Goal: Information Seeking & Learning: Learn about a topic

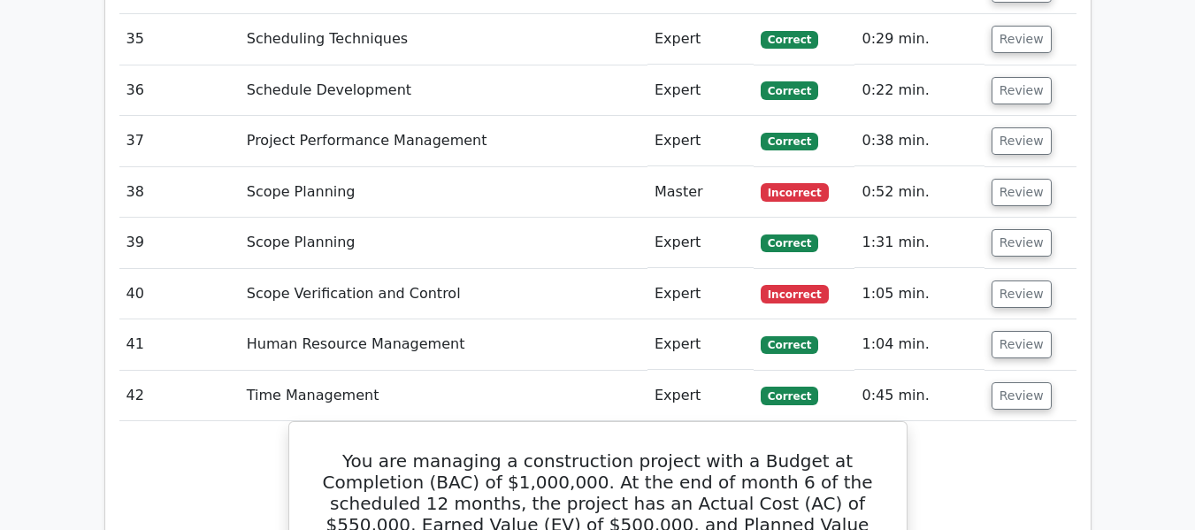
scroll to position [4539, 0]
click at [1016, 383] on button "Review" at bounding box center [1022, 396] width 60 height 27
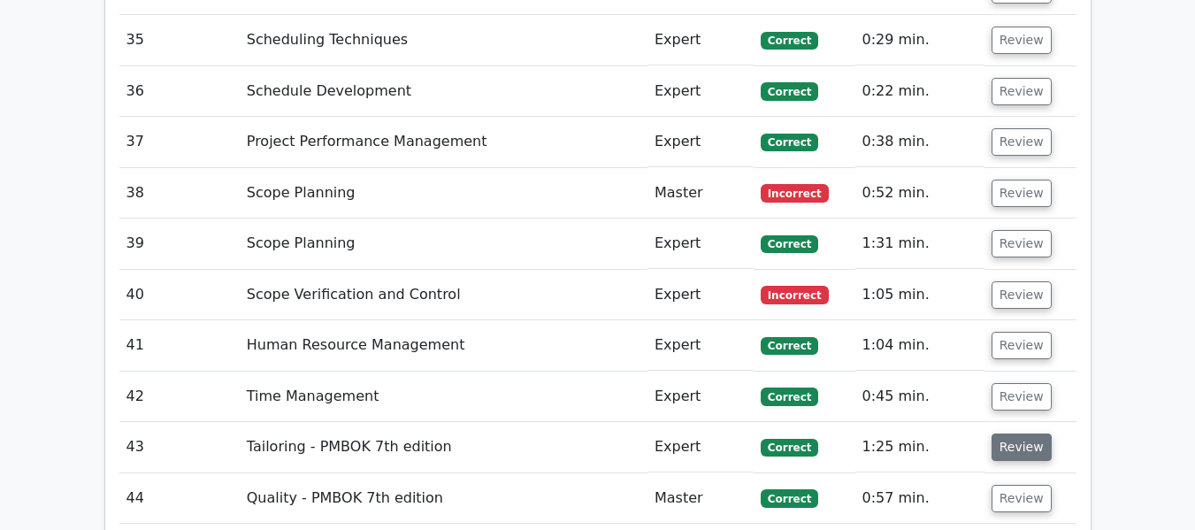
click at [1003, 434] on button "Review" at bounding box center [1022, 447] width 60 height 27
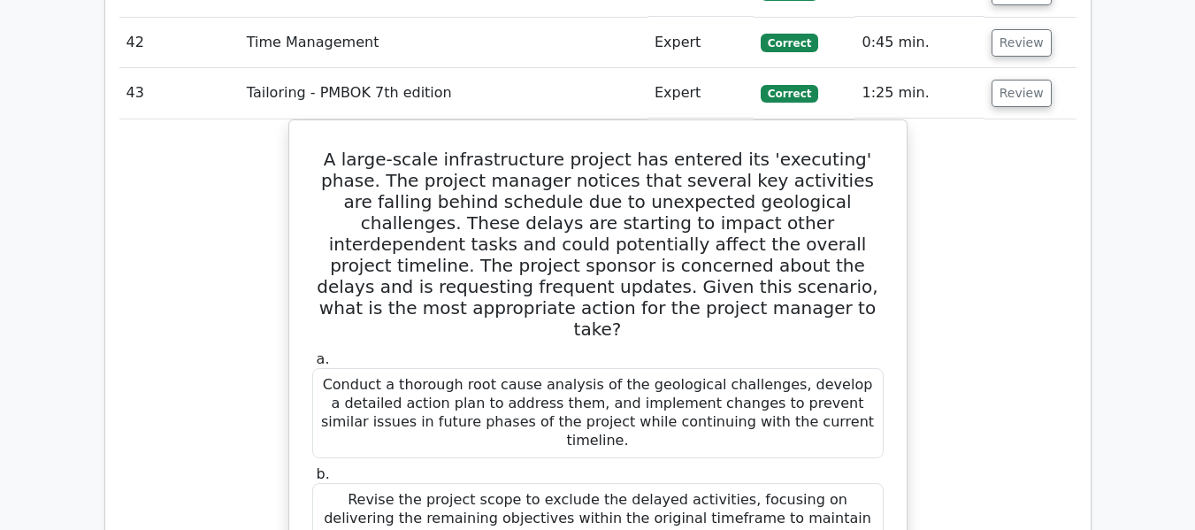
scroll to position [4716, 0]
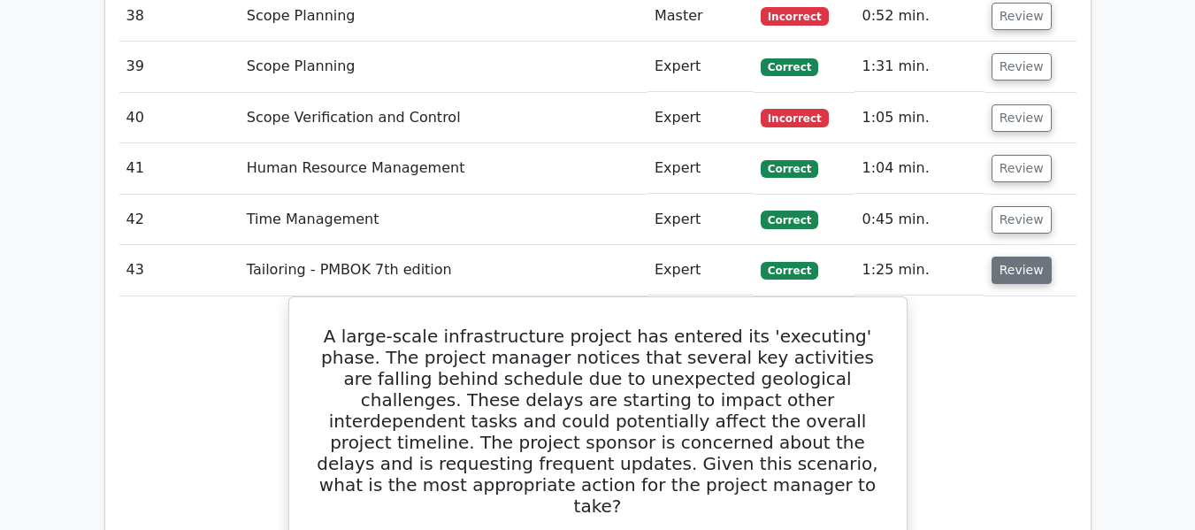
click at [1004, 257] on button "Review" at bounding box center [1022, 270] width 60 height 27
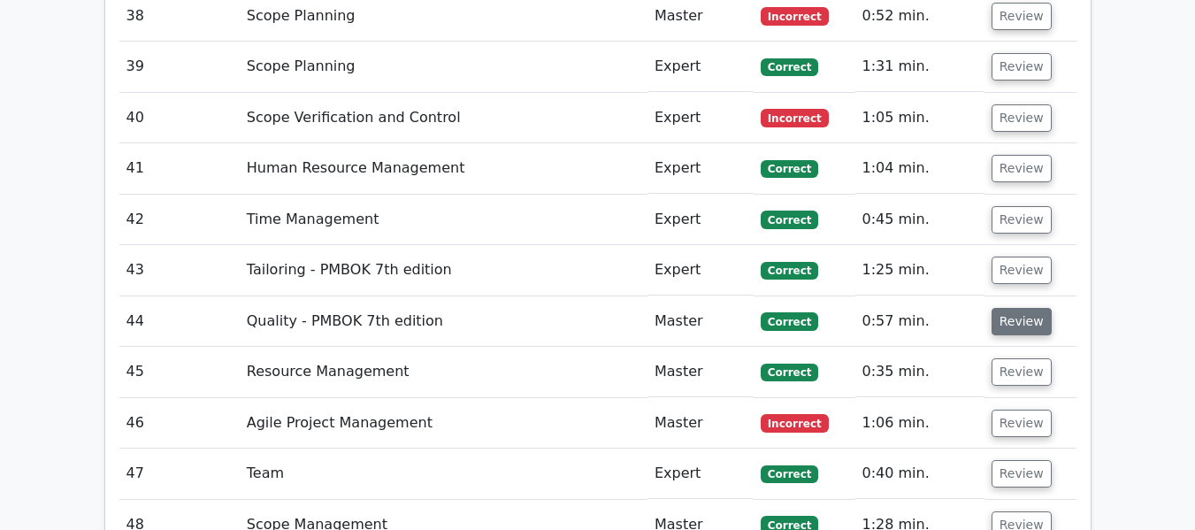
click at [1011, 308] on button "Review" at bounding box center [1022, 321] width 60 height 27
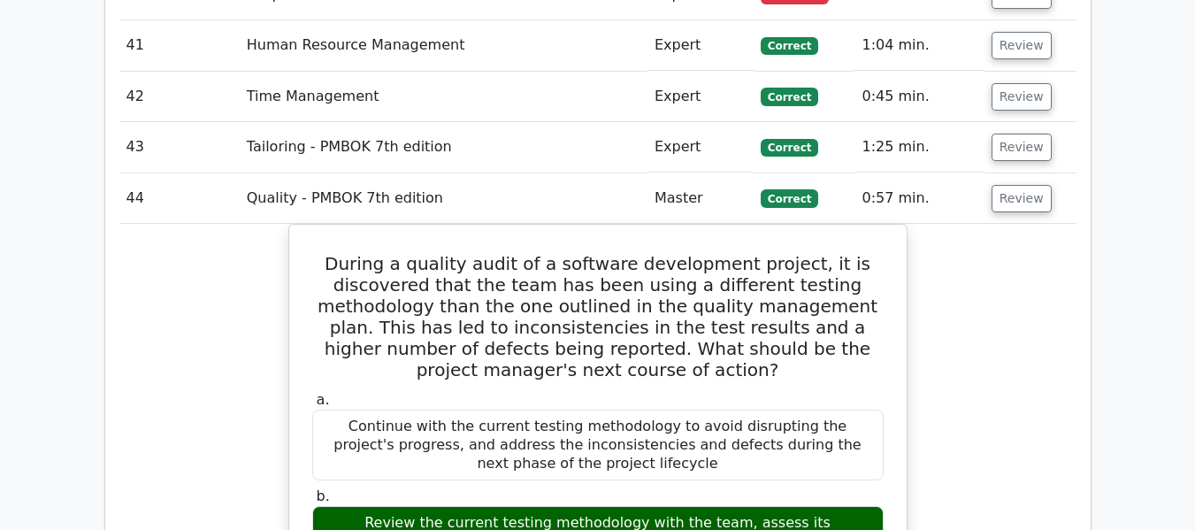
scroll to position [4805, 0]
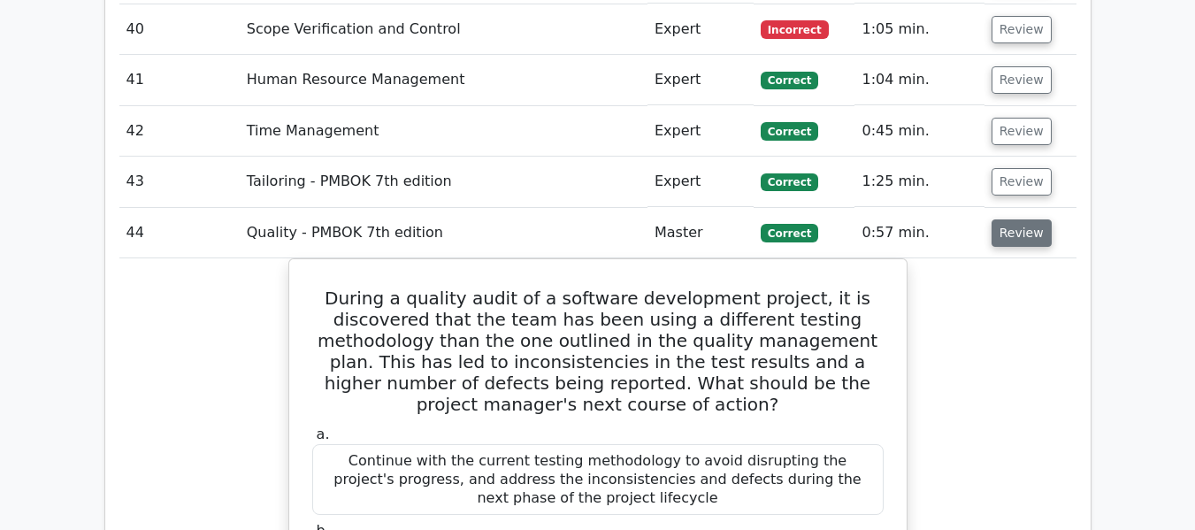
click at [1004, 219] on button "Review" at bounding box center [1022, 232] width 60 height 27
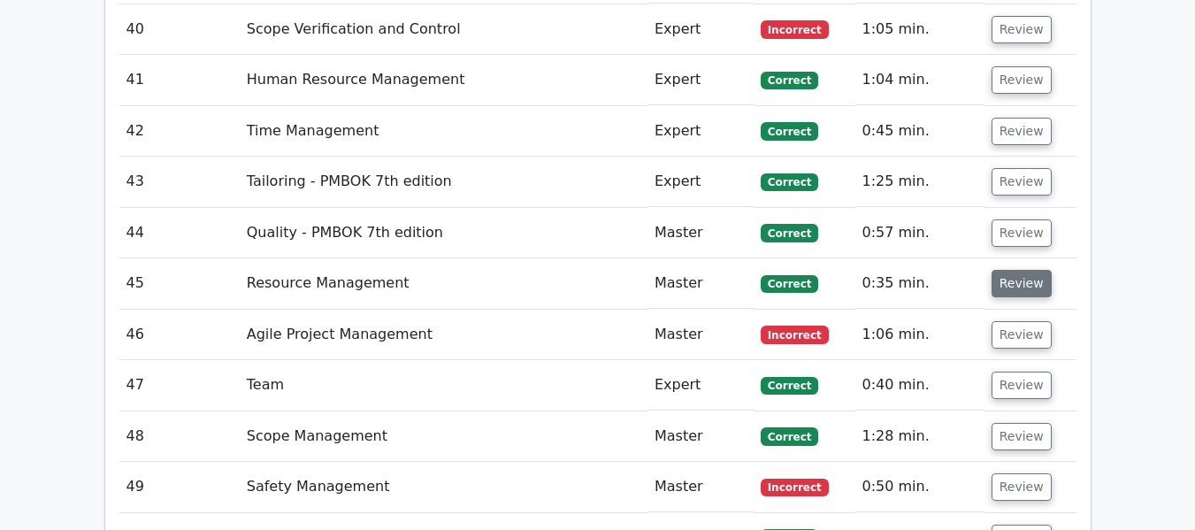
click at [1026, 270] on button "Review" at bounding box center [1022, 283] width 60 height 27
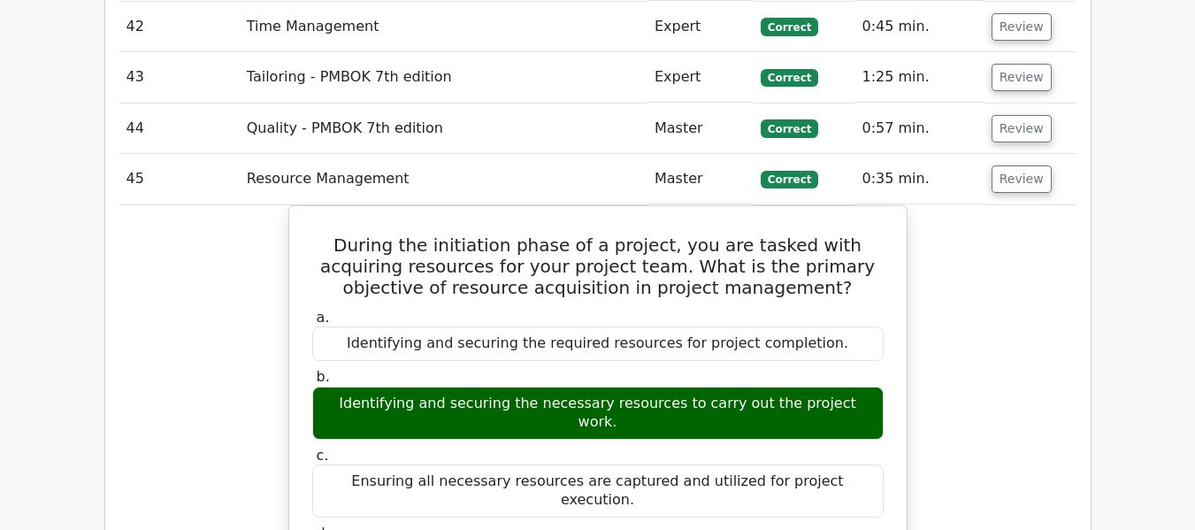
scroll to position [4893, 0]
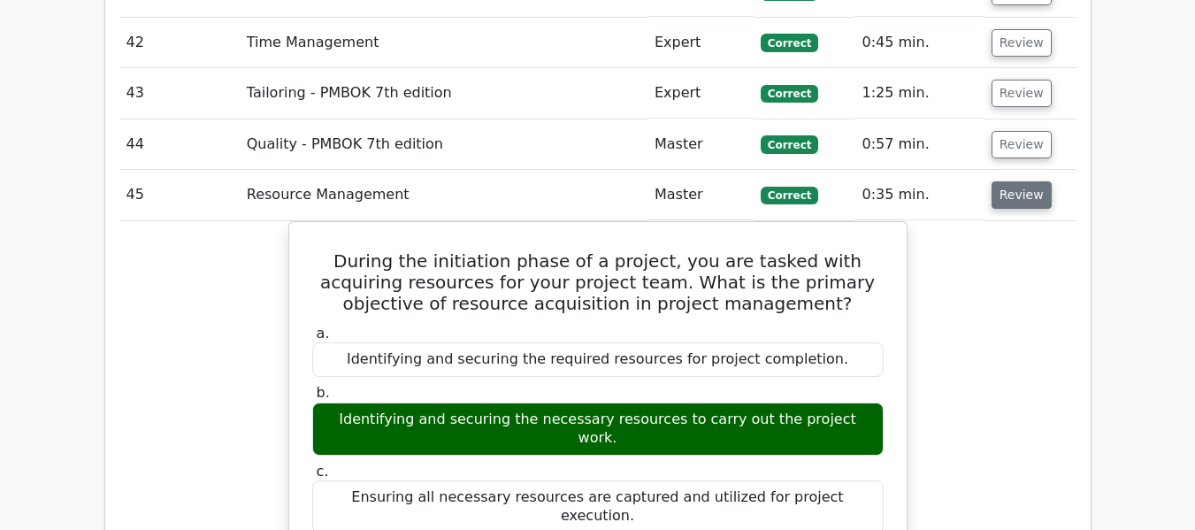
click at [1011, 181] on button "Review" at bounding box center [1022, 194] width 60 height 27
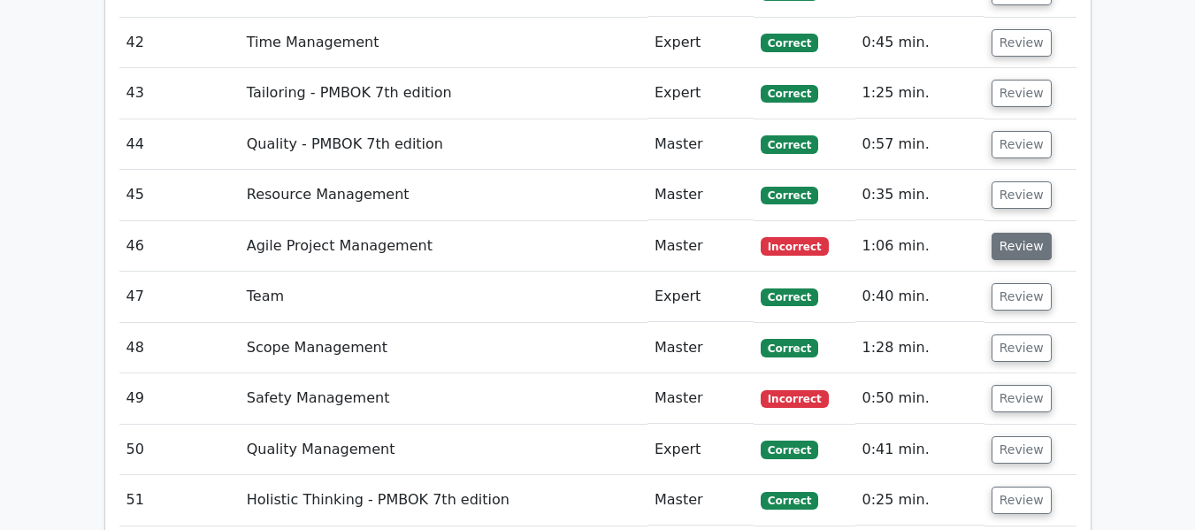
click at [1006, 233] on button "Review" at bounding box center [1022, 246] width 60 height 27
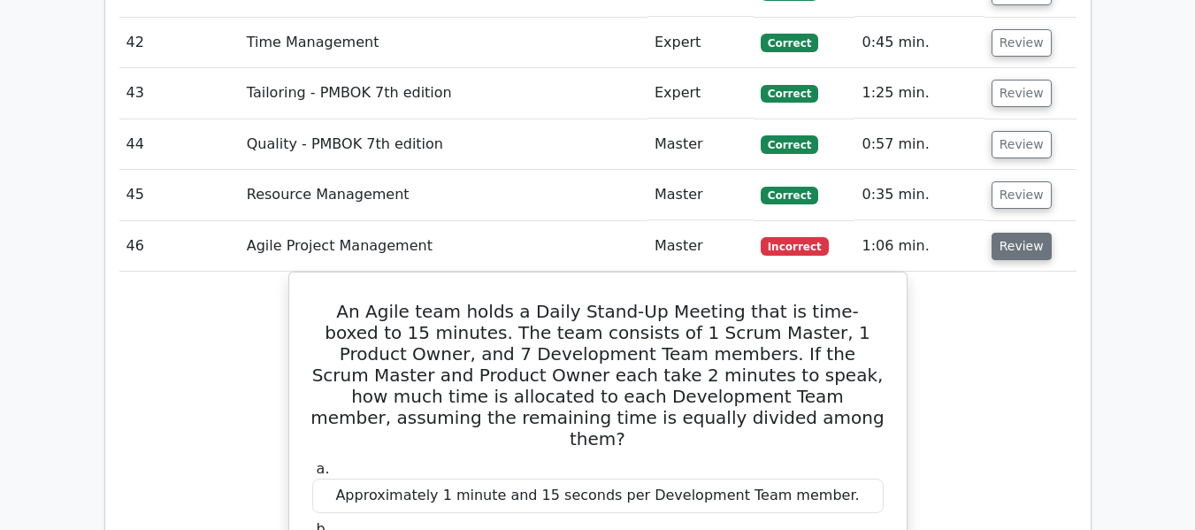
click at [1010, 233] on button "Review" at bounding box center [1022, 246] width 60 height 27
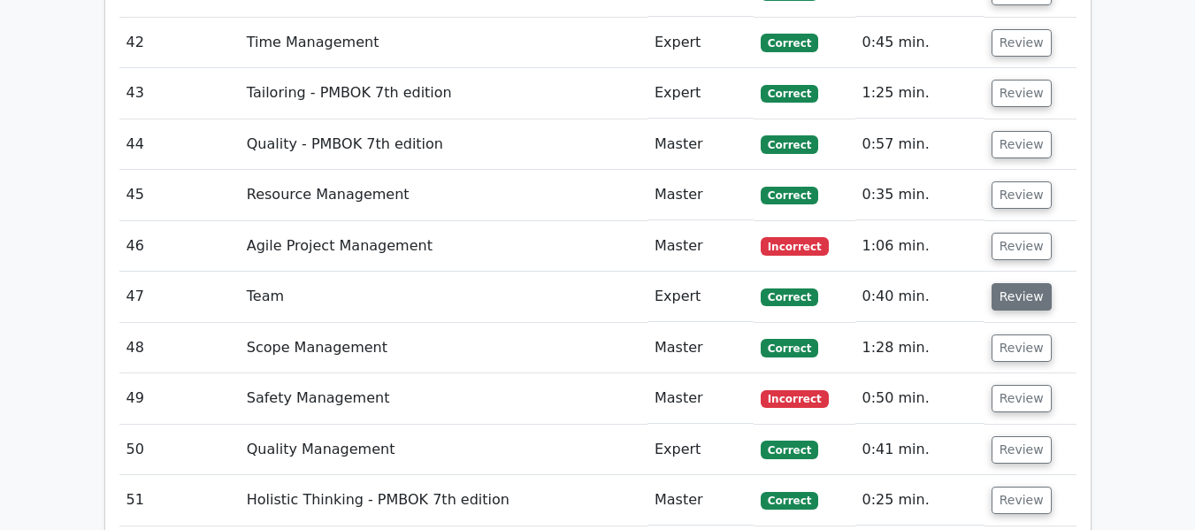
click at [1003, 283] on button "Review" at bounding box center [1022, 296] width 60 height 27
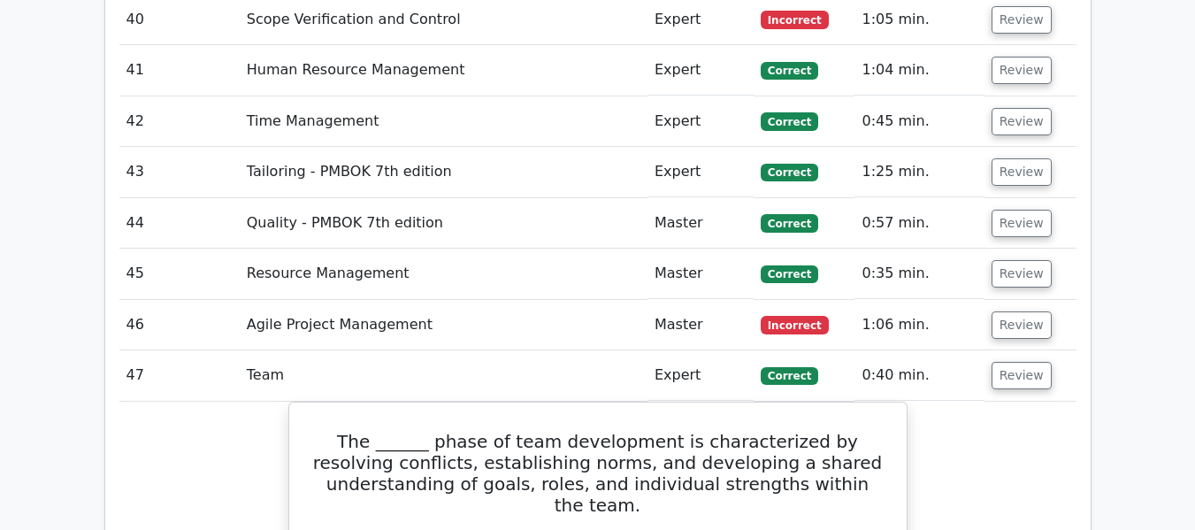
scroll to position [4805, 0]
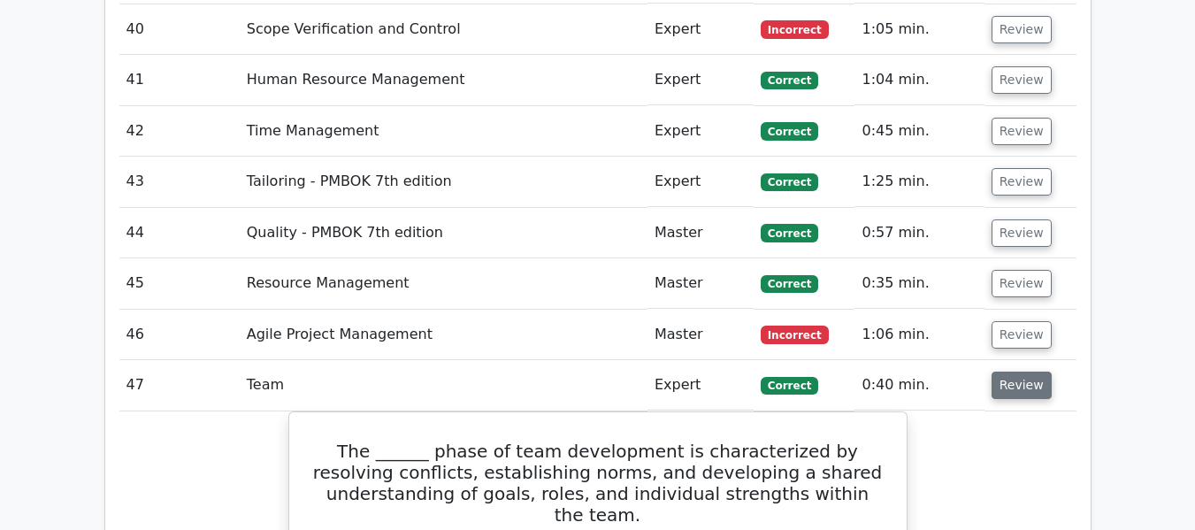
click at [1018, 372] on button "Review" at bounding box center [1022, 385] width 60 height 27
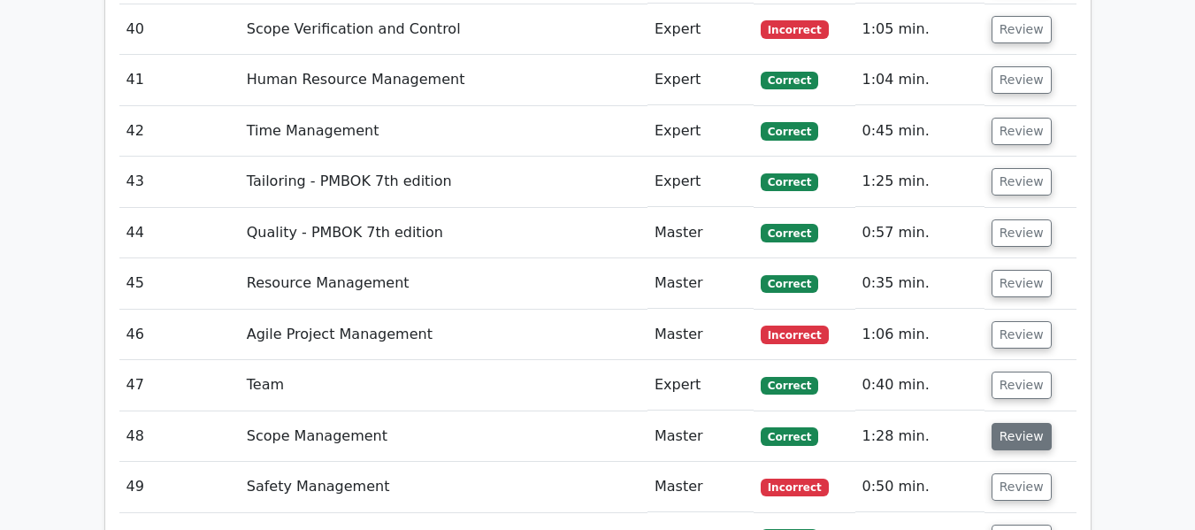
click at [1008, 423] on button "Review" at bounding box center [1022, 436] width 60 height 27
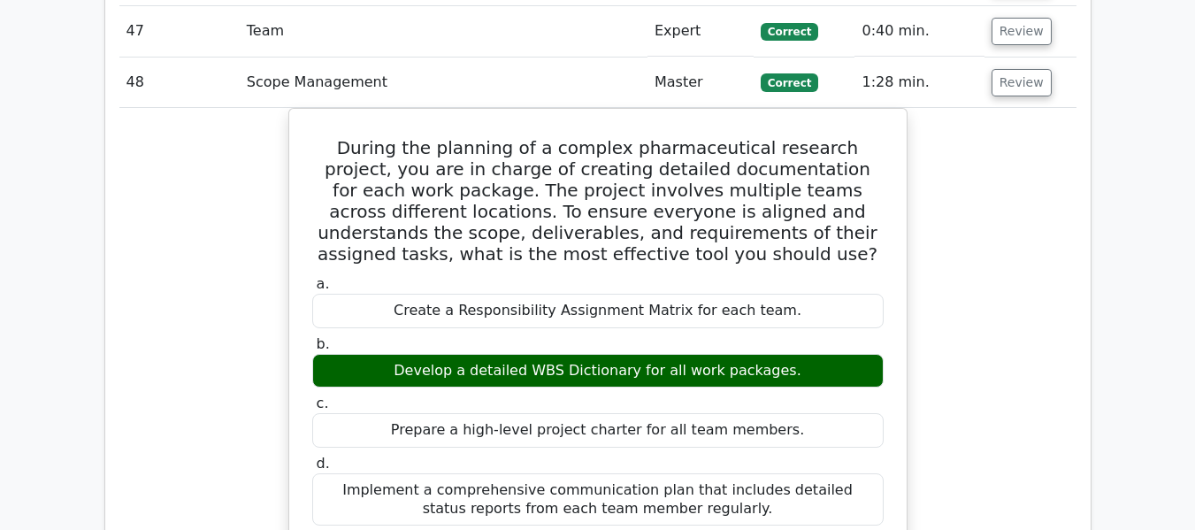
scroll to position [5070, 0]
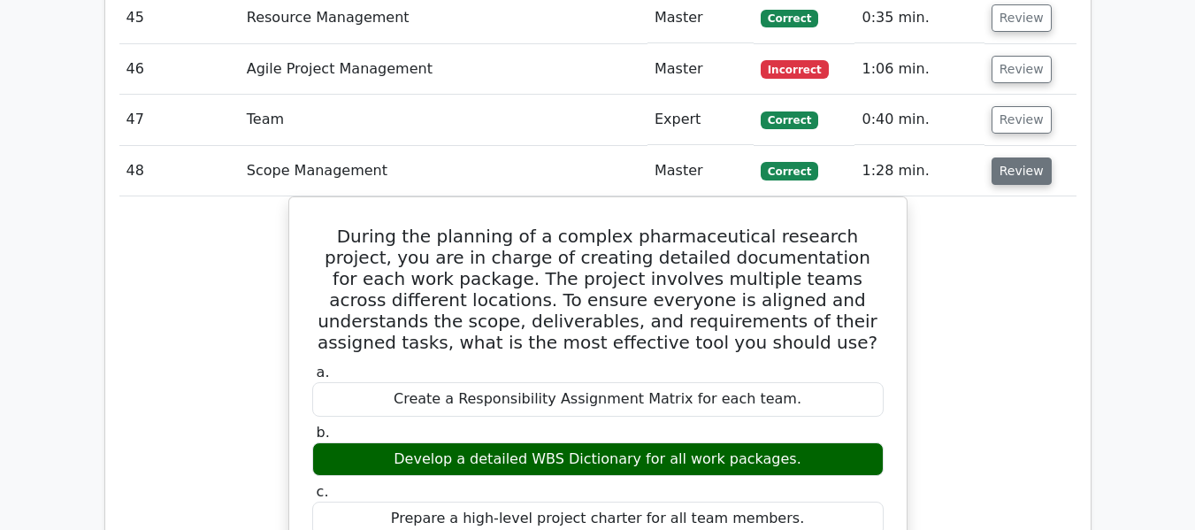
click at [1014, 158] on button "Review" at bounding box center [1022, 171] width 60 height 27
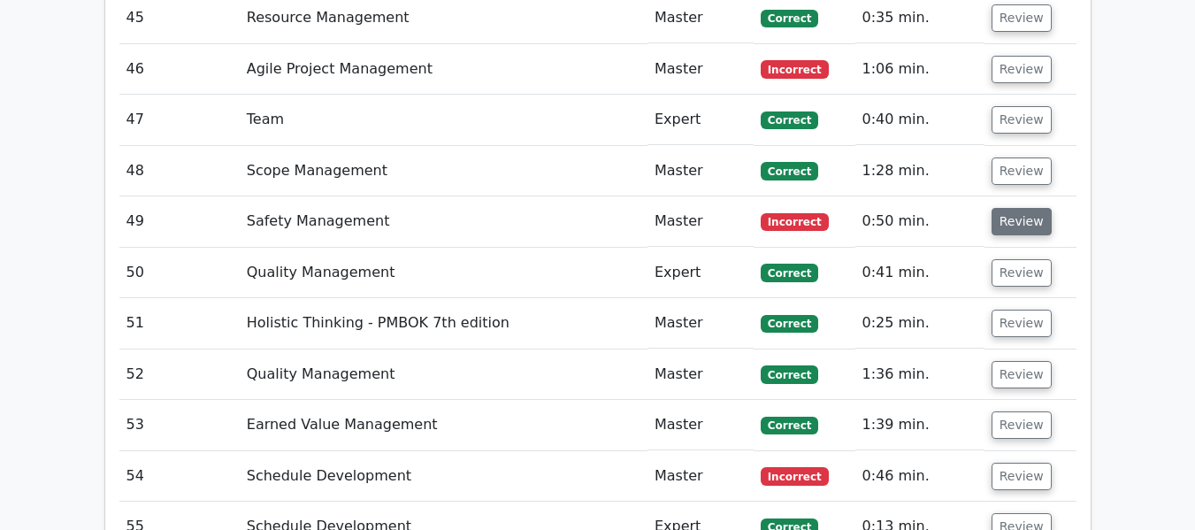
click at [1013, 208] on button "Review" at bounding box center [1022, 221] width 60 height 27
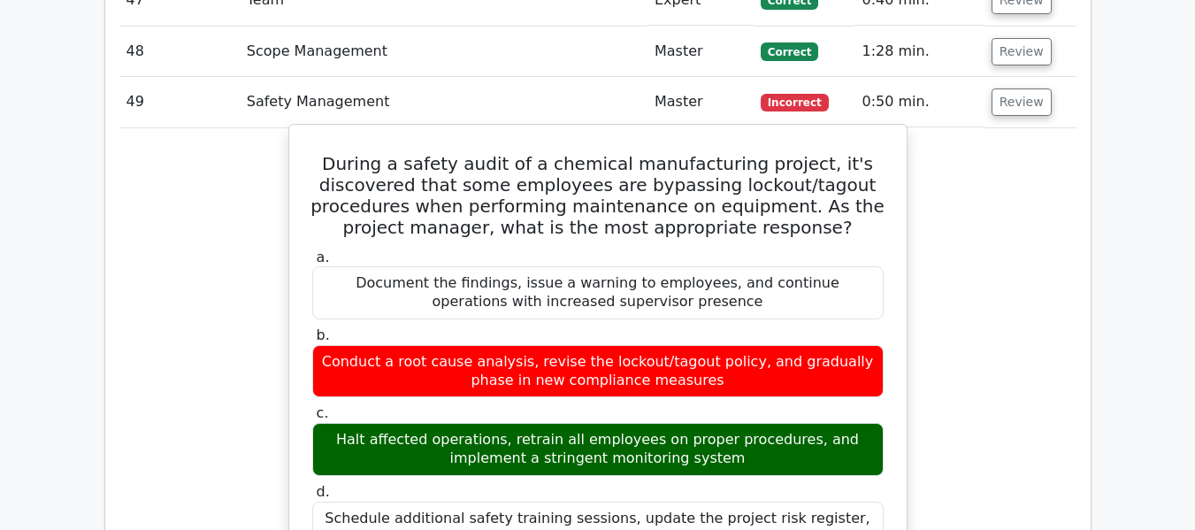
scroll to position [5159, 0]
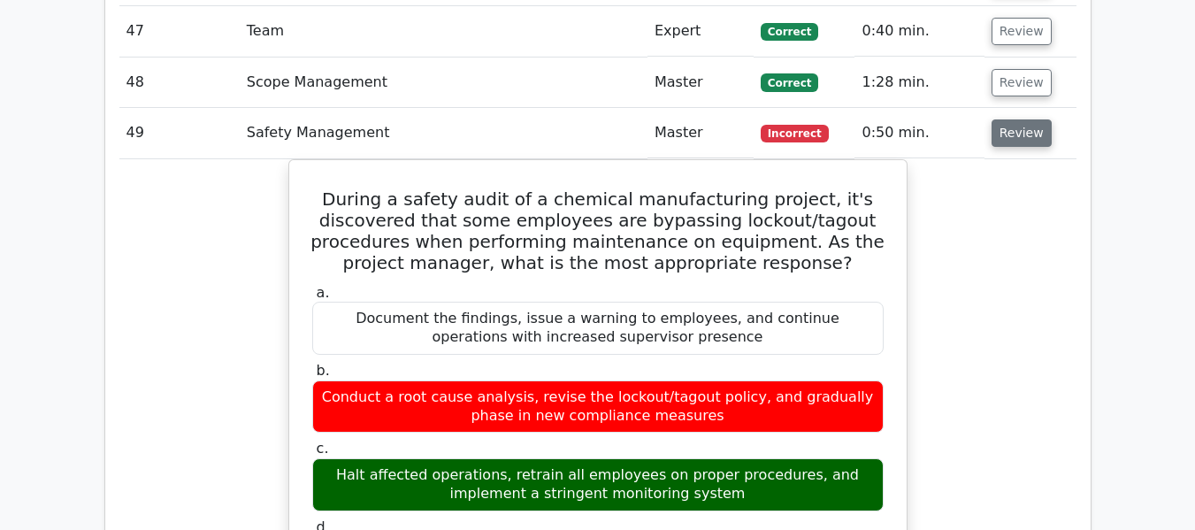
click at [1009, 119] on button "Review" at bounding box center [1022, 132] width 60 height 27
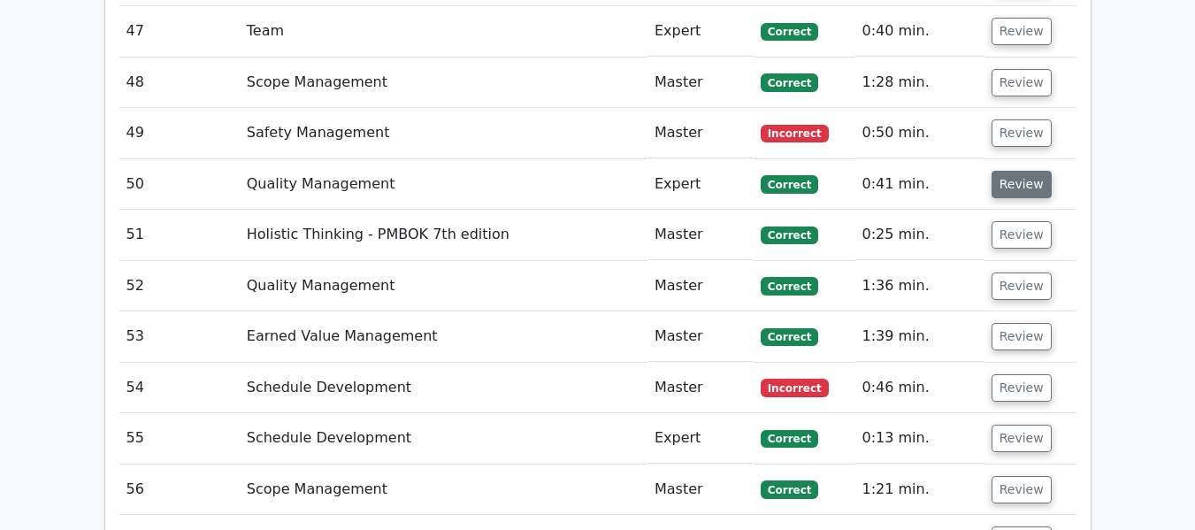
click at [1023, 171] on button "Review" at bounding box center [1022, 184] width 60 height 27
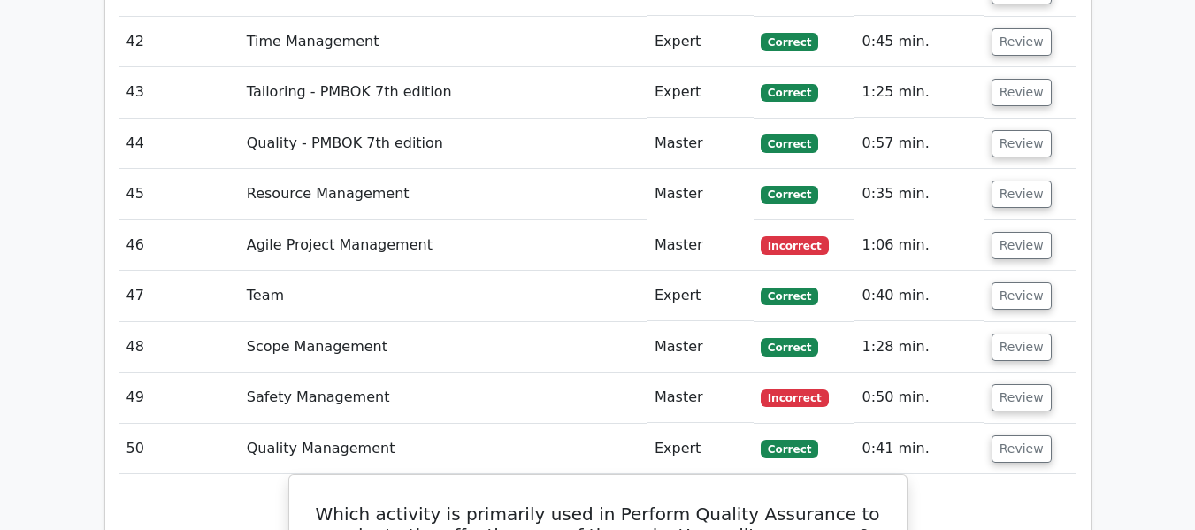
scroll to position [4893, 0]
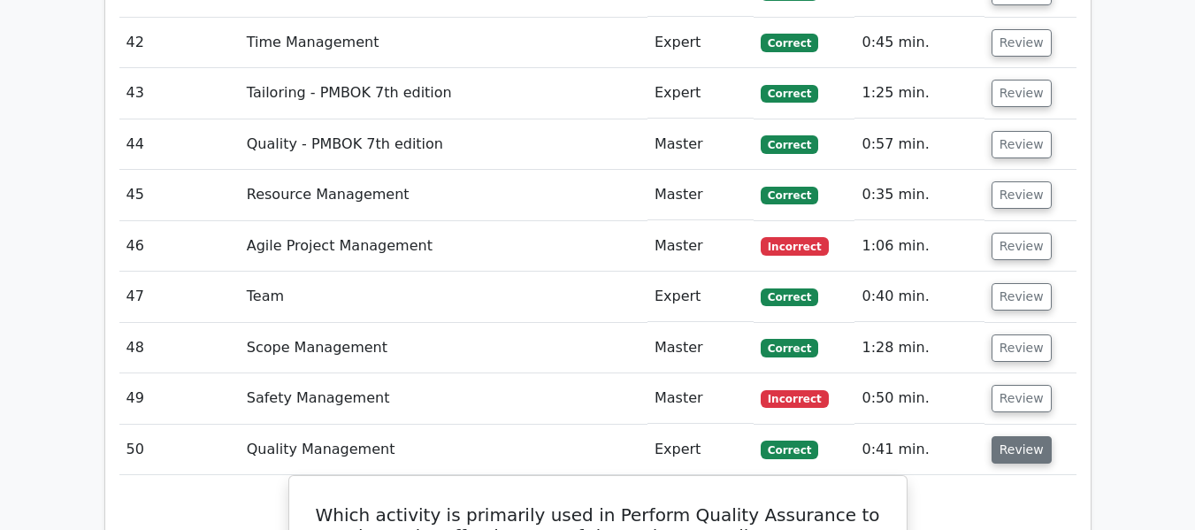
click at [1004, 436] on button "Review" at bounding box center [1022, 449] width 60 height 27
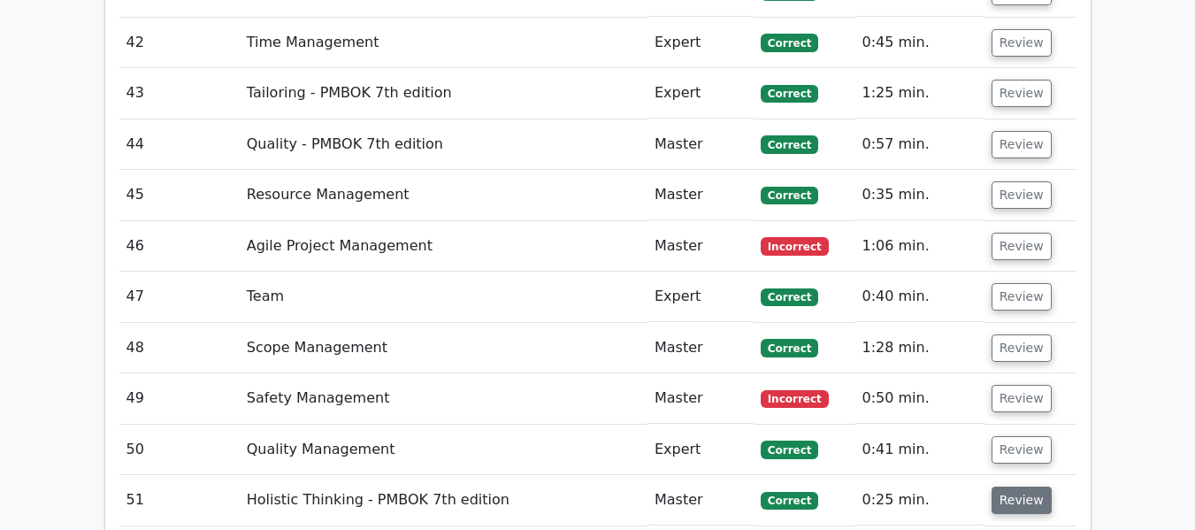
click at [998, 487] on button "Review" at bounding box center [1022, 500] width 60 height 27
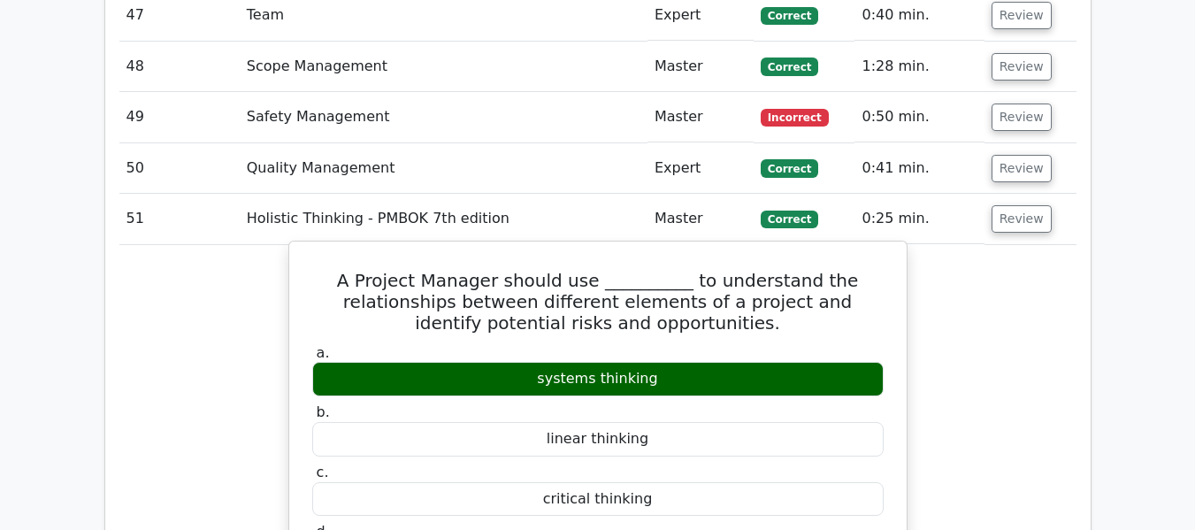
scroll to position [5159, 0]
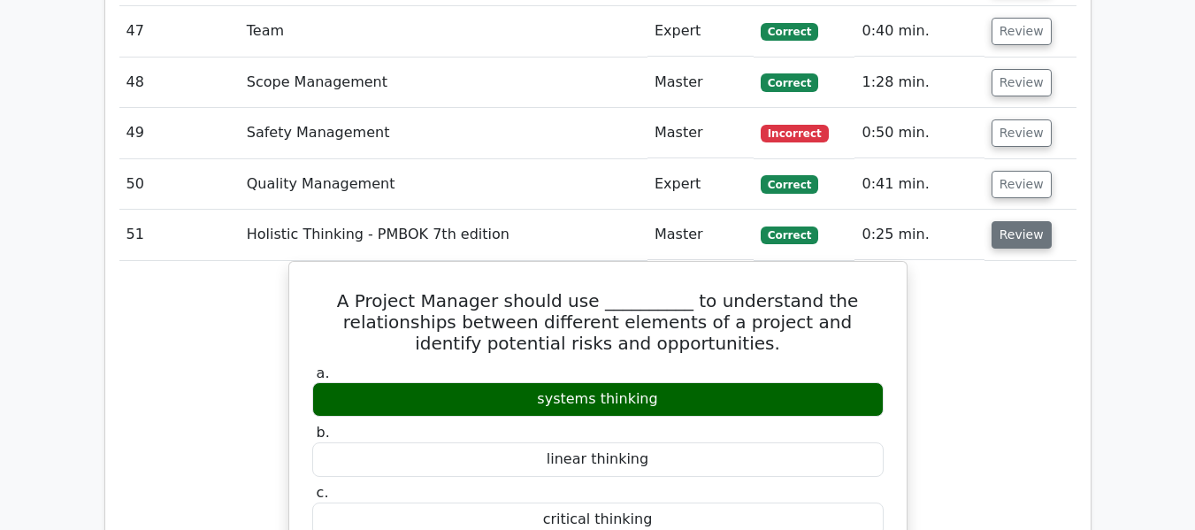
click at [1011, 221] on button "Review" at bounding box center [1022, 234] width 60 height 27
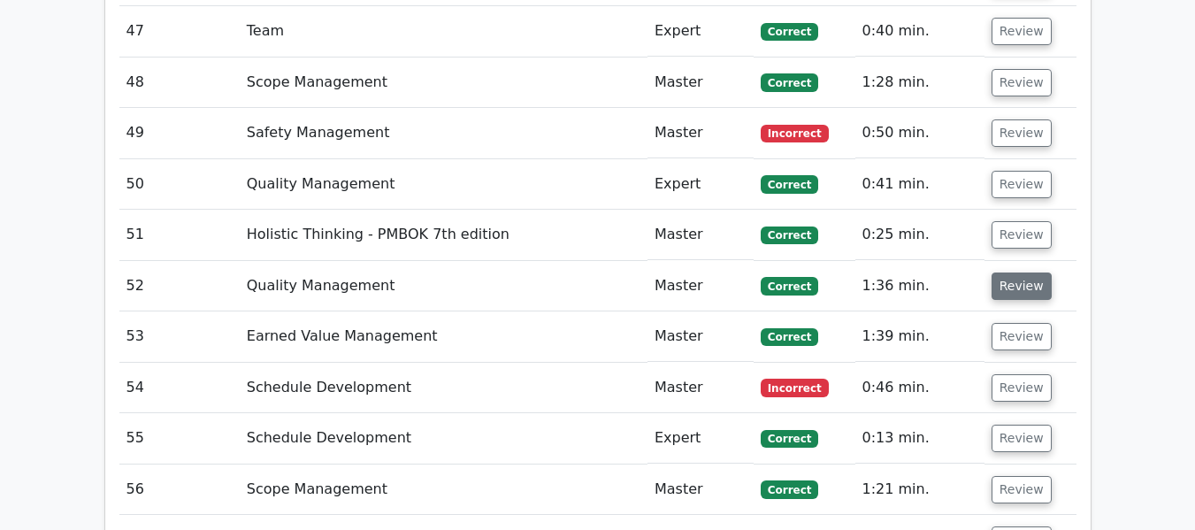
click at [1024, 273] on button "Review" at bounding box center [1022, 286] width 60 height 27
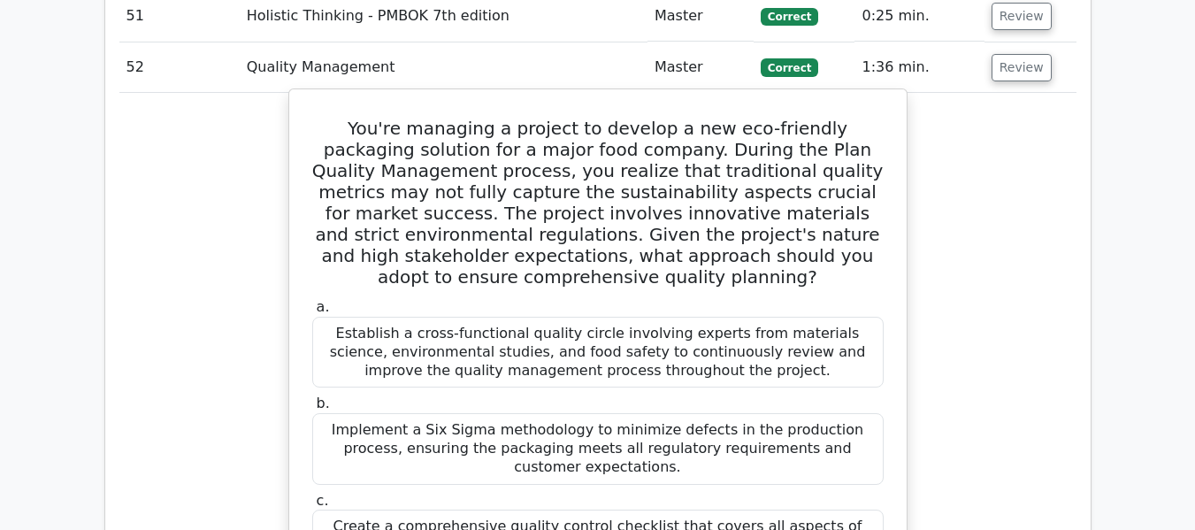
scroll to position [5247, 0]
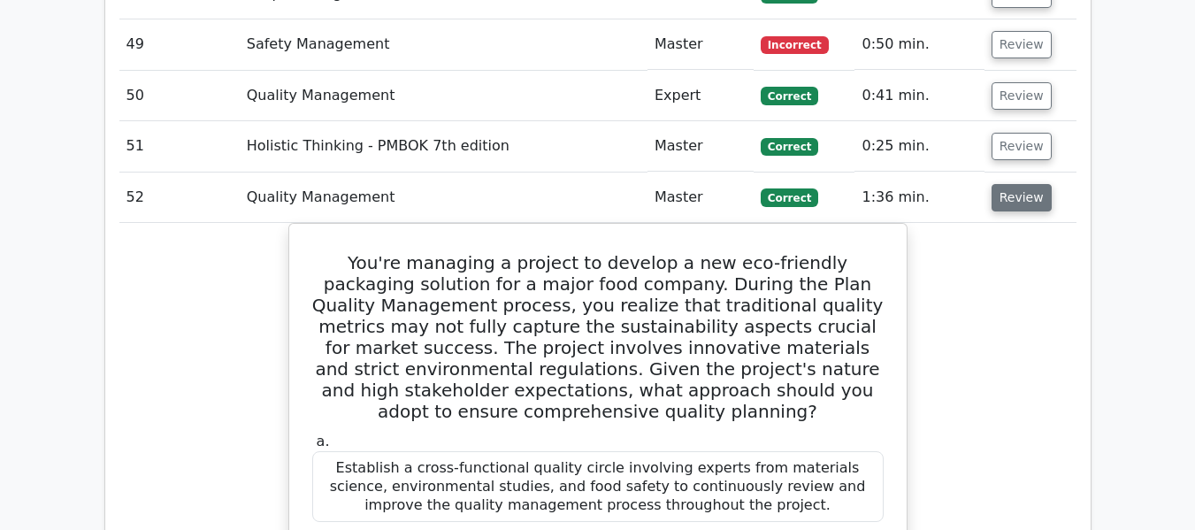
click at [1011, 184] on button "Review" at bounding box center [1022, 197] width 60 height 27
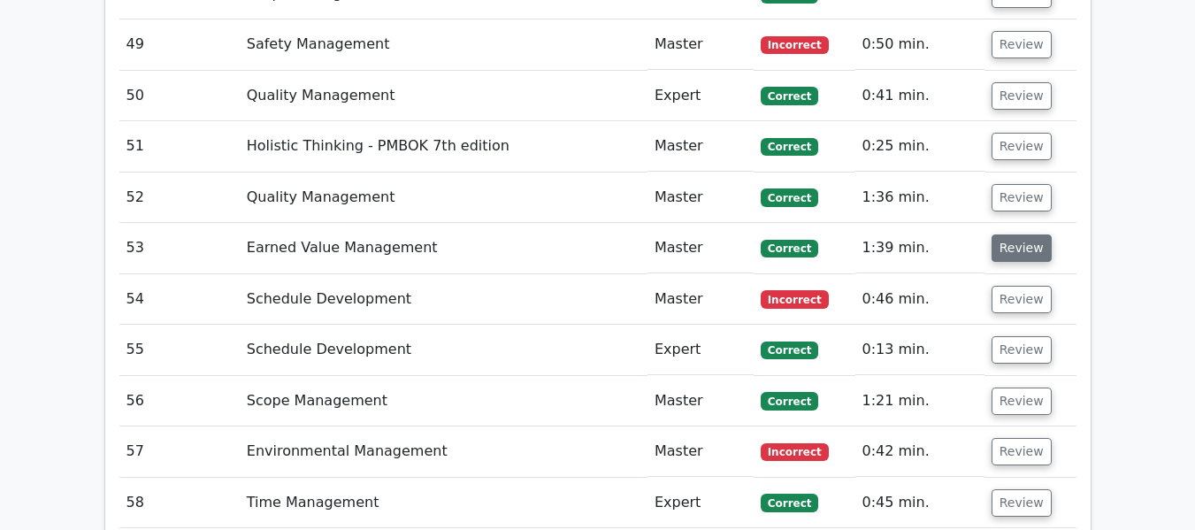
click at [1023, 234] on button "Review" at bounding box center [1022, 247] width 60 height 27
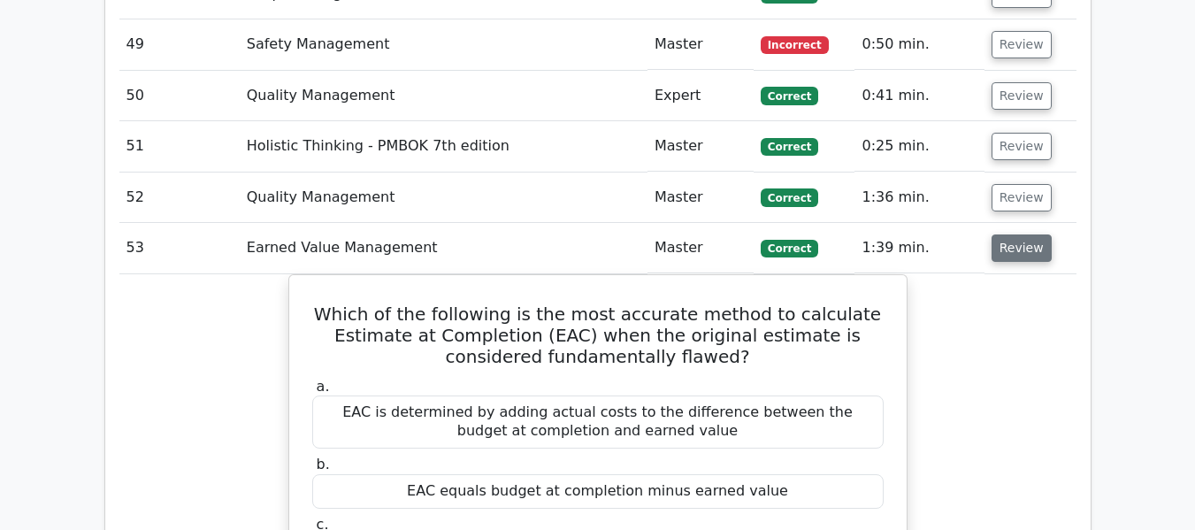
click at [1020, 234] on button "Review" at bounding box center [1022, 247] width 60 height 27
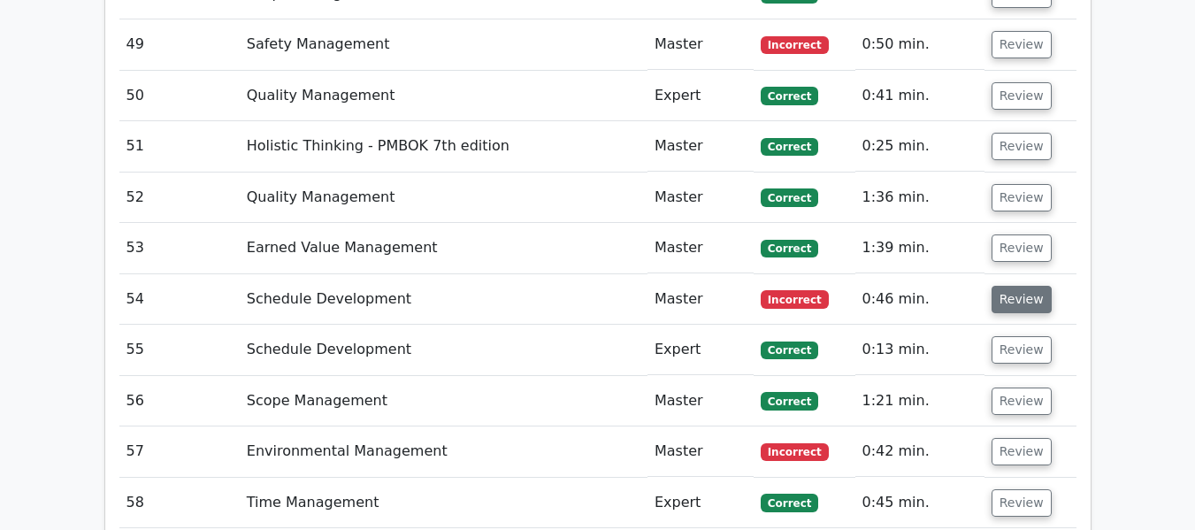
click at [1010, 286] on button "Review" at bounding box center [1022, 299] width 60 height 27
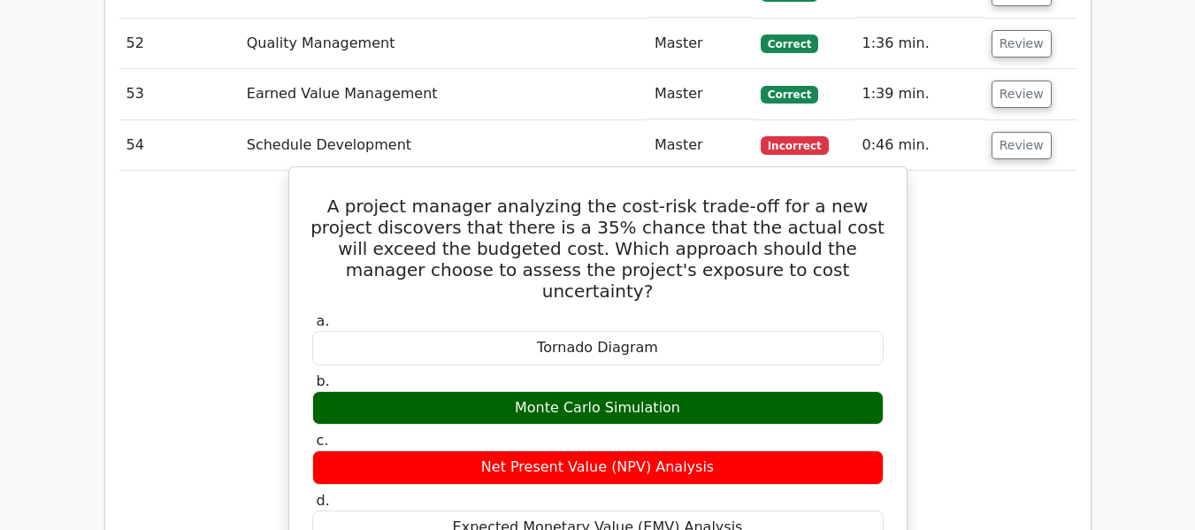
scroll to position [5424, 0]
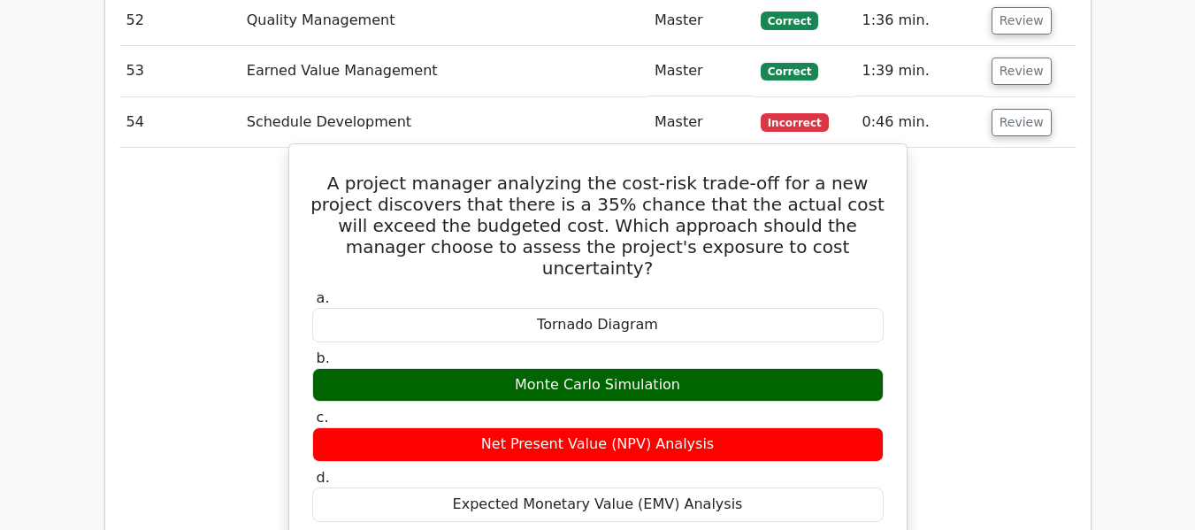
drag, startPoint x: 325, startPoint y: 98, endPoint x: 729, endPoint y: 392, distance: 499.8
click at [729, 392] on div "A project manager analyzing the cost-risk trade-off for a new project discovers…" at bounding box center [597, 522] width 603 height 743
copy div "A project manager analyzing the cost-risk trade-off for a new project discovers…"
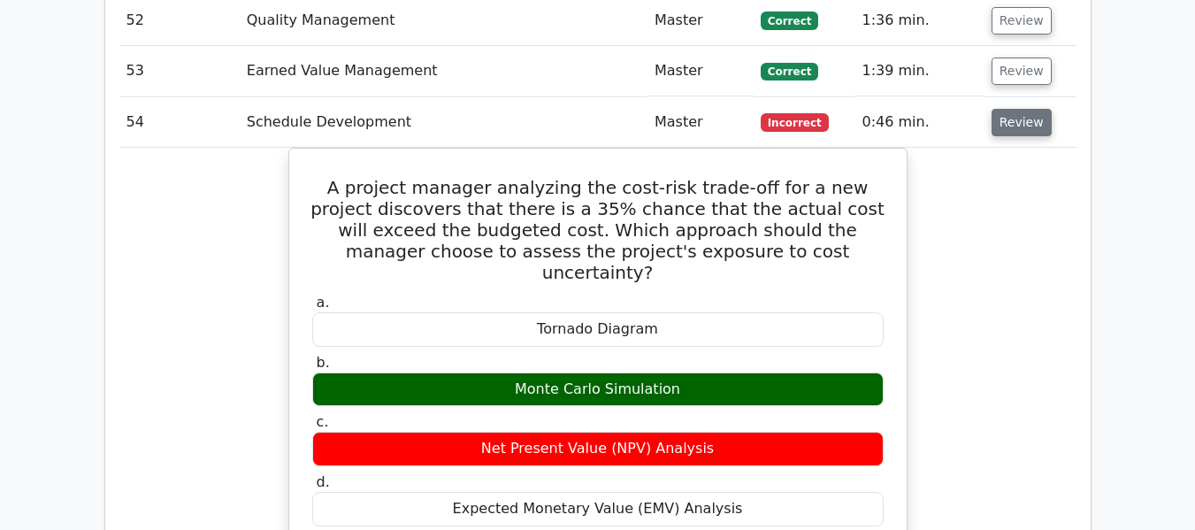
click at [1024, 109] on button "Review" at bounding box center [1022, 122] width 60 height 27
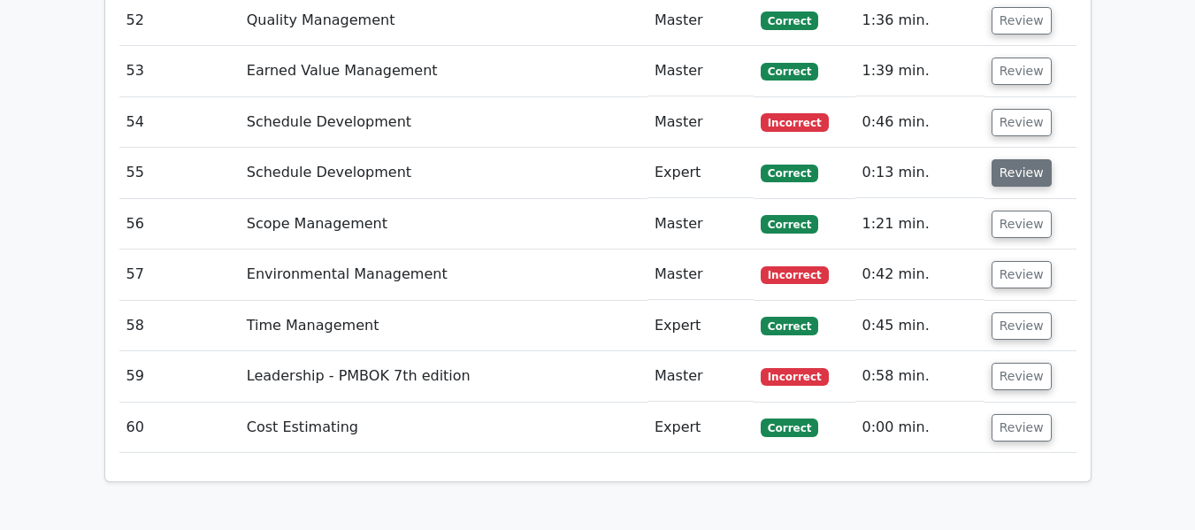
click at [1014, 159] on button "Review" at bounding box center [1022, 172] width 60 height 27
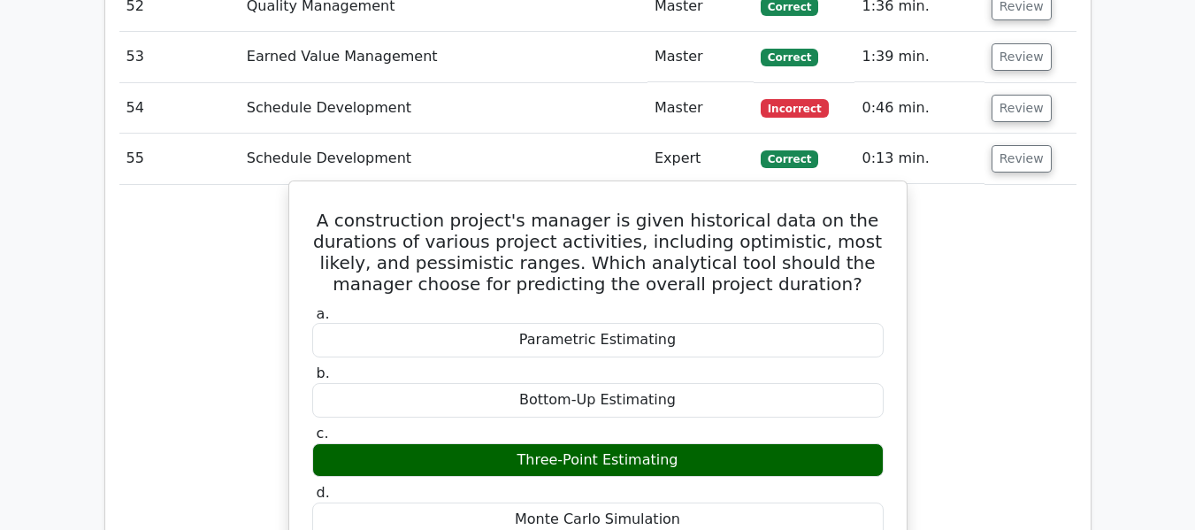
scroll to position [5336, 0]
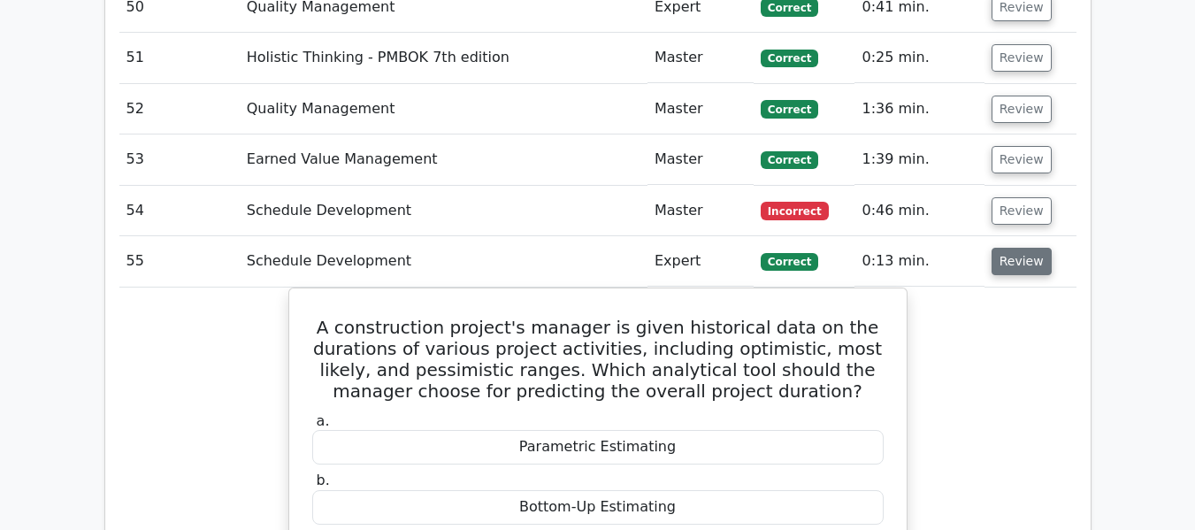
click at [1031, 248] on button "Review" at bounding box center [1022, 261] width 60 height 27
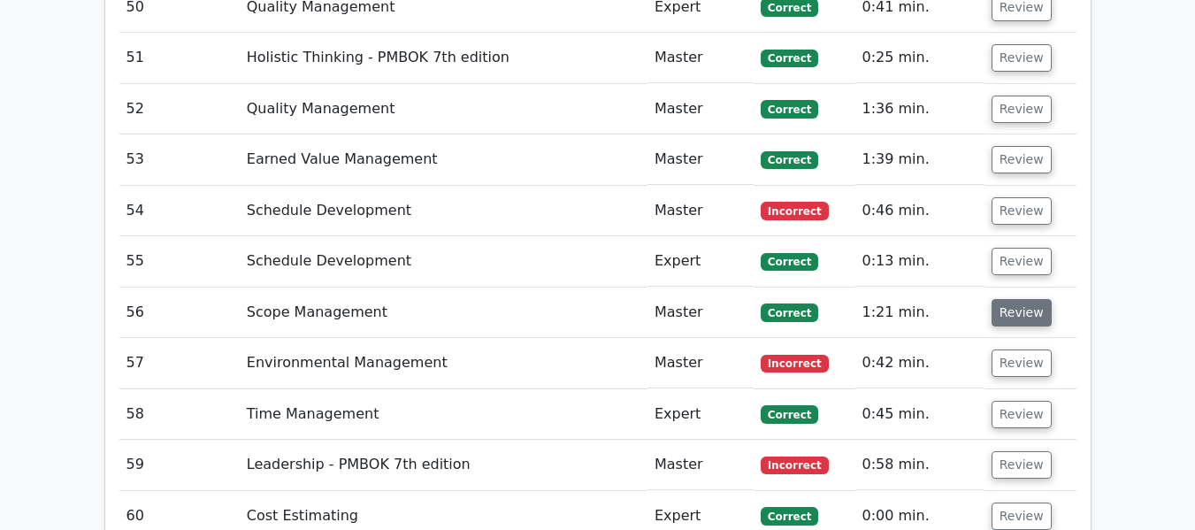
click at [1014, 299] on button "Review" at bounding box center [1022, 312] width 60 height 27
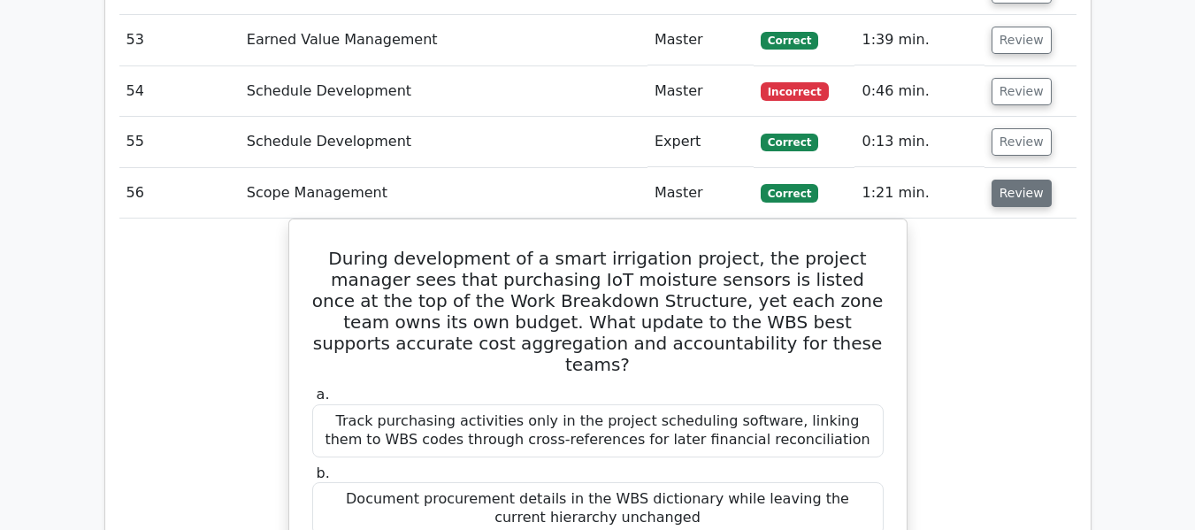
scroll to position [5424, 0]
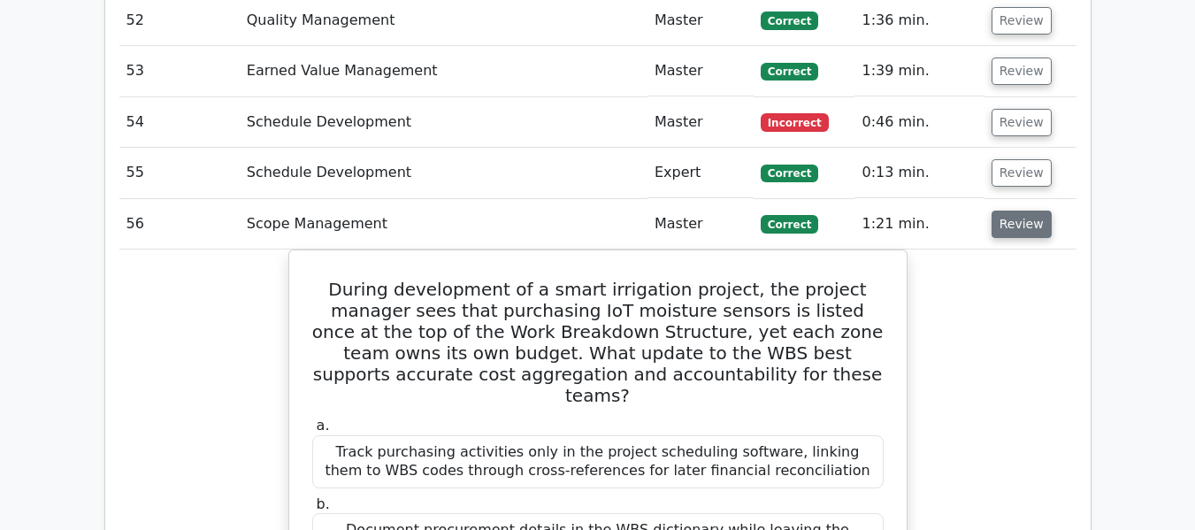
click at [1017, 211] on button "Review" at bounding box center [1022, 224] width 60 height 27
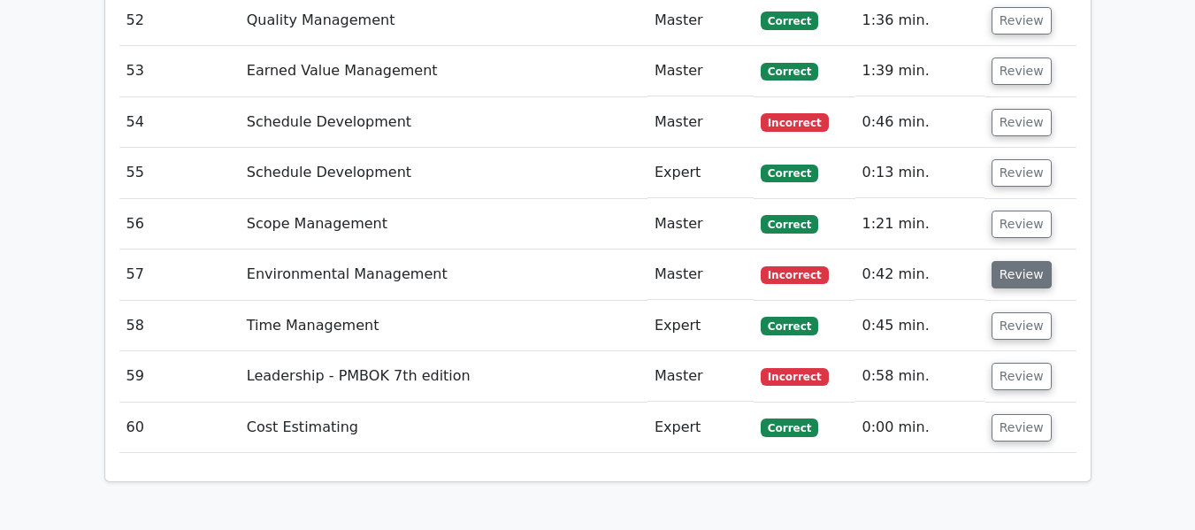
click at [1024, 261] on button "Review" at bounding box center [1022, 274] width 60 height 27
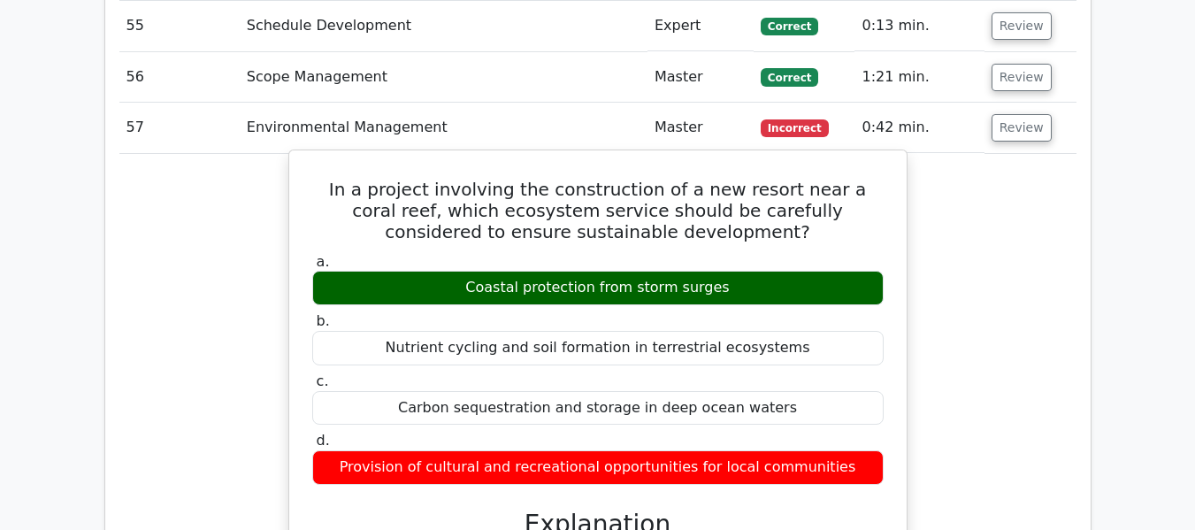
scroll to position [5601, 0]
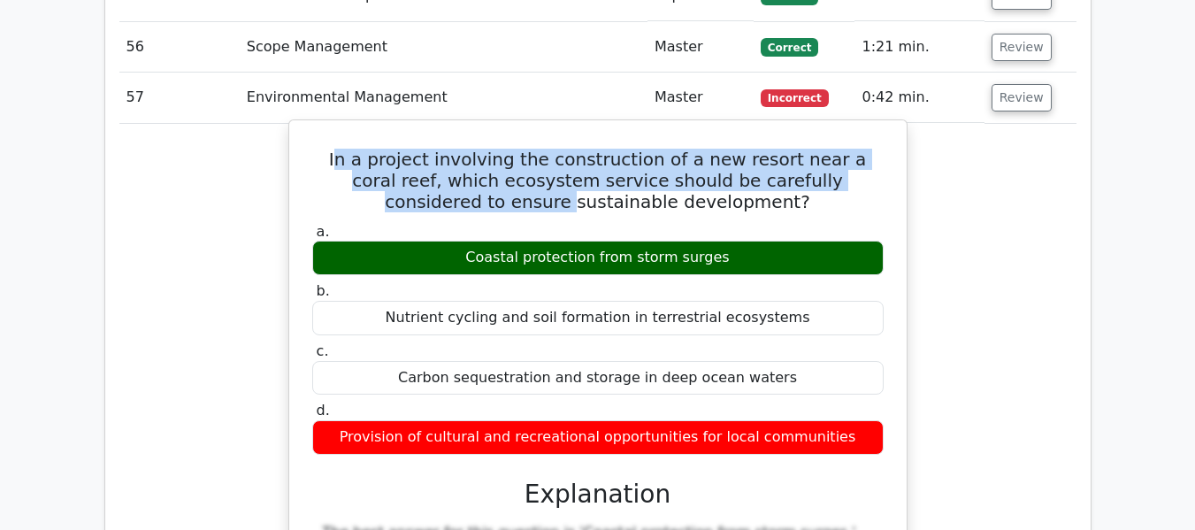
drag, startPoint x: 316, startPoint y: 77, endPoint x: 465, endPoint y: 123, distance: 155.6
click at [465, 149] on h5 "In a project involving the construction of a new resort near a coral reef, whic…" at bounding box center [598, 181] width 575 height 64
click at [382, 149] on h5 "In a project involving the construction of a new resort near a coral reef, whic…" at bounding box center [598, 181] width 575 height 64
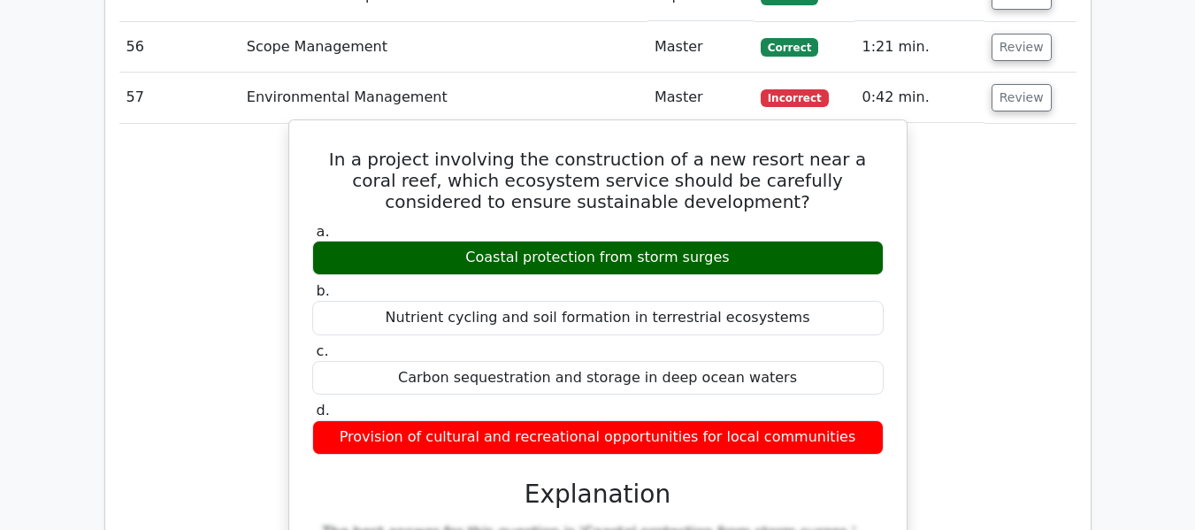
drag, startPoint x: 313, startPoint y: 71, endPoint x: 858, endPoint y: 361, distance: 617.5
copy div "In a project involving the construction of a new resort near a coral reef, whic…"
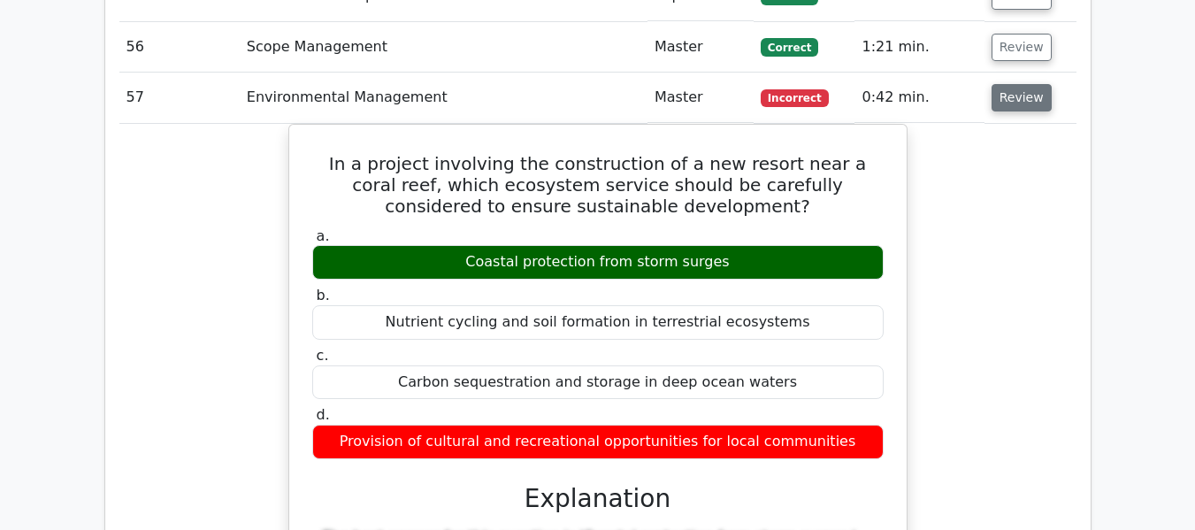
click at [1012, 84] on button "Review" at bounding box center [1022, 97] width 60 height 27
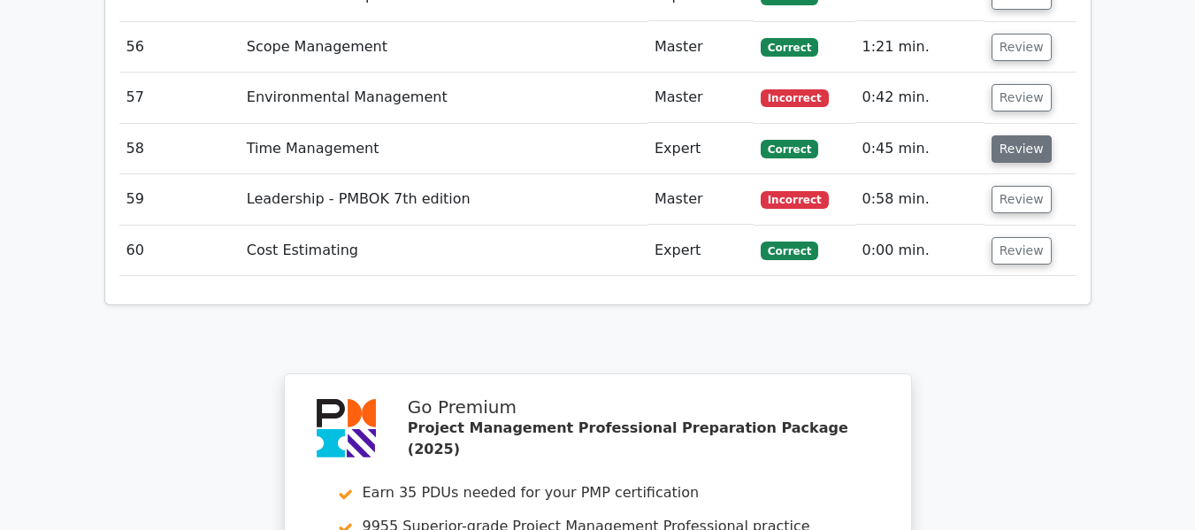
click at [1011, 135] on button "Review" at bounding box center [1022, 148] width 60 height 27
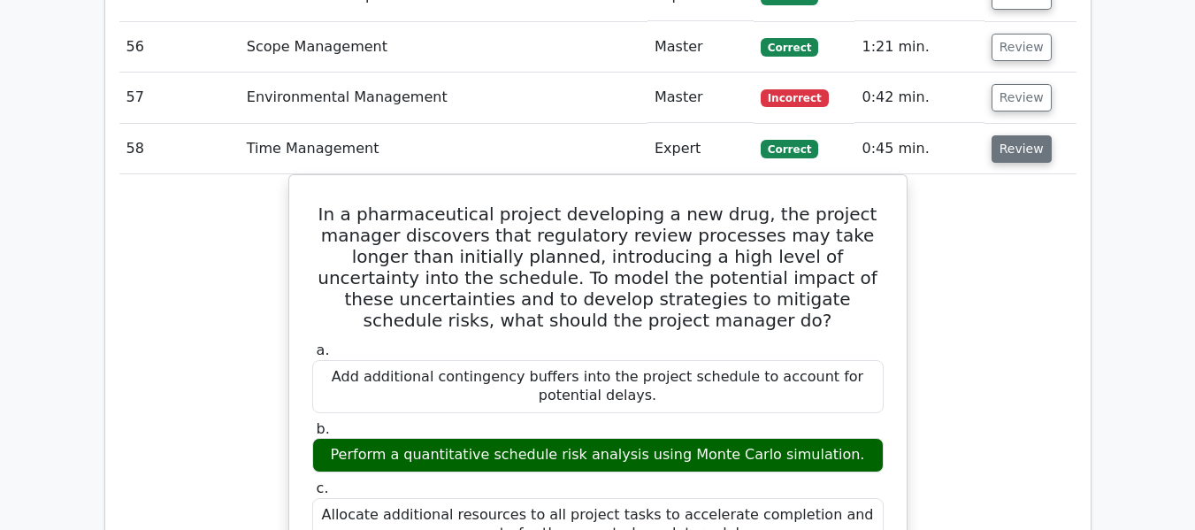
click at [1014, 135] on button "Review" at bounding box center [1022, 148] width 60 height 27
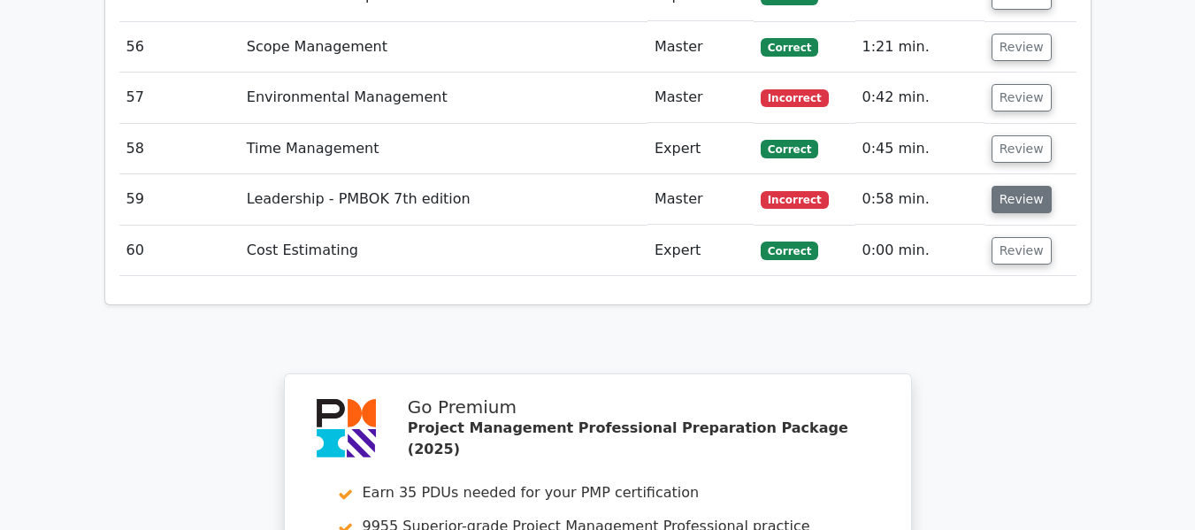
click at [1015, 186] on button "Review" at bounding box center [1022, 199] width 60 height 27
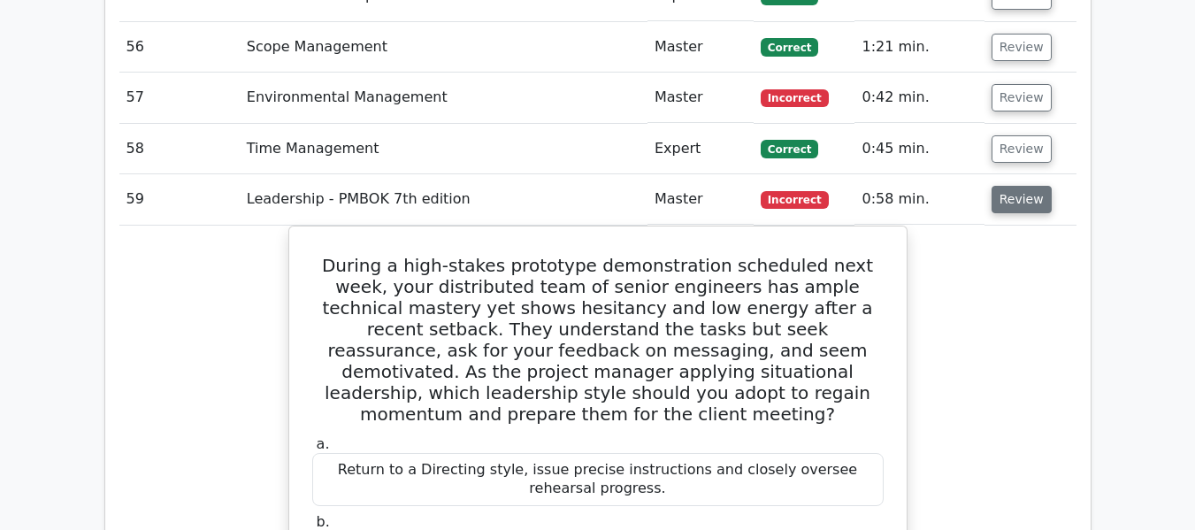
click at [1023, 186] on button "Review" at bounding box center [1022, 199] width 60 height 27
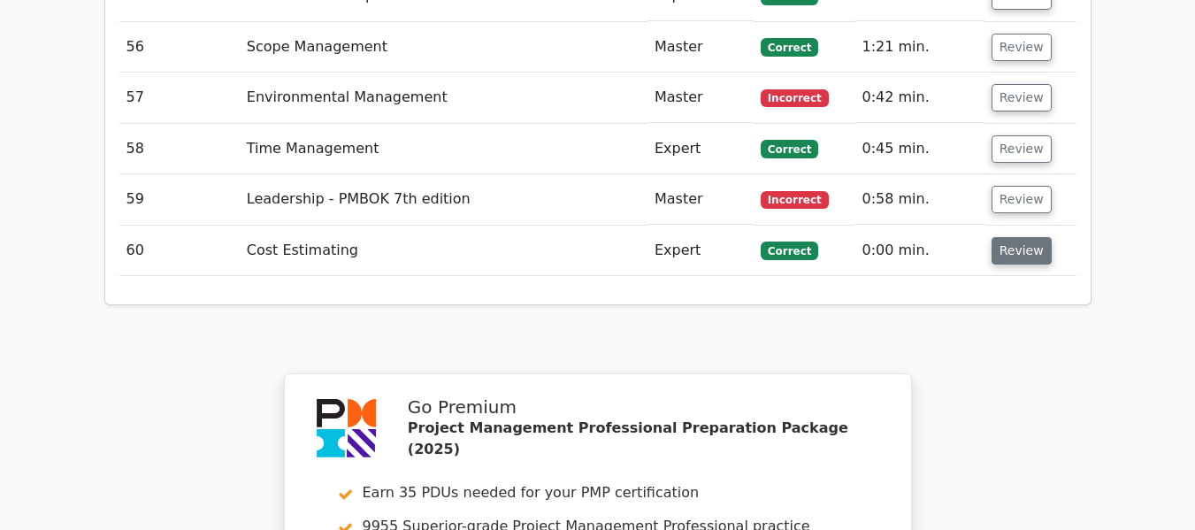
click at [1007, 237] on button "Review" at bounding box center [1022, 250] width 60 height 27
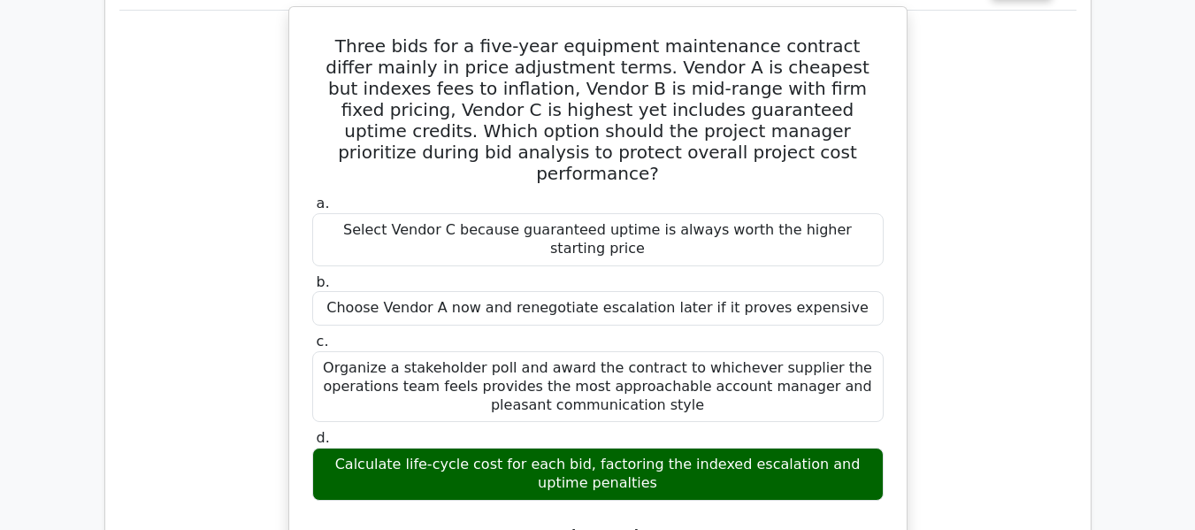
scroll to position [5690, 0]
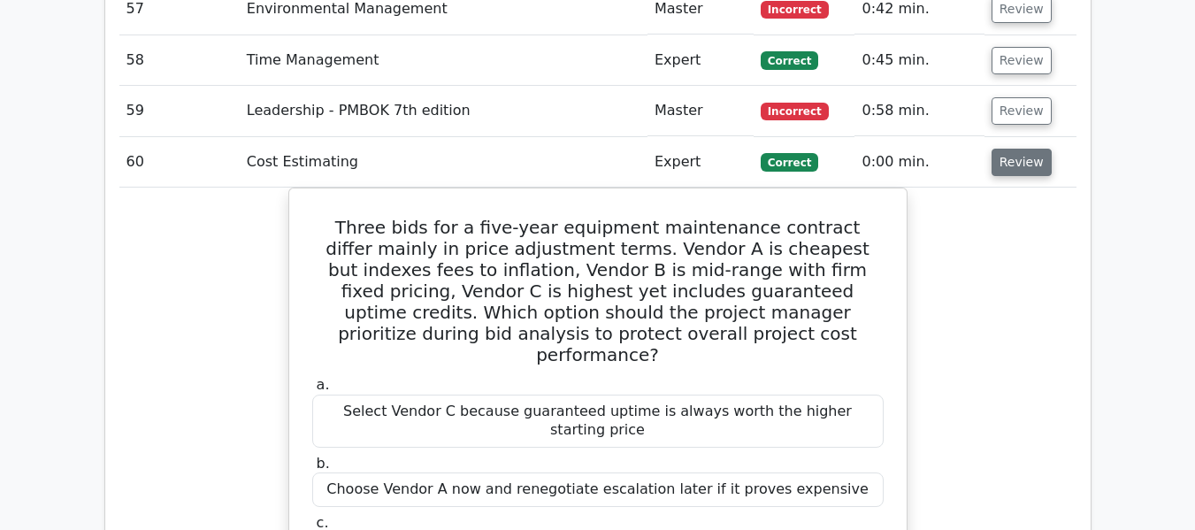
click at [1014, 149] on button "Review" at bounding box center [1022, 162] width 60 height 27
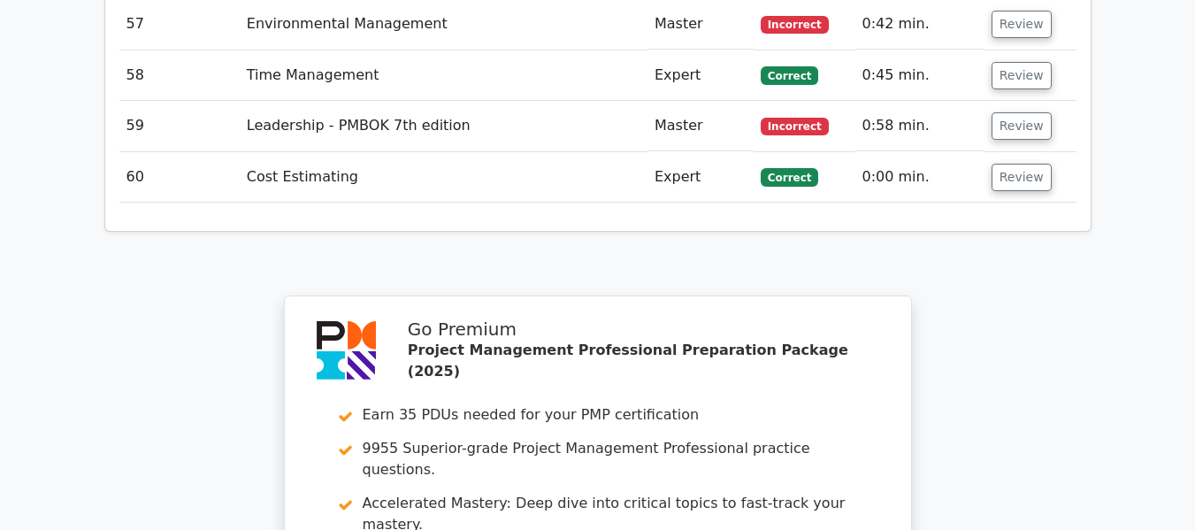
scroll to position [5537, 0]
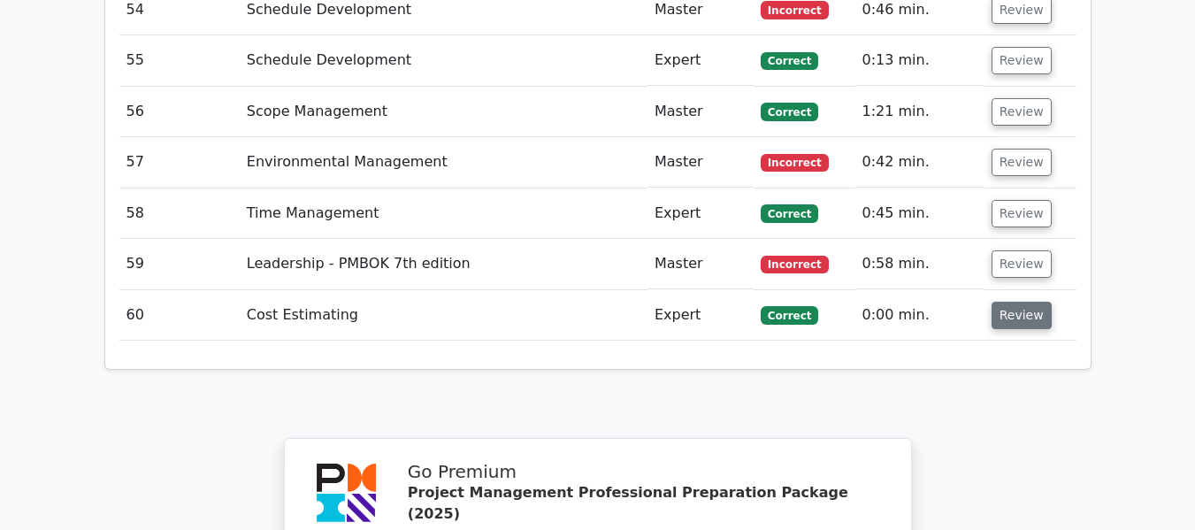
click at [1016, 302] on button "Review" at bounding box center [1022, 315] width 60 height 27
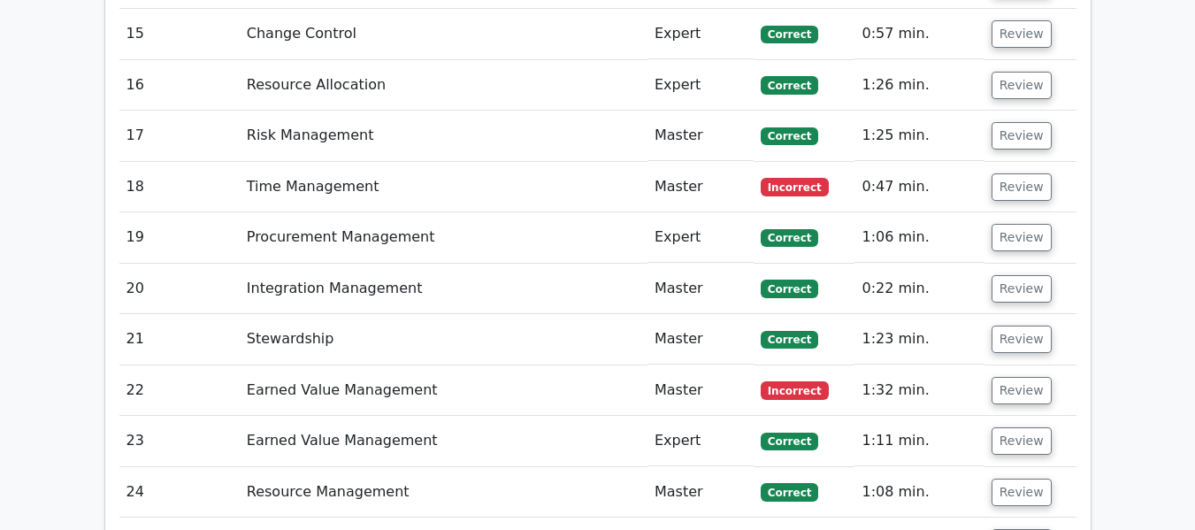
scroll to position [3324, 0]
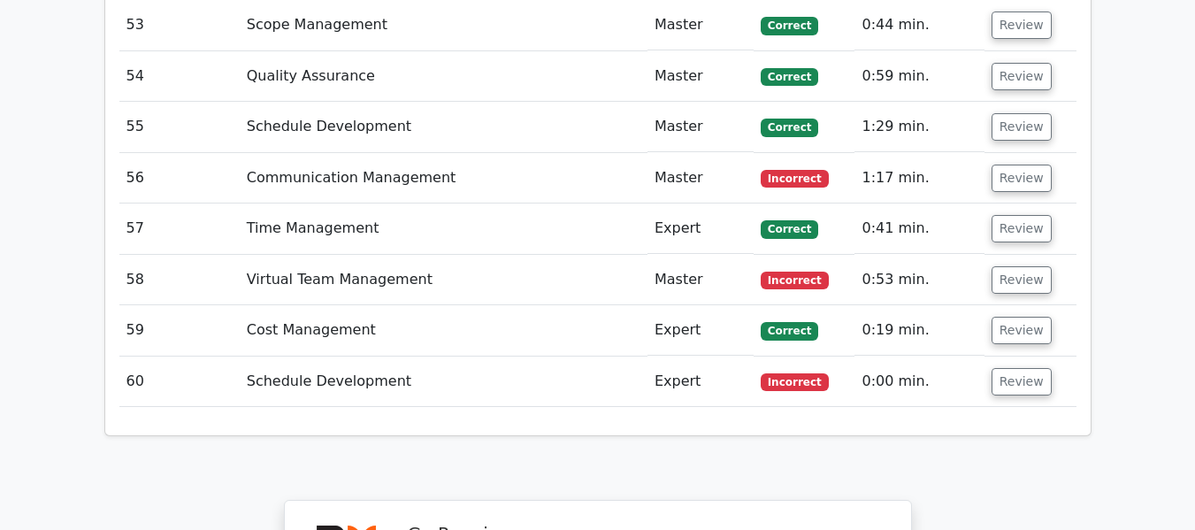
scroll to position [5824, 0]
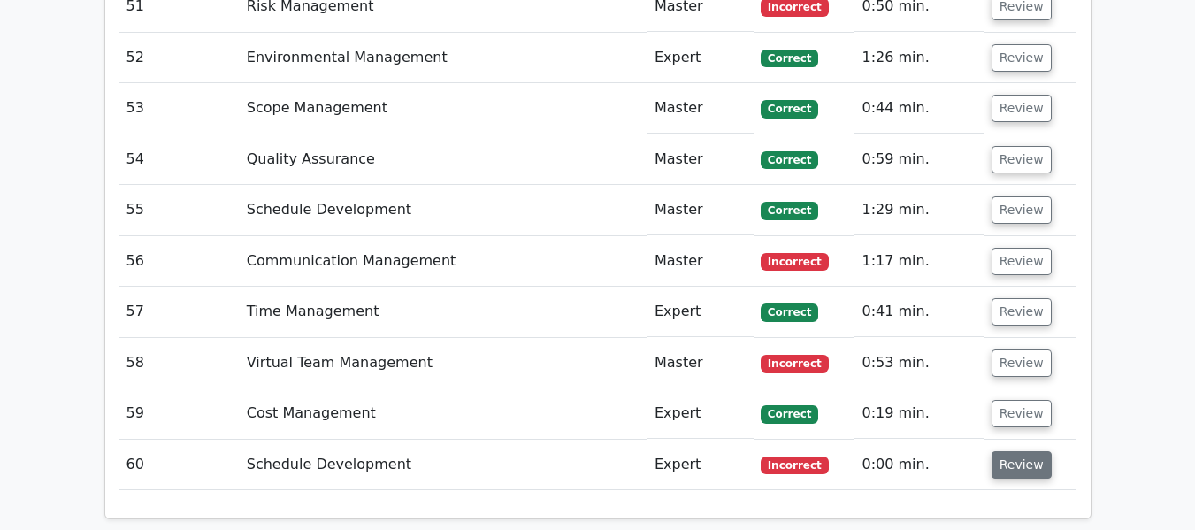
click at [1018, 451] on button "Review" at bounding box center [1022, 464] width 60 height 27
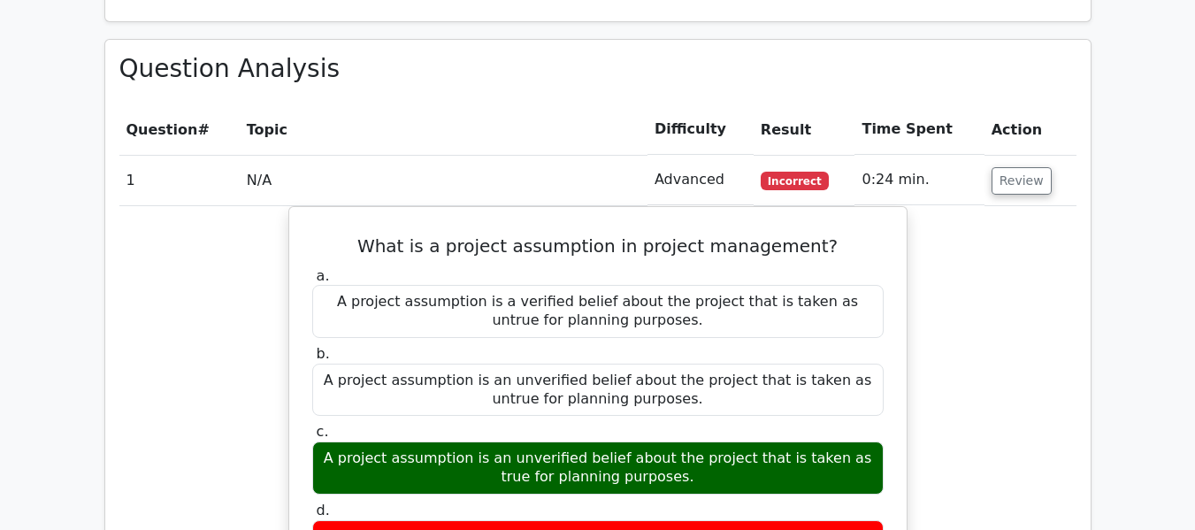
scroll to position [2189, 0]
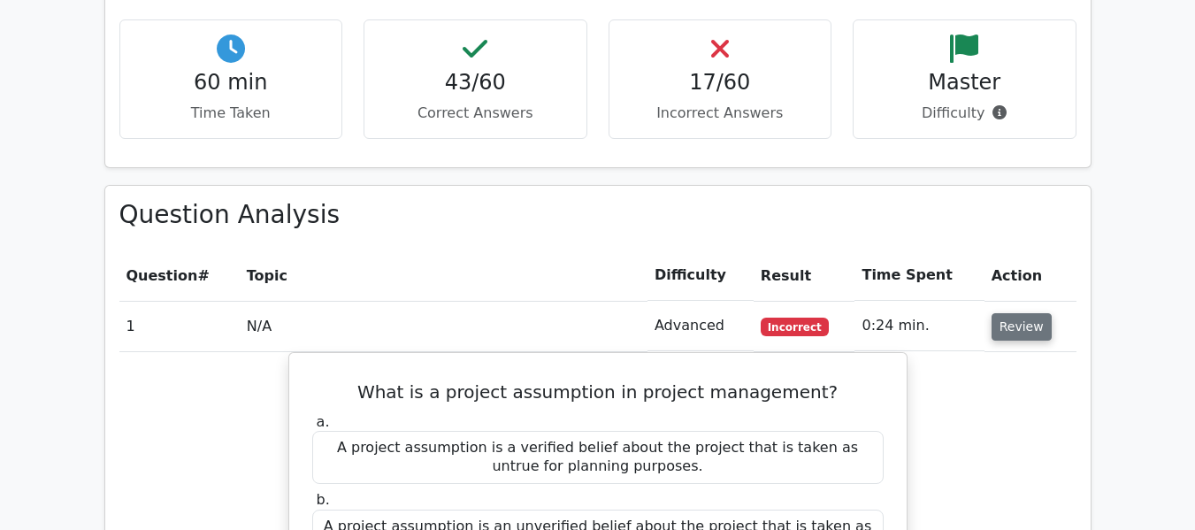
click at [1016, 313] on button "Review" at bounding box center [1022, 326] width 60 height 27
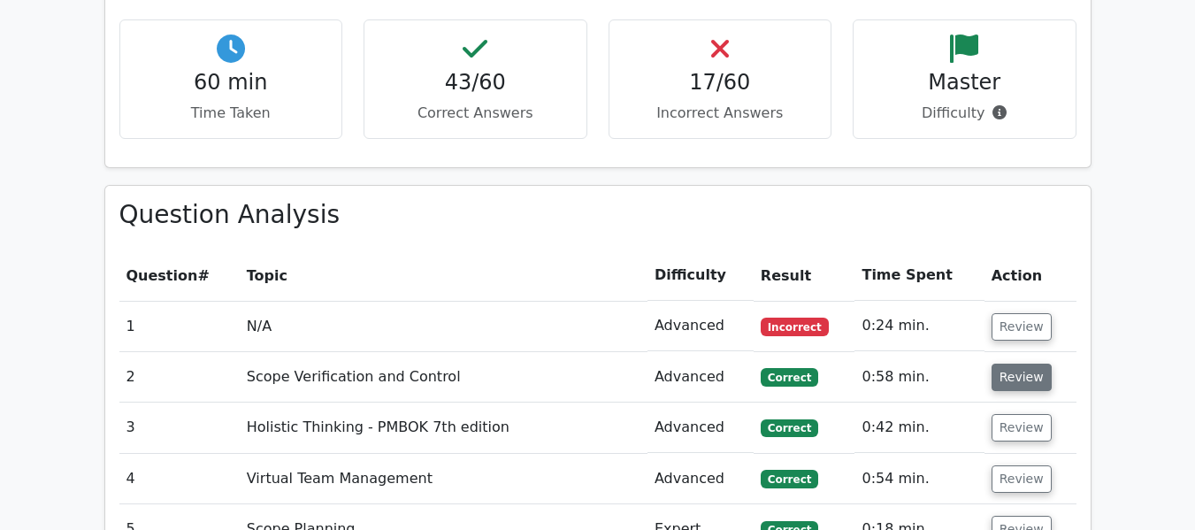
click at [1010, 364] on button "Review" at bounding box center [1022, 377] width 60 height 27
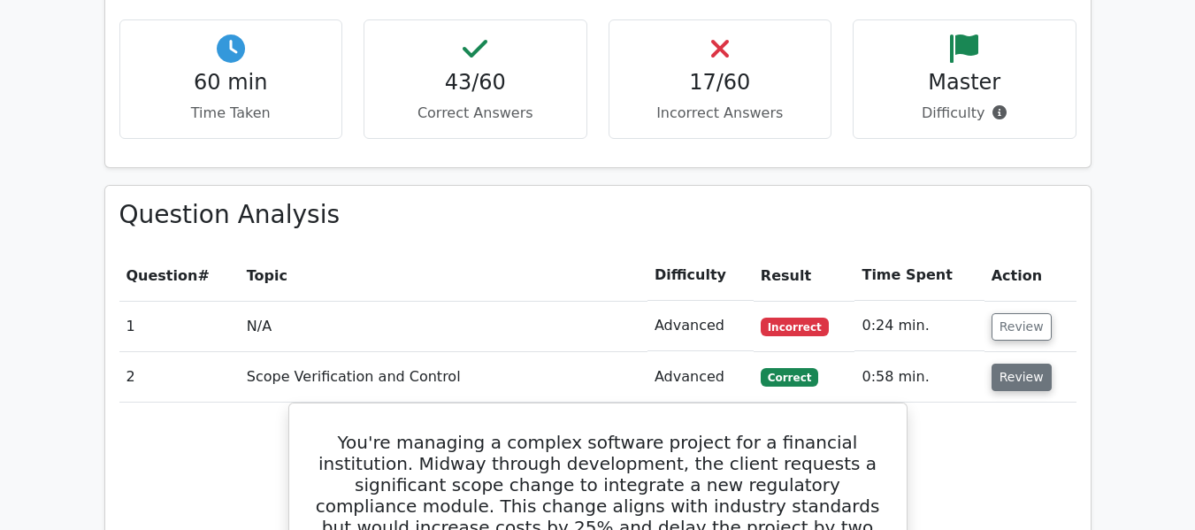
click at [1010, 364] on button "Review" at bounding box center [1022, 377] width 60 height 27
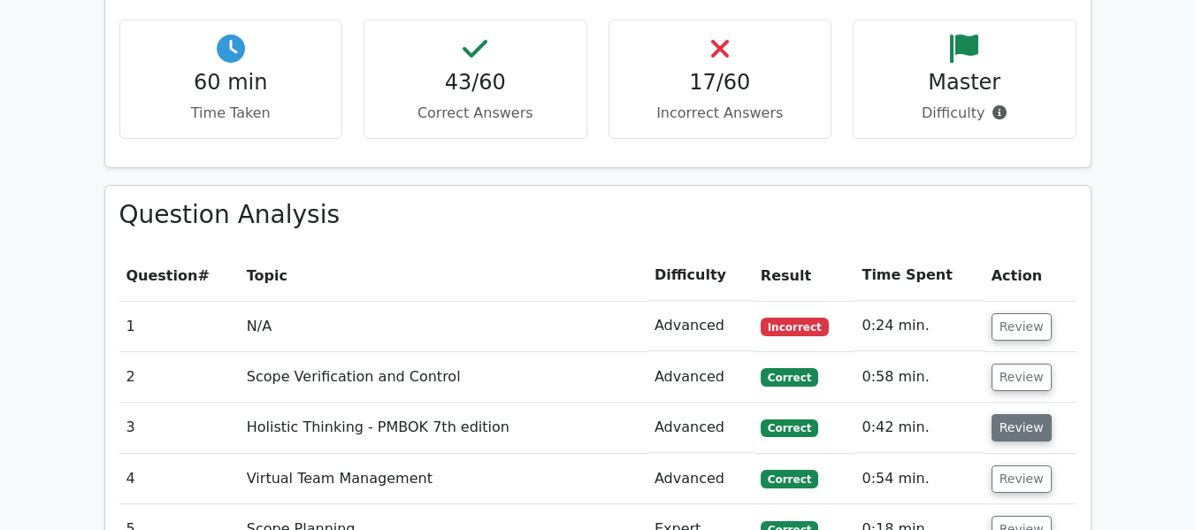
click at [1008, 414] on button "Review" at bounding box center [1022, 427] width 60 height 27
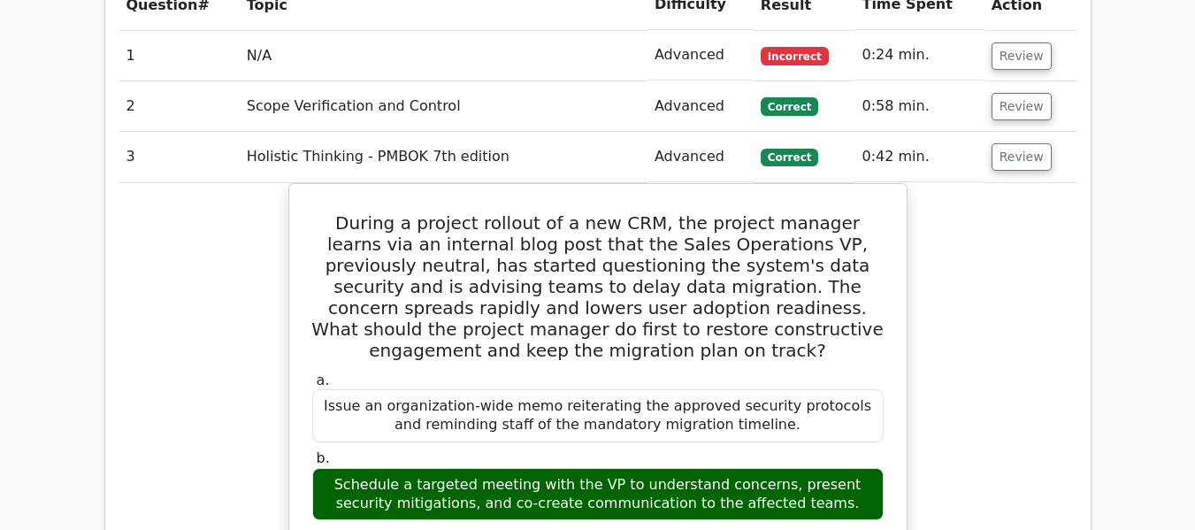
scroll to position [2455, 0]
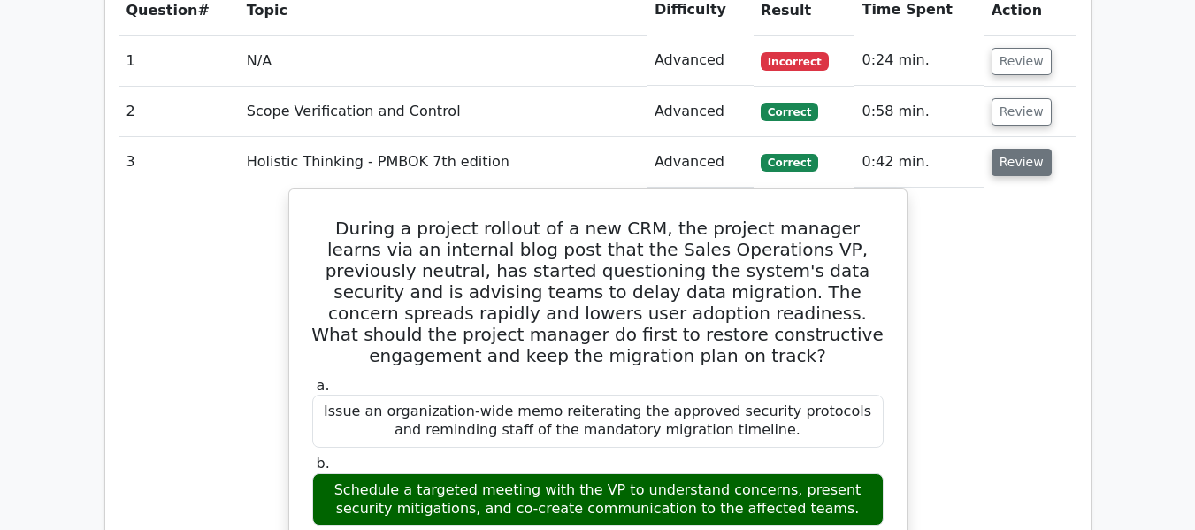
click at [1020, 149] on button "Review" at bounding box center [1022, 162] width 60 height 27
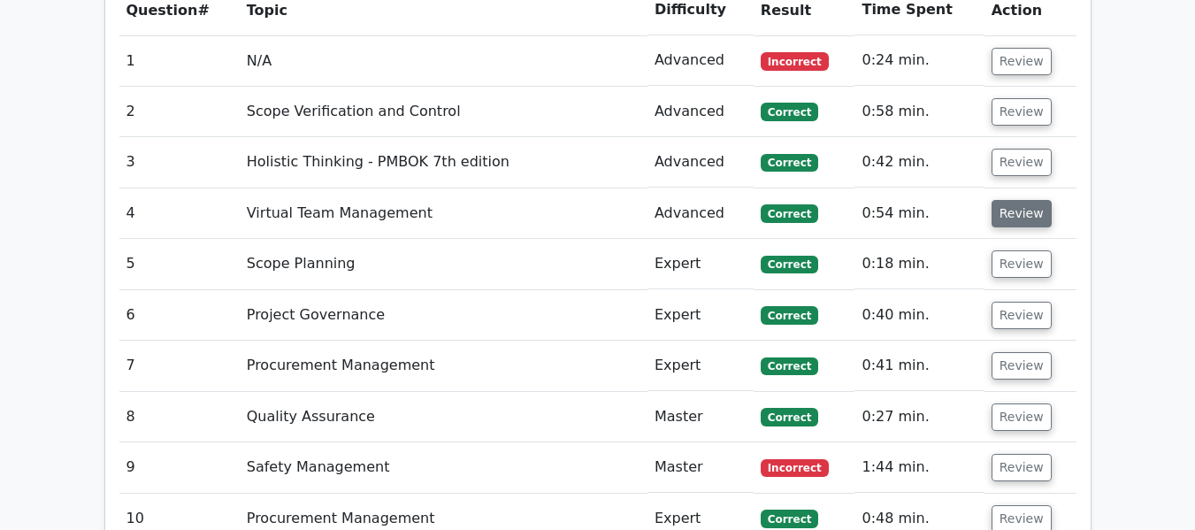
click at [999, 200] on button "Review" at bounding box center [1022, 213] width 60 height 27
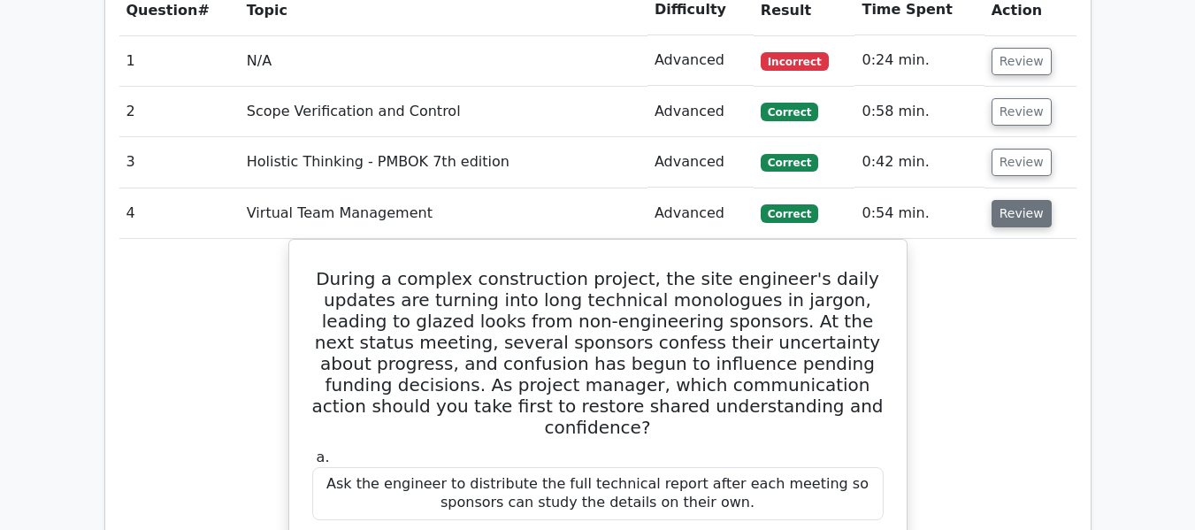
click at [1008, 200] on button "Review" at bounding box center [1022, 213] width 60 height 27
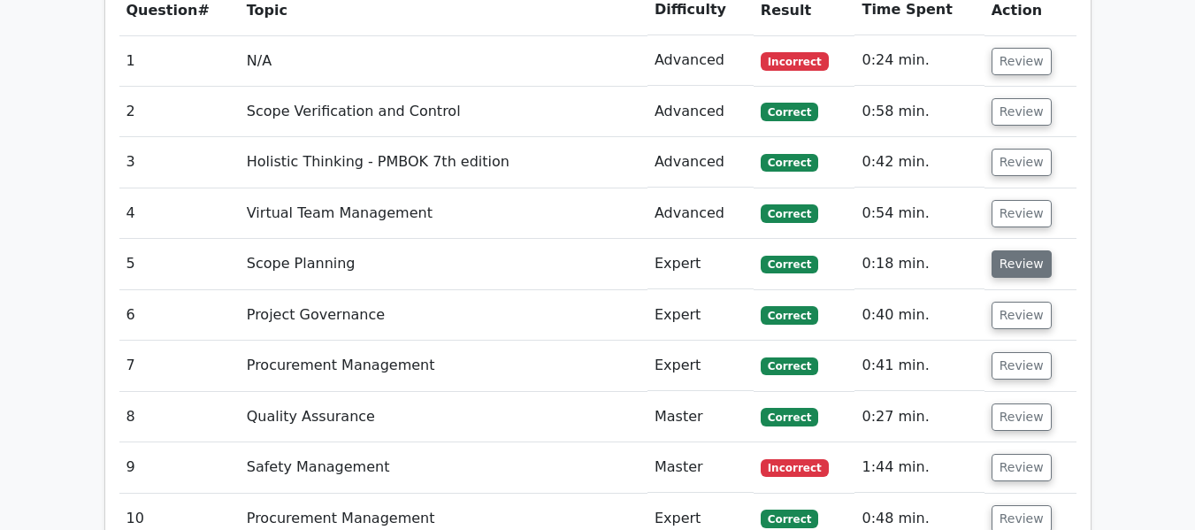
click at [1006, 250] on button "Review" at bounding box center [1022, 263] width 60 height 27
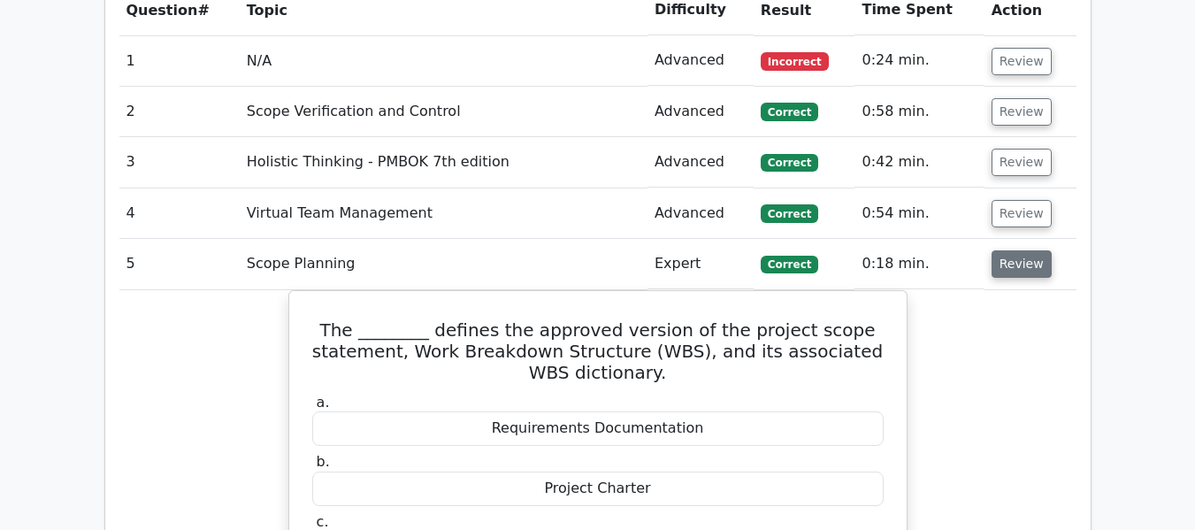
click at [1018, 250] on button "Review" at bounding box center [1022, 263] width 60 height 27
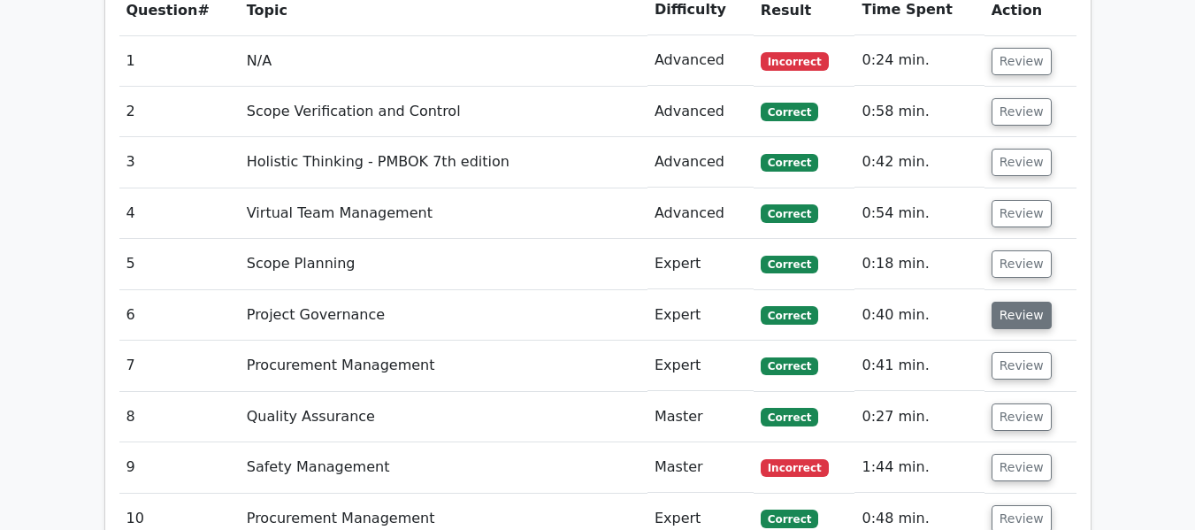
click at [1018, 302] on button "Review" at bounding box center [1022, 315] width 60 height 27
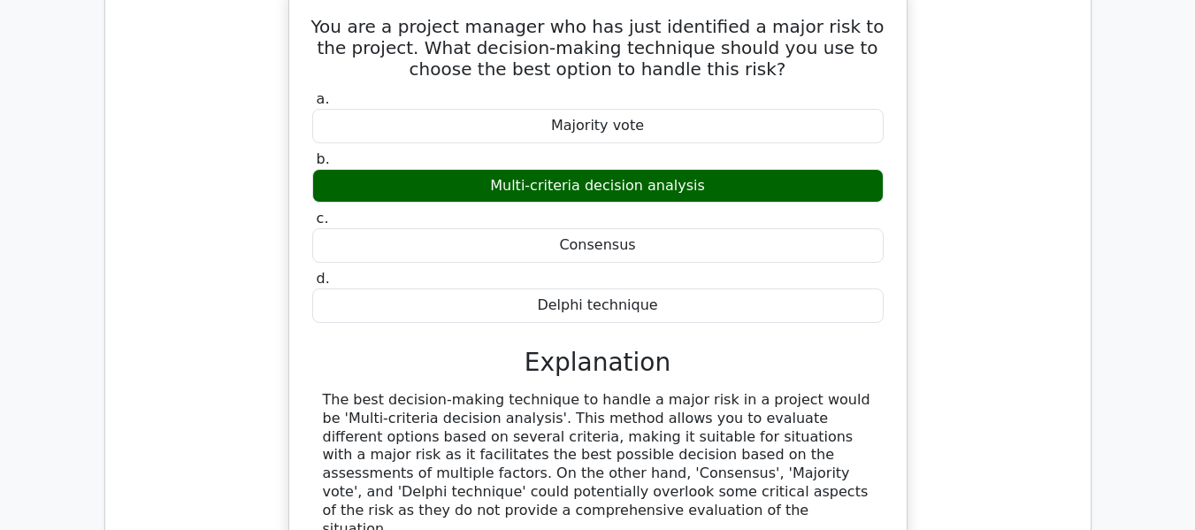
scroll to position [2720, 0]
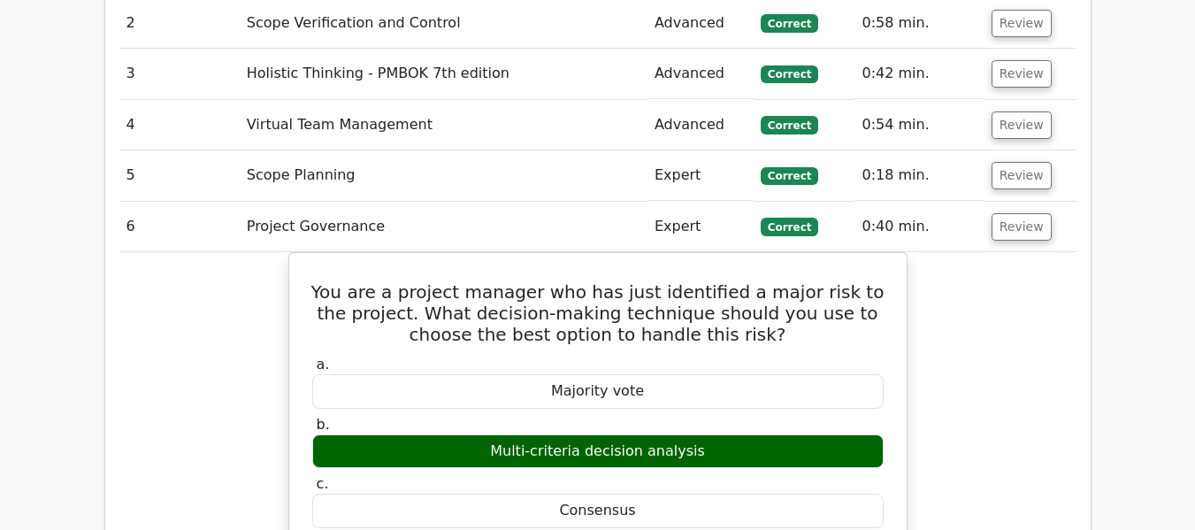
scroll to position [2366, 0]
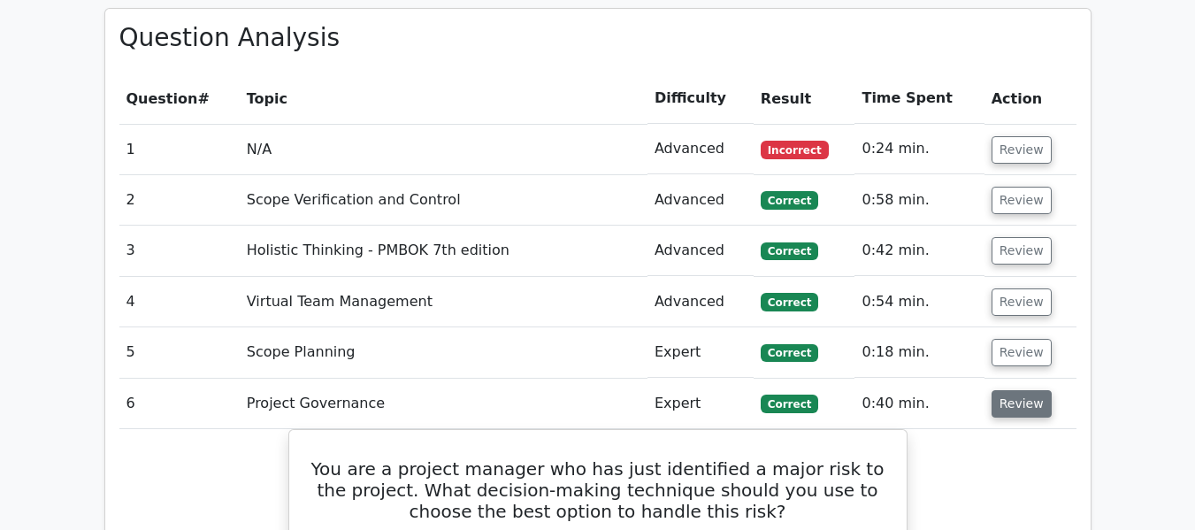
click at [1018, 390] on button "Review" at bounding box center [1022, 403] width 60 height 27
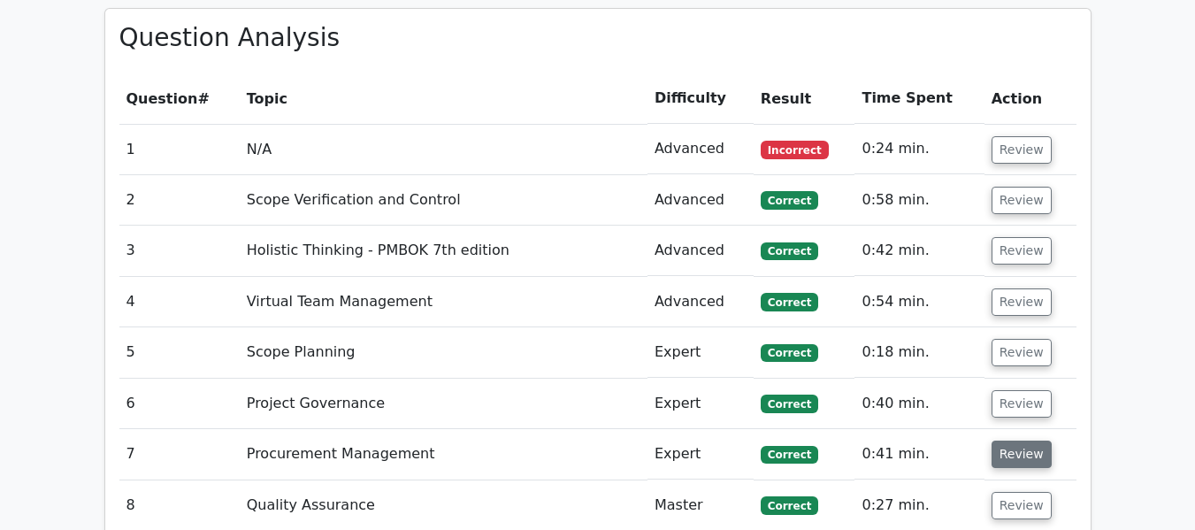
click at [1014, 441] on button "Review" at bounding box center [1022, 454] width 60 height 27
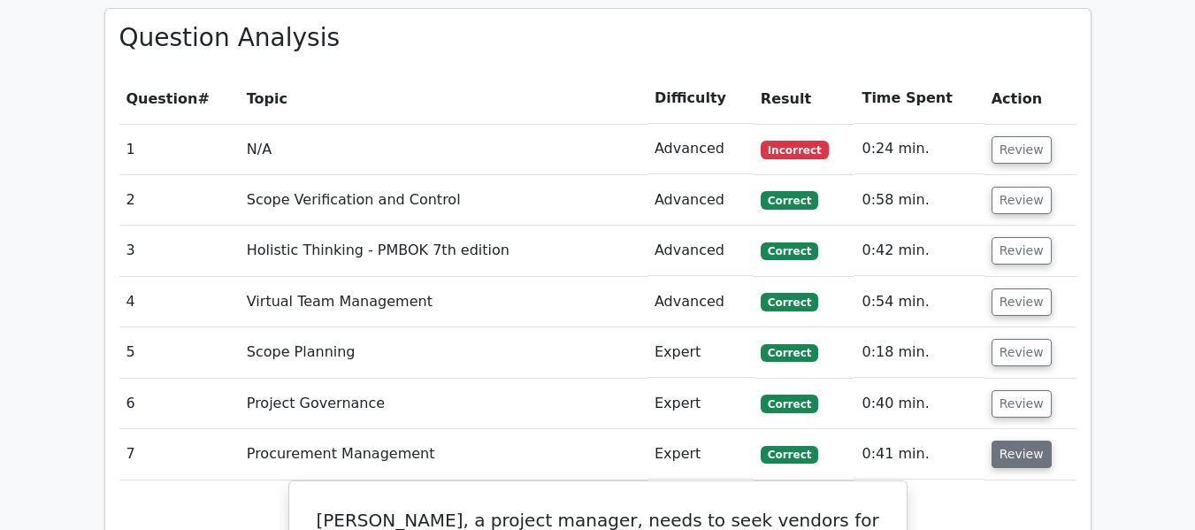
click at [1033, 441] on button "Review" at bounding box center [1022, 454] width 60 height 27
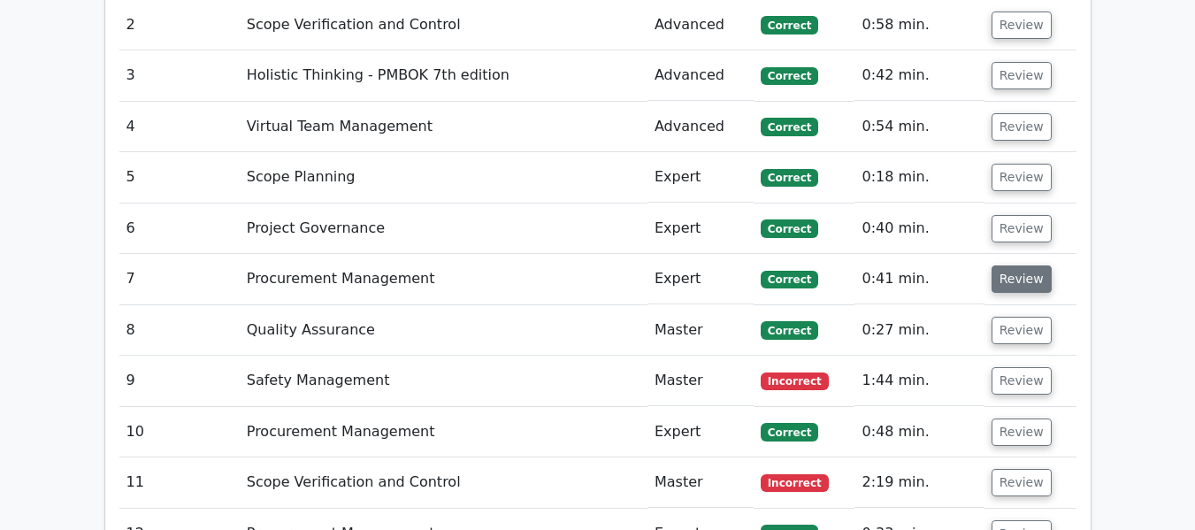
scroll to position [2543, 0]
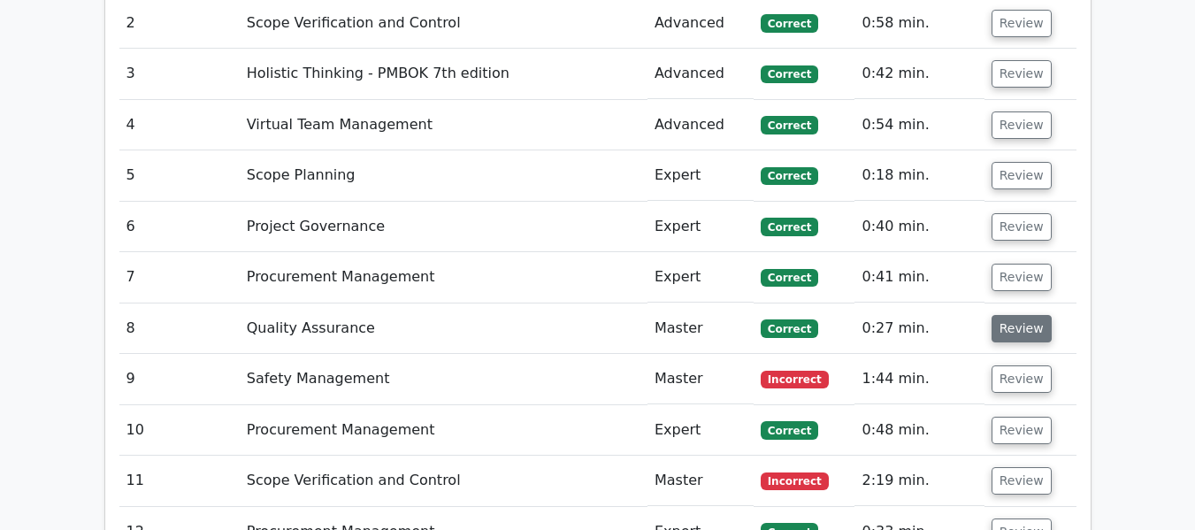
click at [1009, 315] on button "Review" at bounding box center [1022, 328] width 60 height 27
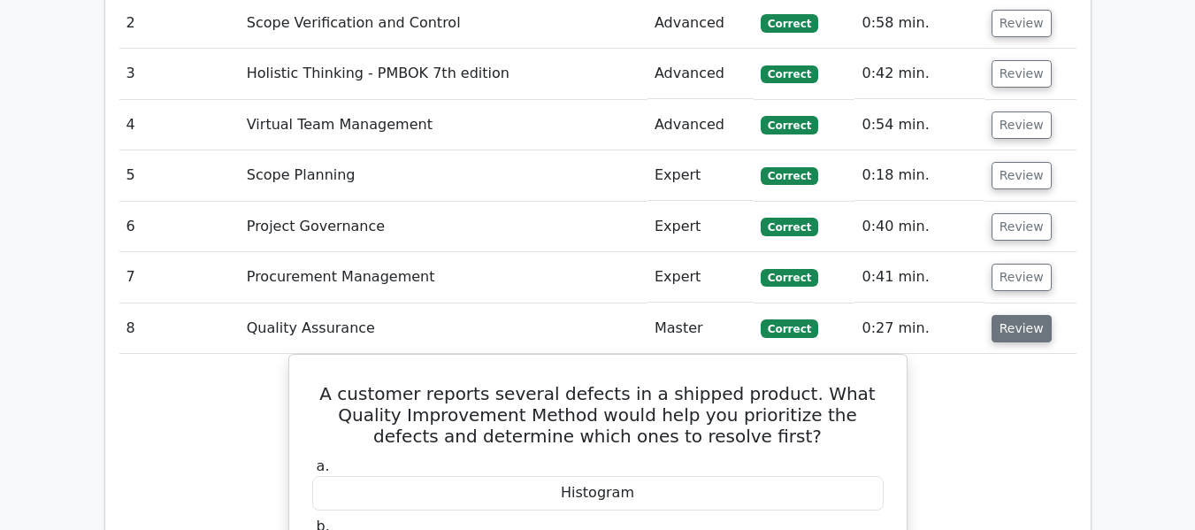
click at [1015, 315] on button "Review" at bounding box center [1022, 328] width 60 height 27
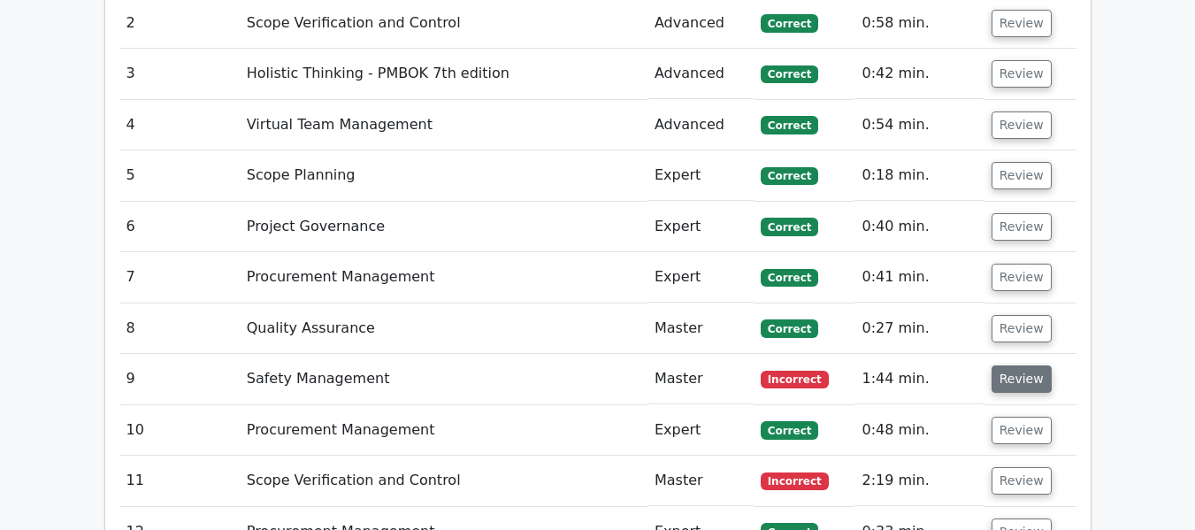
click at [1003, 365] on button "Review" at bounding box center [1022, 378] width 60 height 27
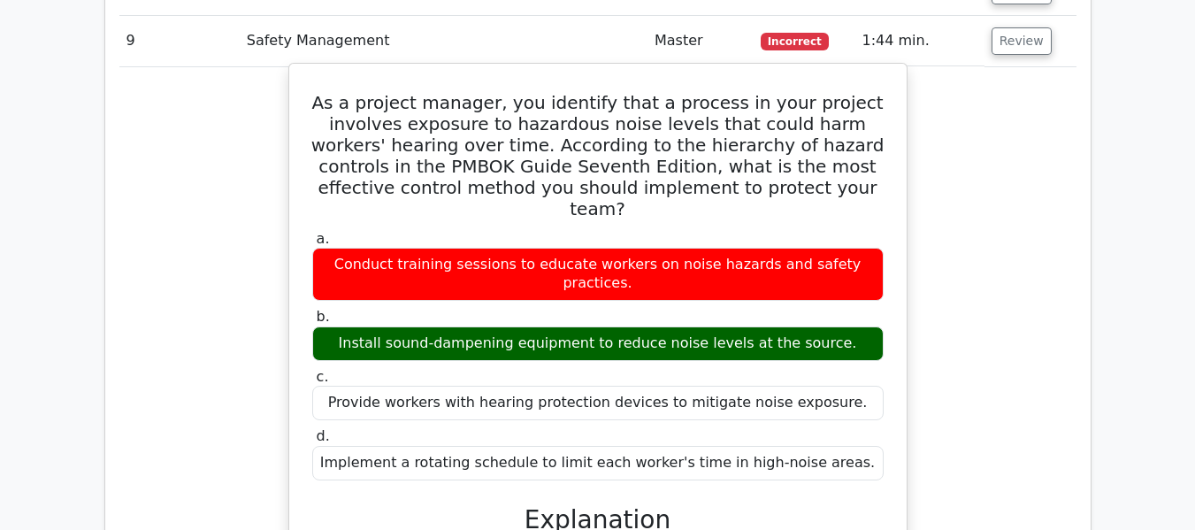
scroll to position [2720, 0]
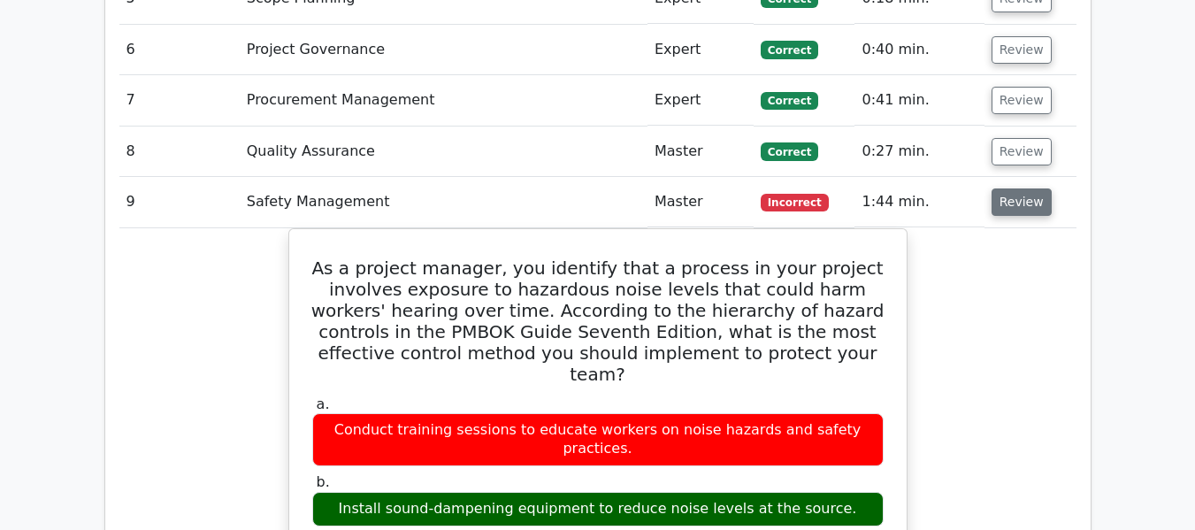
click at [1013, 188] on button "Review" at bounding box center [1022, 201] width 60 height 27
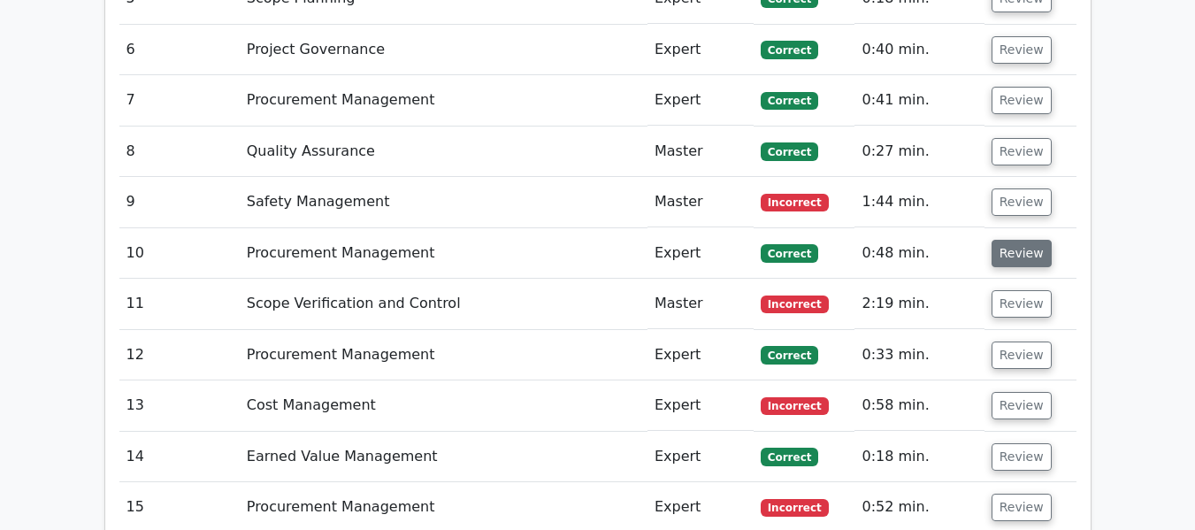
click at [1009, 240] on button "Review" at bounding box center [1022, 253] width 60 height 27
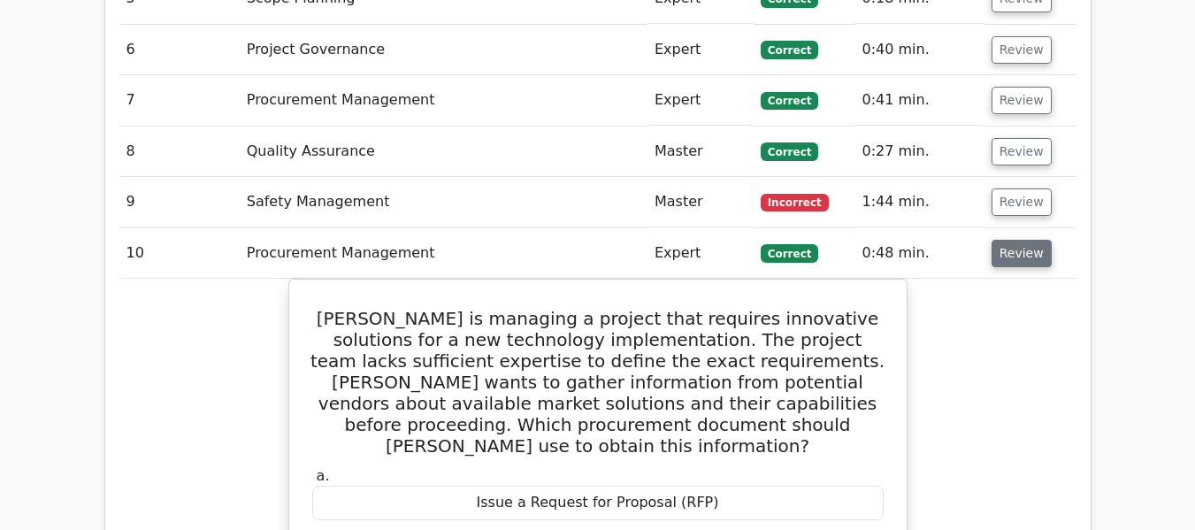
click at [1005, 240] on button "Review" at bounding box center [1022, 253] width 60 height 27
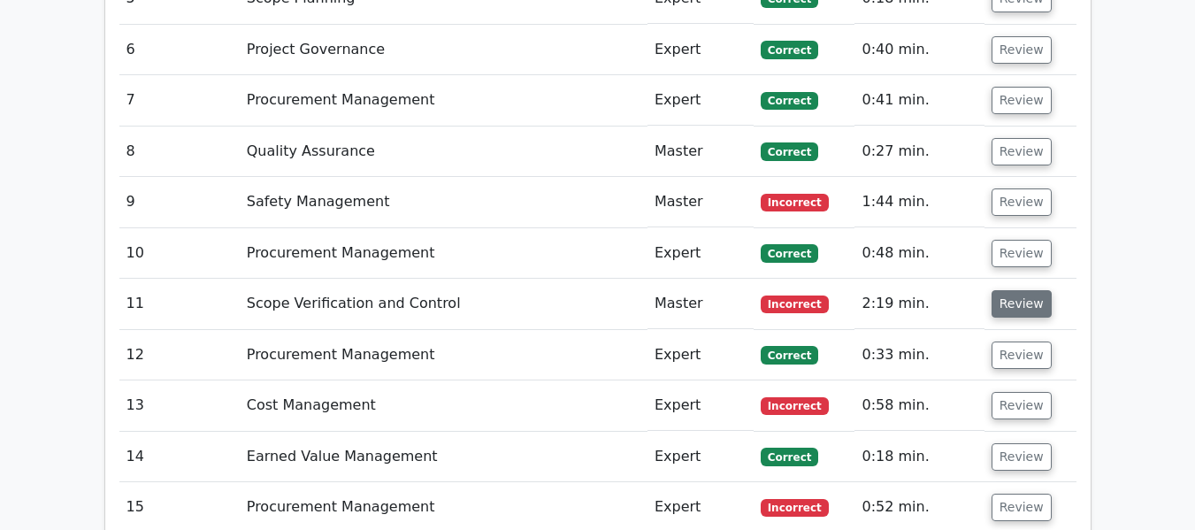
click at [1005, 290] on button "Review" at bounding box center [1022, 303] width 60 height 27
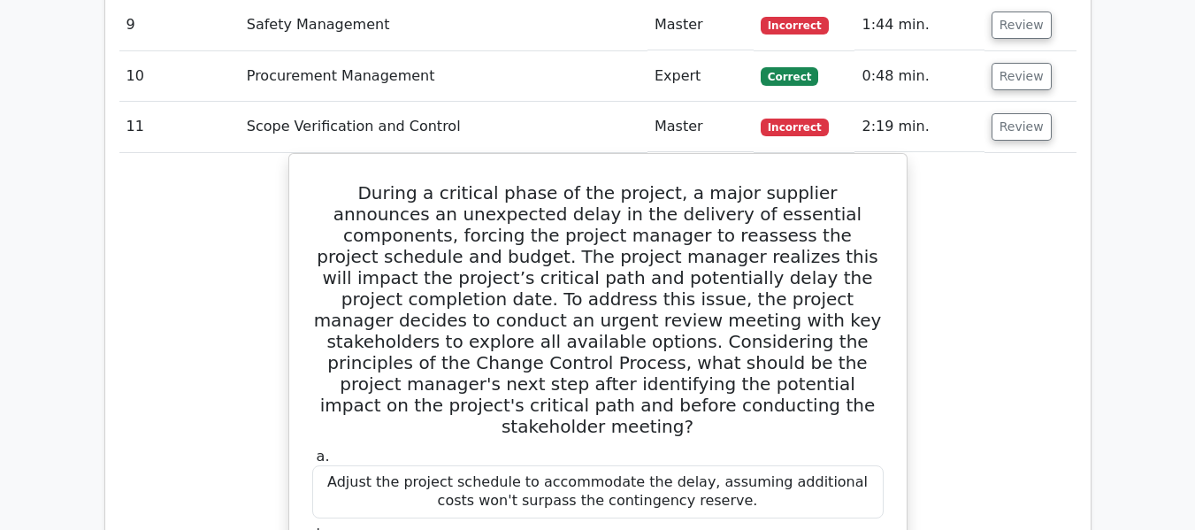
scroll to position [2809, 0]
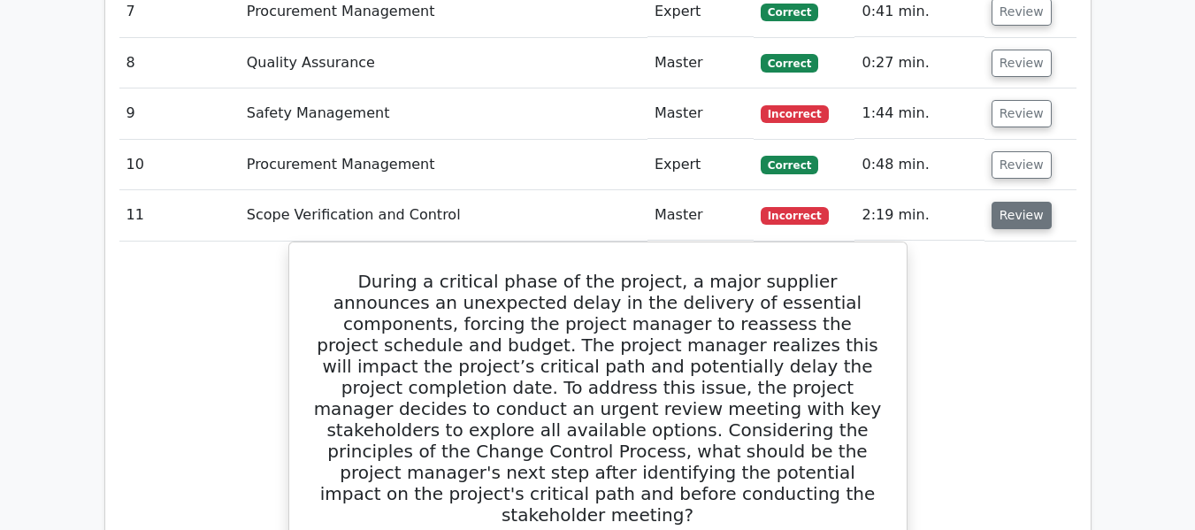
click at [1012, 202] on button "Review" at bounding box center [1022, 215] width 60 height 27
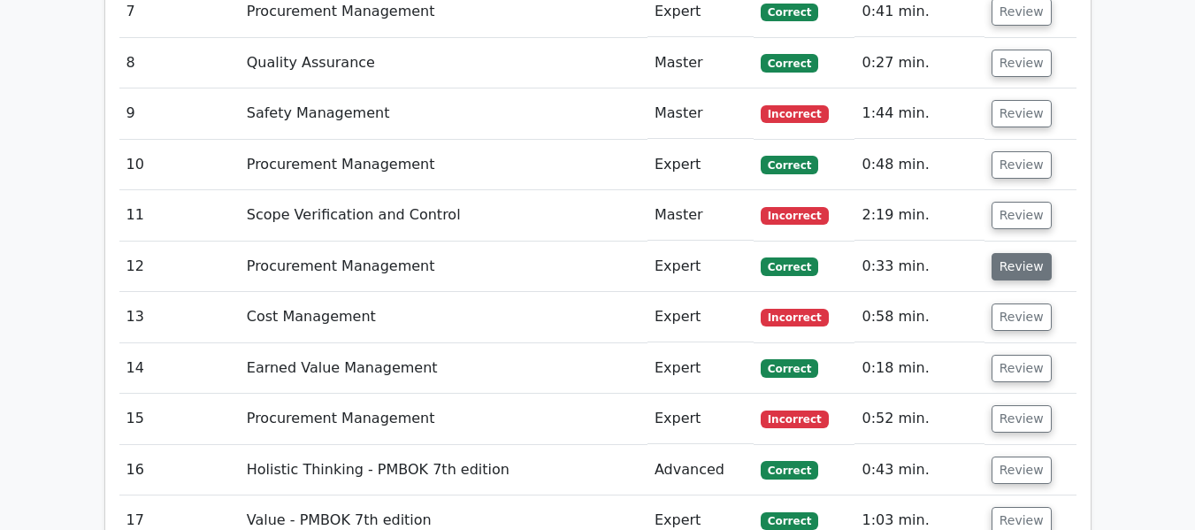
click at [1005, 253] on button "Review" at bounding box center [1022, 266] width 60 height 27
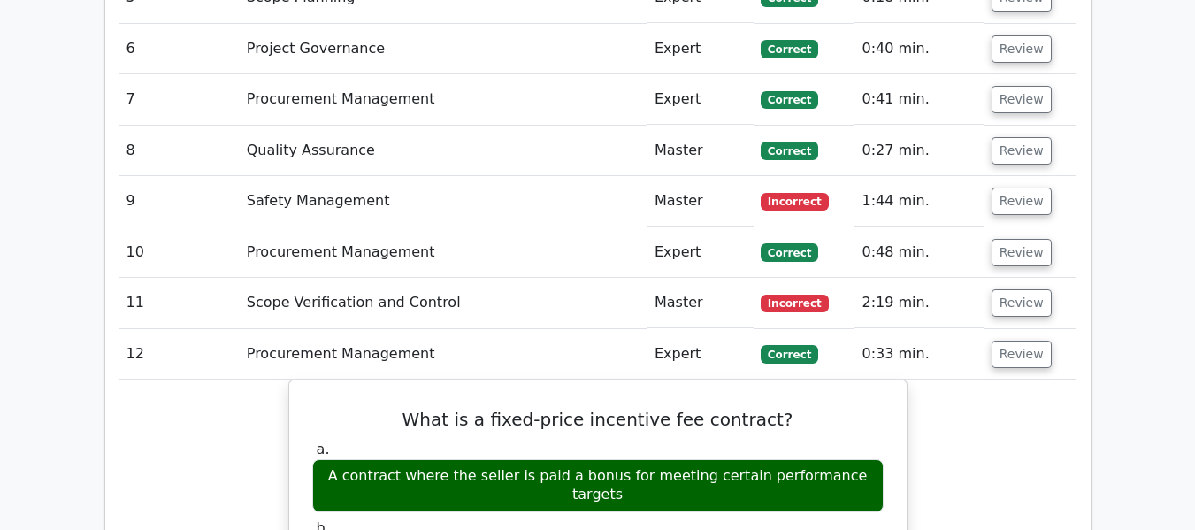
scroll to position [2720, 0]
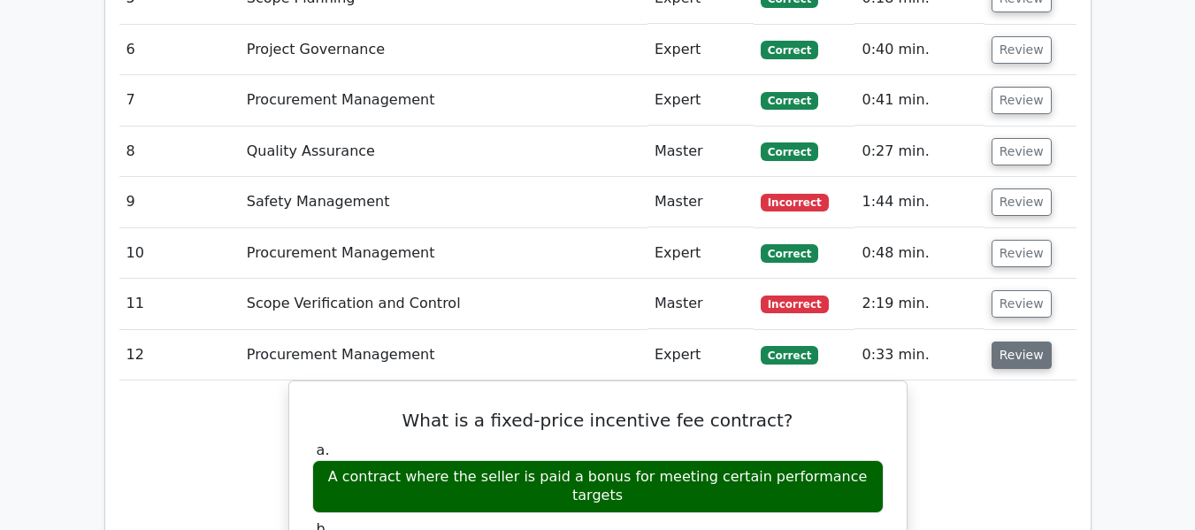
click at [1018, 342] on button "Review" at bounding box center [1022, 355] width 60 height 27
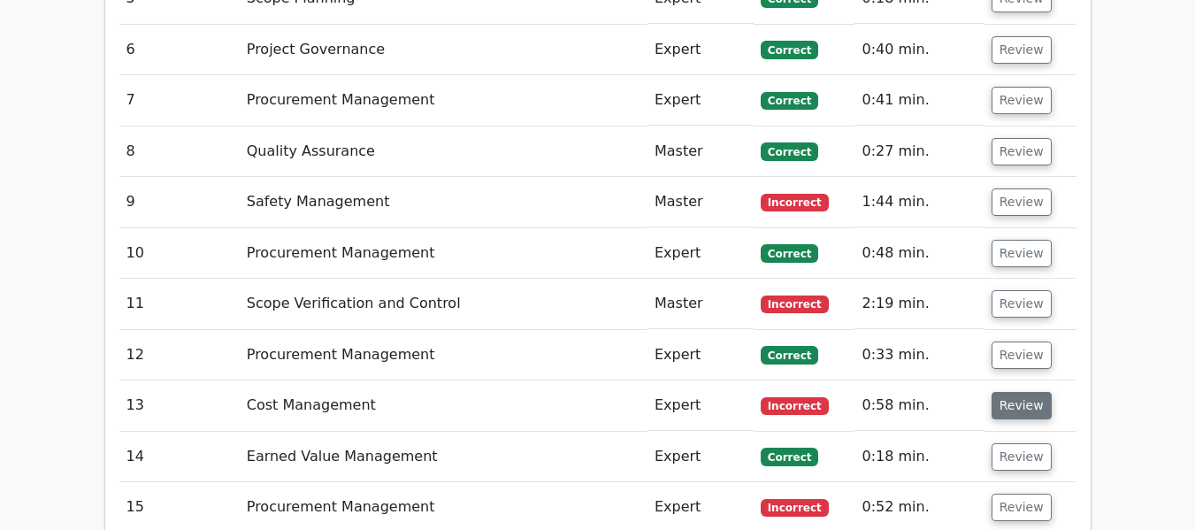
click at [1008, 392] on button "Review" at bounding box center [1022, 405] width 60 height 27
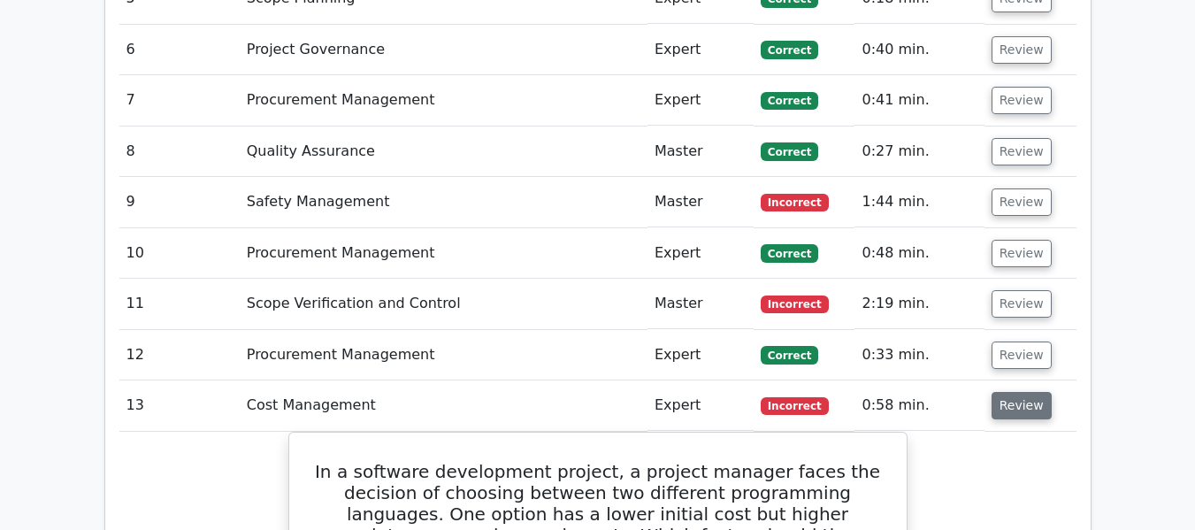
click at [1004, 392] on button "Review" at bounding box center [1022, 405] width 60 height 27
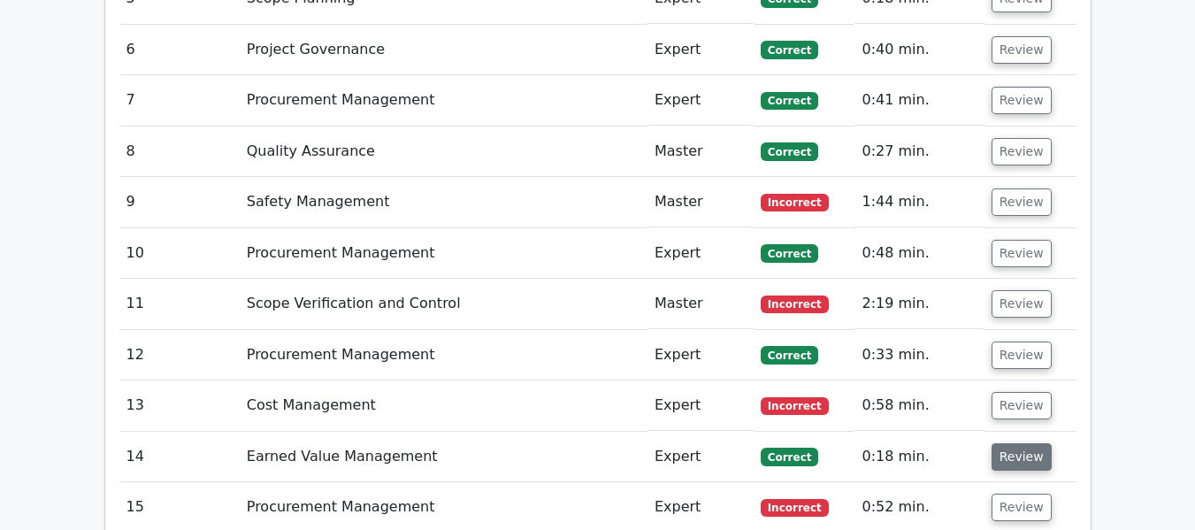
click at [1003, 443] on button "Review" at bounding box center [1022, 456] width 60 height 27
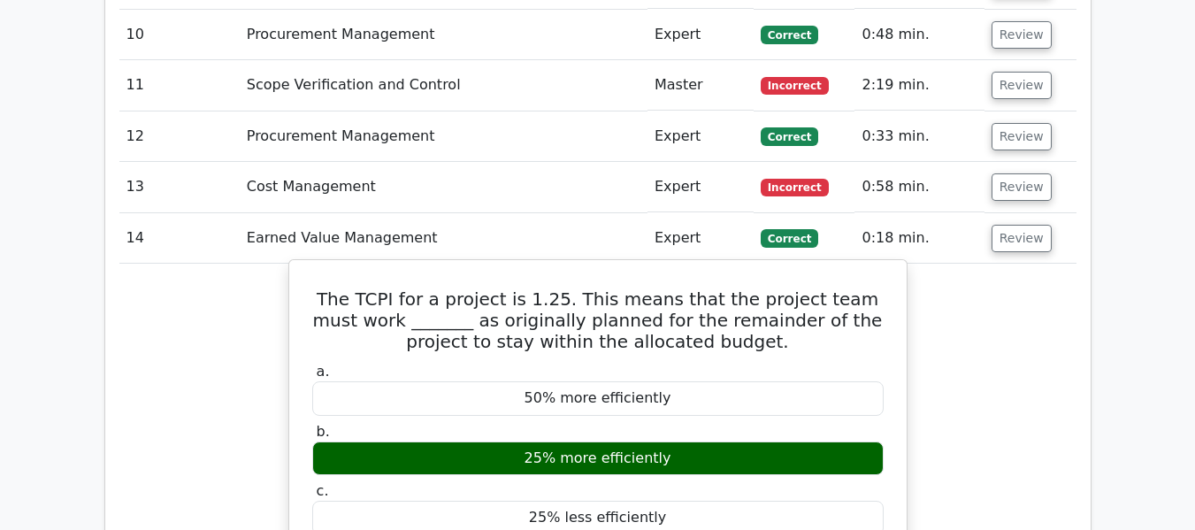
scroll to position [2897, 0]
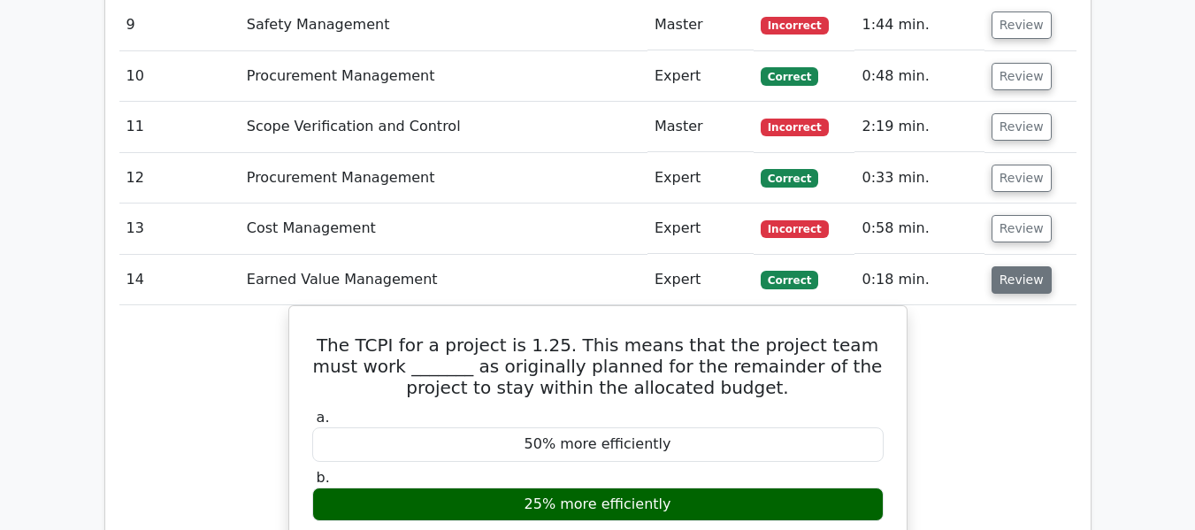
click at [1009, 266] on button "Review" at bounding box center [1022, 279] width 60 height 27
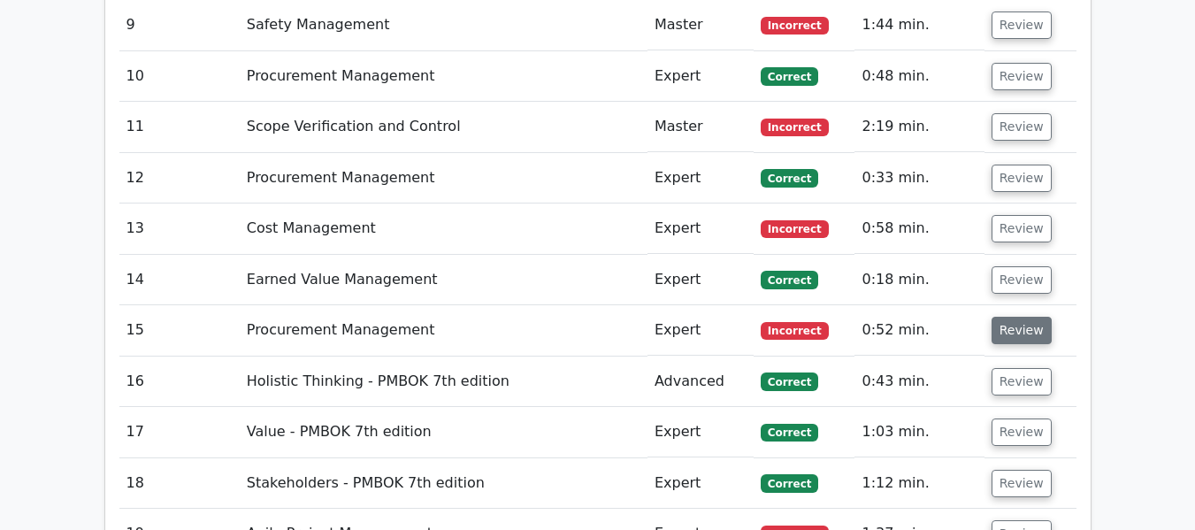
click at [1021, 317] on button "Review" at bounding box center [1022, 330] width 60 height 27
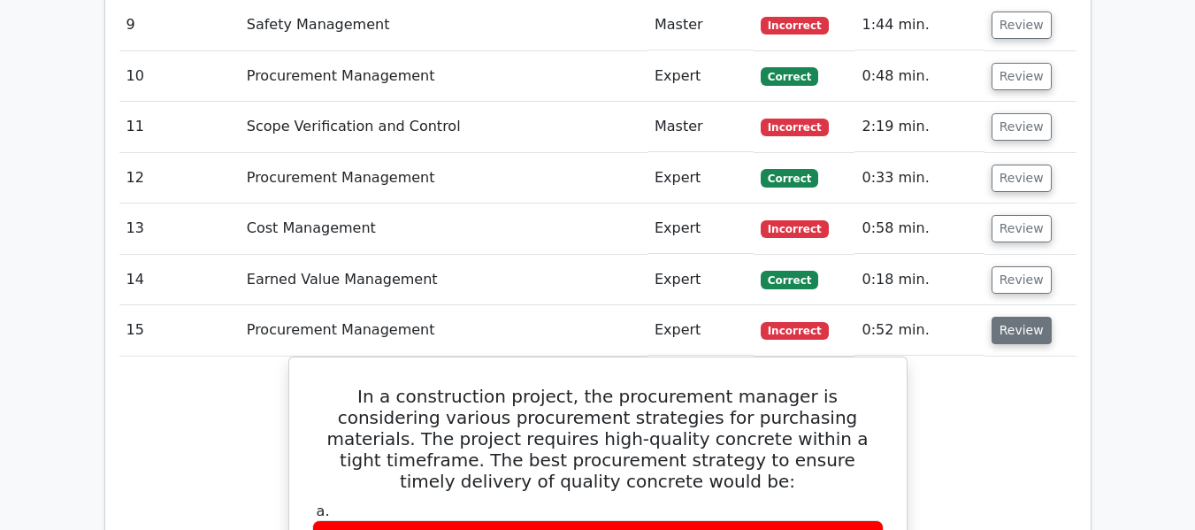
click at [1003, 317] on button "Review" at bounding box center [1022, 330] width 60 height 27
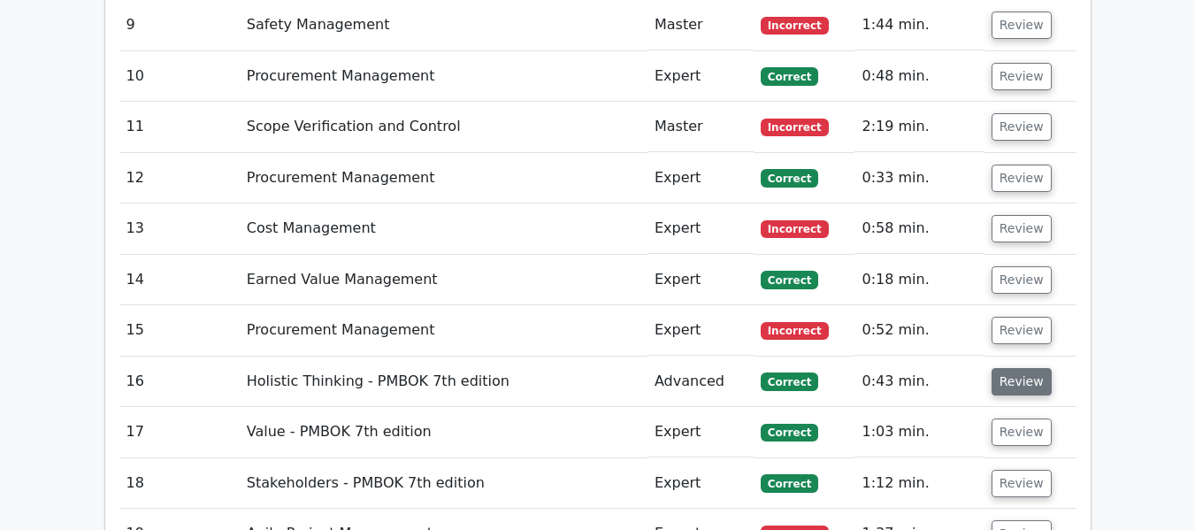
click at [1011, 368] on button "Review" at bounding box center [1022, 381] width 60 height 27
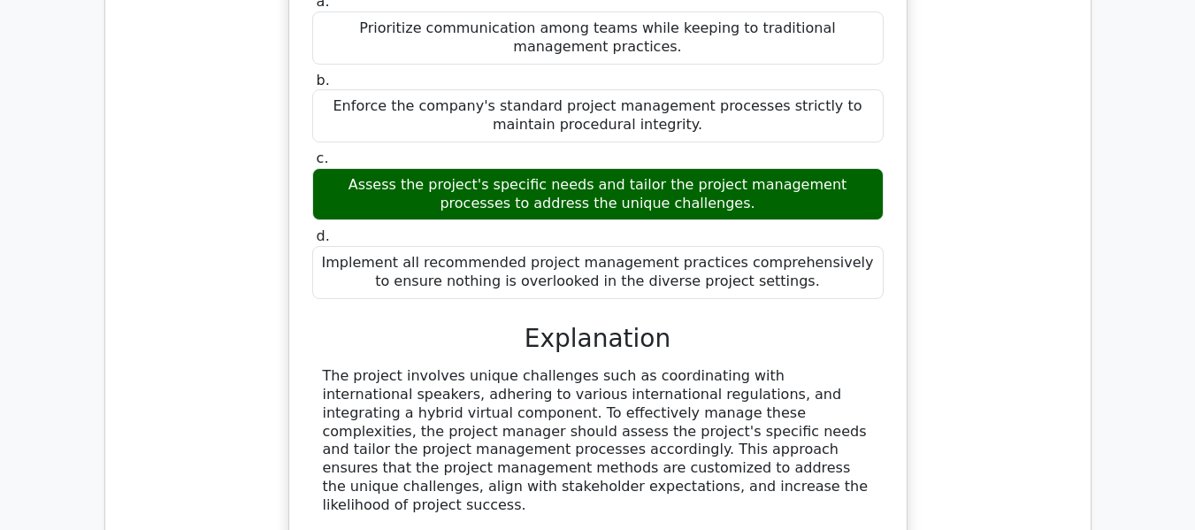
scroll to position [3163, 0]
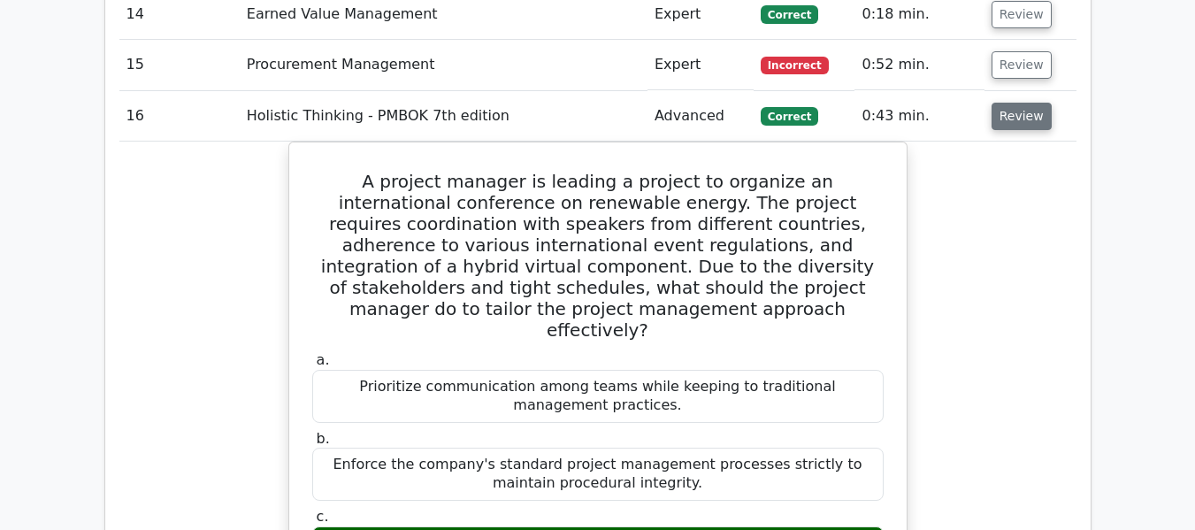
click at [1026, 103] on button "Review" at bounding box center [1022, 116] width 60 height 27
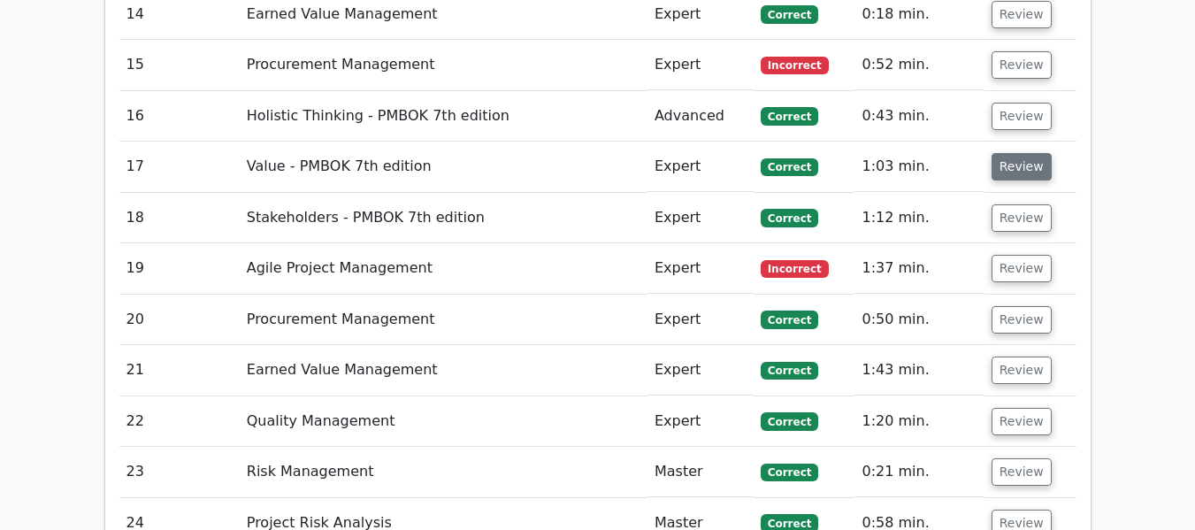
click at [1017, 153] on button "Review" at bounding box center [1022, 166] width 60 height 27
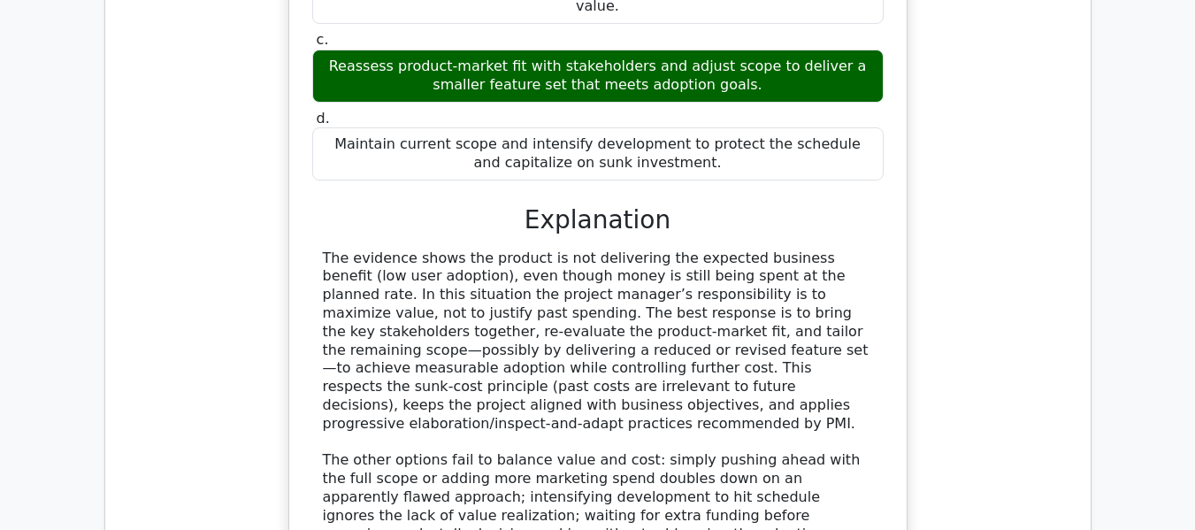
scroll to position [3693, 0]
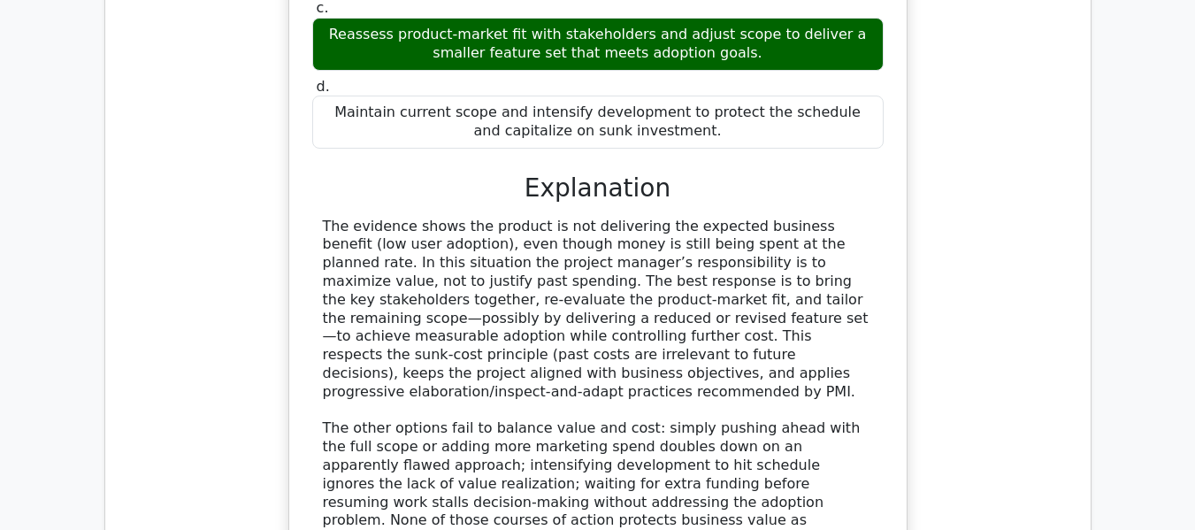
click at [634, 218] on div "The evidence shows the product is not delivering the expected business benefit …" at bounding box center [598, 383] width 550 height 331
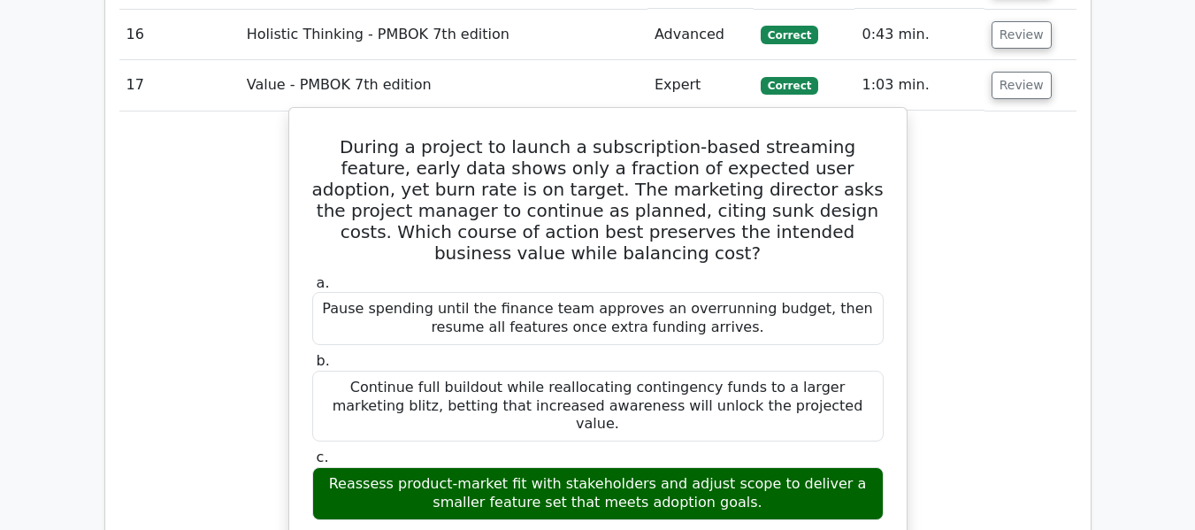
scroll to position [3074, 0]
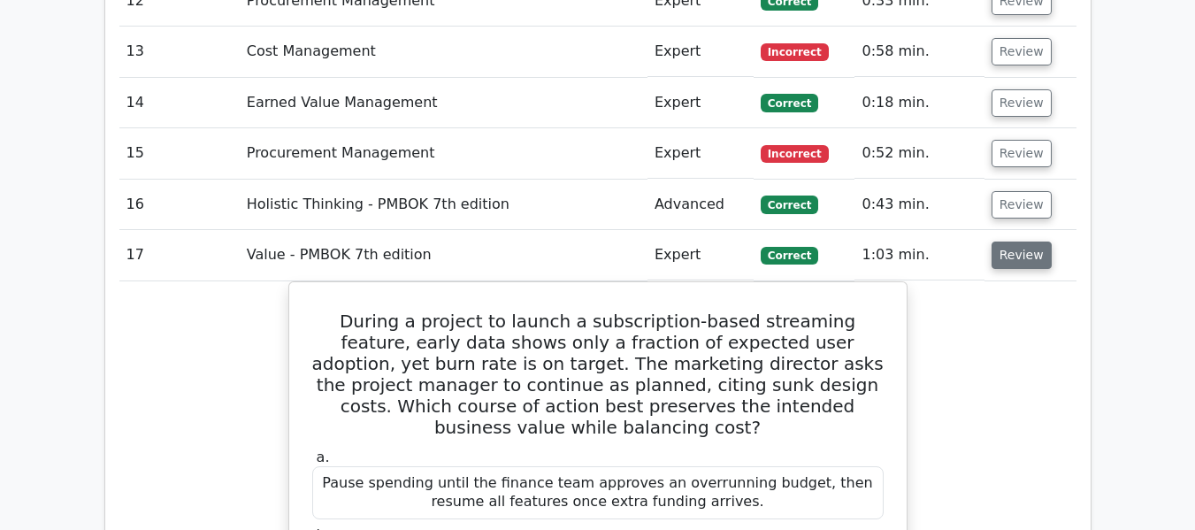
click at [1018, 242] on button "Review" at bounding box center [1022, 255] width 60 height 27
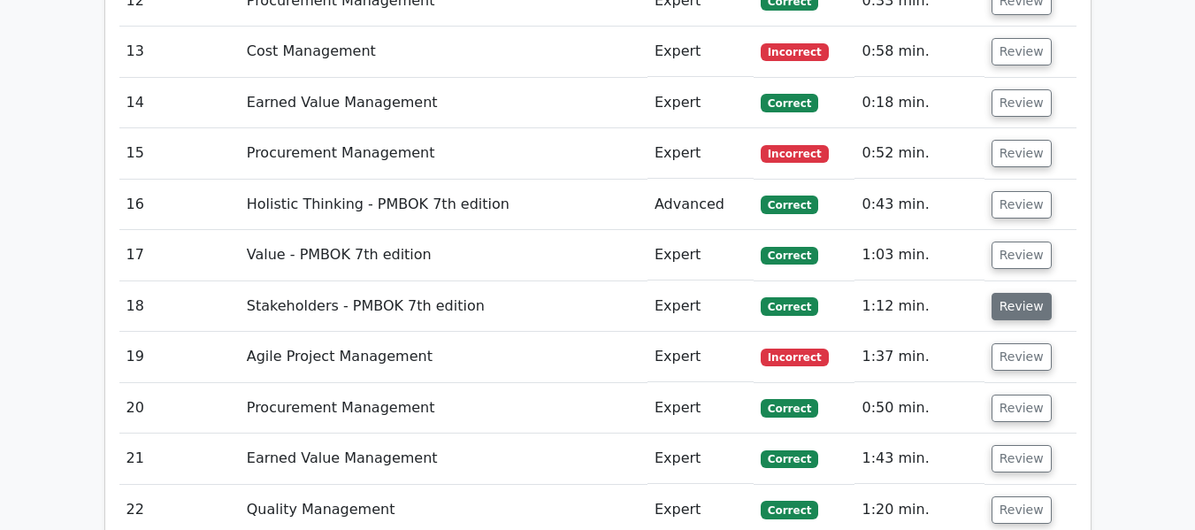
click at [1011, 293] on button "Review" at bounding box center [1022, 306] width 60 height 27
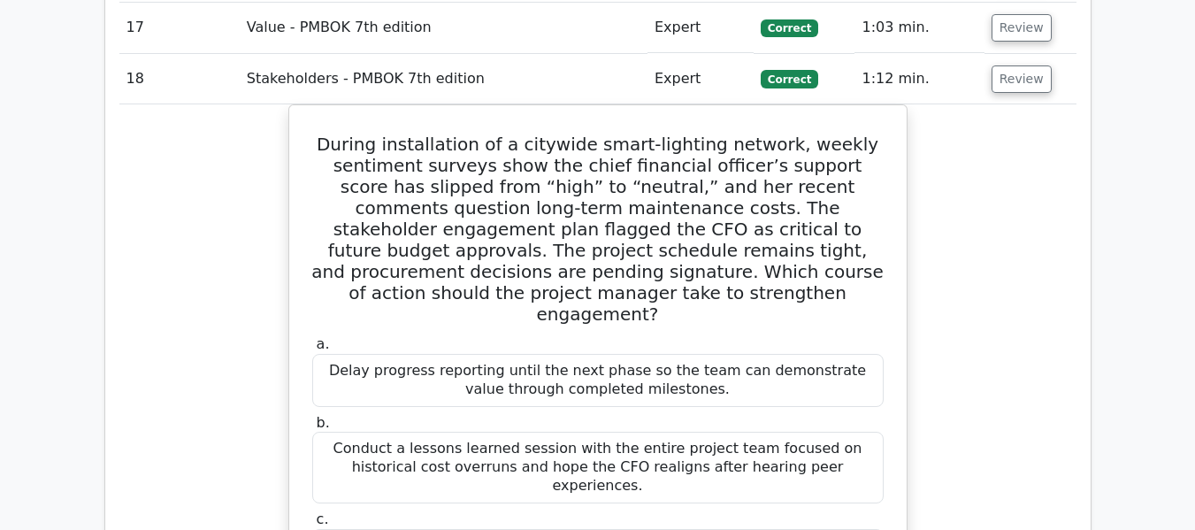
scroll to position [3163, 0]
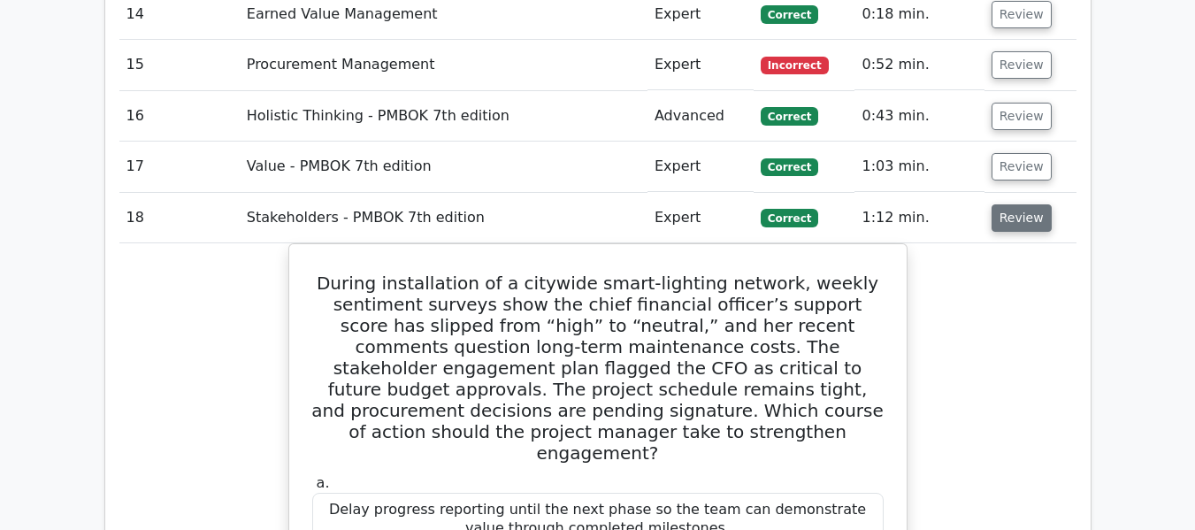
click at [1015, 204] on button "Review" at bounding box center [1022, 217] width 60 height 27
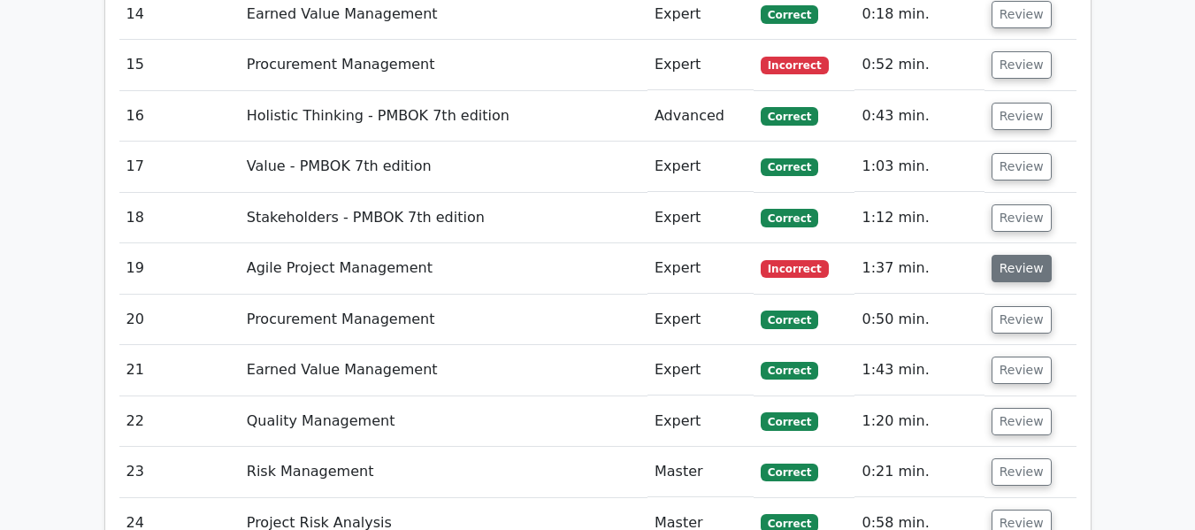
click at [1018, 255] on button "Review" at bounding box center [1022, 268] width 60 height 27
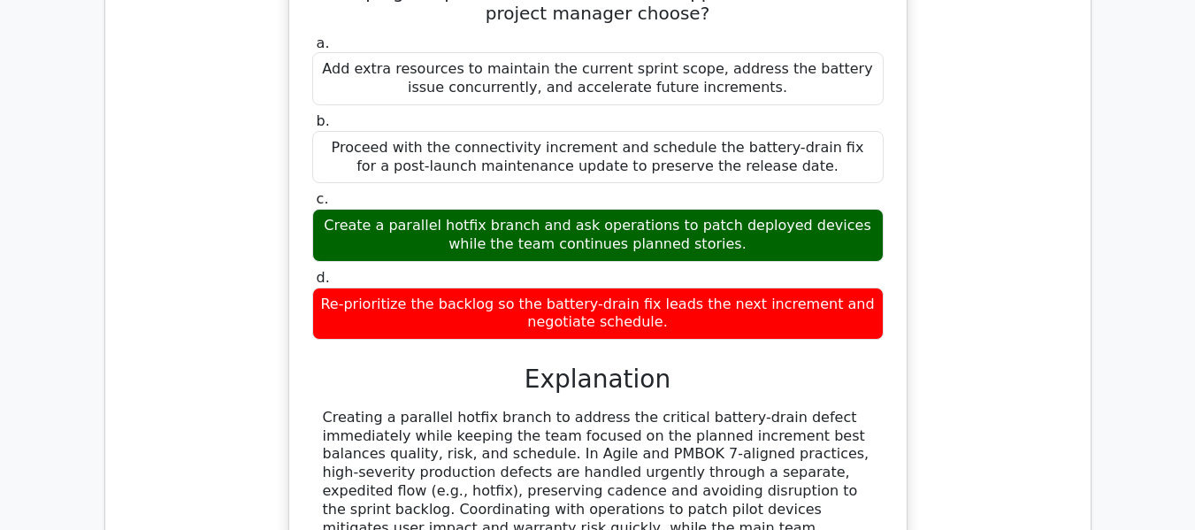
scroll to position [3251, 0]
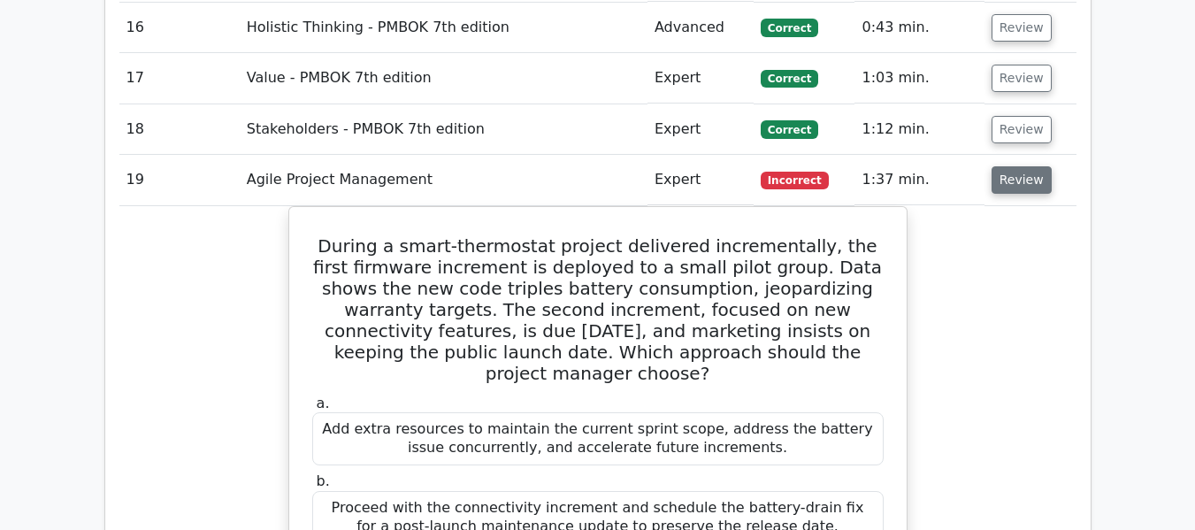
click at [1011, 166] on button "Review" at bounding box center [1022, 179] width 60 height 27
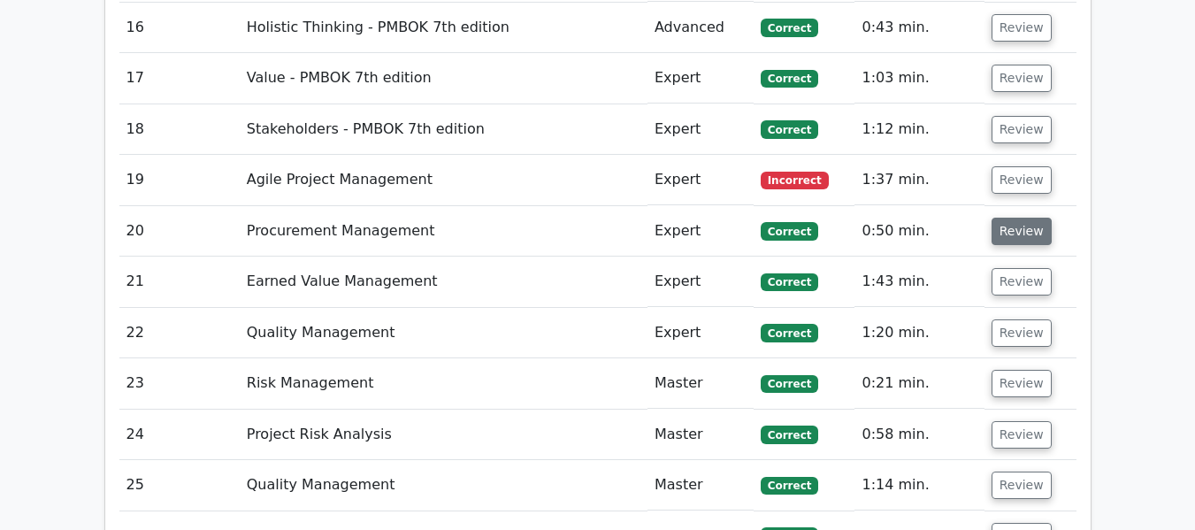
click at [1010, 218] on button "Review" at bounding box center [1022, 231] width 60 height 27
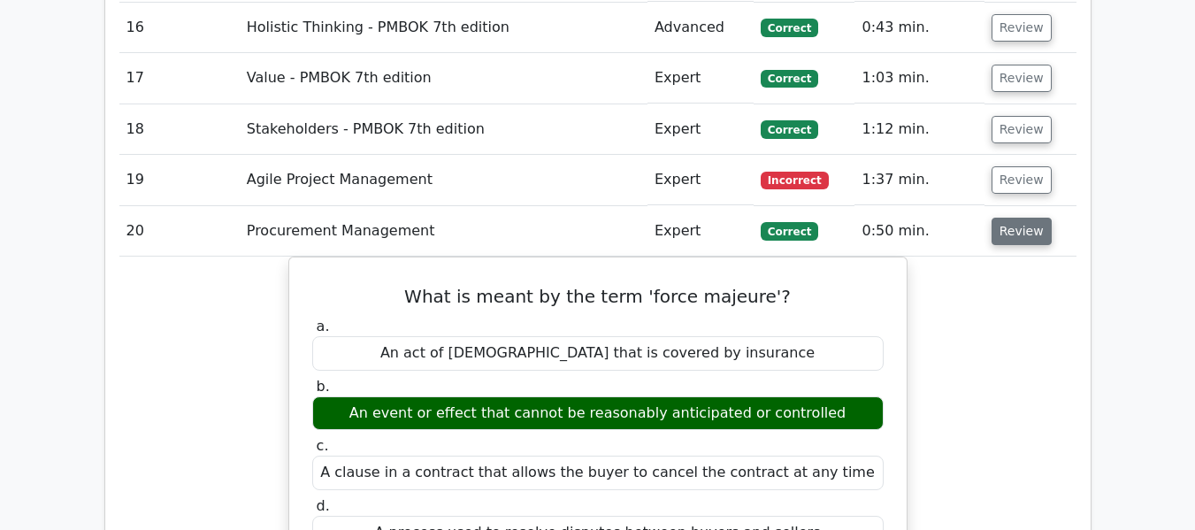
click at [1010, 218] on button "Review" at bounding box center [1022, 231] width 60 height 27
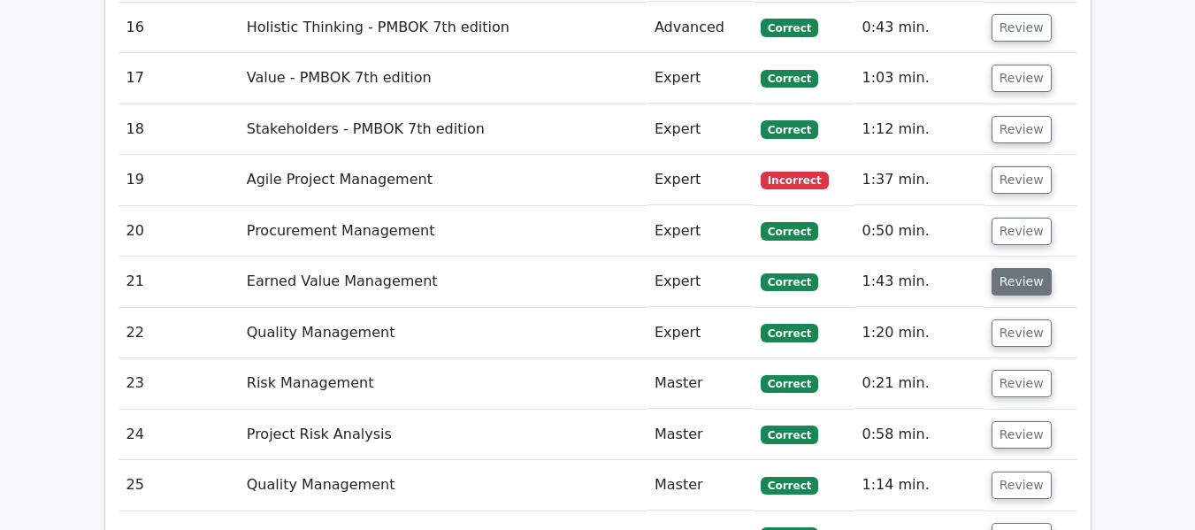
click at [1015, 268] on button "Review" at bounding box center [1022, 281] width 60 height 27
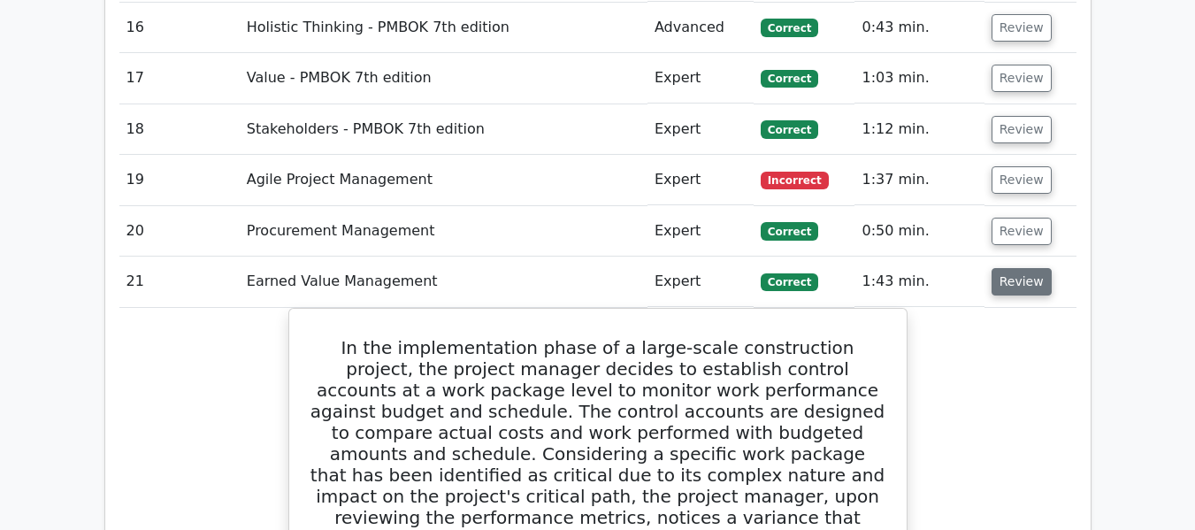
click at [1006, 268] on button "Review" at bounding box center [1022, 281] width 60 height 27
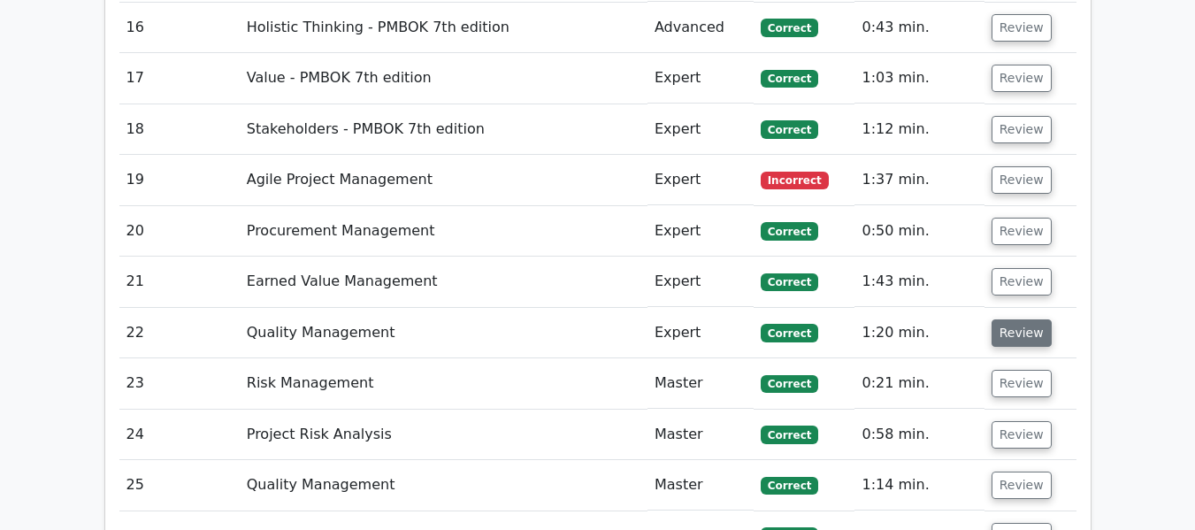
click at [1010, 319] on button "Review" at bounding box center [1022, 332] width 60 height 27
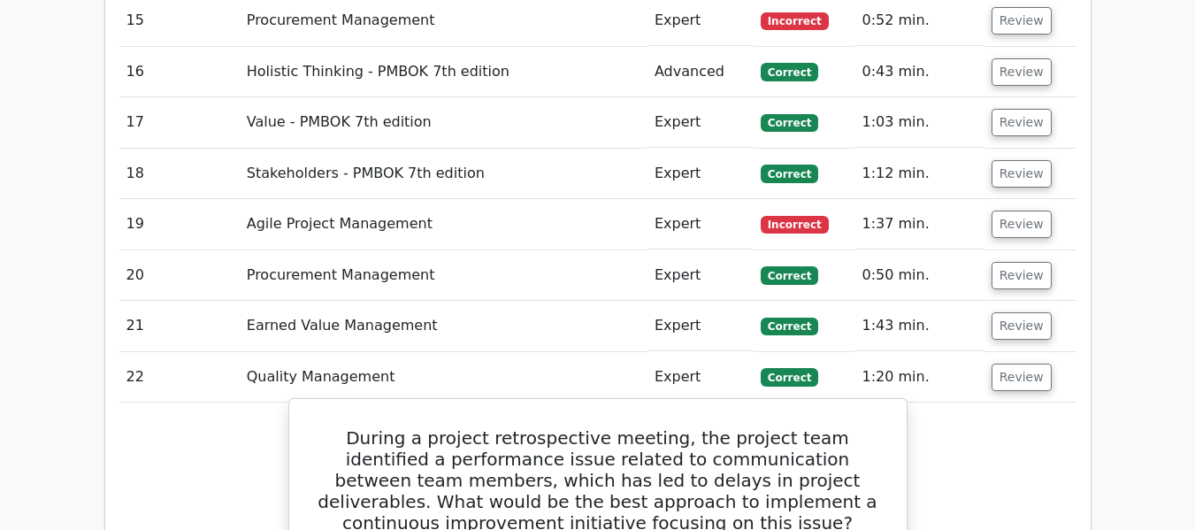
scroll to position [3163, 0]
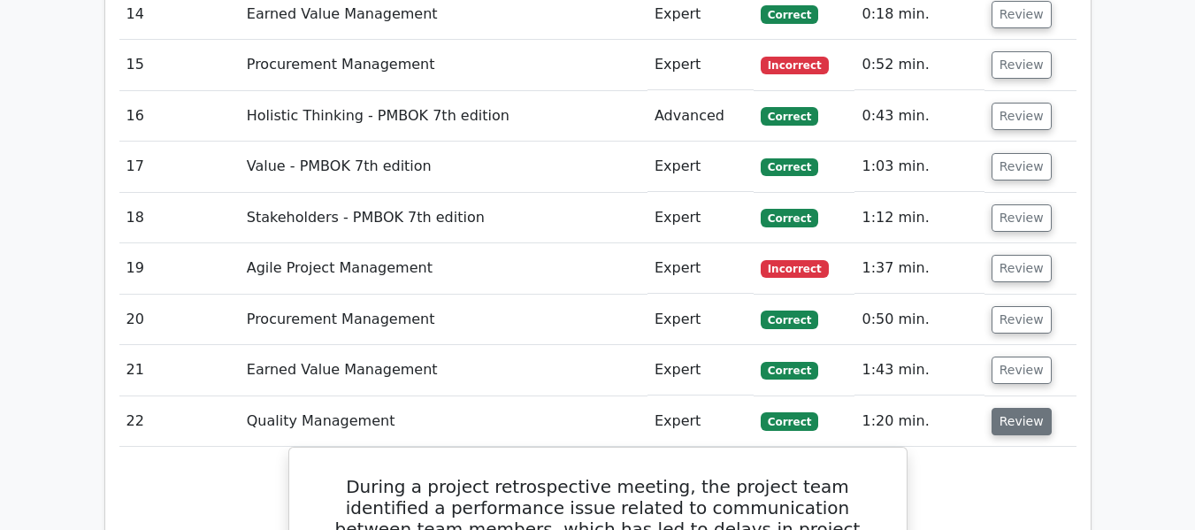
click at [1027, 408] on button "Review" at bounding box center [1022, 421] width 60 height 27
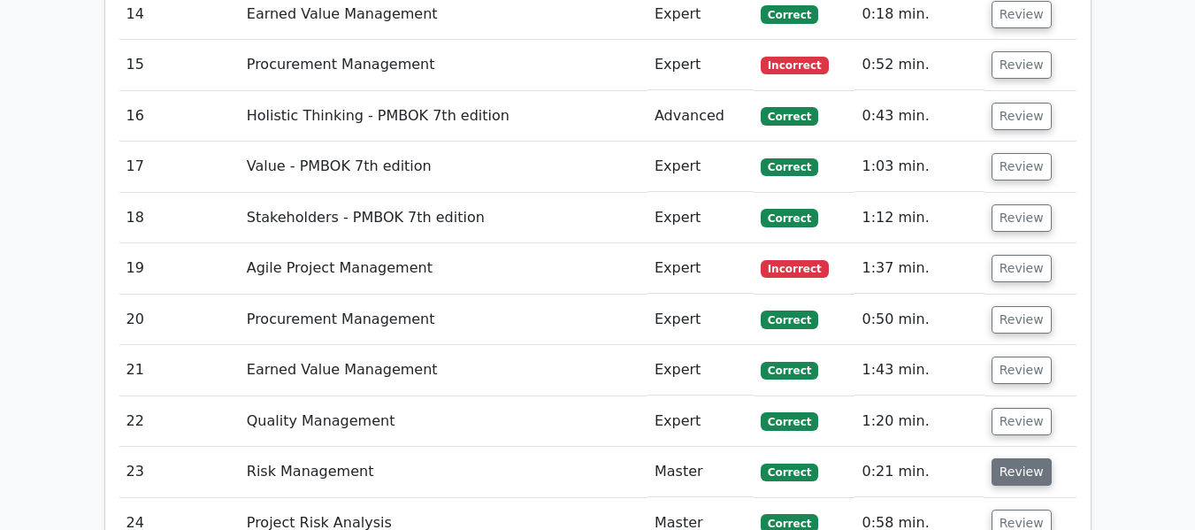
click at [1012, 458] on button "Review" at bounding box center [1022, 471] width 60 height 27
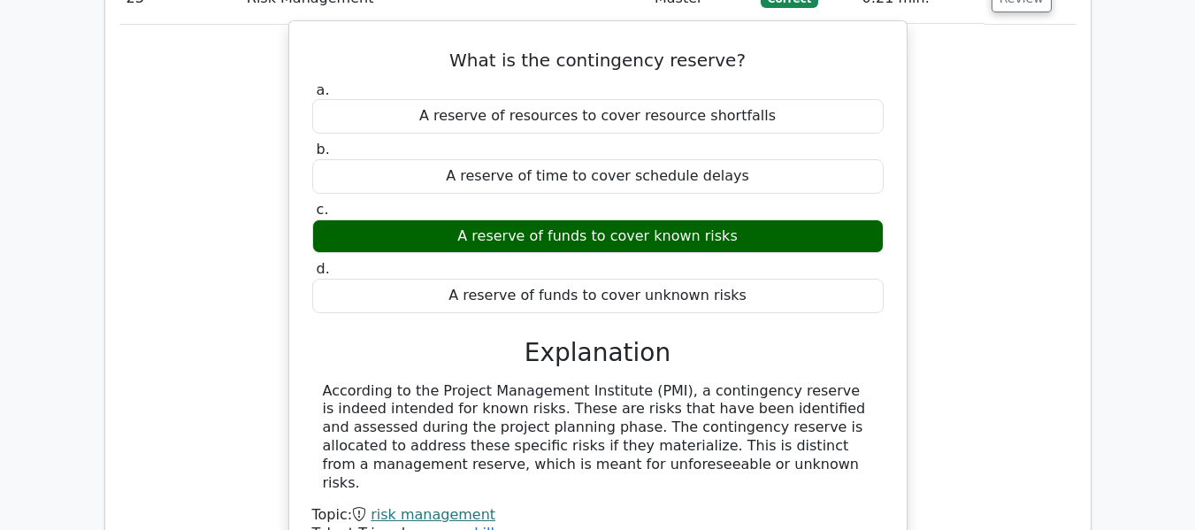
scroll to position [3428, 0]
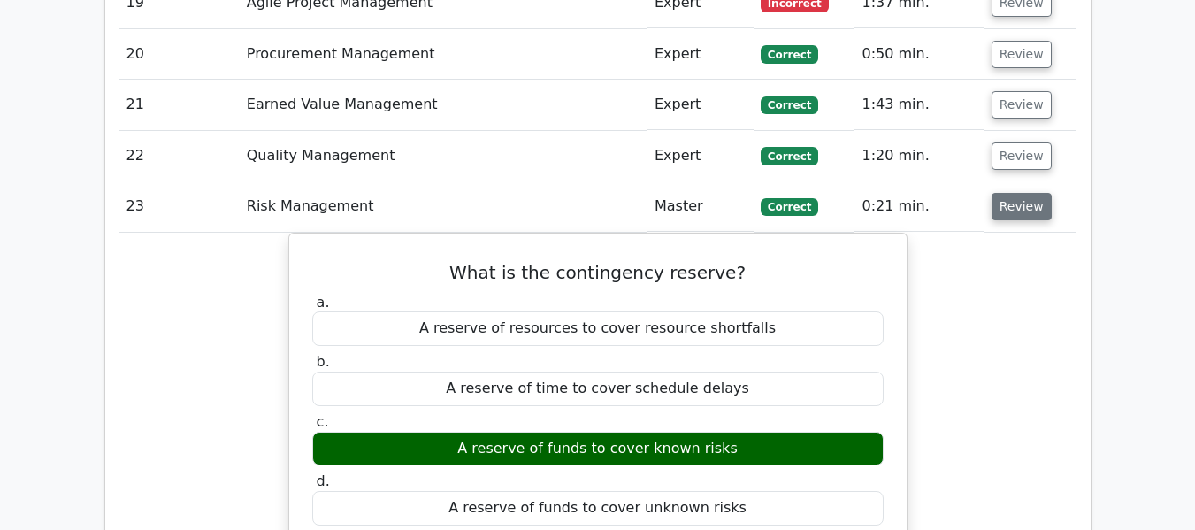
click at [1027, 193] on button "Review" at bounding box center [1022, 206] width 60 height 27
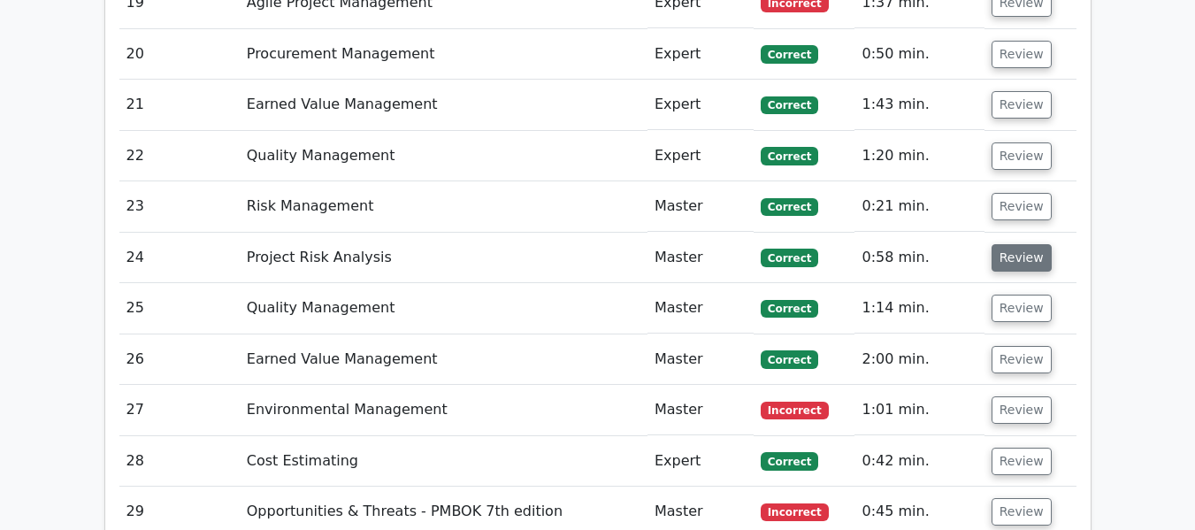
click at [1003, 244] on button "Review" at bounding box center [1022, 257] width 60 height 27
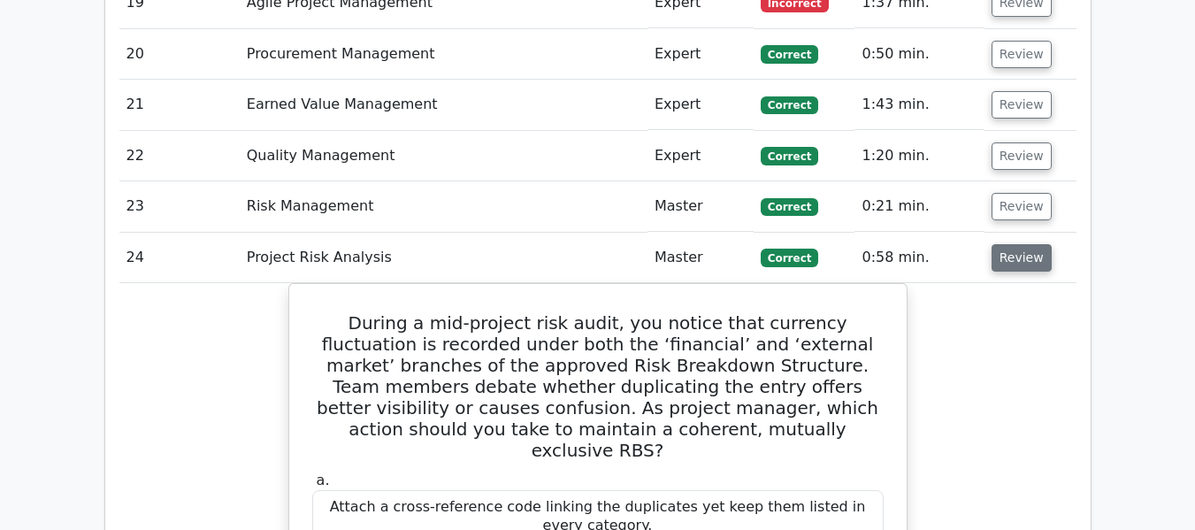
click at [1004, 244] on button "Review" at bounding box center [1022, 257] width 60 height 27
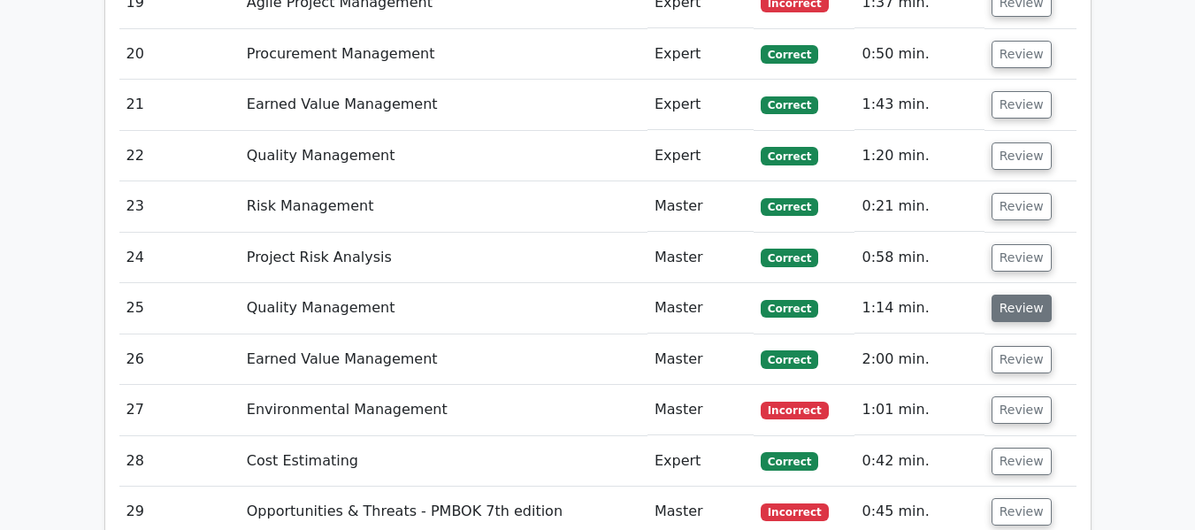
click at [1001, 295] on button "Review" at bounding box center [1022, 308] width 60 height 27
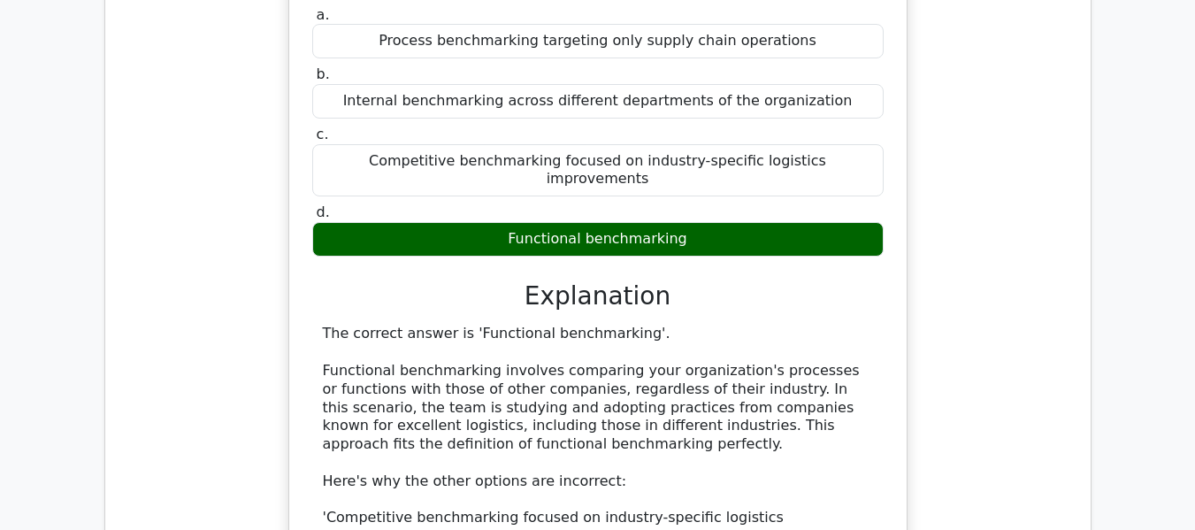
scroll to position [3605, 0]
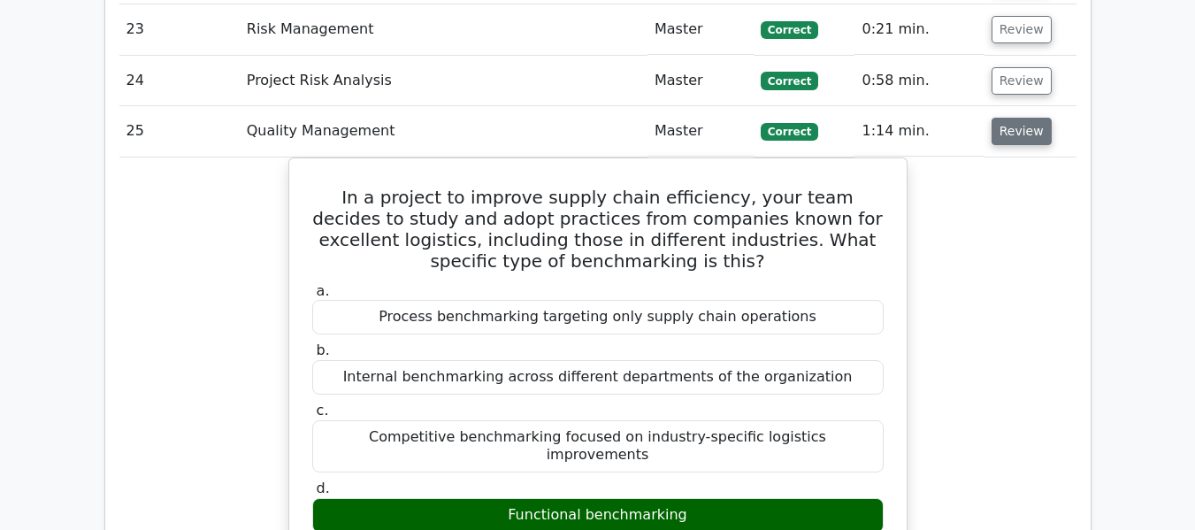
click at [1019, 118] on button "Review" at bounding box center [1022, 131] width 60 height 27
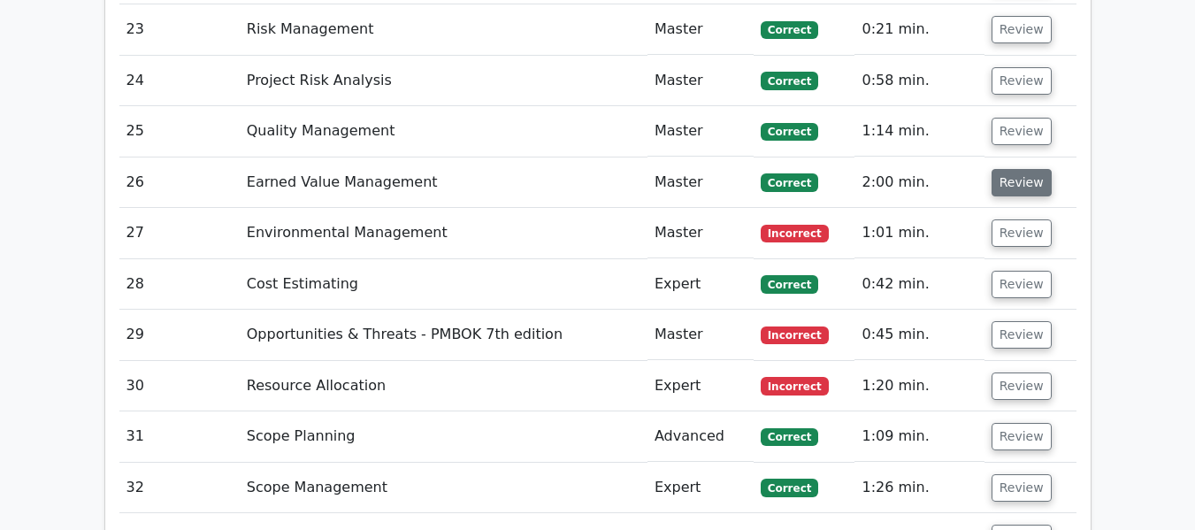
click at [1019, 169] on button "Review" at bounding box center [1022, 182] width 60 height 27
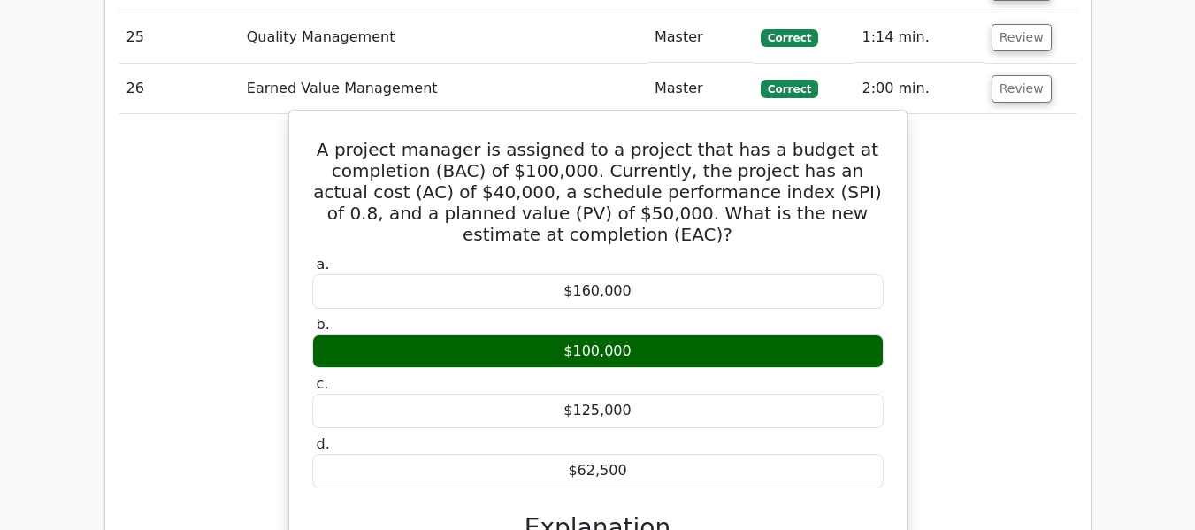
scroll to position [3693, 0]
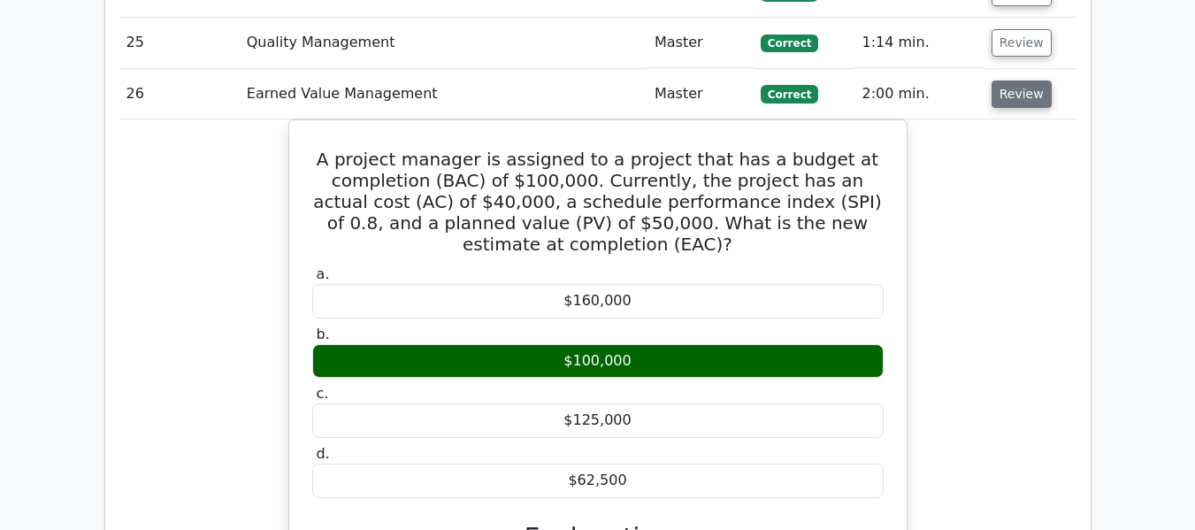
click at [1020, 81] on button "Review" at bounding box center [1022, 94] width 60 height 27
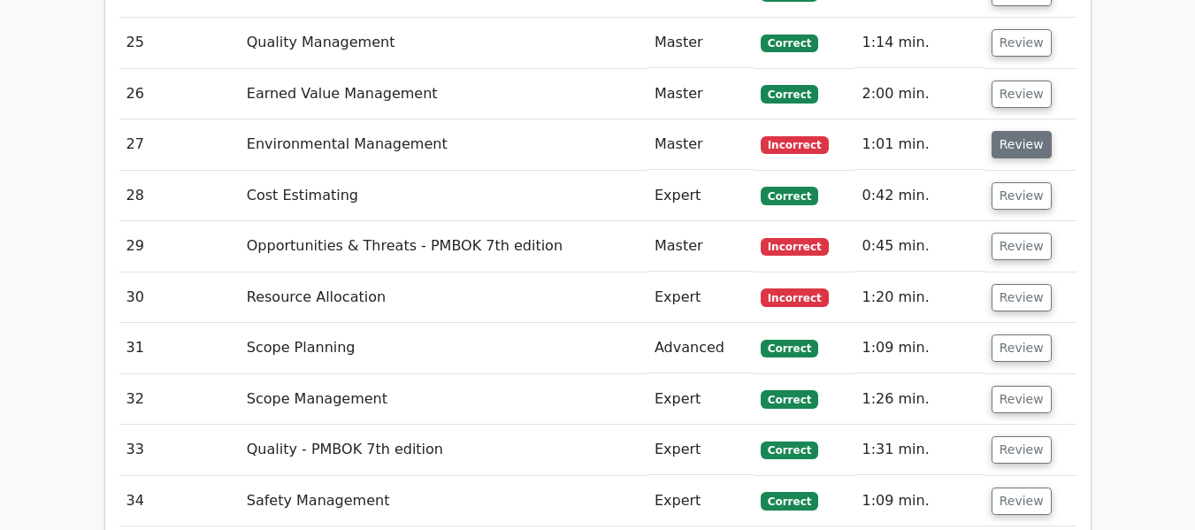
click at [1015, 131] on button "Review" at bounding box center [1022, 144] width 60 height 27
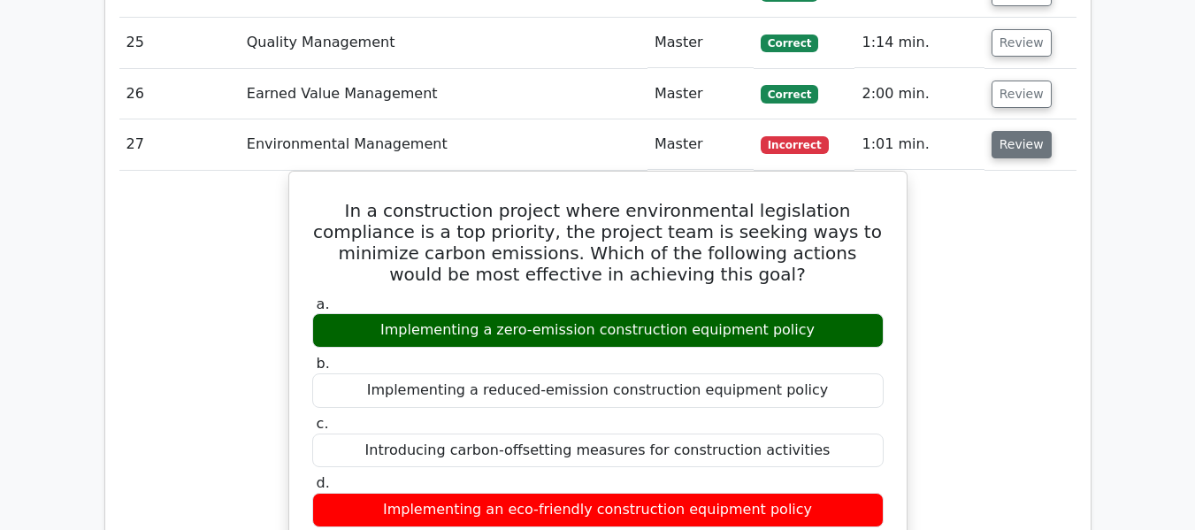
click at [1000, 131] on button "Review" at bounding box center [1022, 144] width 60 height 27
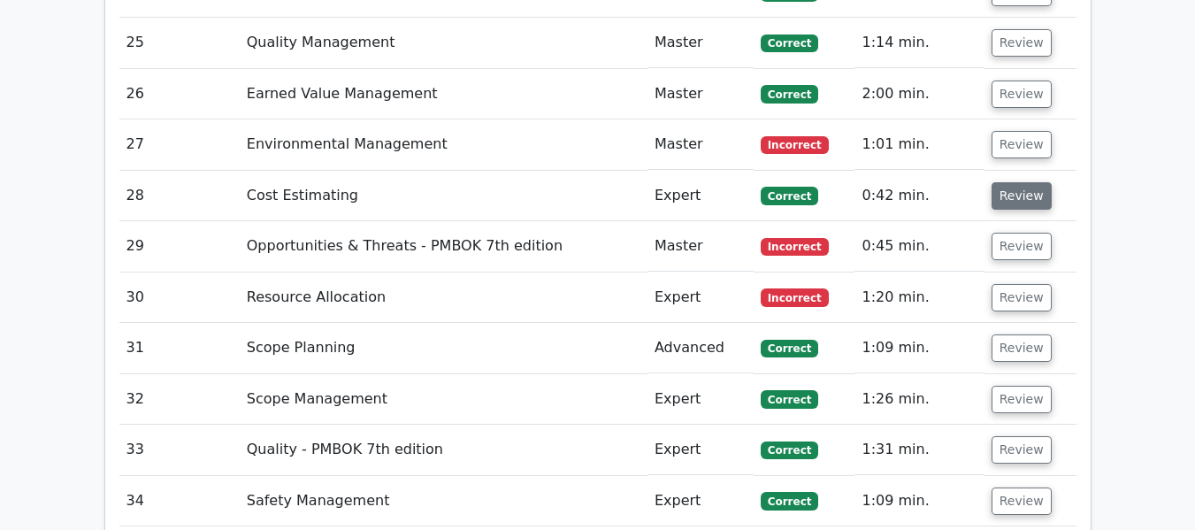
click at [1003, 182] on button "Review" at bounding box center [1022, 195] width 60 height 27
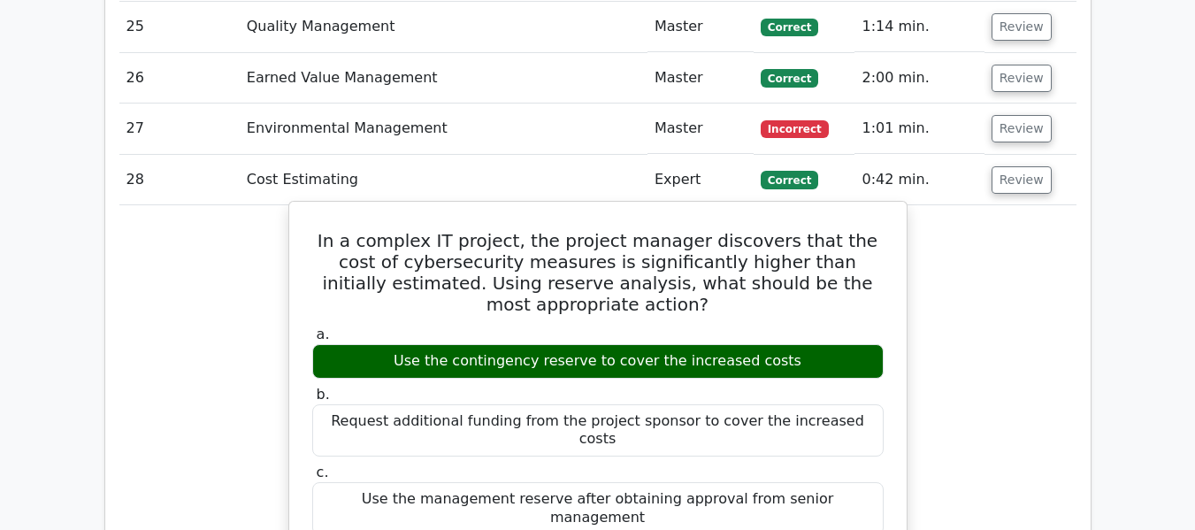
scroll to position [3605, 0]
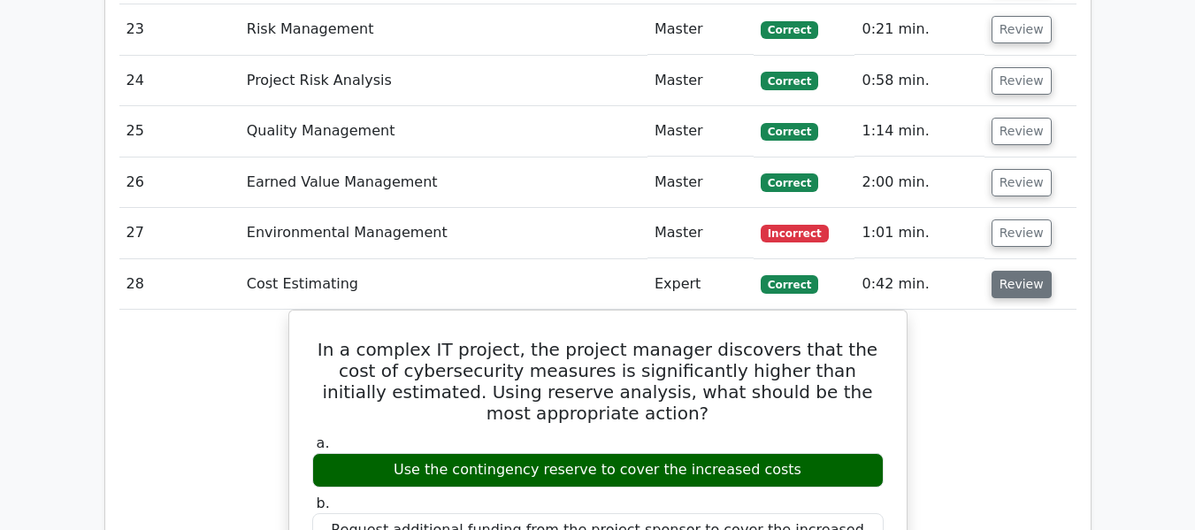
click at [1023, 271] on button "Review" at bounding box center [1022, 284] width 60 height 27
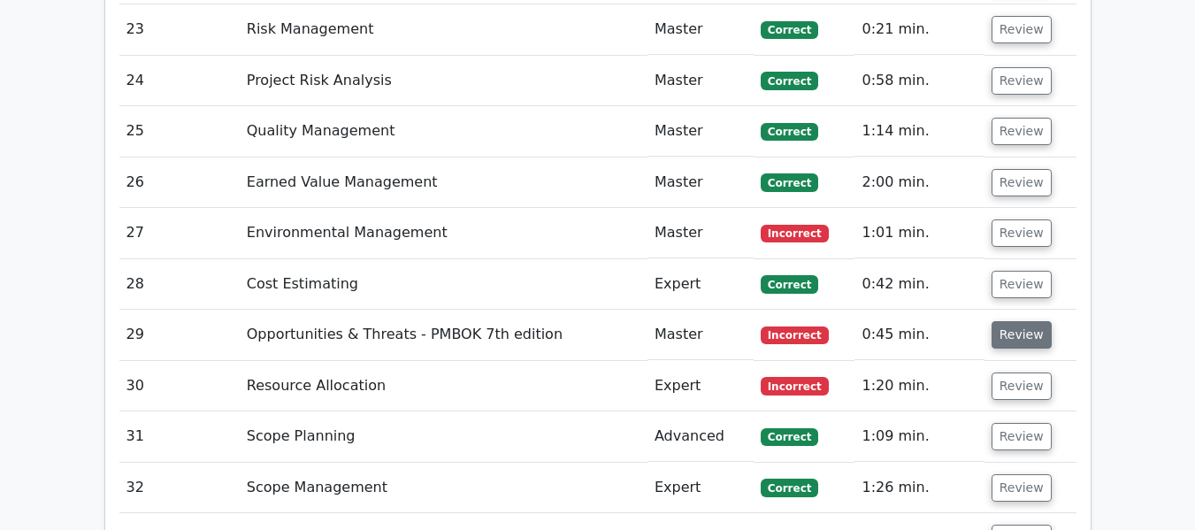
click at [1018, 321] on button "Review" at bounding box center [1022, 334] width 60 height 27
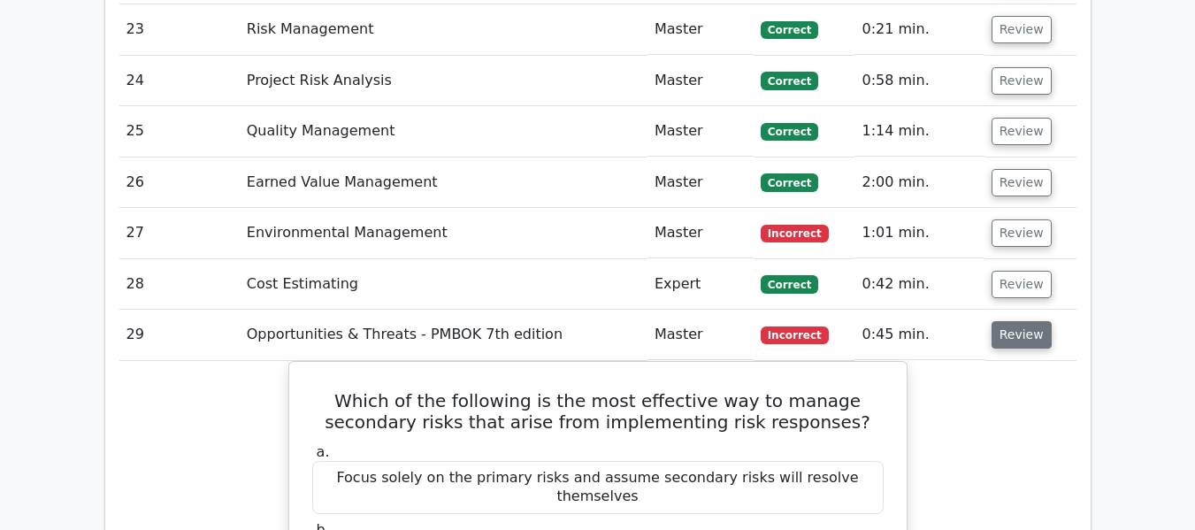
click at [999, 321] on button "Review" at bounding box center [1022, 334] width 60 height 27
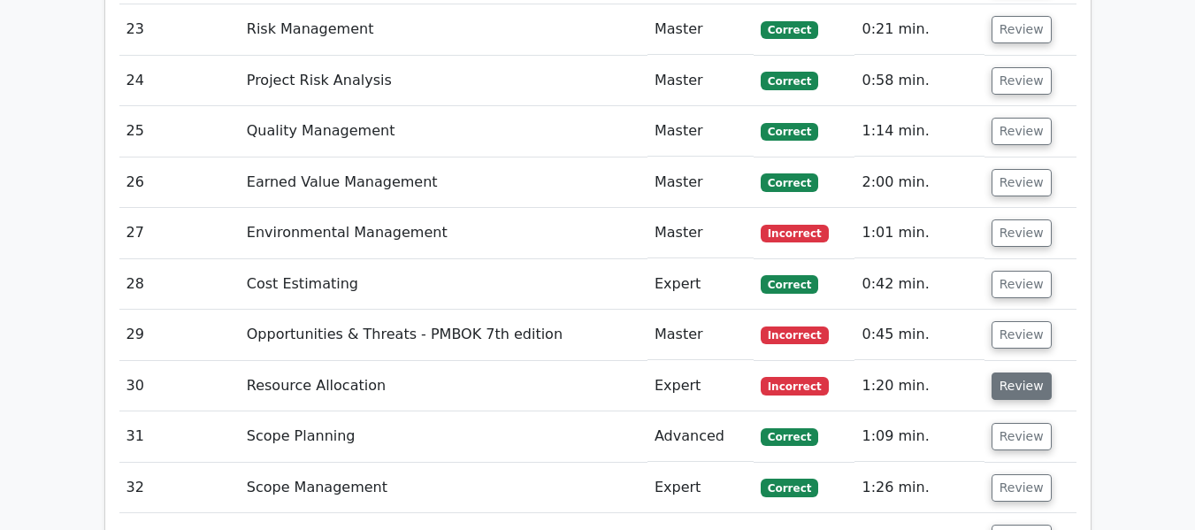
click at [1003, 373] on button "Review" at bounding box center [1022, 386] width 60 height 27
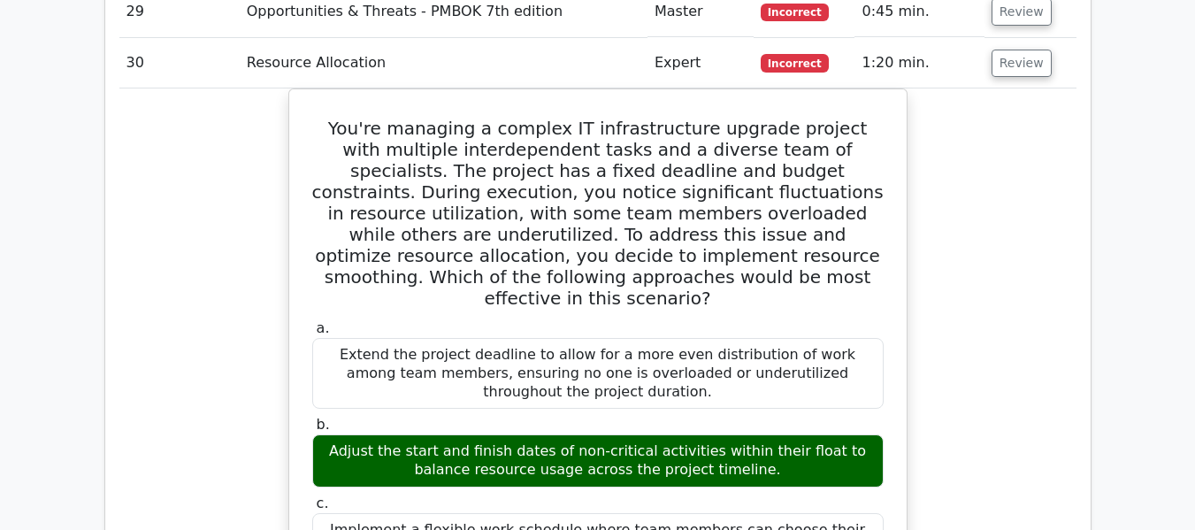
scroll to position [3870, 0]
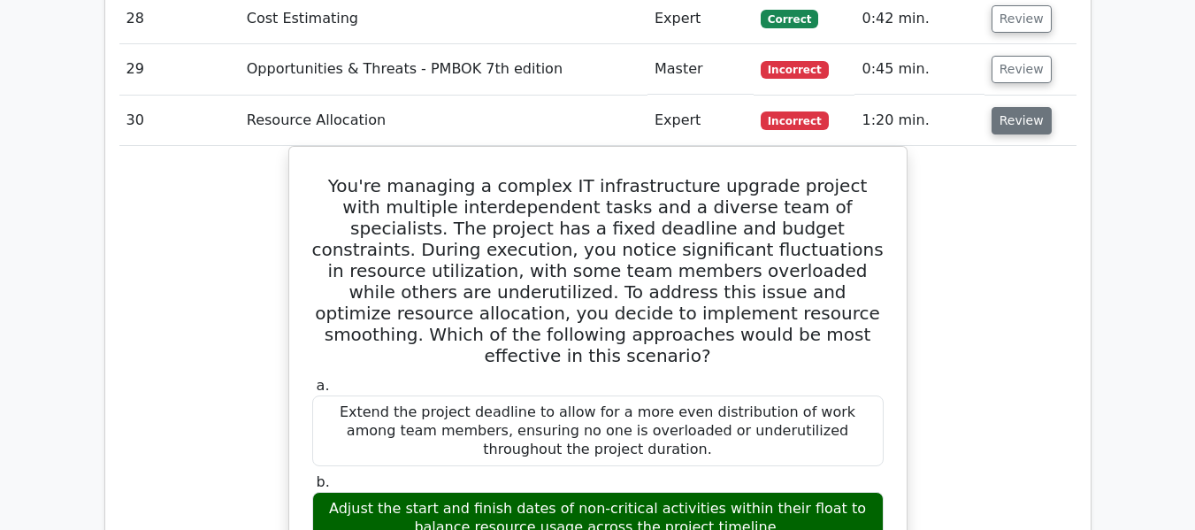
click at [1021, 107] on button "Review" at bounding box center [1022, 120] width 60 height 27
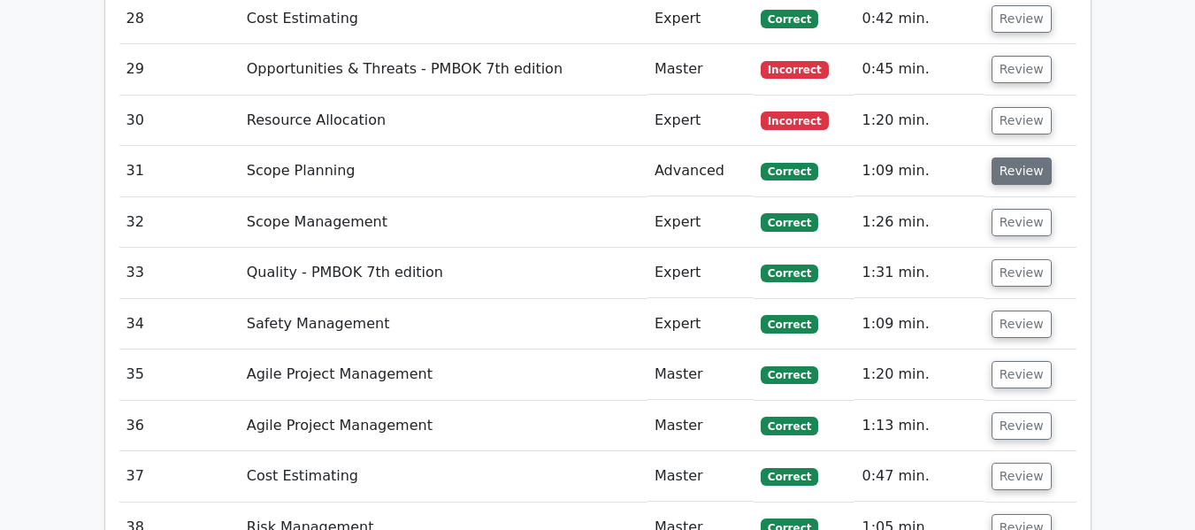
click at [1018, 158] on button "Review" at bounding box center [1022, 171] width 60 height 27
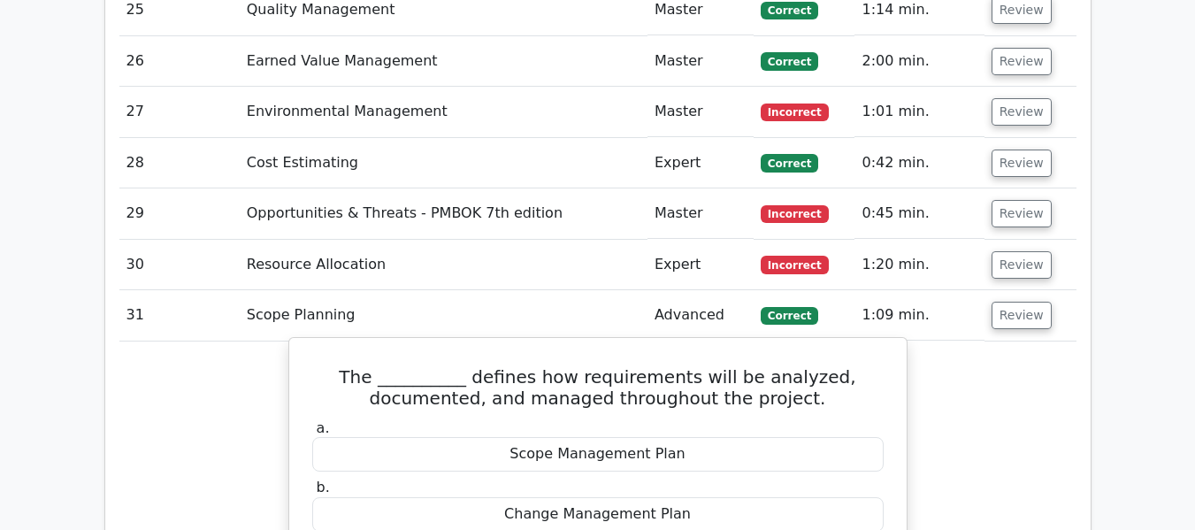
scroll to position [3693, 0]
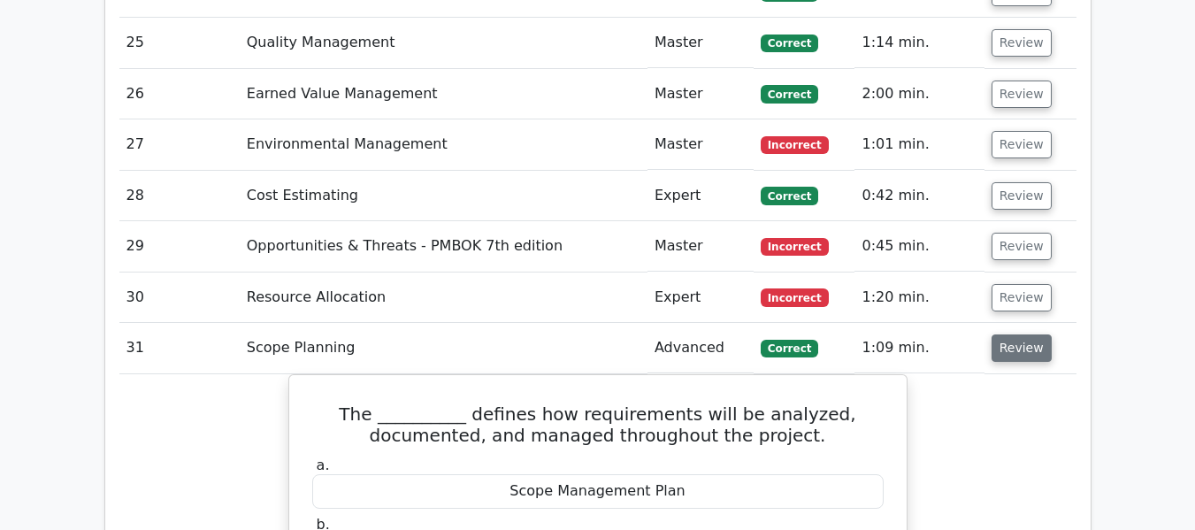
click at [1017, 334] on button "Review" at bounding box center [1022, 347] width 60 height 27
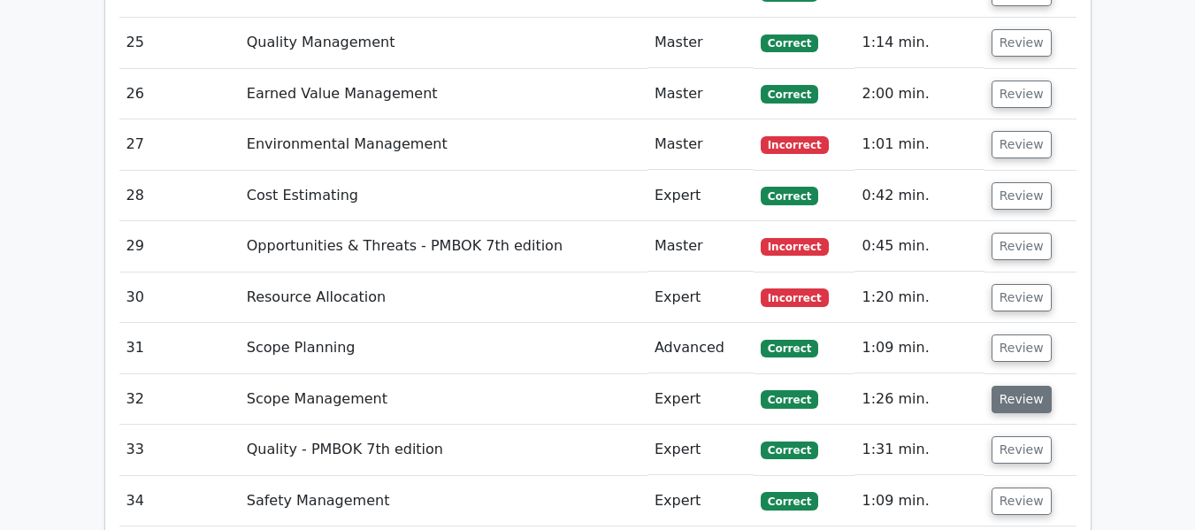
click at [999, 386] on button "Review" at bounding box center [1022, 399] width 60 height 27
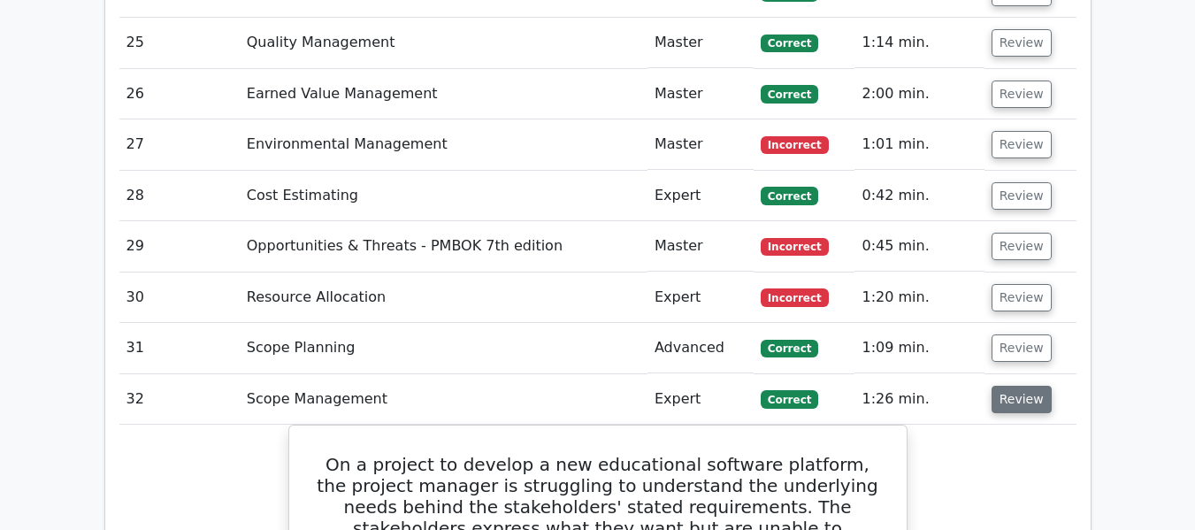
click at [1026, 386] on button "Review" at bounding box center [1022, 399] width 60 height 27
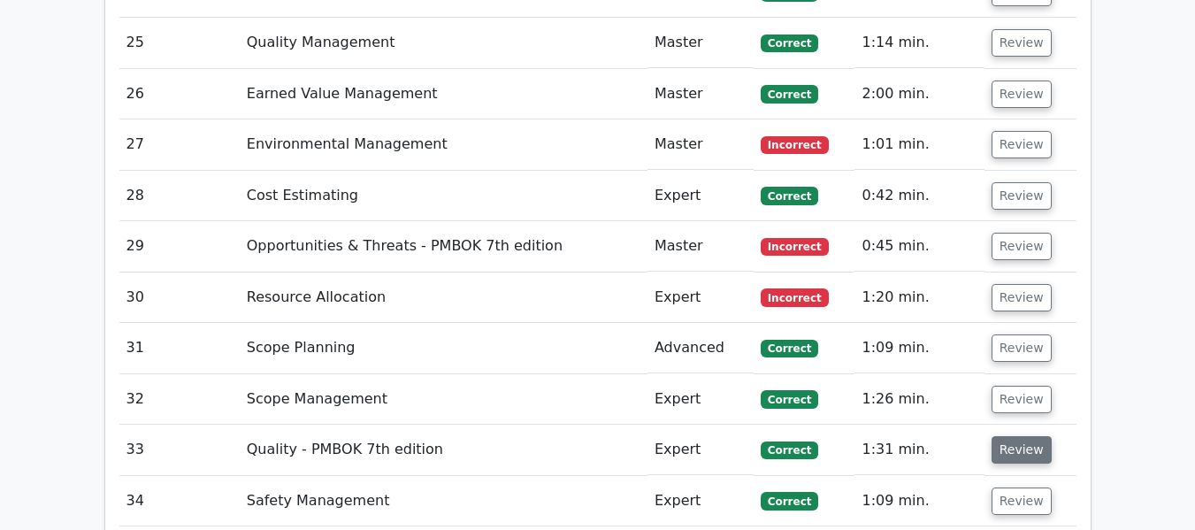
click at [1014, 436] on button "Review" at bounding box center [1022, 449] width 60 height 27
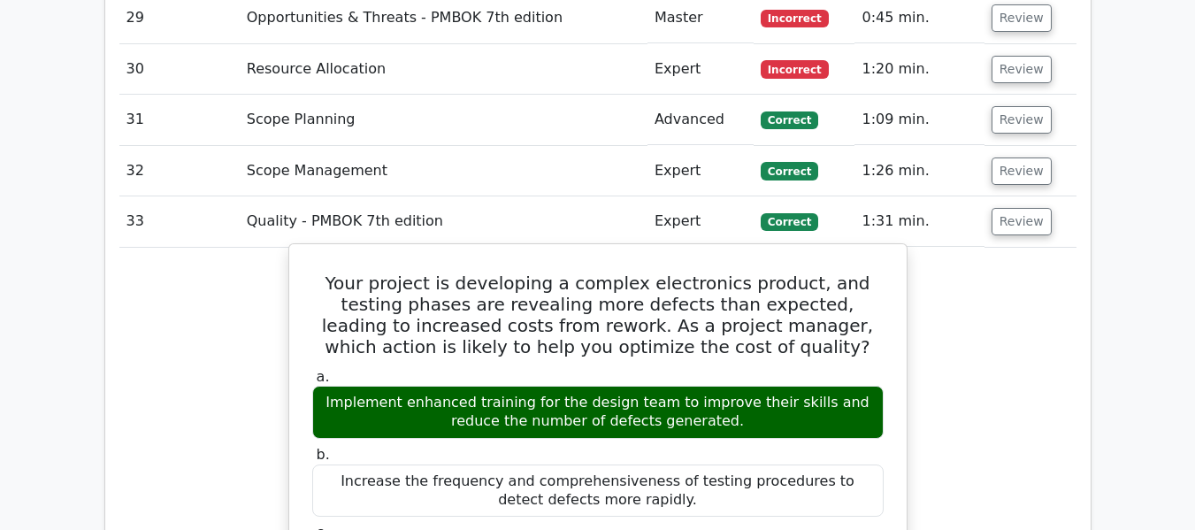
scroll to position [3870, 0]
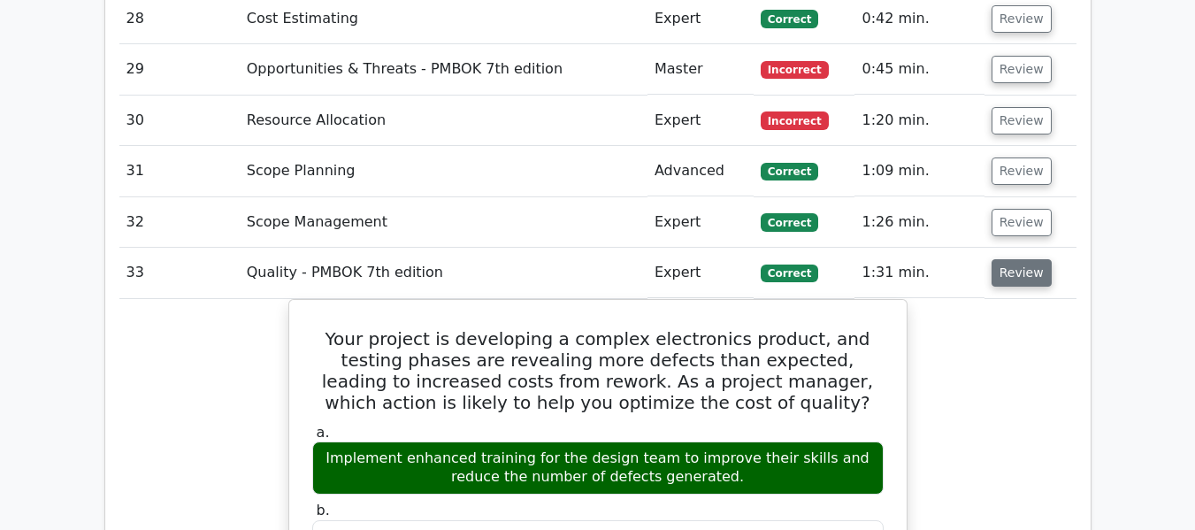
click at [1040, 259] on button "Review" at bounding box center [1022, 272] width 60 height 27
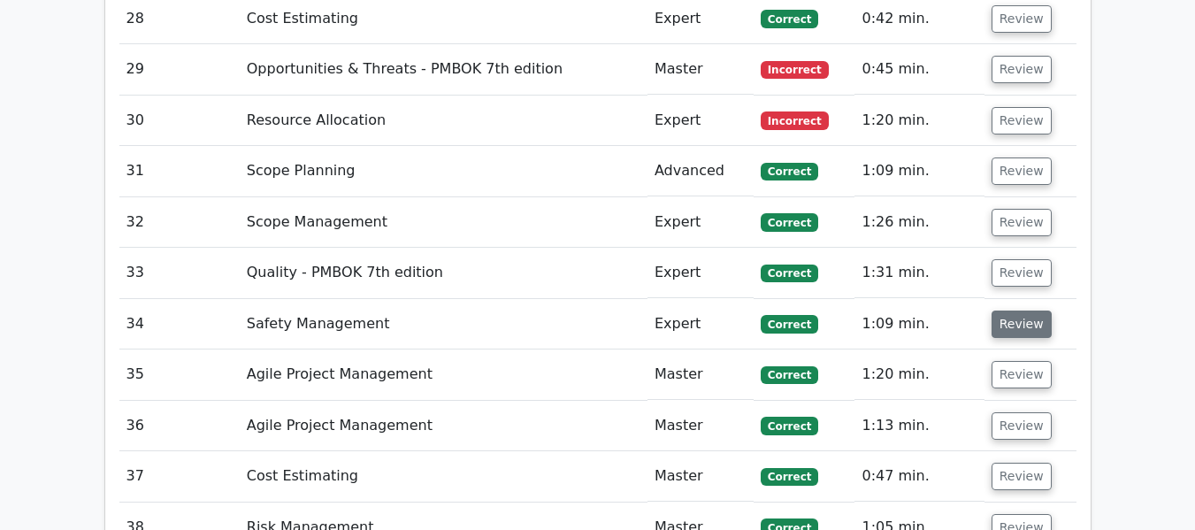
click at [1003, 311] on button "Review" at bounding box center [1022, 324] width 60 height 27
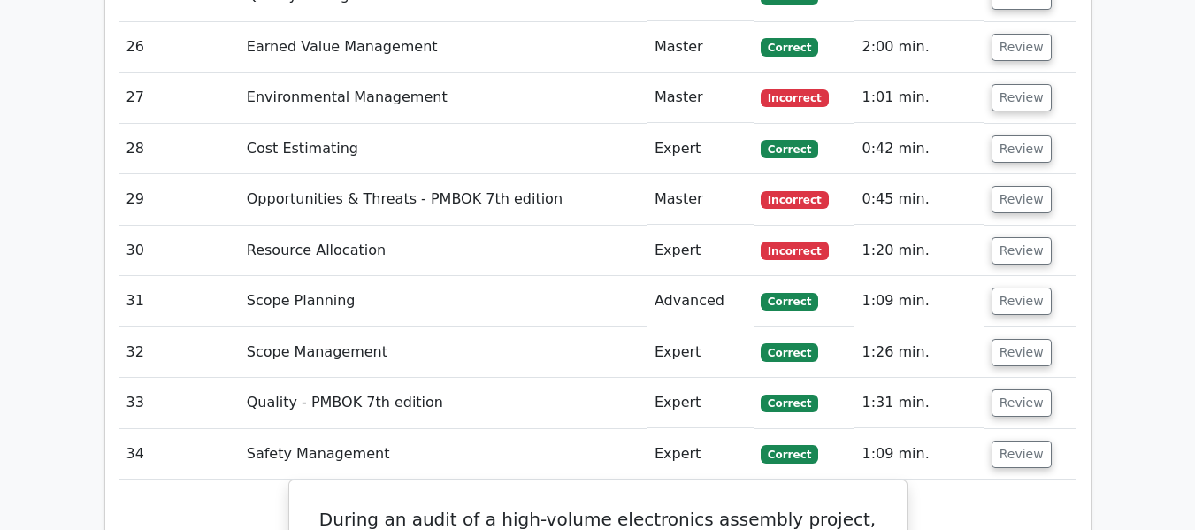
scroll to position [3693, 0]
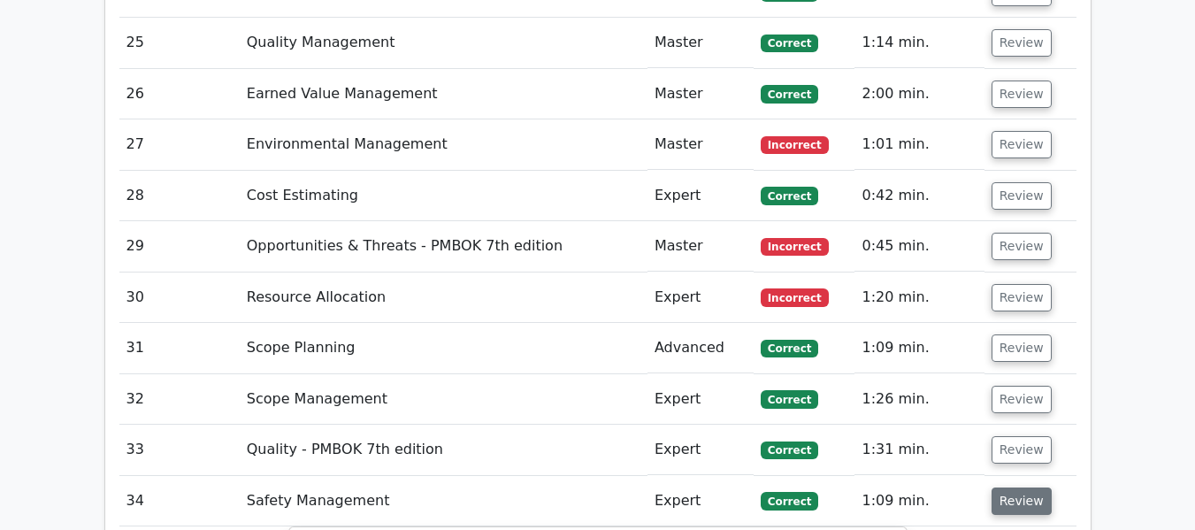
click at [1005, 488] on button "Review" at bounding box center [1022, 501] width 60 height 27
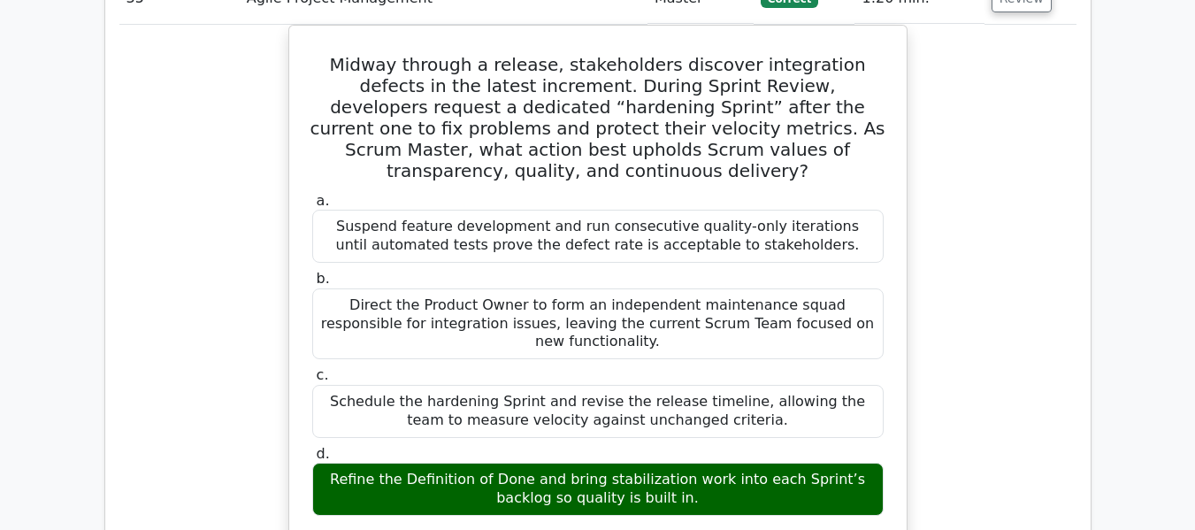
scroll to position [4136, 0]
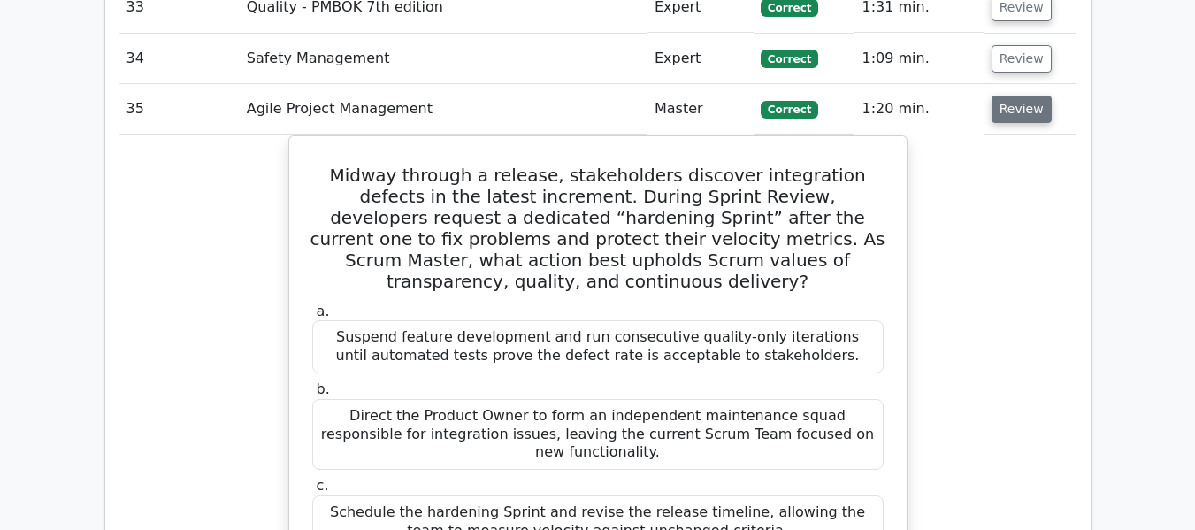
click at [1011, 96] on button "Review" at bounding box center [1022, 109] width 60 height 27
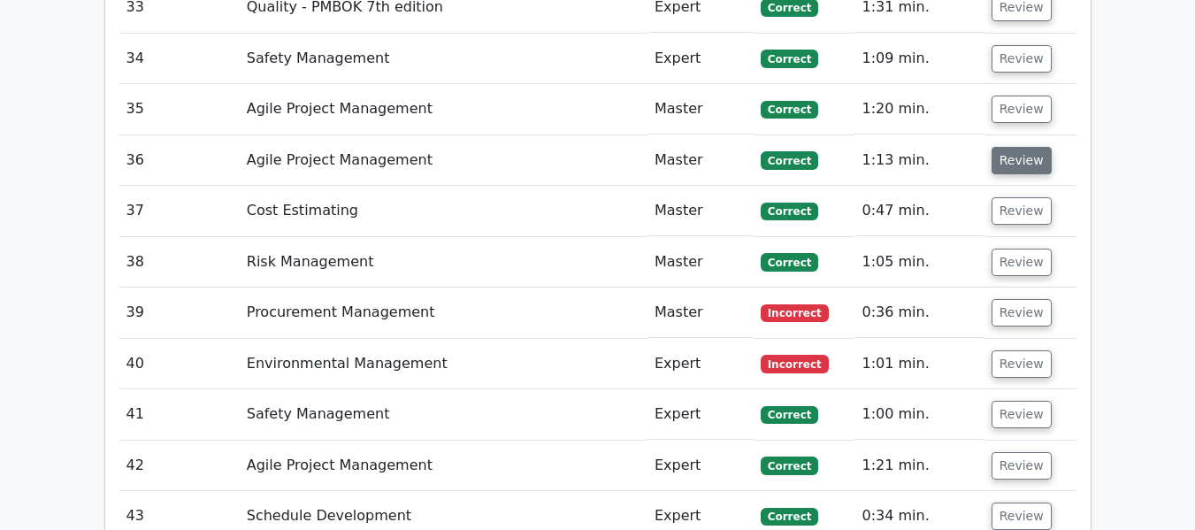
click at [1002, 147] on button "Review" at bounding box center [1022, 160] width 60 height 27
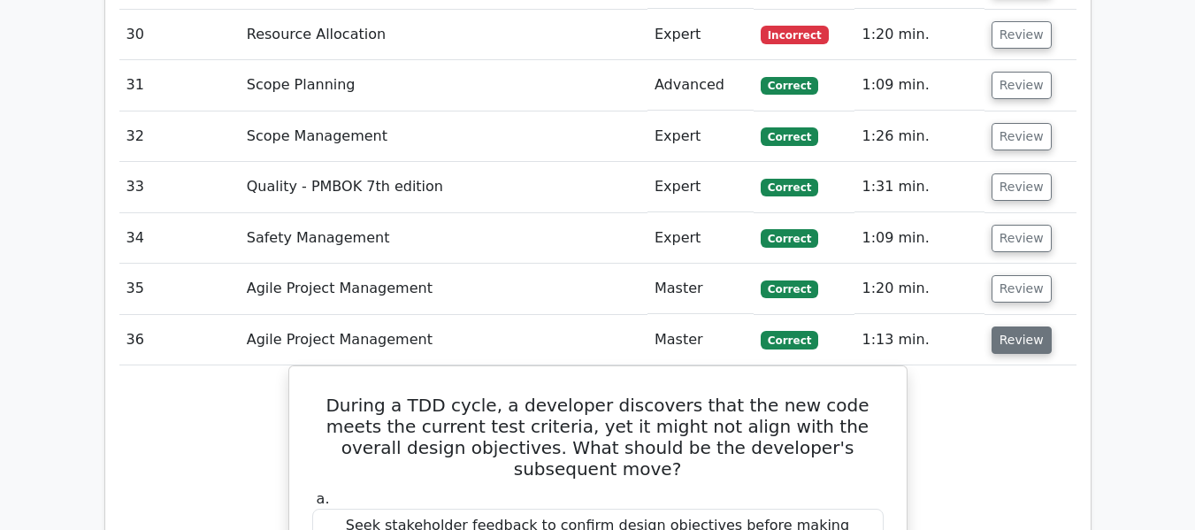
scroll to position [3959, 0]
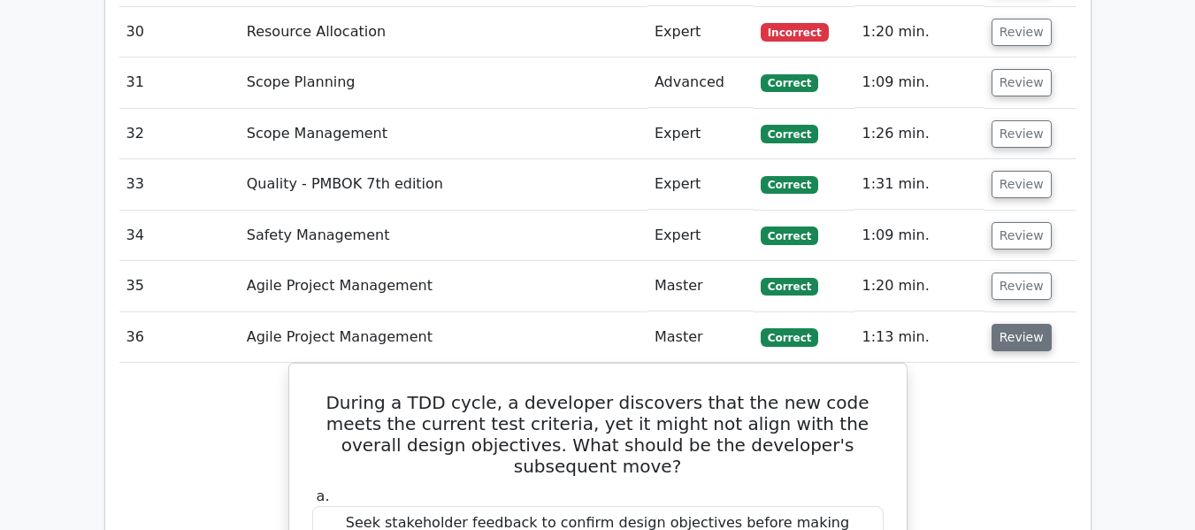
click at [1034, 324] on button "Review" at bounding box center [1022, 337] width 60 height 27
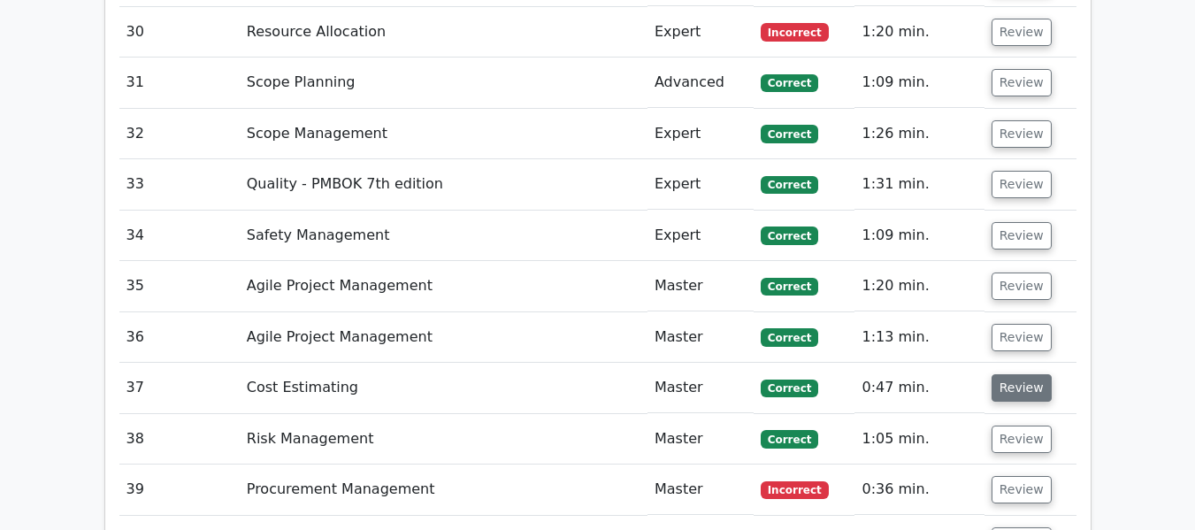
click at [1004, 374] on button "Review" at bounding box center [1022, 387] width 60 height 27
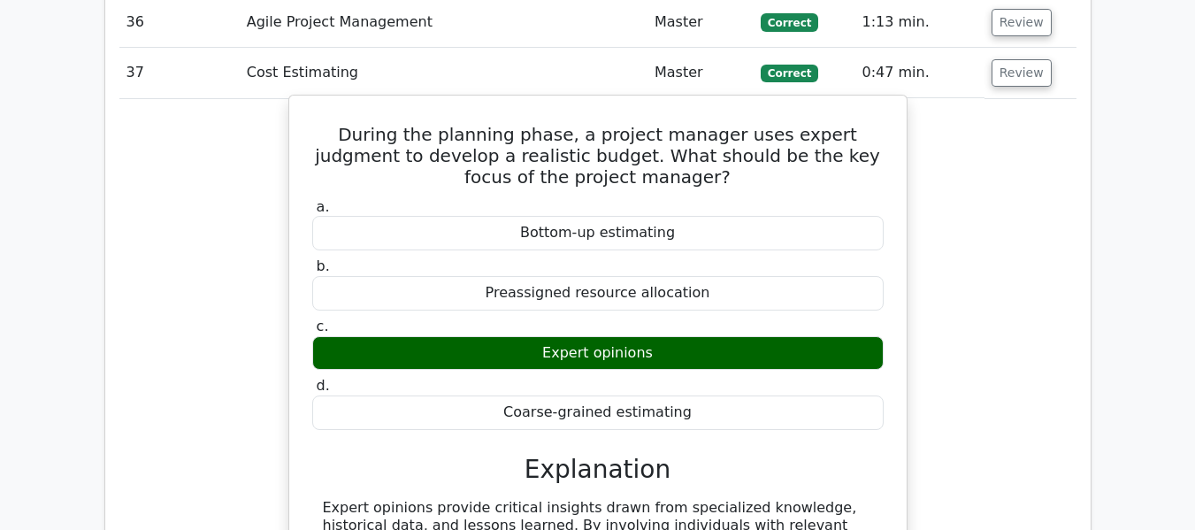
scroll to position [4047, 0]
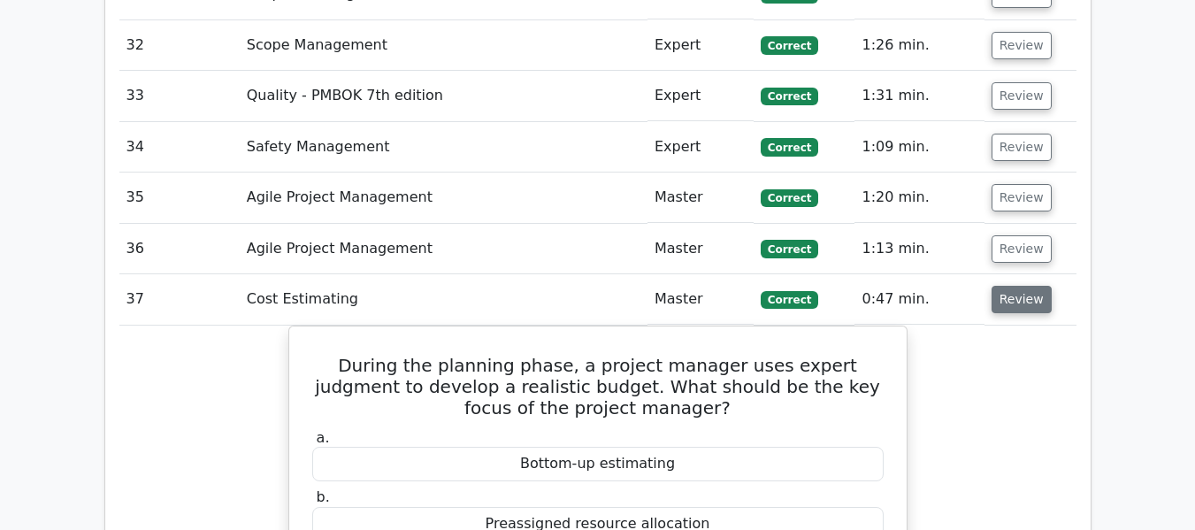
click at [1016, 286] on button "Review" at bounding box center [1022, 299] width 60 height 27
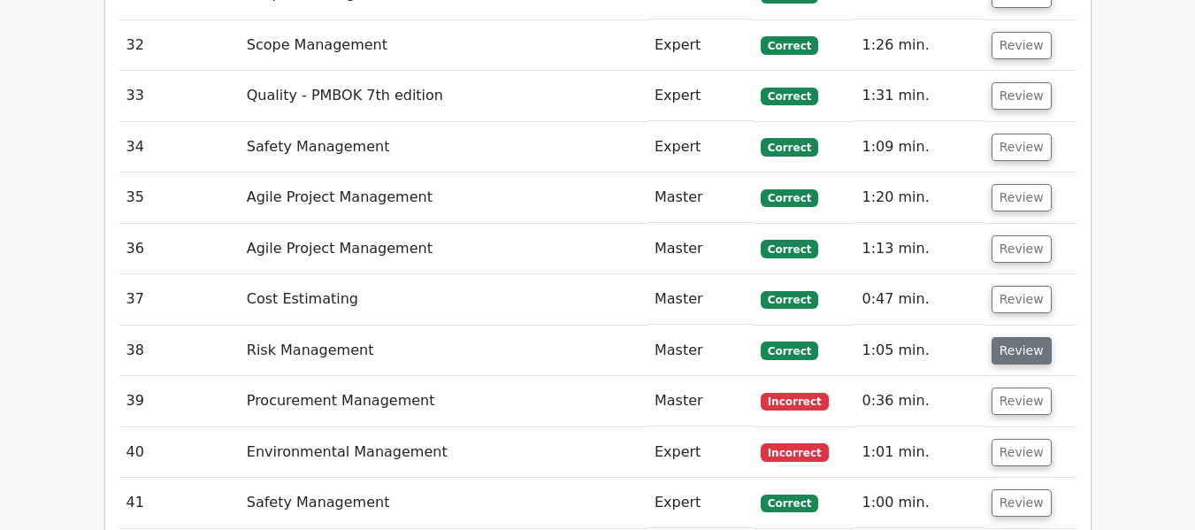
click at [1009, 337] on button "Review" at bounding box center [1022, 350] width 60 height 27
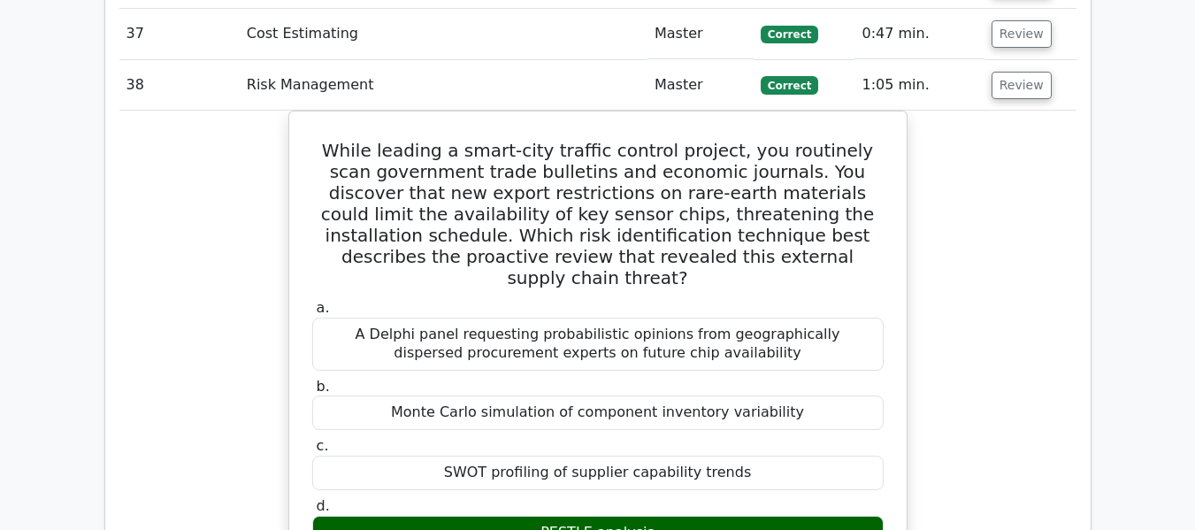
scroll to position [4224, 0]
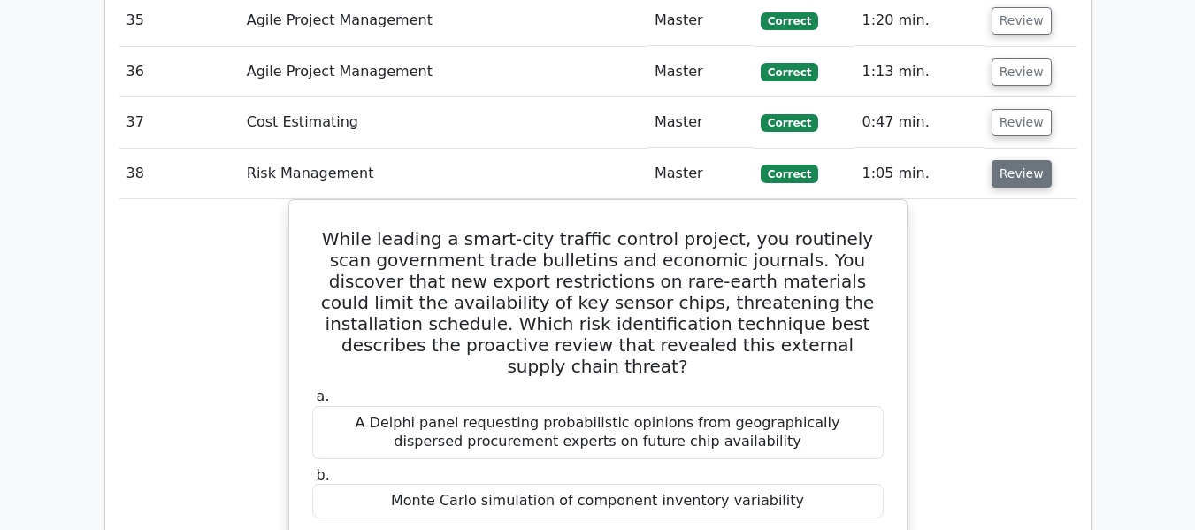
click at [1002, 160] on button "Review" at bounding box center [1022, 173] width 60 height 27
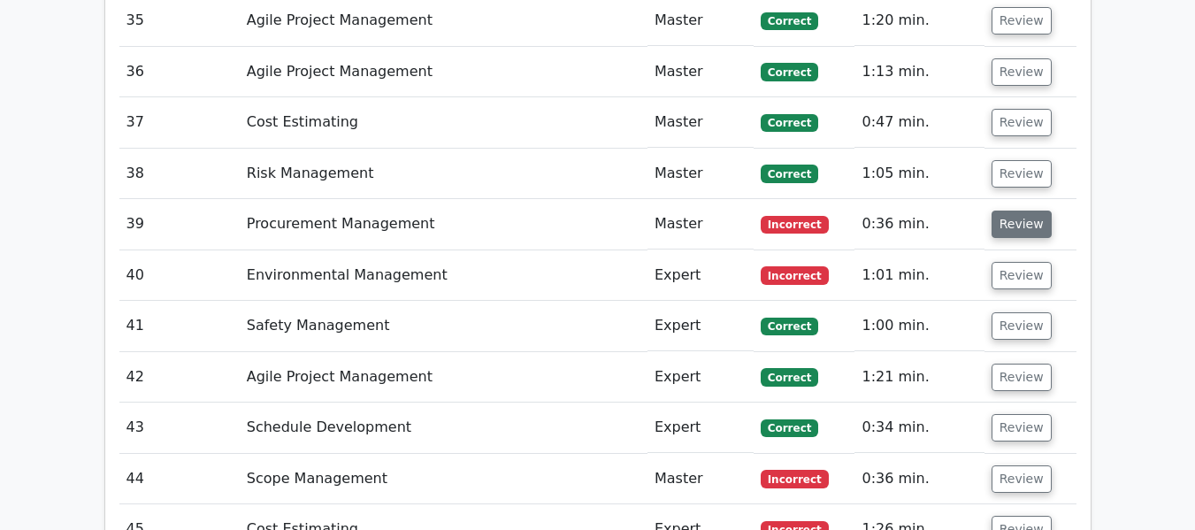
click at [1013, 211] on button "Review" at bounding box center [1022, 224] width 60 height 27
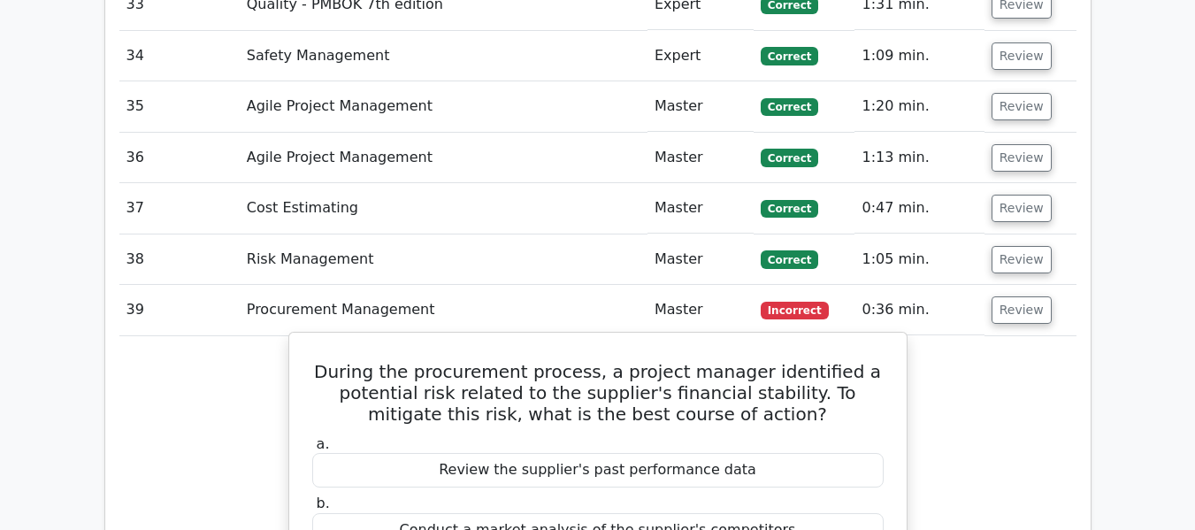
scroll to position [4136, 0]
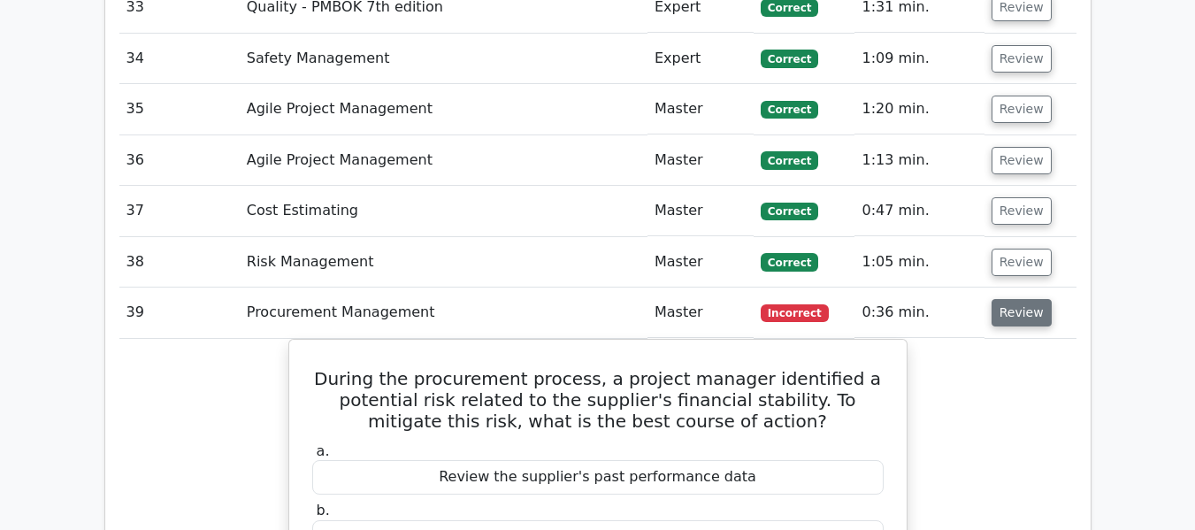
click at [1023, 299] on button "Review" at bounding box center [1022, 312] width 60 height 27
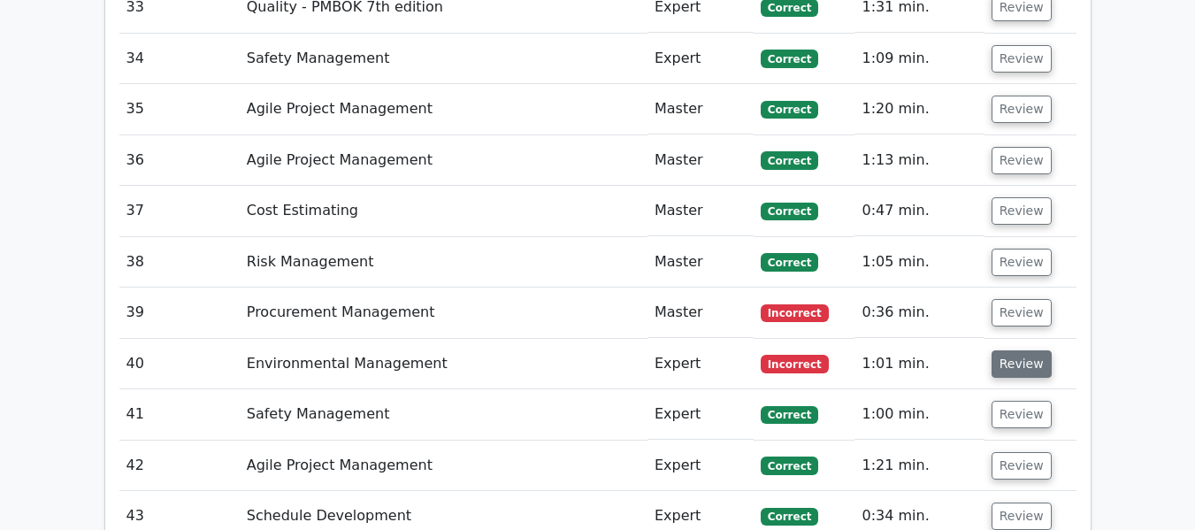
click at [1008, 350] on button "Review" at bounding box center [1022, 363] width 60 height 27
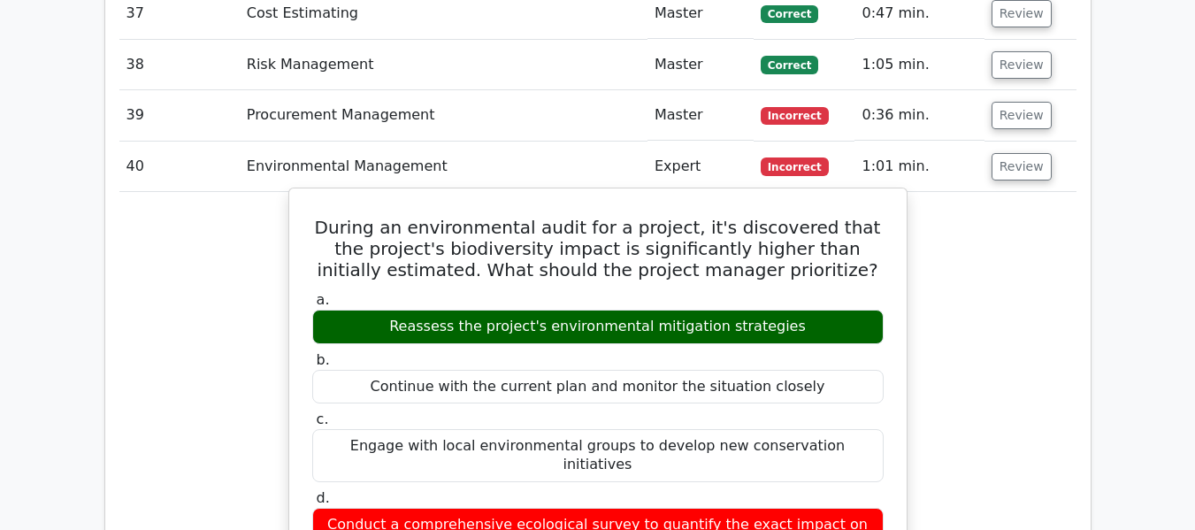
scroll to position [4224, 0]
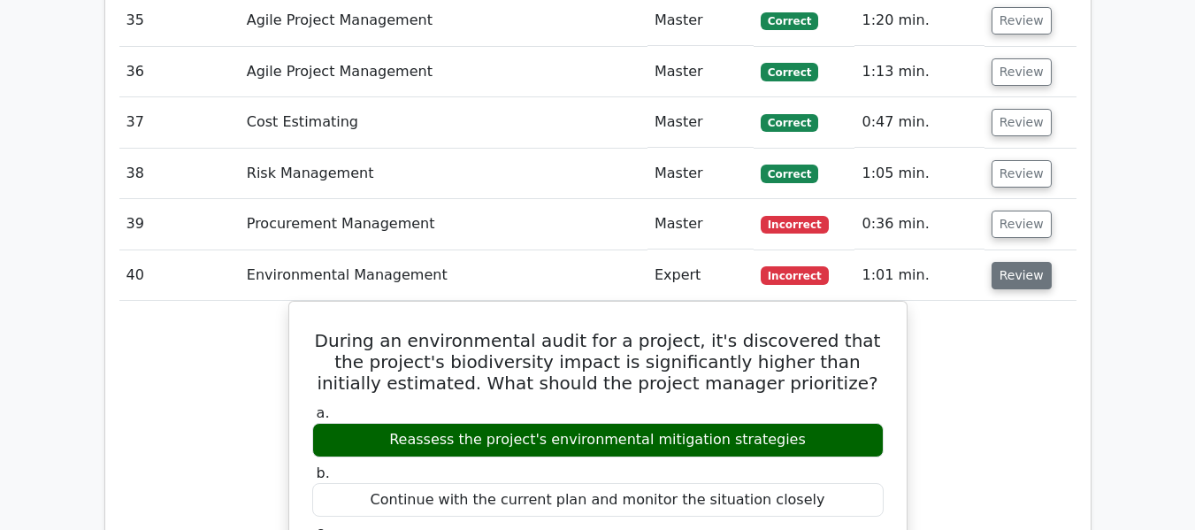
click at [1011, 262] on button "Review" at bounding box center [1022, 275] width 60 height 27
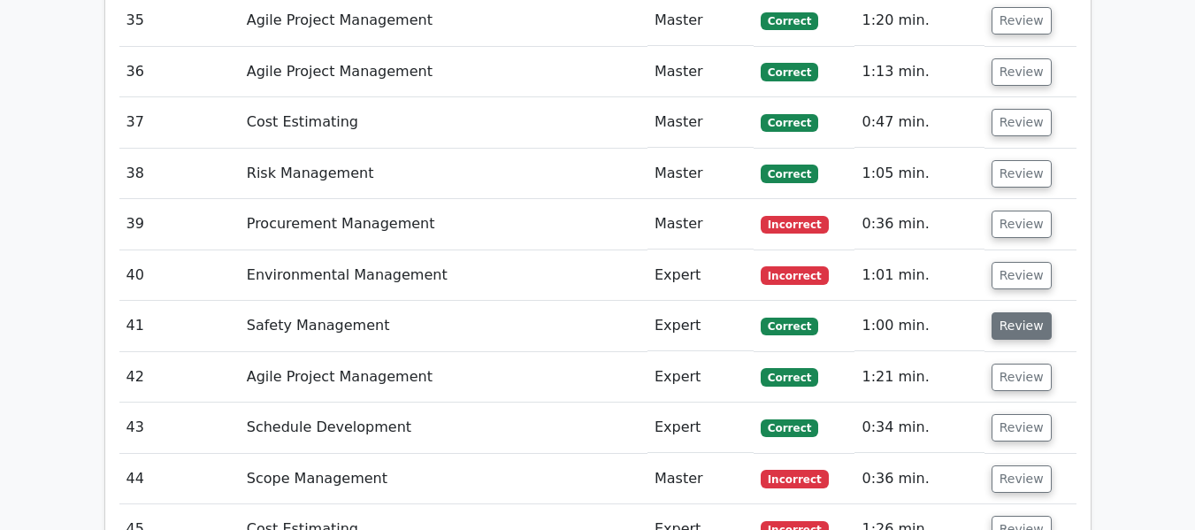
click at [1009, 312] on button "Review" at bounding box center [1022, 325] width 60 height 27
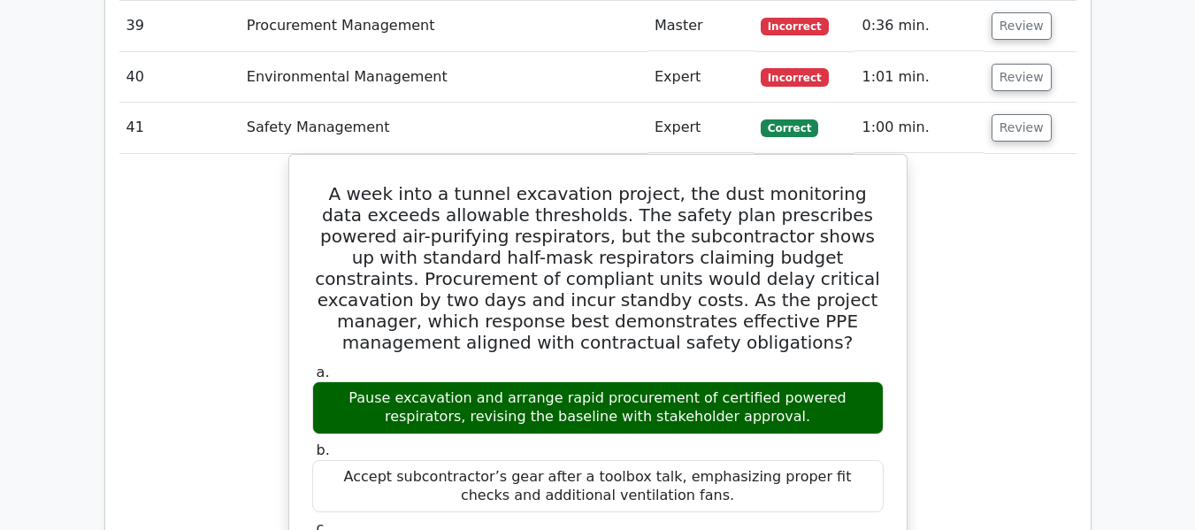
scroll to position [4313, 0]
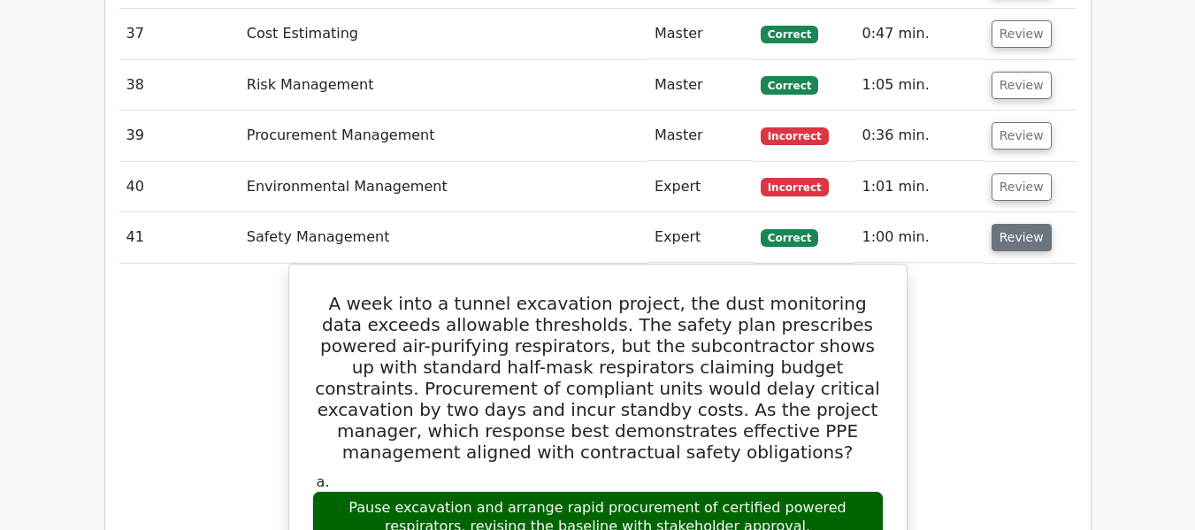
click at [1009, 224] on button "Review" at bounding box center [1022, 237] width 60 height 27
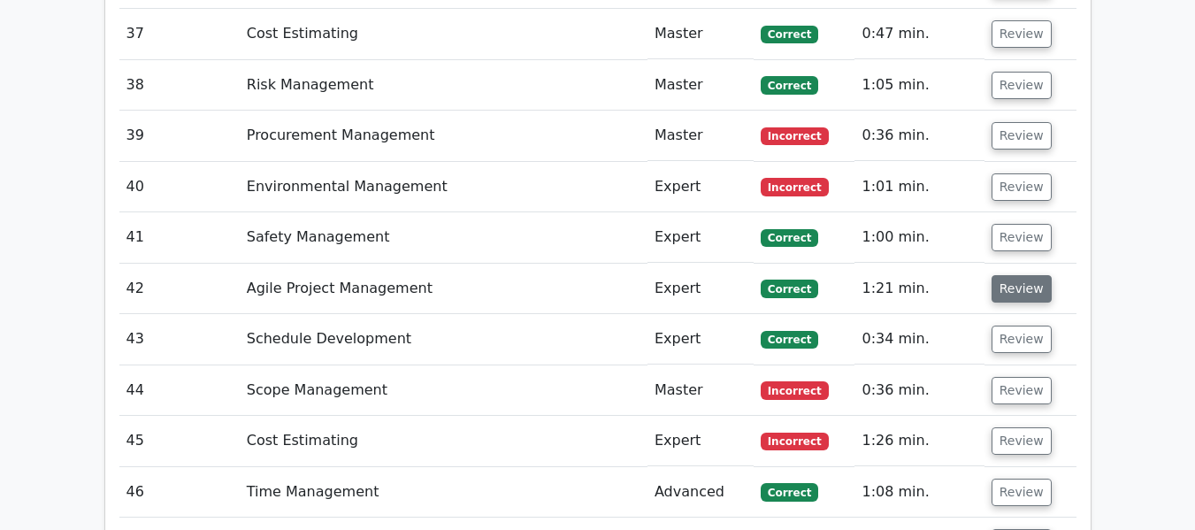
click at [1020, 275] on button "Review" at bounding box center [1022, 288] width 60 height 27
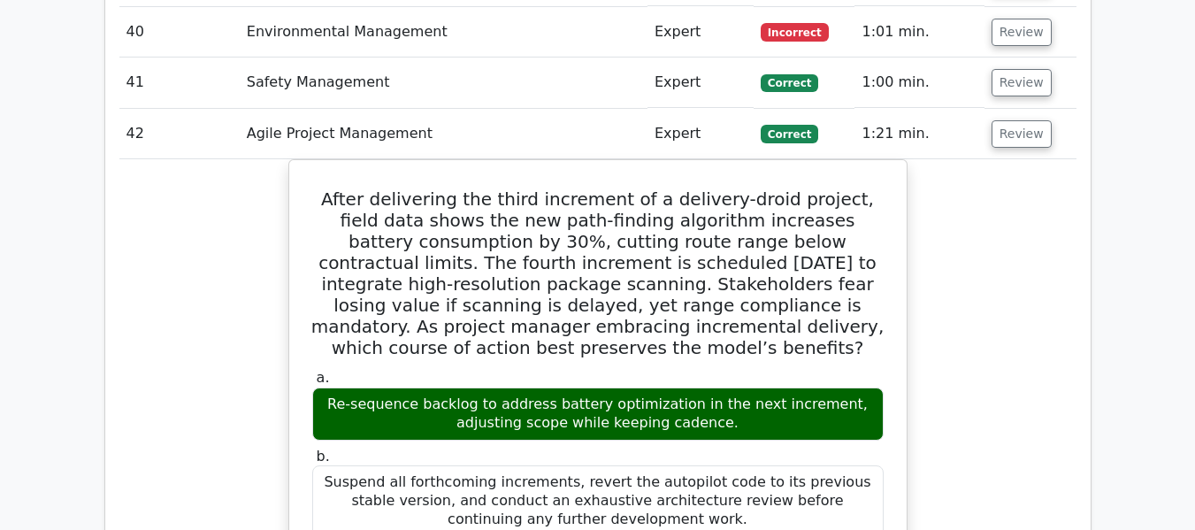
scroll to position [4401, 0]
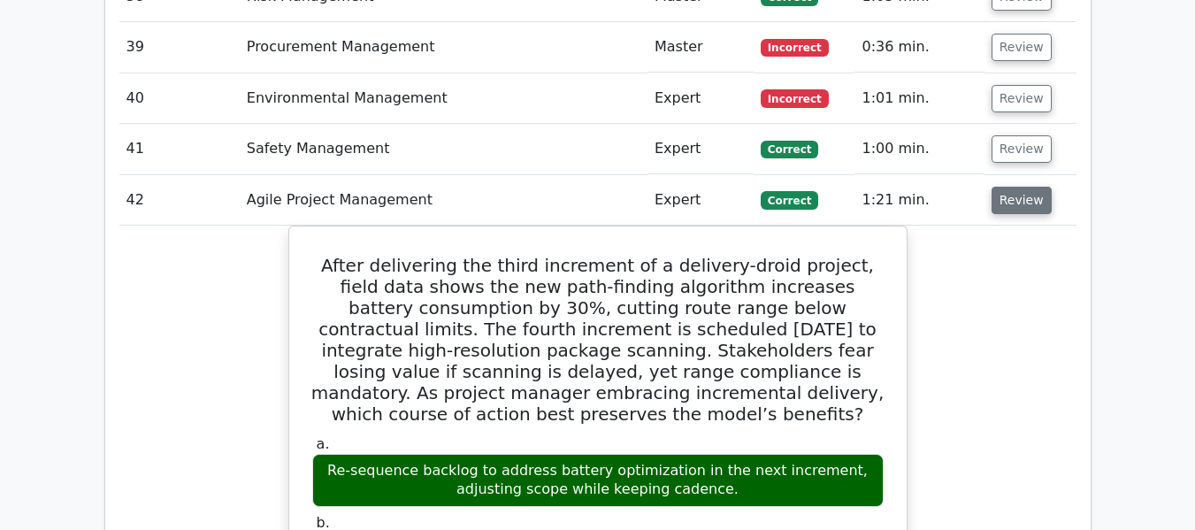
click at [1015, 187] on button "Review" at bounding box center [1022, 200] width 60 height 27
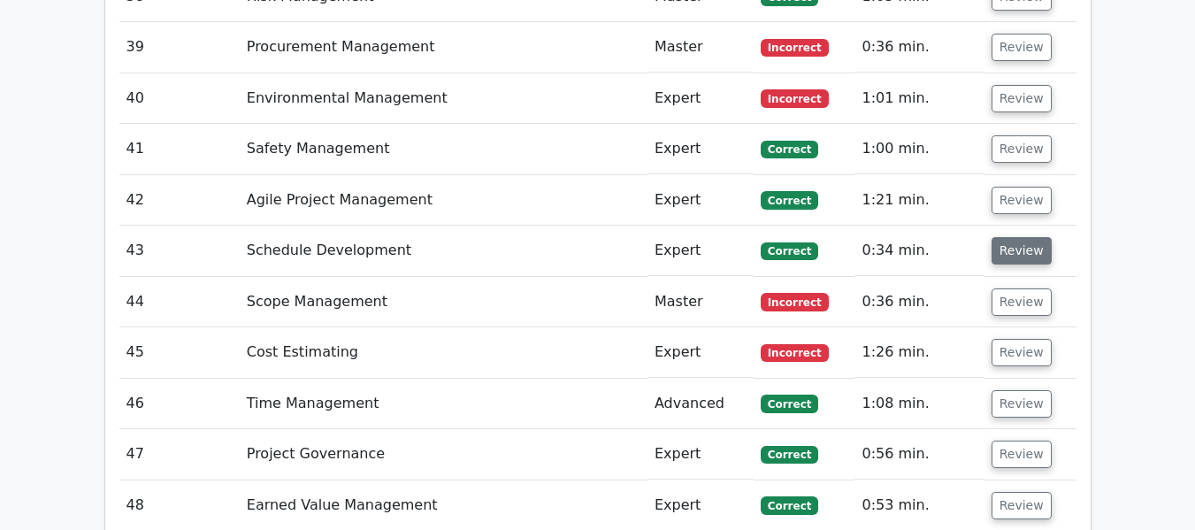
click at [1006, 237] on button "Review" at bounding box center [1022, 250] width 60 height 27
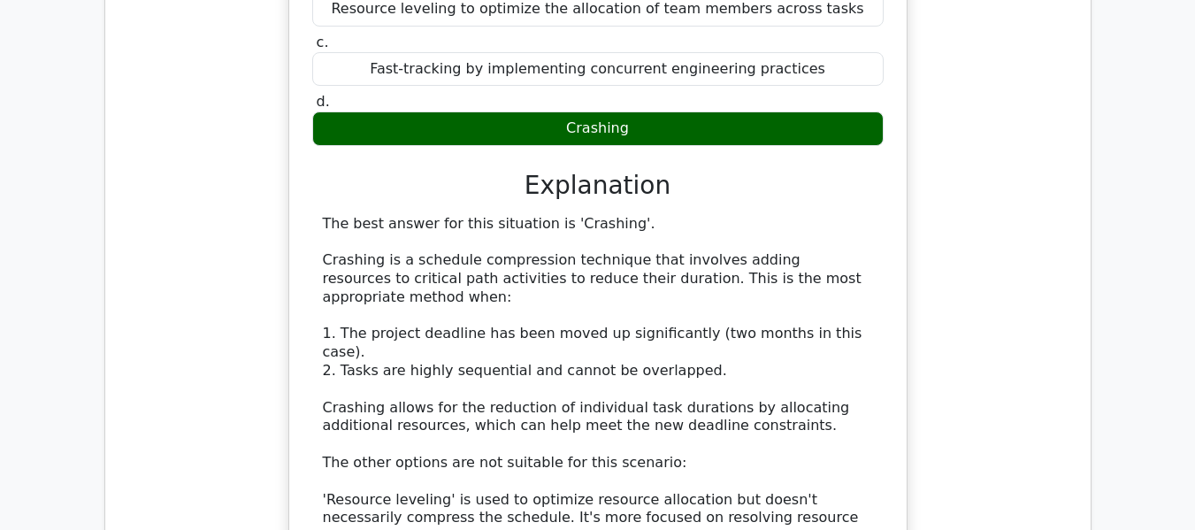
scroll to position [4490, 0]
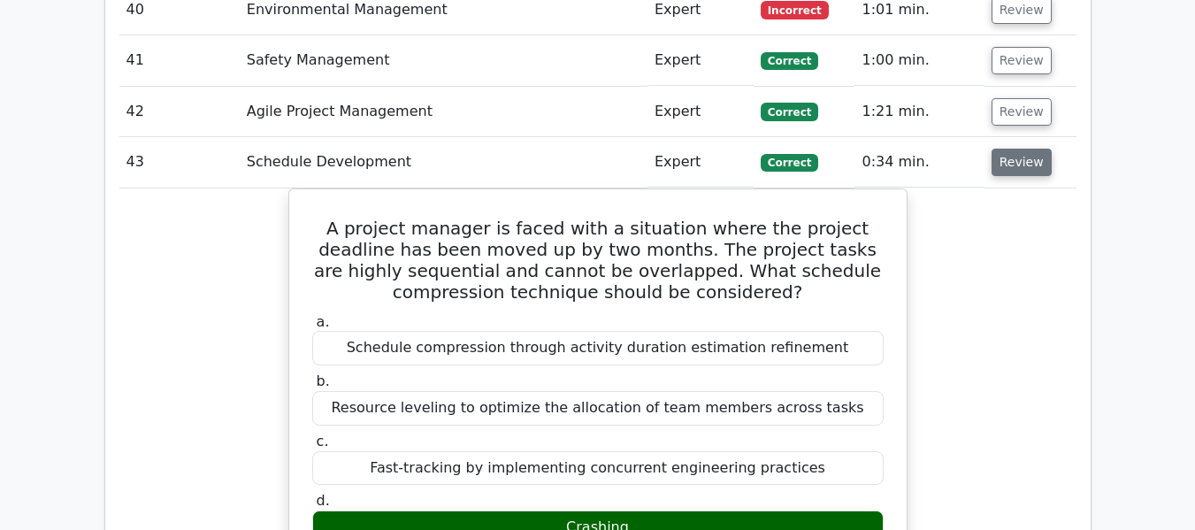
click at [1003, 149] on button "Review" at bounding box center [1022, 162] width 60 height 27
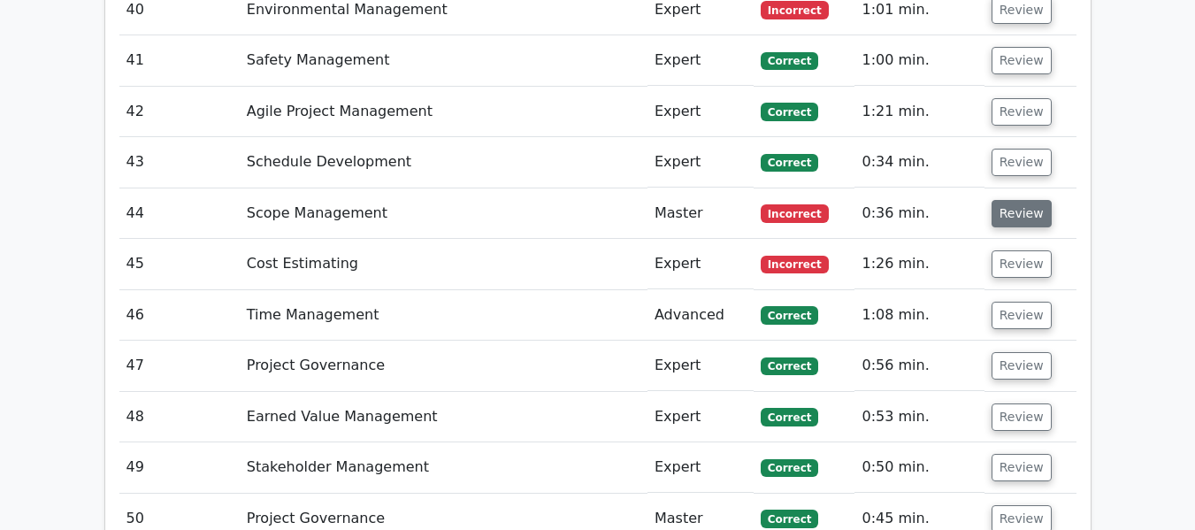
click at [1008, 200] on button "Review" at bounding box center [1022, 213] width 60 height 27
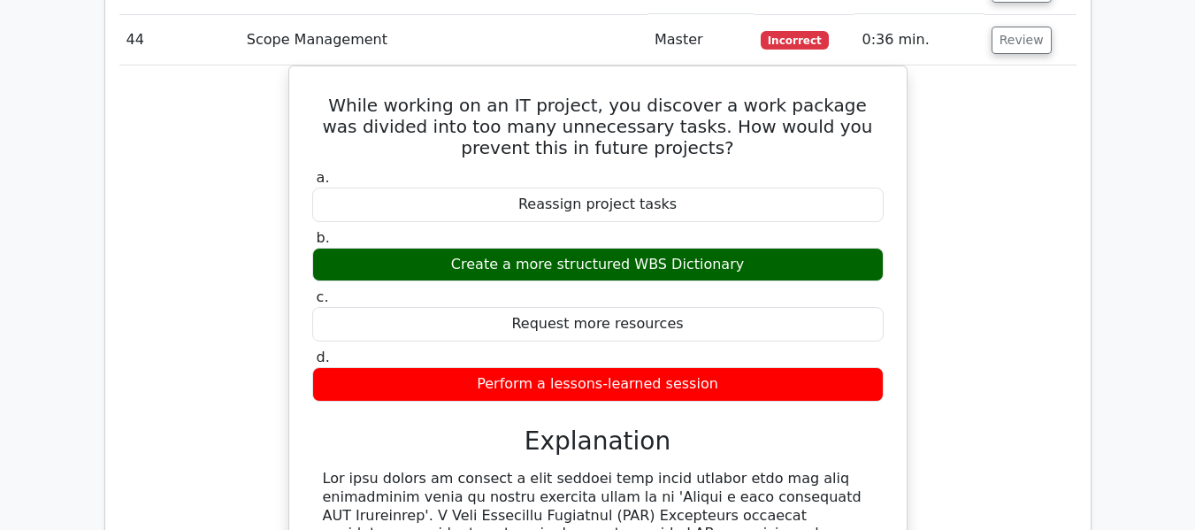
scroll to position [4401, 0]
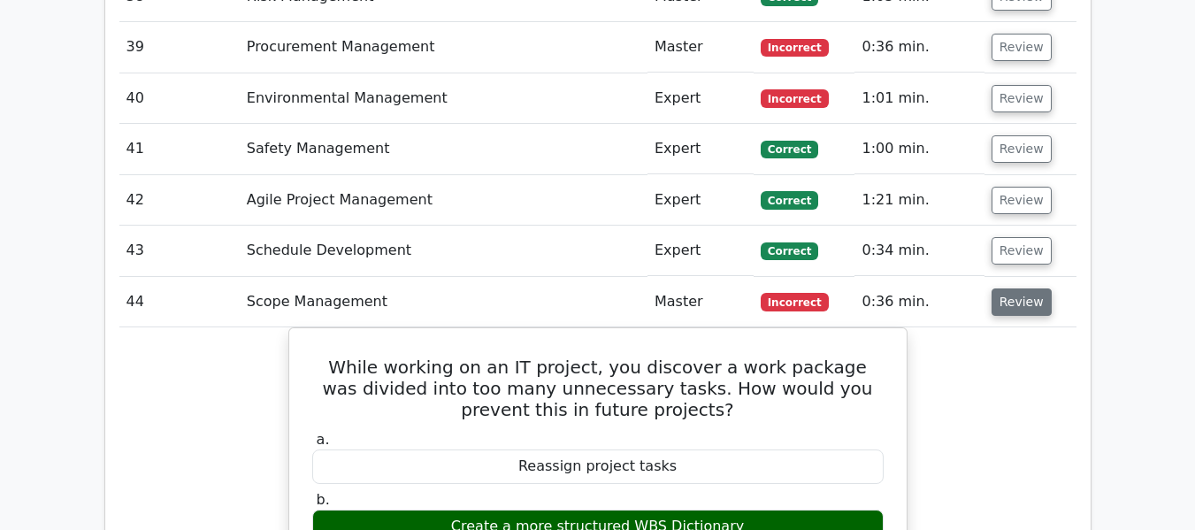
click at [1005, 288] on button "Review" at bounding box center [1022, 301] width 60 height 27
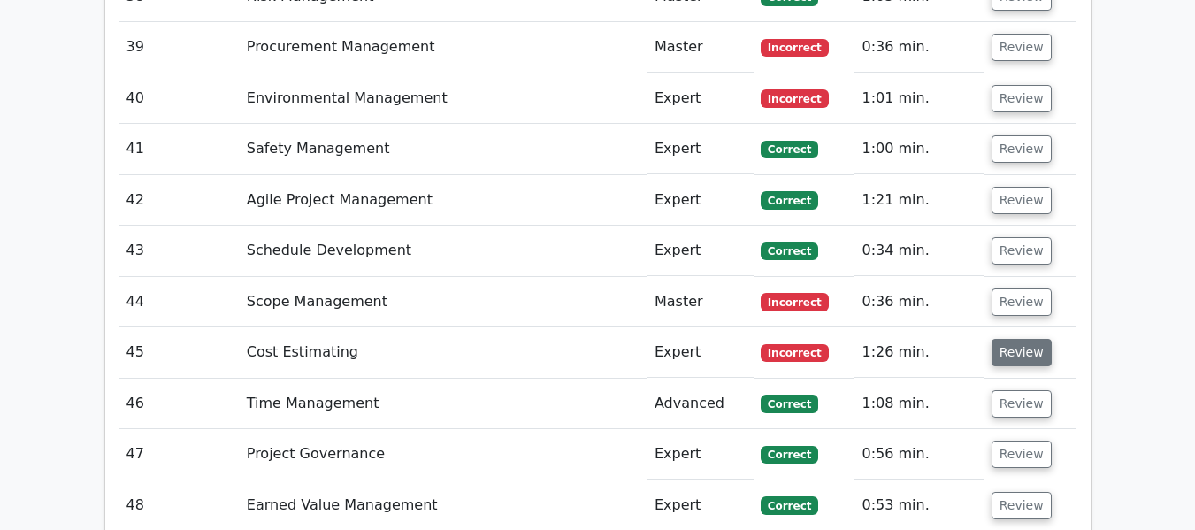
click at [1007, 339] on button "Review" at bounding box center [1022, 352] width 60 height 27
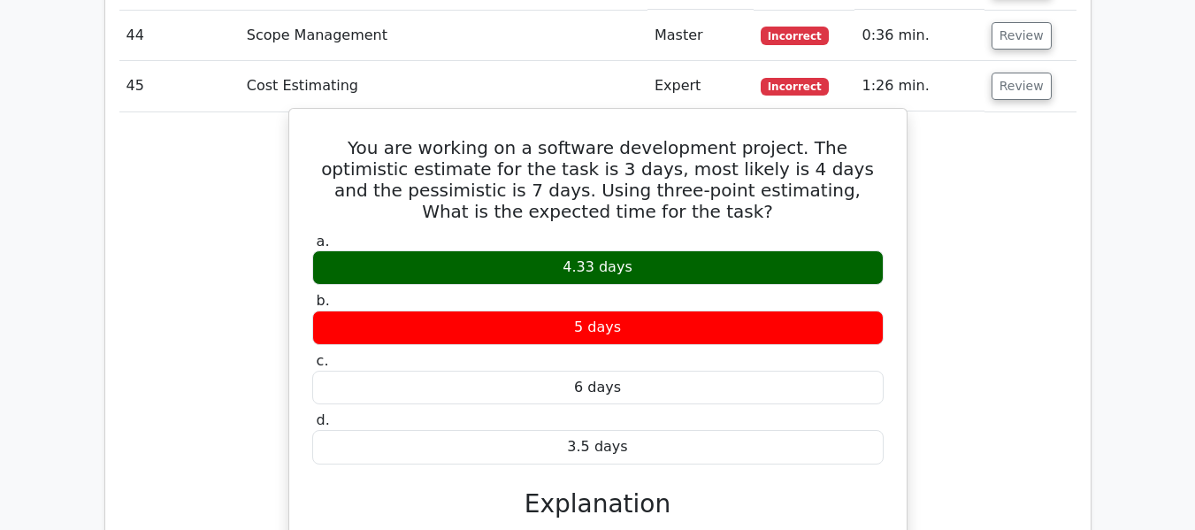
scroll to position [4667, 0]
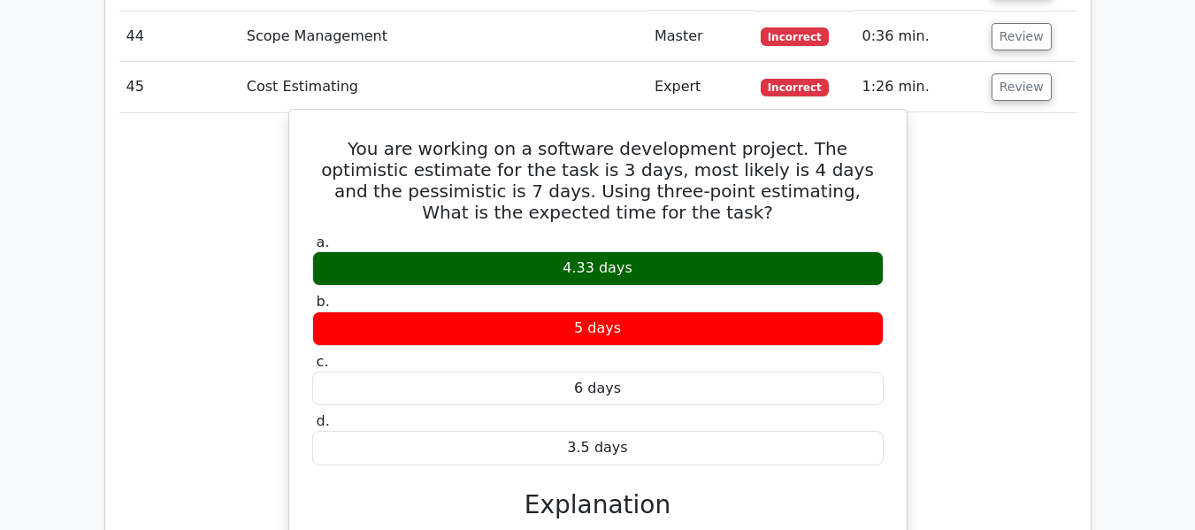
click at [598, 251] on div "4.33 days" at bounding box center [598, 268] width 572 height 35
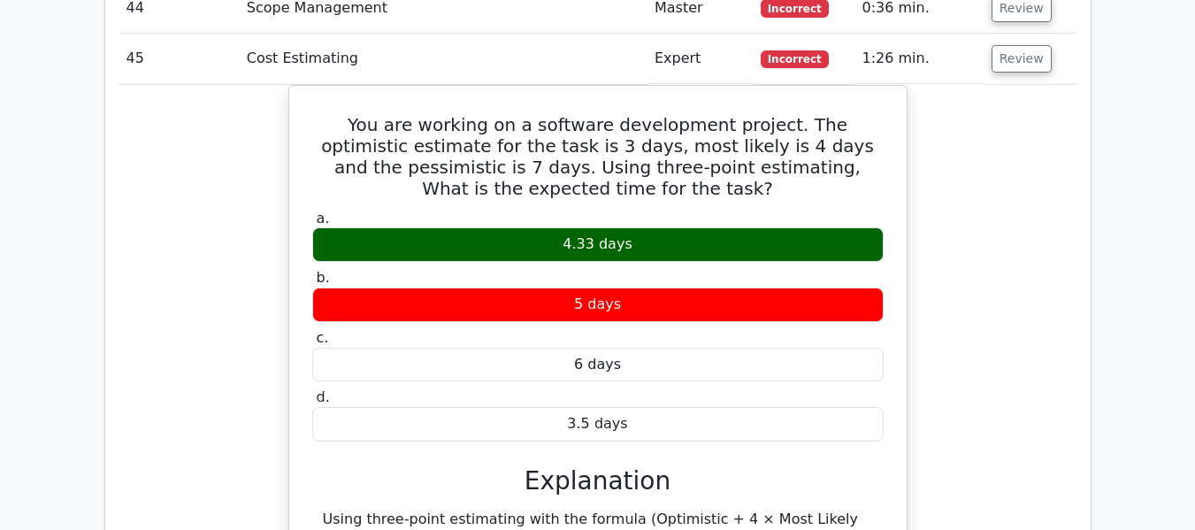
scroll to position [4578, 0]
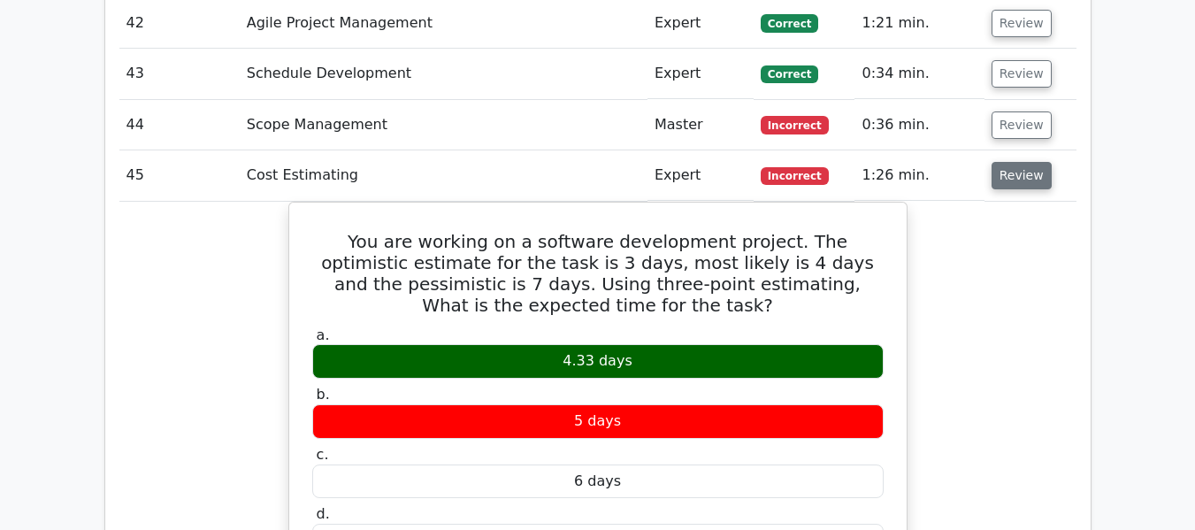
click at [1023, 162] on button "Review" at bounding box center [1022, 175] width 60 height 27
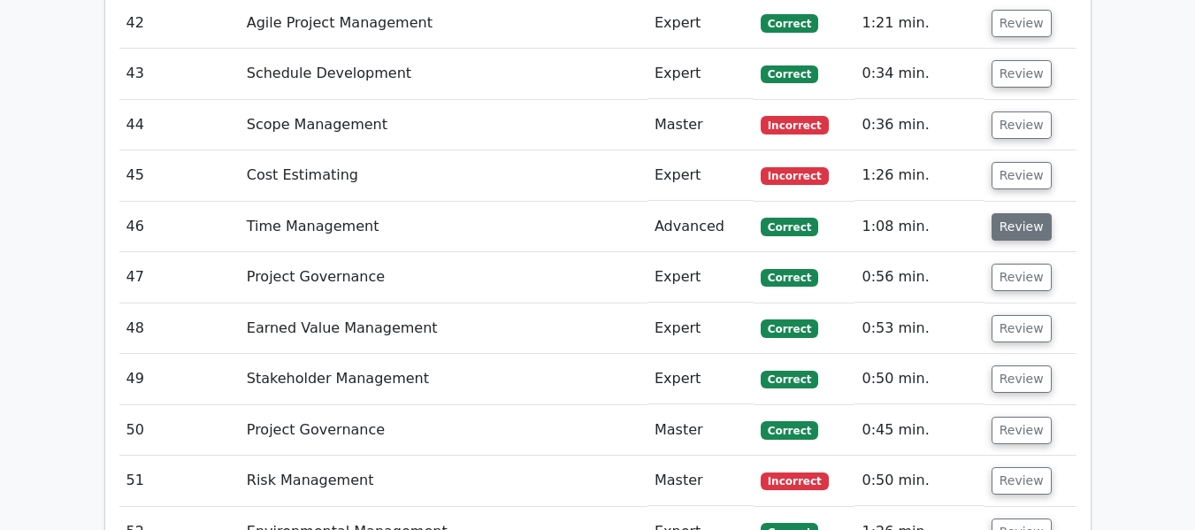
click at [1014, 213] on button "Review" at bounding box center [1022, 226] width 60 height 27
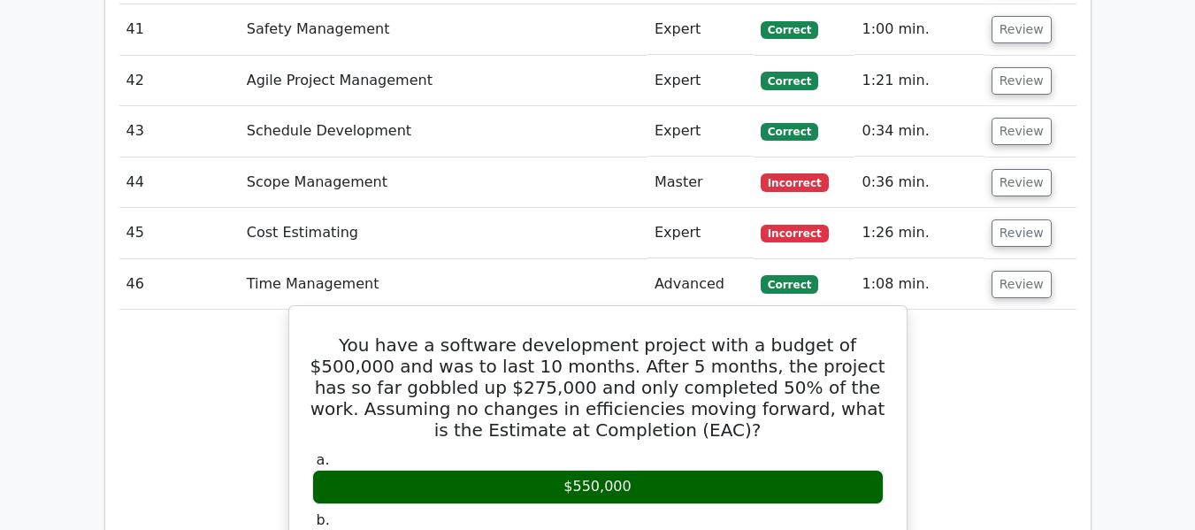
scroll to position [4490, 0]
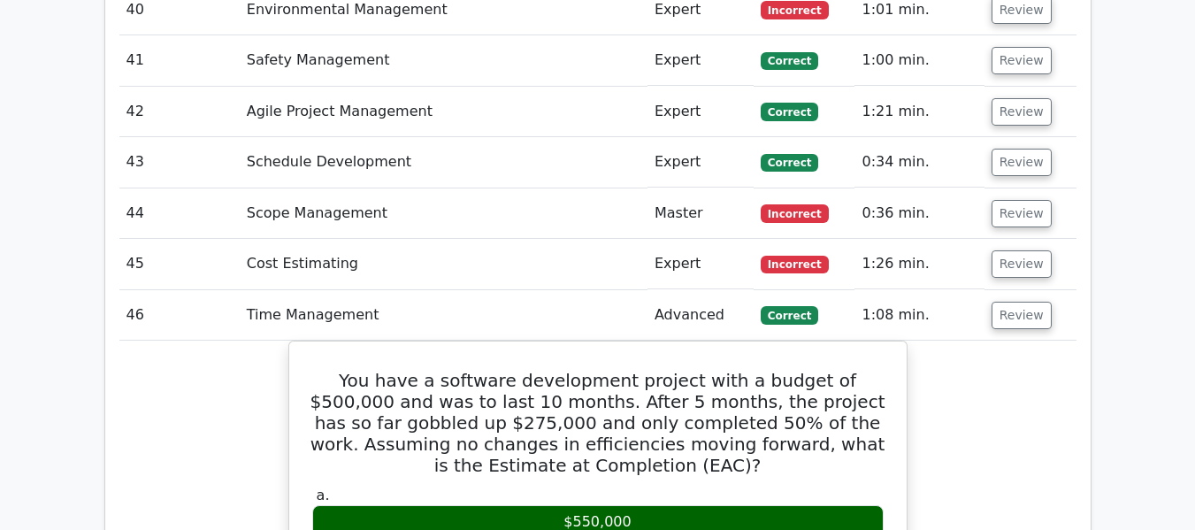
click at [1020, 302] on button "Review" at bounding box center [1022, 315] width 60 height 27
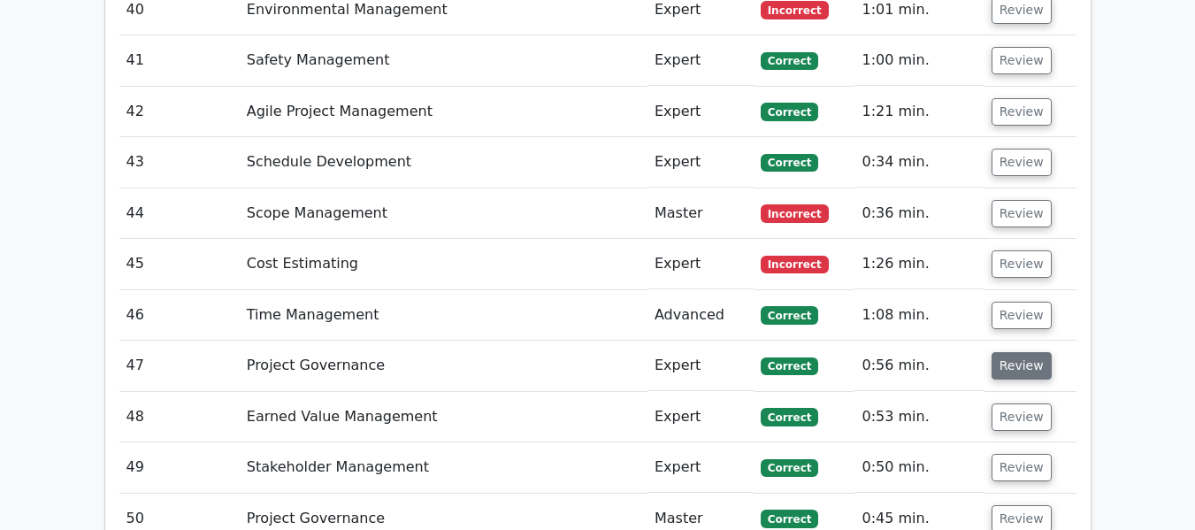
click at [1011, 352] on button "Review" at bounding box center [1022, 365] width 60 height 27
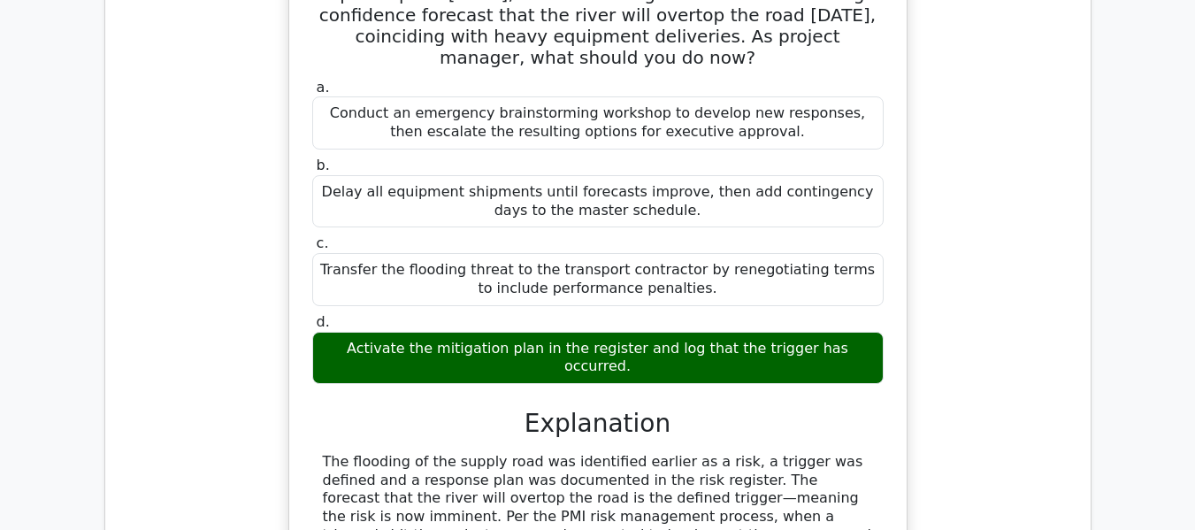
scroll to position [4755, 0]
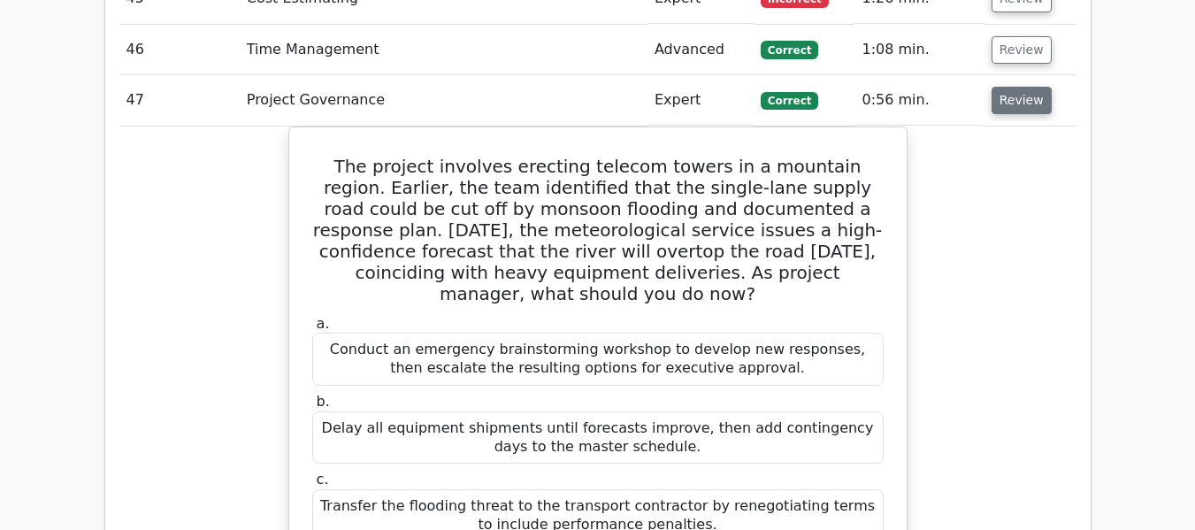
click at [1014, 87] on button "Review" at bounding box center [1022, 100] width 60 height 27
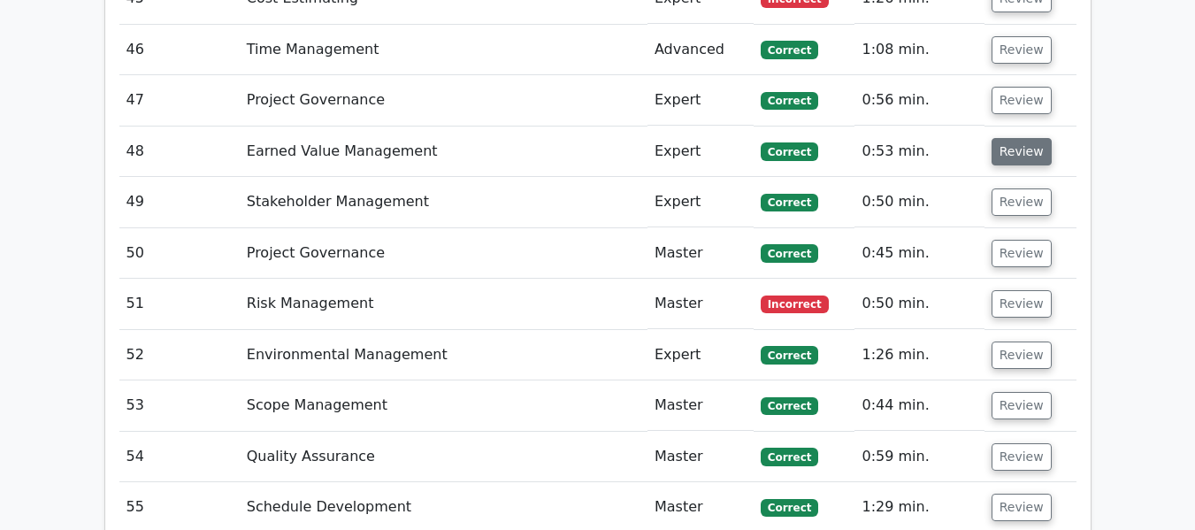
click at [1003, 138] on button "Review" at bounding box center [1022, 151] width 60 height 27
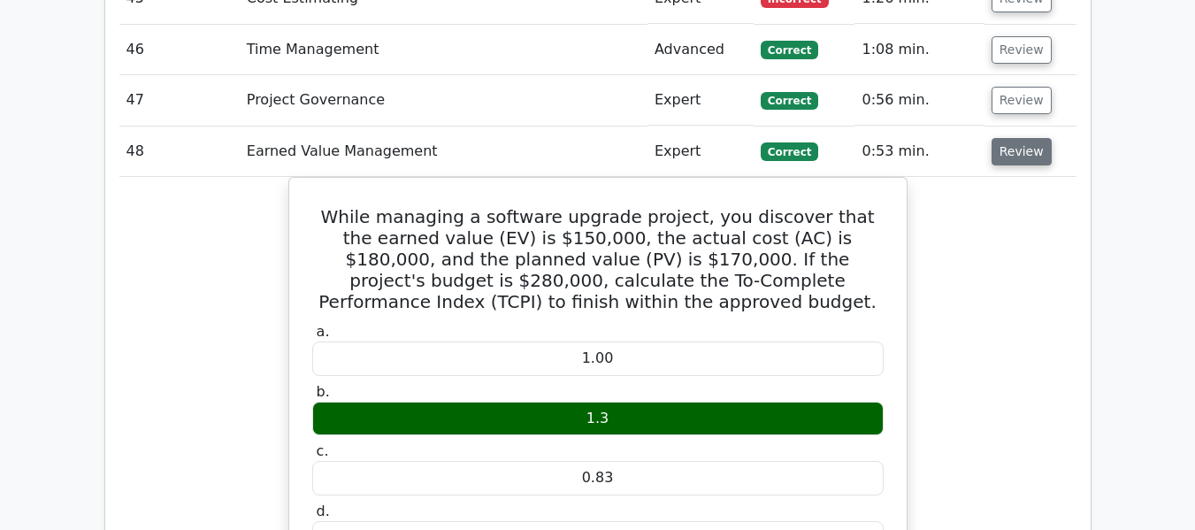
click at [1023, 138] on button "Review" at bounding box center [1022, 151] width 60 height 27
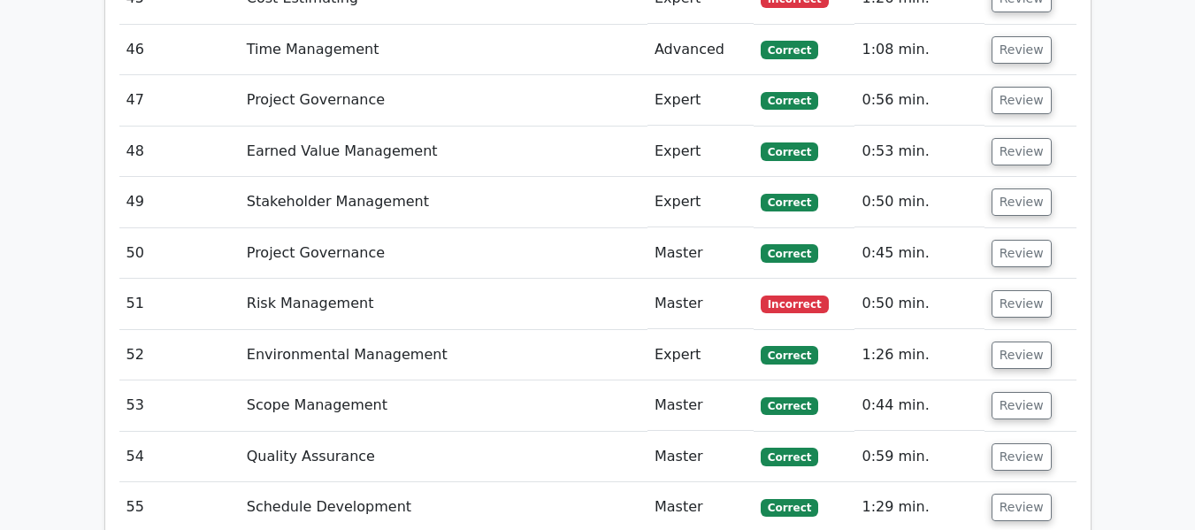
click at [1014, 177] on td "Review" at bounding box center [1031, 202] width 92 height 50
click at [1001, 188] on button "Review" at bounding box center [1022, 201] width 60 height 27
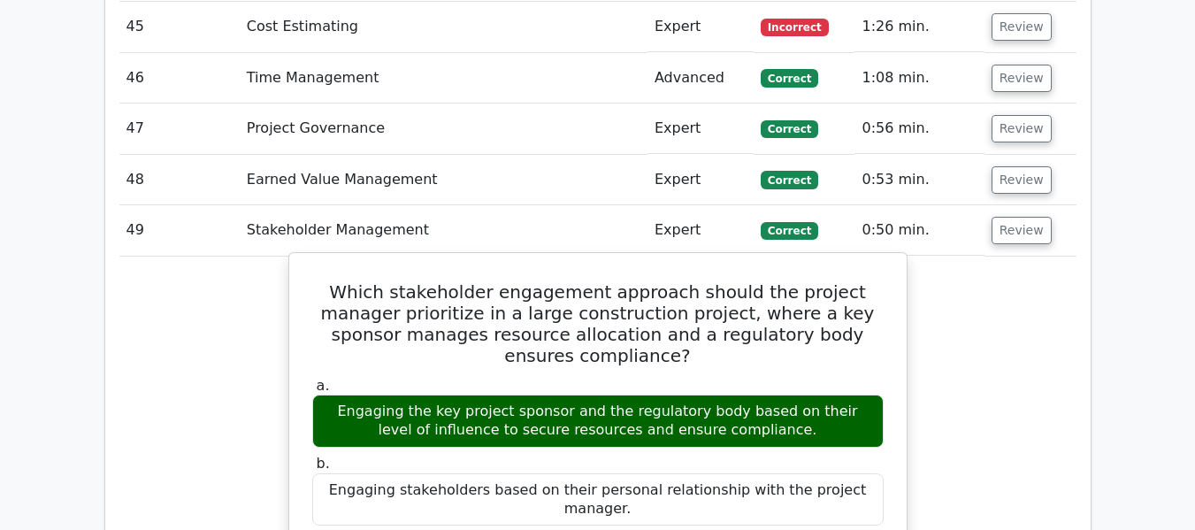
scroll to position [4490, 0]
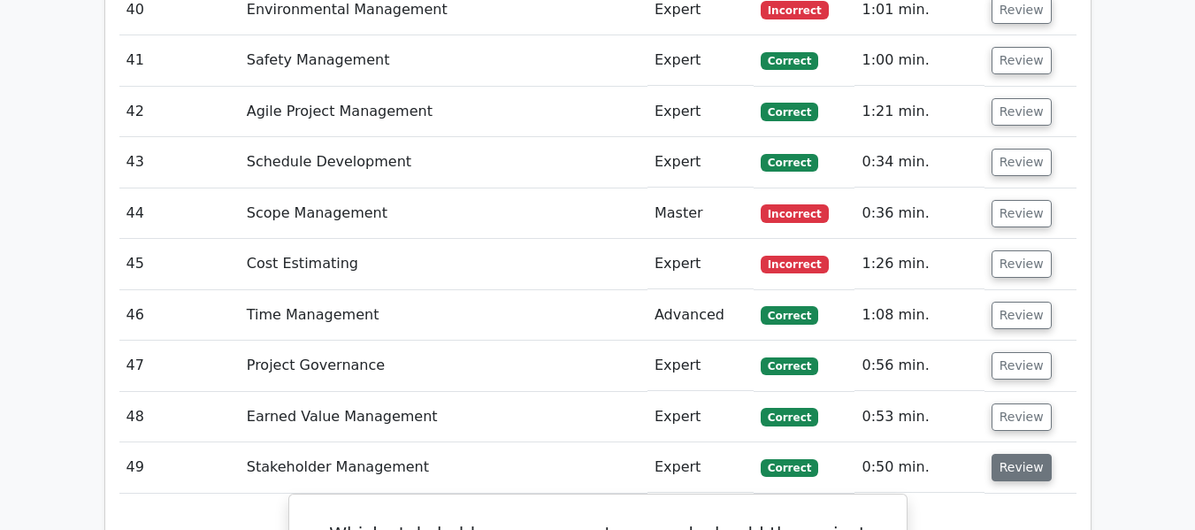
click at [1011, 454] on button "Review" at bounding box center [1022, 467] width 60 height 27
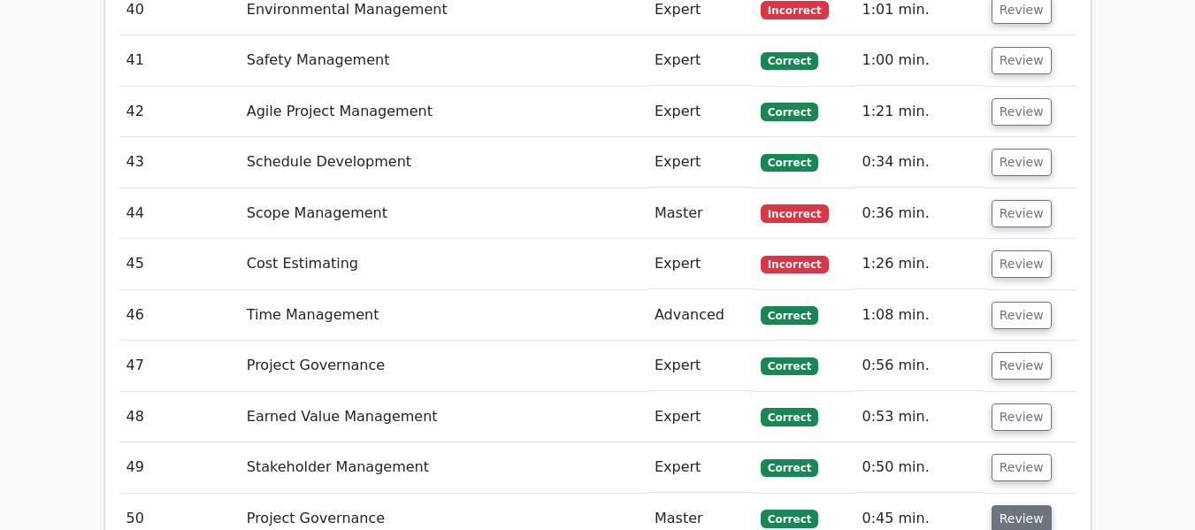
click at [1004, 505] on button "Review" at bounding box center [1022, 518] width 60 height 27
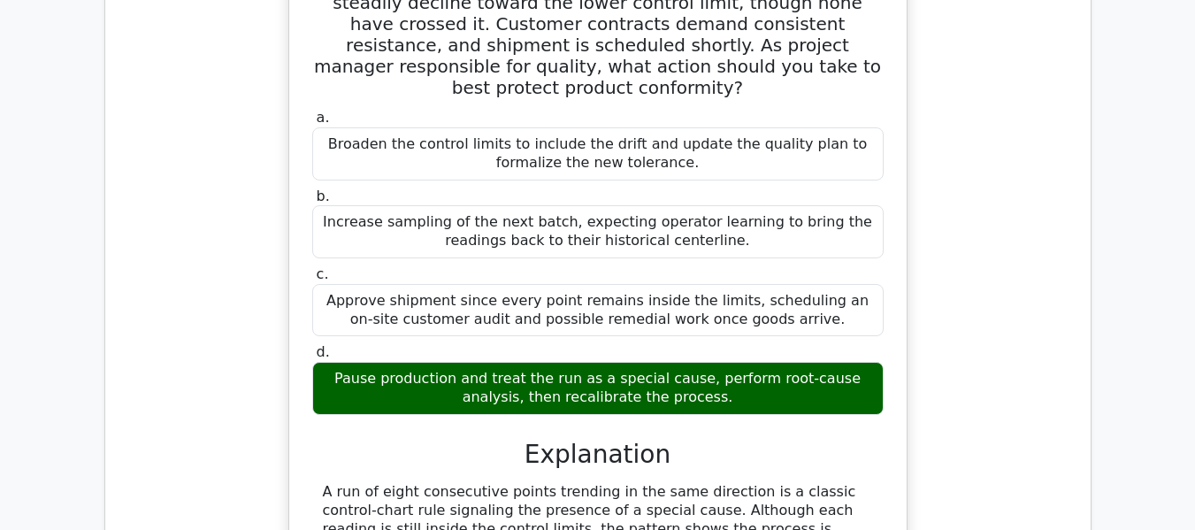
scroll to position [4844, 0]
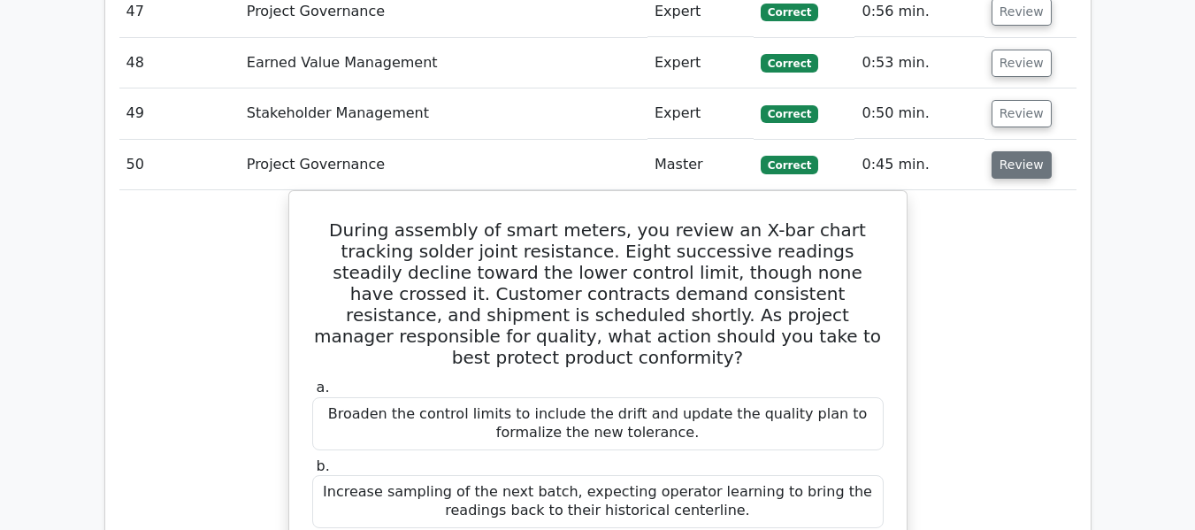
click at [1005, 151] on button "Review" at bounding box center [1022, 164] width 60 height 27
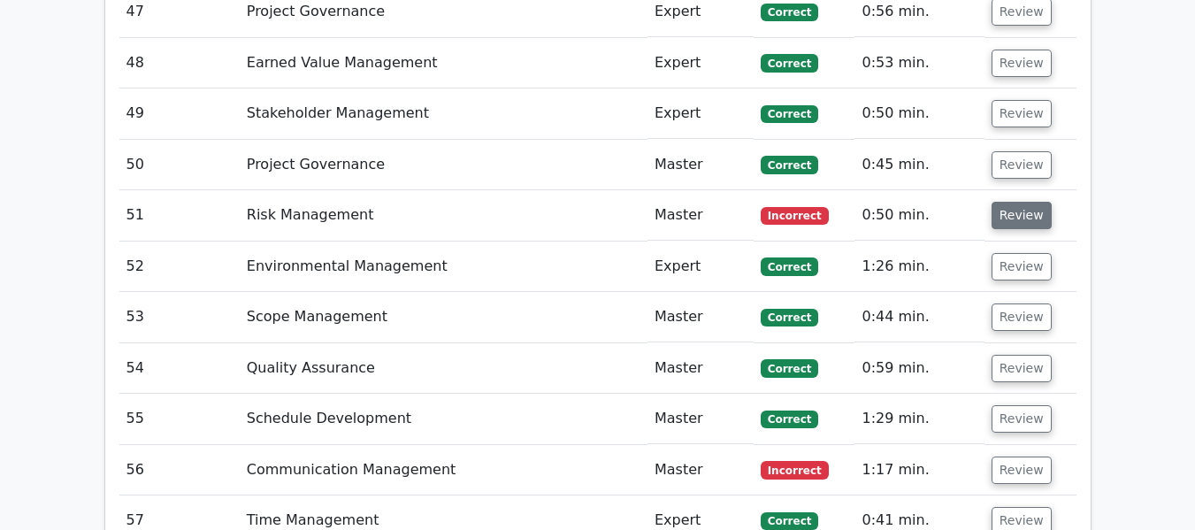
click at [1003, 202] on button "Review" at bounding box center [1022, 215] width 60 height 27
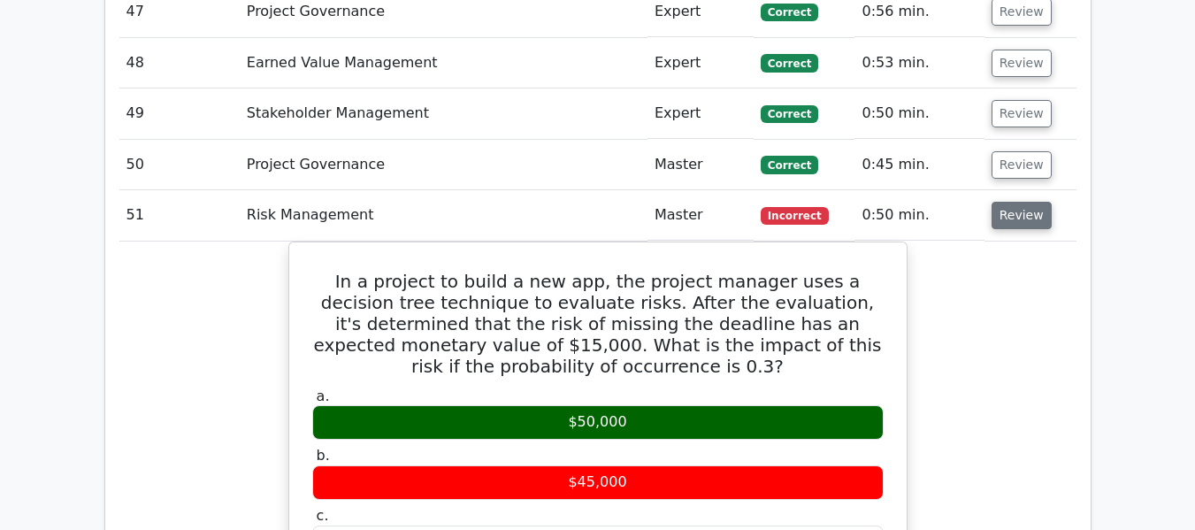
click at [1013, 202] on button "Review" at bounding box center [1022, 215] width 60 height 27
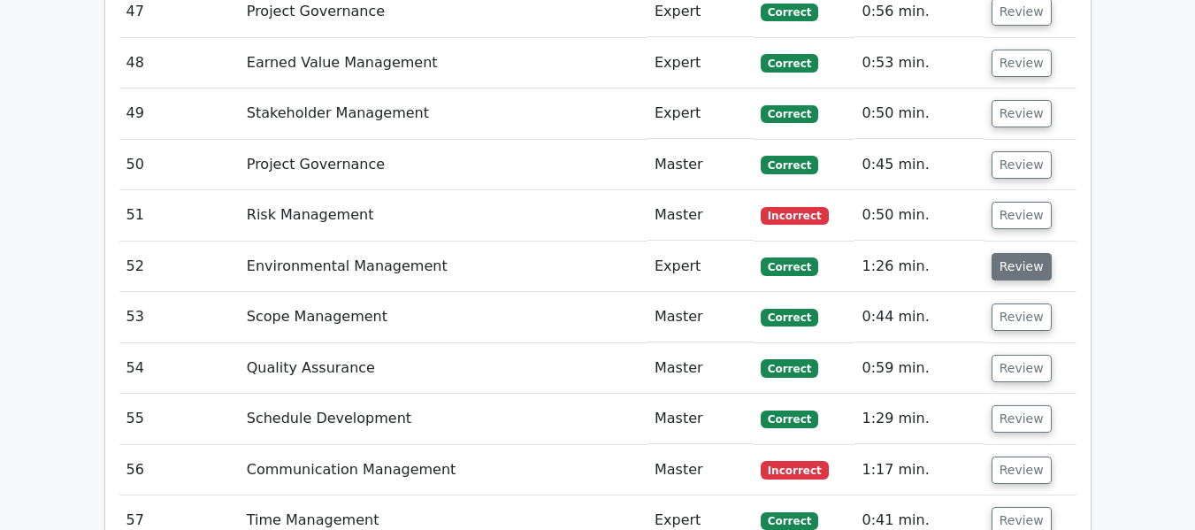
click at [1011, 253] on button "Review" at bounding box center [1022, 266] width 60 height 27
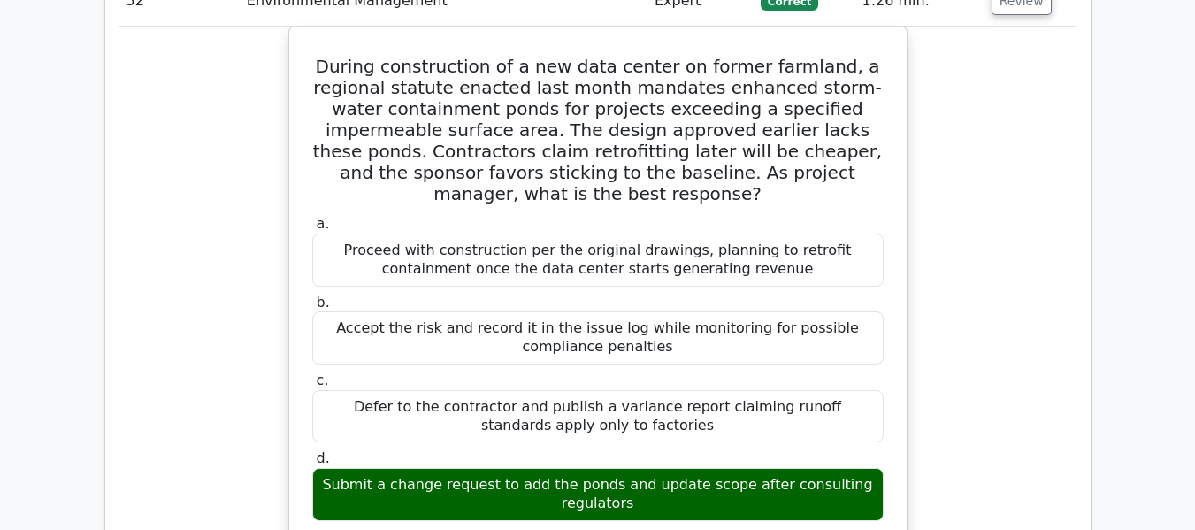
scroll to position [4932, 0]
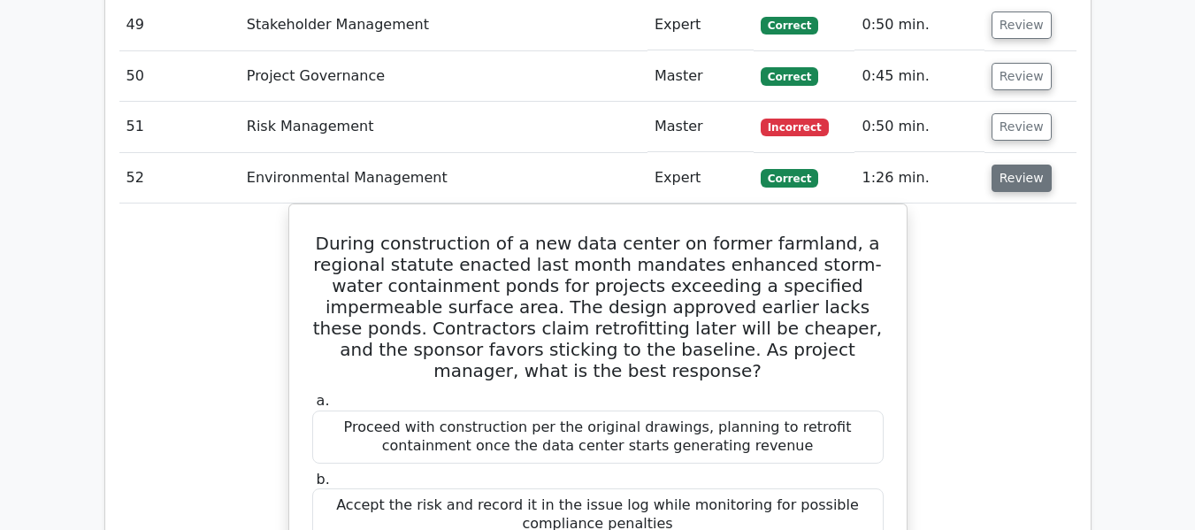
click at [1015, 165] on button "Review" at bounding box center [1022, 178] width 60 height 27
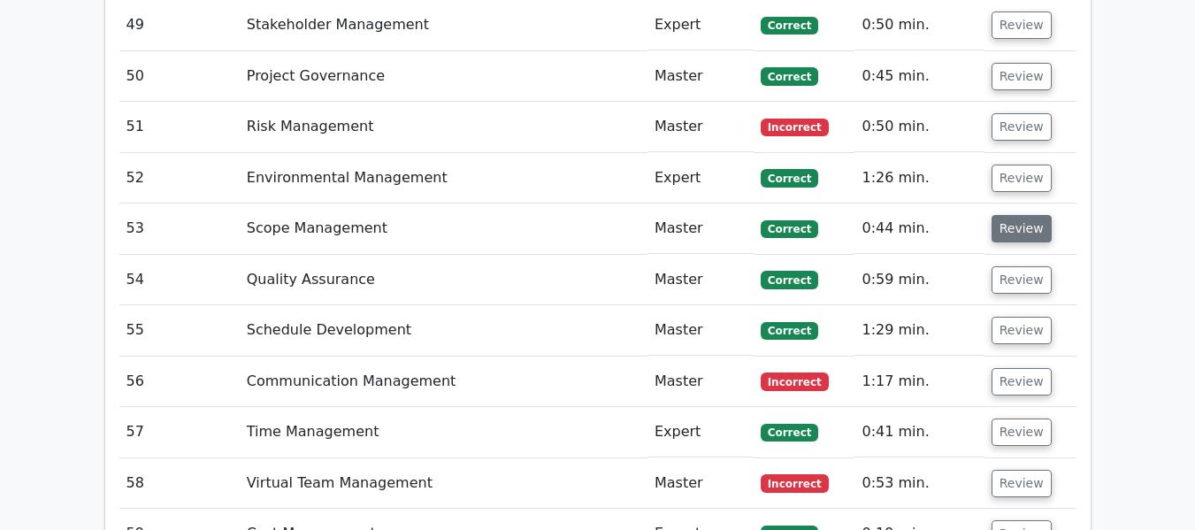
click at [1010, 215] on button "Review" at bounding box center [1022, 228] width 60 height 27
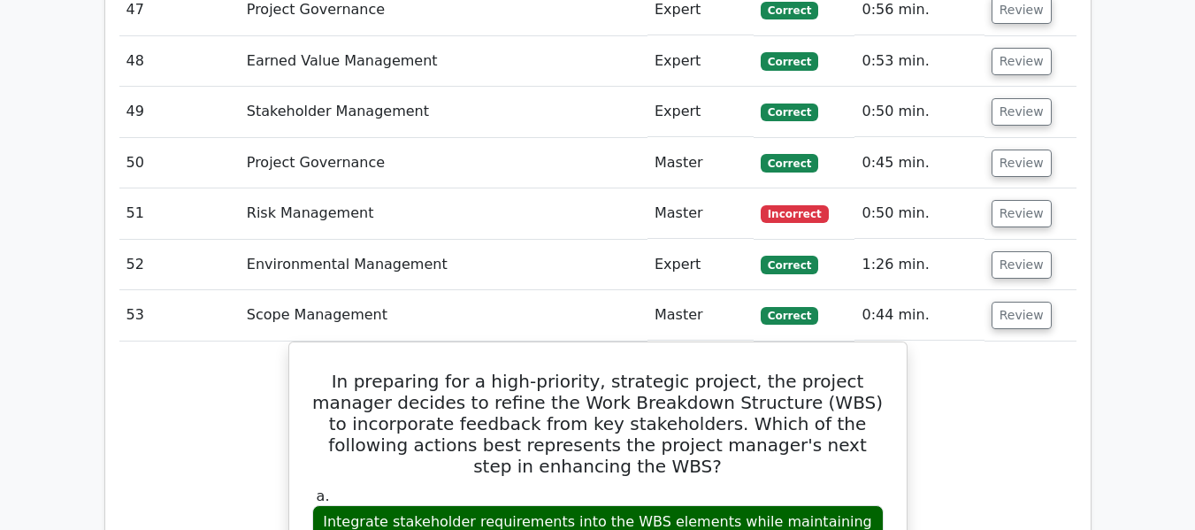
scroll to position [4844, 0]
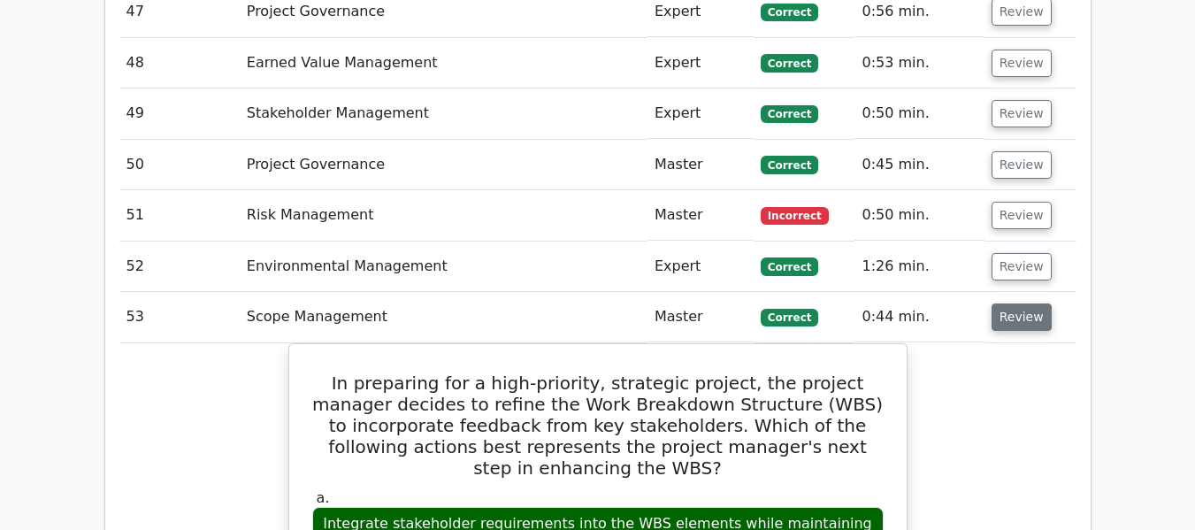
click at [1007, 304] on button "Review" at bounding box center [1022, 317] width 60 height 27
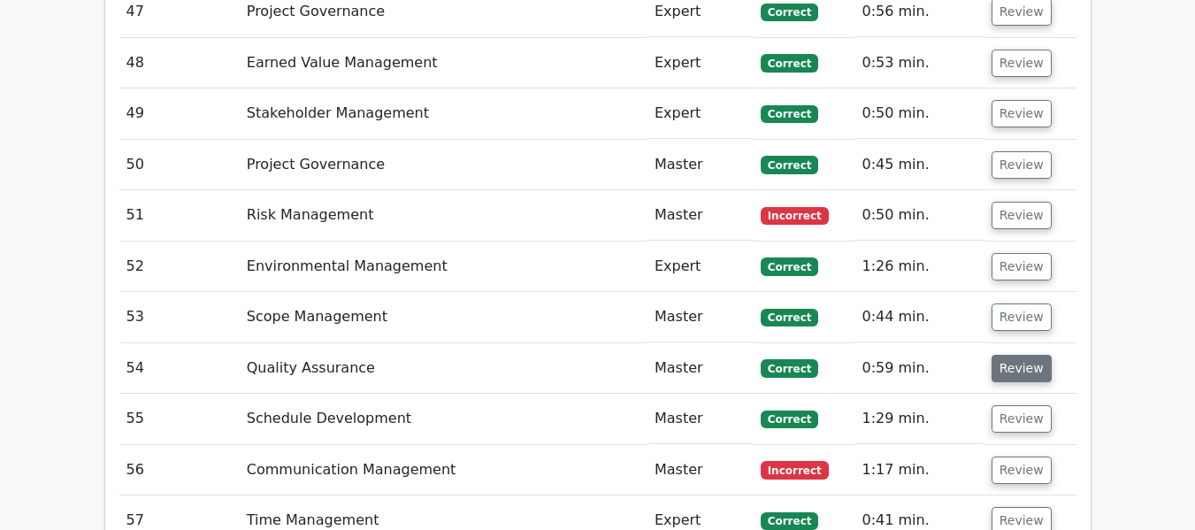
click at [1007, 355] on button "Review" at bounding box center [1022, 368] width 60 height 27
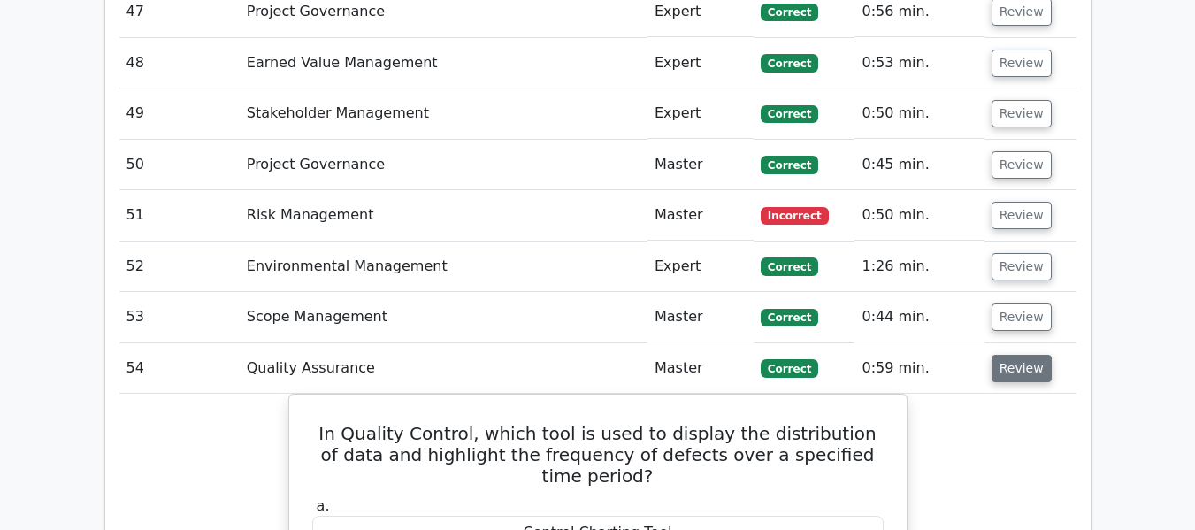
click at [1029, 355] on button "Review" at bounding box center [1022, 368] width 60 height 27
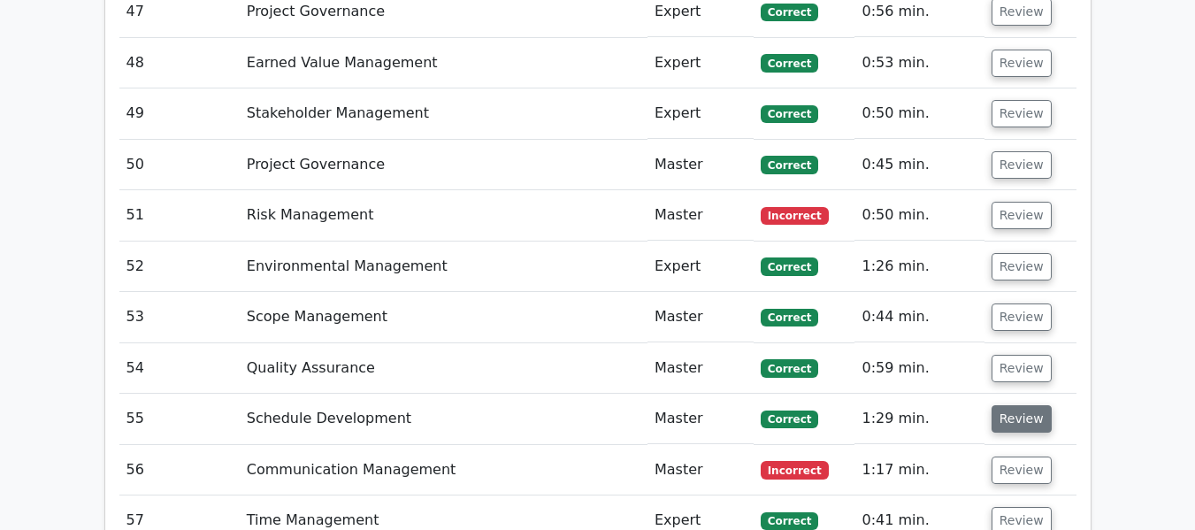
click at [1018, 405] on button "Review" at bounding box center [1022, 418] width 60 height 27
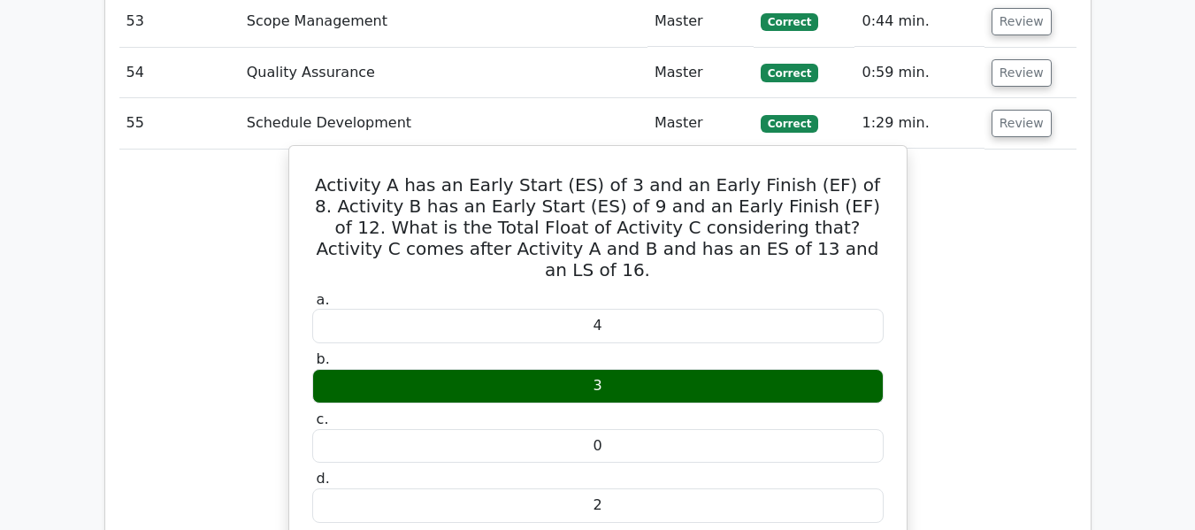
scroll to position [5109, 0]
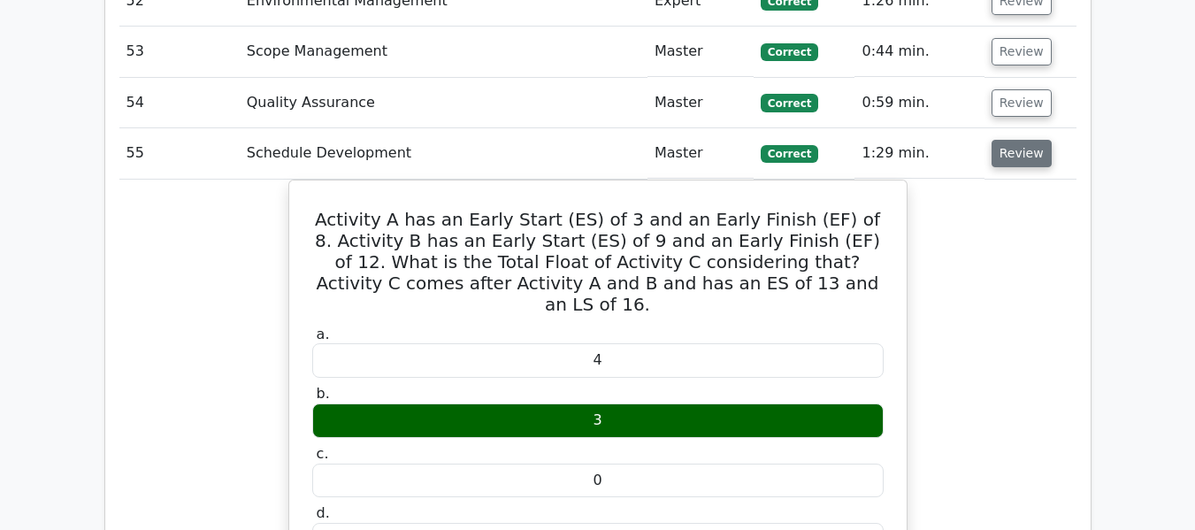
click at [1017, 140] on button "Review" at bounding box center [1022, 153] width 60 height 27
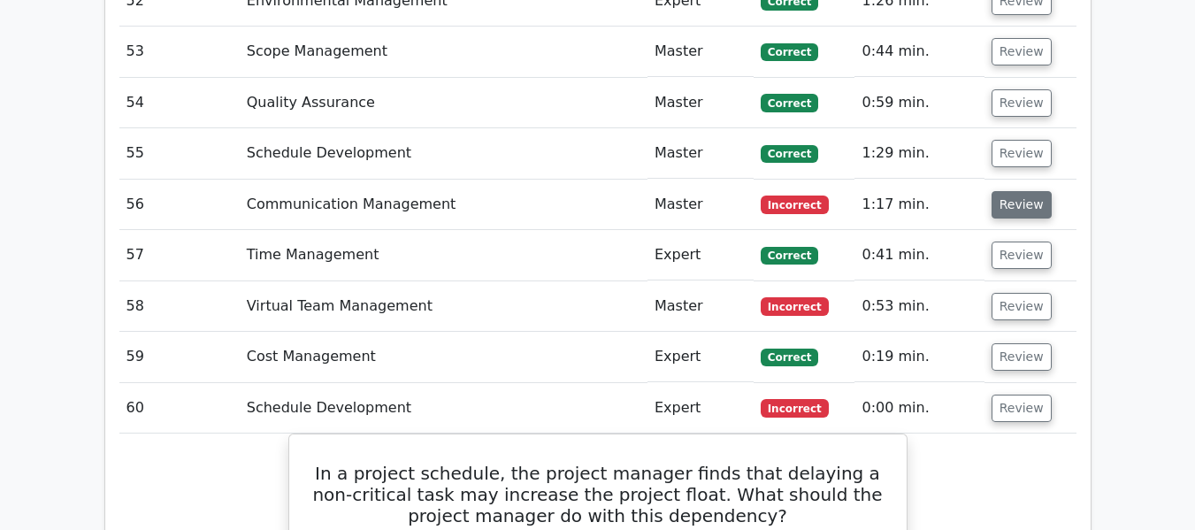
click at [1010, 191] on button "Review" at bounding box center [1022, 204] width 60 height 27
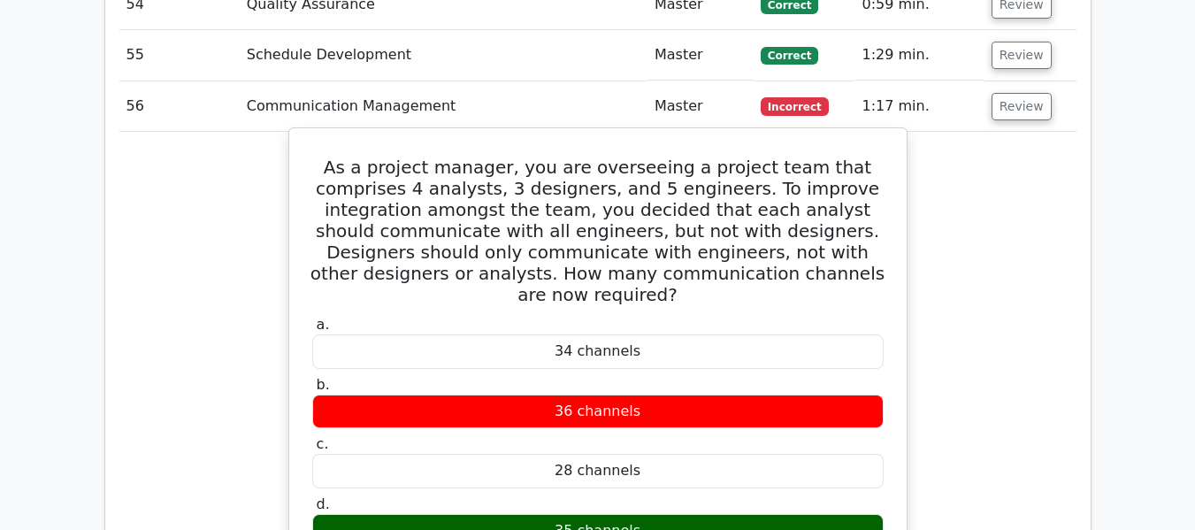
scroll to position [5198, 0]
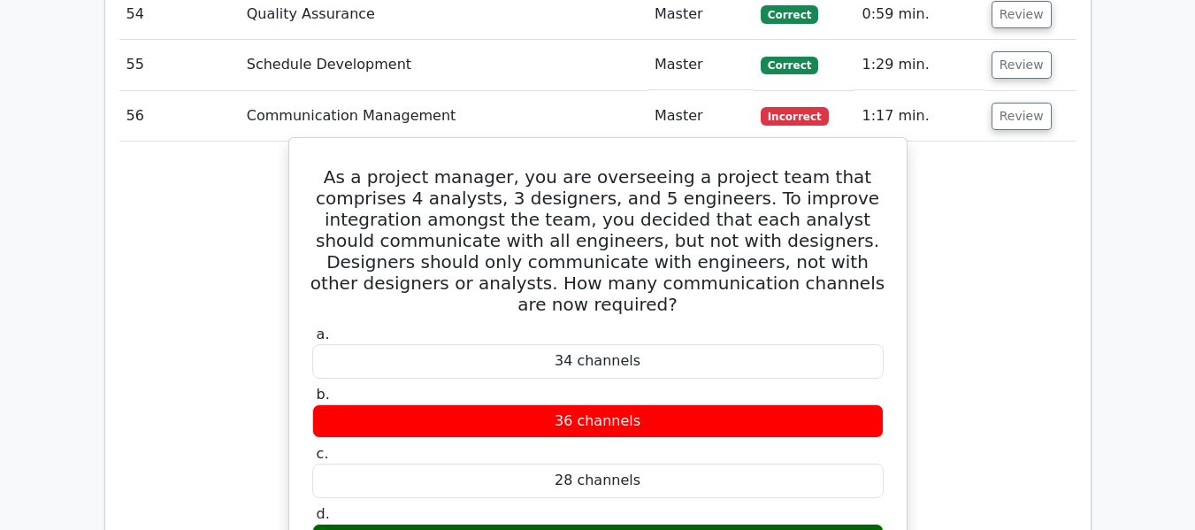
drag, startPoint x: 311, startPoint y: 88, endPoint x: 647, endPoint y: 442, distance: 487.0
click at [647, 442] on div "As a project manager, you are overseeing a project team that comprises 4 analys…" at bounding box center [597, 501] width 603 height 712
copy div "As a project manager, you are overseeing a project team that comprises 4 analys…"
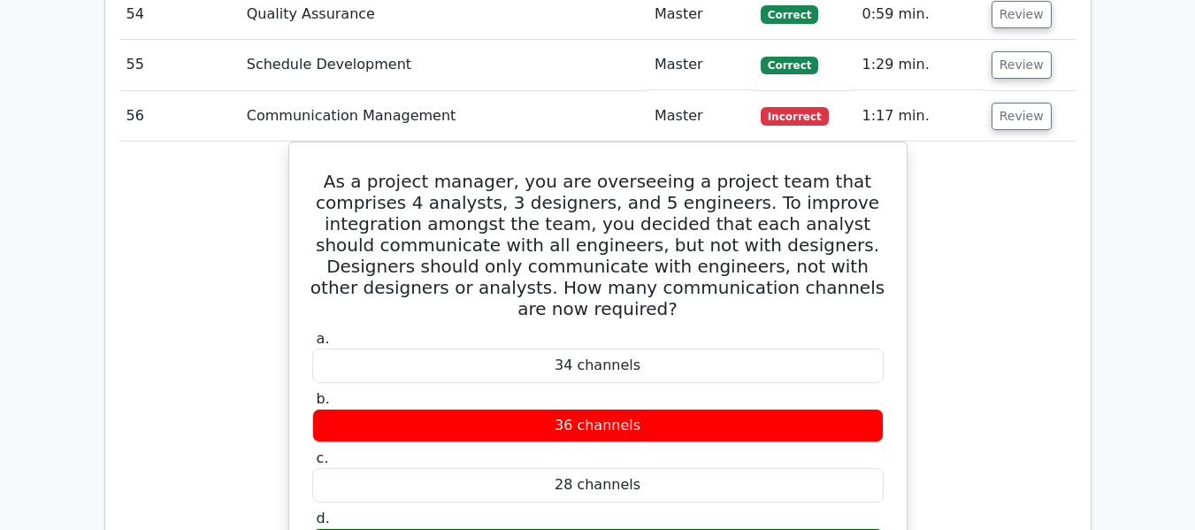
click at [981, 266] on div "As a project manager, you are overseeing a project team that comprises 4 analys…" at bounding box center [597, 516] width 957 height 749
click at [1020, 103] on button "Review" at bounding box center [1022, 116] width 60 height 27
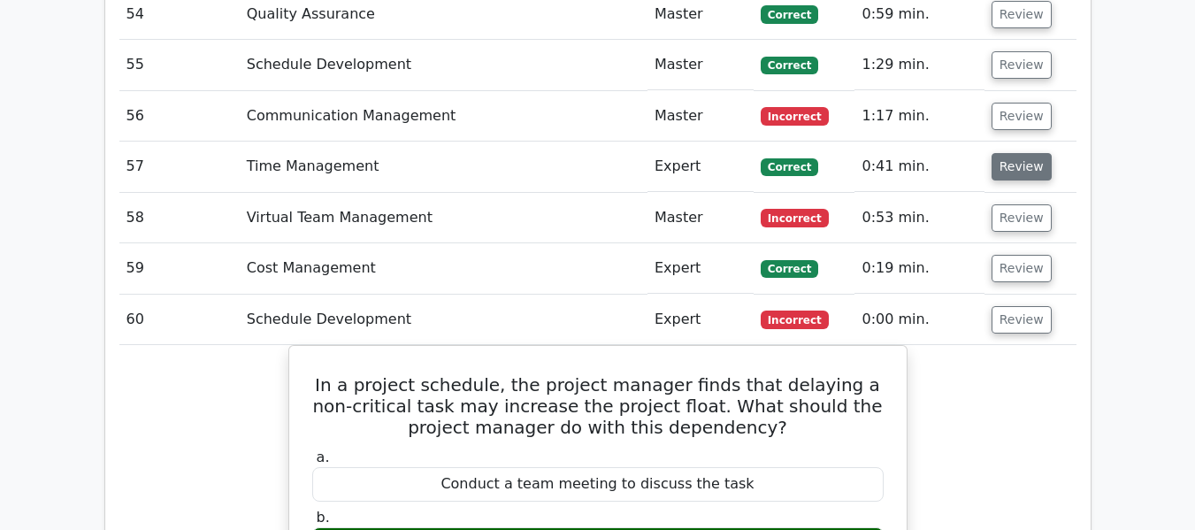
click at [1014, 153] on button "Review" at bounding box center [1022, 166] width 60 height 27
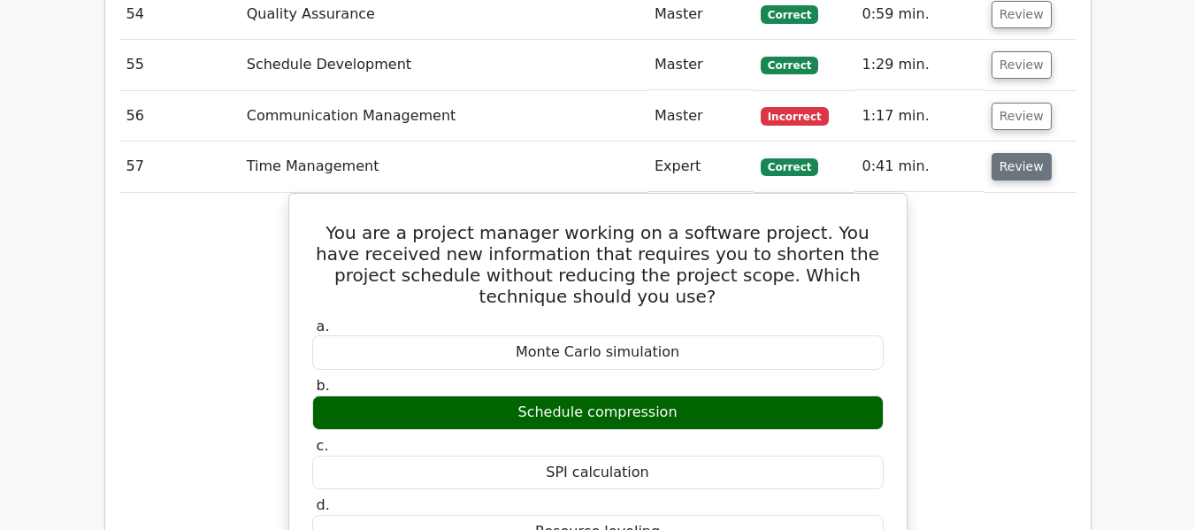
click at [1010, 153] on button "Review" at bounding box center [1022, 166] width 60 height 27
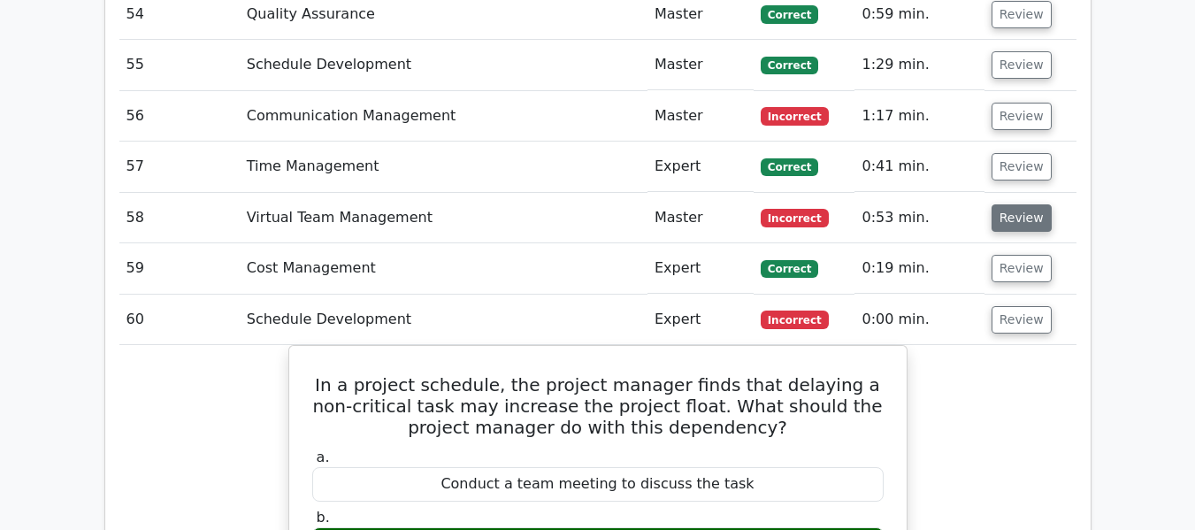
click at [1004, 204] on button "Review" at bounding box center [1022, 217] width 60 height 27
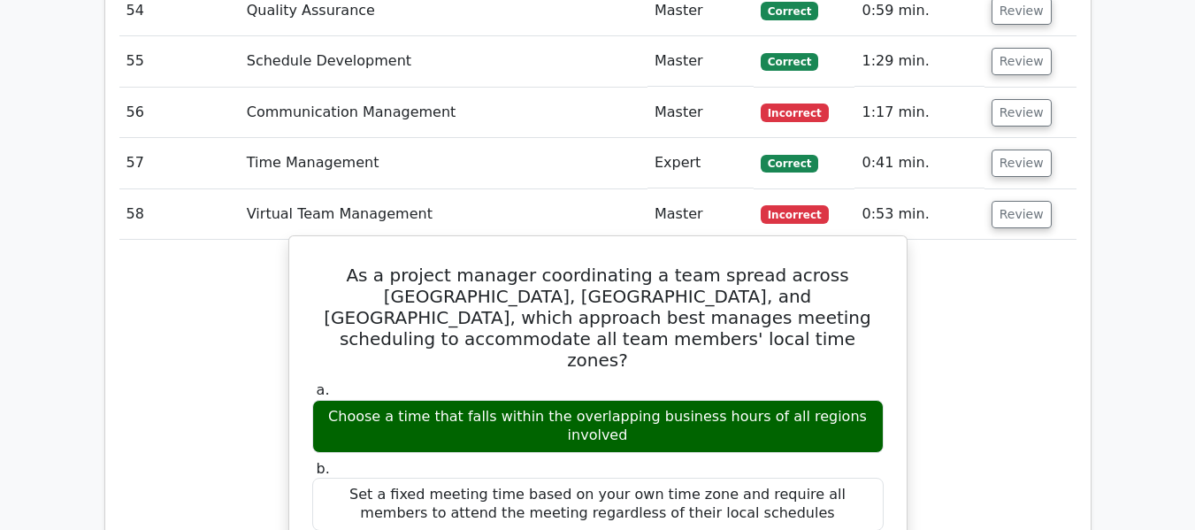
scroll to position [5109, 0]
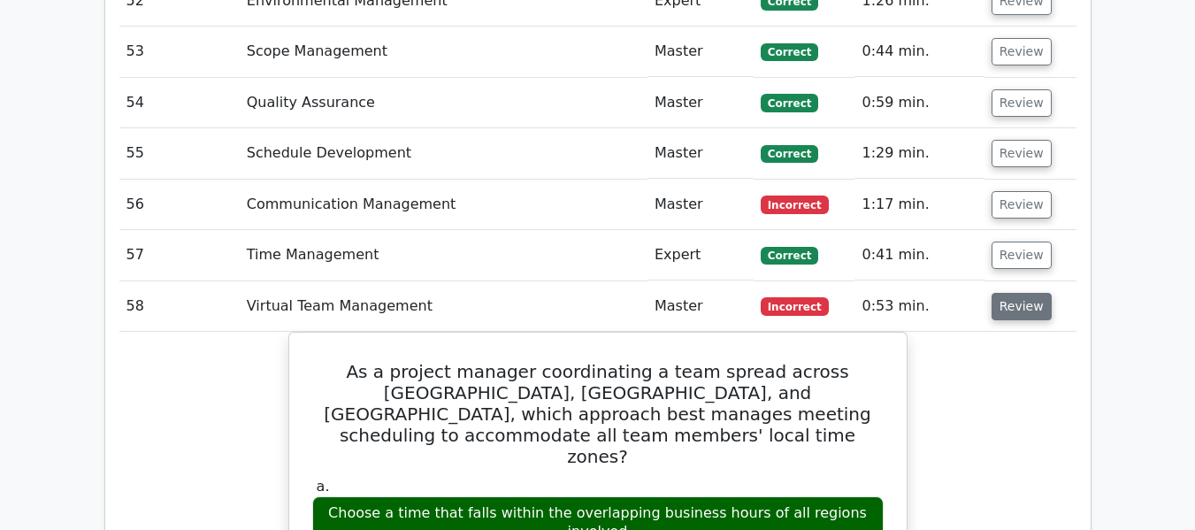
click at [1030, 293] on button "Review" at bounding box center [1022, 306] width 60 height 27
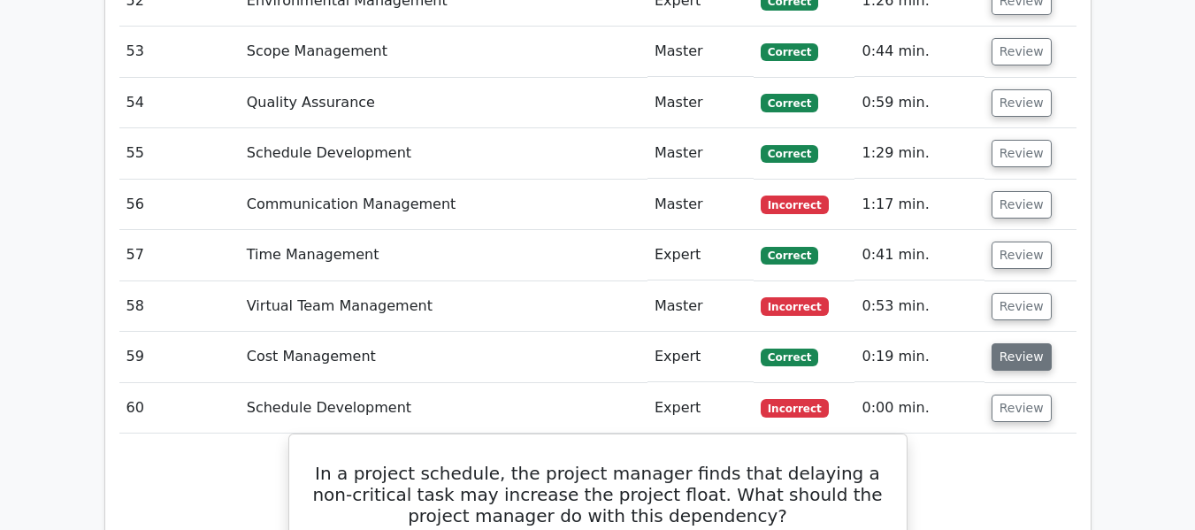
click at [1018, 343] on button "Review" at bounding box center [1022, 356] width 60 height 27
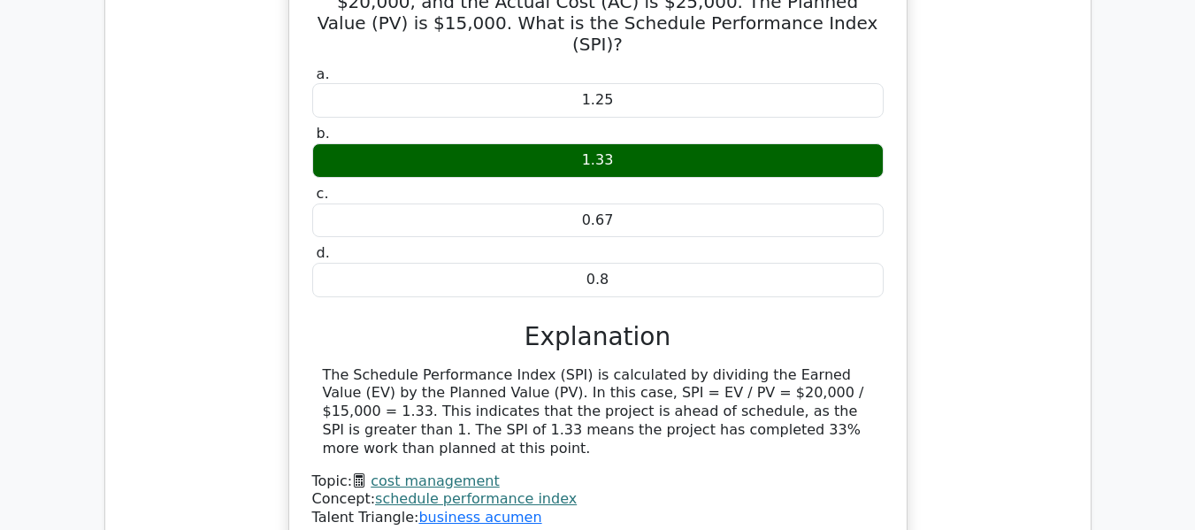
scroll to position [5375, 0]
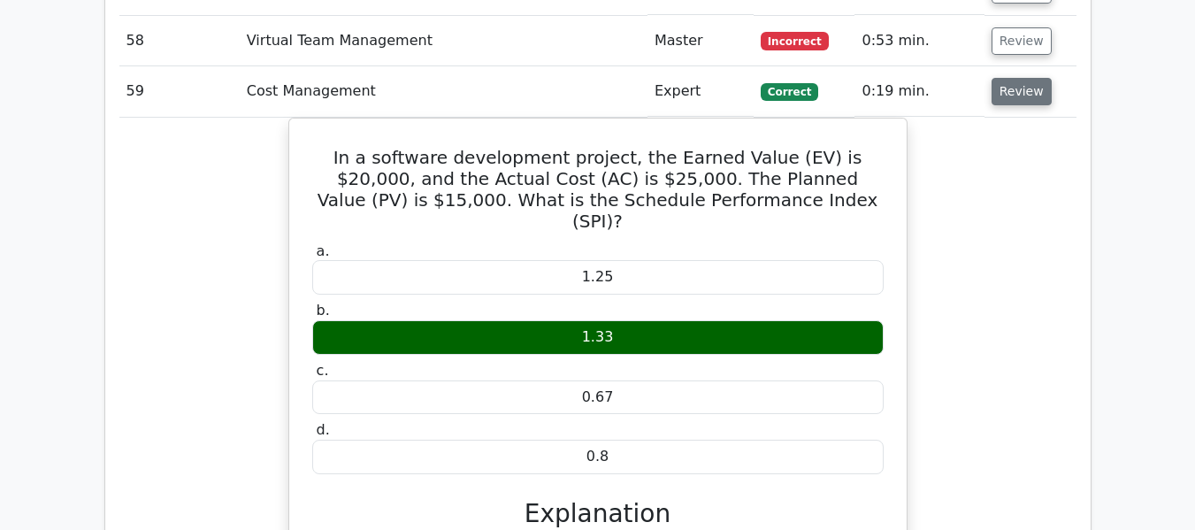
click at [1010, 78] on button "Review" at bounding box center [1022, 91] width 60 height 27
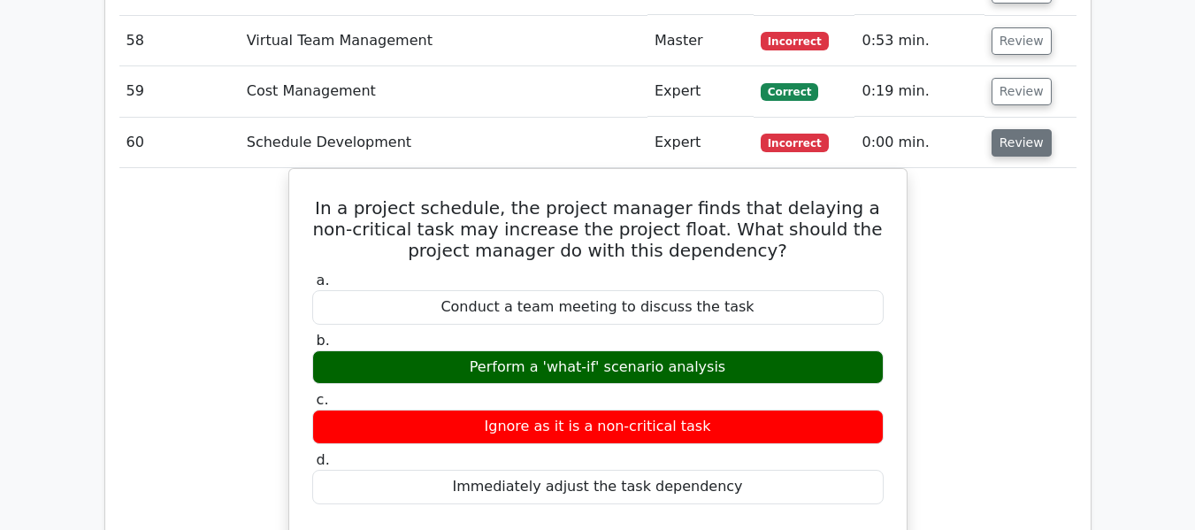
click at [1009, 129] on button "Review" at bounding box center [1022, 142] width 60 height 27
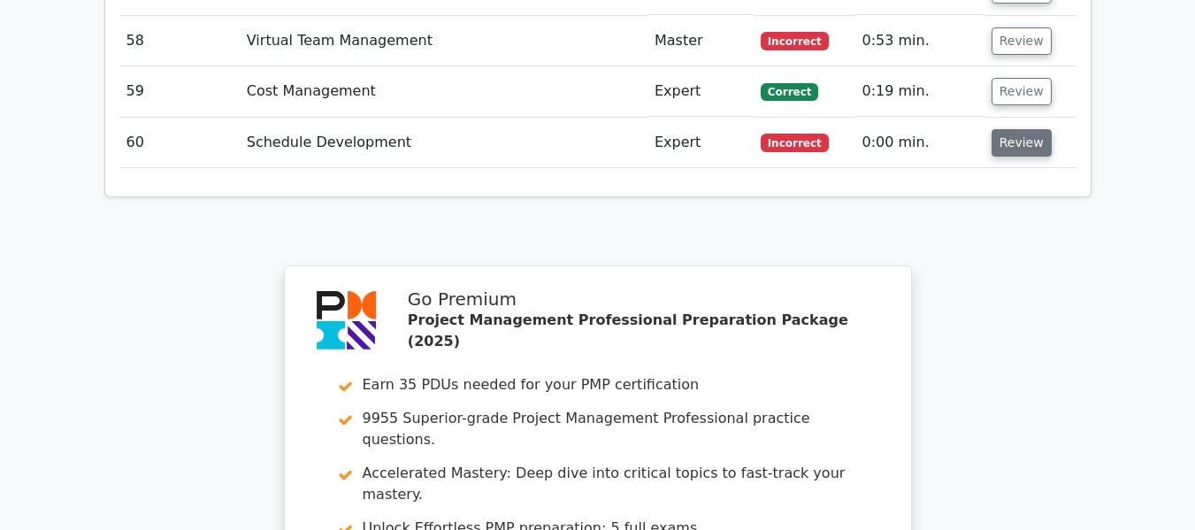
click at [1009, 129] on button "Review" at bounding box center [1022, 142] width 60 height 27
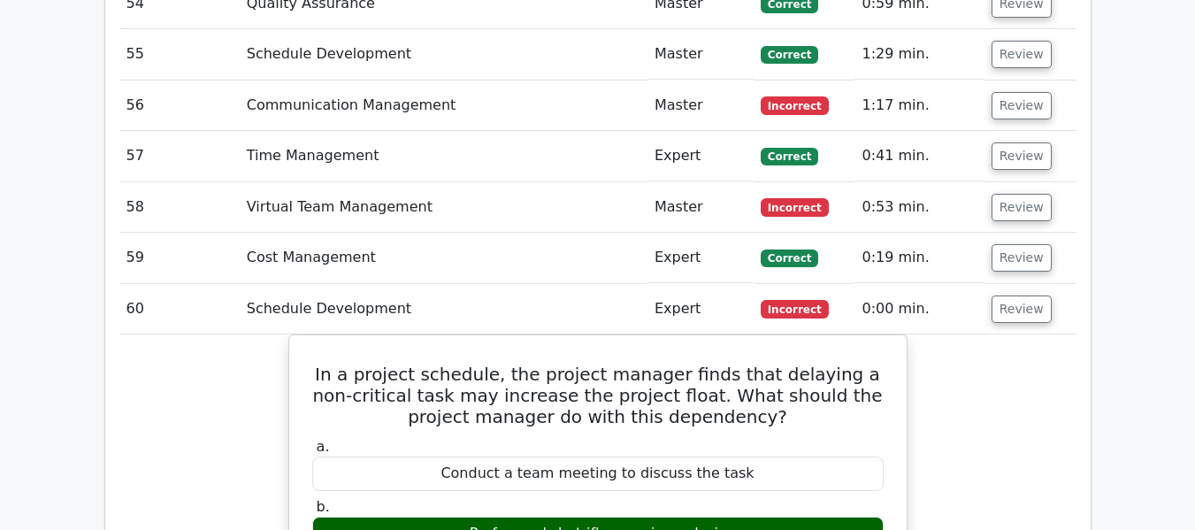
scroll to position [5198, 0]
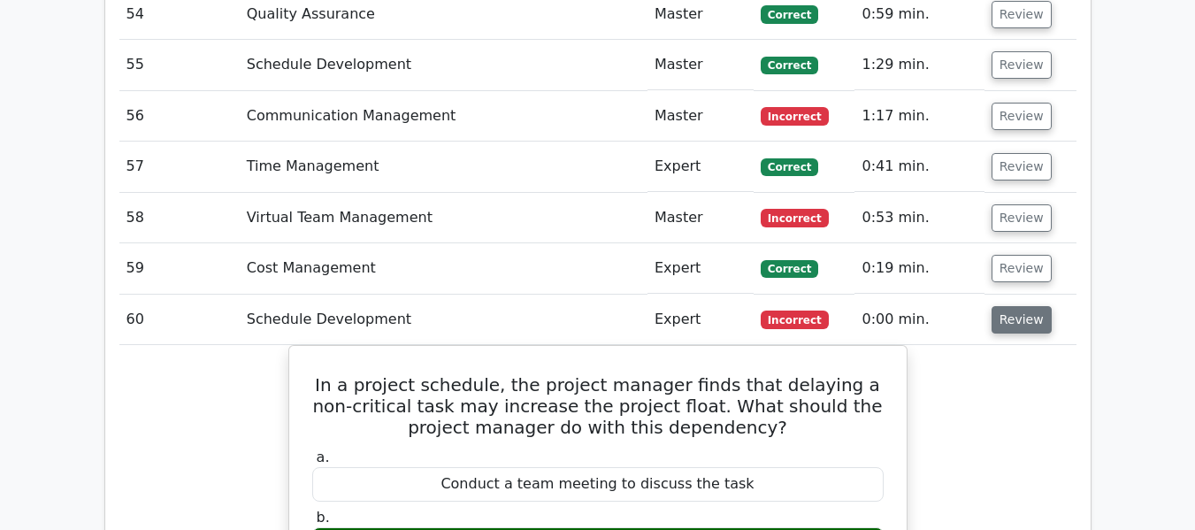
click at [1011, 306] on button "Review" at bounding box center [1022, 319] width 60 height 27
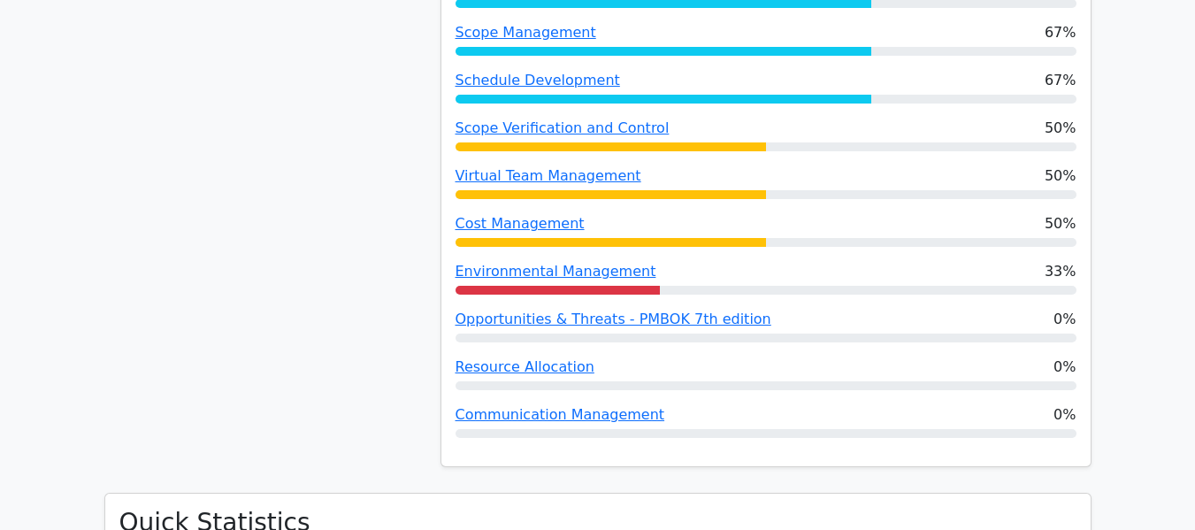
scroll to position [1681, 0]
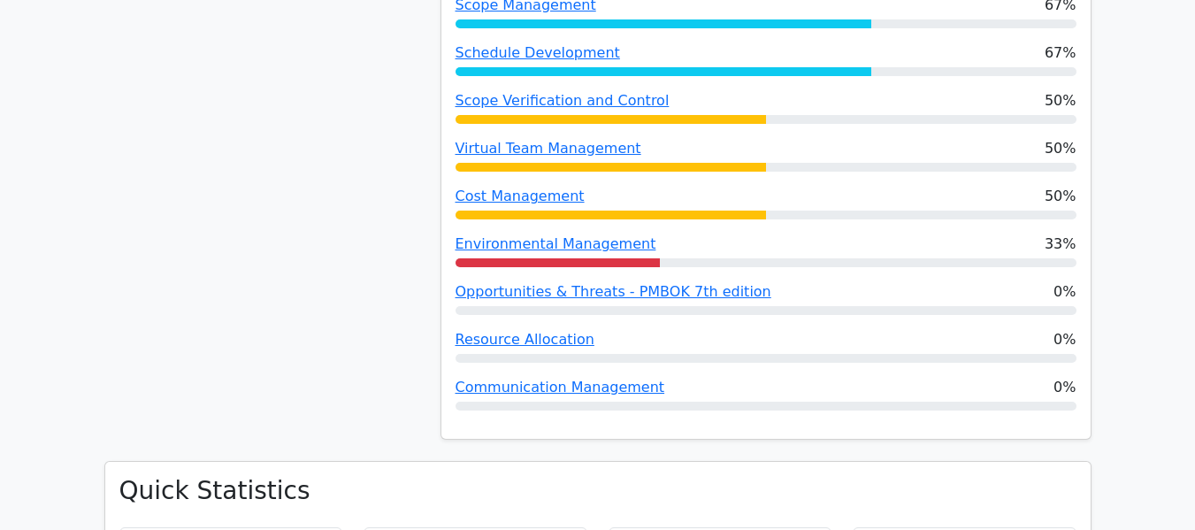
drag, startPoint x: 485, startPoint y: 247, endPoint x: 1157, endPoint y: 179, distance: 675.9
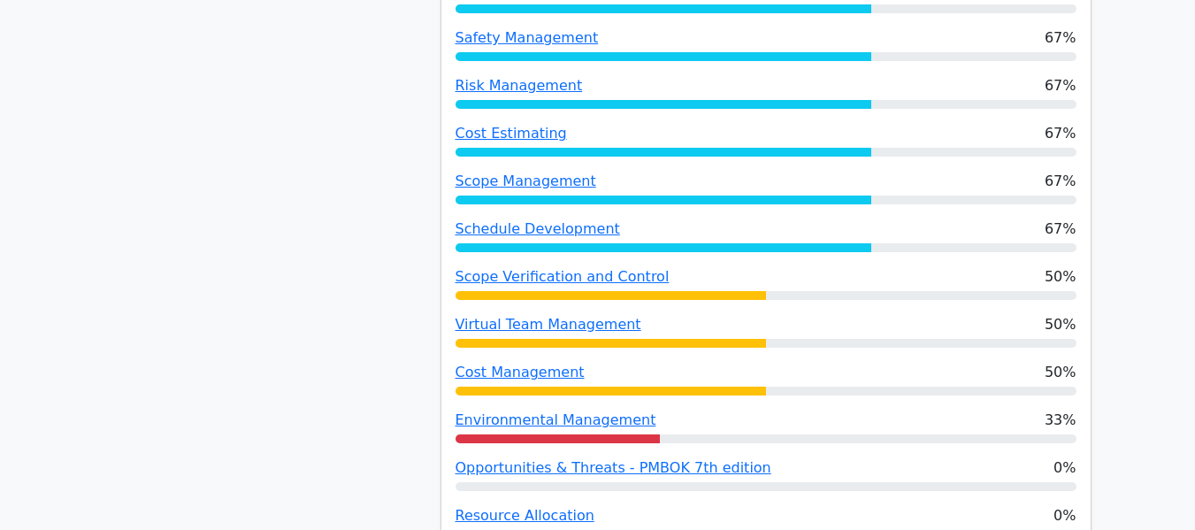
scroll to position [1504, 0]
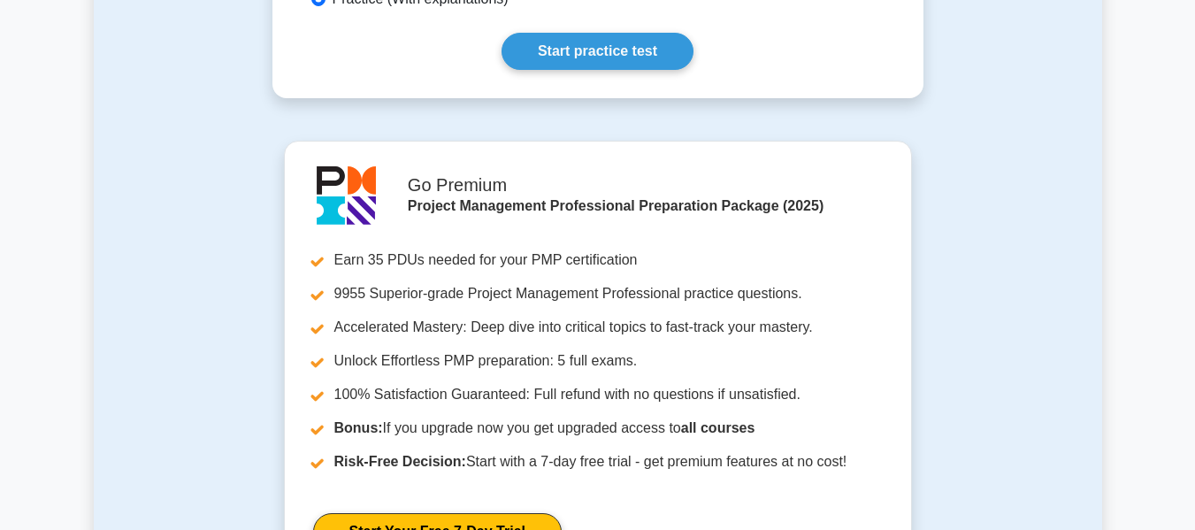
scroll to position [885, 0]
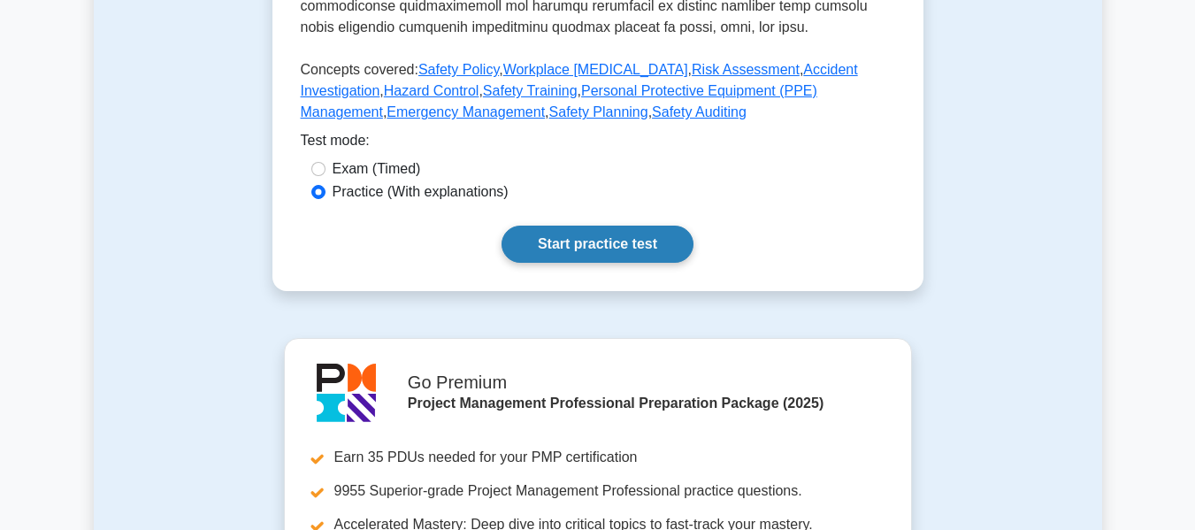
click at [589, 226] on link "Start practice test" at bounding box center [598, 244] width 192 height 37
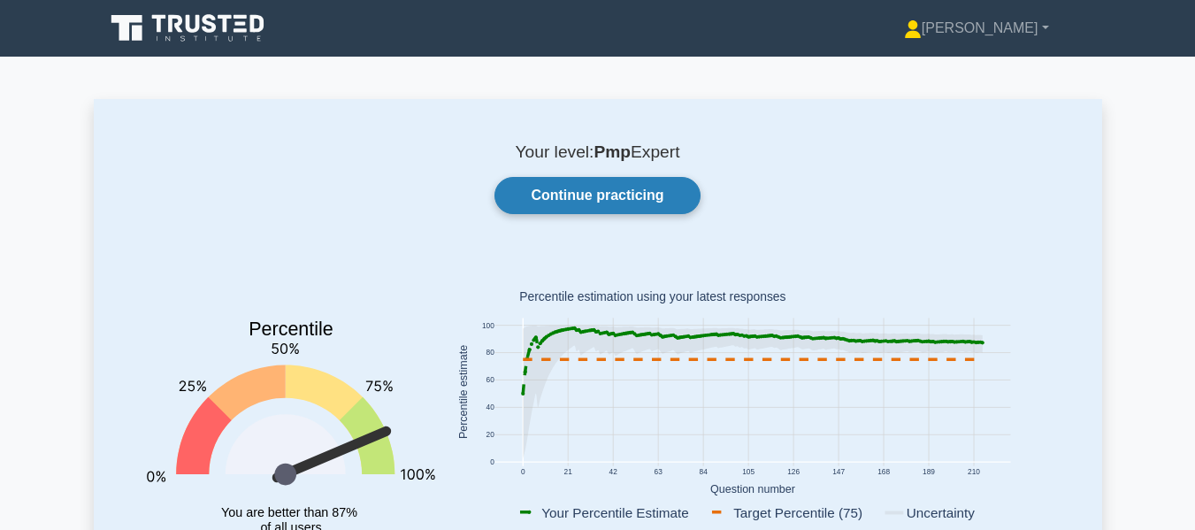
click at [565, 194] on link "Continue practicing" at bounding box center [597, 195] width 205 height 37
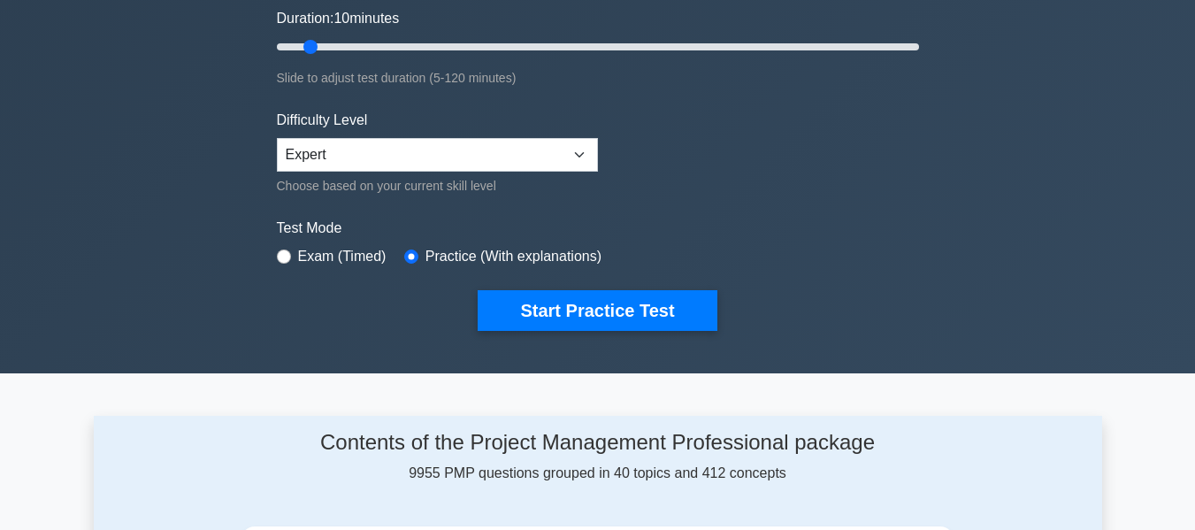
scroll to position [442, 0]
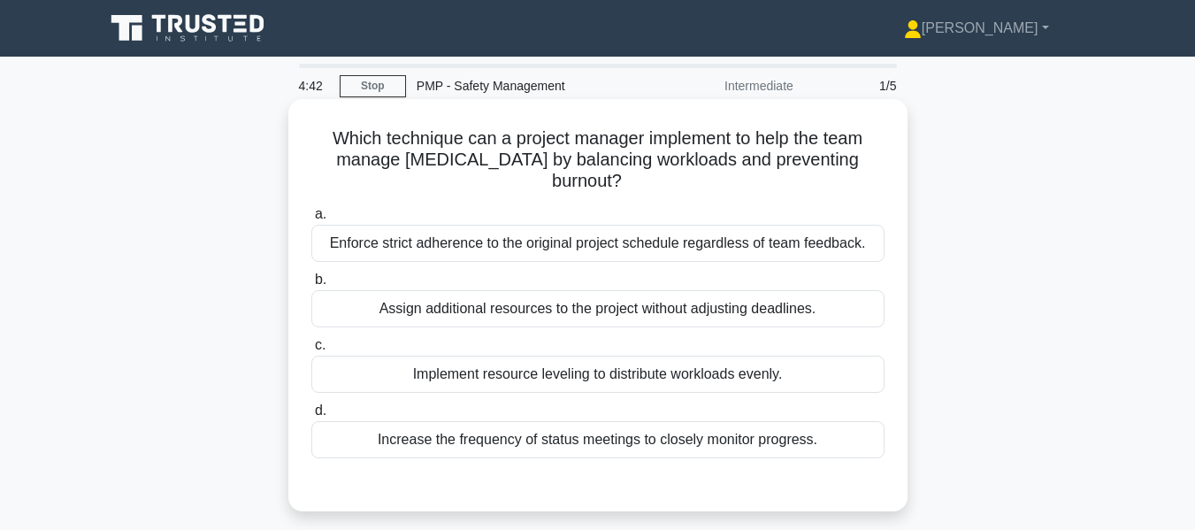
click at [453, 373] on div "Implement resource leveling to distribute workloads evenly." at bounding box center [597, 374] width 573 height 37
click at [311, 351] on input "c. Implement resource leveling to distribute workloads evenly." at bounding box center [311, 346] width 0 height 12
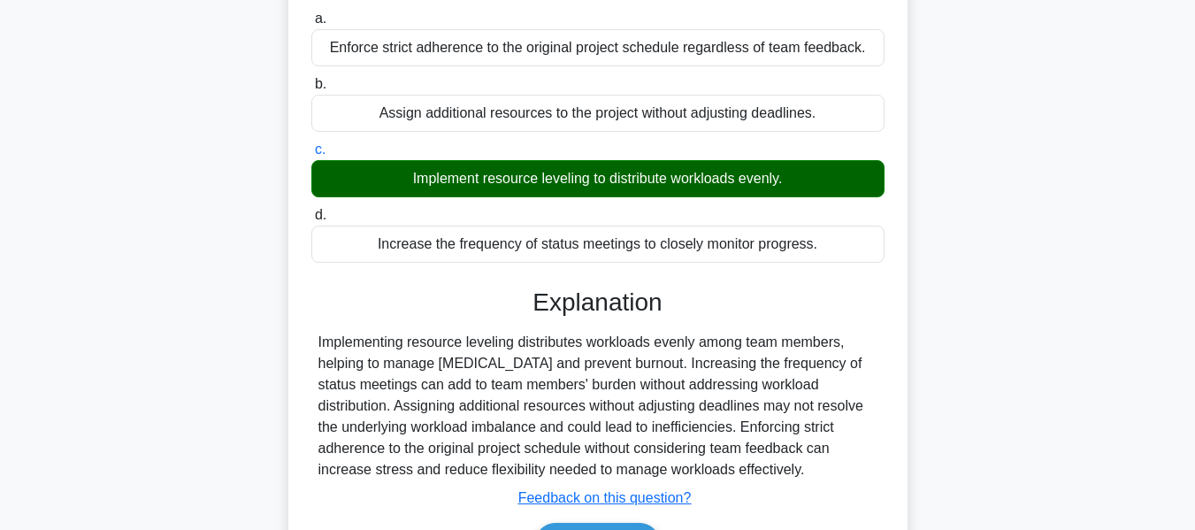
scroll to position [426, 0]
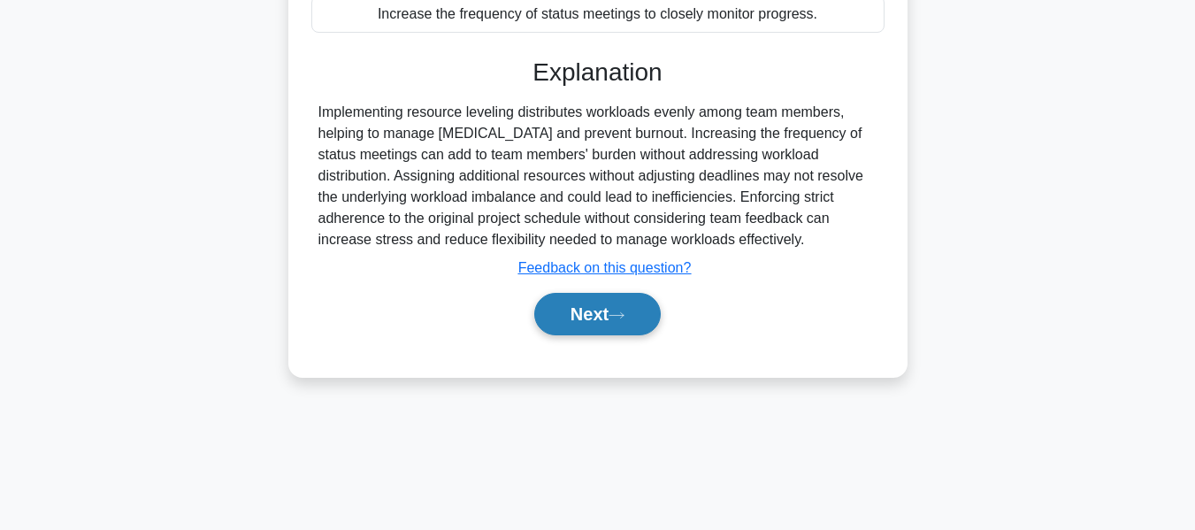
click at [590, 314] on button "Next" at bounding box center [597, 314] width 127 height 42
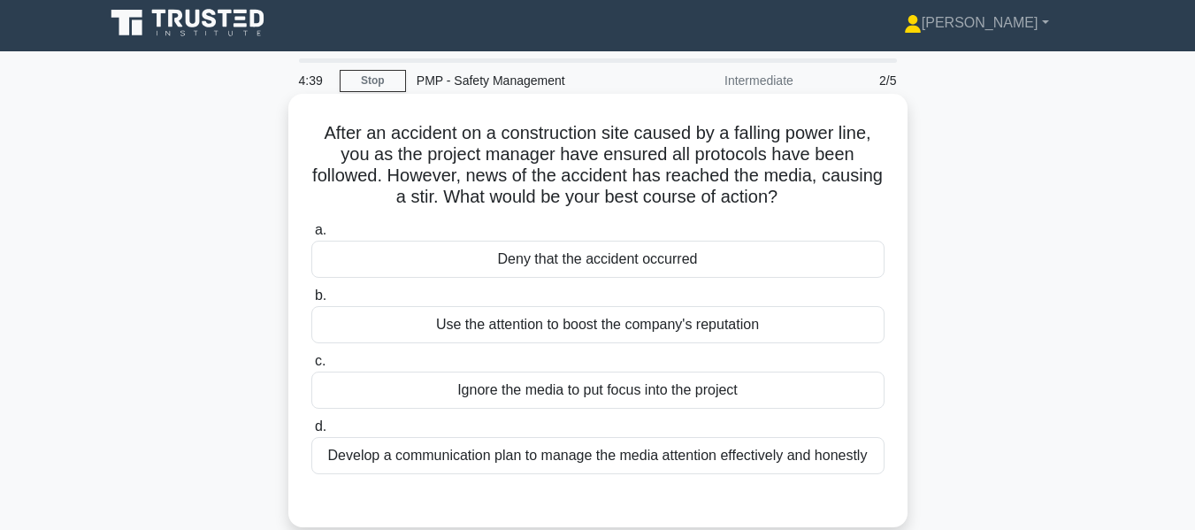
scroll to position [88, 0]
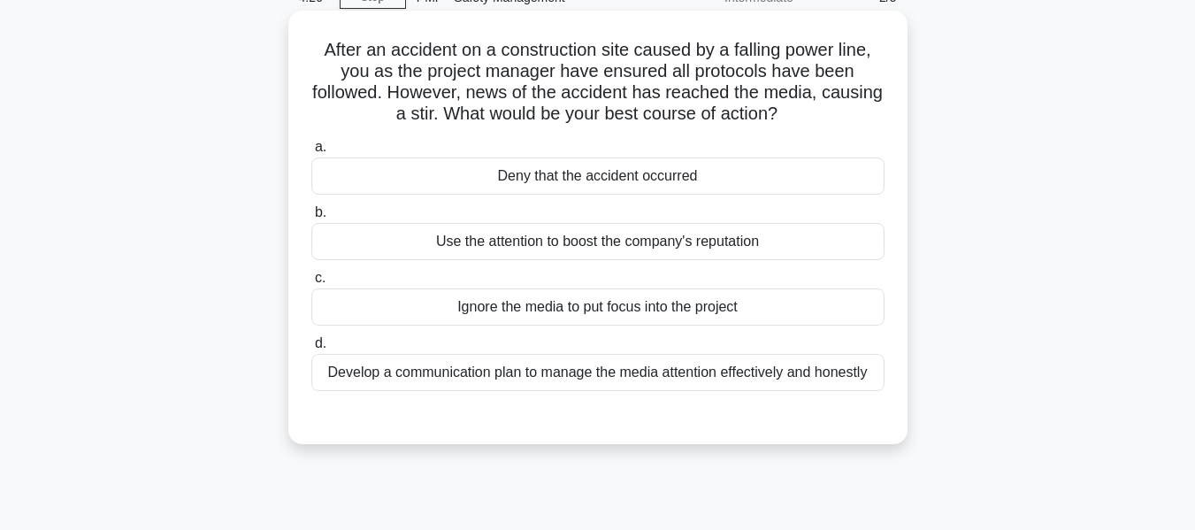
click at [444, 374] on div "Develop a communication plan to manage the media attention effectively and hone…" at bounding box center [597, 372] width 573 height 37
click at [311, 350] on input "d. Develop a communication plan to manage the media attention effectively and h…" at bounding box center [311, 344] width 0 height 12
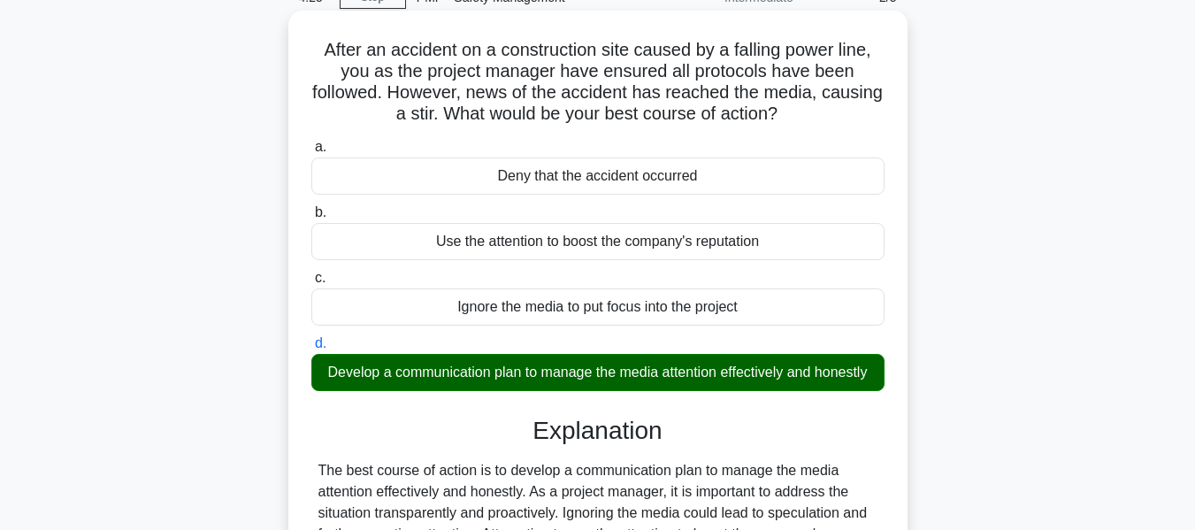
scroll to position [426, 0]
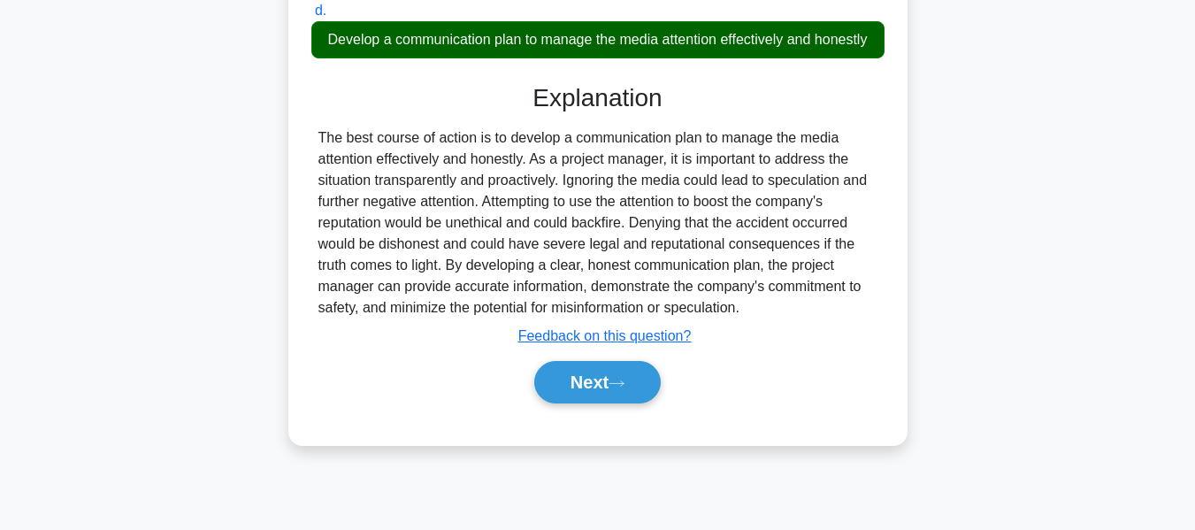
drag, startPoint x: 575, startPoint y: 397, endPoint x: 916, endPoint y: 314, distance: 350.7
click at [575, 397] on button "Next" at bounding box center [597, 382] width 127 height 42
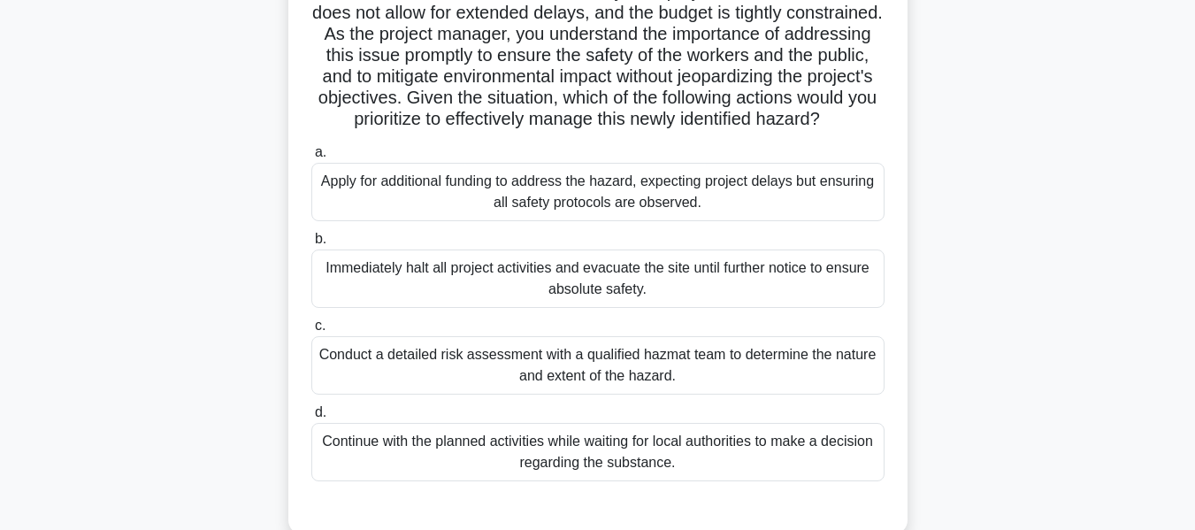
scroll to position [274, 0]
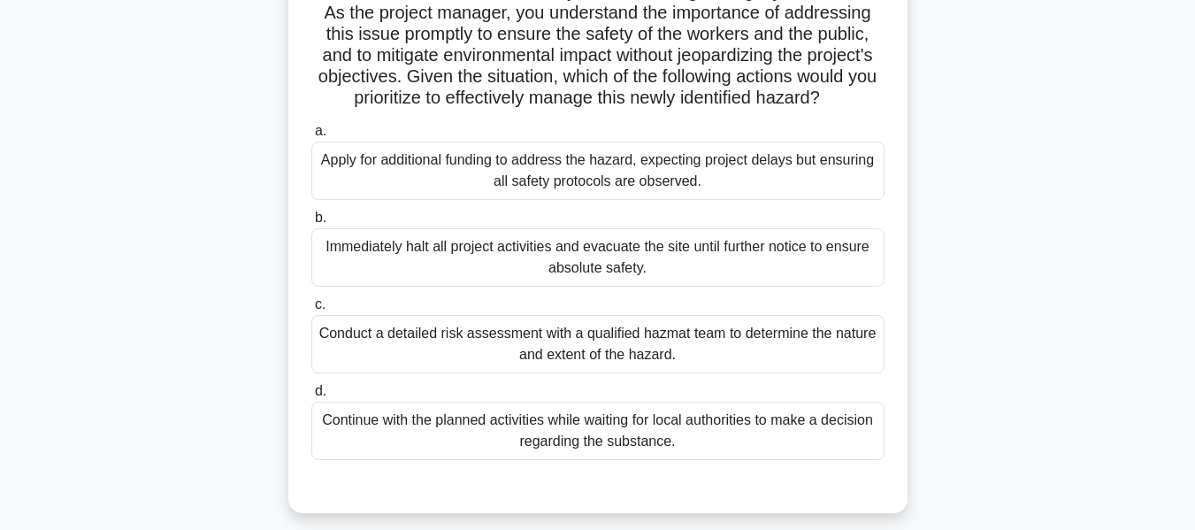
click at [605, 363] on div "Conduct a detailed risk assessment with a qualified hazmat team to determine th…" at bounding box center [597, 344] width 573 height 58
click at [311, 311] on input "c. Conduct a detailed risk assessment with a qualified hazmat team to determine…" at bounding box center [311, 305] width 0 height 12
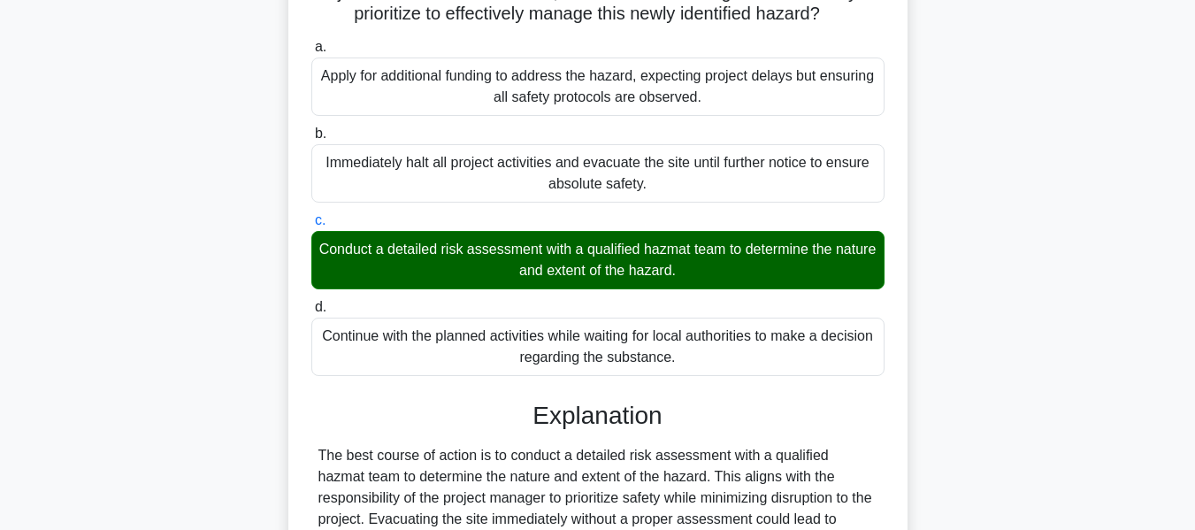
scroll to position [668, 0]
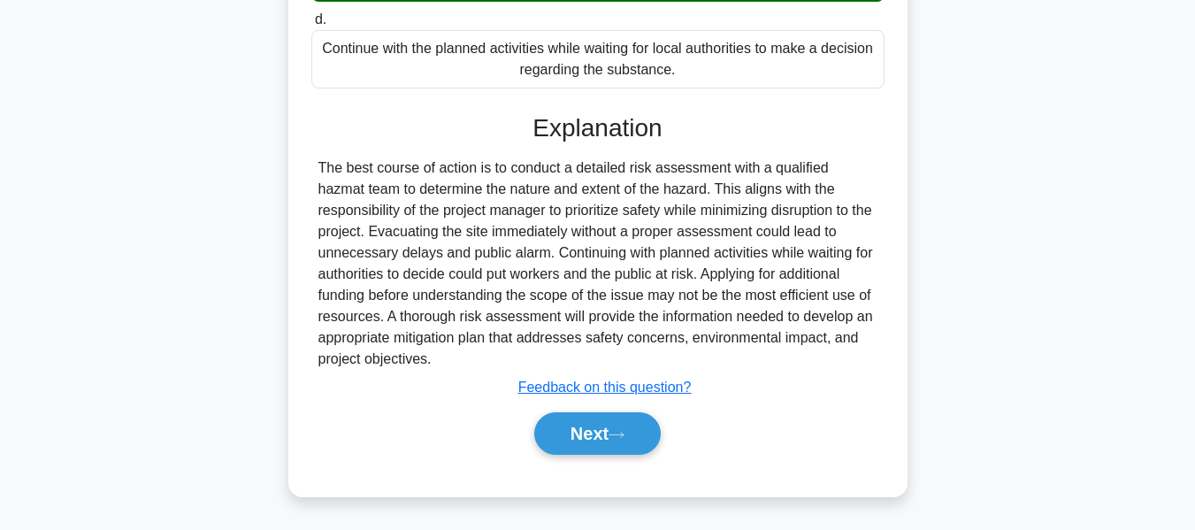
drag, startPoint x: 593, startPoint y: 430, endPoint x: 902, endPoint y: 285, distance: 341.2
click at [592, 430] on button "Next" at bounding box center [597, 433] width 127 height 42
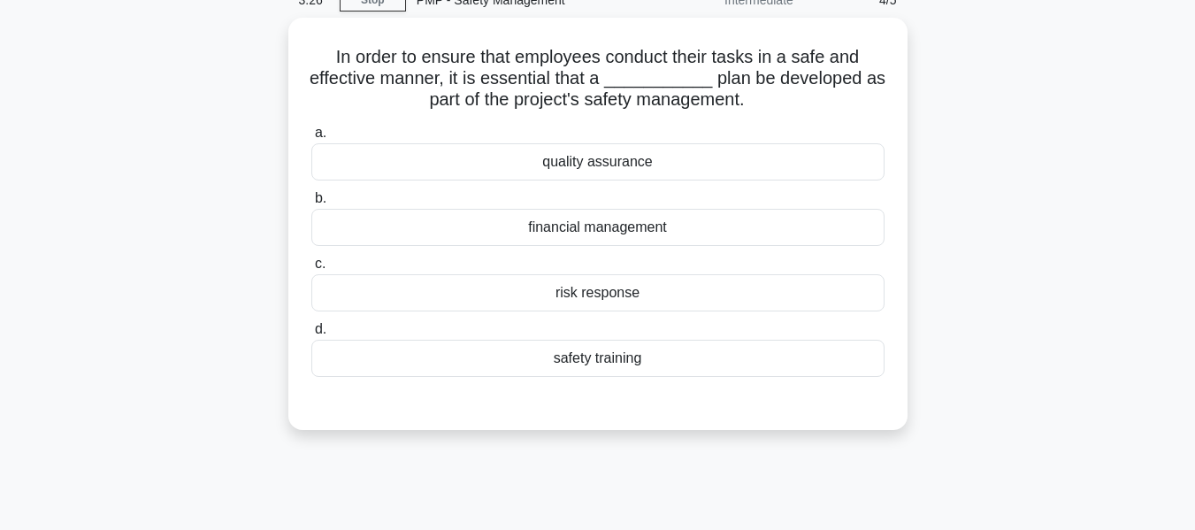
scroll to position [72, 0]
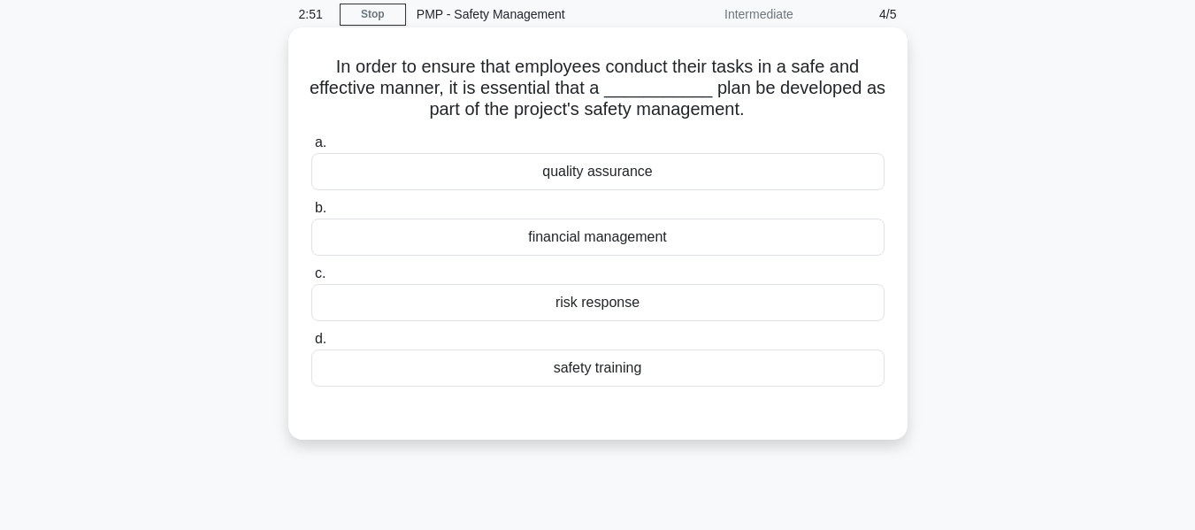
click at [581, 364] on div "safety training" at bounding box center [597, 368] width 573 height 37
click at [311, 345] on input "d. safety training" at bounding box center [311, 340] width 0 height 12
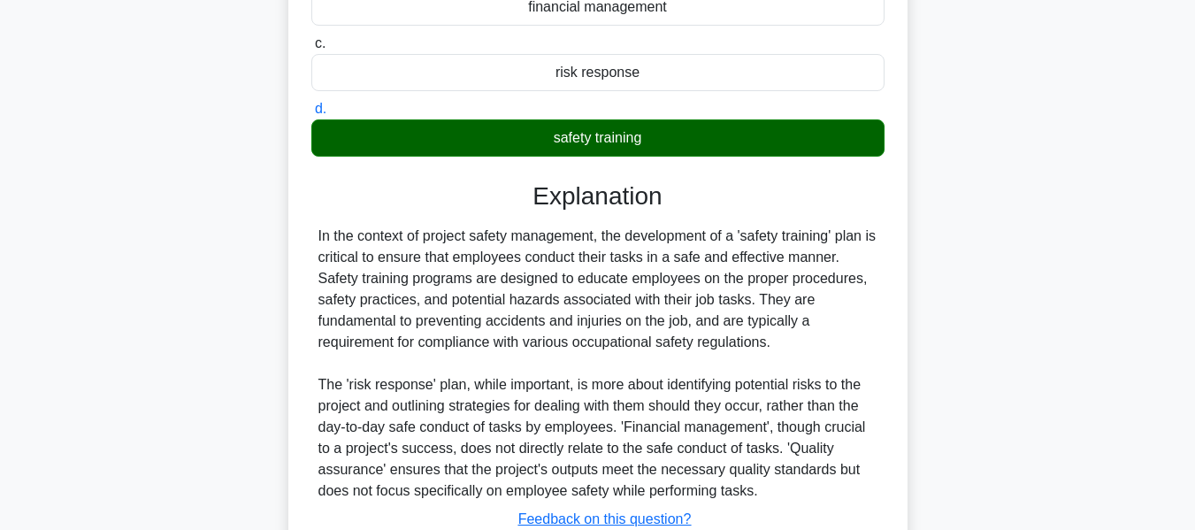
scroll to position [434, 0]
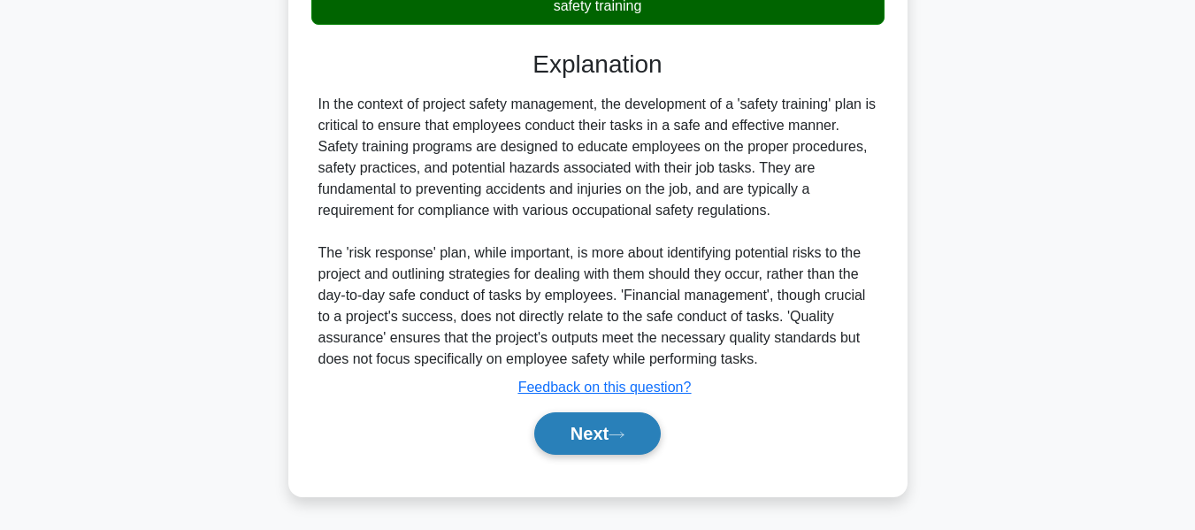
click at [616, 424] on button "Next" at bounding box center [597, 433] width 127 height 42
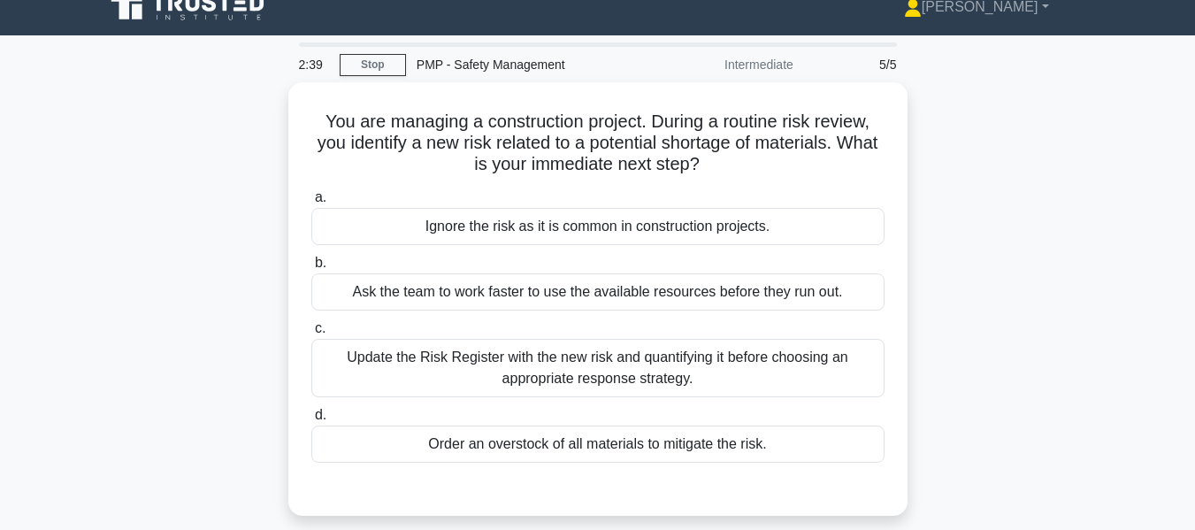
scroll to position [88, 0]
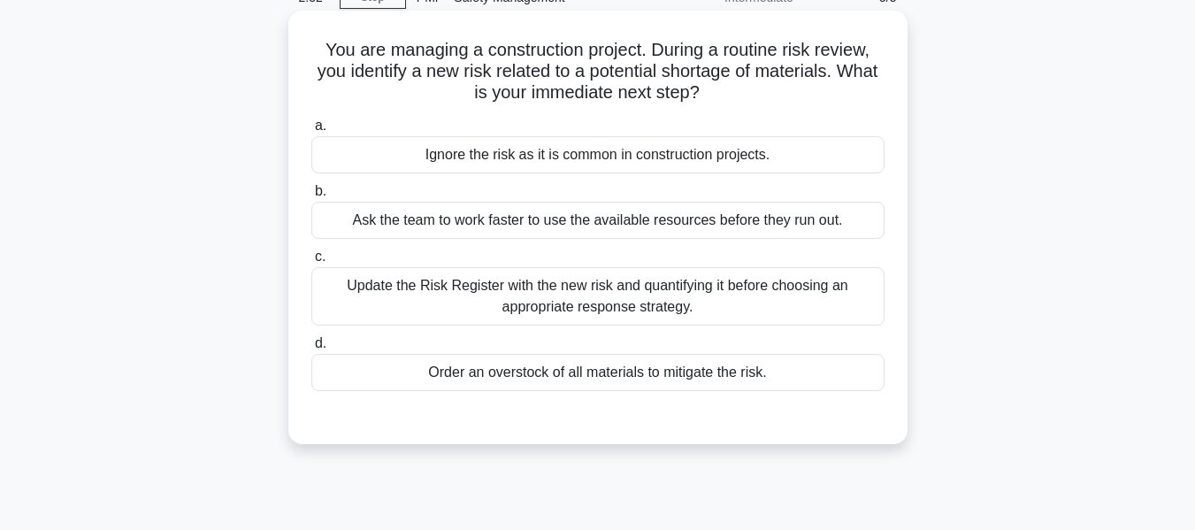
click at [586, 293] on div "Update the Risk Register with the new risk and quantifying it before choosing a…" at bounding box center [597, 296] width 573 height 58
click at [311, 263] on input "c. Update the Risk Register with the new risk and quantifying it before choosin…" at bounding box center [311, 257] width 0 height 12
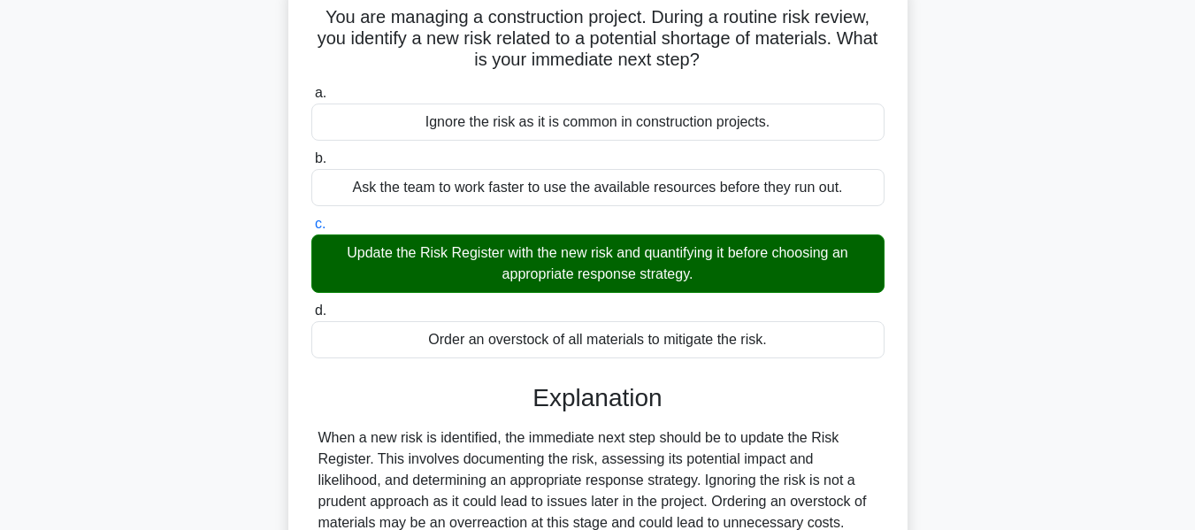
scroll to position [426, 0]
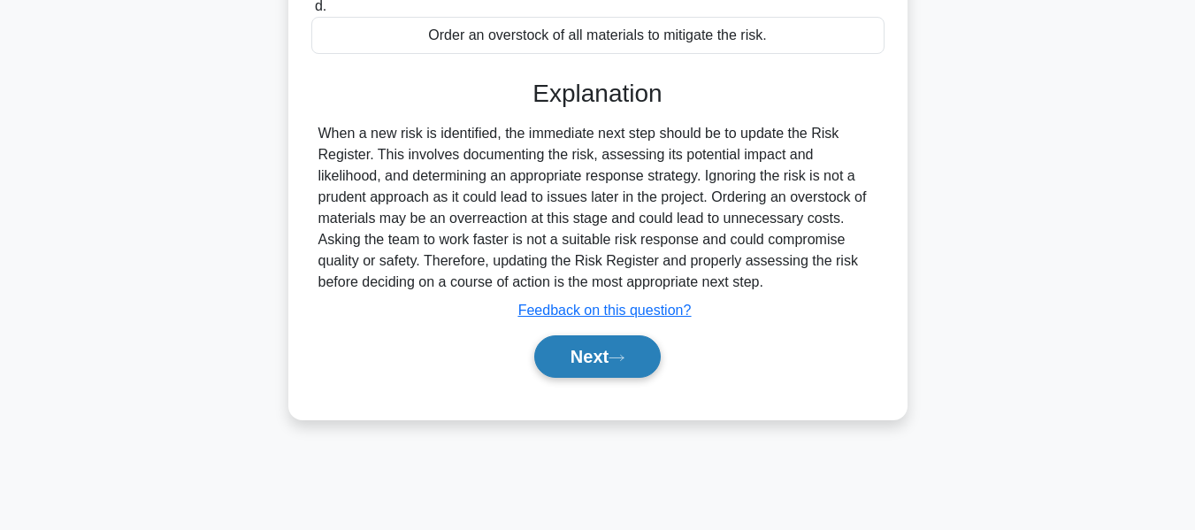
click at [584, 356] on button "Next" at bounding box center [597, 356] width 127 height 42
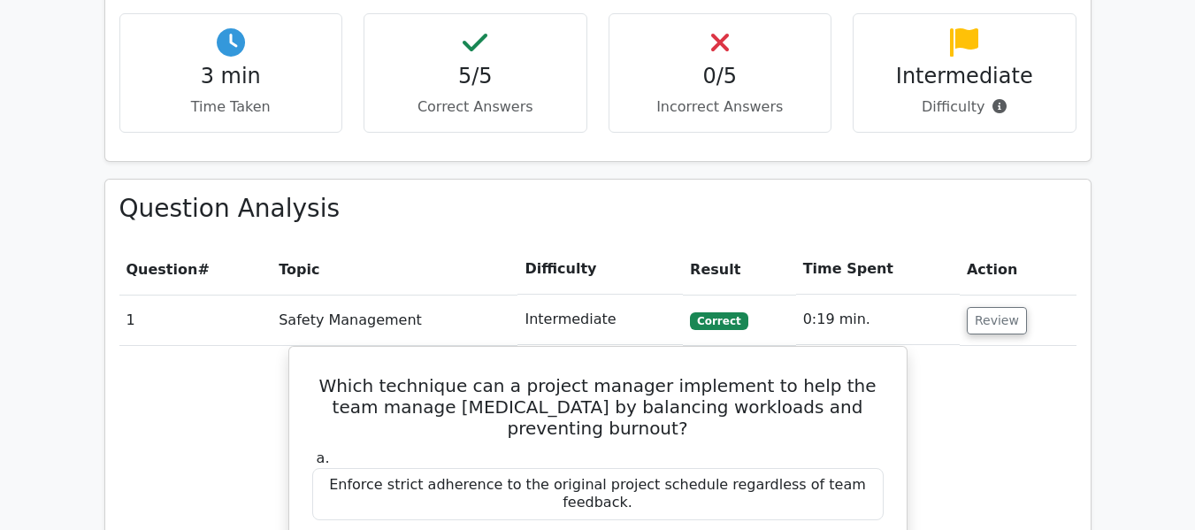
scroll to position [619, 0]
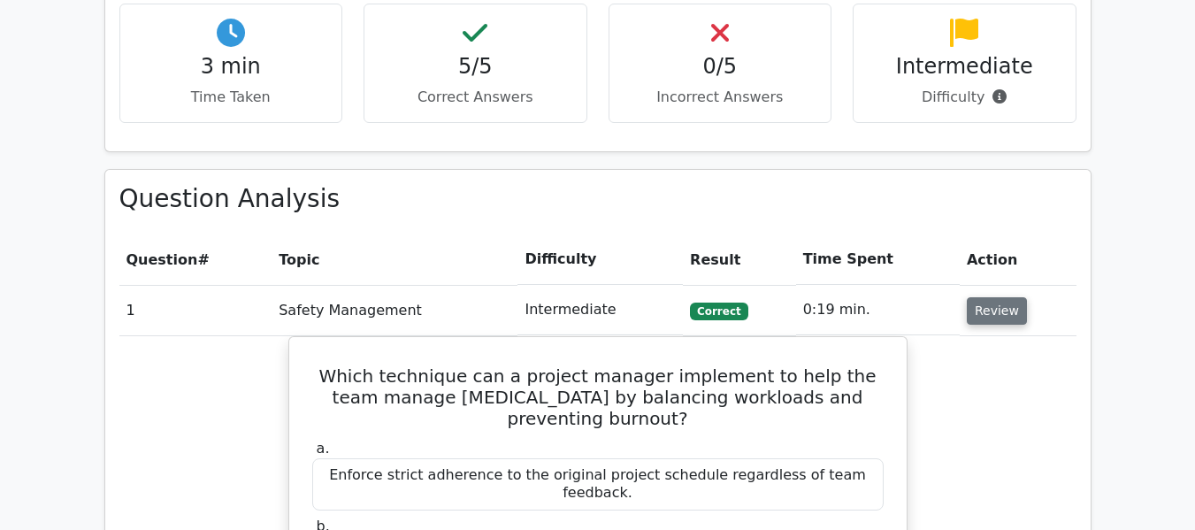
click at [974, 312] on button "Review" at bounding box center [997, 310] width 60 height 27
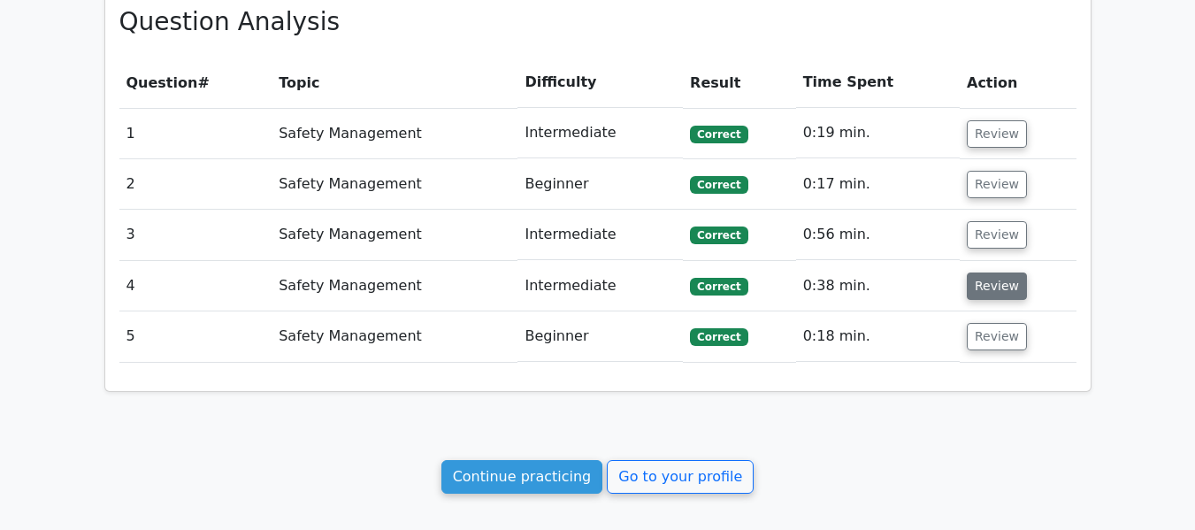
scroll to position [354, 0]
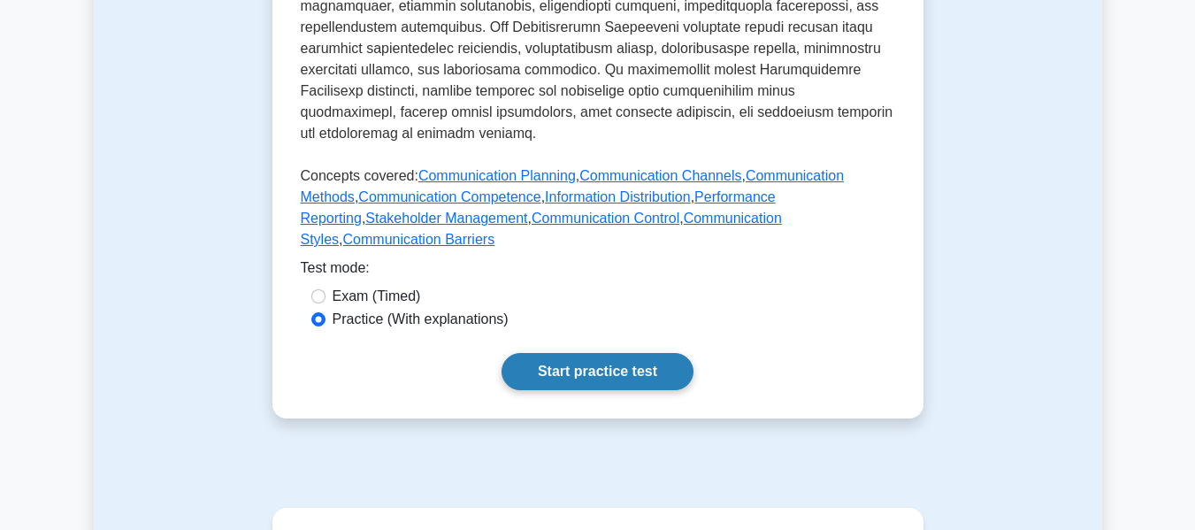
click at [551, 353] on link "Start practice test" at bounding box center [598, 371] width 192 height 37
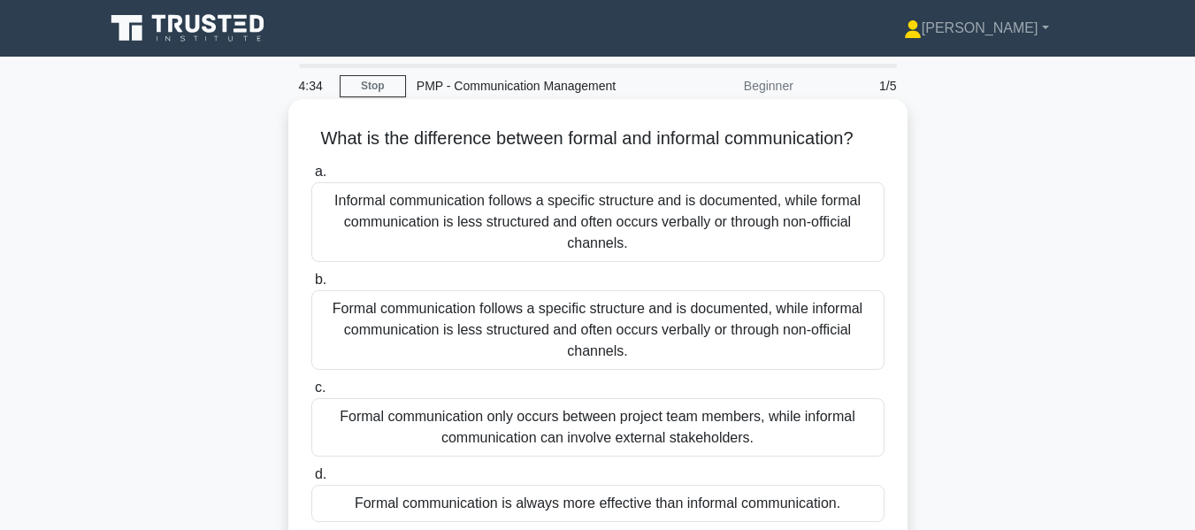
click at [595, 344] on div "Formal communication follows a specific structure and is documented, while info…" at bounding box center [597, 330] width 573 height 80
click at [311, 286] on input "b. Formal communication follows a specific structure and is documented, while i…" at bounding box center [311, 280] width 0 height 12
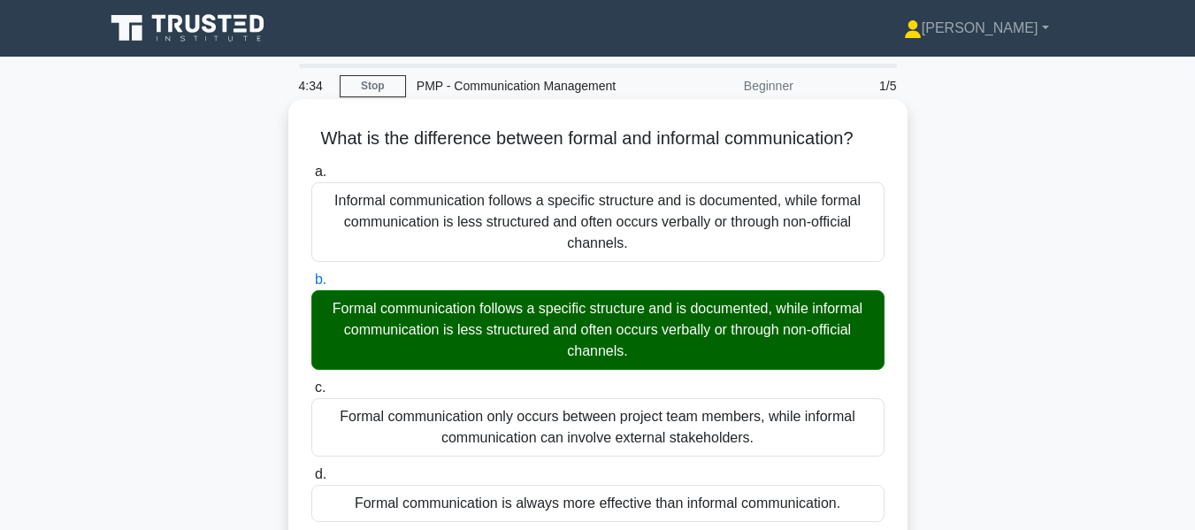
scroll to position [562, 0]
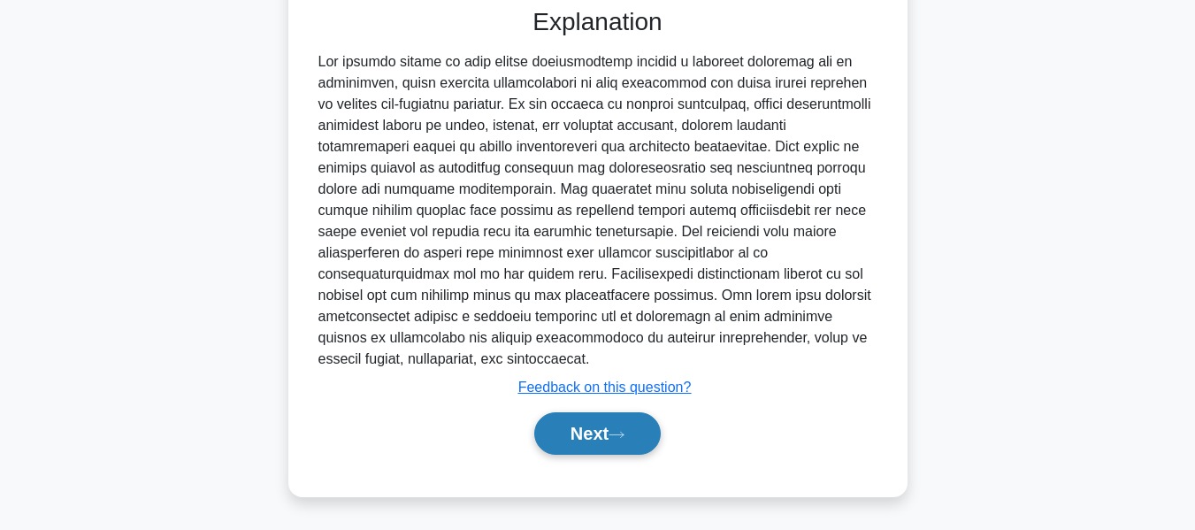
click at [575, 433] on button "Next" at bounding box center [597, 433] width 127 height 42
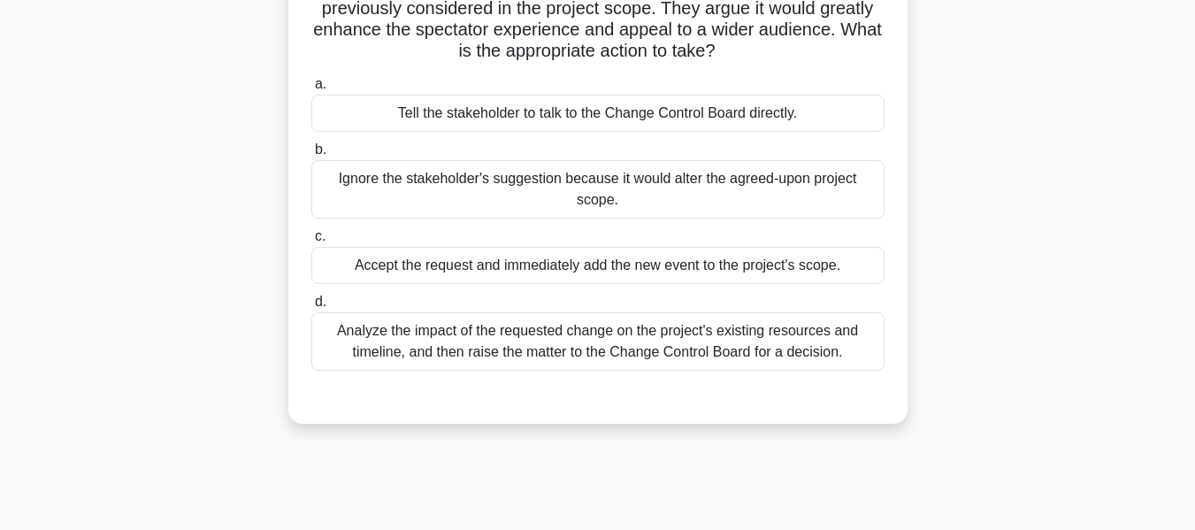
scroll to position [88, 0]
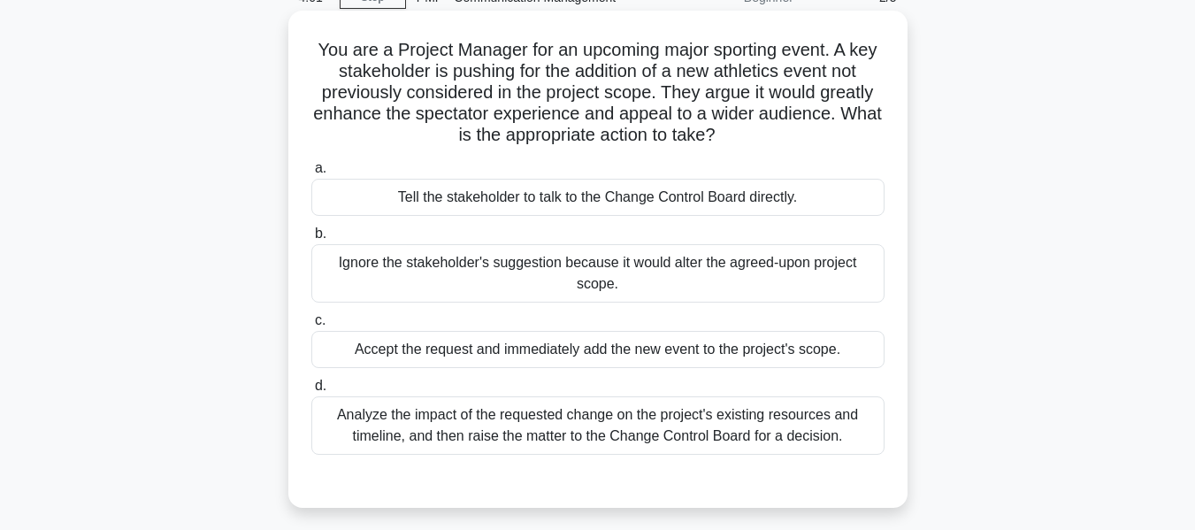
click at [535, 424] on div "Analyze the impact of the requested change on the project's existing resources …" at bounding box center [597, 425] width 573 height 58
click at [311, 392] on input "d. Analyze the impact of the requested change on the project's existing resourc…" at bounding box center [311, 386] width 0 height 12
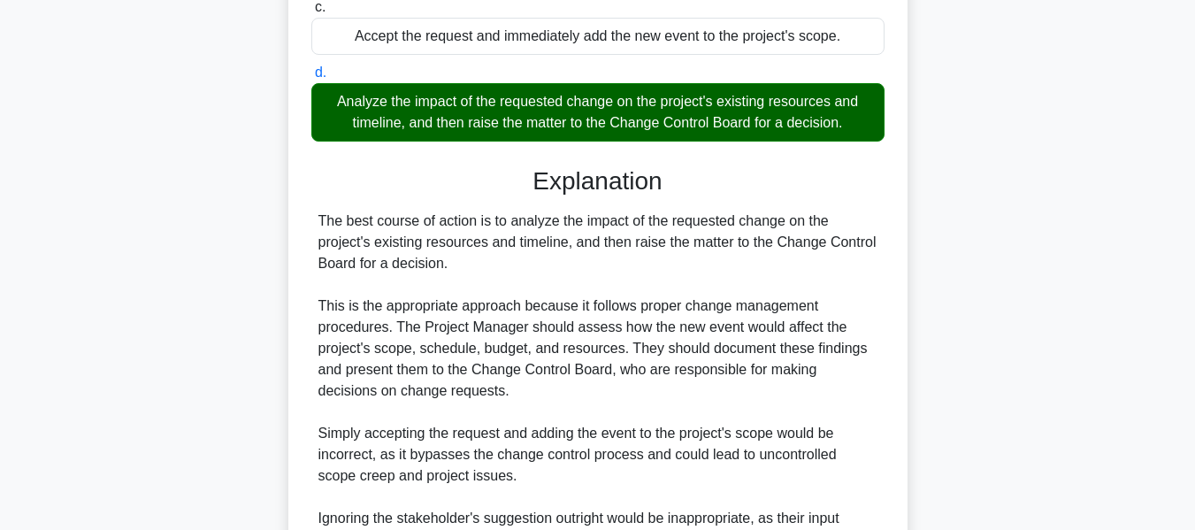
scroll to position [668, 0]
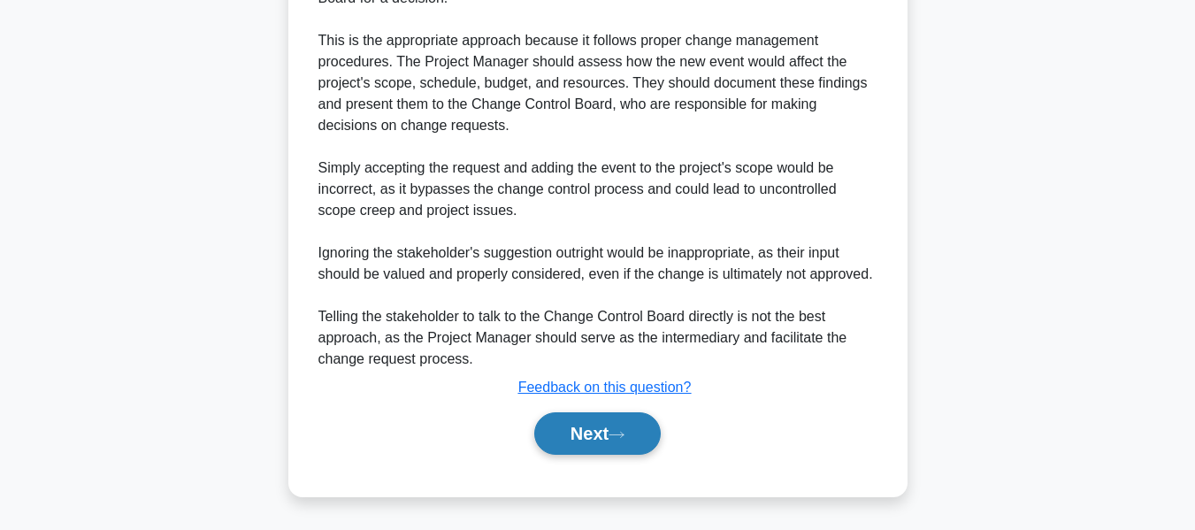
click at [579, 433] on button "Next" at bounding box center [597, 433] width 127 height 42
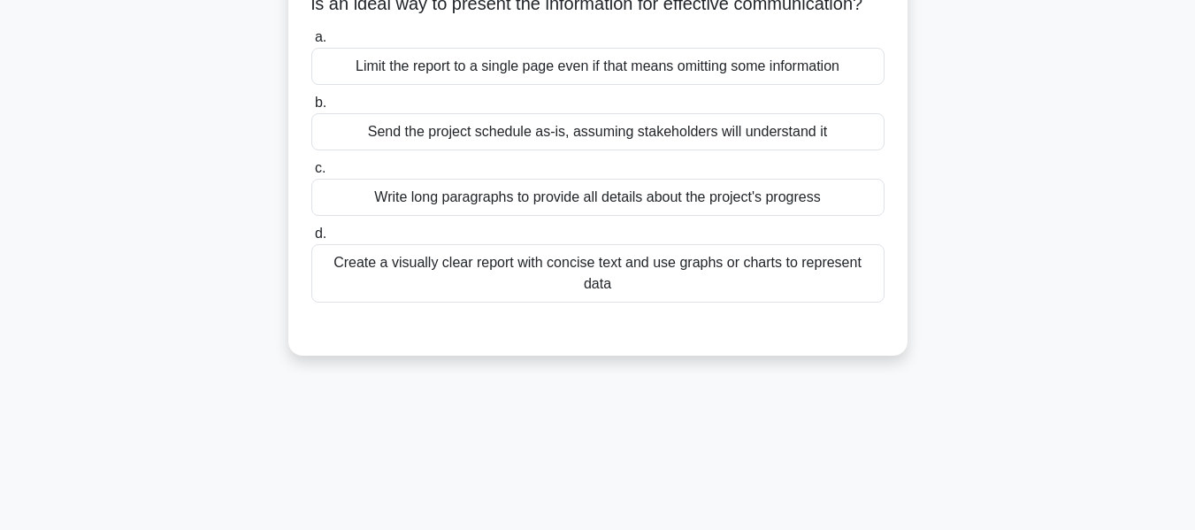
scroll to position [72, 0]
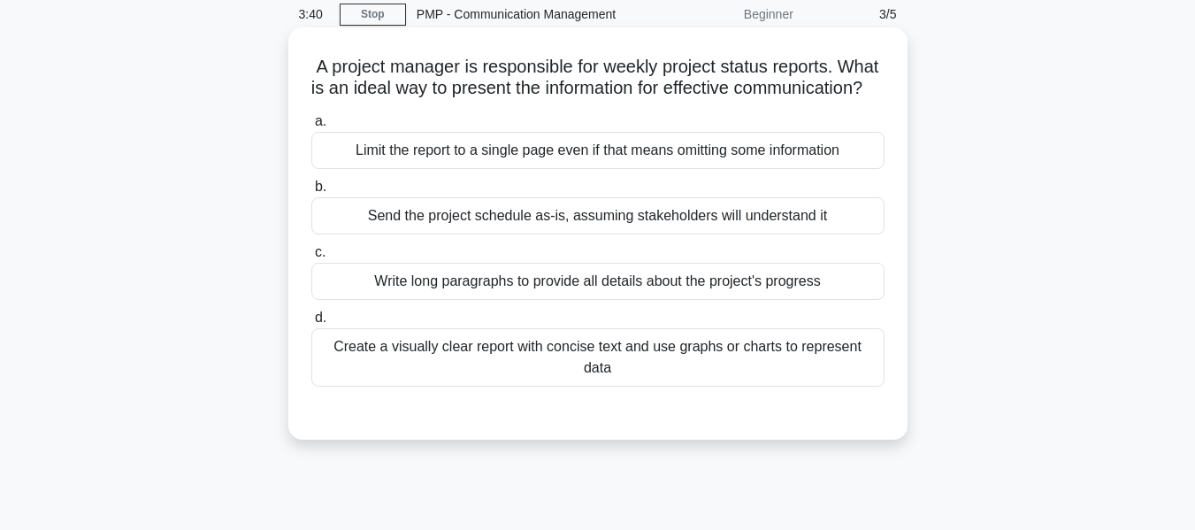
click at [426, 371] on div "Create a visually clear report with concise text and use graphs or charts to re…" at bounding box center [597, 357] width 573 height 58
click at [311, 324] on input "d. Create a visually clear report with concise text and use graphs or charts to…" at bounding box center [311, 318] width 0 height 12
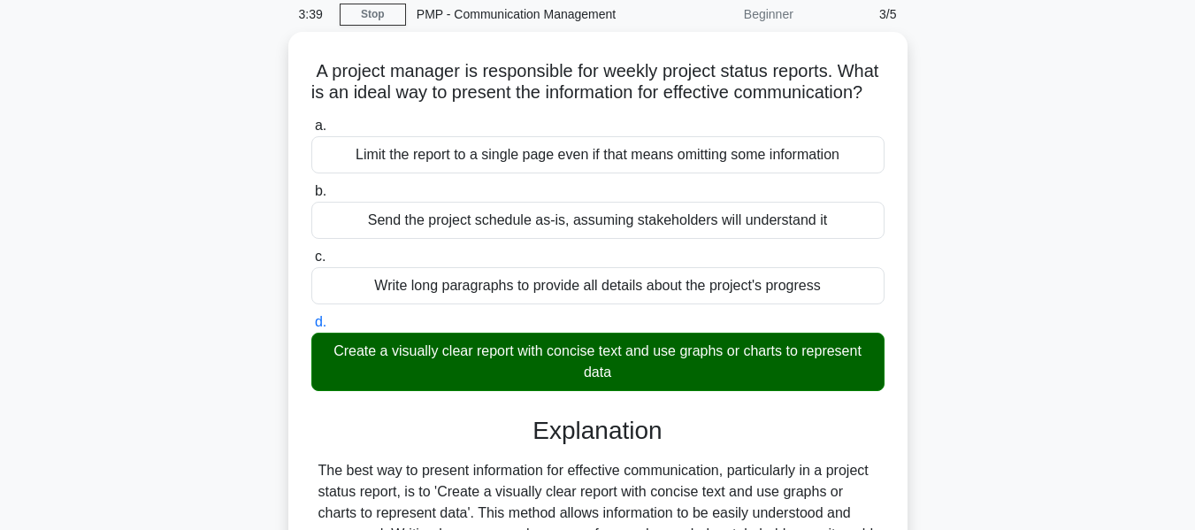
scroll to position [426, 0]
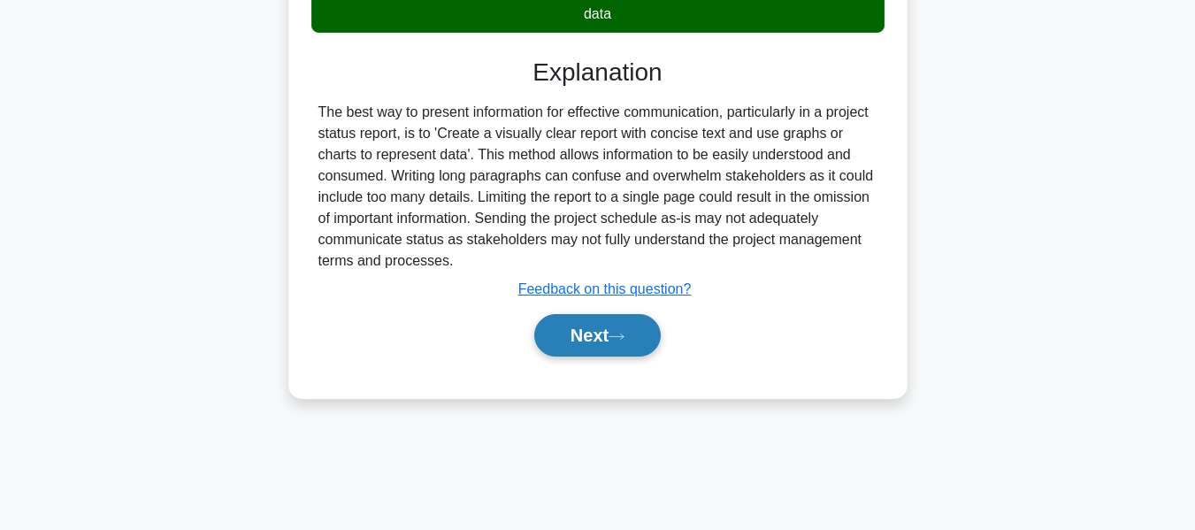
click at [589, 357] on button "Next" at bounding box center [597, 335] width 127 height 42
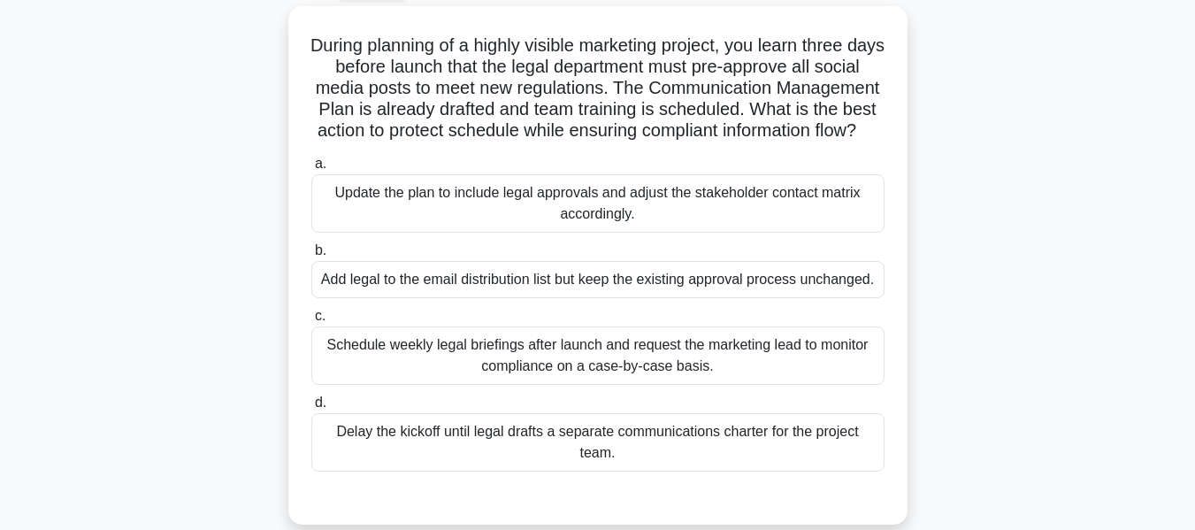
scroll to position [112, 0]
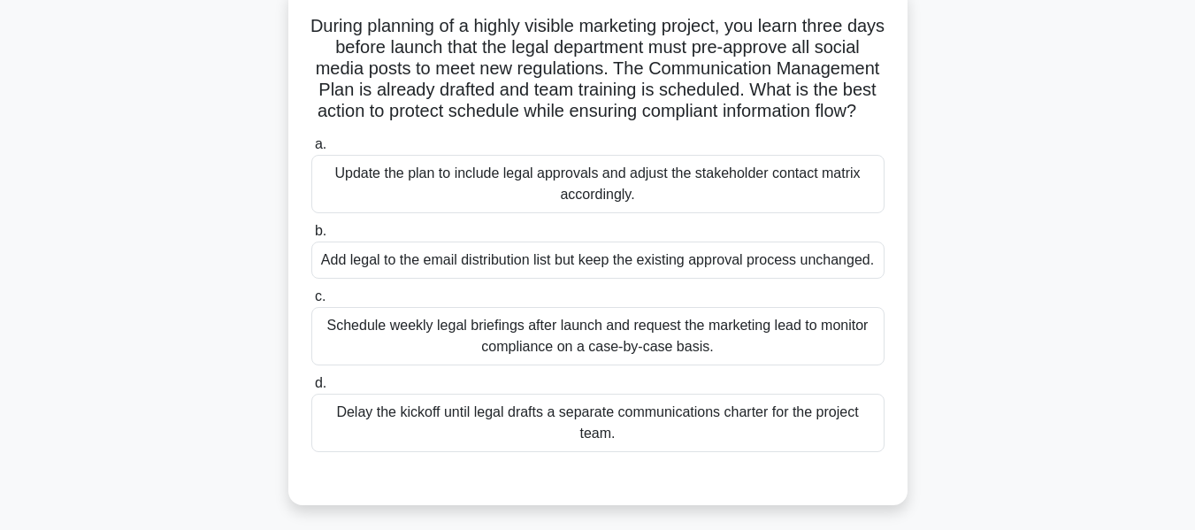
click at [498, 196] on div "Update the plan to include legal approvals and adjust the stakeholder contact m…" at bounding box center [597, 184] width 573 height 58
click at [311, 150] on input "a. Update the plan to include legal approvals and adjust the stakeholder contac…" at bounding box center [311, 145] width 0 height 12
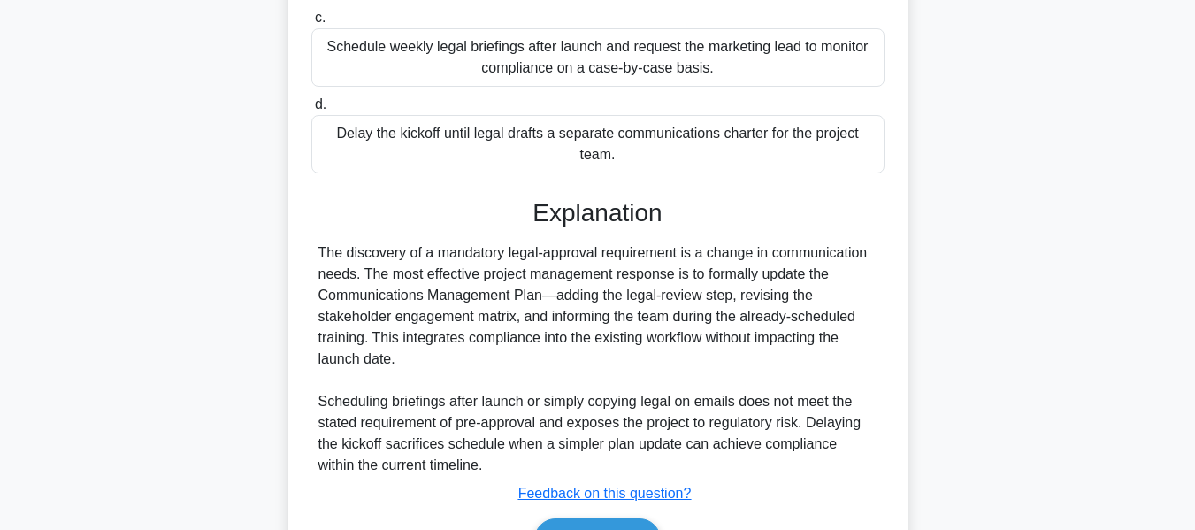
scroll to position [519, 0]
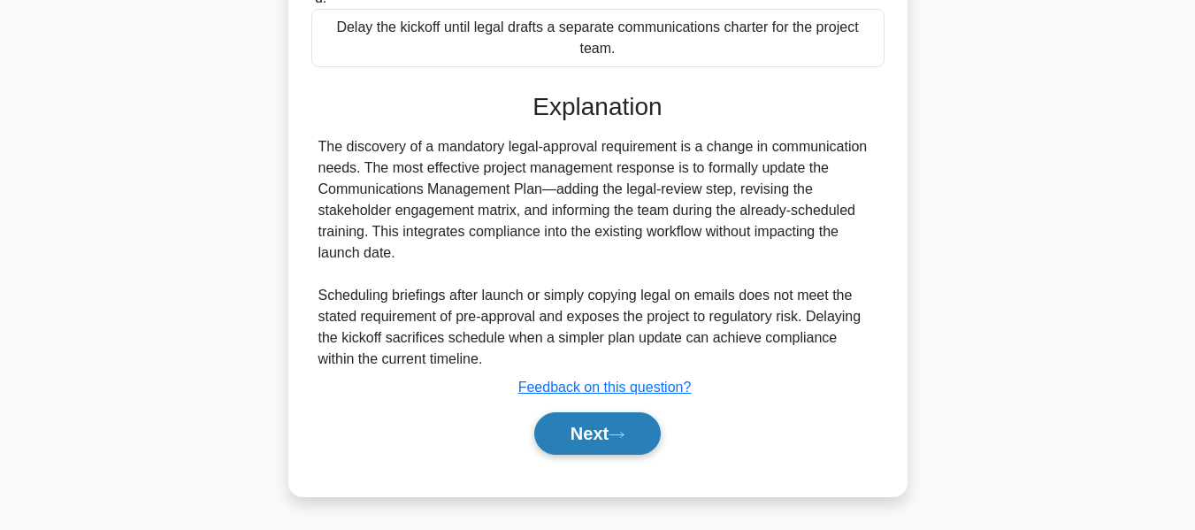
click at [584, 432] on button "Next" at bounding box center [597, 433] width 127 height 42
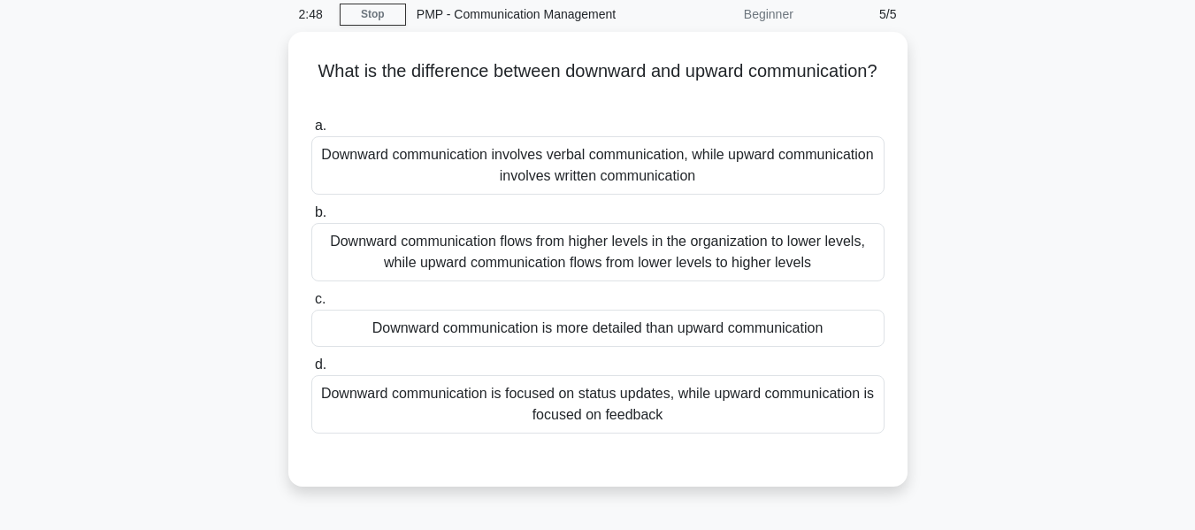
scroll to position [160, 0]
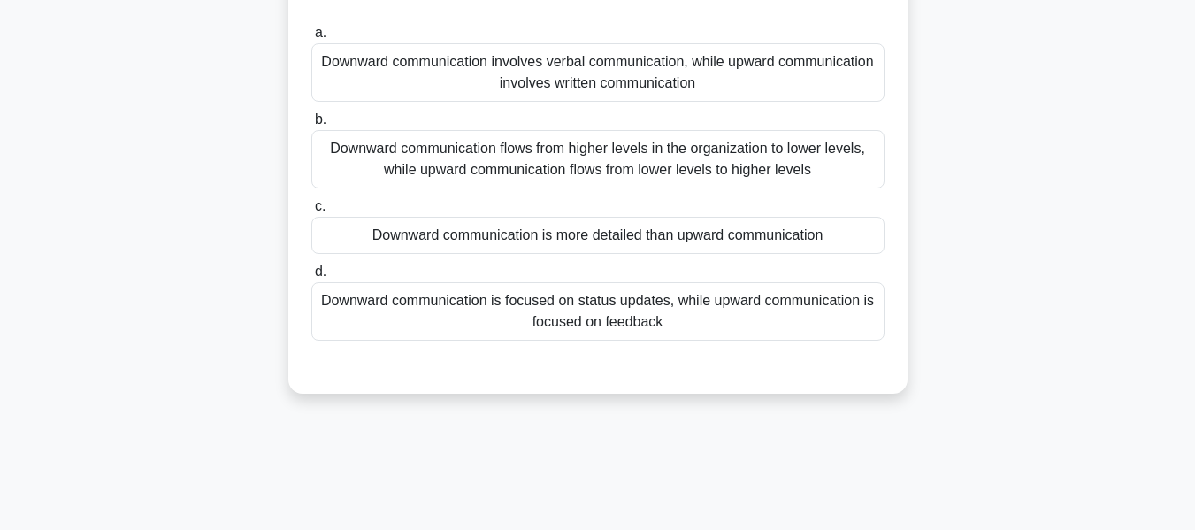
click at [448, 159] on div "Downward communication flows from higher levels in the organization to lower le…" at bounding box center [597, 159] width 573 height 58
click at [311, 126] on input "b. Downward communication flows from higher levels in the organization to lower…" at bounding box center [311, 120] width 0 height 12
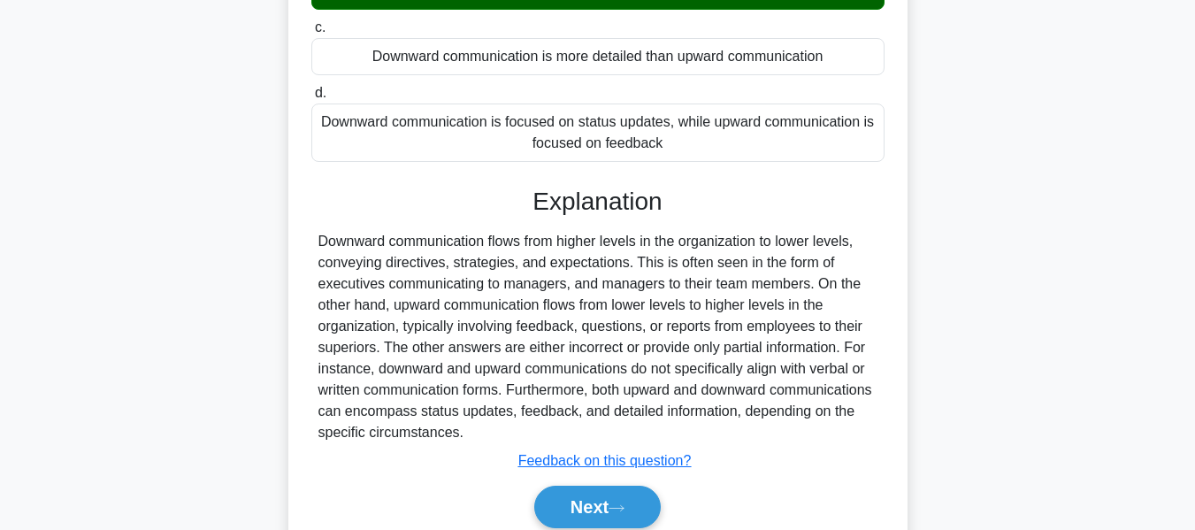
scroll to position [426, 0]
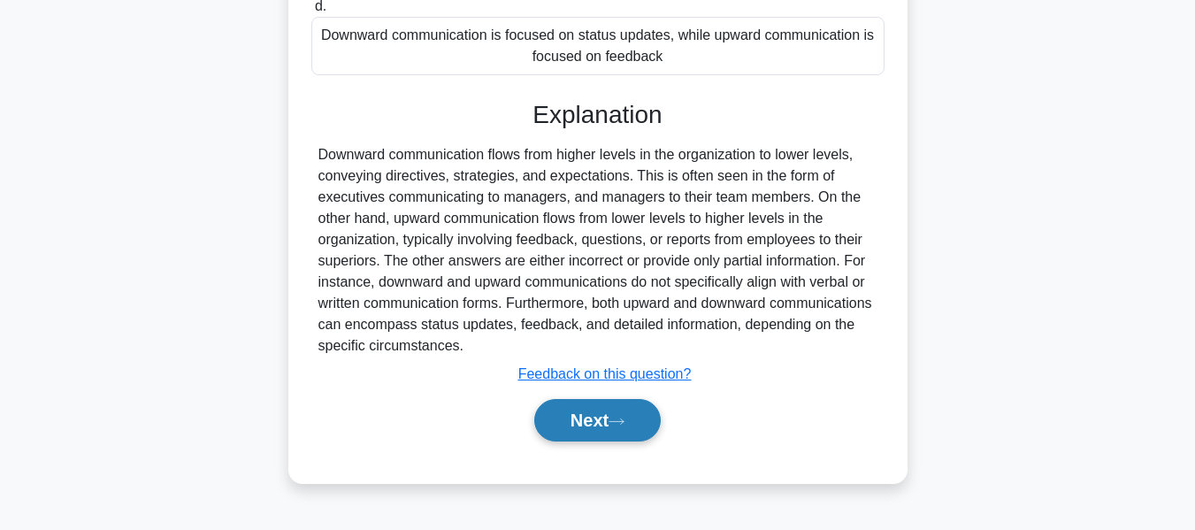
click at [586, 402] on button "Next" at bounding box center [597, 420] width 127 height 42
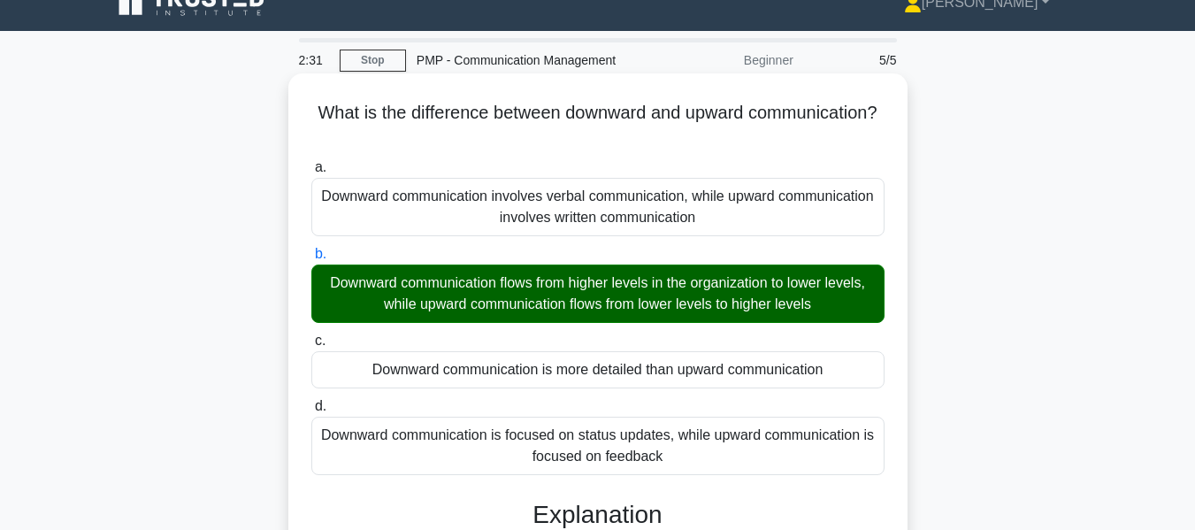
scroll to position [0, 0]
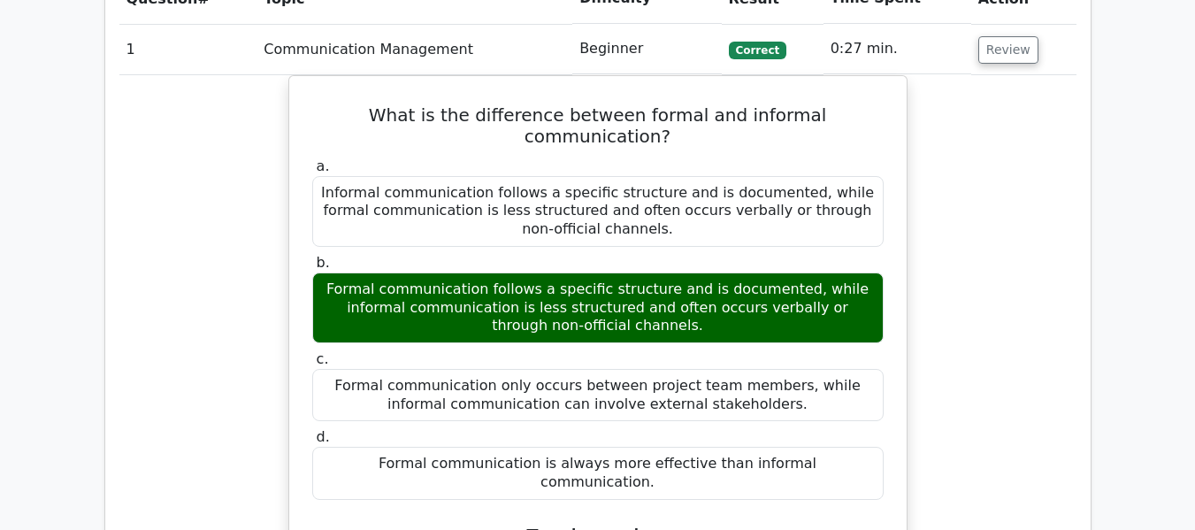
scroll to position [708, 0]
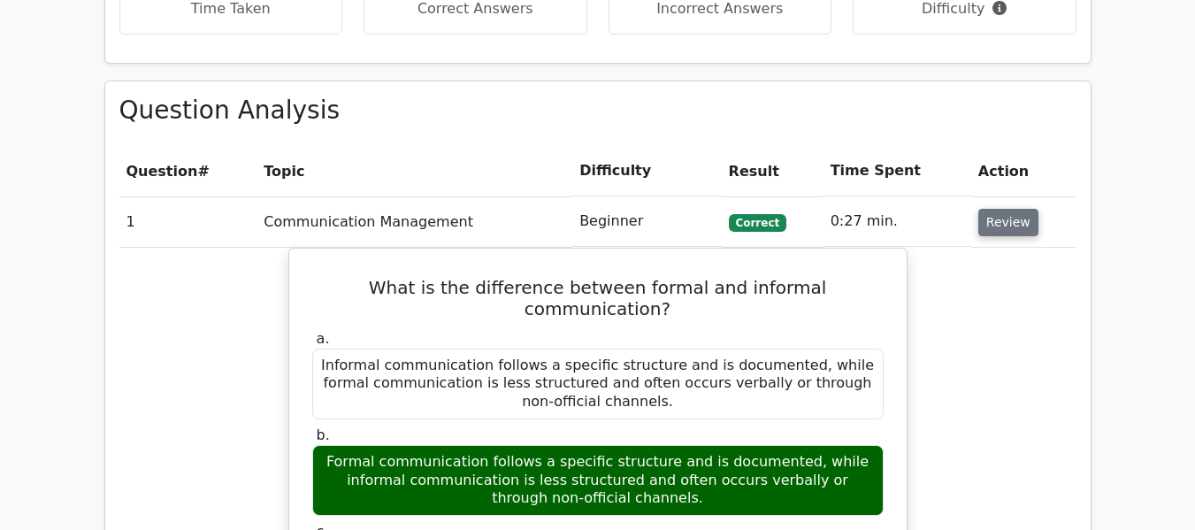
click at [993, 226] on button "Review" at bounding box center [1009, 222] width 60 height 27
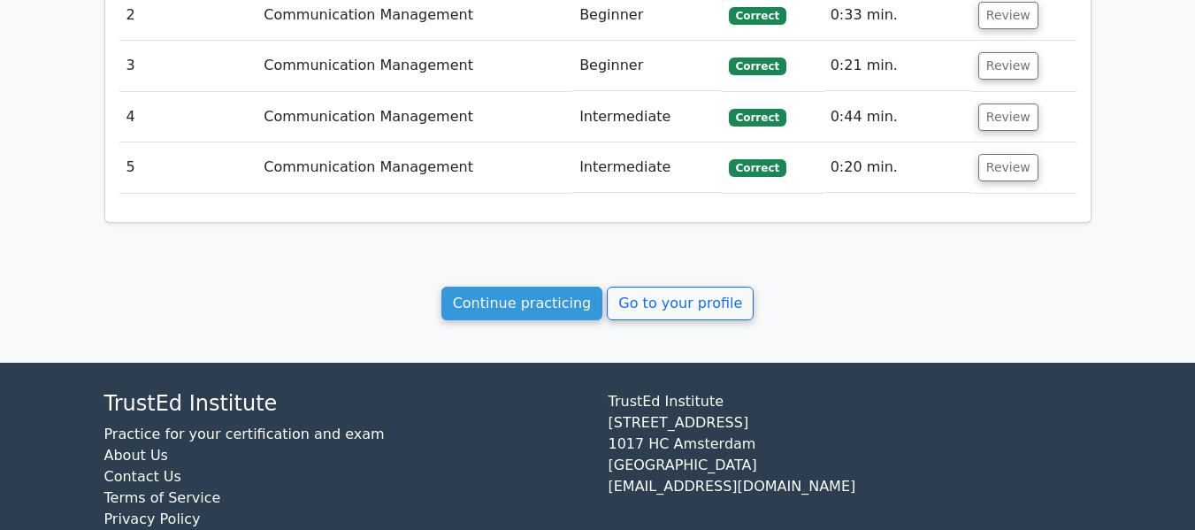
scroll to position [973, 0]
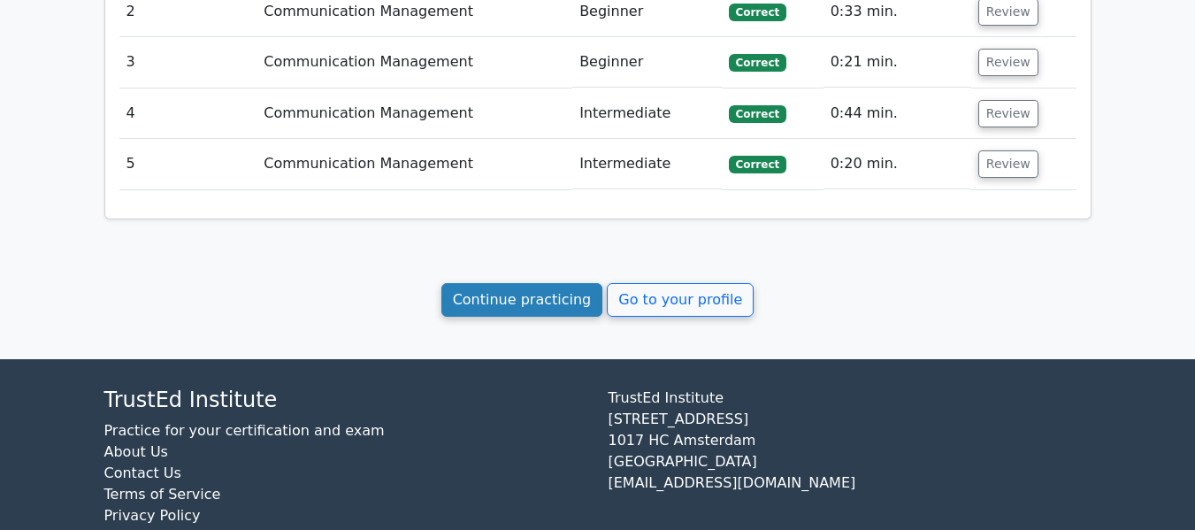
click at [511, 296] on link "Continue practicing" at bounding box center [523, 300] width 162 height 34
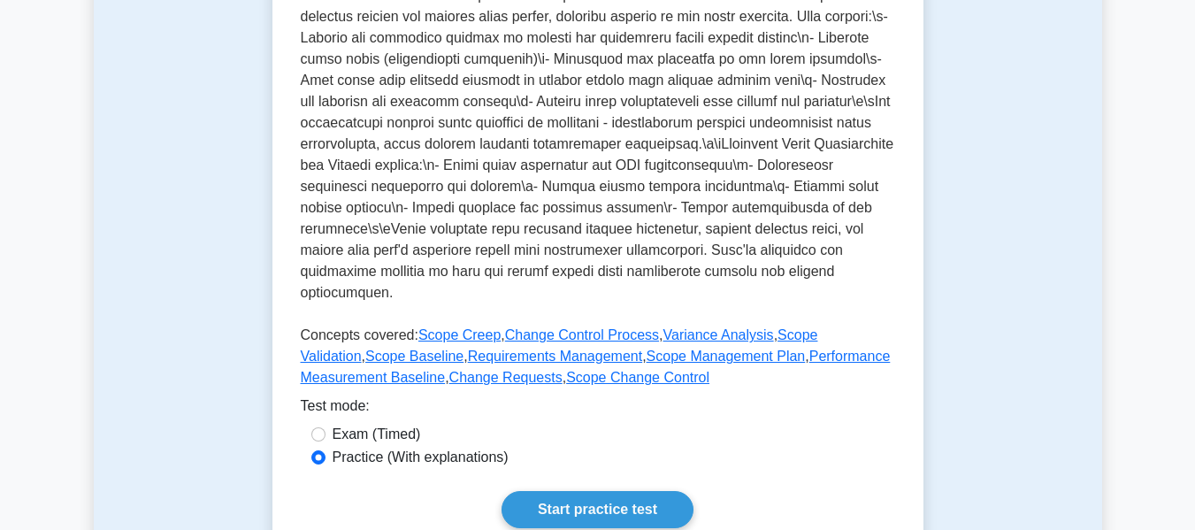
scroll to position [973, 0]
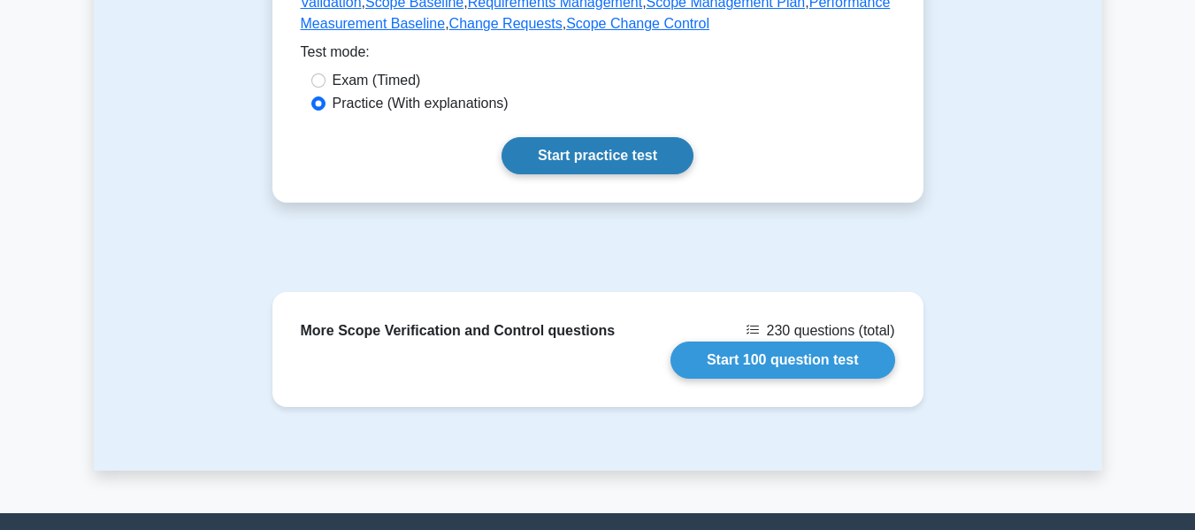
click at [593, 149] on link "Start practice test" at bounding box center [598, 155] width 192 height 37
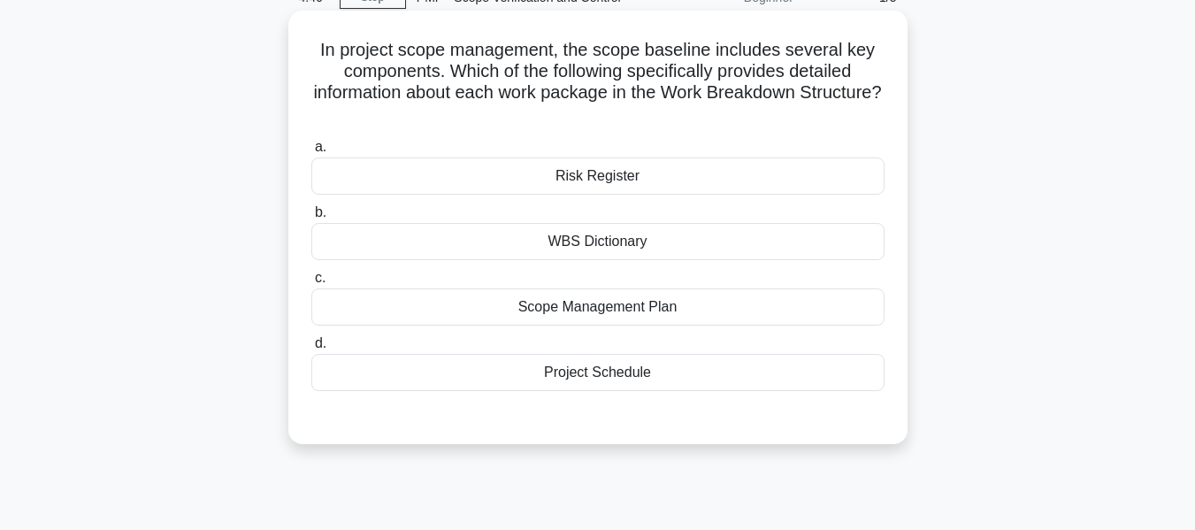
click at [588, 242] on div "WBS Dictionary" at bounding box center [597, 241] width 573 height 37
click at [311, 219] on input "b. WBS Dictionary" at bounding box center [311, 213] width 0 height 12
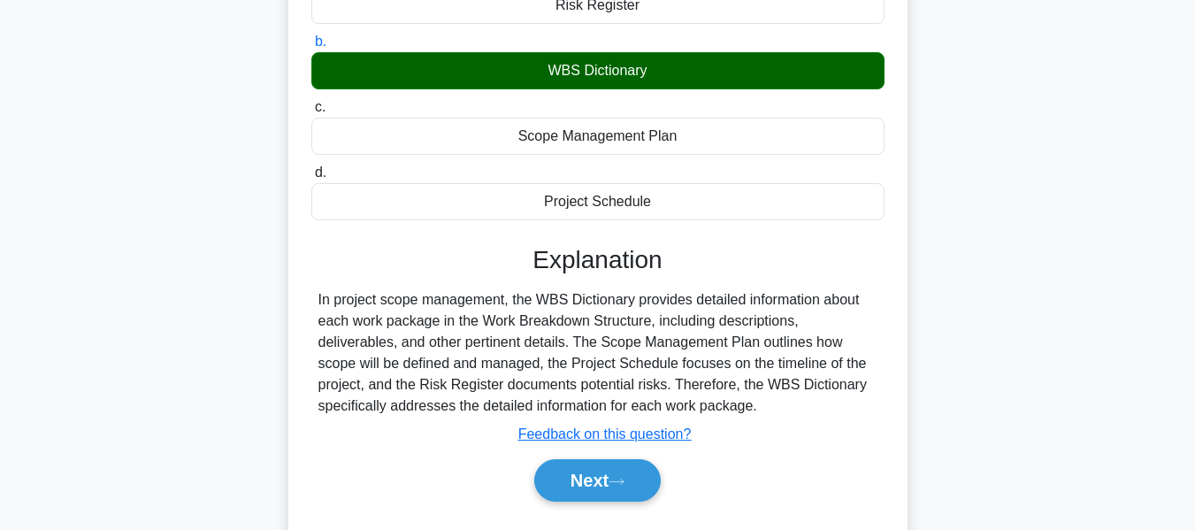
scroll to position [426, 0]
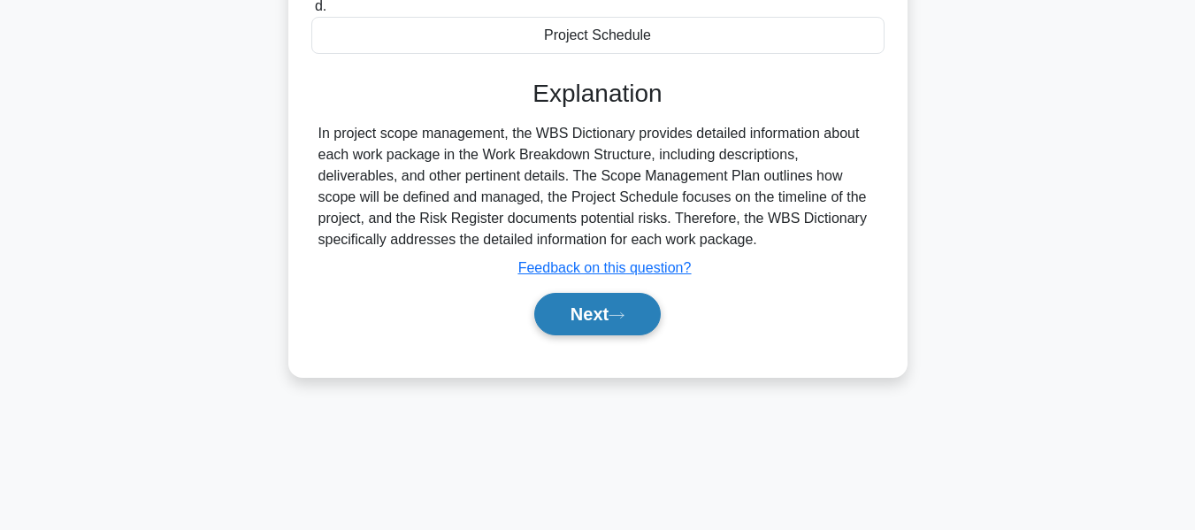
click at [591, 299] on button "Next" at bounding box center [597, 314] width 127 height 42
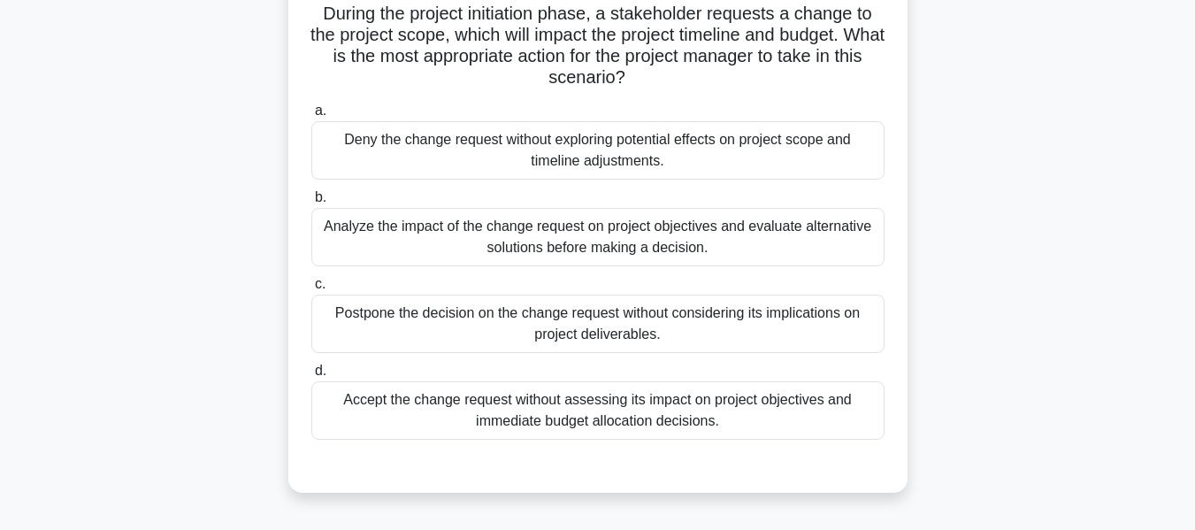
scroll to position [160, 0]
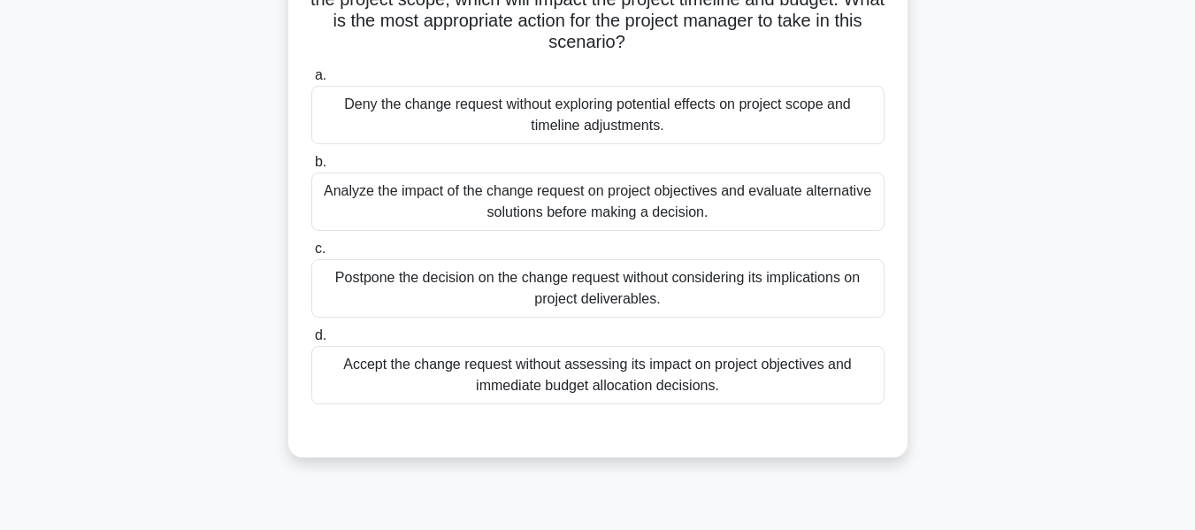
click at [426, 189] on div "Analyze the impact of the change request on project objectives and evaluate alt…" at bounding box center [597, 202] width 573 height 58
click at [311, 168] on input "b. Analyze the impact of the change request on project objectives and evaluate …" at bounding box center [311, 163] width 0 height 12
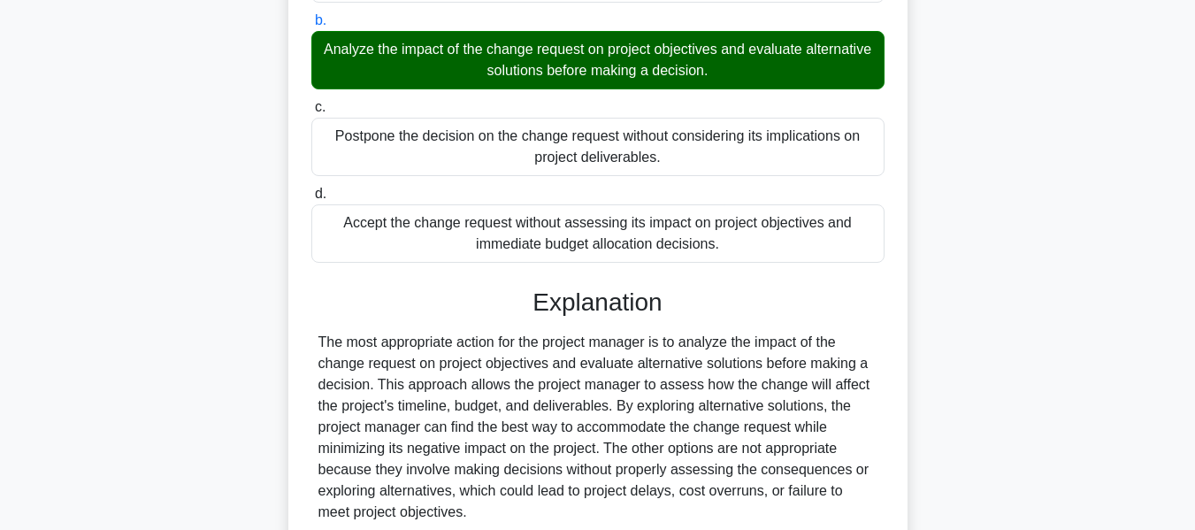
scroll to position [456, 0]
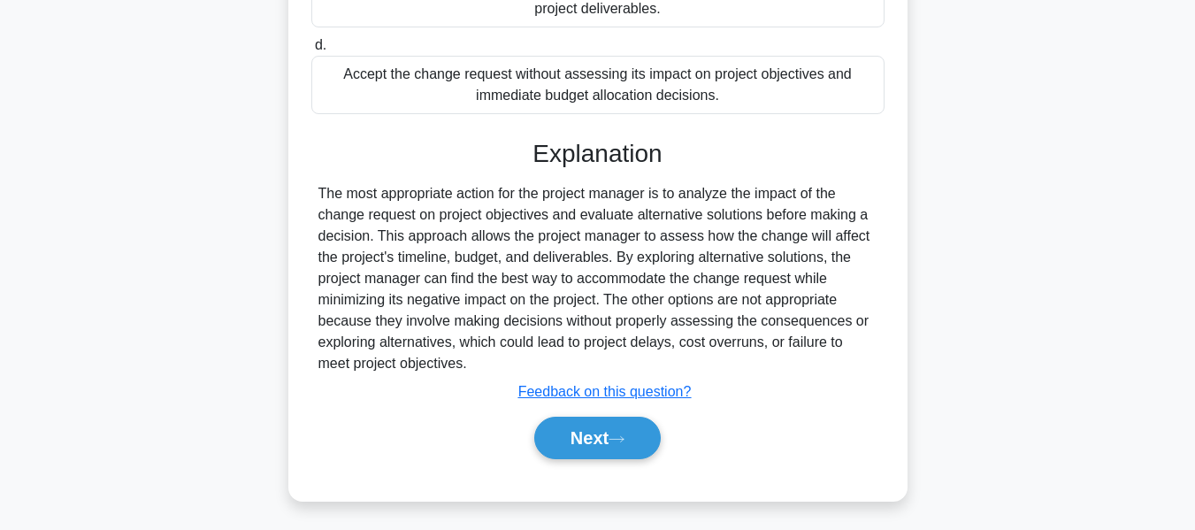
drag, startPoint x: 580, startPoint y: 430, endPoint x: 961, endPoint y: 358, distance: 387.2
click at [580, 430] on button "Next" at bounding box center [597, 438] width 127 height 42
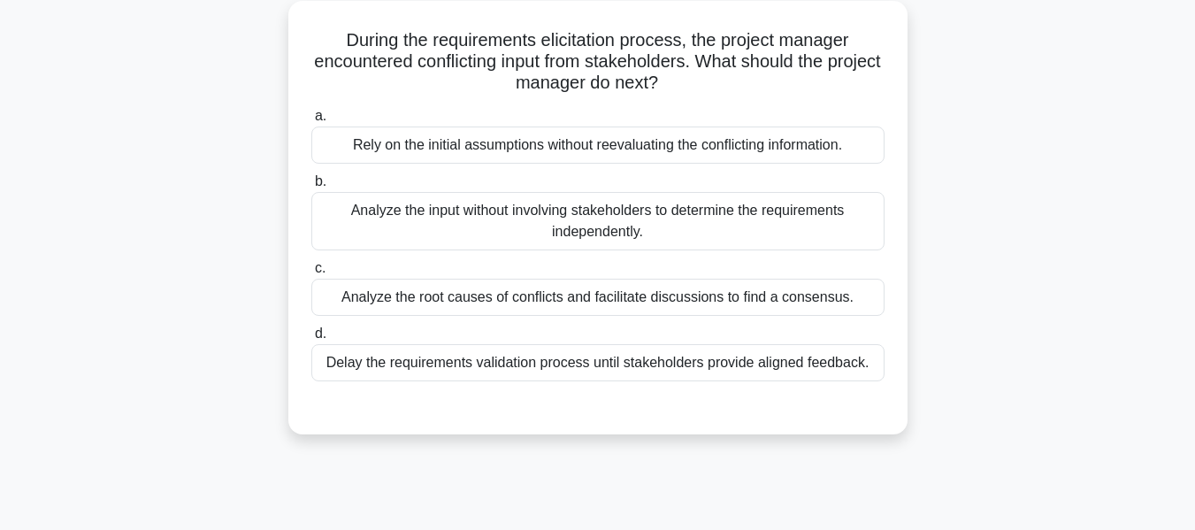
scroll to position [72, 0]
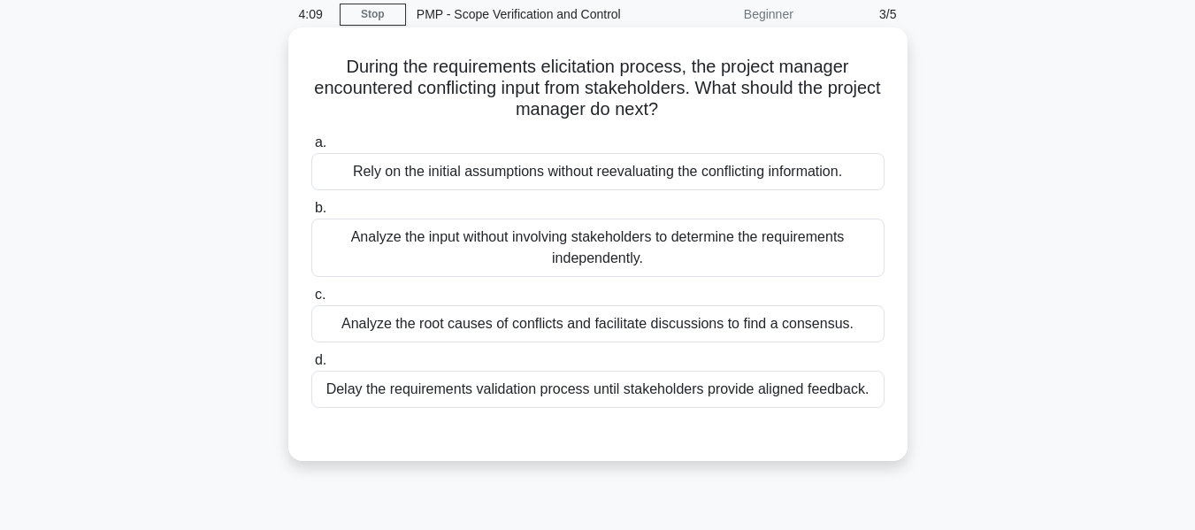
click at [480, 324] on div "Analyze the root causes of conflicts and facilitate discussions to find a conse…" at bounding box center [597, 323] width 573 height 37
click at [311, 301] on input "c. Analyze the root causes of conflicts and facilitate discussions to find a co…" at bounding box center [311, 295] width 0 height 12
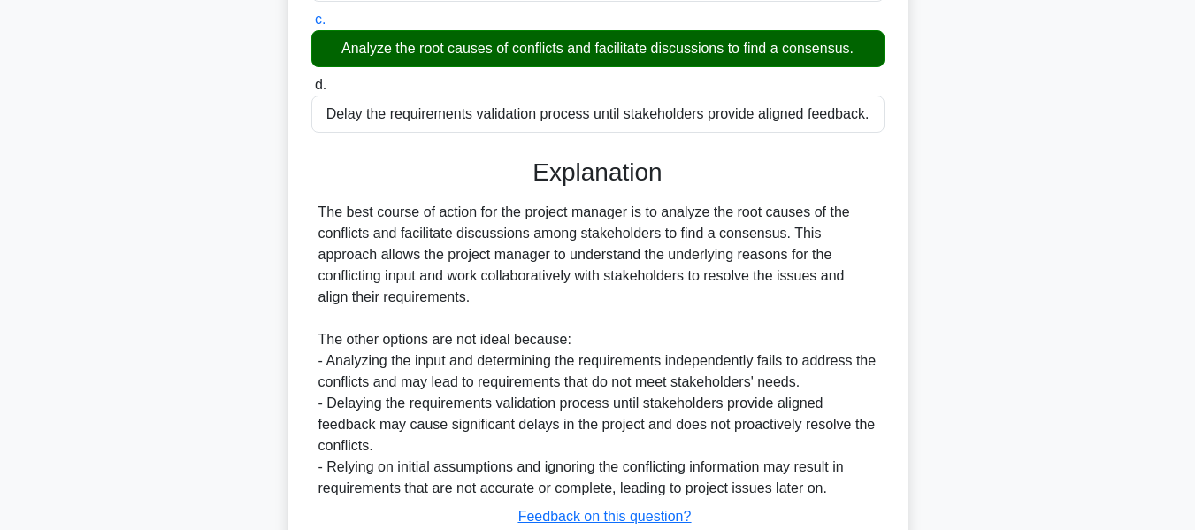
scroll to position [477, 0]
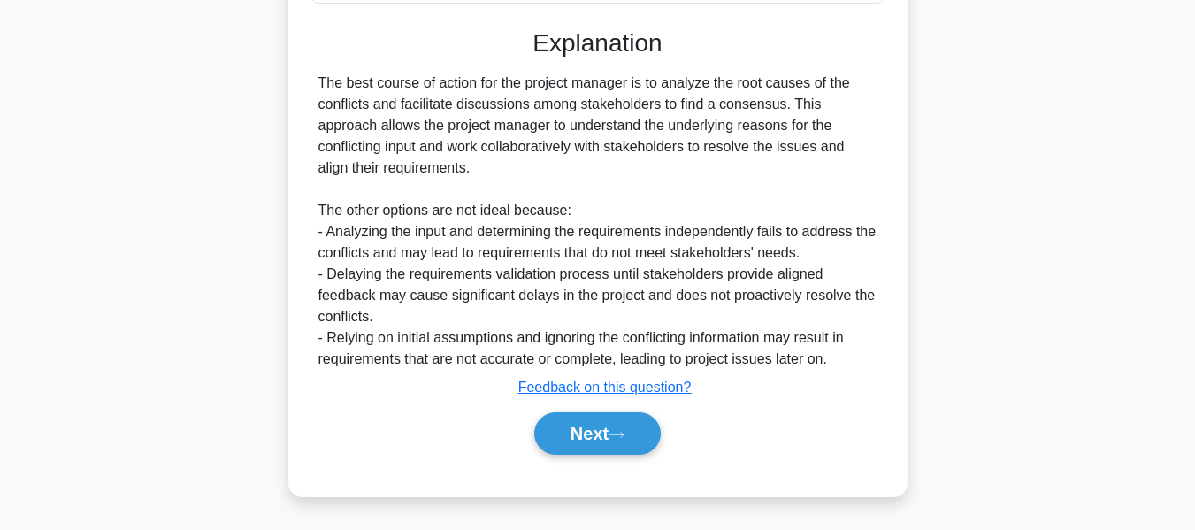
drag, startPoint x: 598, startPoint y: 421, endPoint x: 743, endPoint y: 379, distance: 151.2
click at [598, 421] on button "Next" at bounding box center [597, 433] width 127 height 42
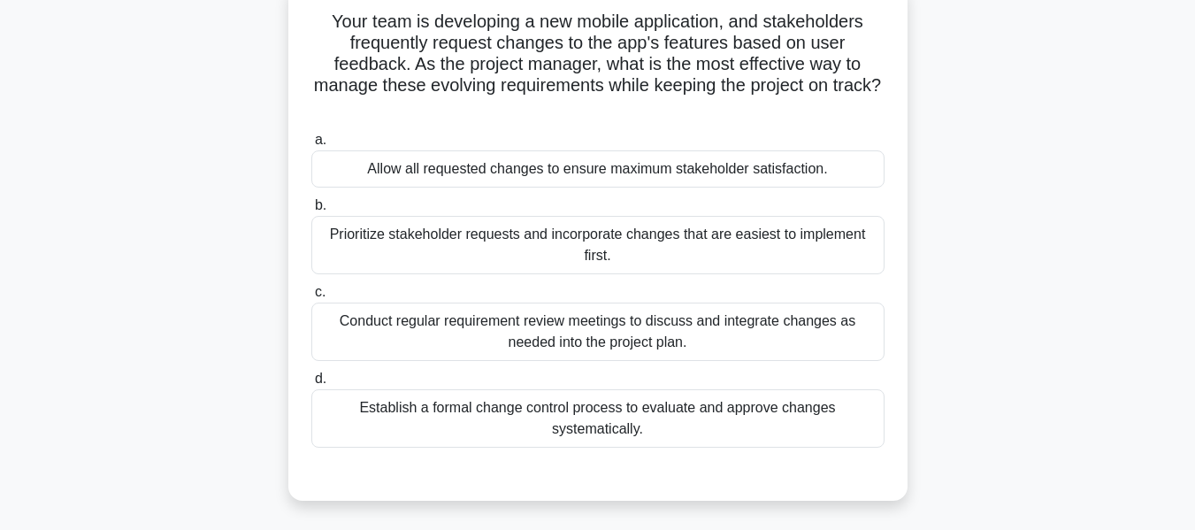
scroll to position [123, 0]
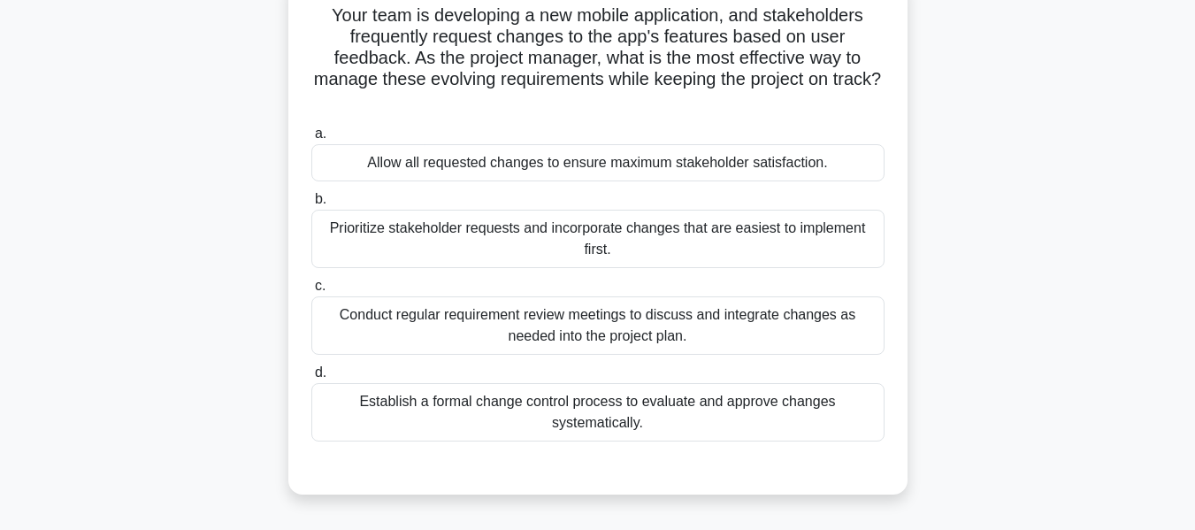
click at [555, 410] on div "Establish a formal change control process to evaluate and approve changes syste…" at bounding box center [597, 412] width 573 height 58
click at [311, 379] on input "d. Establish a formal change control process to evaluate and approve changes sy…" at bounding box center [311, 373] width 0 height 12
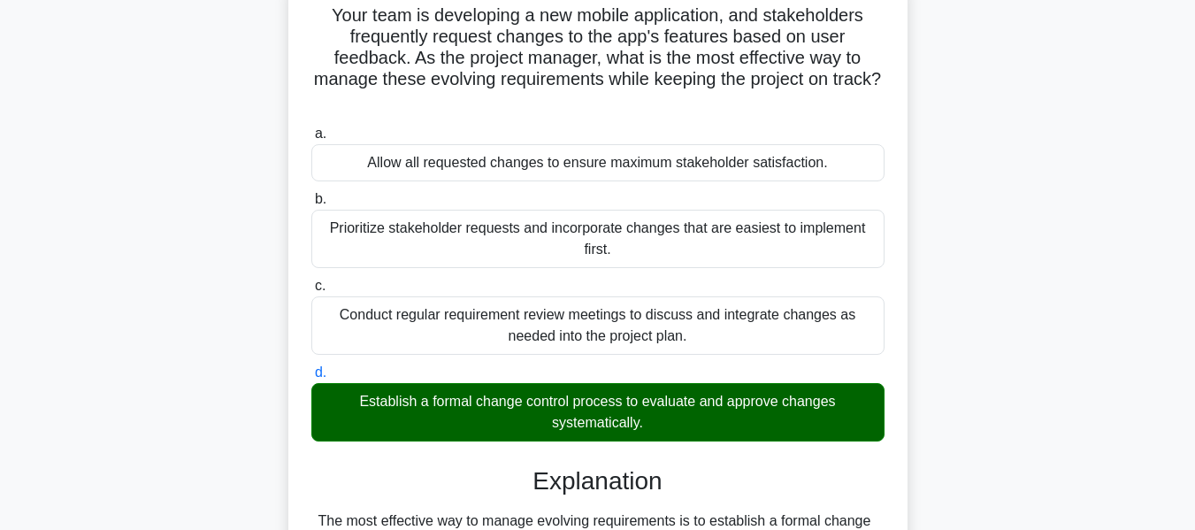
scroll to position [434, 0]
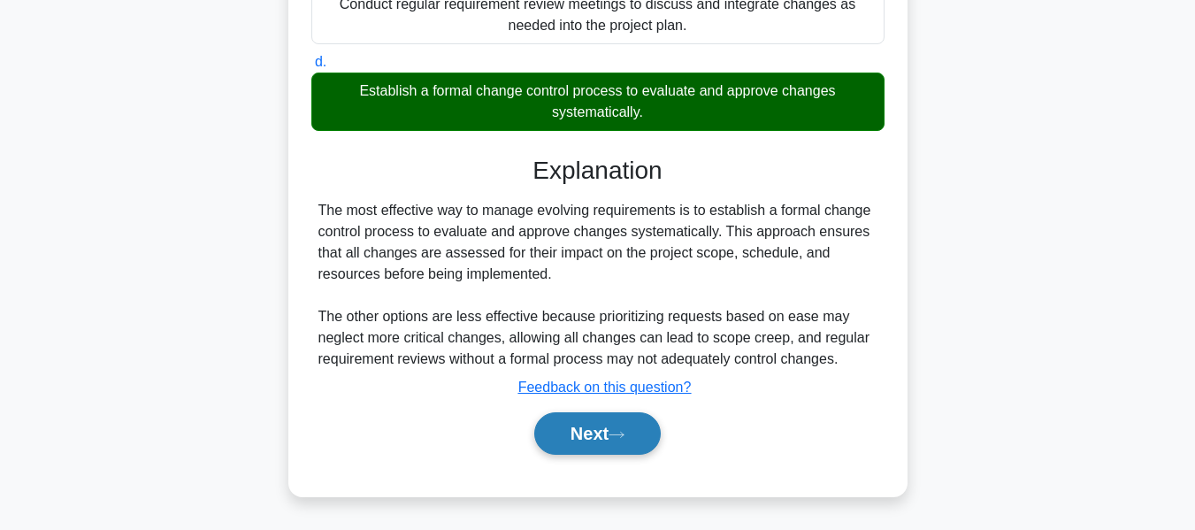
click at [573, 427] on button "Next" at bounding box center [597, 433] width 127 height 42
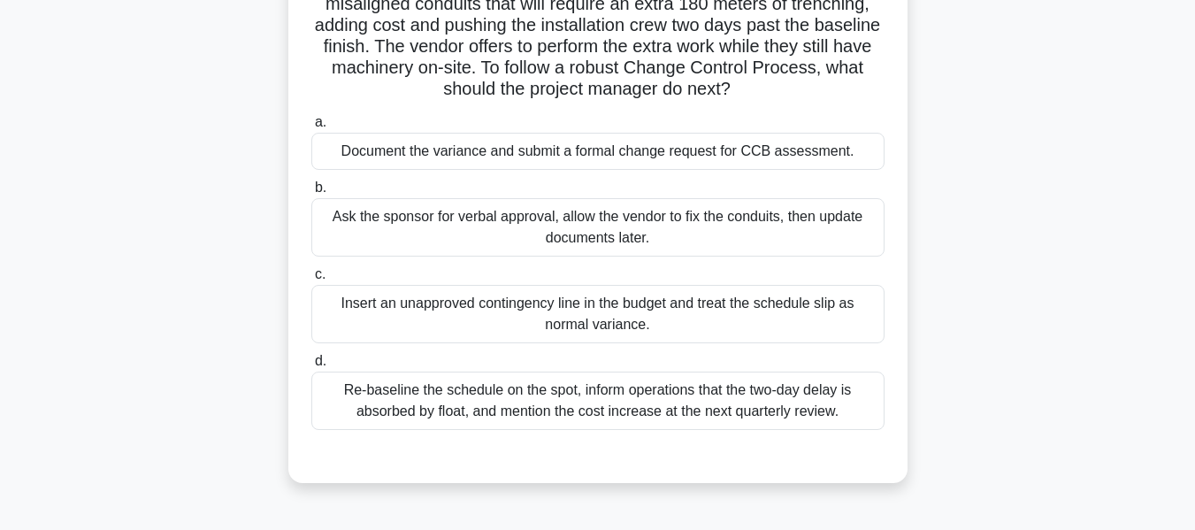
scroll to position [72, 0]
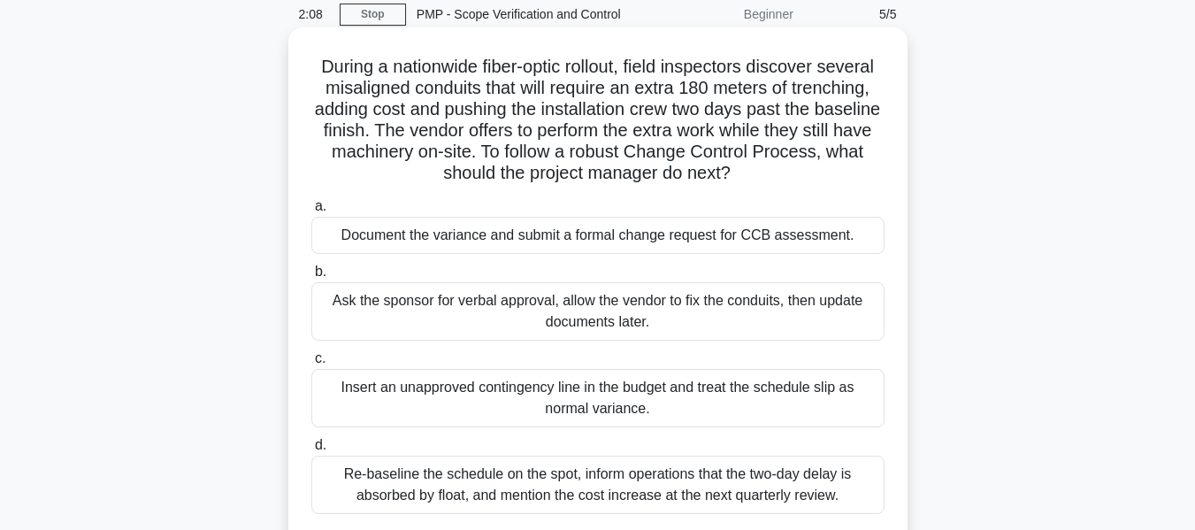
click at [452, 233] on div "Document the variance and submit a formal change request for CCB assessment." at bounding box center [597, 235] width 573 height 37
click at [311, 212] on input "a. Document the variance and submit a formal change request for CCB assessment." at bounding box center [311, 207] width 0 height 12
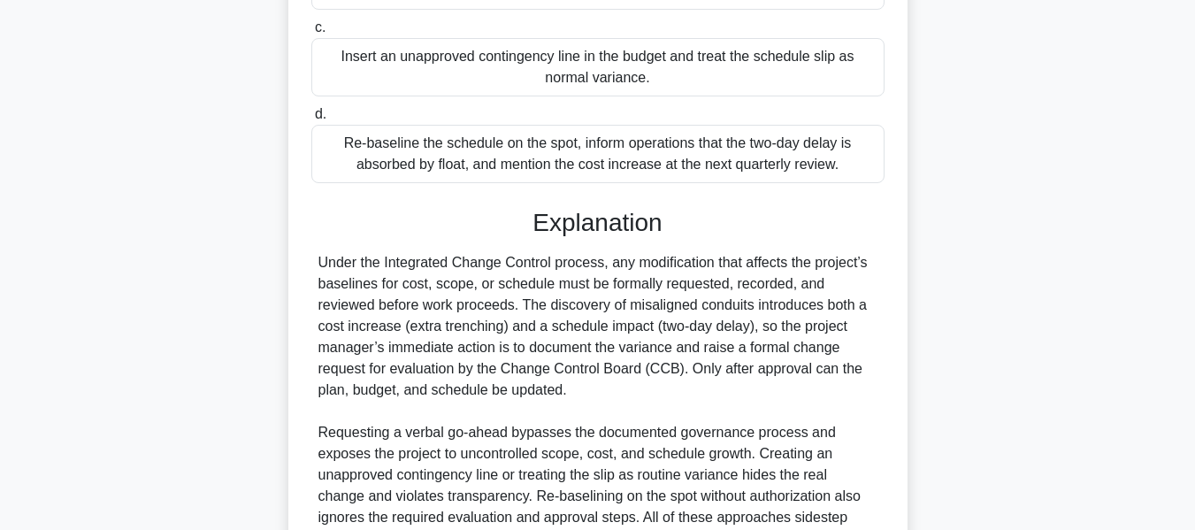
scroll to position [583, 0]
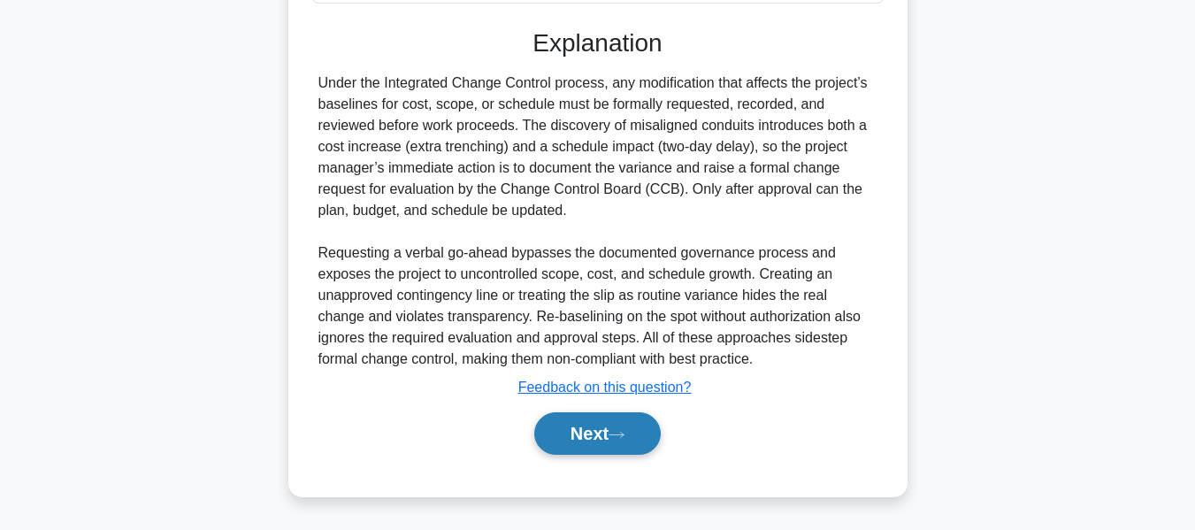
click at [567, 430] on button "Next" at bounding box center [597, 433] width 127 height 42
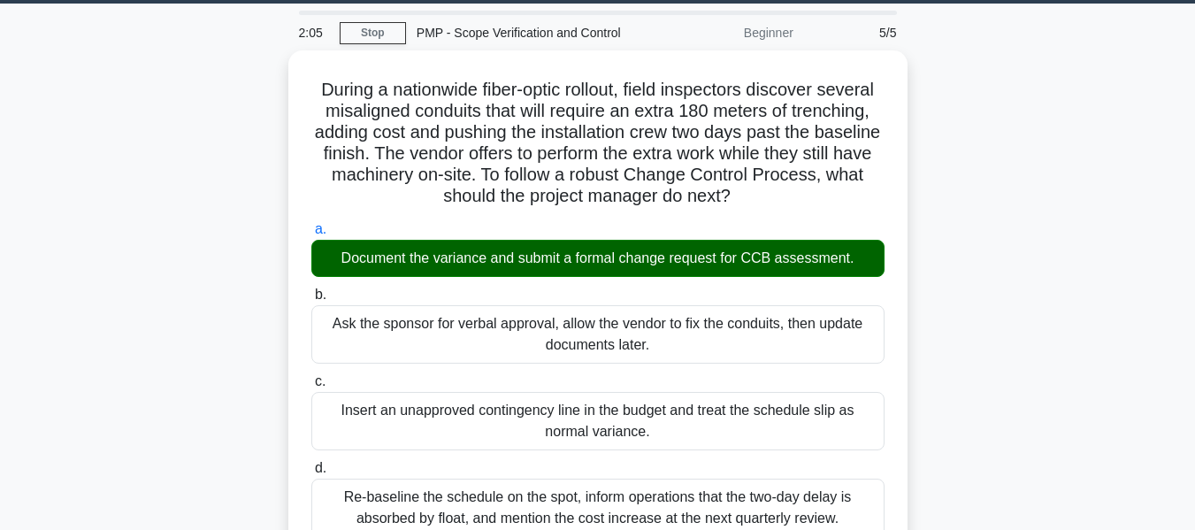
scroll to position [52, 0]
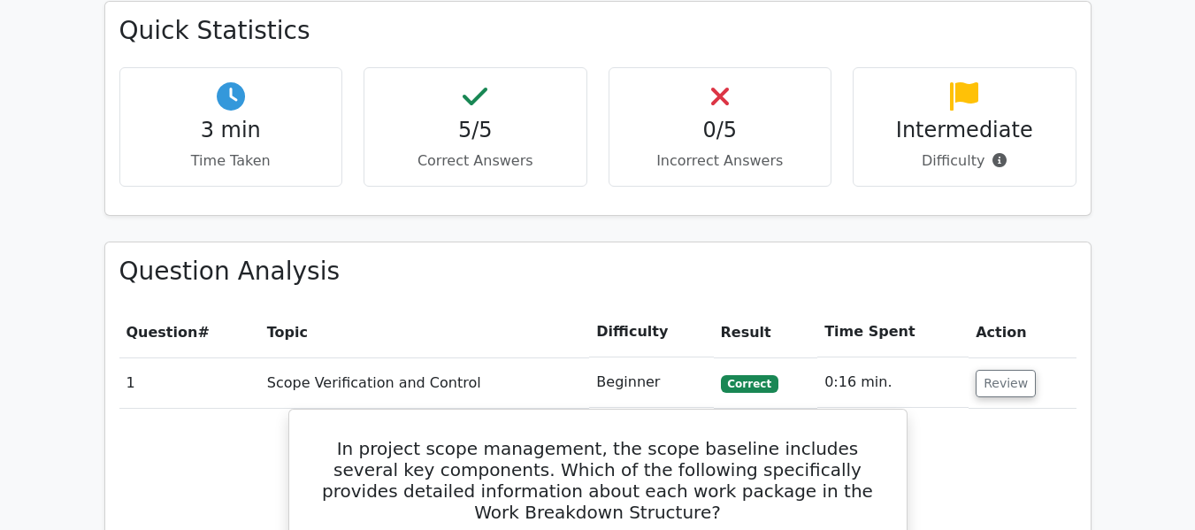
scroll to position [708, 0]
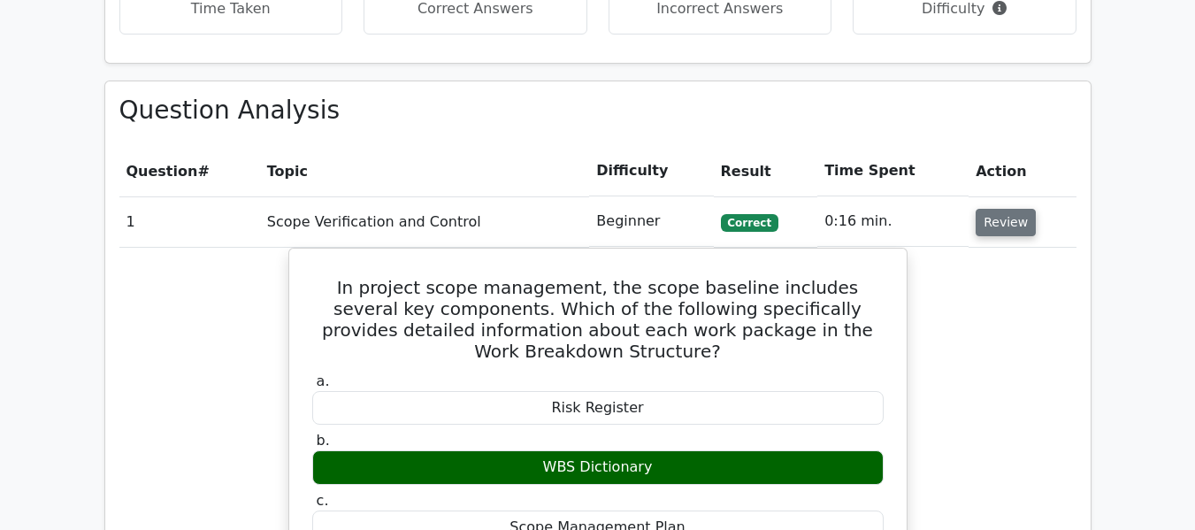
click at [994, 224] on button "Review" at bounding box center [1006, 222] width 60 height 27
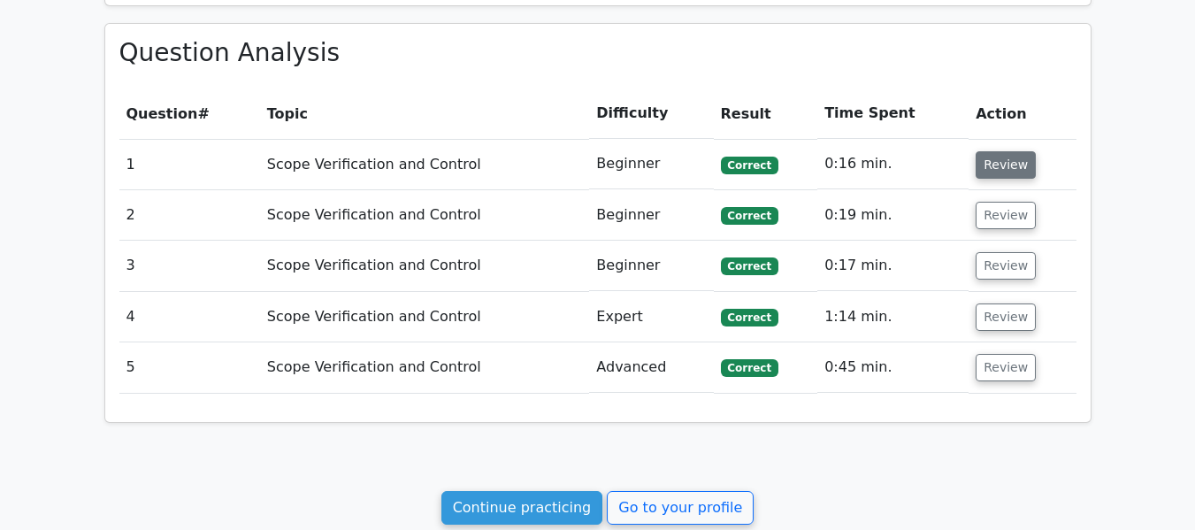
scroll to position [796, 0]
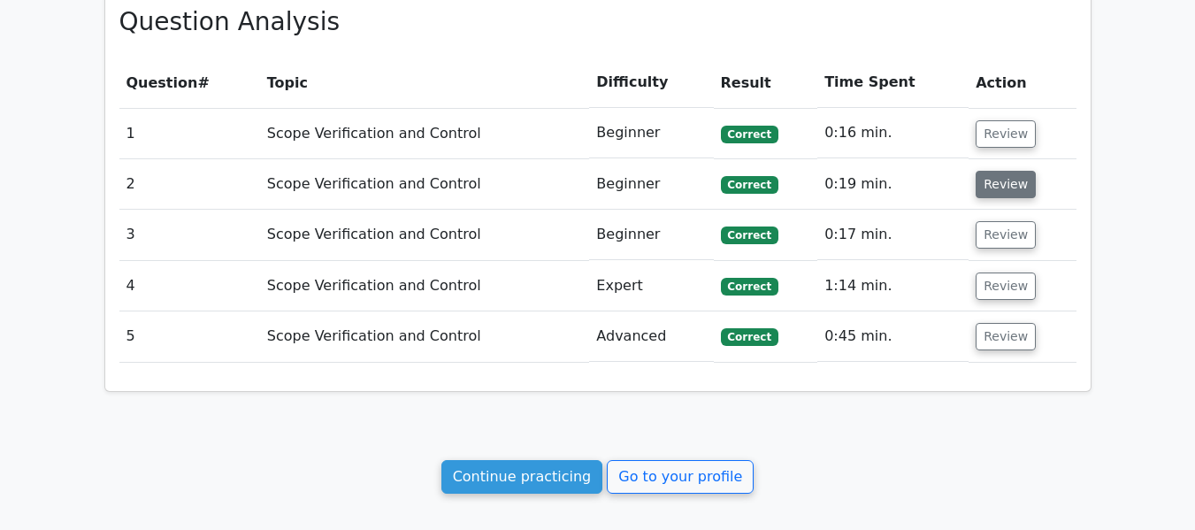
click at [999, 181] on button "Review" at bounding box center [1006, 184] width 60 height 27
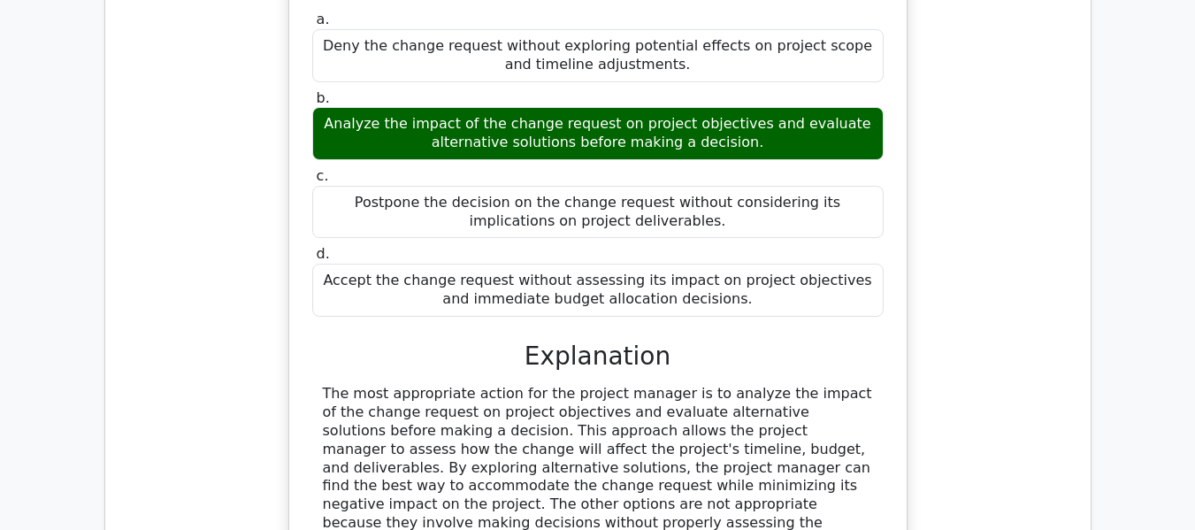
scroll to position [973, 0]
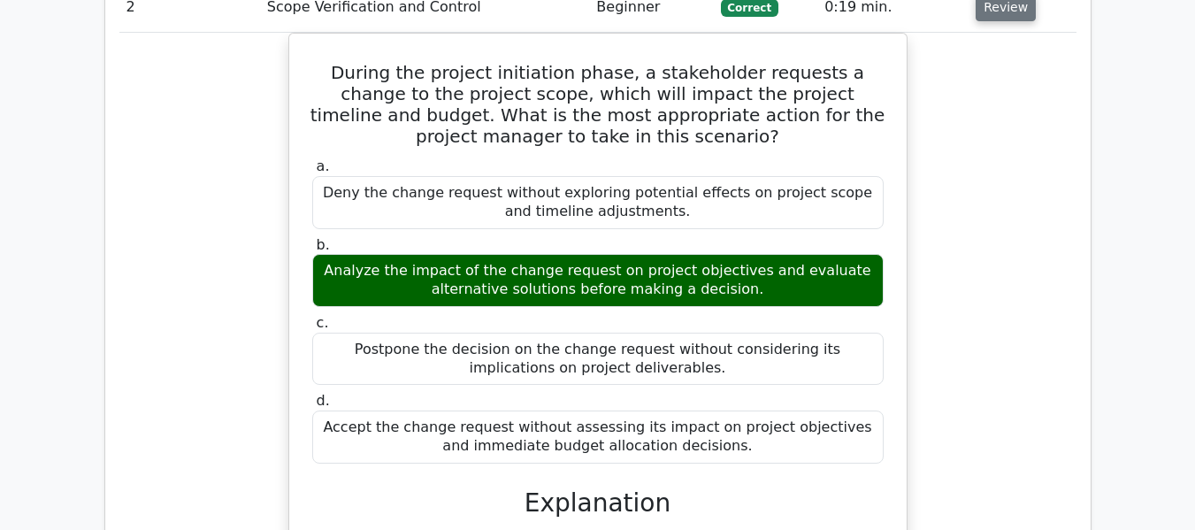
click at [1006, 12] on button "Review" at bounding box center [1006, 7] width 60 height 27
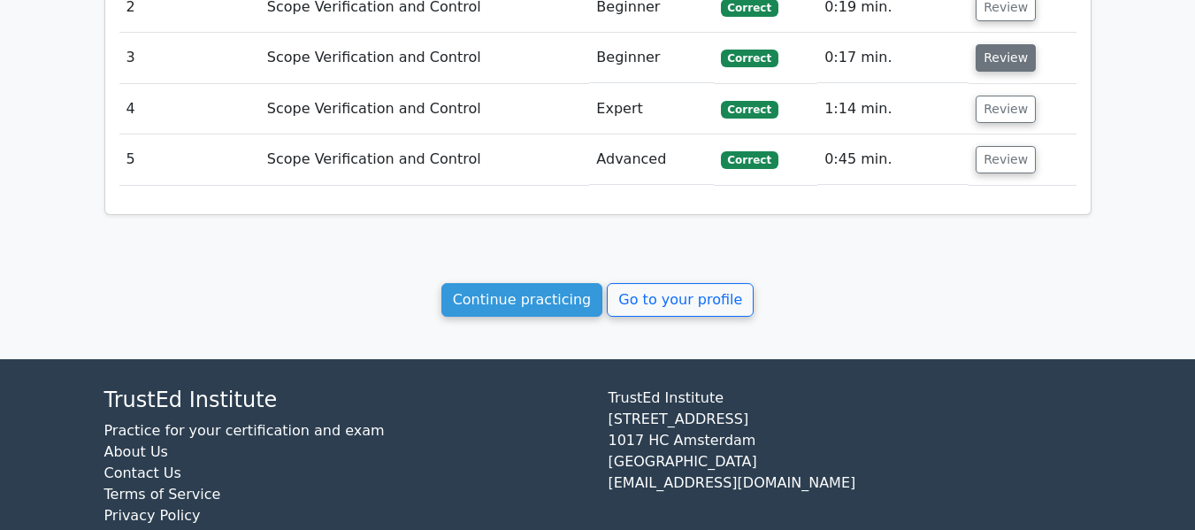
click at [1001, 53] on button "Review" at bounding box center [1006, 57] width 60 height 27
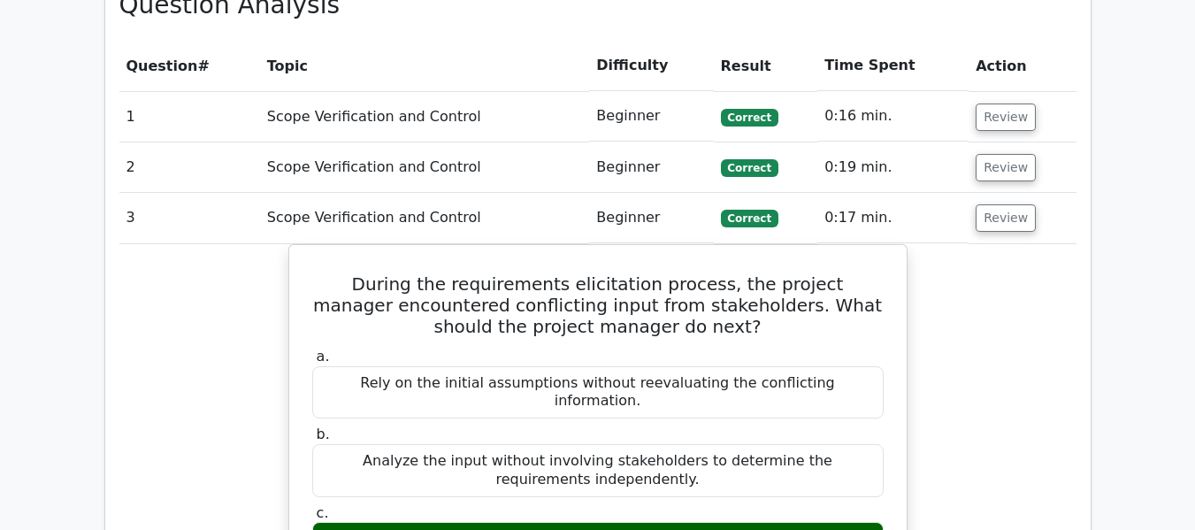
scroll to position [796, 0]
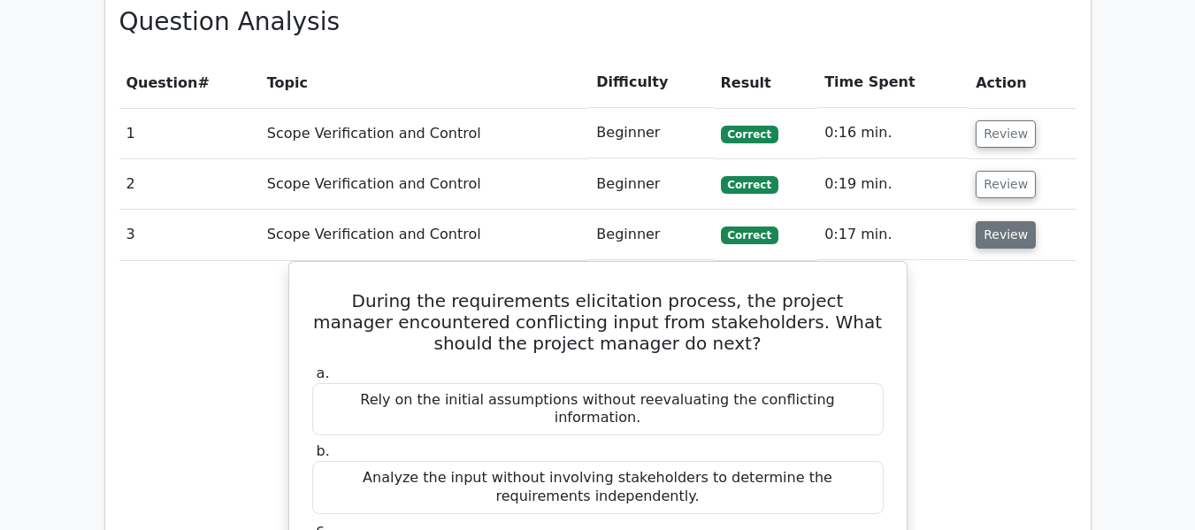
click at [995, 237] on button "Review" at bounding box center [1006, 234] width 60 height 27
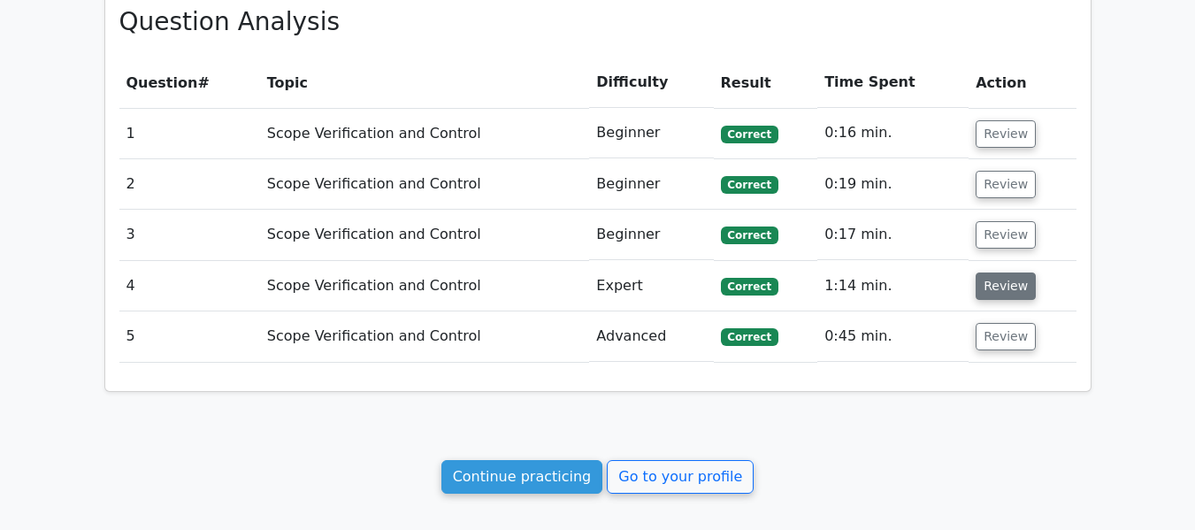
click at [986, 288] on button "Review" at bounding box center [1006, 286] width 60 height 27
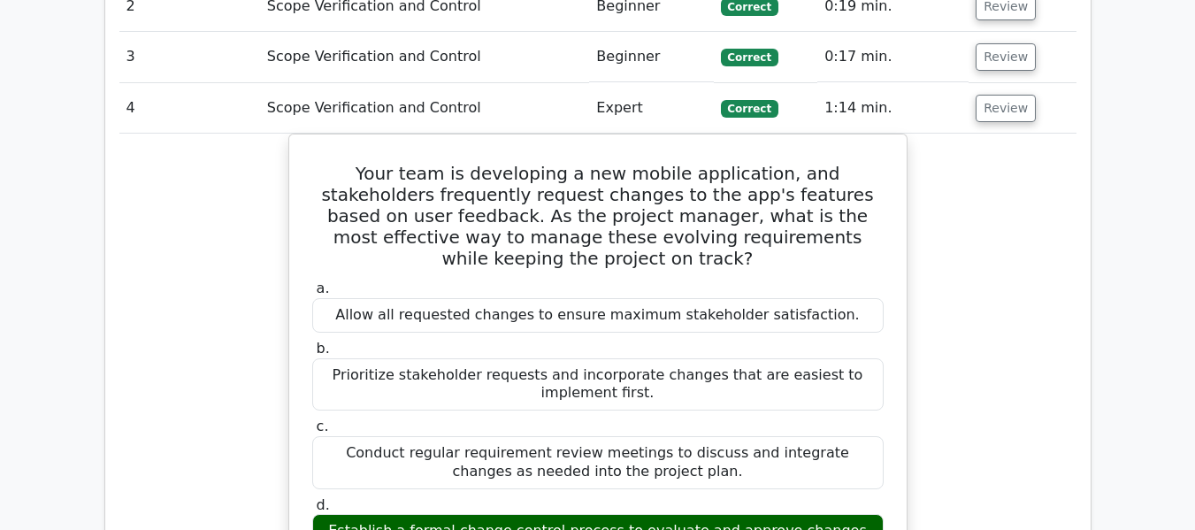
scroll to position [973, 0]
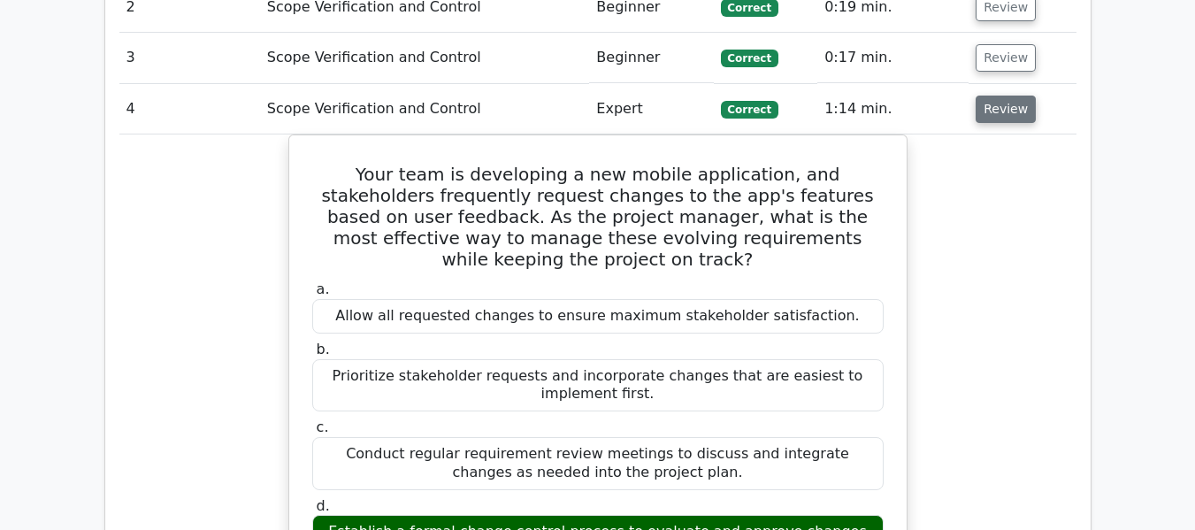
click at [1000, 111] on button "Review" at bounding box center [1006, 109] width 60 height 27
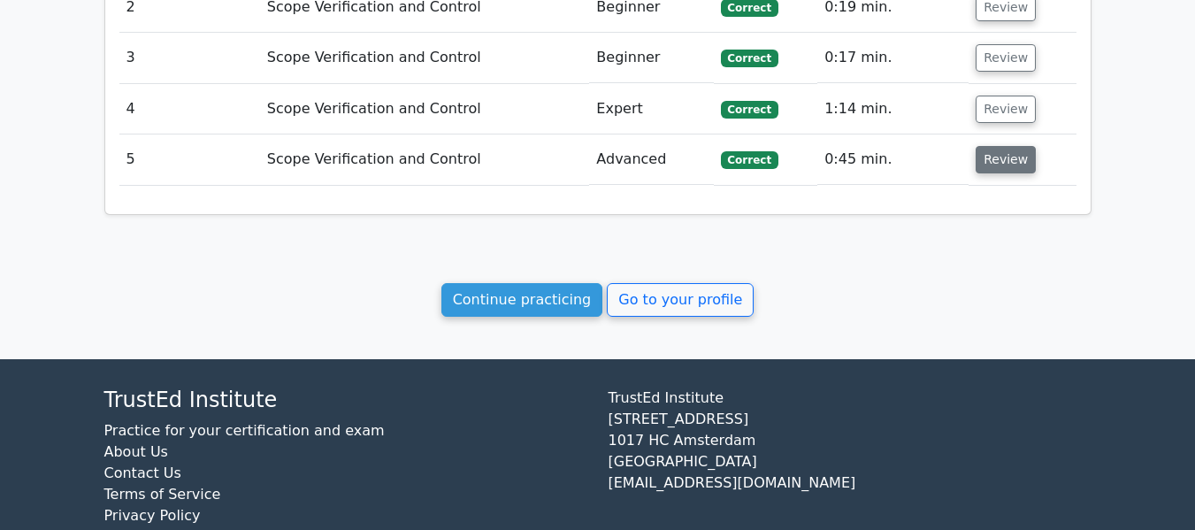
click at [993, 158] on button "Review" at bounding box center [1006, 159] width 60 height 27
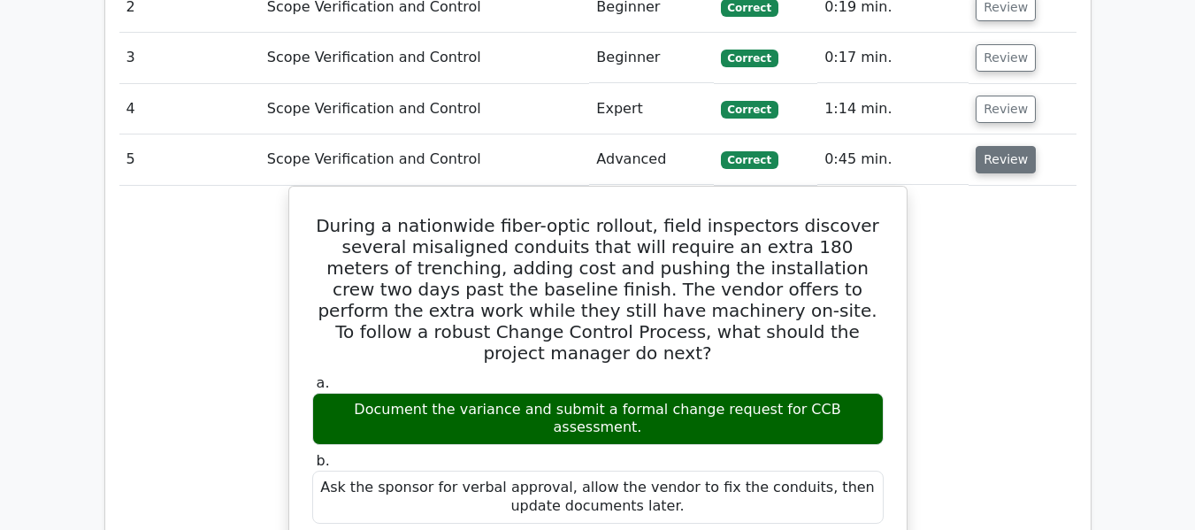
click at [993, 158] on button "Review" at bounding box center [1006, 159] width 60 height 27
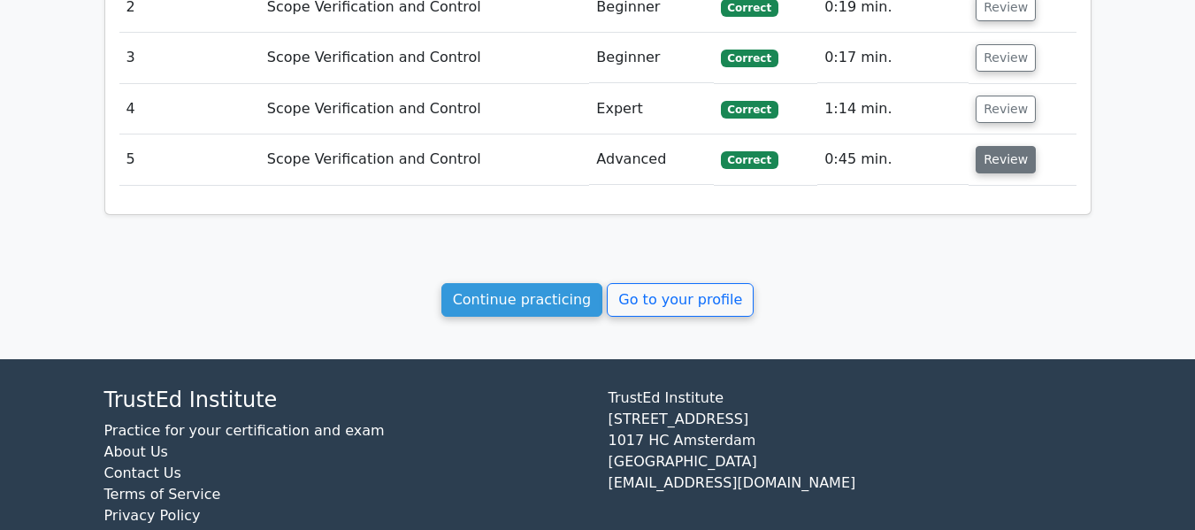
click at [993, 158] on button "Review" at bounding box center [1006, 159] width 60 height 27
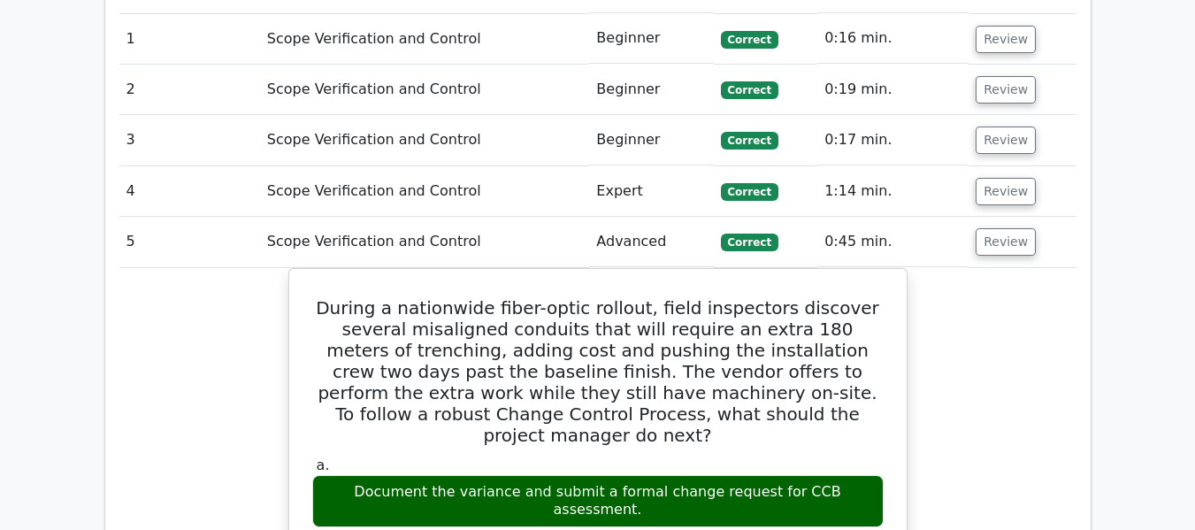
scroll to position [885, 0]
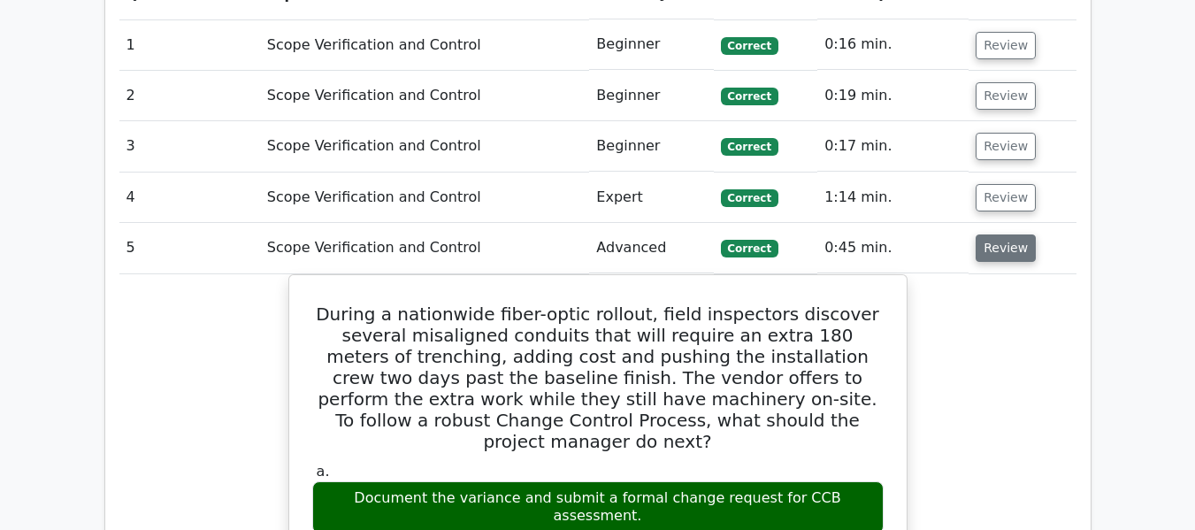
click at [995, 245] on button "Review" at bounding box center [1006, 247] width 60 height 27
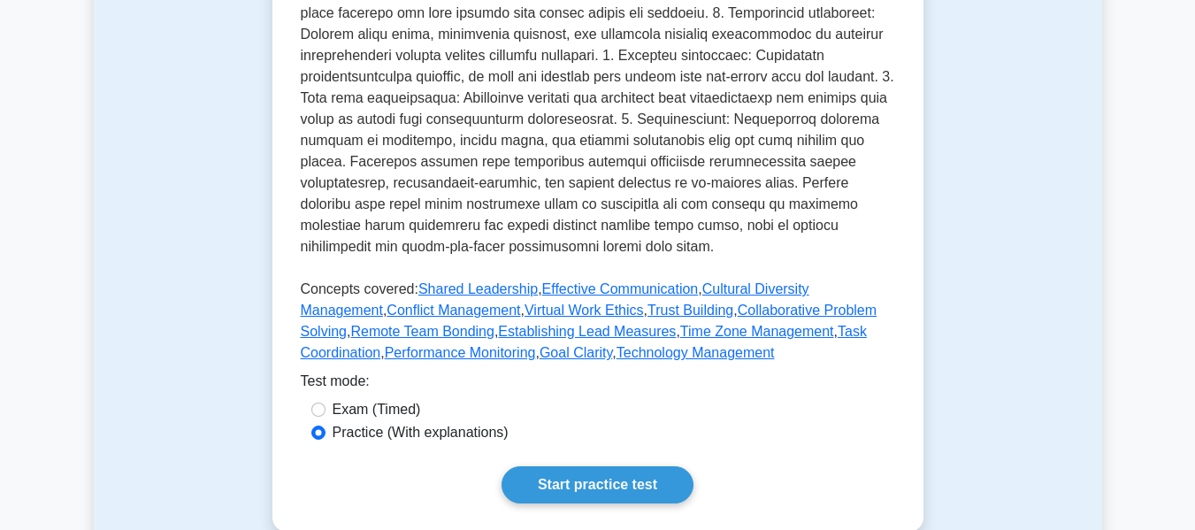
scroll to position [973, 0]
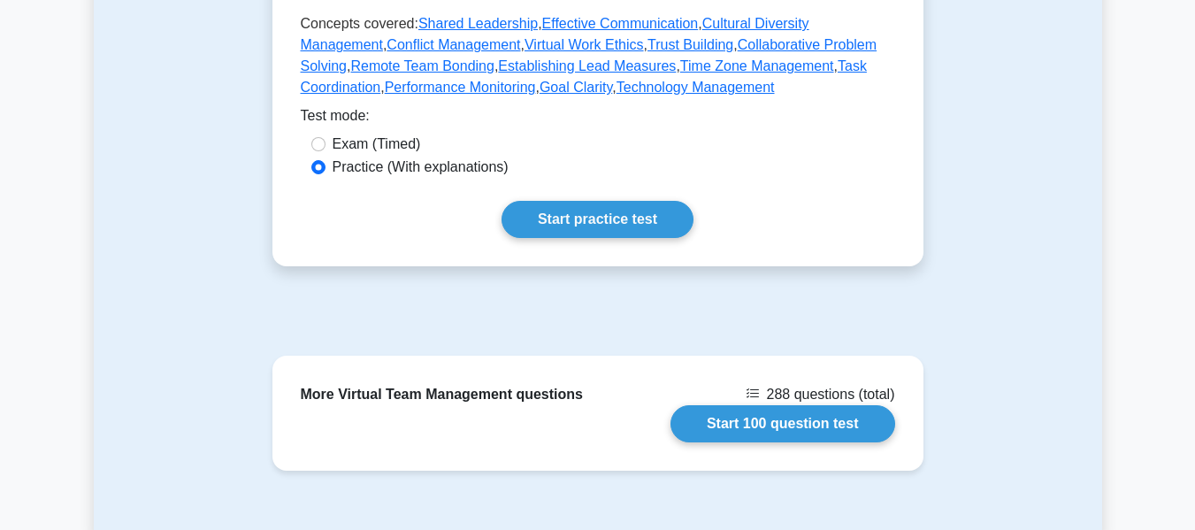
drag, startPoint x: 566, startPoint y: 217, endPoint x: 713, endPoint y: 211, distance: 147.0
click at [566, 217] on link "Start practice test" at bounding box center [598, 219] width 192 height 37
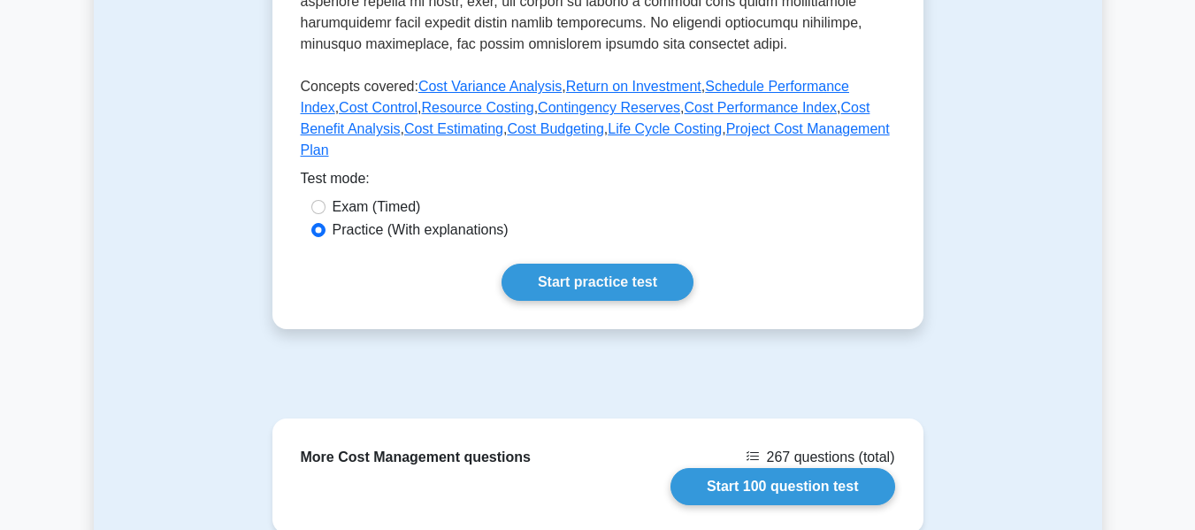
scroll to position [796, 0]
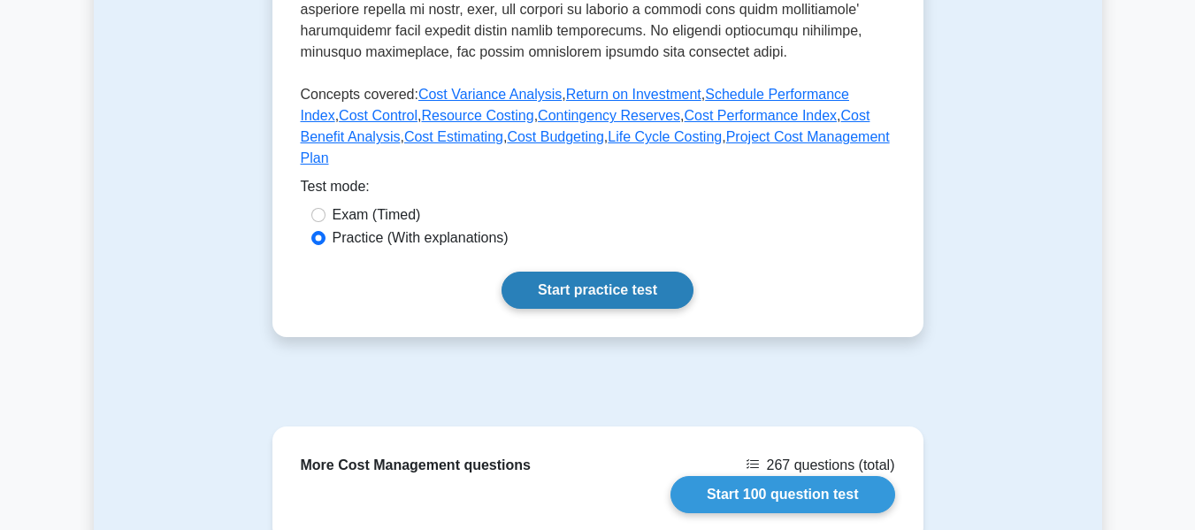
click at [547, 272] on link "Start practice test" at bounding box center [598, 290] width 192 height 37
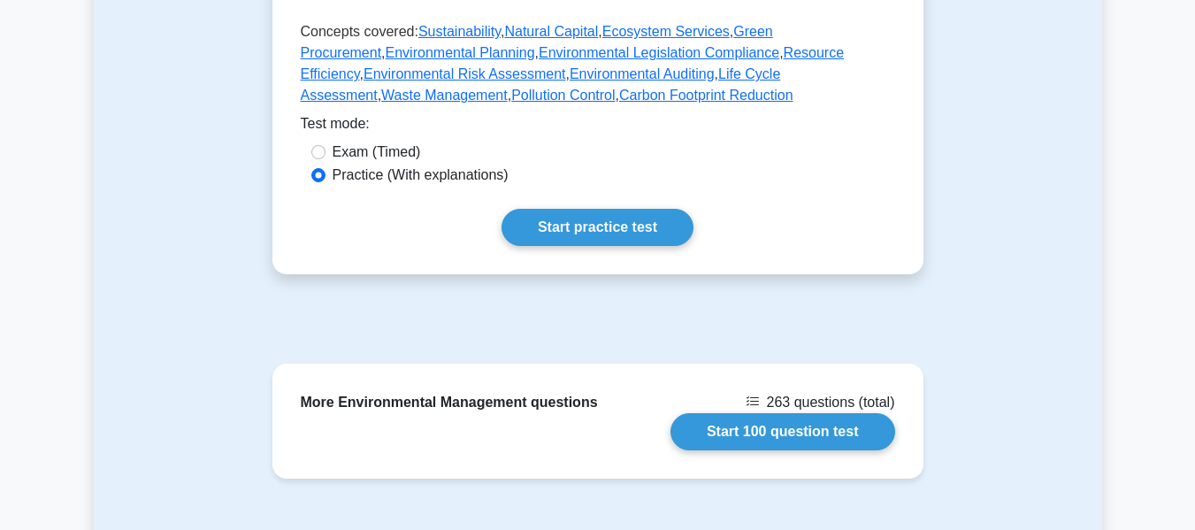
scroll to position [973, 0]
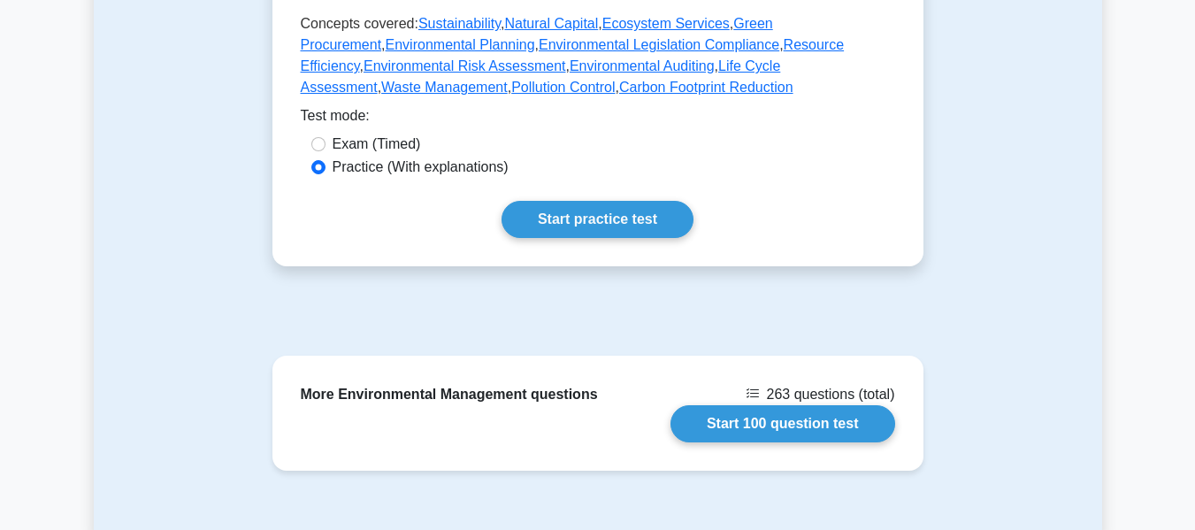
drag, startPoint x: 572, startPoint y: 194, endPoint x: 829, endPoint y: 234, distance: 260.6
click at [572, 201] on link "Start practice test" at bounding box center [598, 219] width 192 height 37
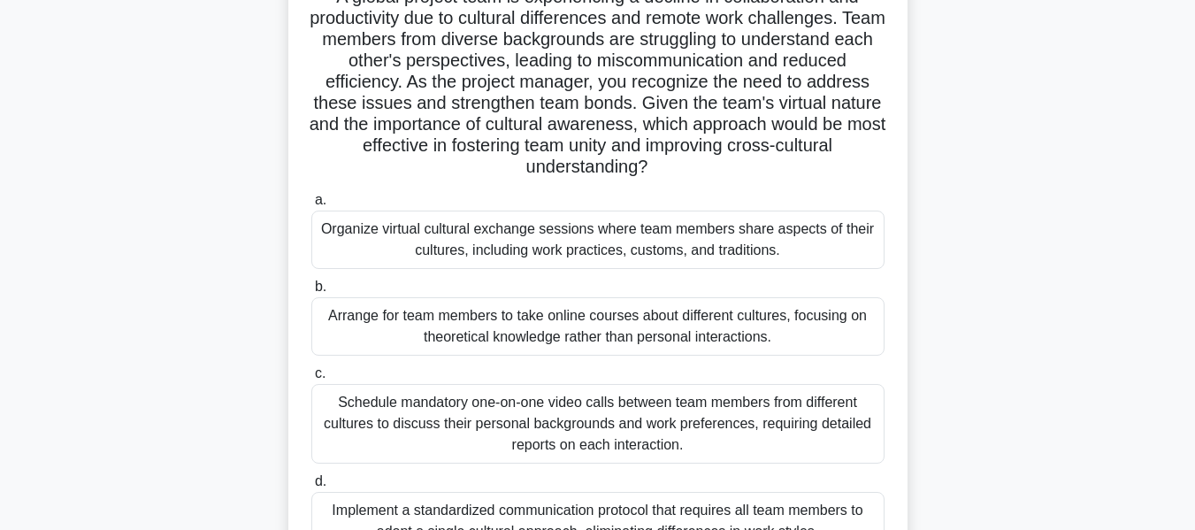
scroll to position [177, 0]
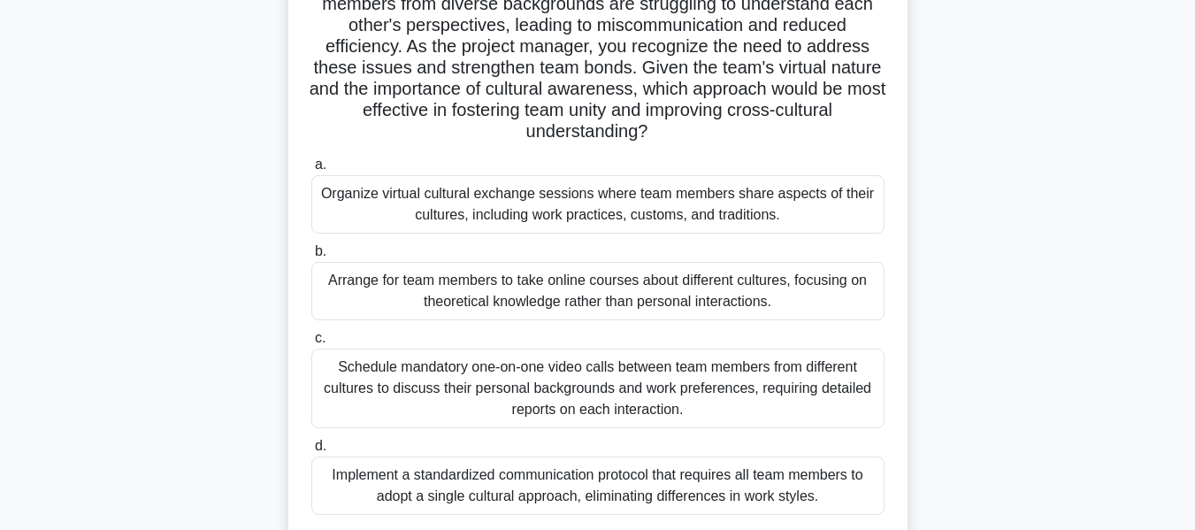
click at [629, 196] on div "Organize virtual cultural exchange sessions where team members share aspects of…" at bounding box center [597, 204] width 573 height 58
click at [311, 171] on input "a. Organize virtual cultural exchange sessions where team members share aspects…" at bounding box center [311, 165] width 0 height 12
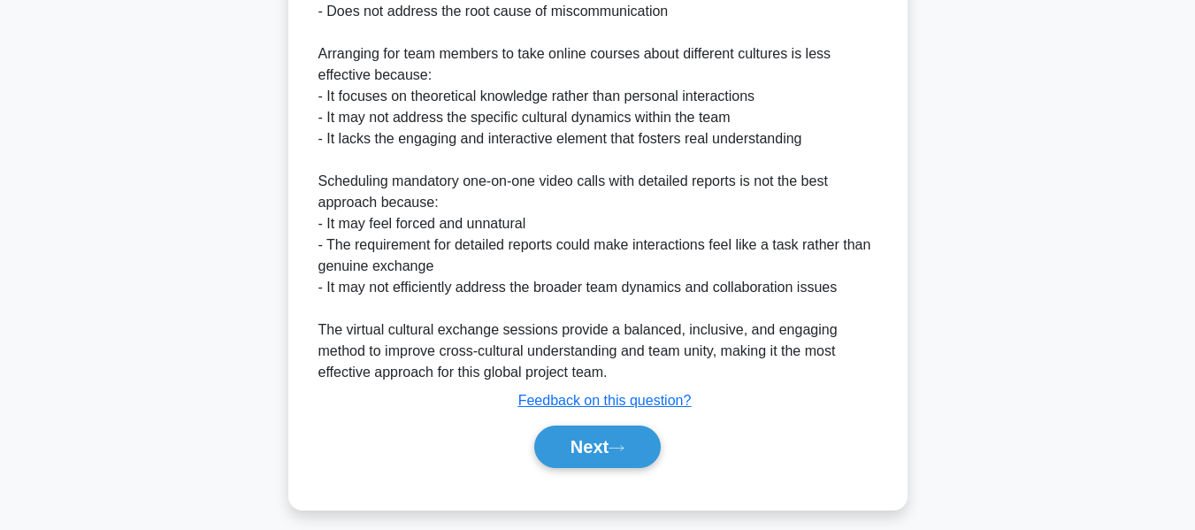
scroll to position [1150, 0]
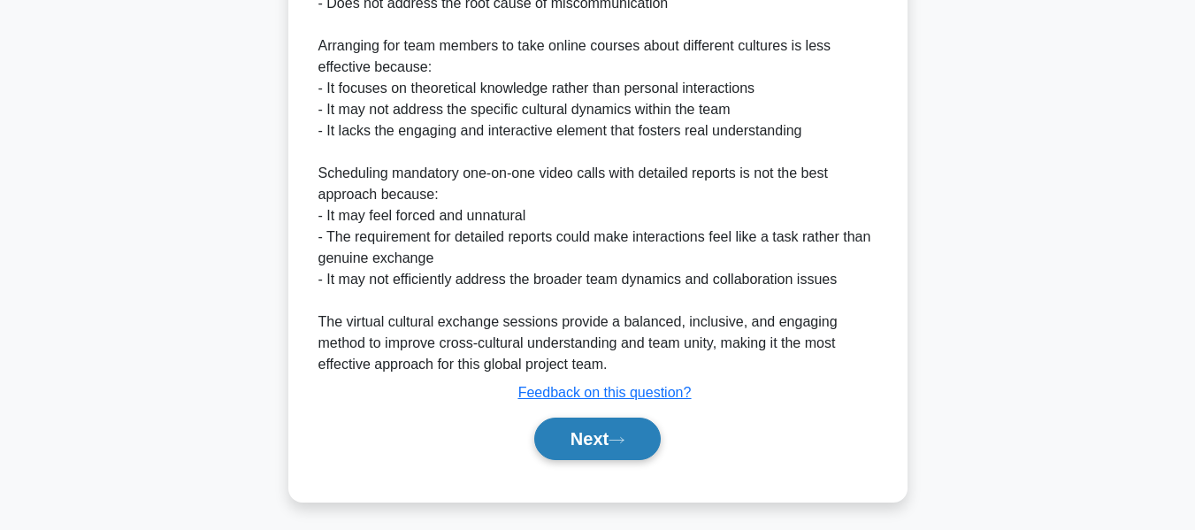
click at [566, 439] on button "Next" at bounding box center [597, 439] width 127 height 42
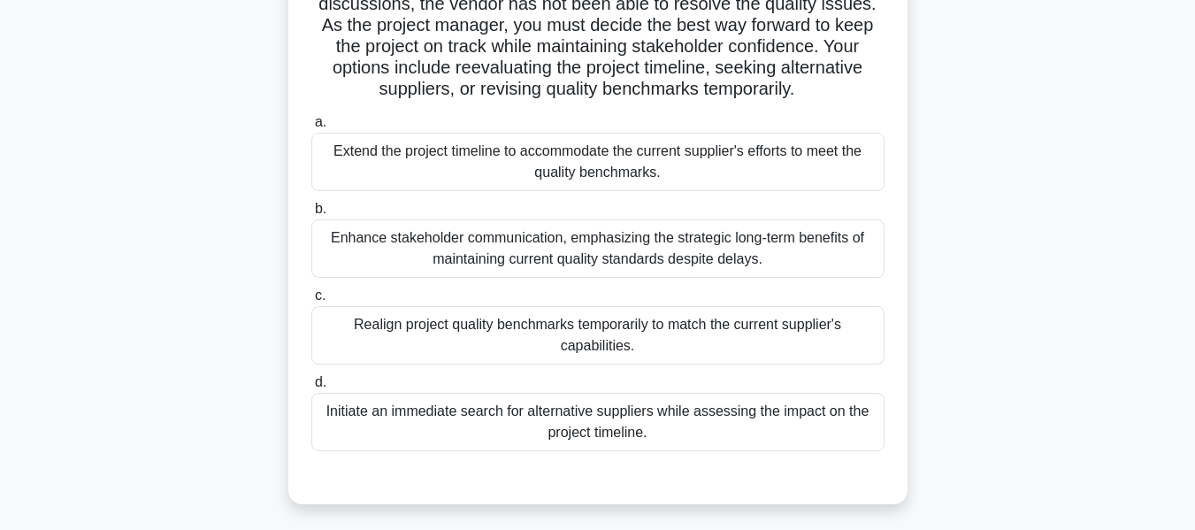
scroll to position [226, 0]
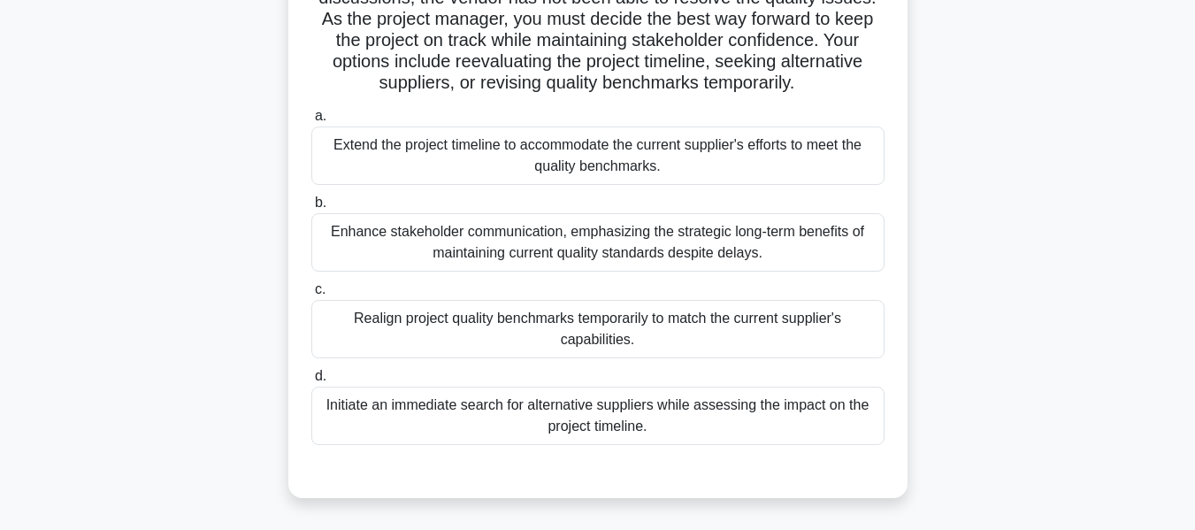
click at [494, 257] on div "Enhance stakeholder communication, emphasizing the strategic long-term benefits…" at bounding box center [597, 242] width 573 height 58
click at [311, 209] on input "b. Enhance stakeholder communication, emphasizing the strategic long-term benef…" at bounding box center [311, 203] width 0 height 12
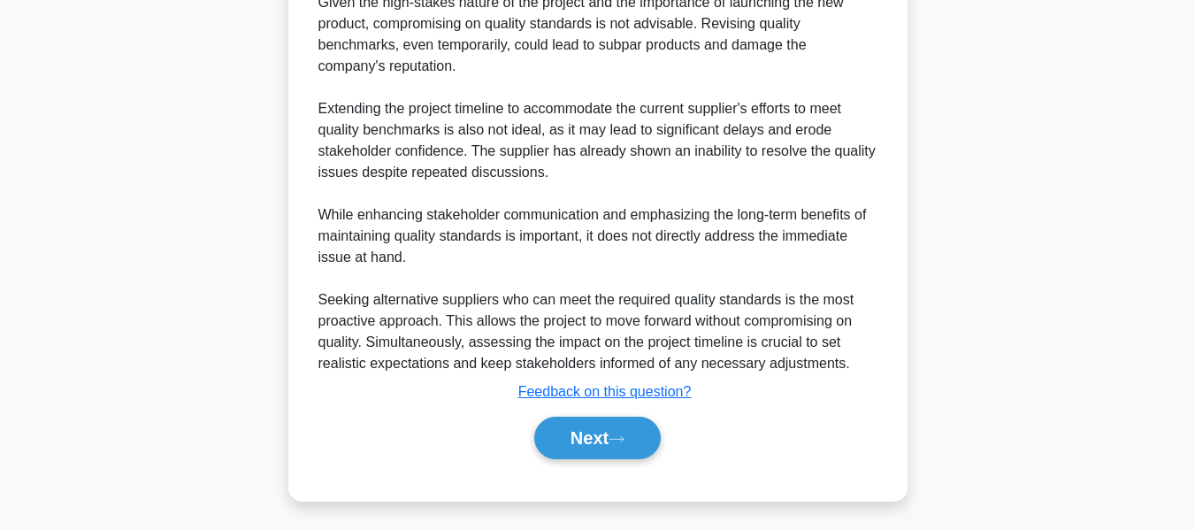
scroll to position [840, 0]
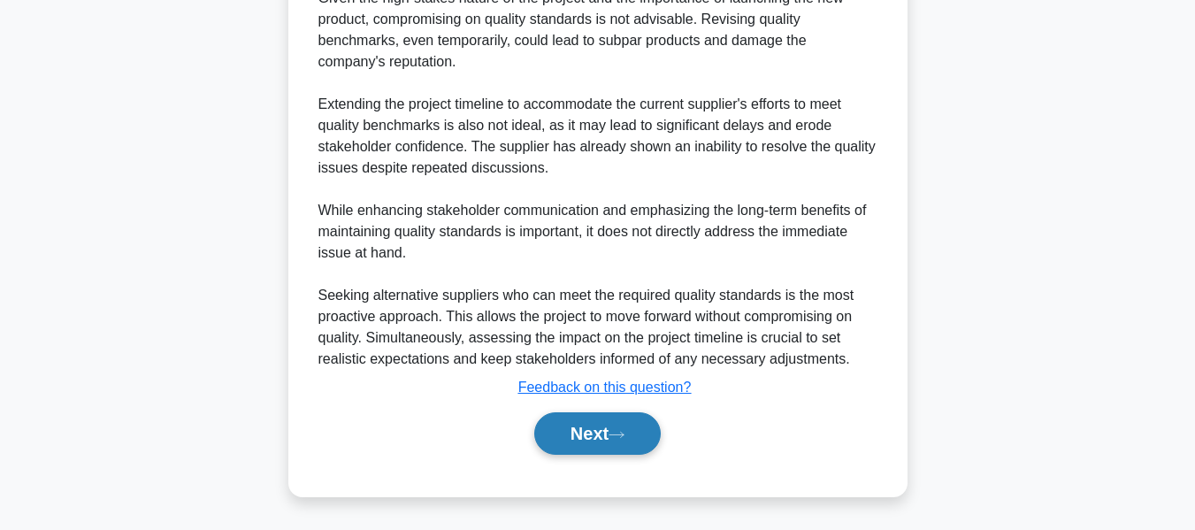
click at [572, 437] on button "Next" at bounding box center [597, 433] width 127 height 42
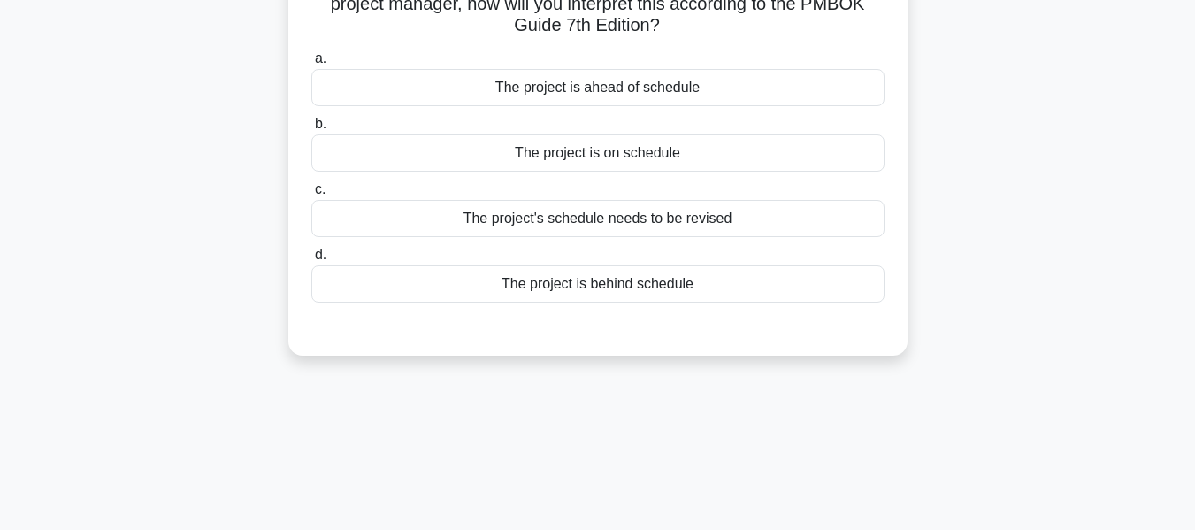
scroll to position [72, 0]
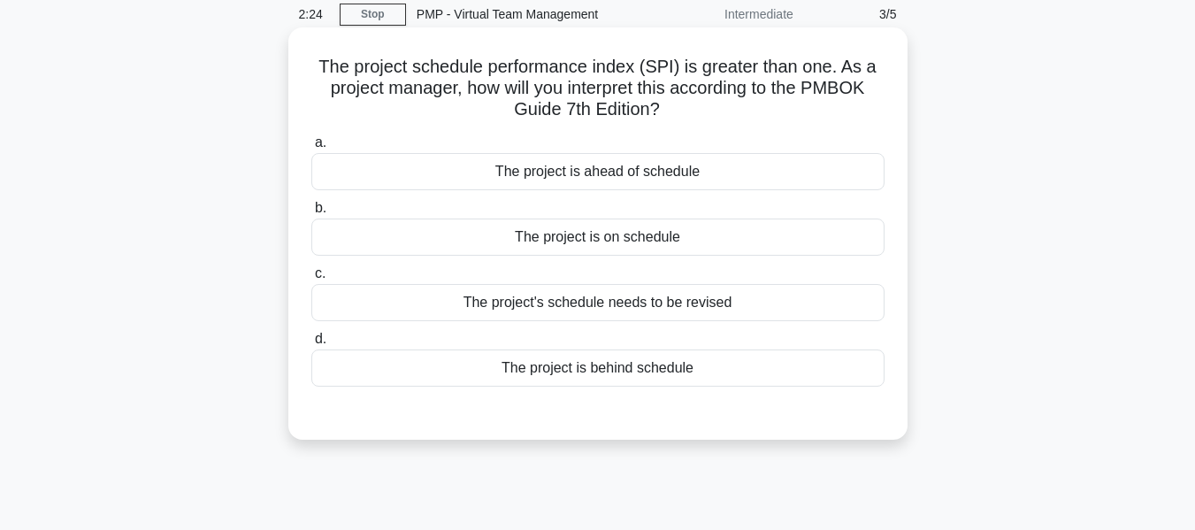
click at [626, 167] on div "The project is ahead of schedule" at bounding box center [597, 171] width 573 height 37
click at [311, 149] on input "a. The project is ahead of schedule" at bounding box center [311, 143] width 0 height 12
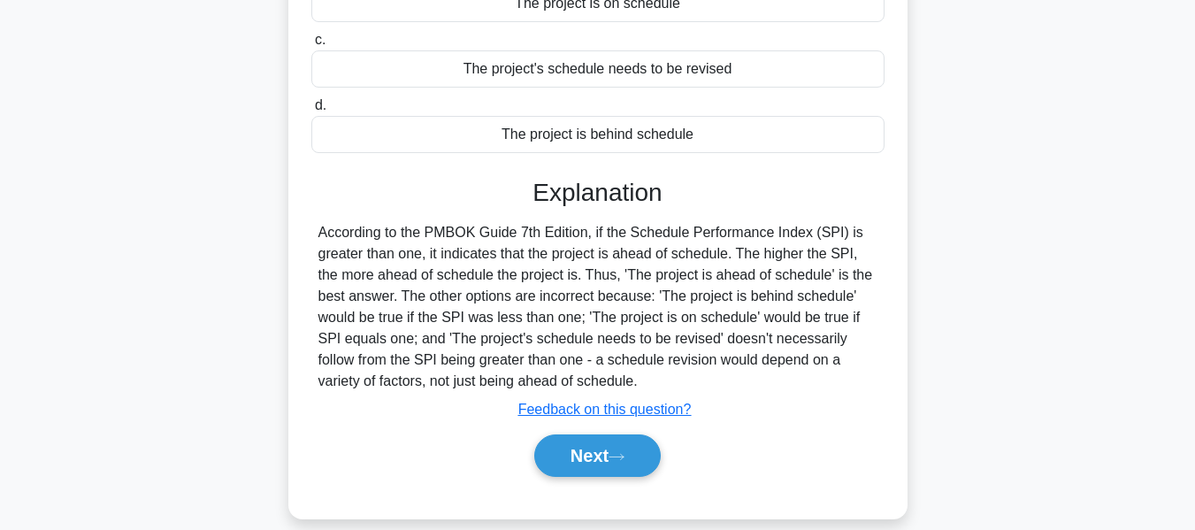
scroll to position [426, 0]
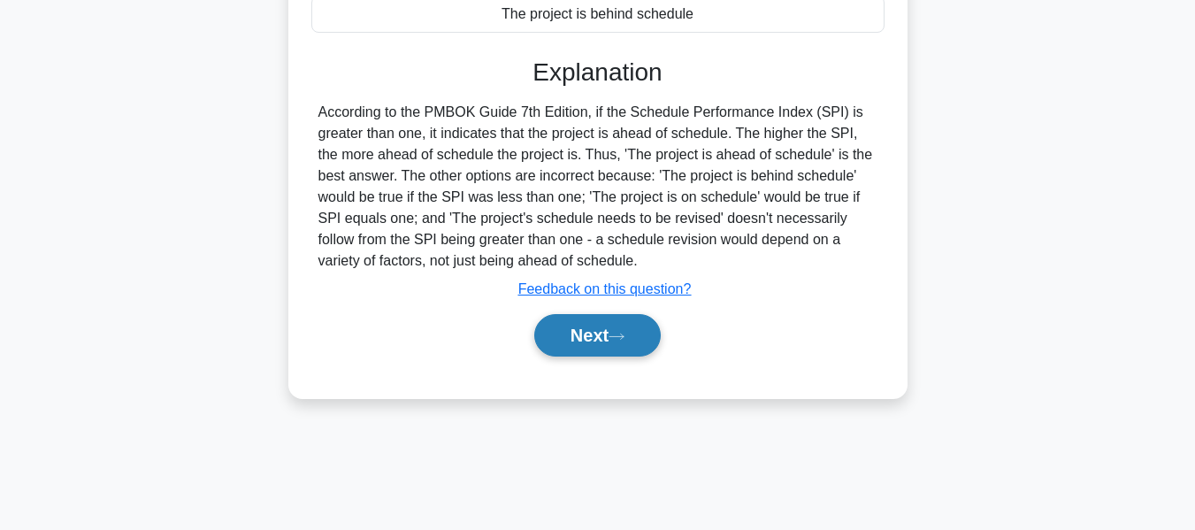
click at [644, 347] on button "Next" at bounding box center [597, 335] width 127 height 42
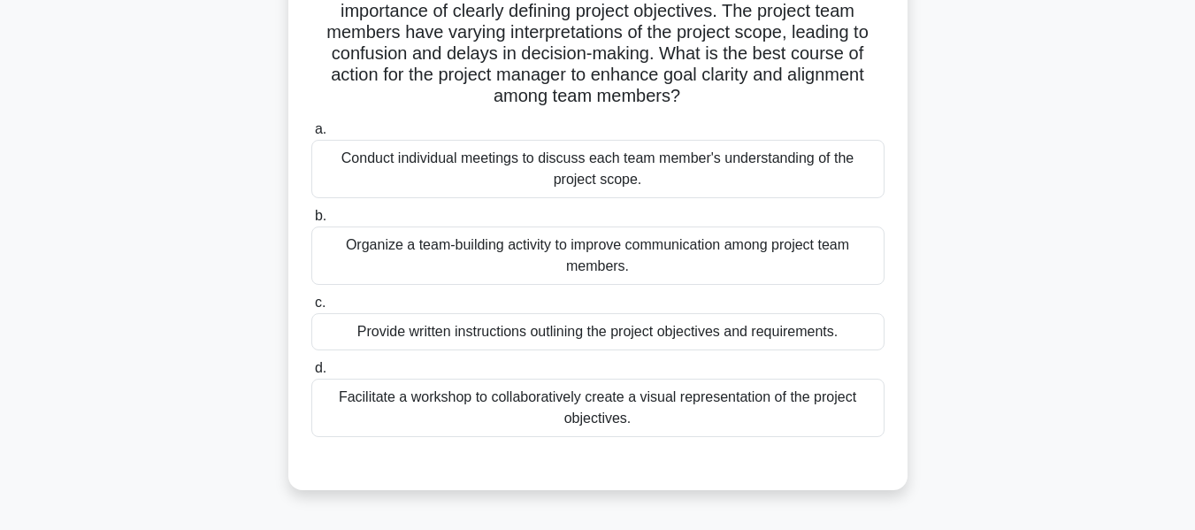
scroll to position [155, 0]
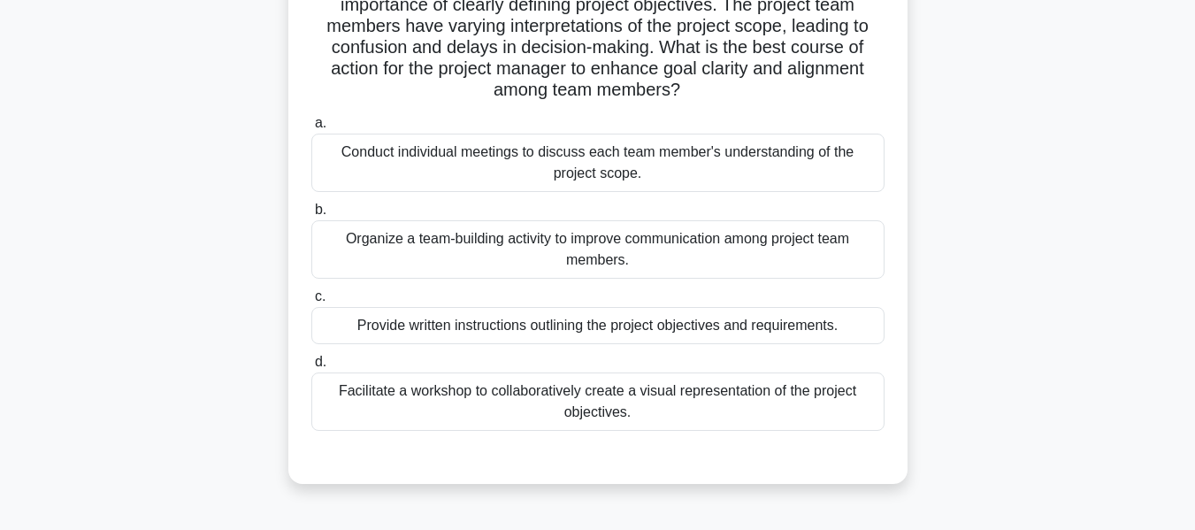
click at [596, 391] on div "Facilitate a workshop to collaboratively create a visual representation of the …" at bounding box center [597, 402] width 573 height 58
click at [311, 368] on input "d. Facilitate a workshop to collaboratively create a visual representation of t…" at bounding box center [311, 363] width 0 height 12
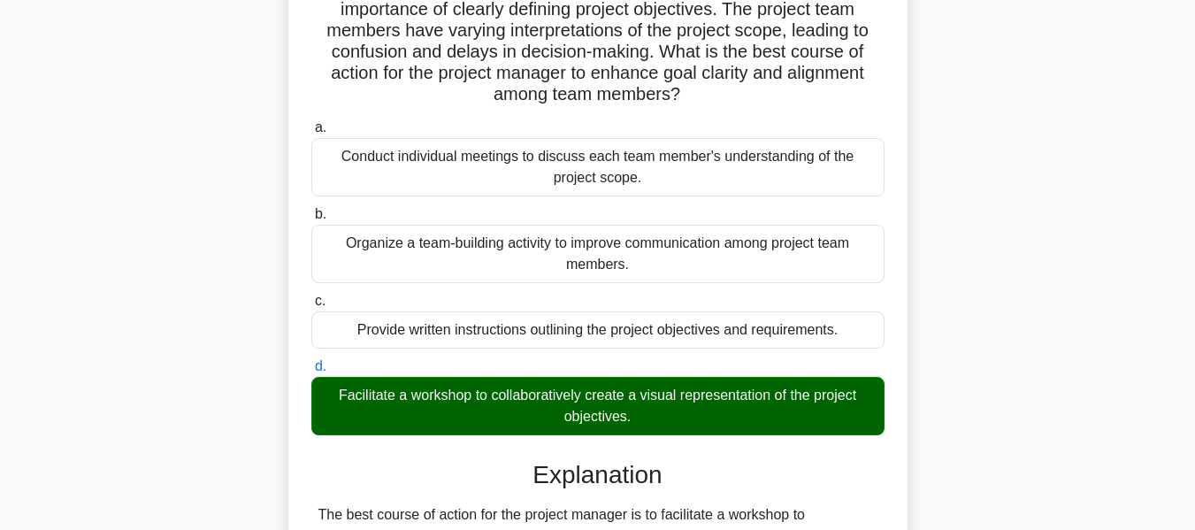
scroll to position [541, 0]
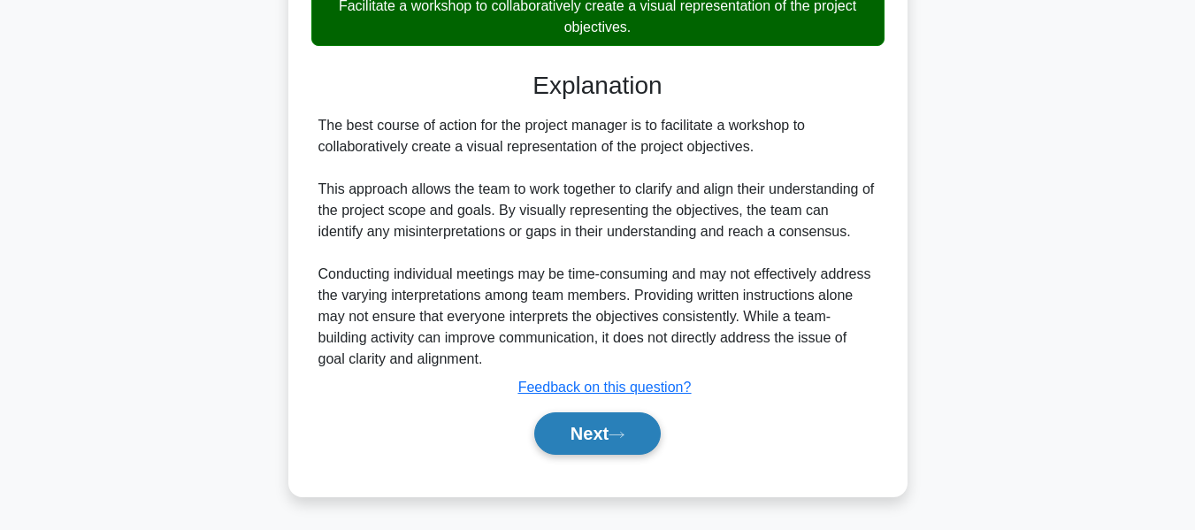
drag, startPoint x: 621, startPoint y: 419, endPoint x: 636, endPoint y: 415, distance: 15.7
click at [621, 419] on button "Next" at bounding box center [597, 433] width 127 height 42
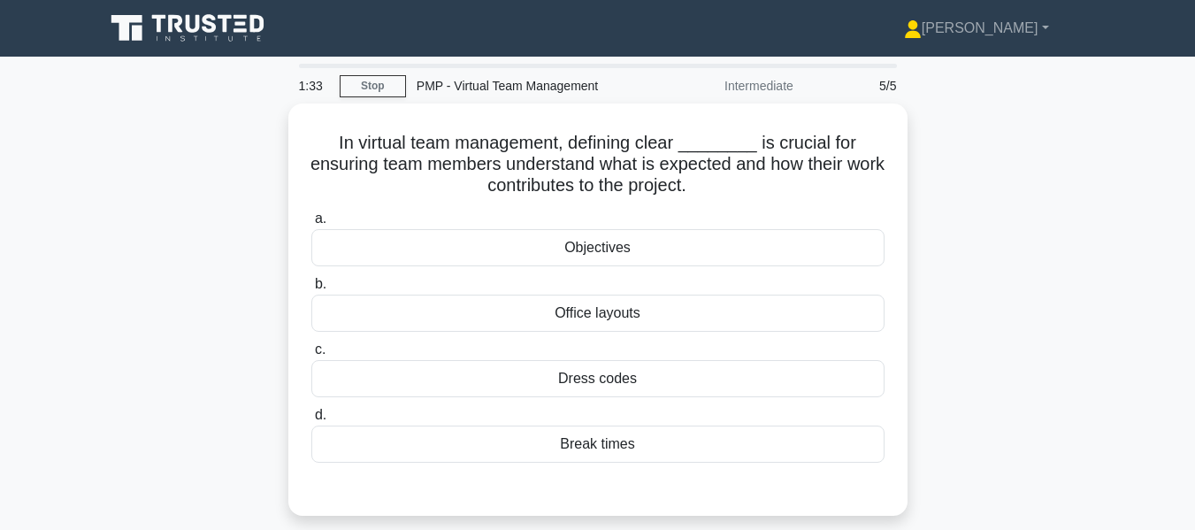
scroll to position [88, 0]
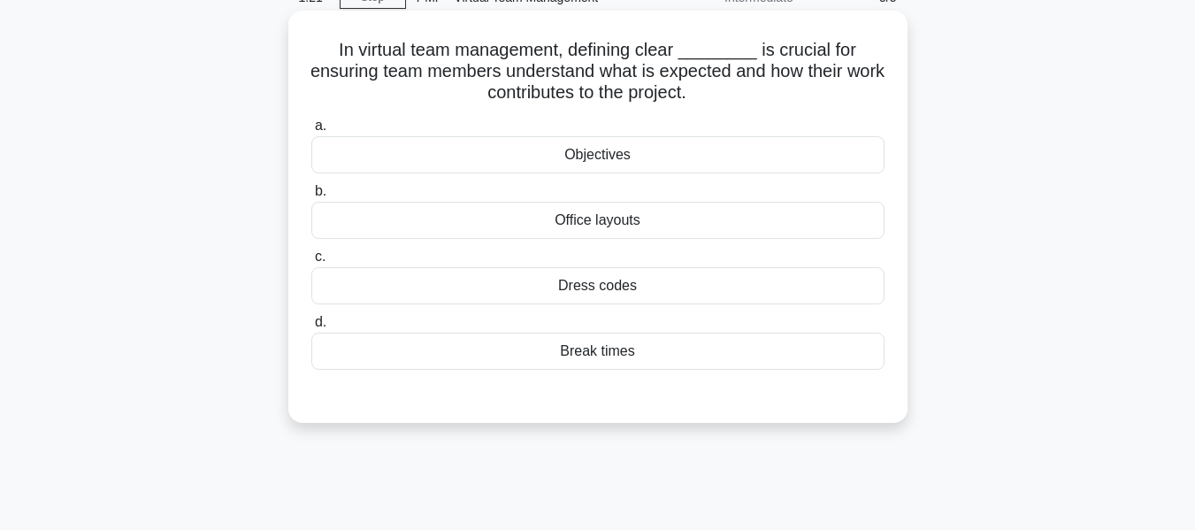
click at [603, 155] on div "Objectives" at bounding box center [597, 154] width 573 height 37
click at [311, 132] on input "a. Objectives" at bounding box center [311, 126] width 0 height 12
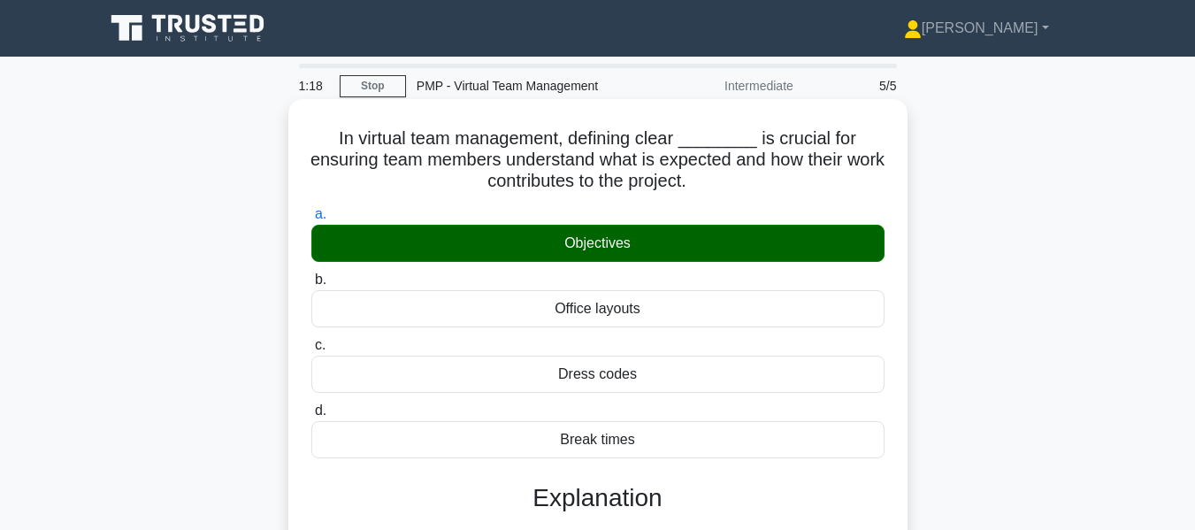
scroll to position [434, 0]
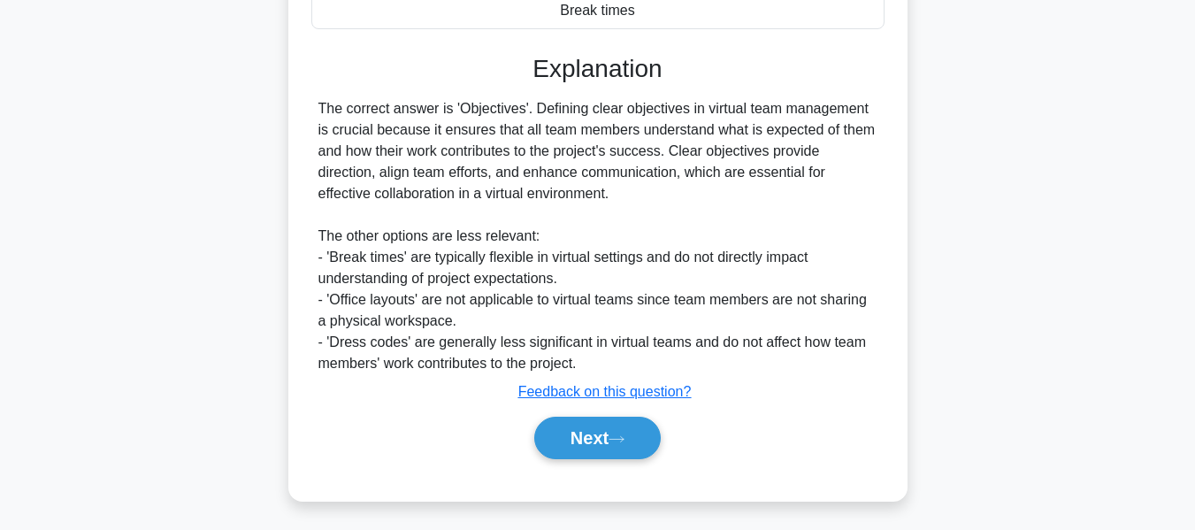
drag, startPoint x: 583, startPoint y: 427, endPoint x: 1003, endPoint y: 307, distance: 436.1
click at [583, 427] on button "Next" at bounding box center [597, 438] width 127 height 42
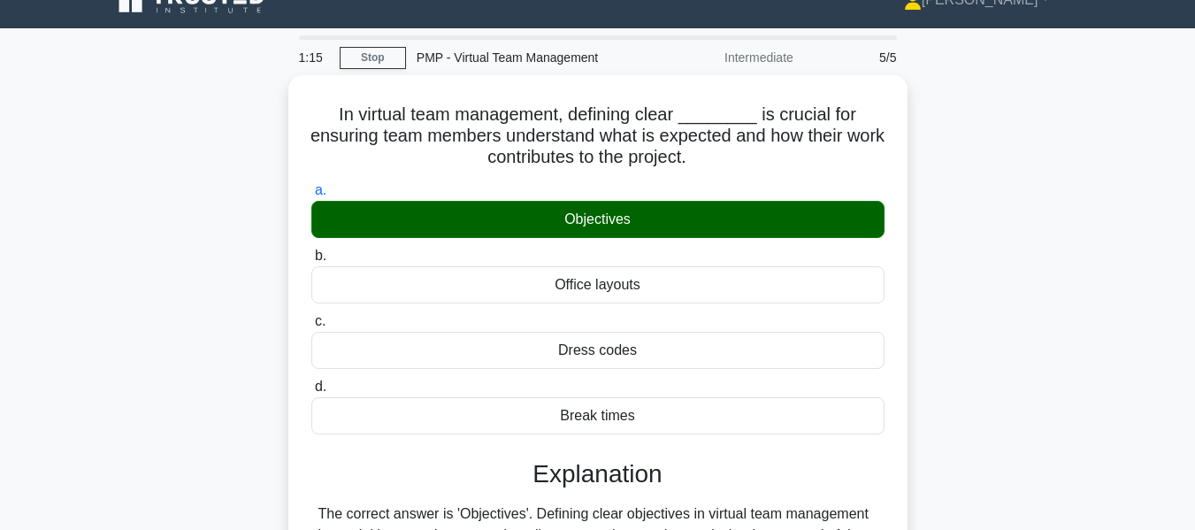
scroll to position [0, 0]
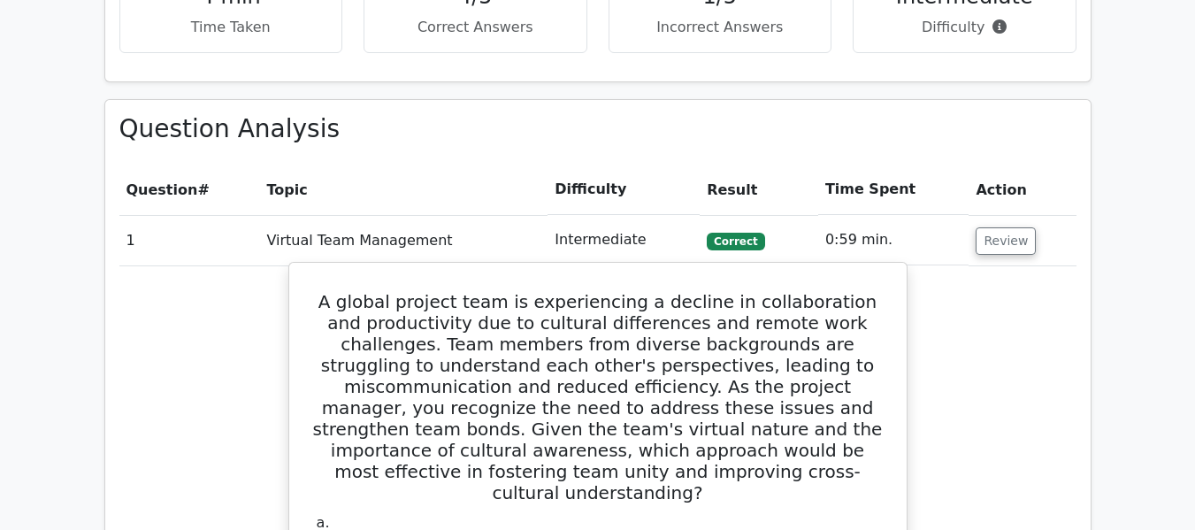
scroll to position [796, 0]
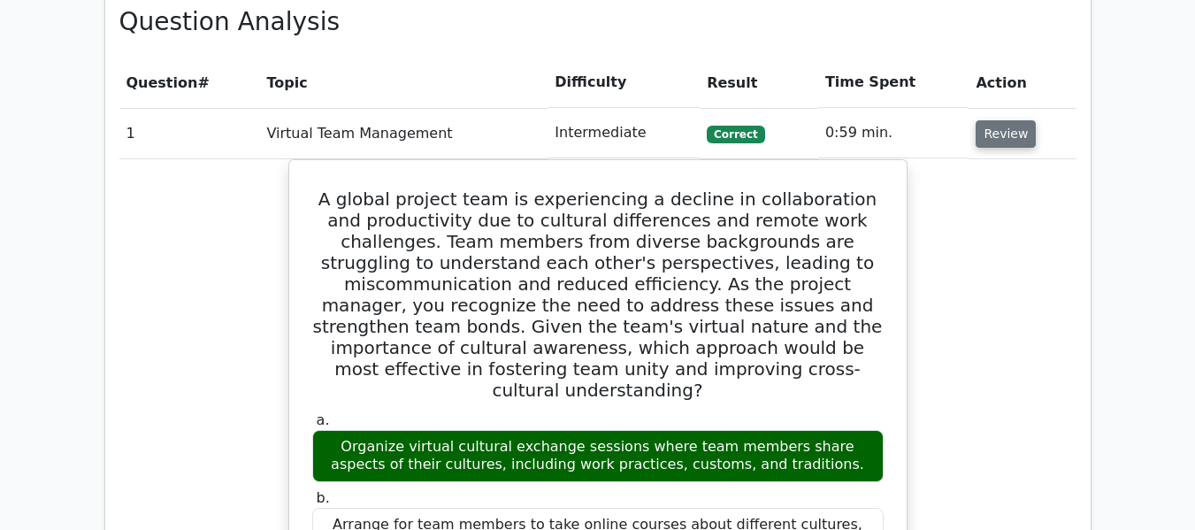
click at [993, 131] on button "Review" at bounding box center [1006, 133] width 60 height 27
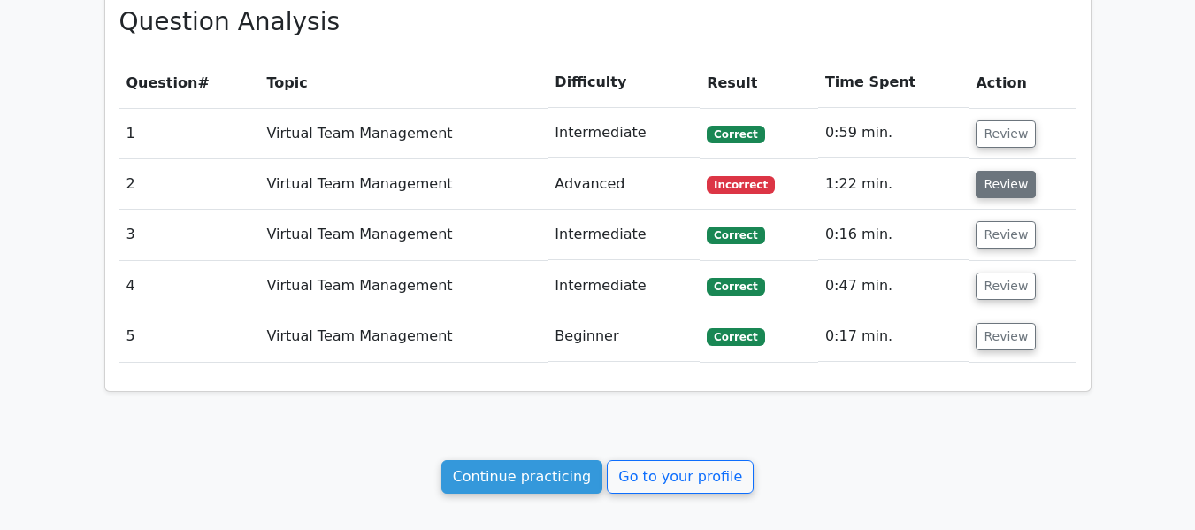
click at [984, 185] on button "Review" at bounding box center [1006, 184] width 60 height 27
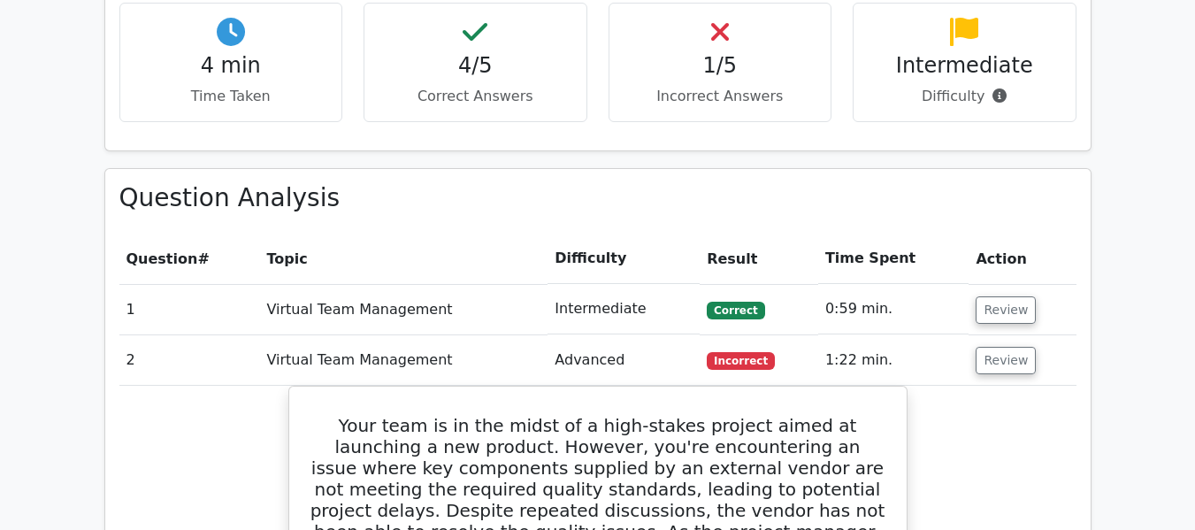
scroll to position [619, 0]
click at [980, 364] on button "Review" at bounding box center [1006, 361] width 60 height 27
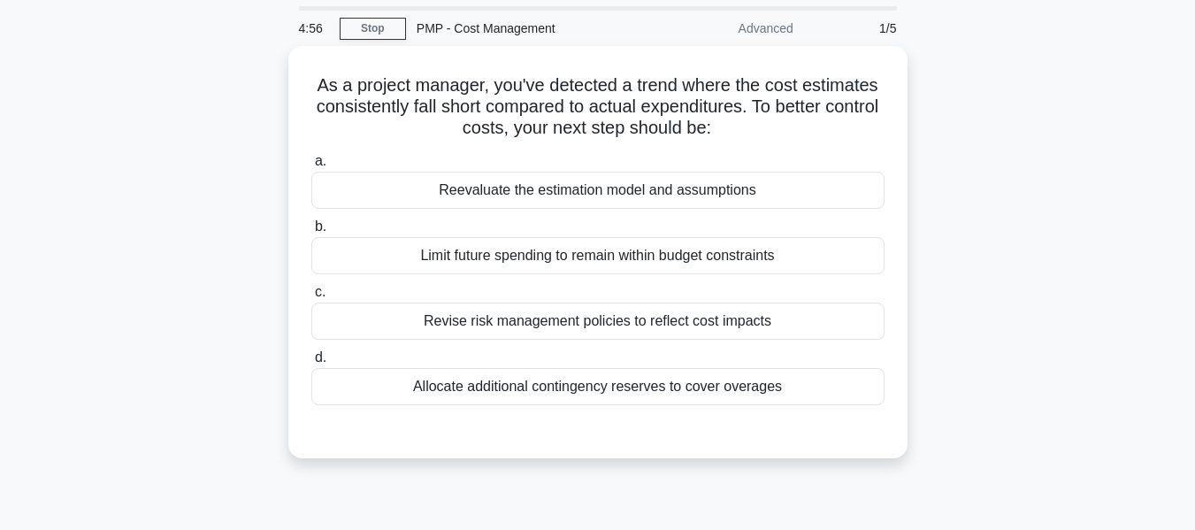
scroll to position [88, 0]
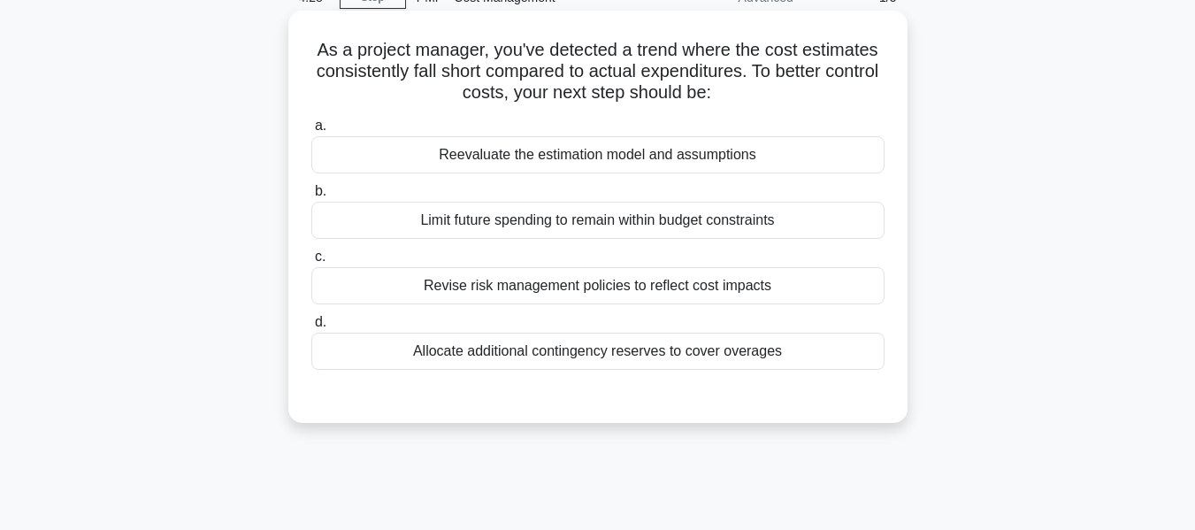
click at [640, 148] on div "Reevaluate the estimation model and assumptions" at bounding box center [597, 154] width 573 height 37
click at [311, 132] on input "a. Reevaluate the estimation model and assumptions" at bounding box center [311, 126] width 0 height 12
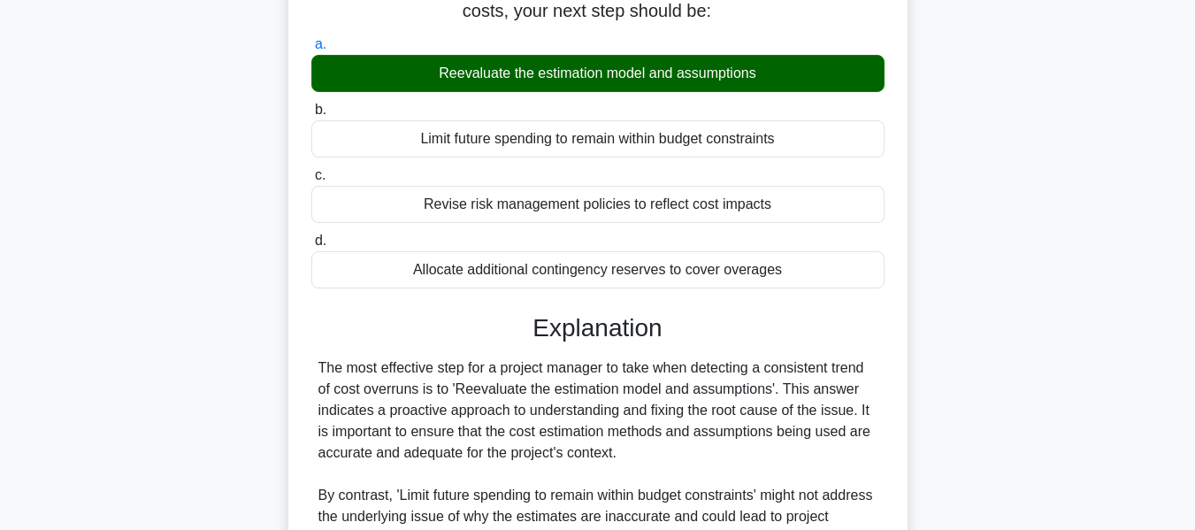
scroll to position [456, 0]
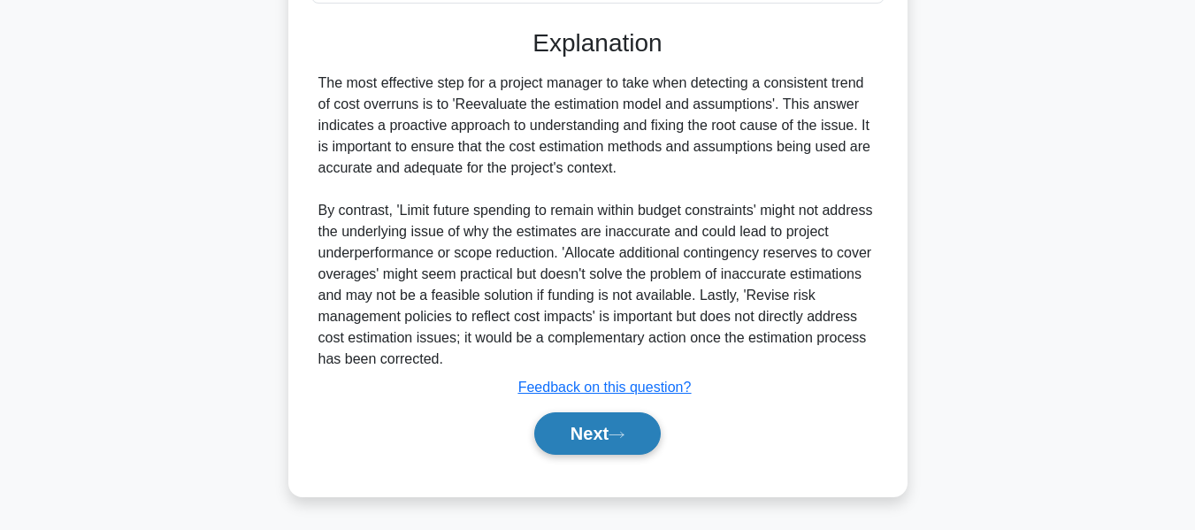
click at [575, 426] on button "Next" at bounding box center [597, 433] width 127 height 42
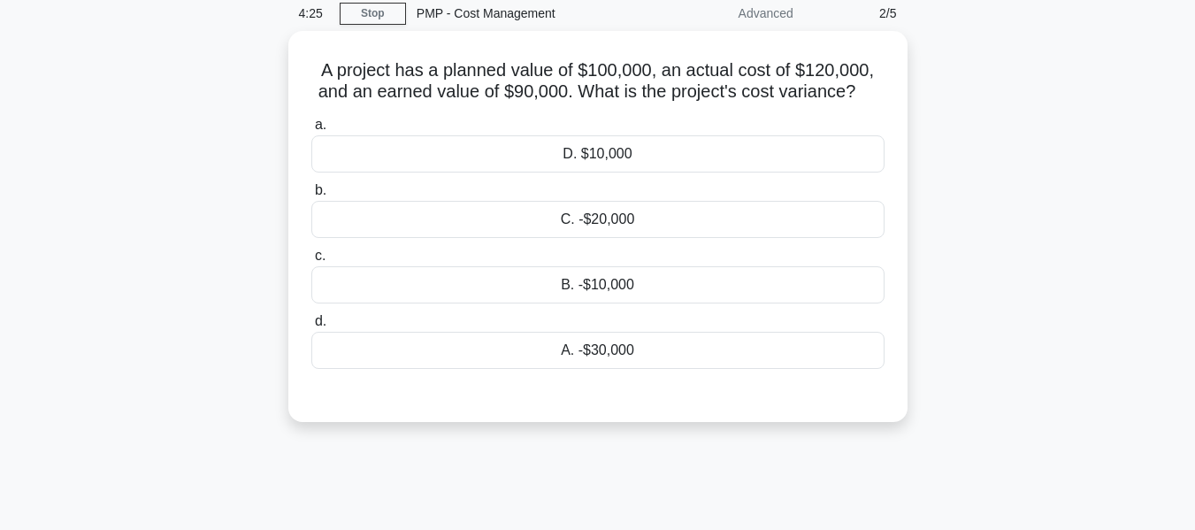
scroll to position [72, 0]
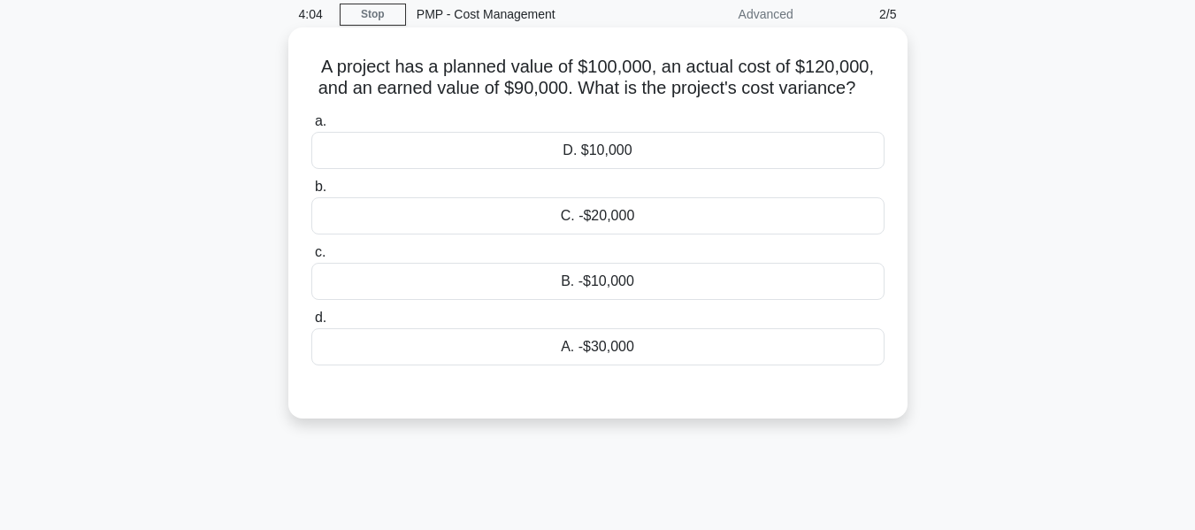
click at [580, 346] on div "A. -$30,000" at bounding box center [597, 346] width 573 height 37
click at [311, 324] on input "d. A. -$30,000" at bounding box center [311, 318] width 0 height 12
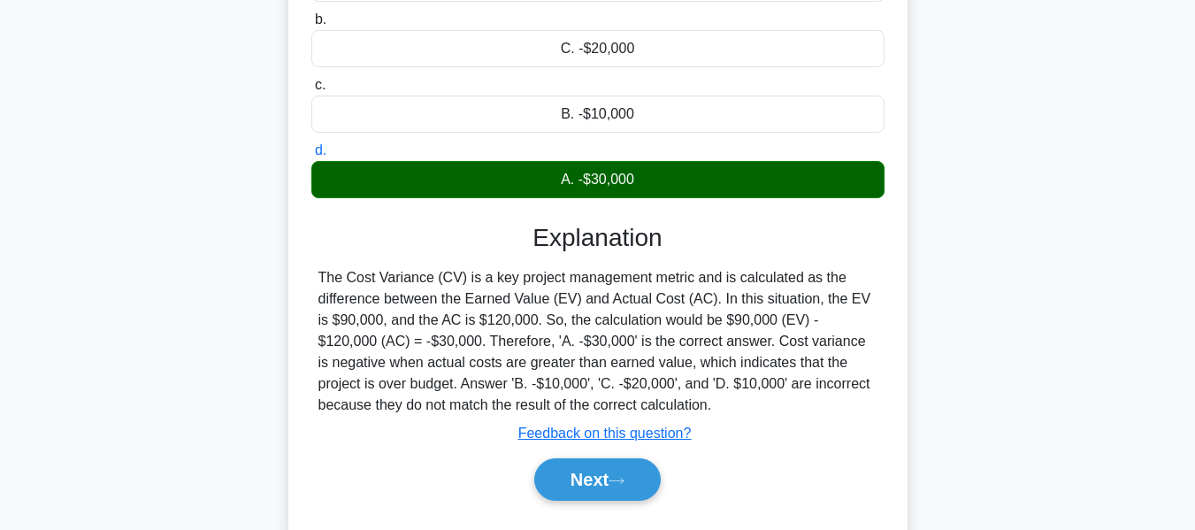
scroll to position [426, 0]
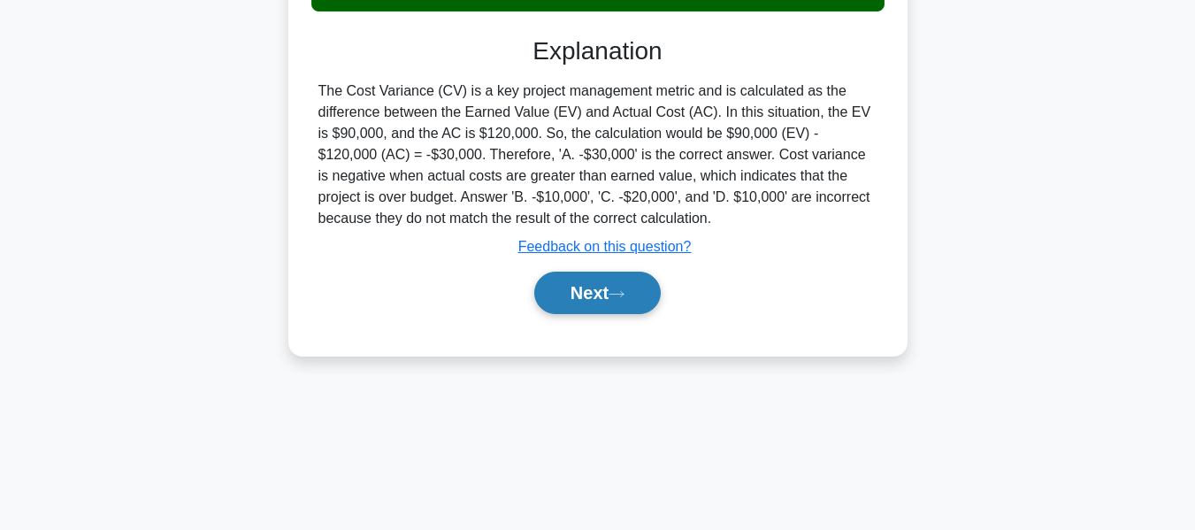
click at [582, 288] on button "Next" at bounding box center [597, 293] width 127 height 42
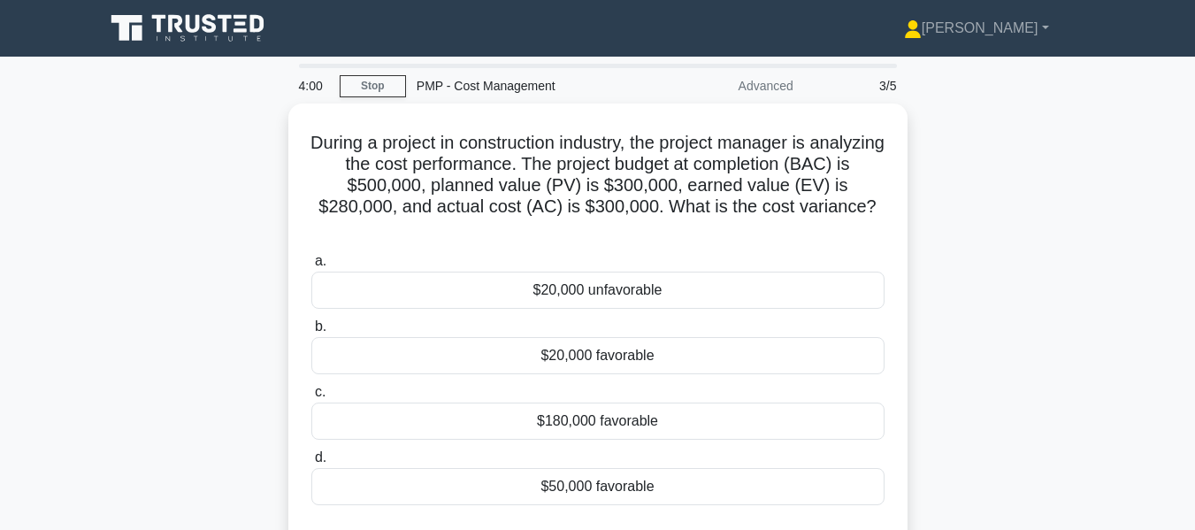
scroll to position [88, 0]
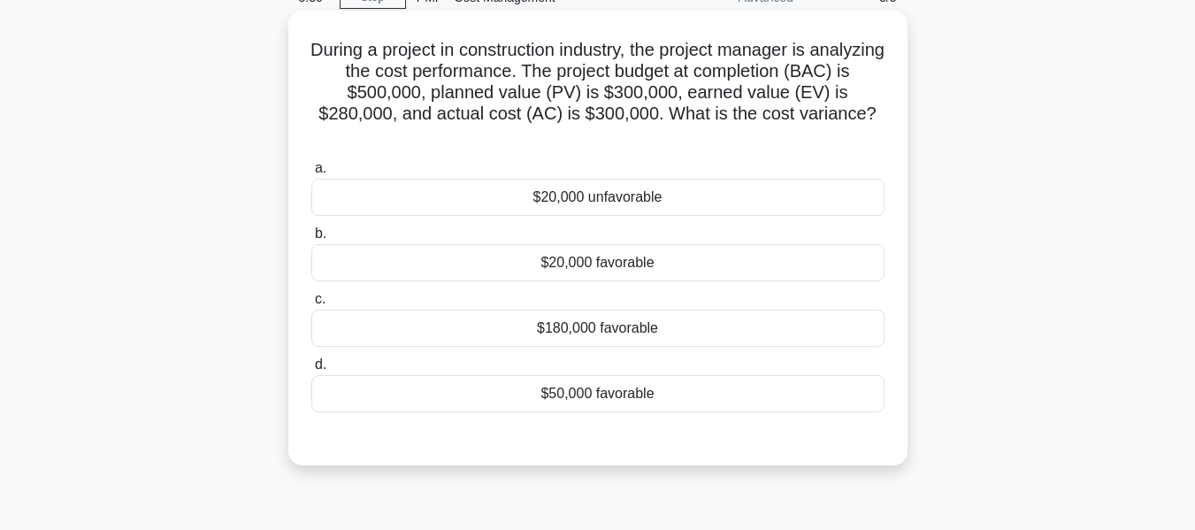
click at [592, 194] on div "$20,000 unfavorable" at bounding box center [597, 197] width 573 height 37
click at [311, 174] on input "a. $20,000 unfavorable" at bounding box center [311, 169] width 0 height 12
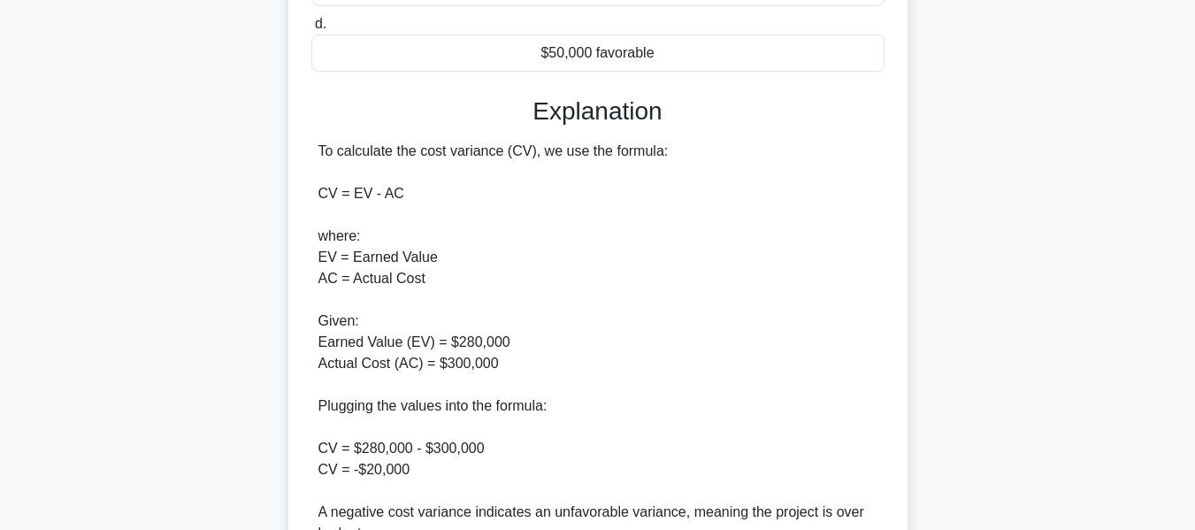
scroll to position [619, 0]
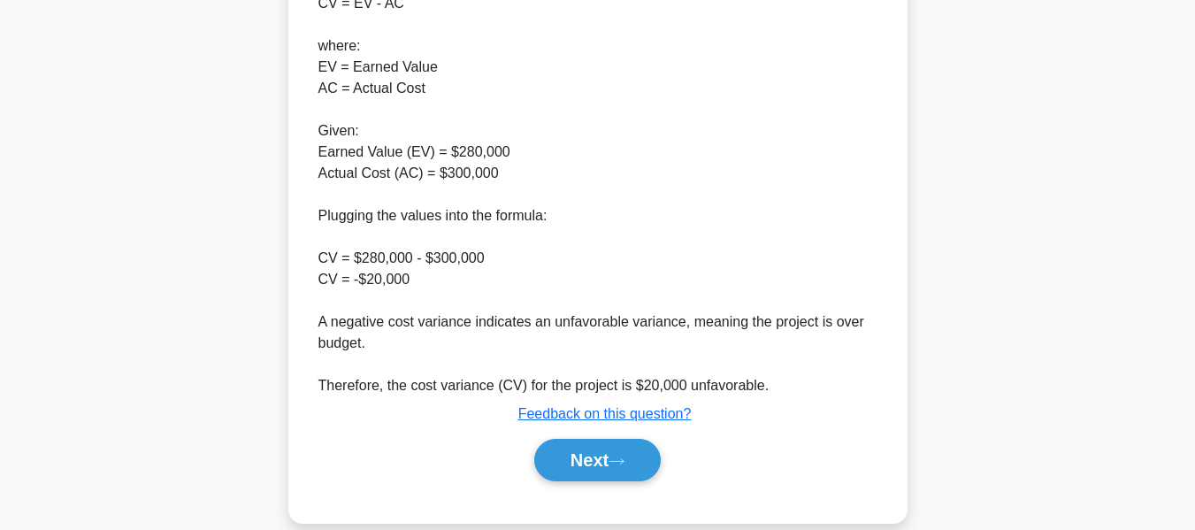
drag, startPoint x: 578, startPoint y: 457, endPoint x: 902, endPoint y: 313, distance: 354.2
click at [578, 457] on button "Next" at bounding box center [597, 460] width 127 height 42
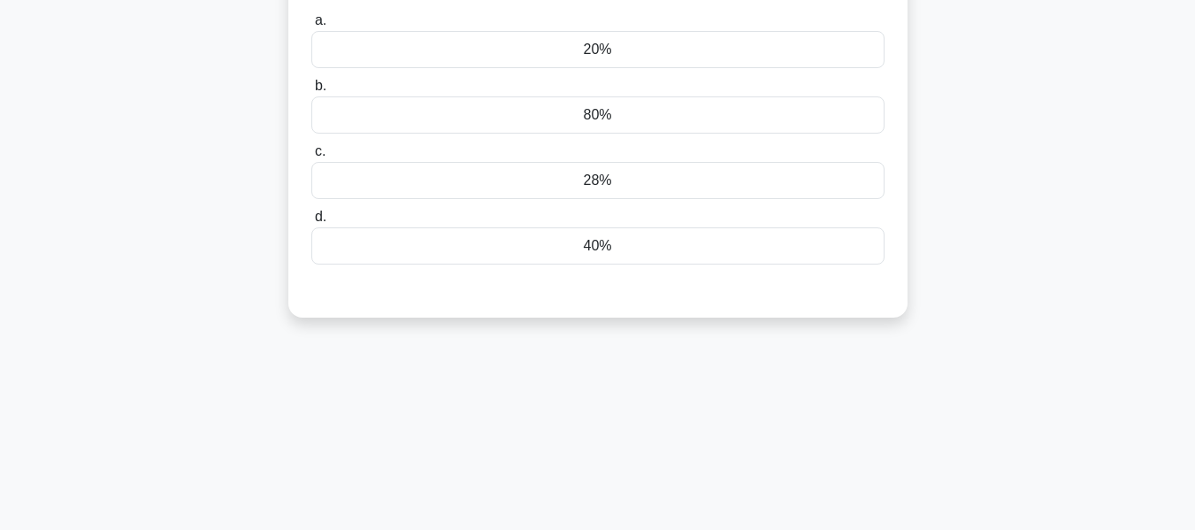
scroll to position [88, 0]
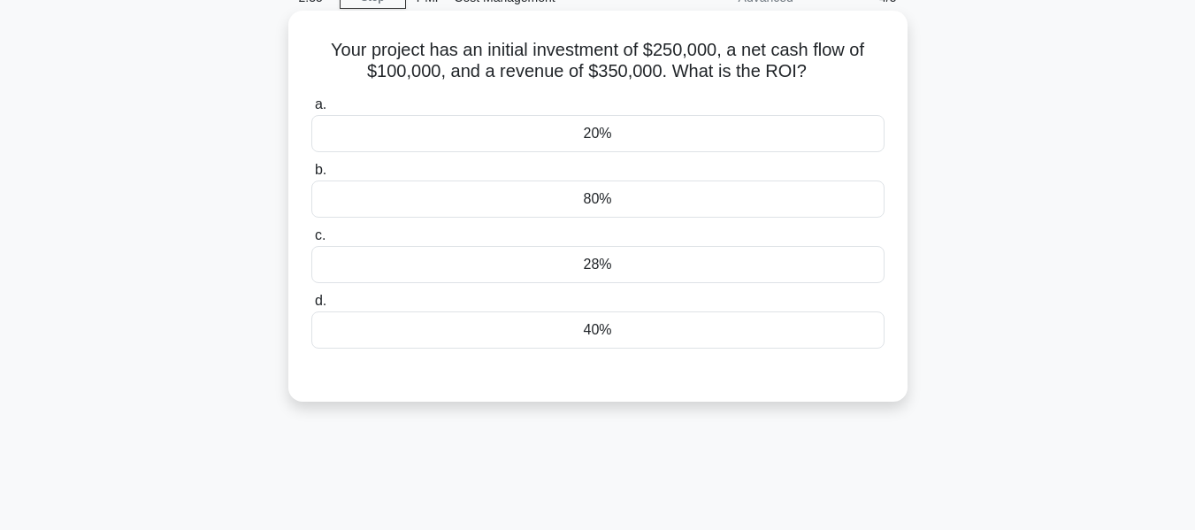
click at [602, 205] on div "80%" at bounding box center [597, 199] width 573 height 37
click at [311, 176] on input "b. 80%" at bounding box center [311, 171] width 0 height 12
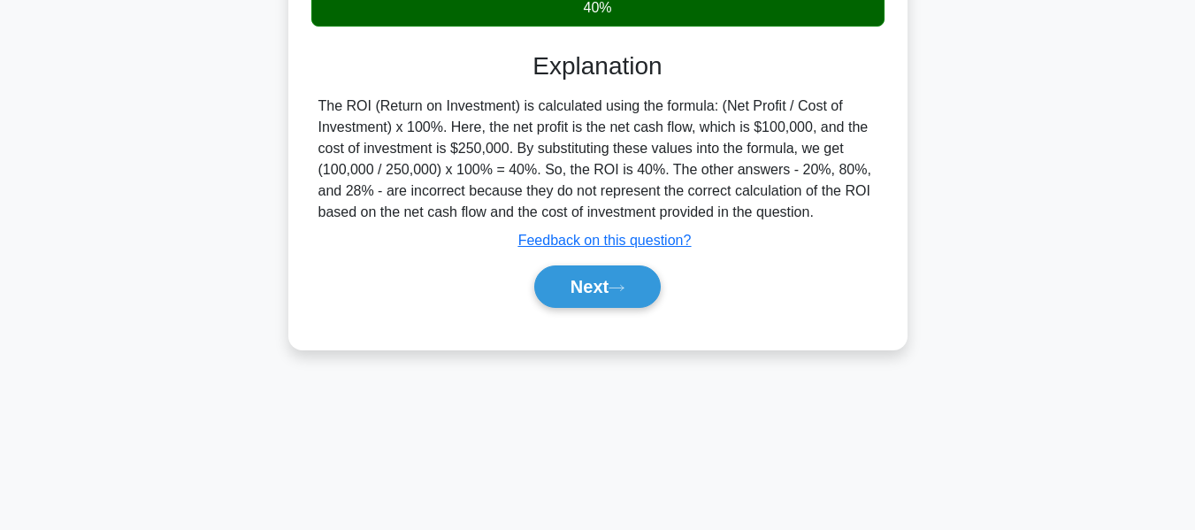
scroll to position [426, 0]
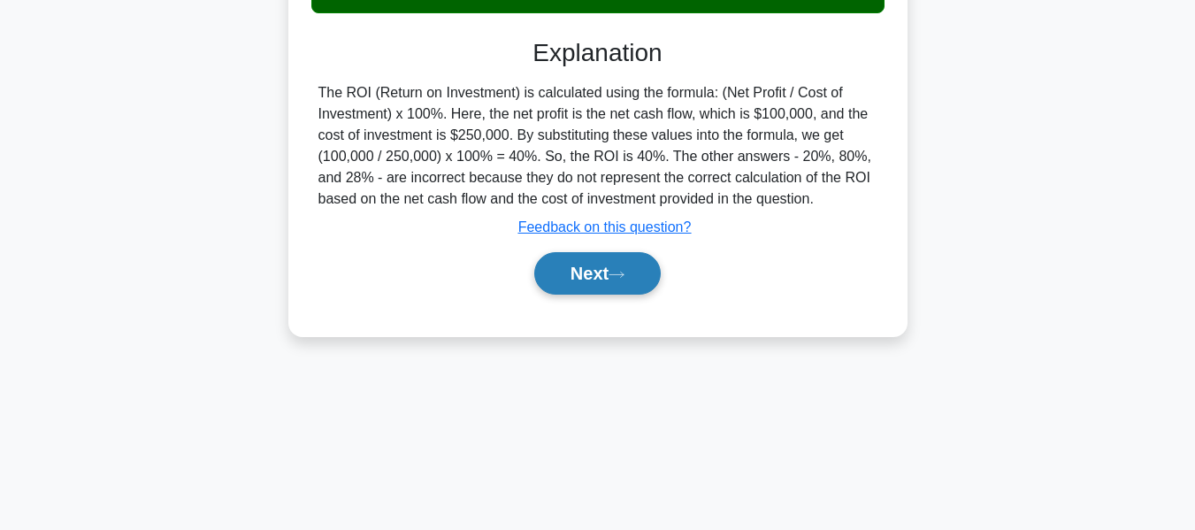
click at [586, 265] on button "Next" at bounding box center [597, 273] width 127 height 42
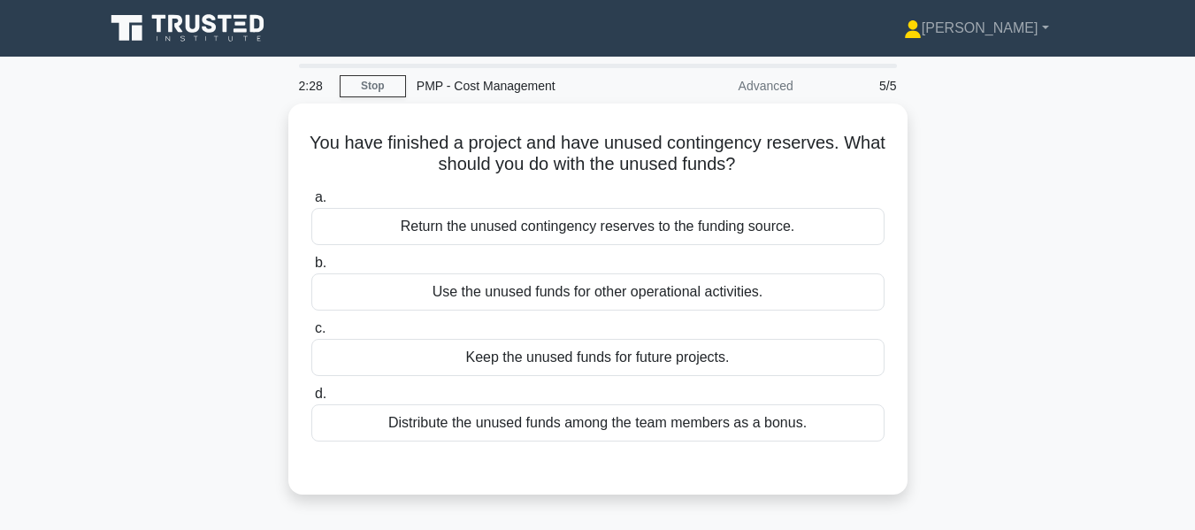
scroll to position [88, 0]
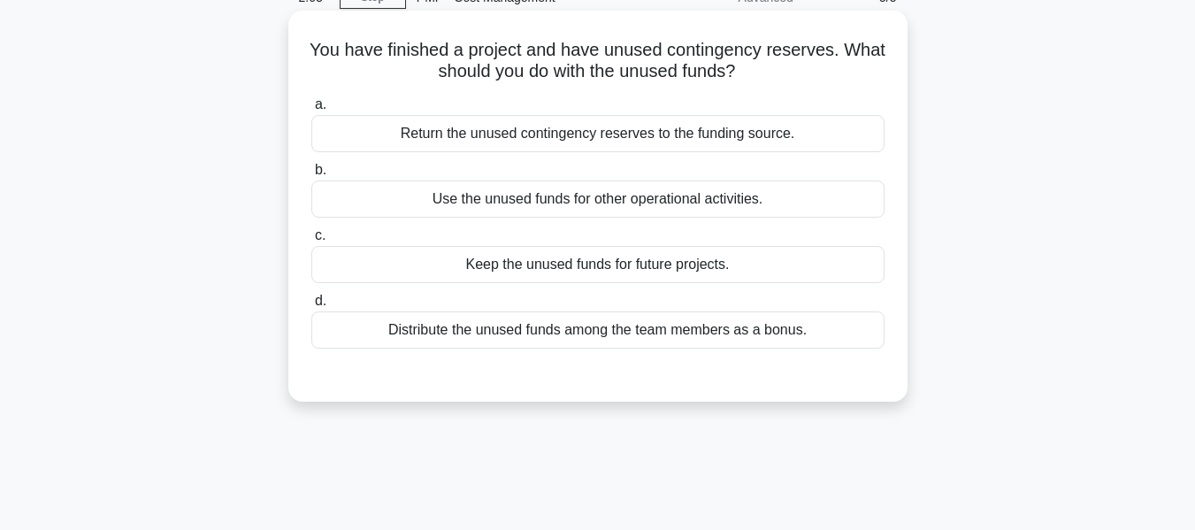
click at [688, 132] on div "Return the unused contingency reserves to the funding source." at bounding box center [597, 133] width 573 height 37
click at [311, 111] on input "a. Return the unused contingency reserves to the funding source." at bounding box center [311, 105] width 0 height 12
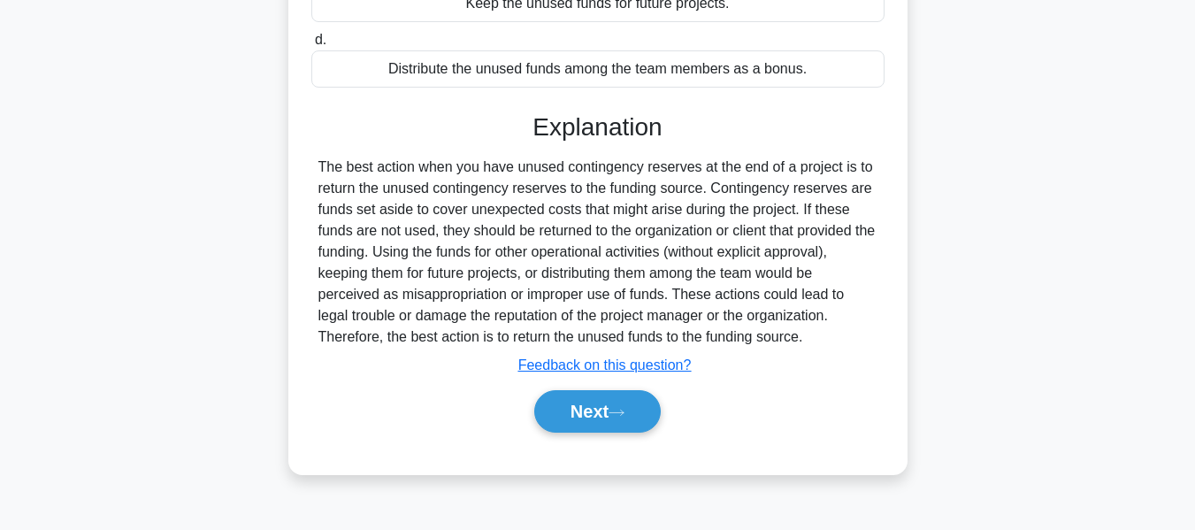
scroll to position [426, 0]
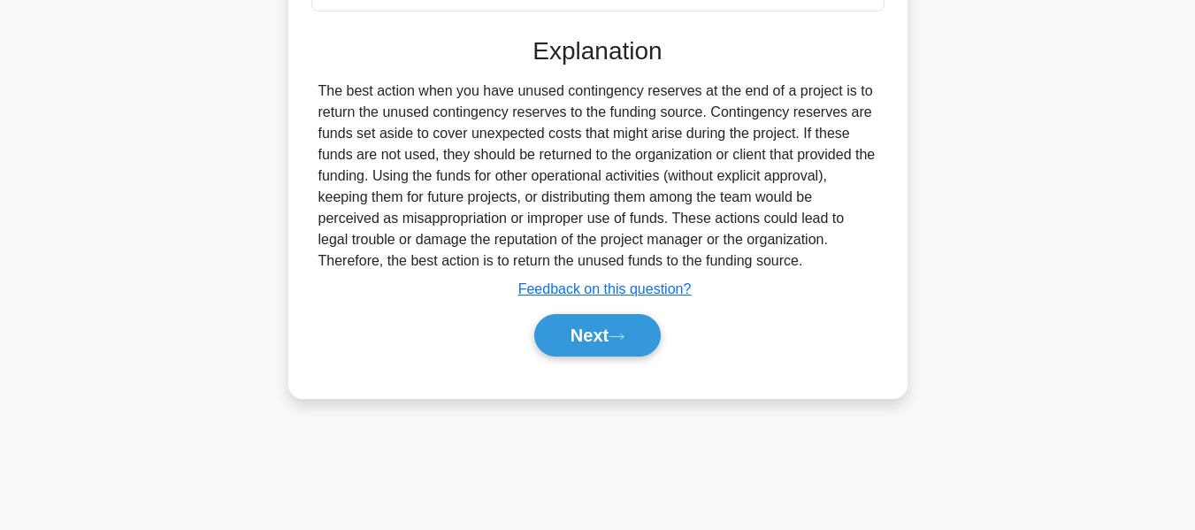
drag, startPoint x: 600, startPoint y: 343, endPoint x: 722, endPoint y: 330, distance: 122.8
click at [600, 343] on button "Next" at bounding box center [597, 335] width 127 height 42
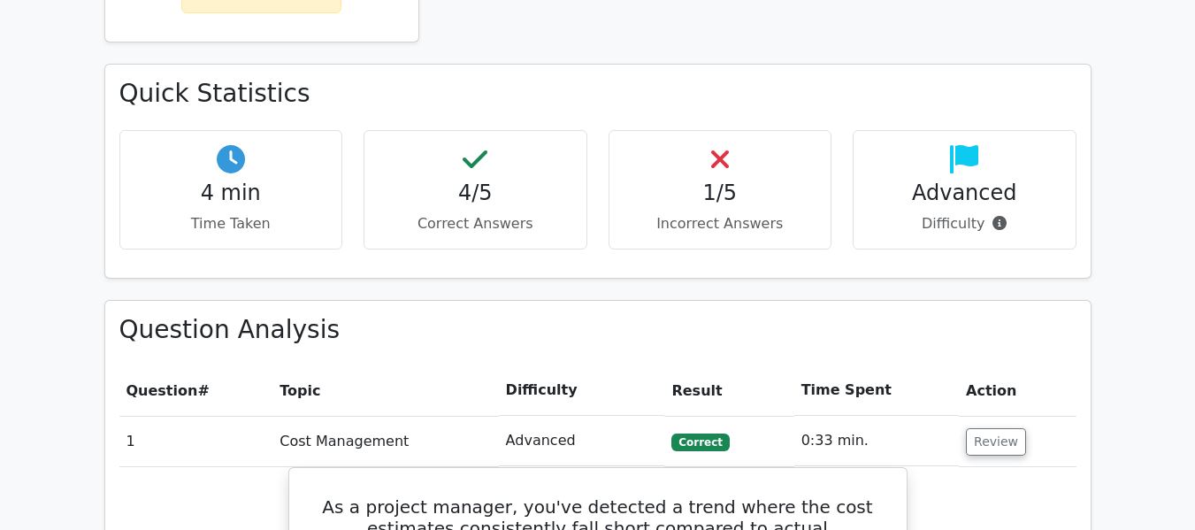
scroll to position [531, 0]
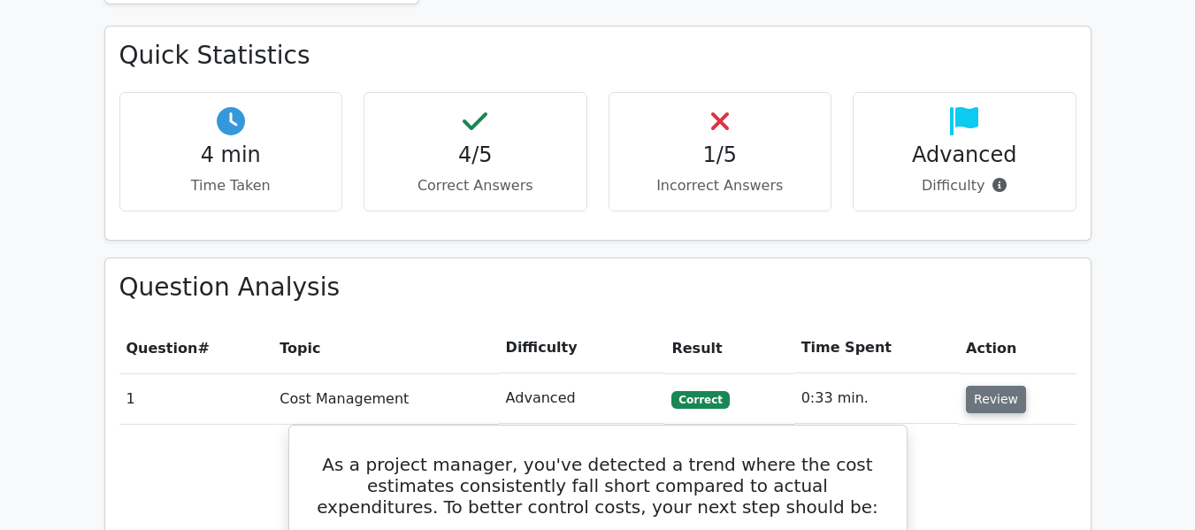
click at [995, 402] on button "Review" at bounding box center [996, 399] width 60 height 27
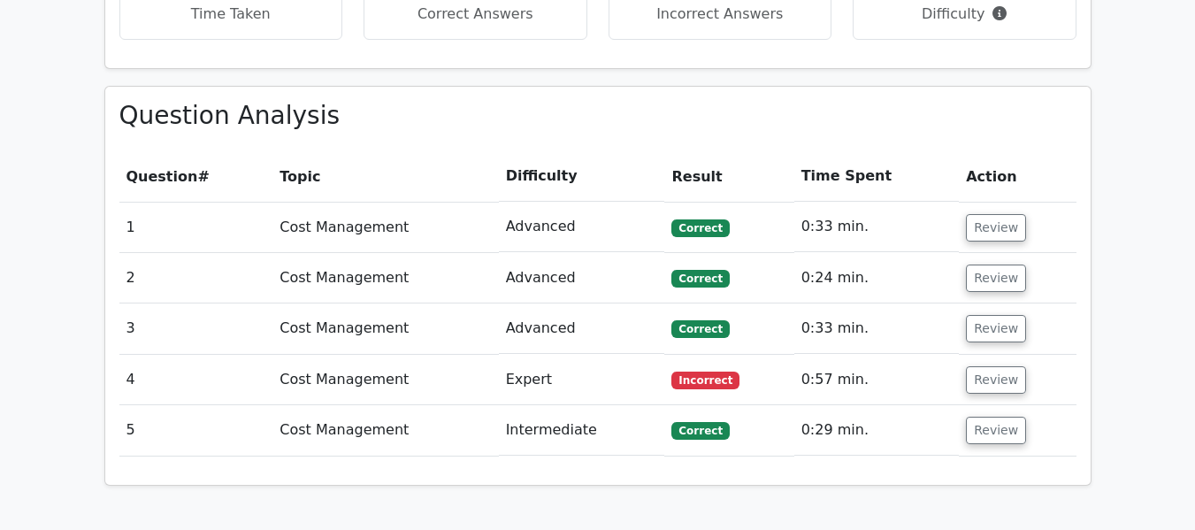
scroll to position [708, 0]
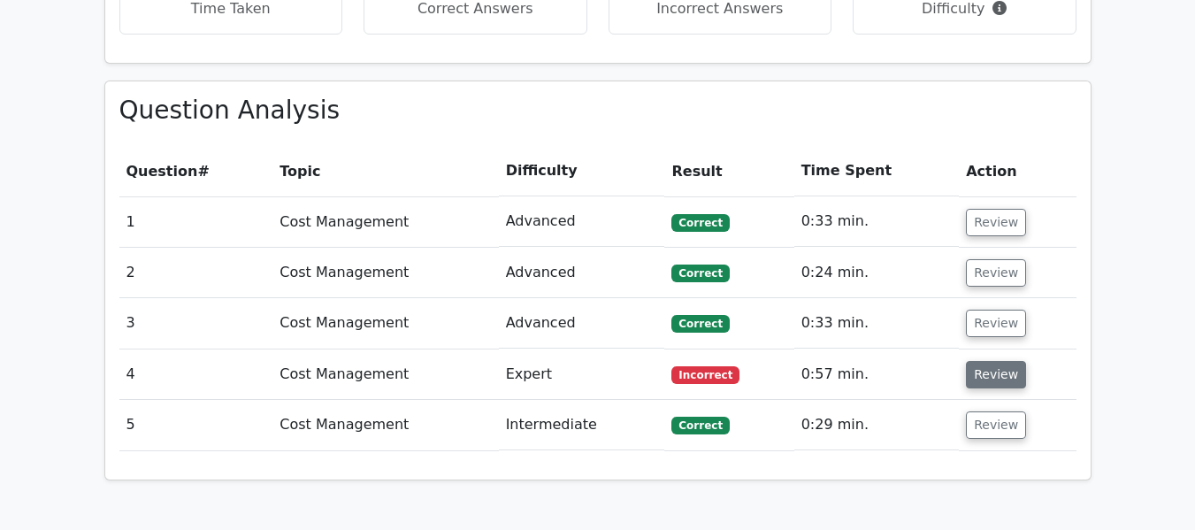
click at [998, 376] on button "Review" at bounding box center [996, 374] width 60 height 27
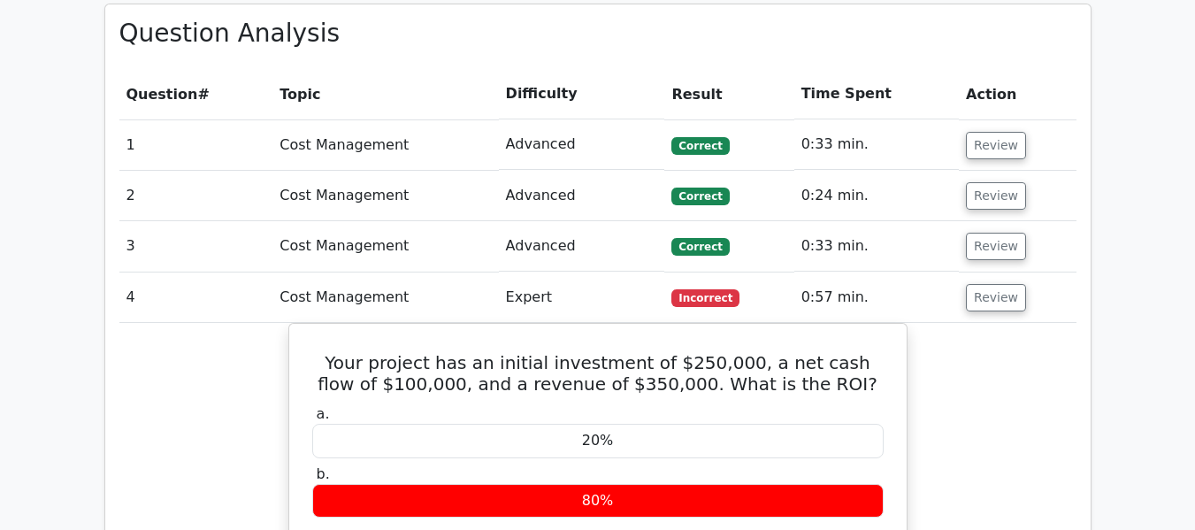
scroll to position [786, 0]
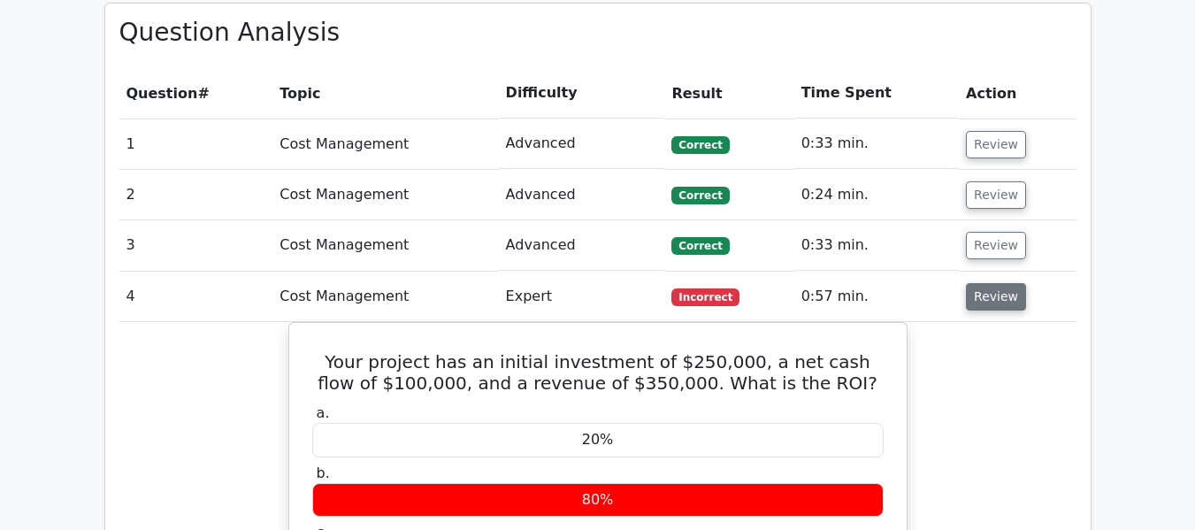
click at [988, 303] on button "Review" at bounding box center [996, 296] width 60 height 27
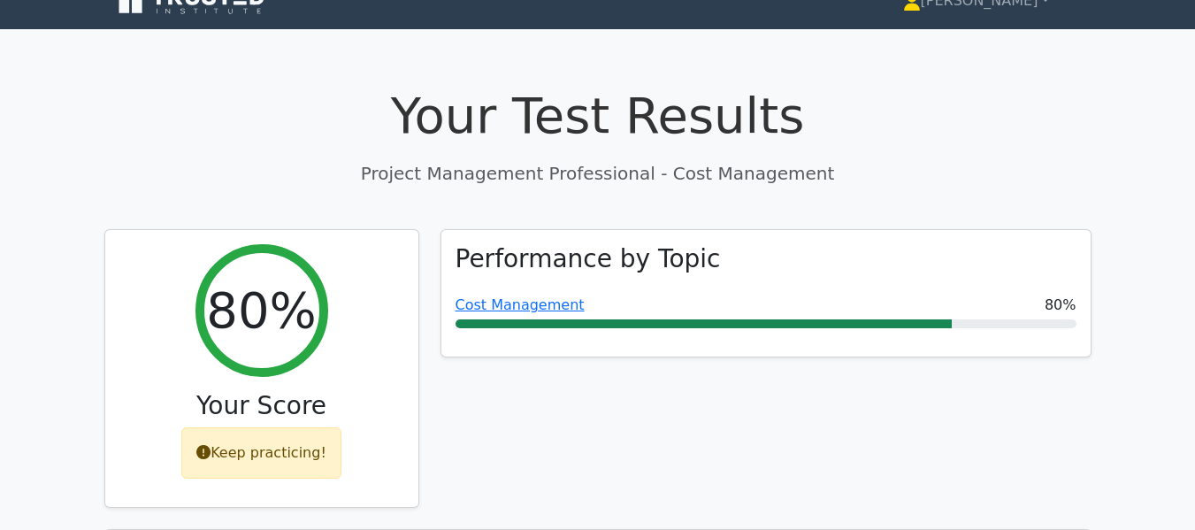
scroll to position [0, 0]
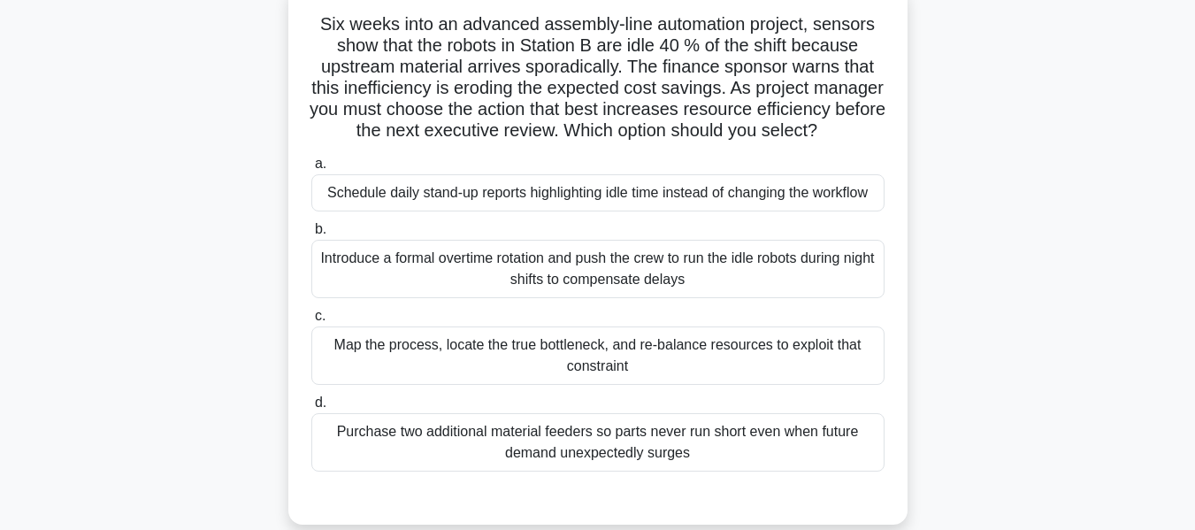
scroll to position [114, 0]
click at [361, 378] on div "Map the process, locate the true bottleneck, and re-balance resources to exploi…" at bounding box center [597, 356] width 573 height 58
click at [311, 322] on input "c. Map the process, locate the true bottleneck, and re-balance resources to exp…" at bounding box center [311, 317] width 0 height 12
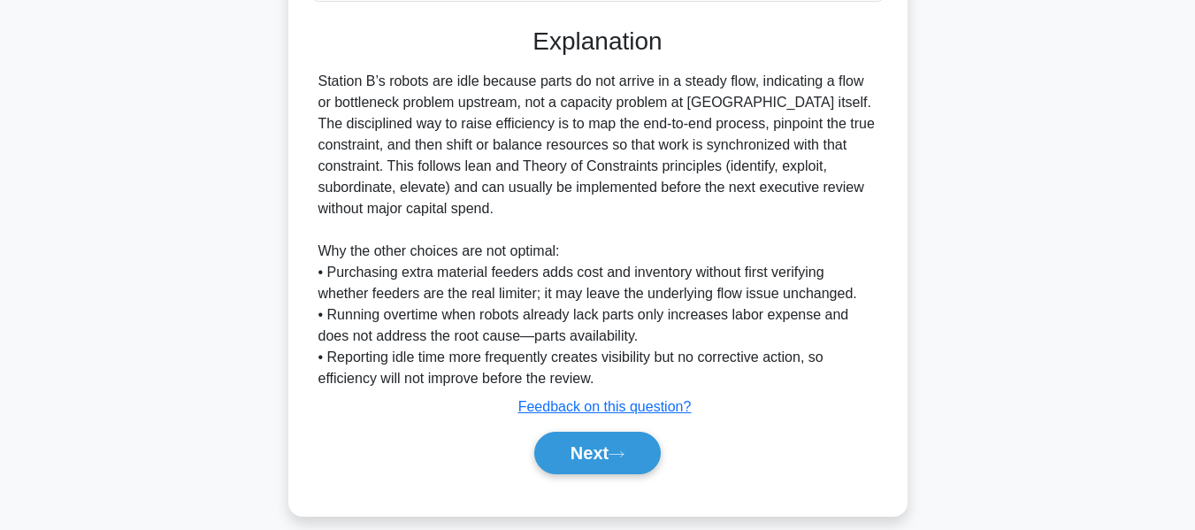
scroll to position [626, 0]
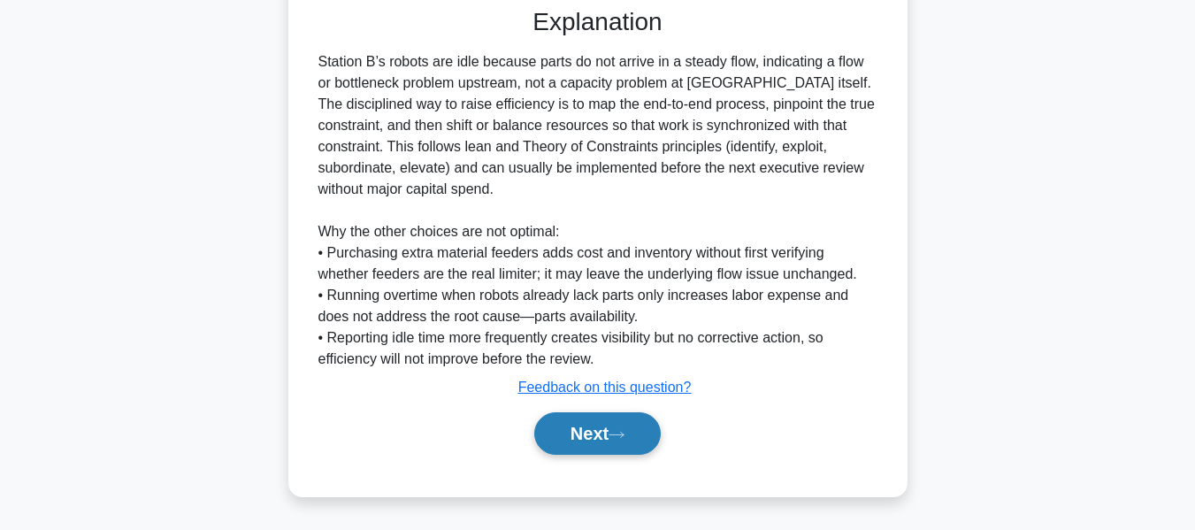
click at [554, 429] on button "Next" at bounding box center [597, 433] width 127 height 42
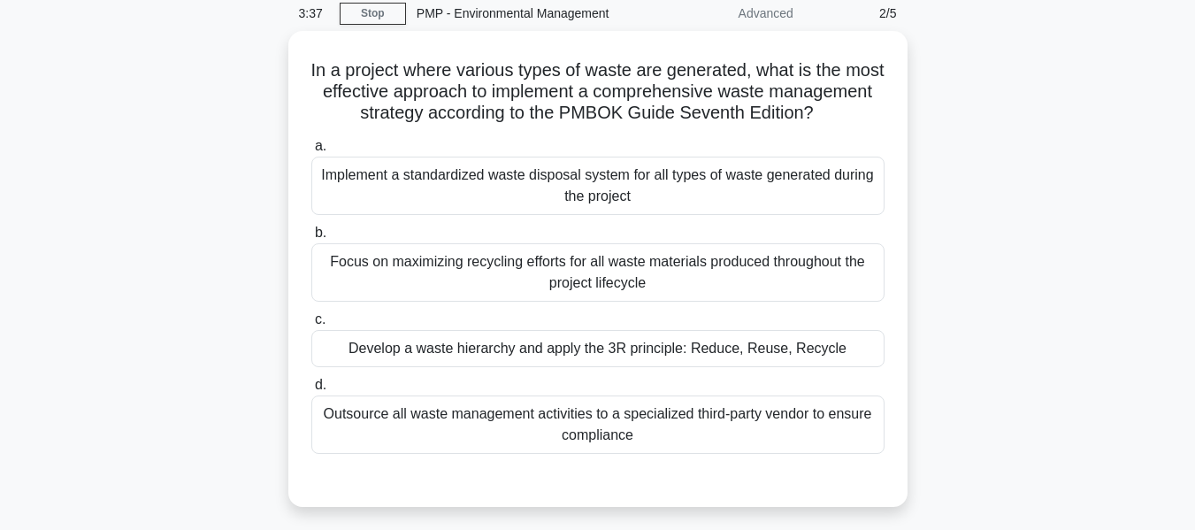
scroll to position [72, 0]
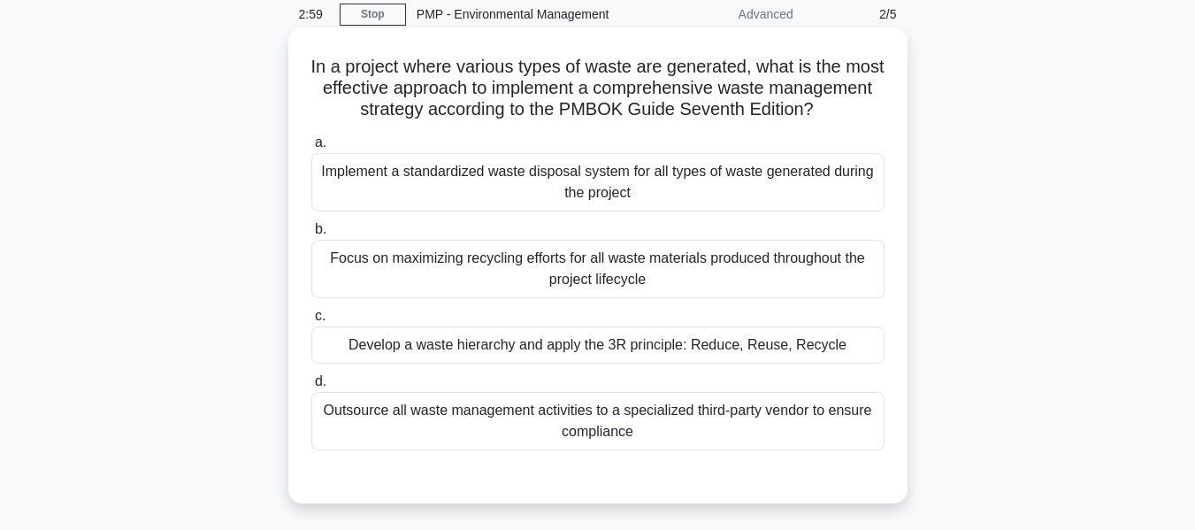
click at [511, 196] on div "Implement a standardized waste disposal system for all types of waste generated…" at bounding box center [597, 182] width 573 height 58
click at [311, 149] on input "a. Implement a standardized waste disposal system for all types of waste genera…" at bounding box center [311, 143] width 0 height 12
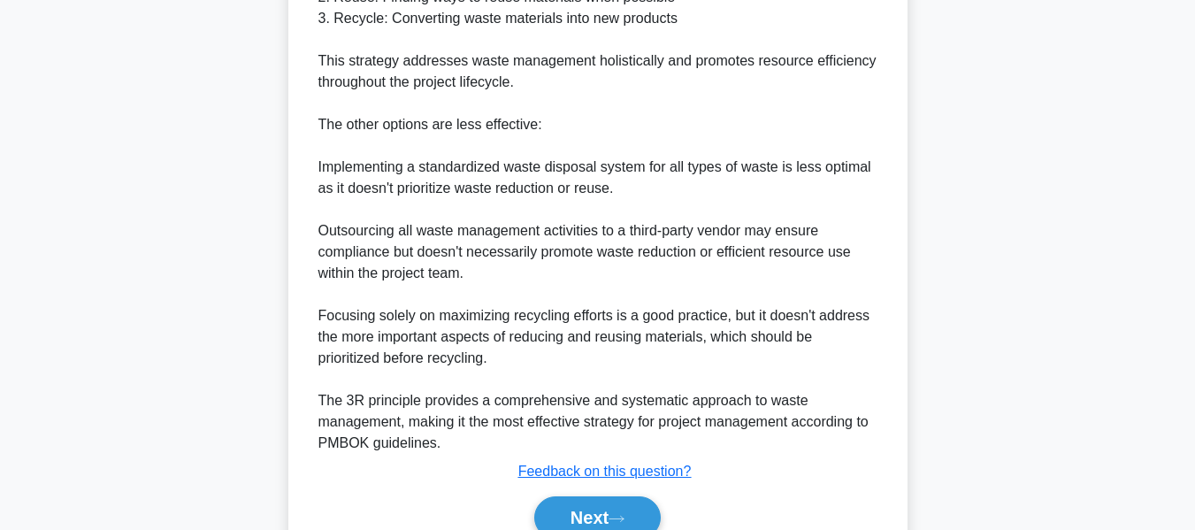
scroll to position [903, 0]
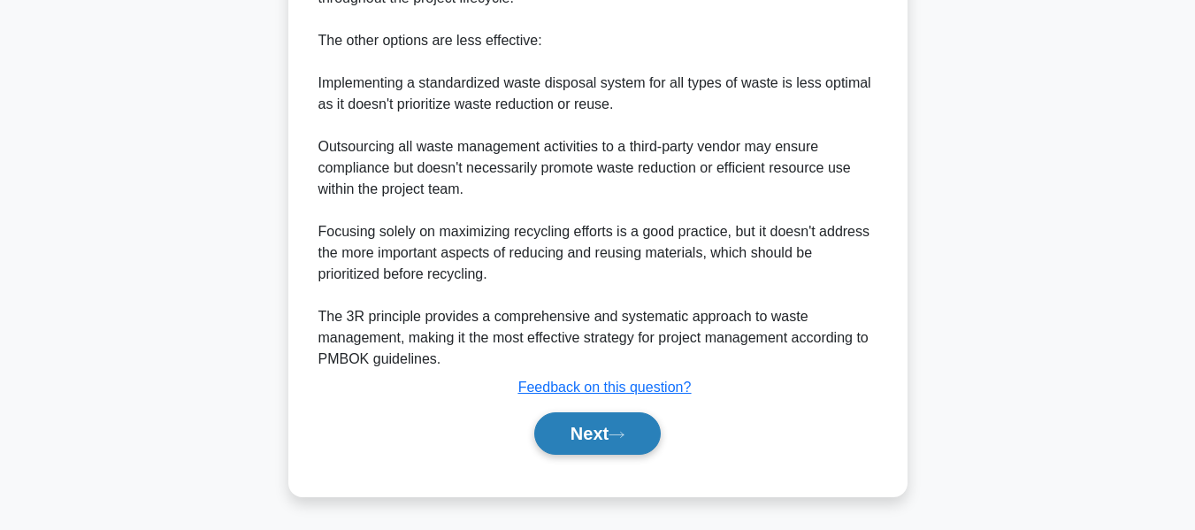
click at [584, 439] on button "Next" at bounding box center [597, 433] width 127 height 42
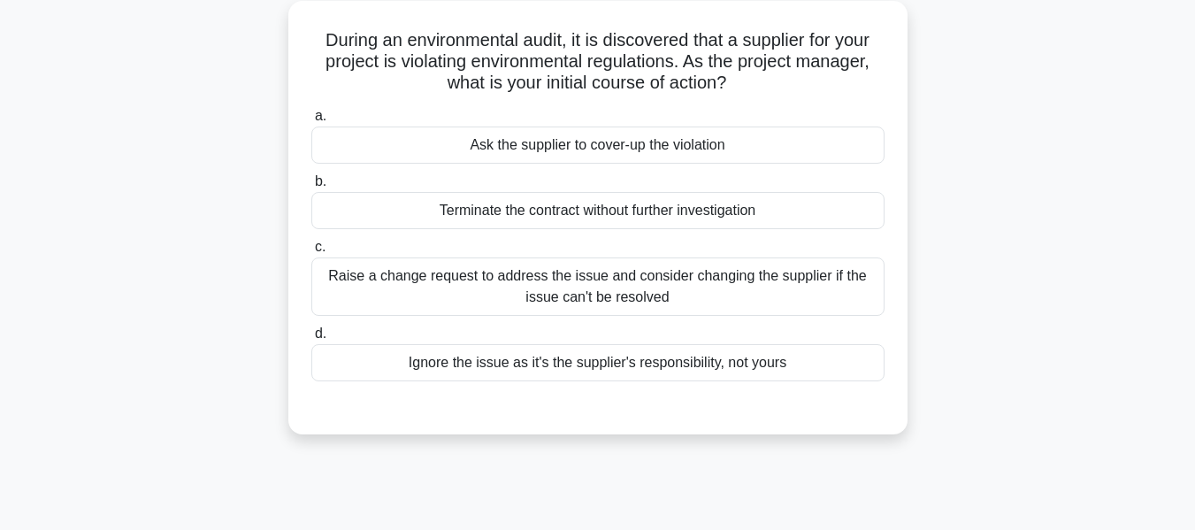
scroll to position [72, 0]
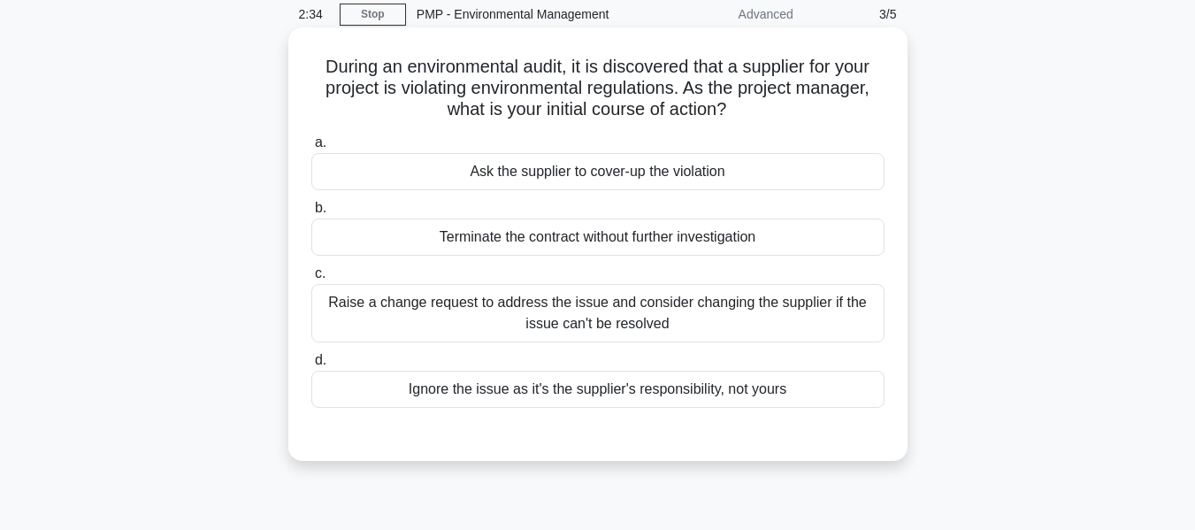
click at [536, 311] on div "Raise a change request to address the issue and consider changing the supplier …" at bounding box center [597, 313] width 573 height 58
click at [311, 280] on input "c. Raise a change request to address the issue and consider changing the suppli…" at bounding box center [311, 274] width 0 height 12
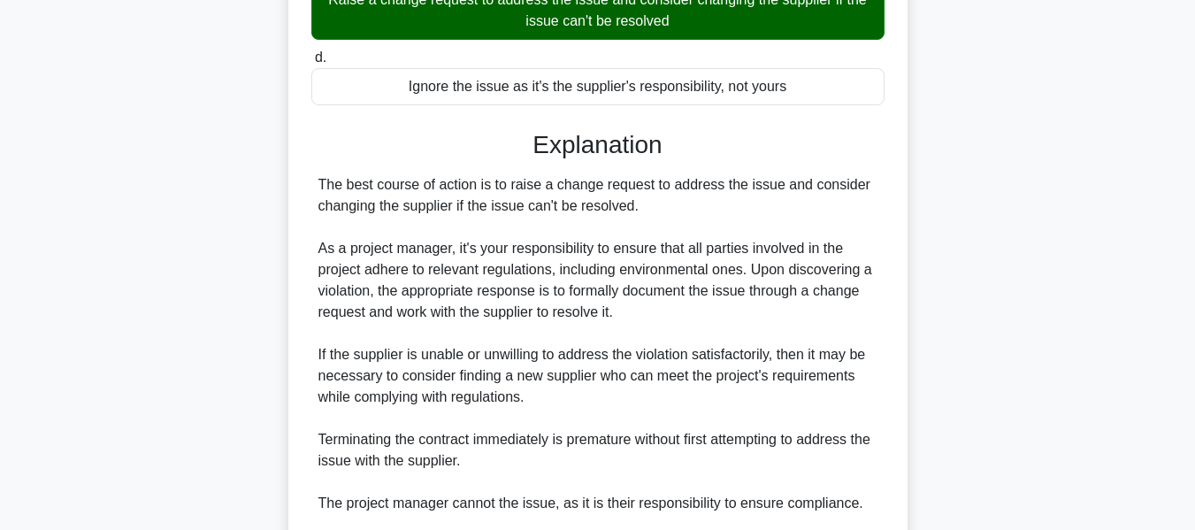
scroll to position [514, 0]
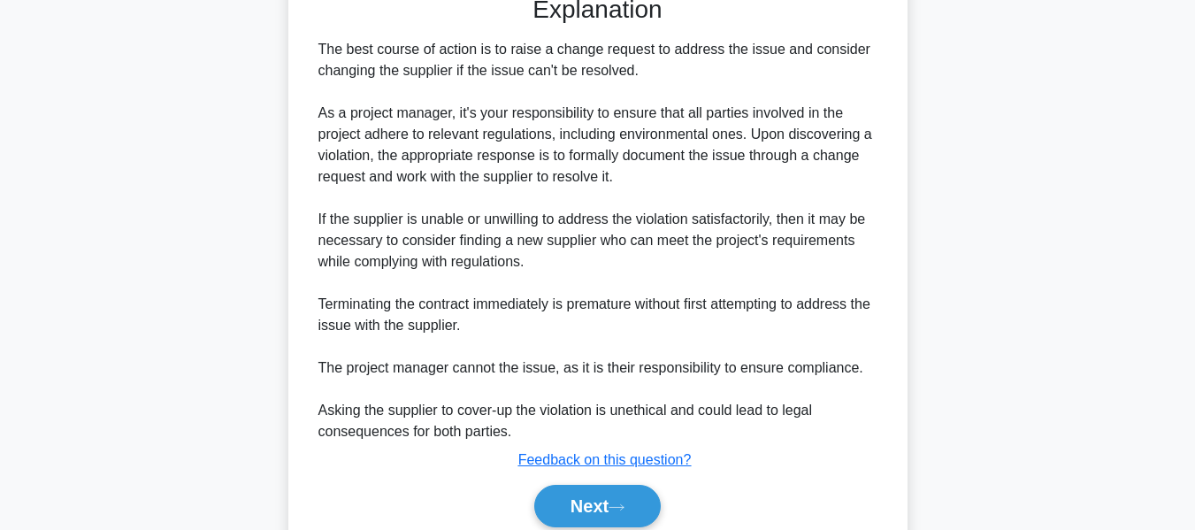
drag, startPoint x: 574, startPoint y: 497, endPoint x: 1090, endPoint y: 170, distance: 611.0
click at [574, 497] on button "Next" at bounding box center [597, 506] width 127 height 42
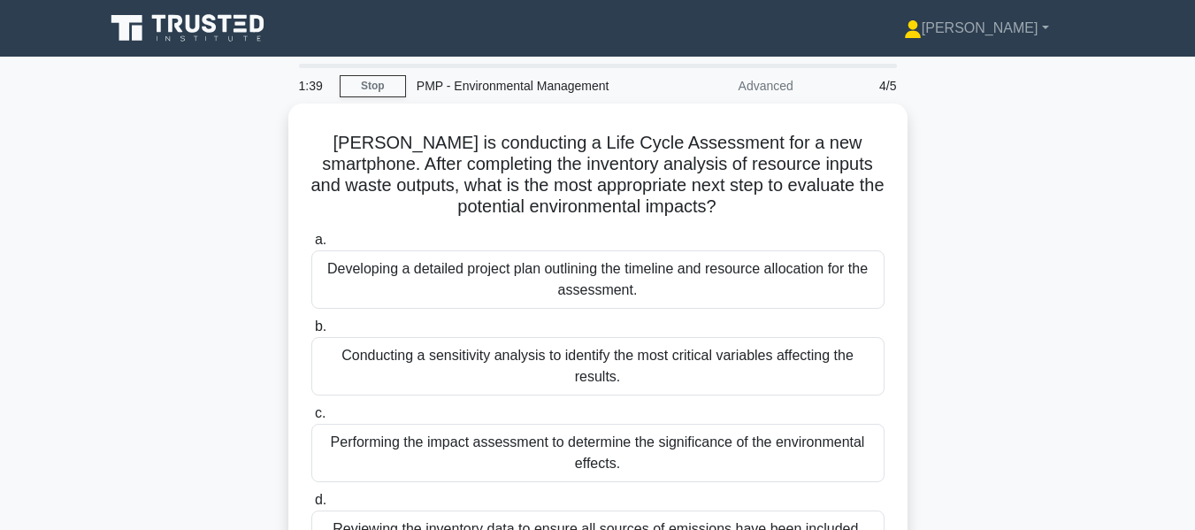
scroll to position [88, 0]
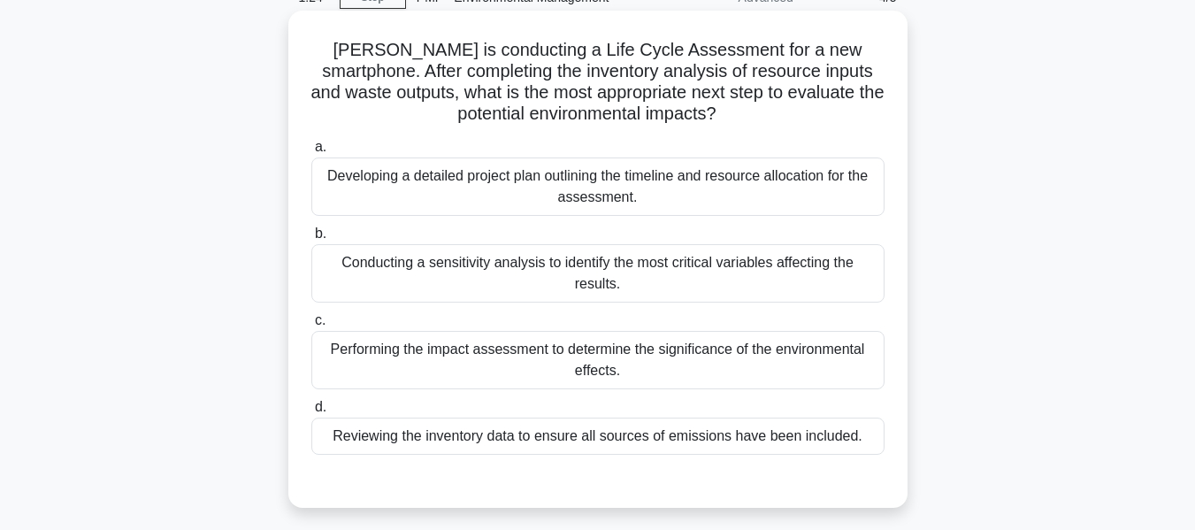
click at [468, 441] on div "Reviewing the inventory data to ensure all sources of emissions have been inclu…" at bounding box center [597, 436] width 573 height 37
click at [311, 413] on input "d. Reviewing the inventory data to ensure all sources of emissions have been in…" at bounding box center [311, 408] width 0 height 12
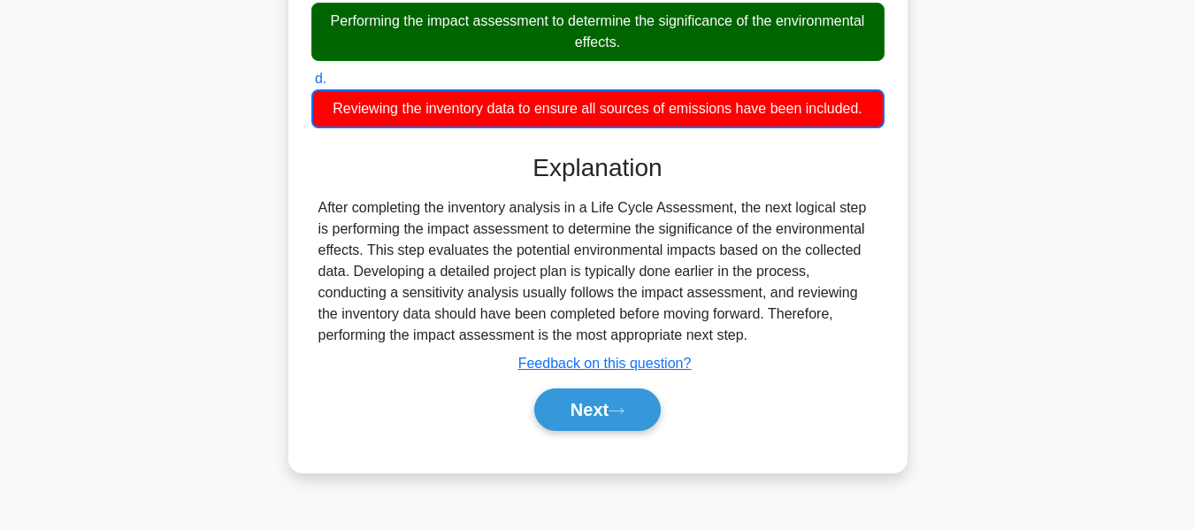
scroll to position [426, 0]
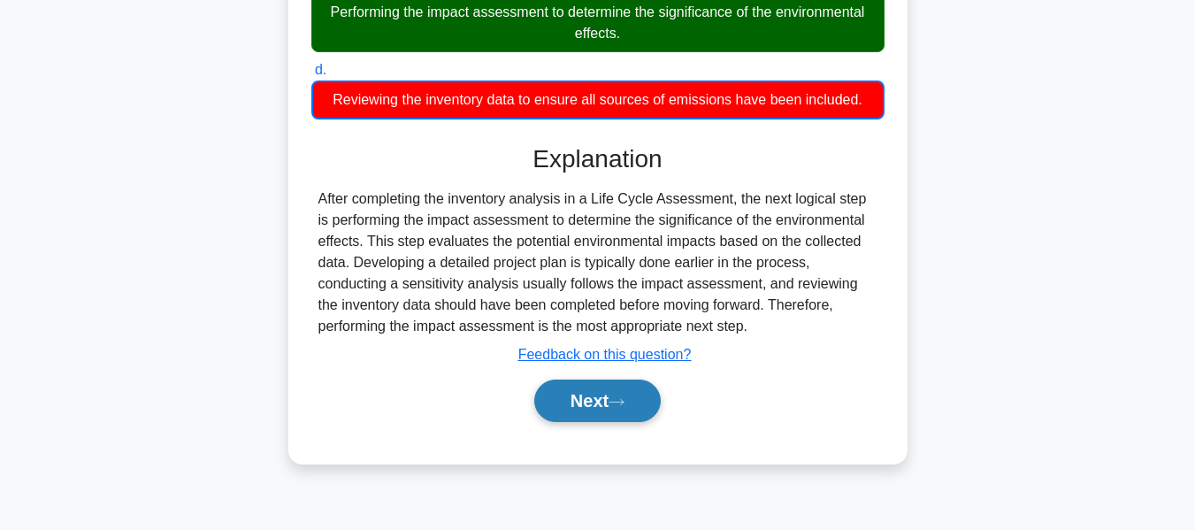
click at [597, 403] on button "Next" at bounding box center [597, 401] width 127 height 42
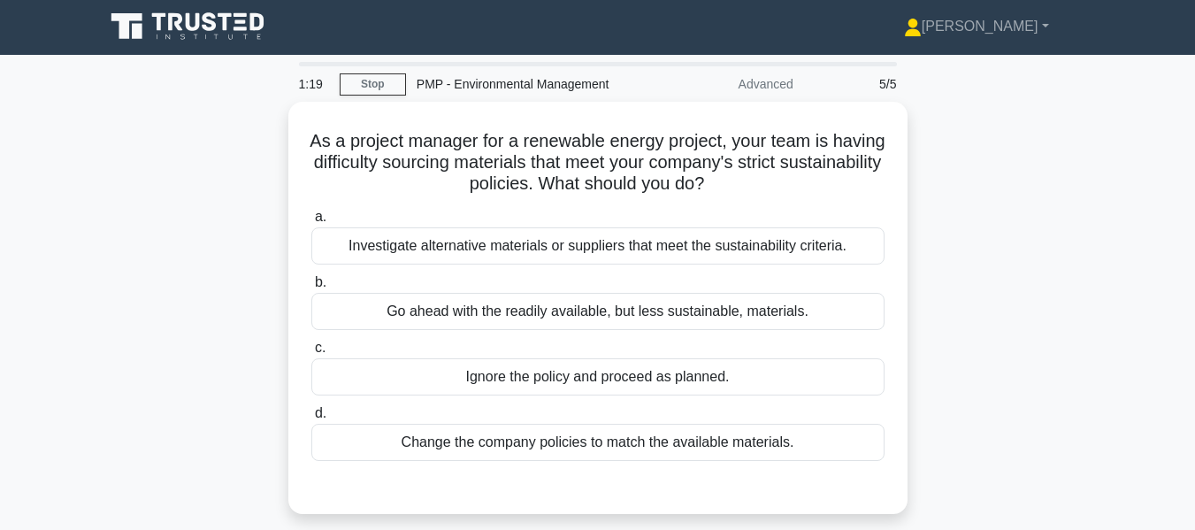
scroll to position [0, 0]
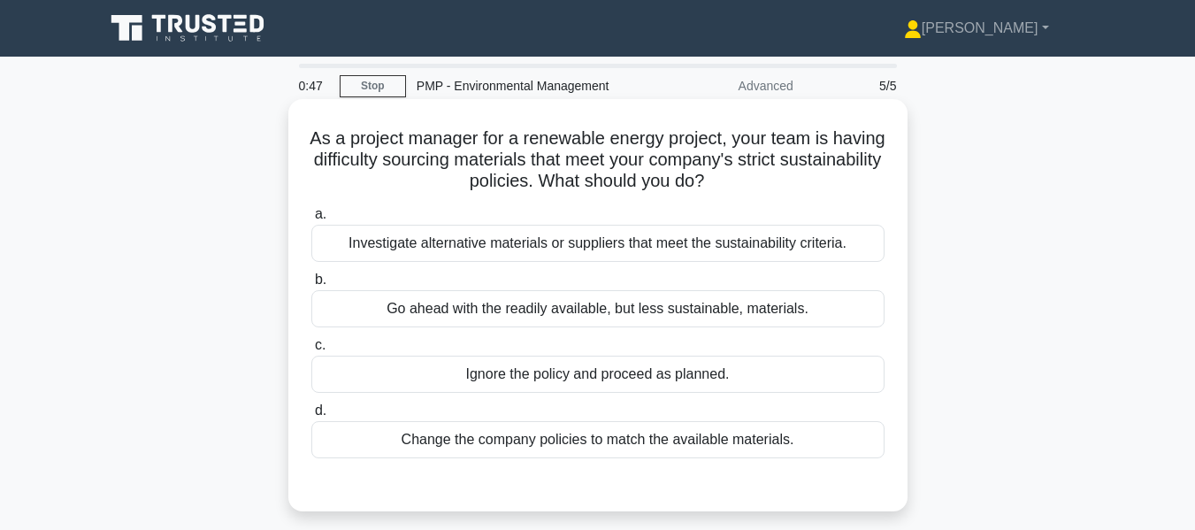
click at [511, 241] on div "Investigate alternative materials or suppliers that meet the sustainability cri…" at bounding box center [597, 243] width 573 height 37
click at [311, 220] on input "a. Investigate alternative materials or suppliers that meet the sustainability …" at bounding box center [311, 215] width 0 height 12
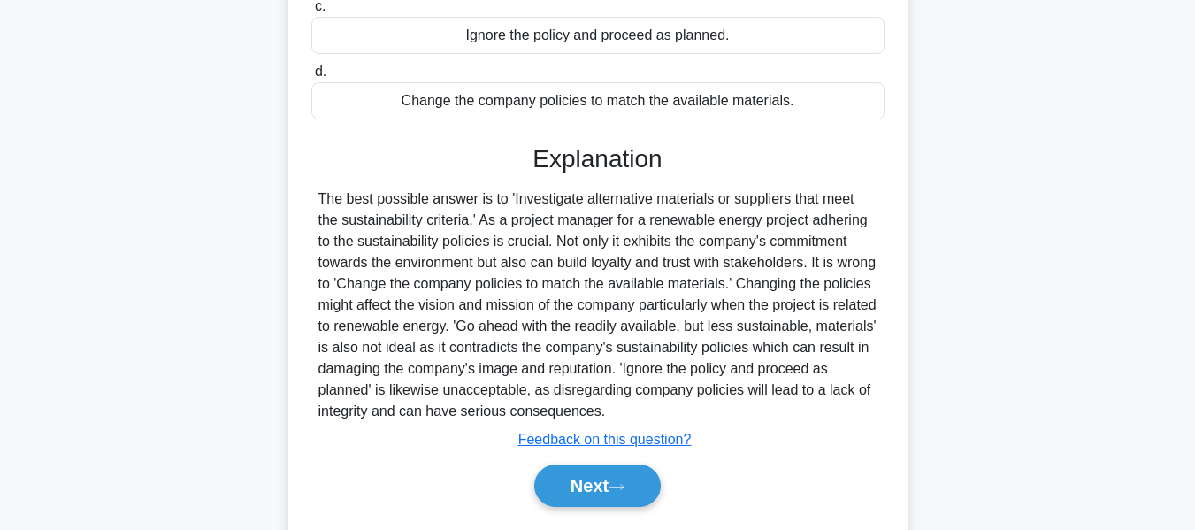
scroll to position [426, 0]
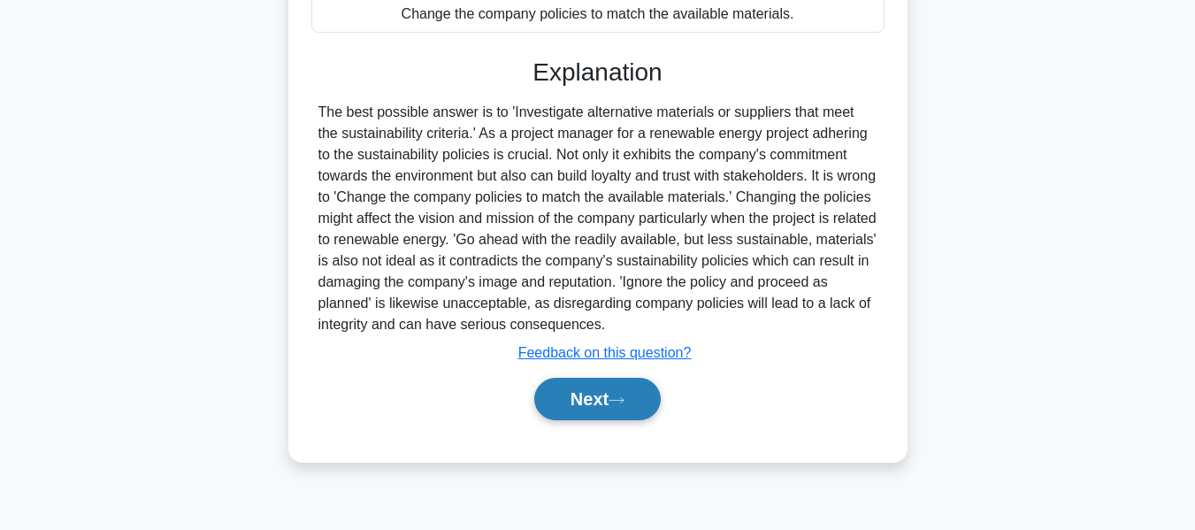
click at [583, 390] on button "Next" at bounding box center [597, 399] width 127 height 42
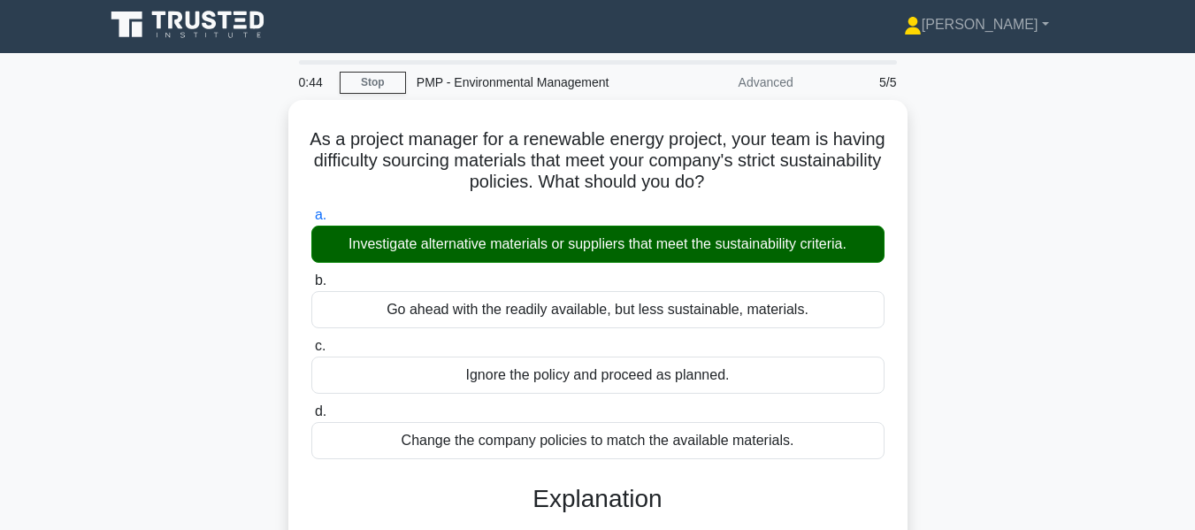
scroll to position [0, 0]
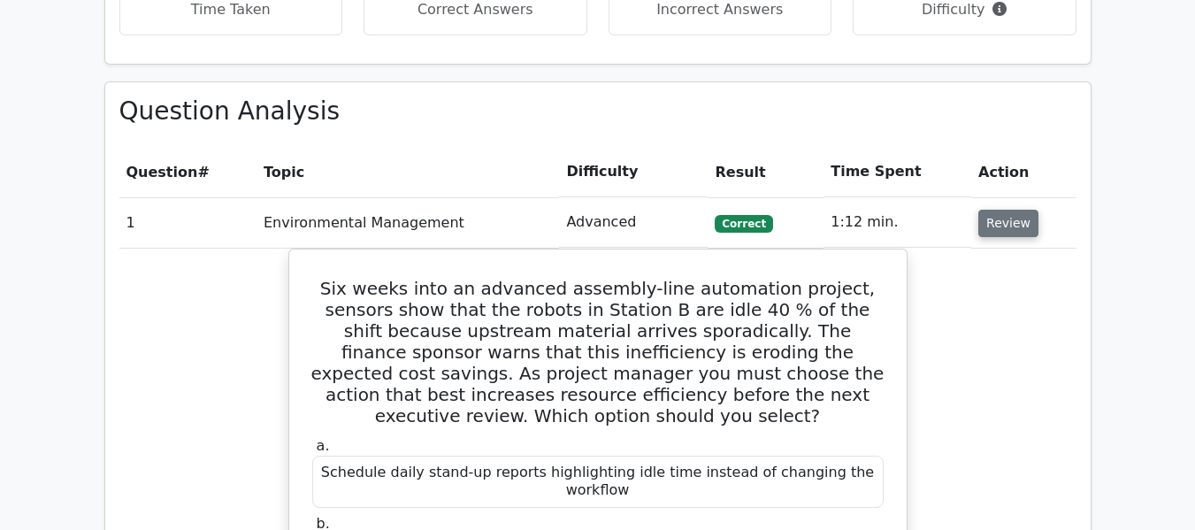
scroll to position [708, 0]
click at [1011, 225] on button "Review" at bounding box center [1009, 222] width 60 height 27
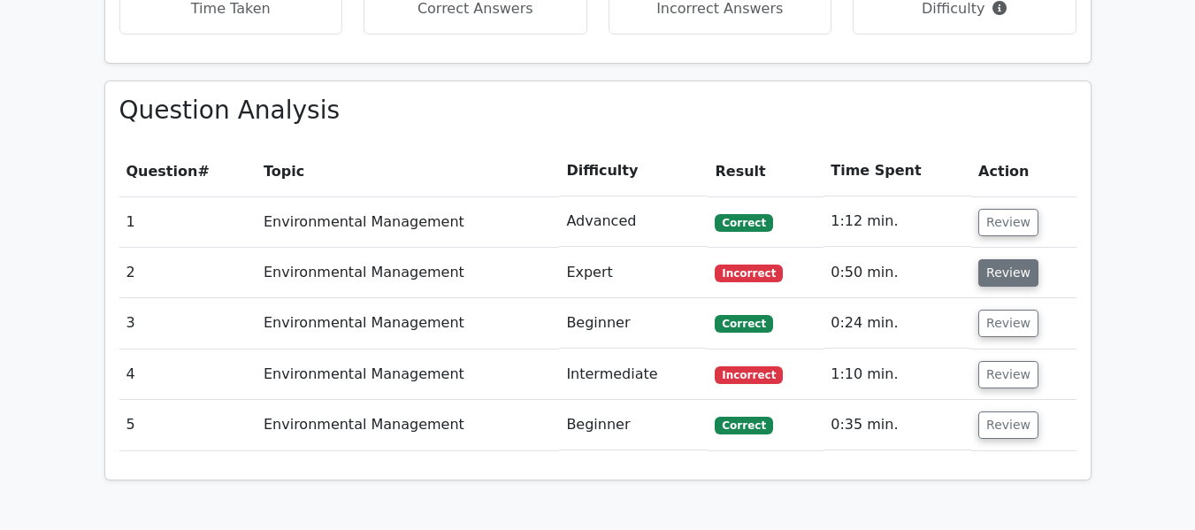
click at [995, 282] on button "Review" at bounding box center [1009, 272] width 60 height 27
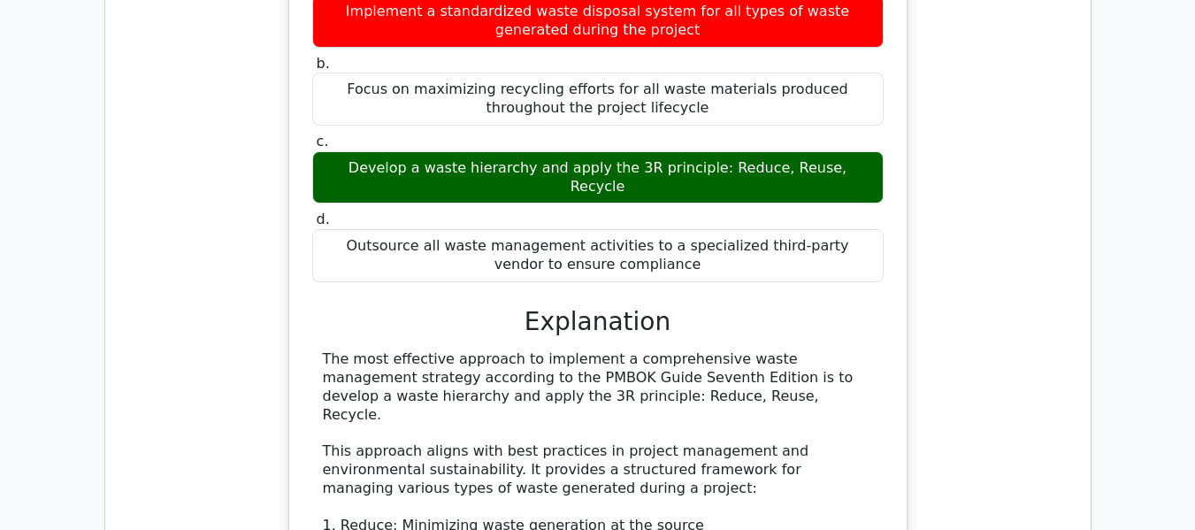
scroll to position [796, 0]
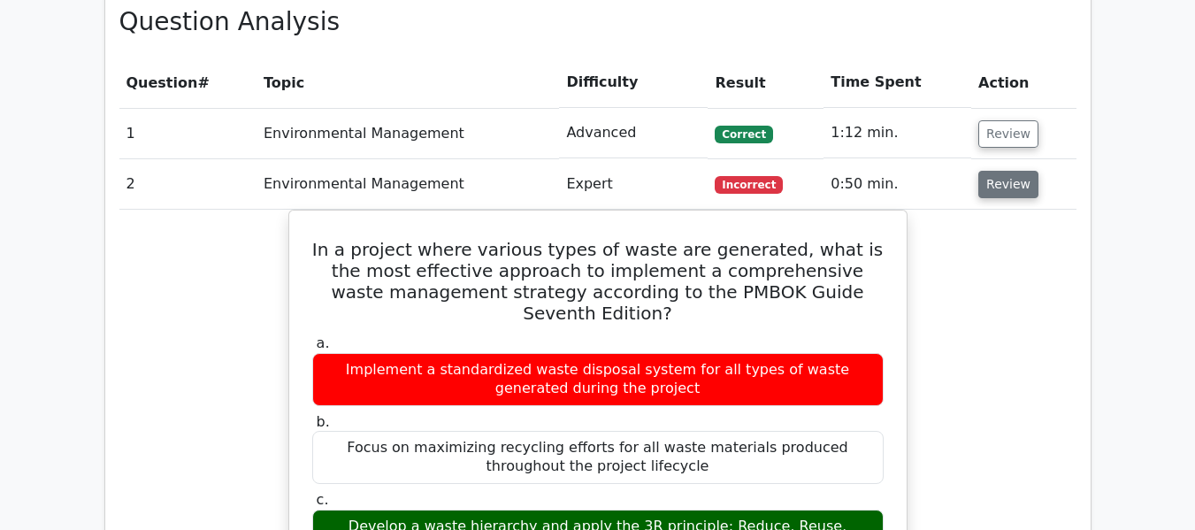
click at [1009, 188] on button "Review" at bounding box center [1009, 184] width 60 height 27
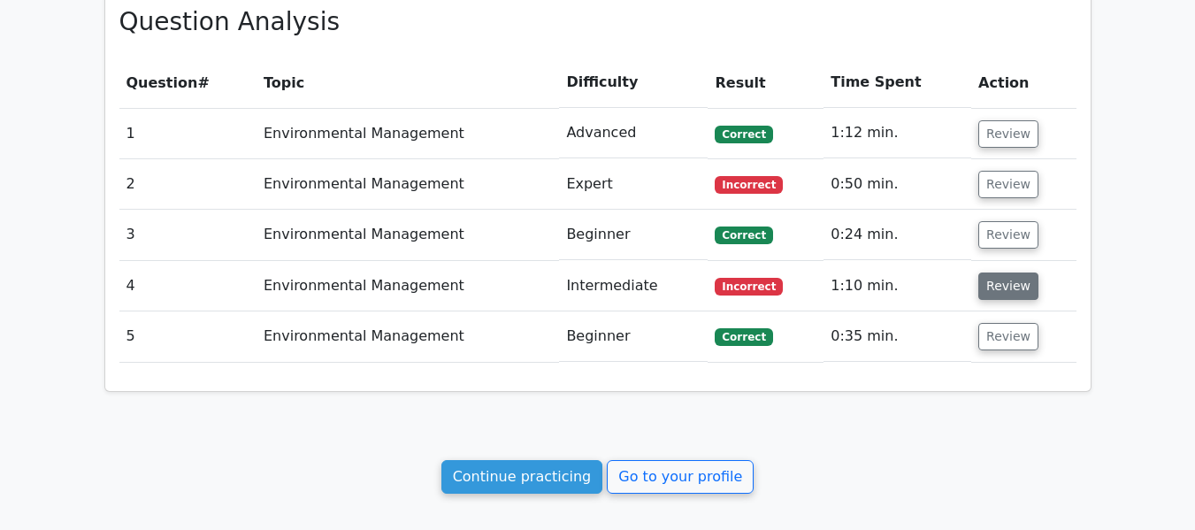
click at [1008, 281] on button "Review" at bounding box center [1009, 286] width 60 height 27
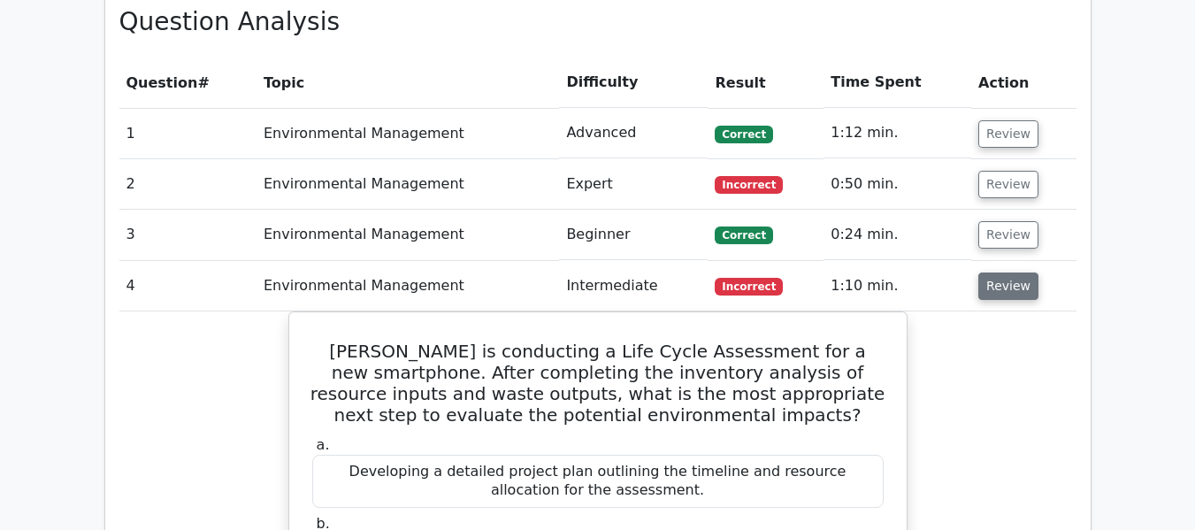
click at [988, 285] on button "Review" at bounding box center [1009, 286] width 60 height 27
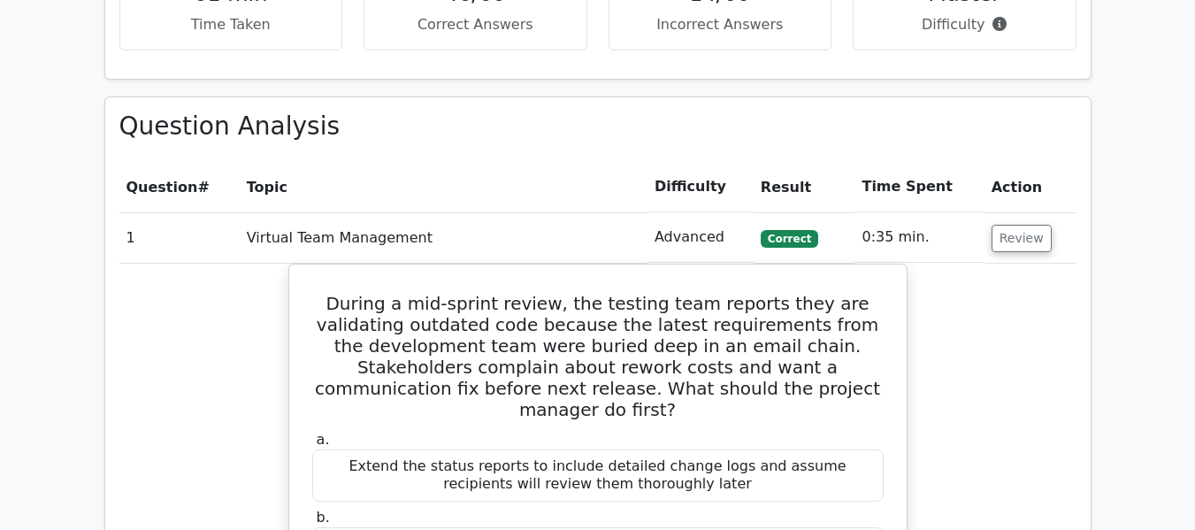
scroll to position [1735, 0]
click at [1016, 236] on button "Review" at bounding box center [1022, 239] width 60 height 27
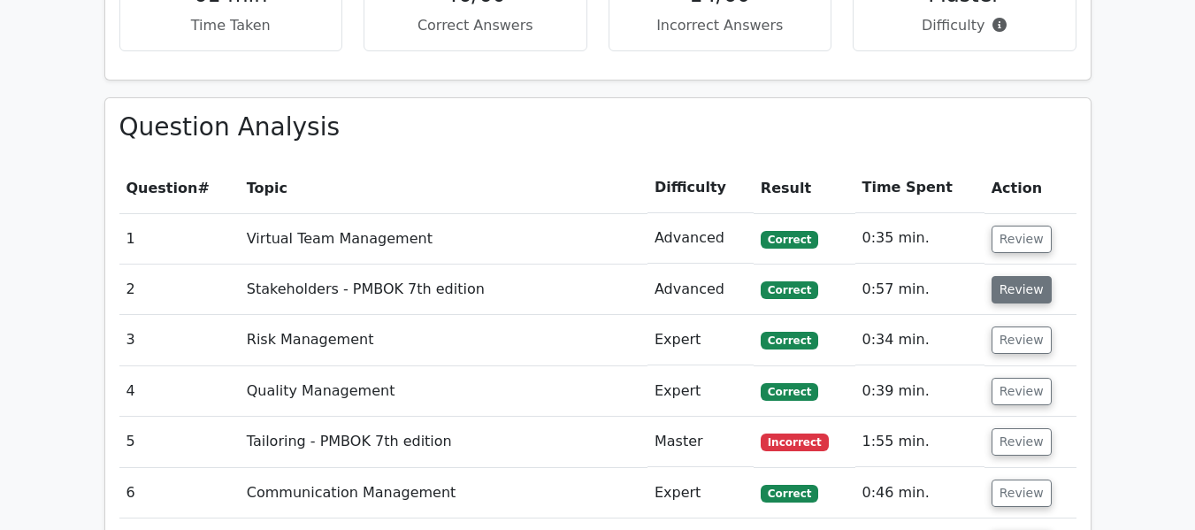
click at [1026, 289] on button "Review" at bounding box center [1022, 289] width 60 height 27
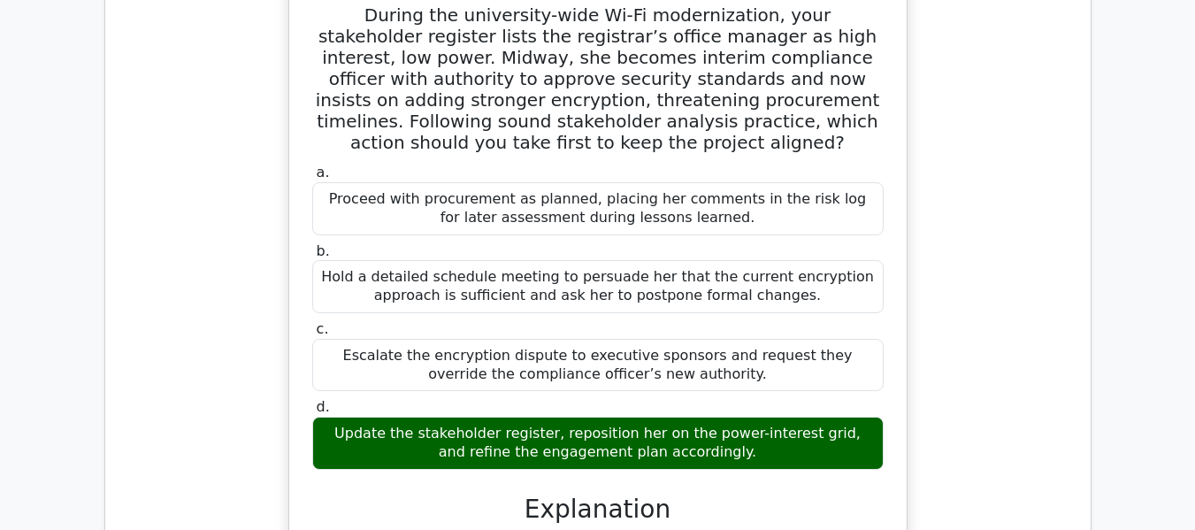
scroll to position [2089, 0]
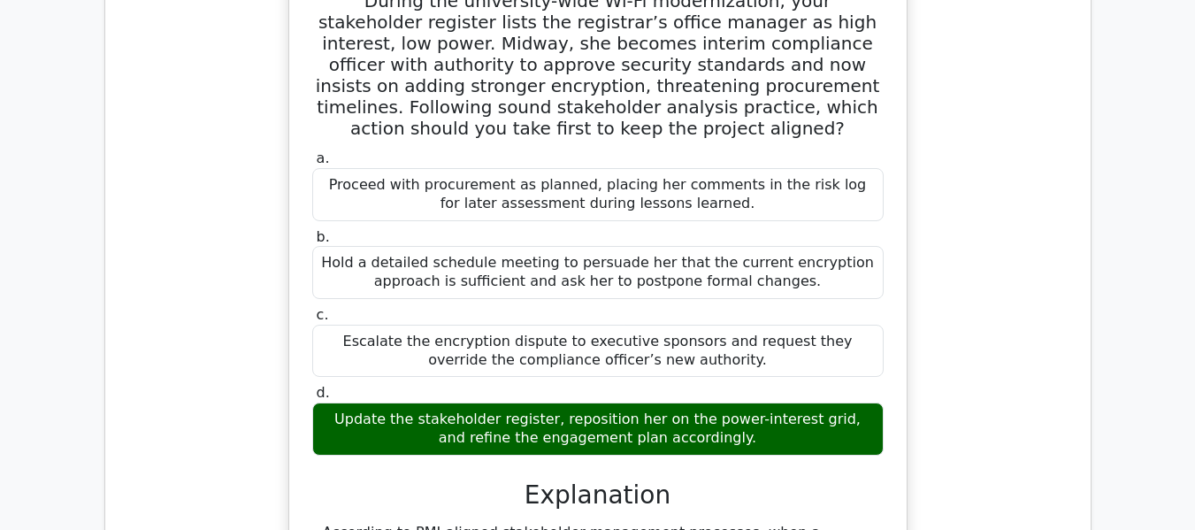
click at [1026, 122] on div "During the university-wide Wi-Fi modernization, your stakeholder register lists…" at bounding box center [597, 482] width 957 height 1043
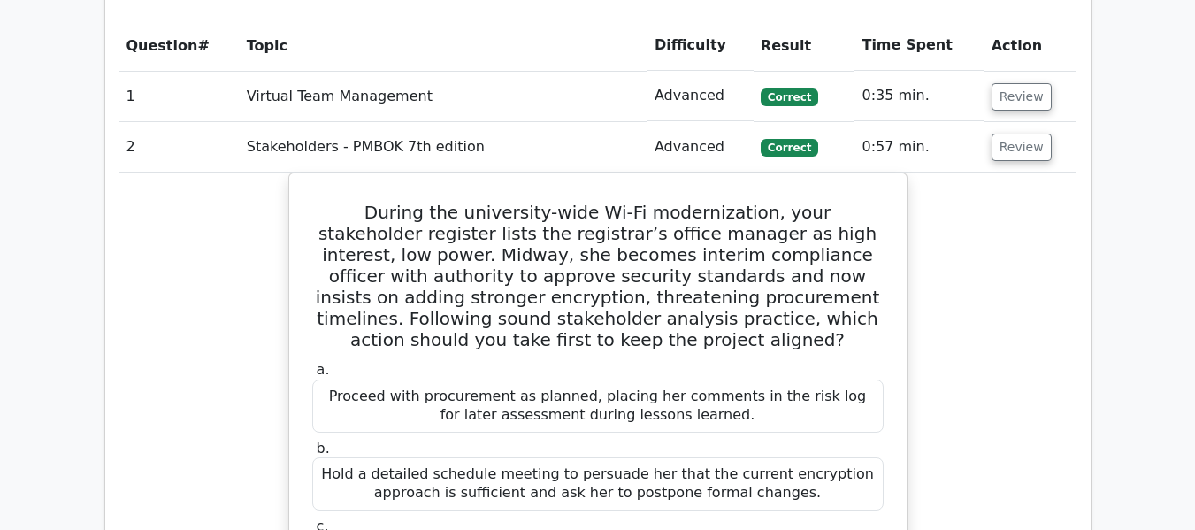
scroll to position [1824, 0]
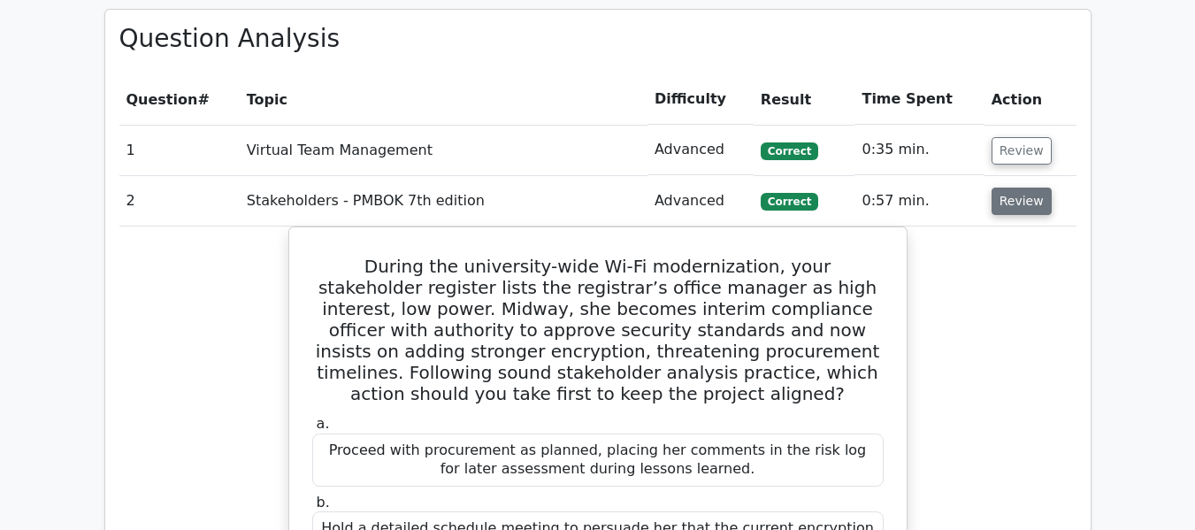
click at [1019, 198] on button "Review" at bounding box center [1022, 201] width 60 height 27
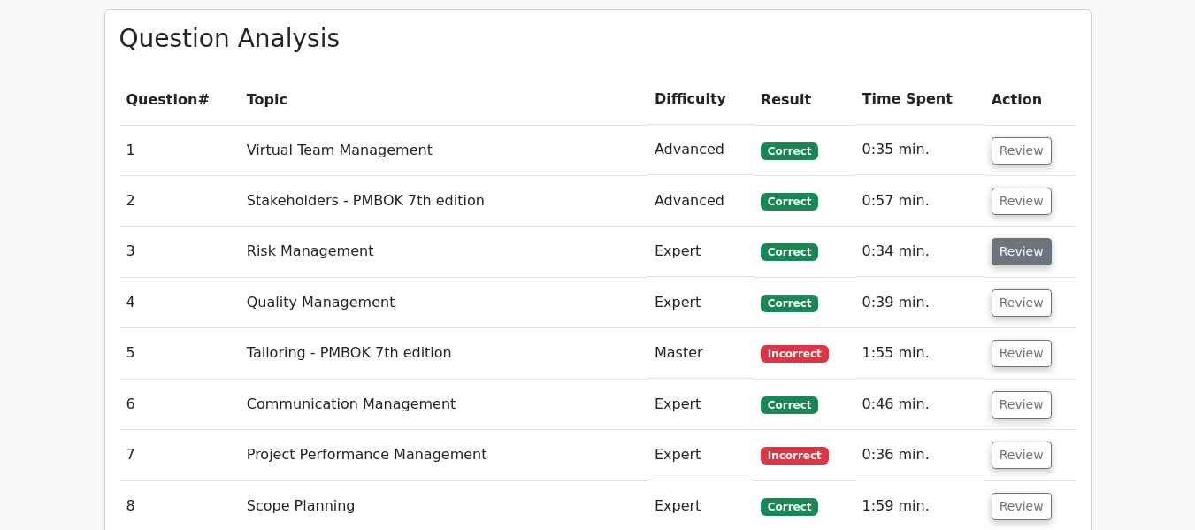
click at [1012, 251] on button "Review" at bounding box center [1022, 251] width 60 height 27
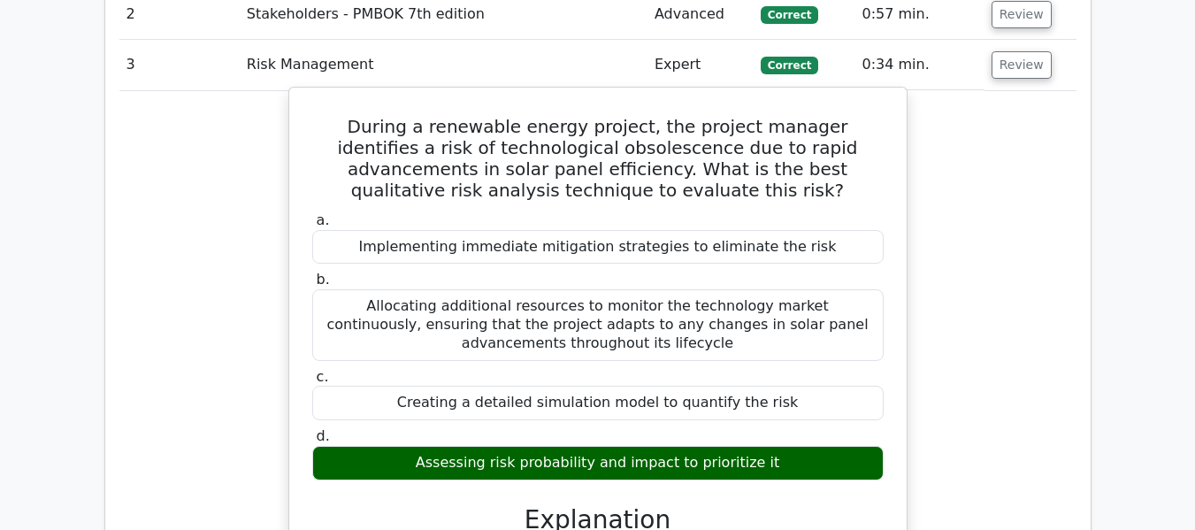
scroll to position [2001, 0]
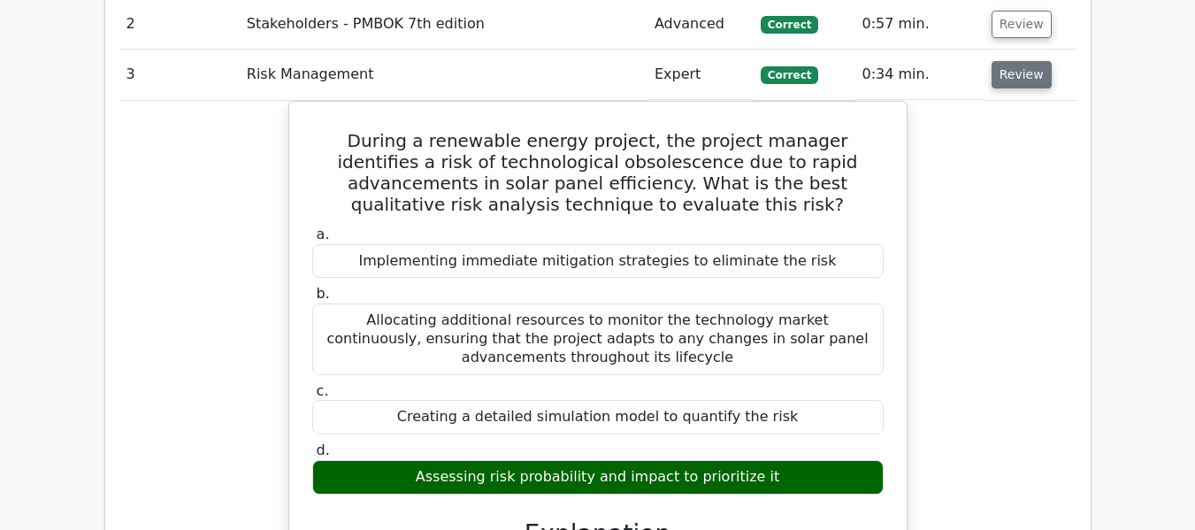
click at [1018, 70] on button "Review" at bounding box center [1022, 74] width 60 height 27
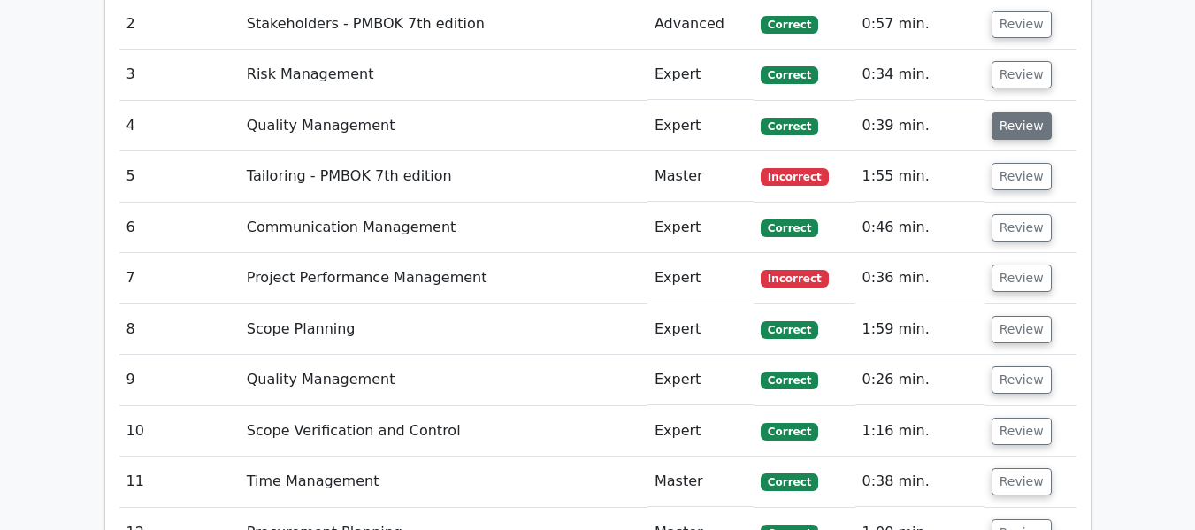
click at [1013, 120] on button "Review" at bounding box center [1022, 125] width 60 height 27
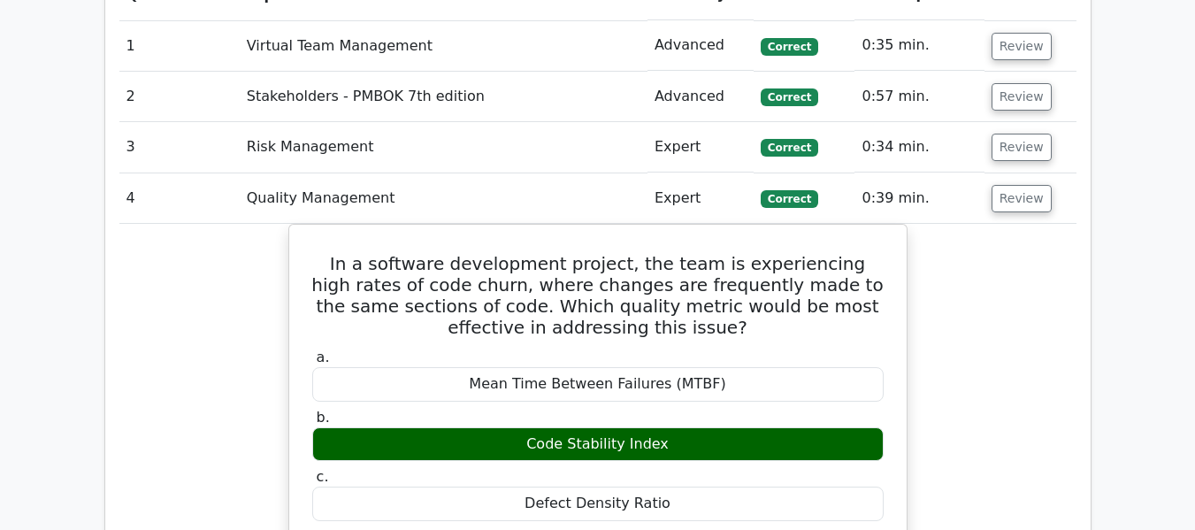
scroll to position [1912, 0]
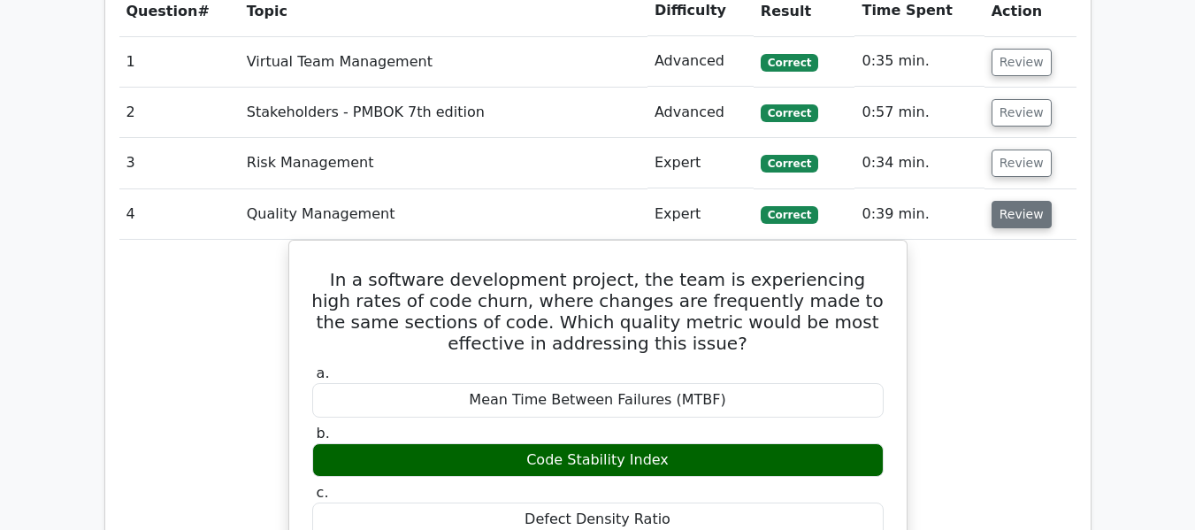
click at [1011, 216] on button "Review" at bounding box center [1022, 214] width 60 height 27
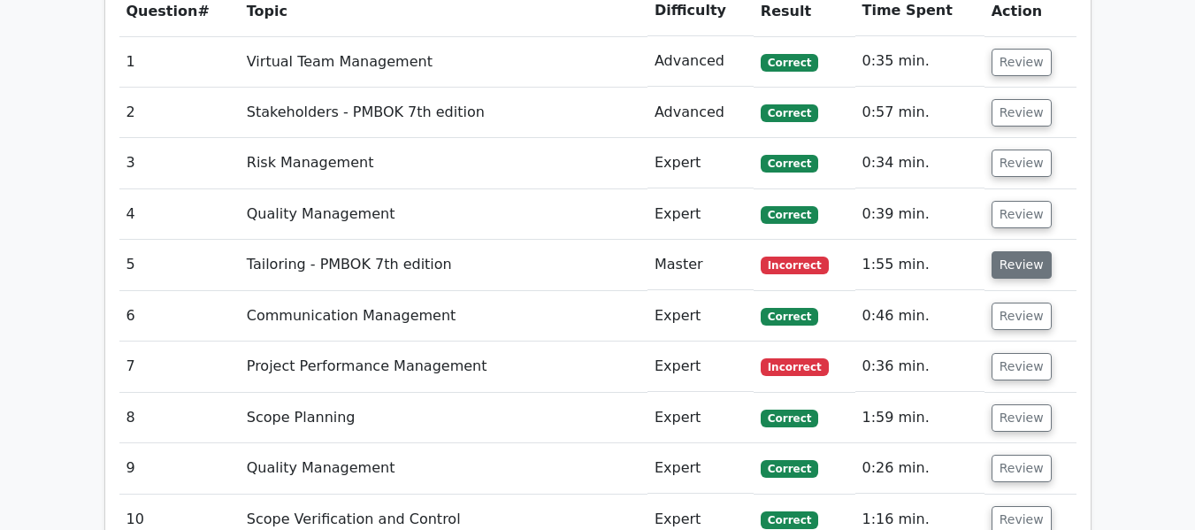
click at [1018, 271] on button "Review" at bounding box center [1022, 264] width 60 height 27
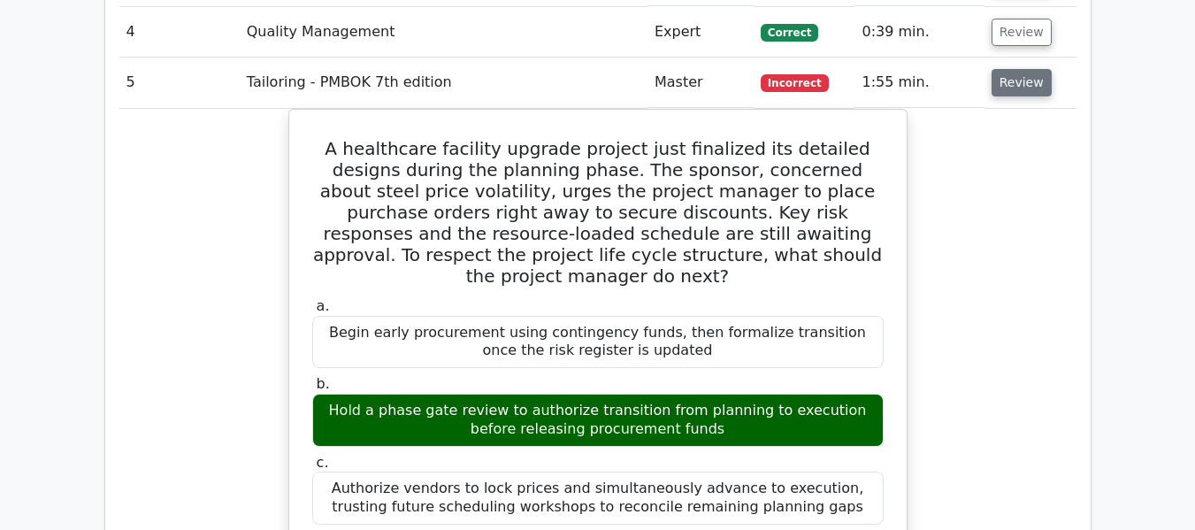
scroll to position [2001, 0]
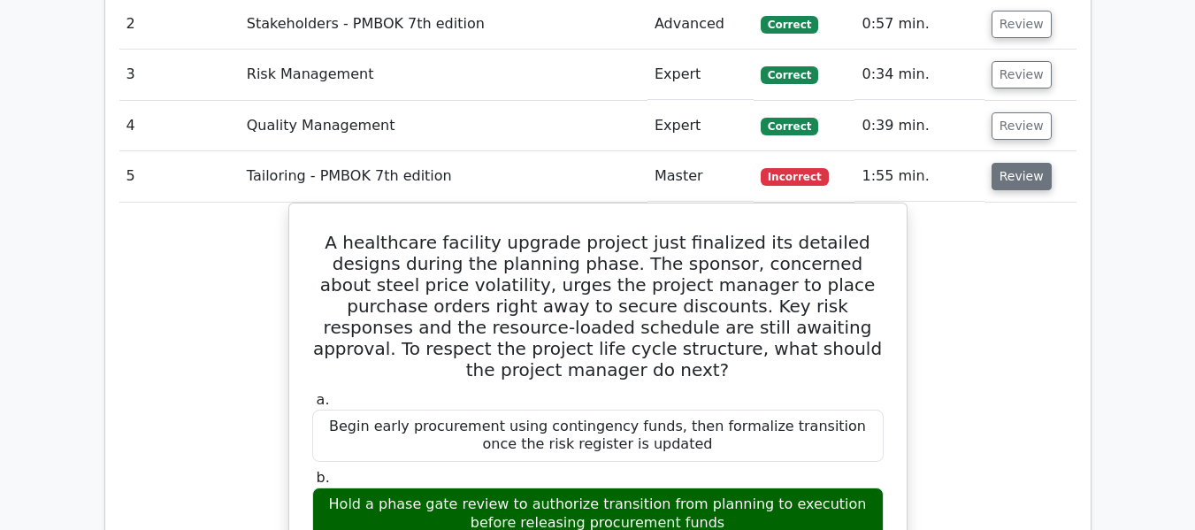
click at [1007, 179] on button "Review" at bounding box center [1022, 176] width 60 height 27
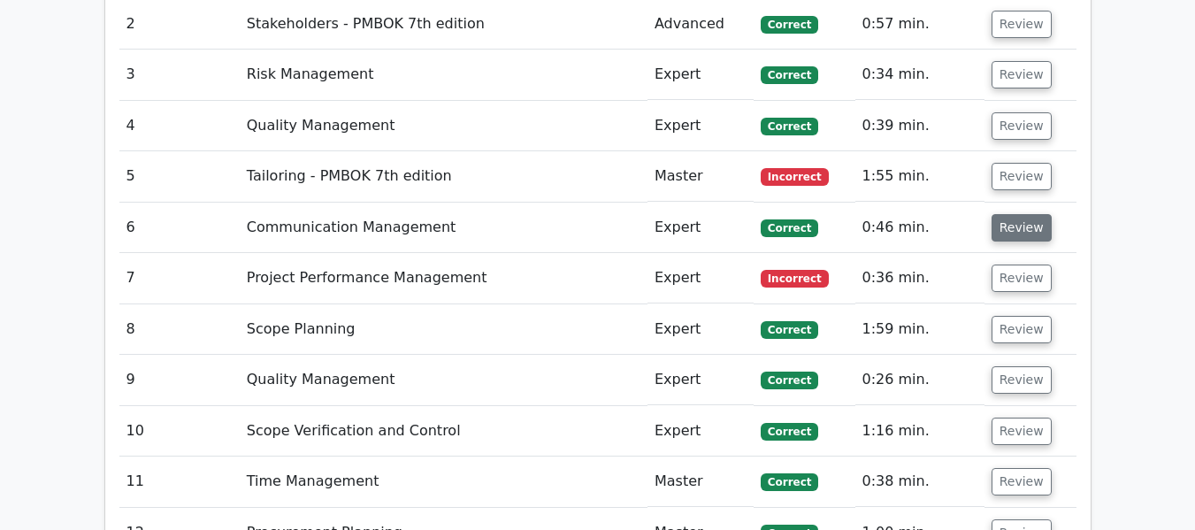
click at [1011, 227] on button "Review" at bounding box center [1022, 227] width 60 height 27
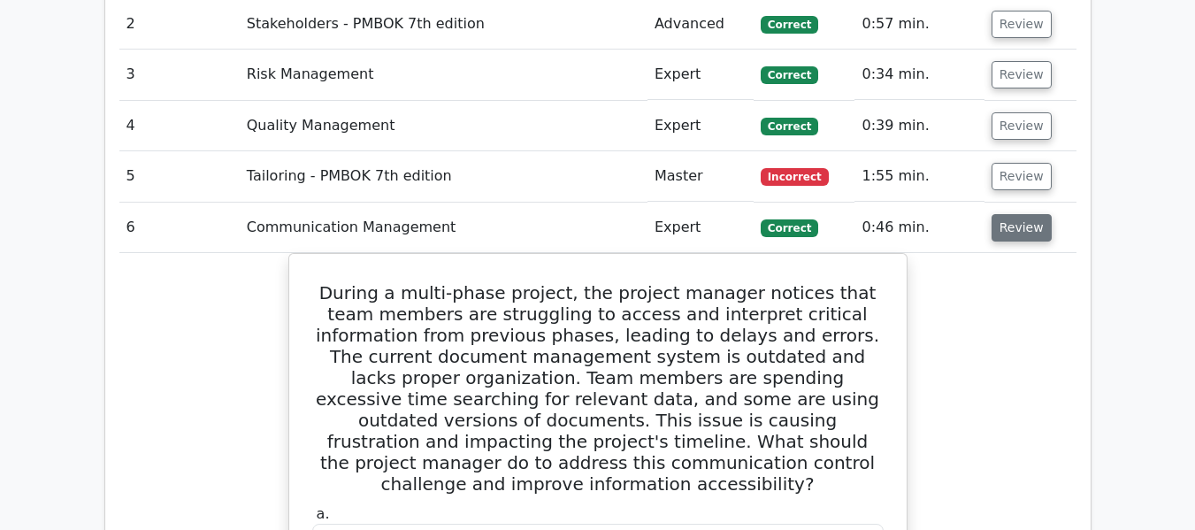
click at [1013, 223] on button "Review" at bounding box center [1022, 227] width 60 height 27
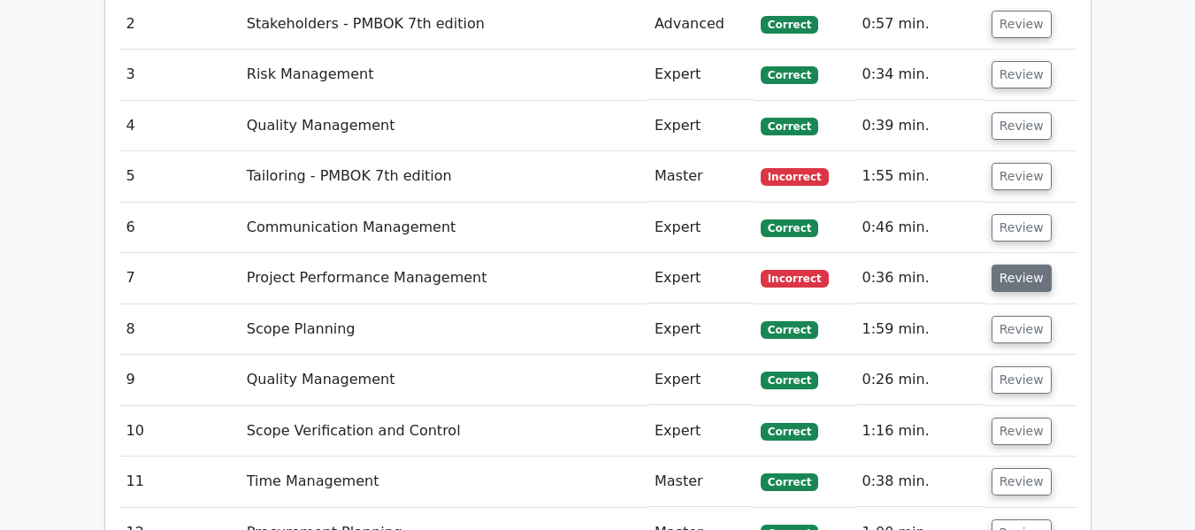
click at [1018, 280] on button "Review" at bounding box center [1022, 278] width 60 height 27
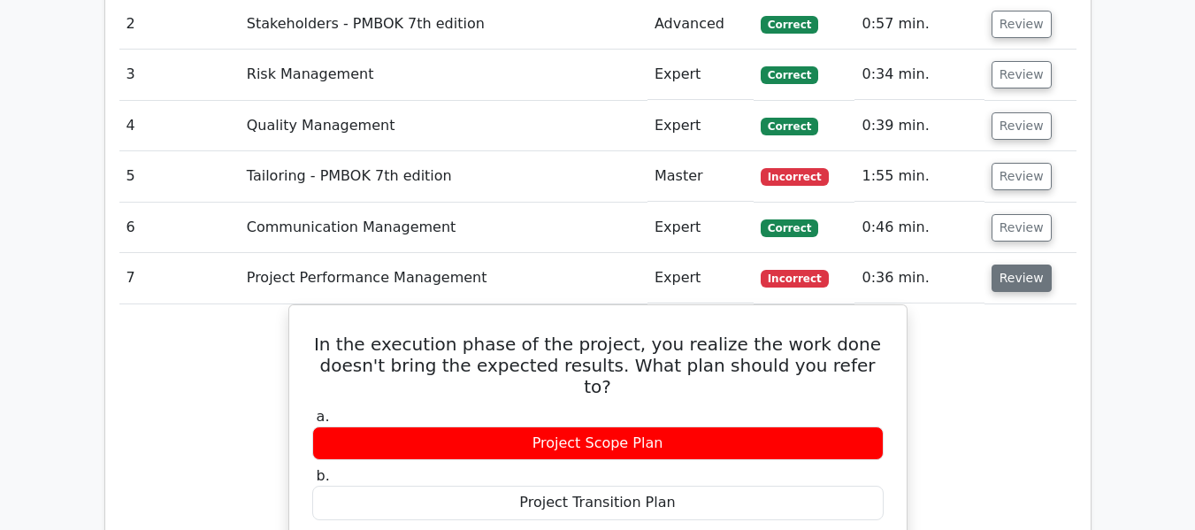
click at [1016, 288] on button "Review" at bounding box center [1022, 278] width 60 height 27
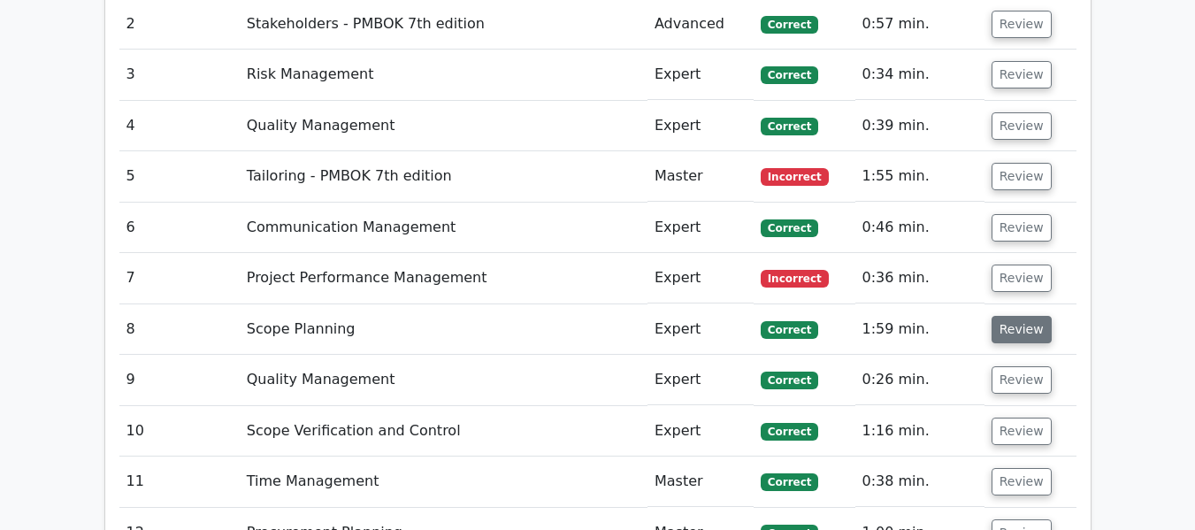
click at [1016, 323] on button "Review" at bounding box center [1022, 329] width 60 height 27
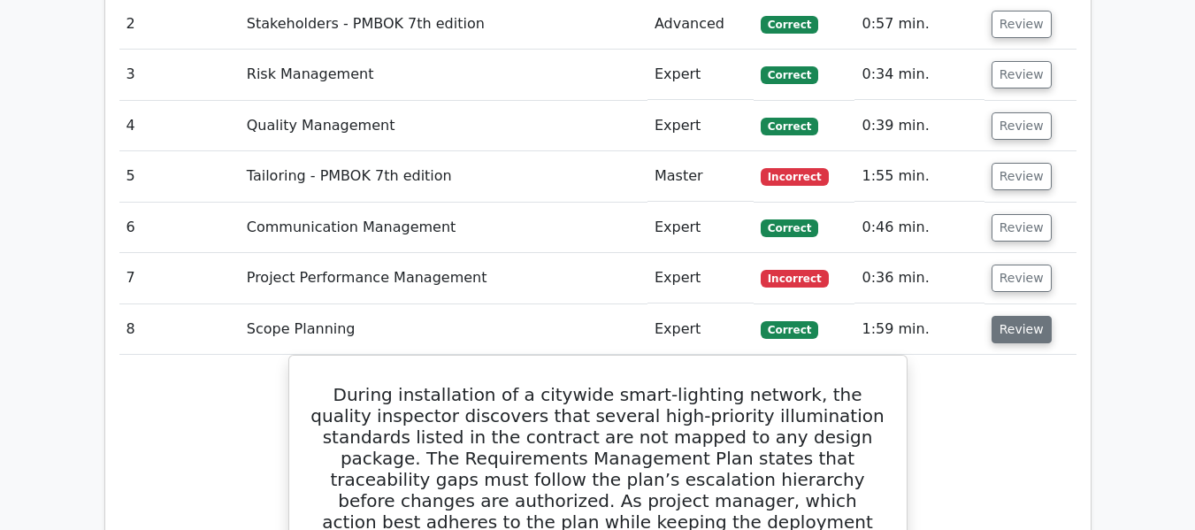
click at [1012, 324] on button "Review" at bounding box center [1022, 329] width 60 height 27
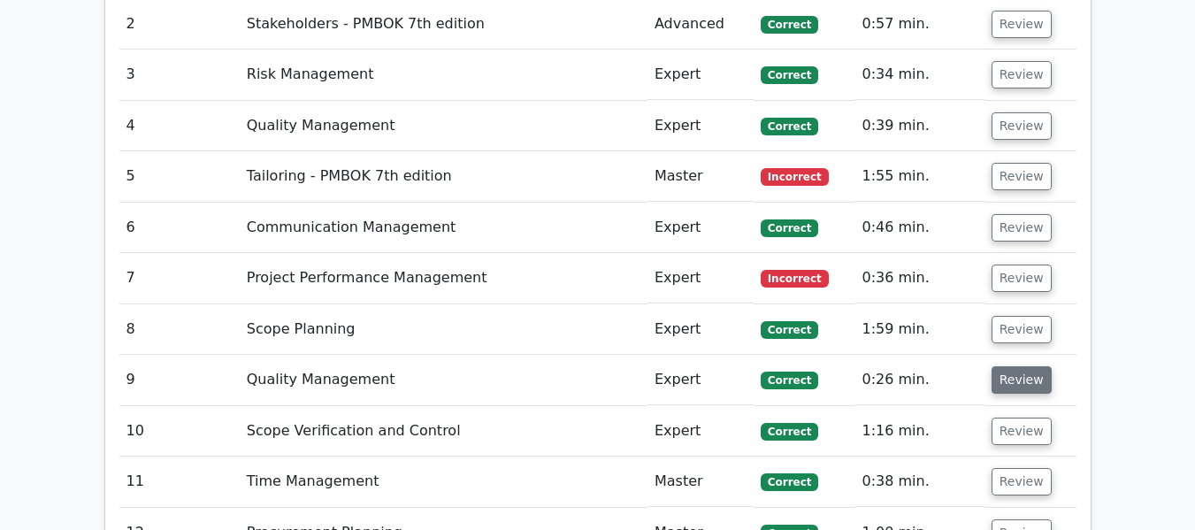
click at [1003, 380] on button "Review" at bounding box center [1022, 379] width 60 height 27
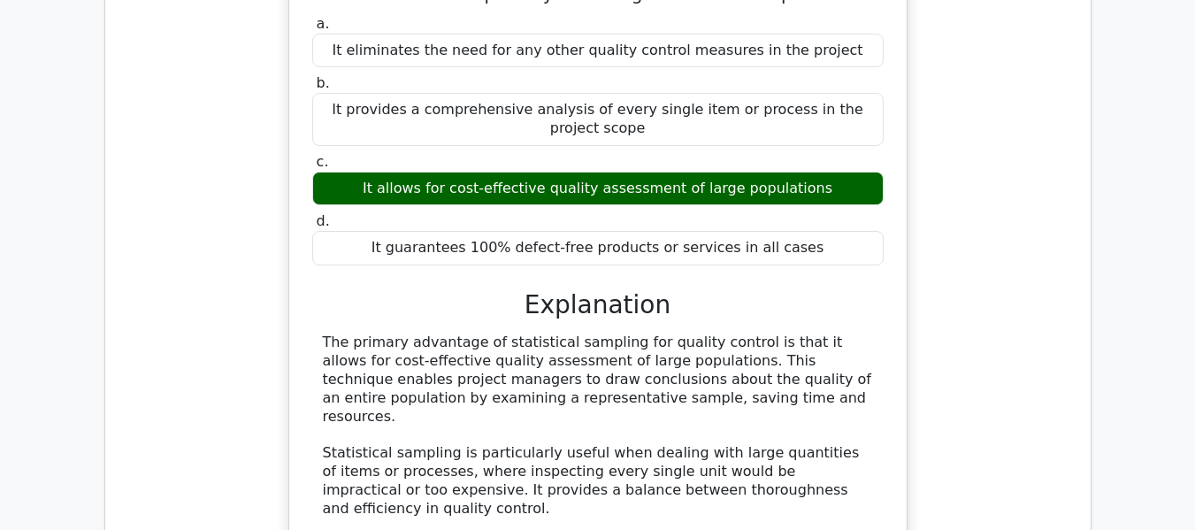
scroll to position [2355, 0]
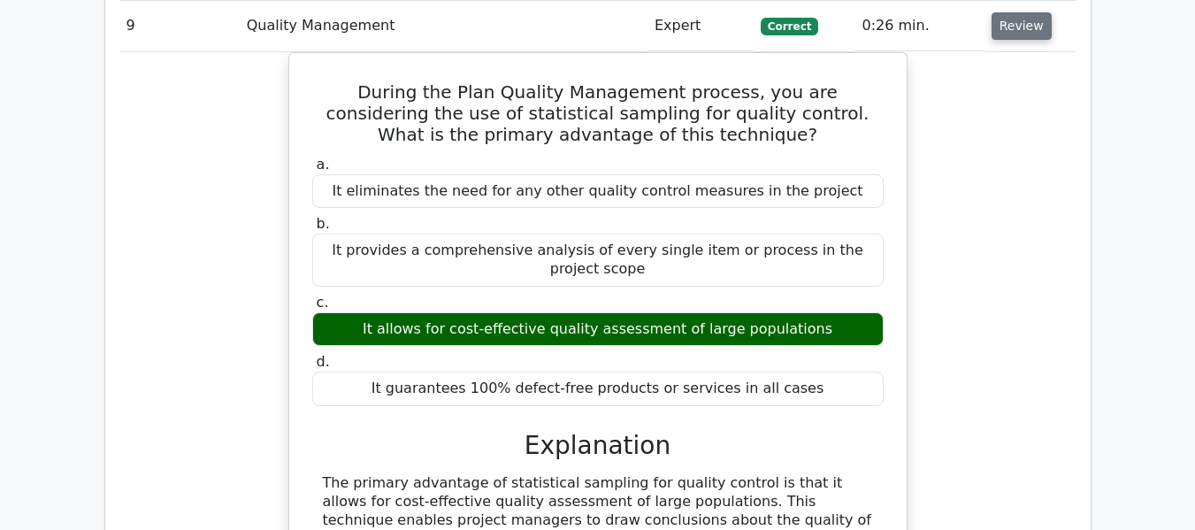
click at [1011, 33] on button "Review" at bounding box center [1022, 25] width 60 height 27
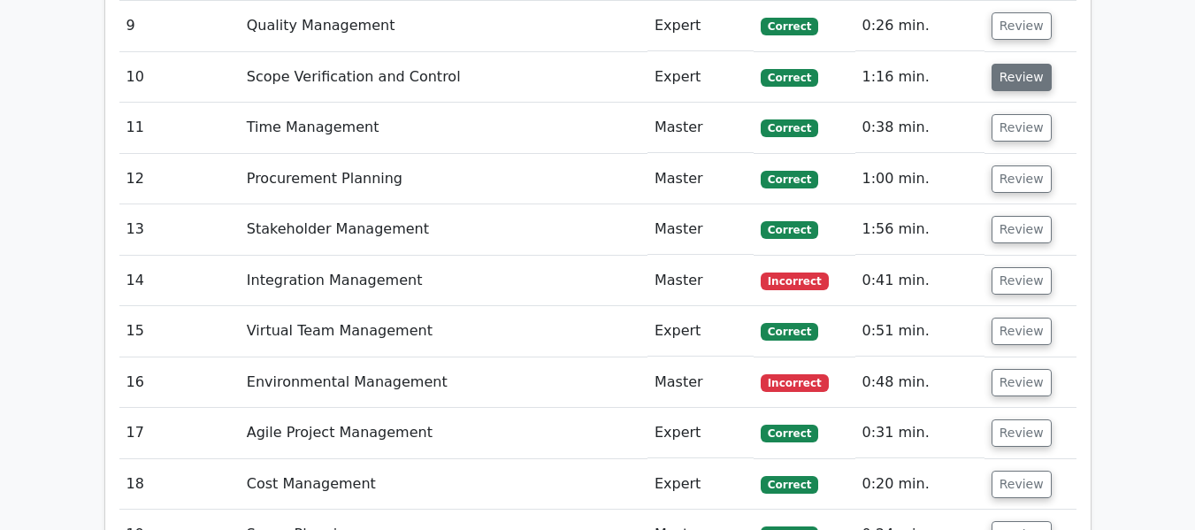
click at [1021, 79] on button "Review" at bounding box center [1022, 77] width 60 height 27
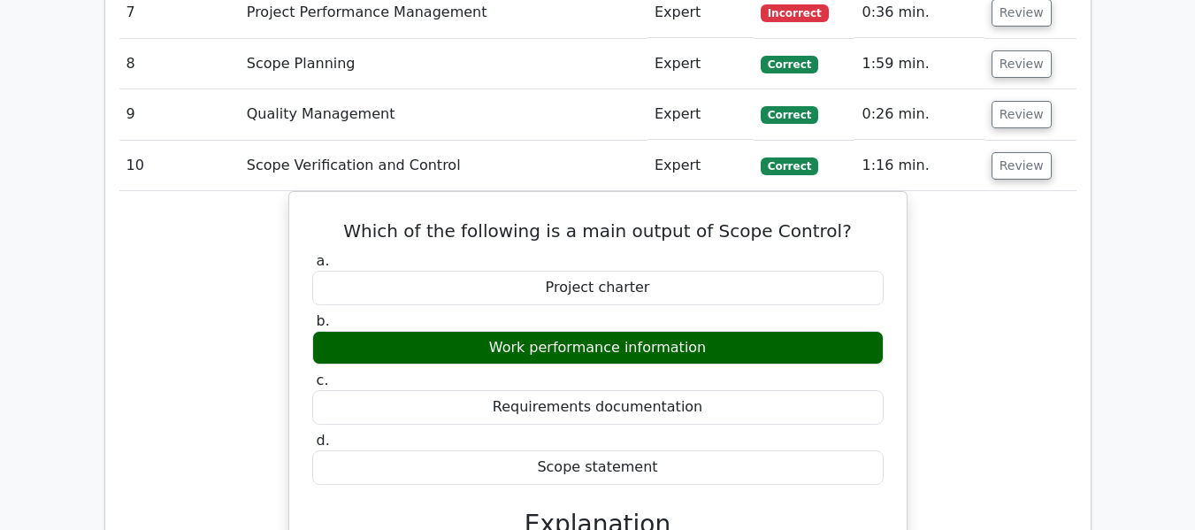
scroll to position [2178, 0]
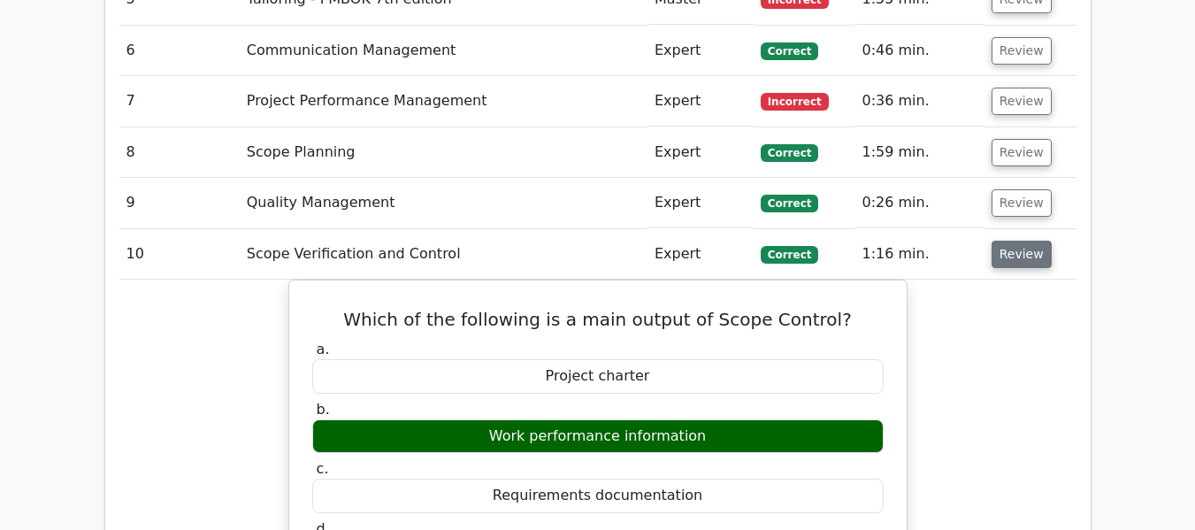
click at [1026, 252] on button "Review" at bounding box center [1022, 254] width 60 height 27
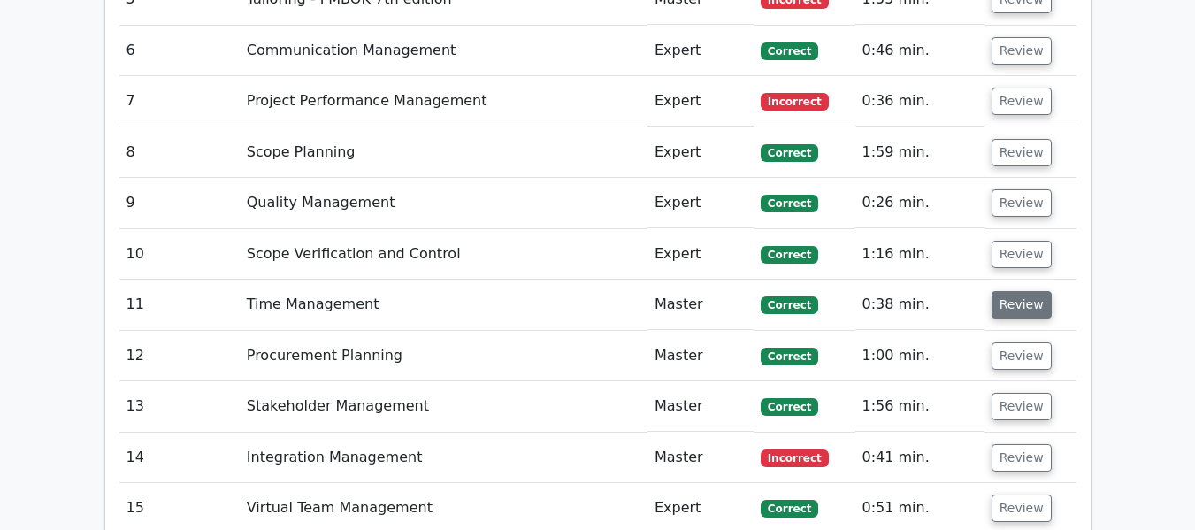
click at [1013, 308] on button "Review" at bounding box center [1022, 304] width 60 height 27
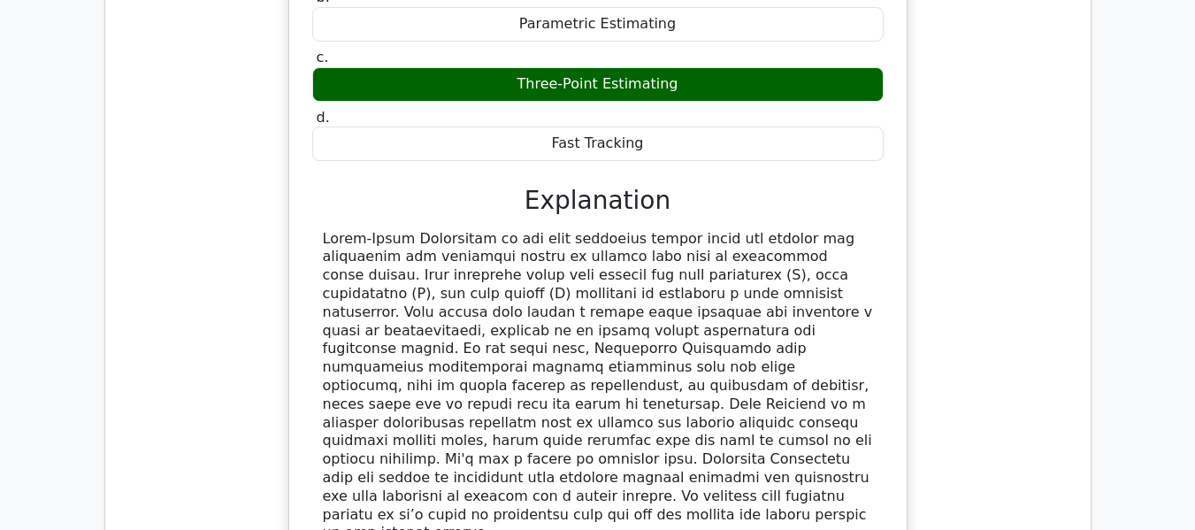
scroll to position [2443, 0]
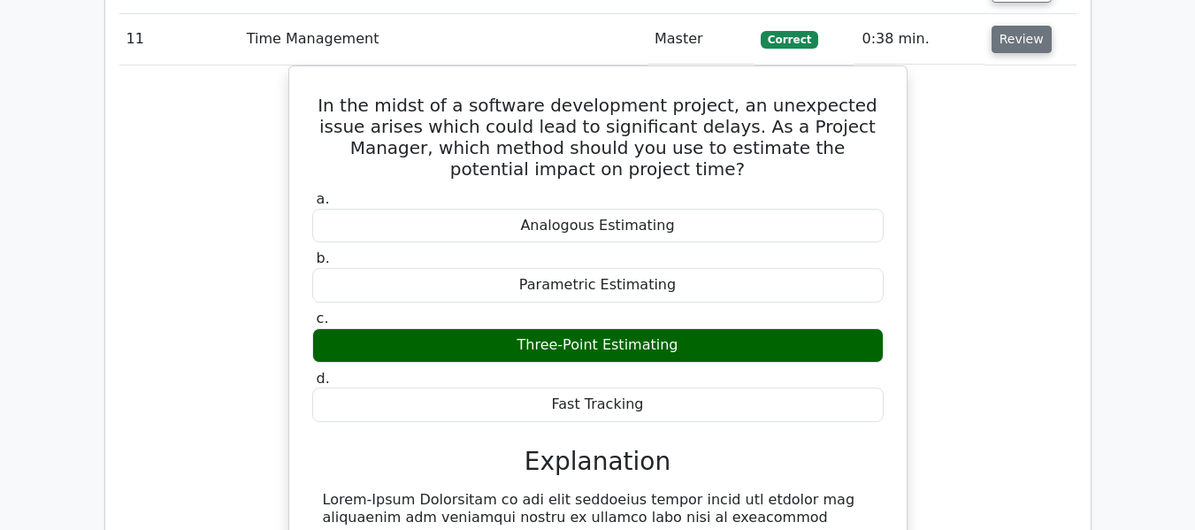
click at [1007, 42] on button "Review" at bounding box center [1022, 39] width 60 height 27
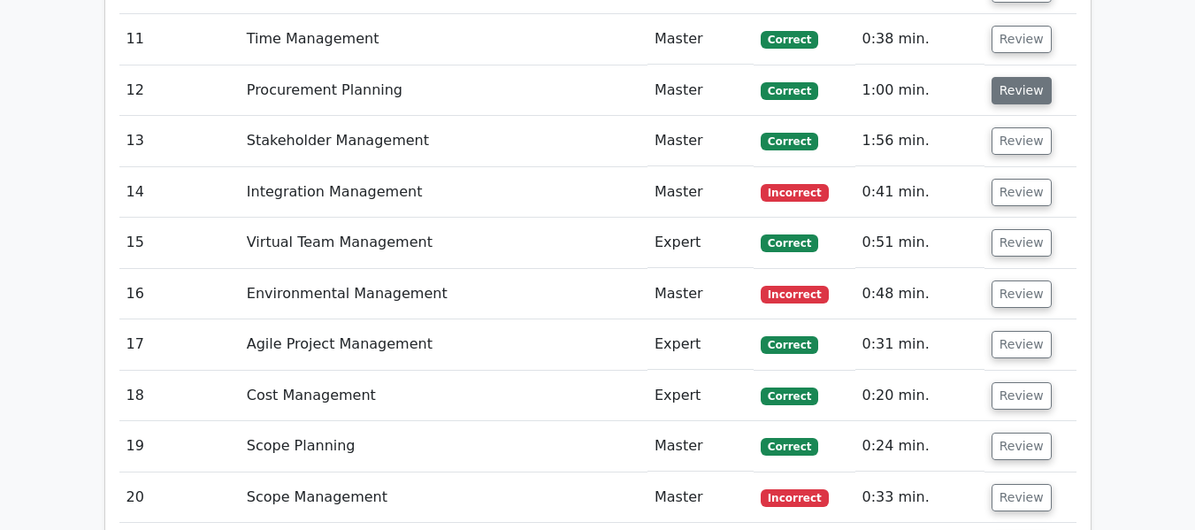
click at [1015, 91] on button "Review" at bounding box center [1022, 90] width 60 height 27
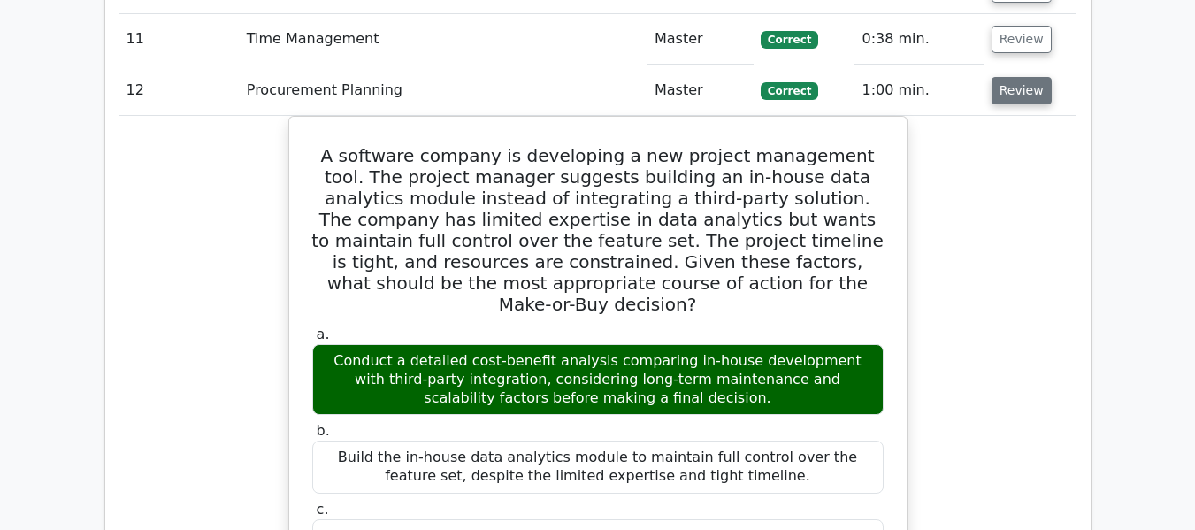
click at [1003, 85] on button "Review" at bounding box center [1022, 90] width 60 height 27
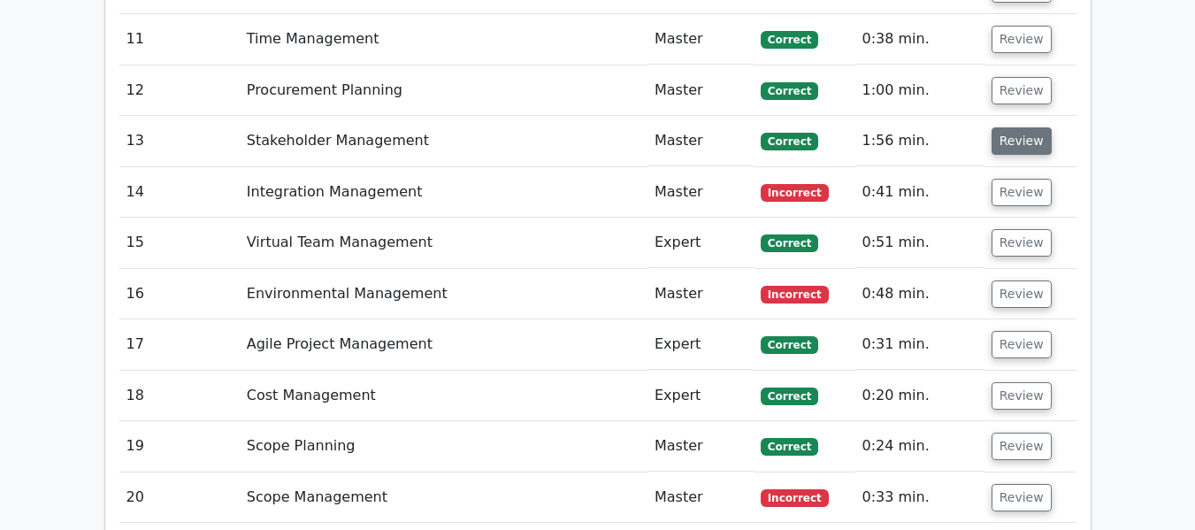
click at [997, 139] on button "Review" at bounding box center [1022, 140] width 60 height 27
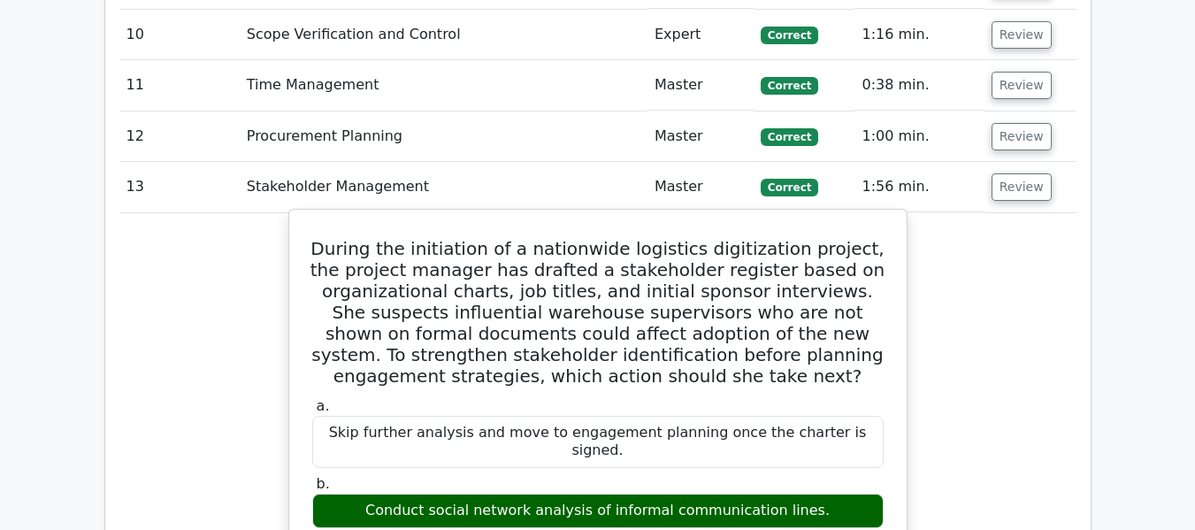
scroll to position [2355, 0]
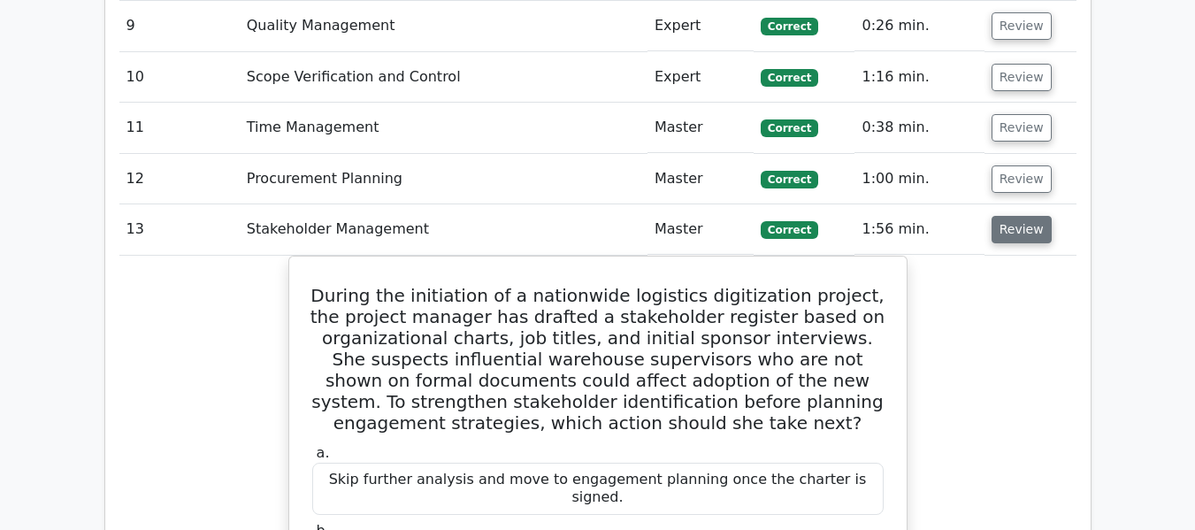
click at [1021, 230] on button "Review" at bounding box center [1022, 229] width 60 height 27
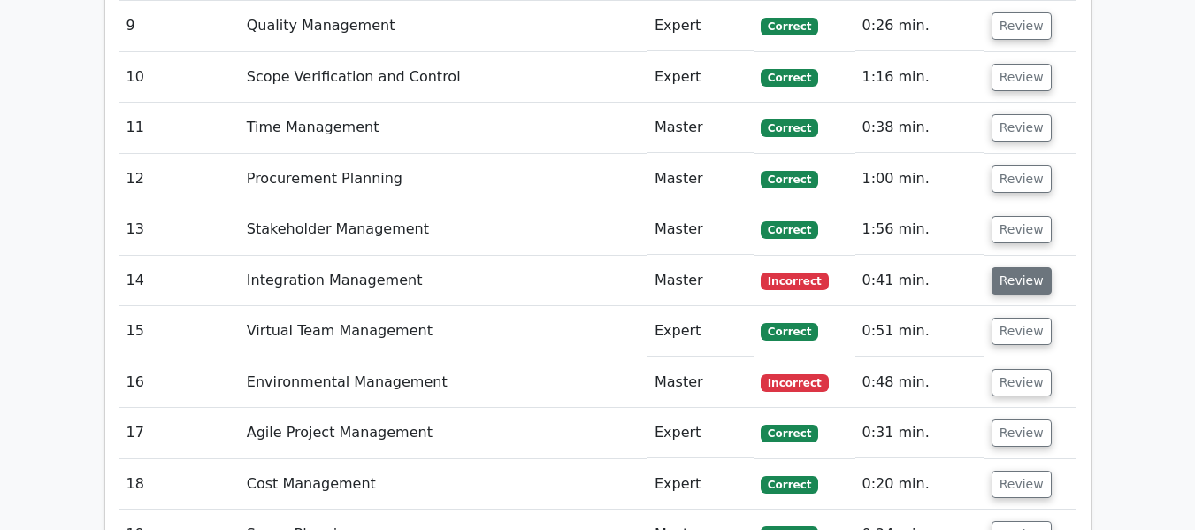
click at [1013, 276] on button "Review" at bounding box center [1022, 280] width 60 height 27
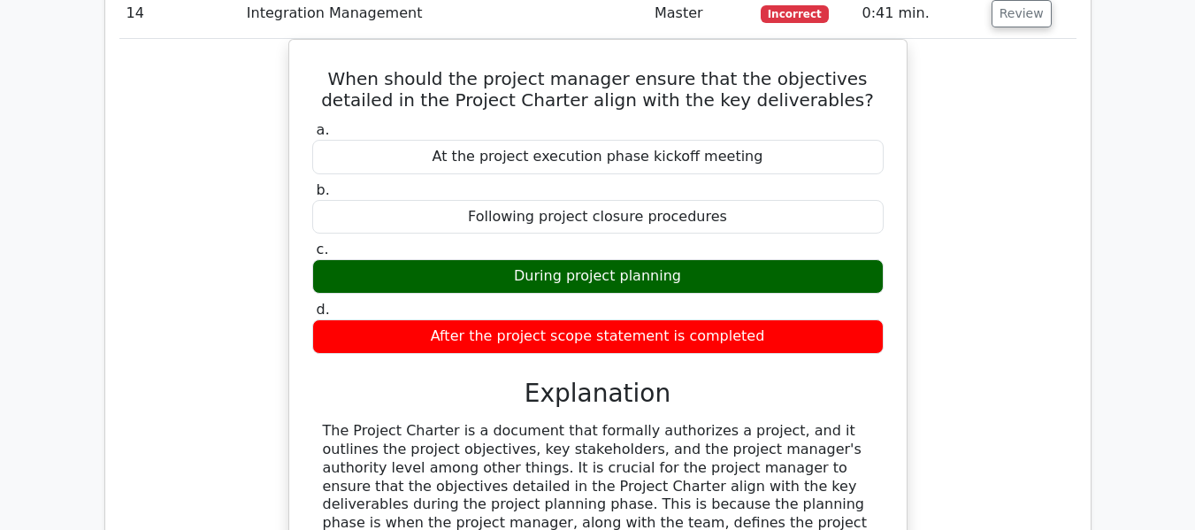
scroll to position [2620, 0]
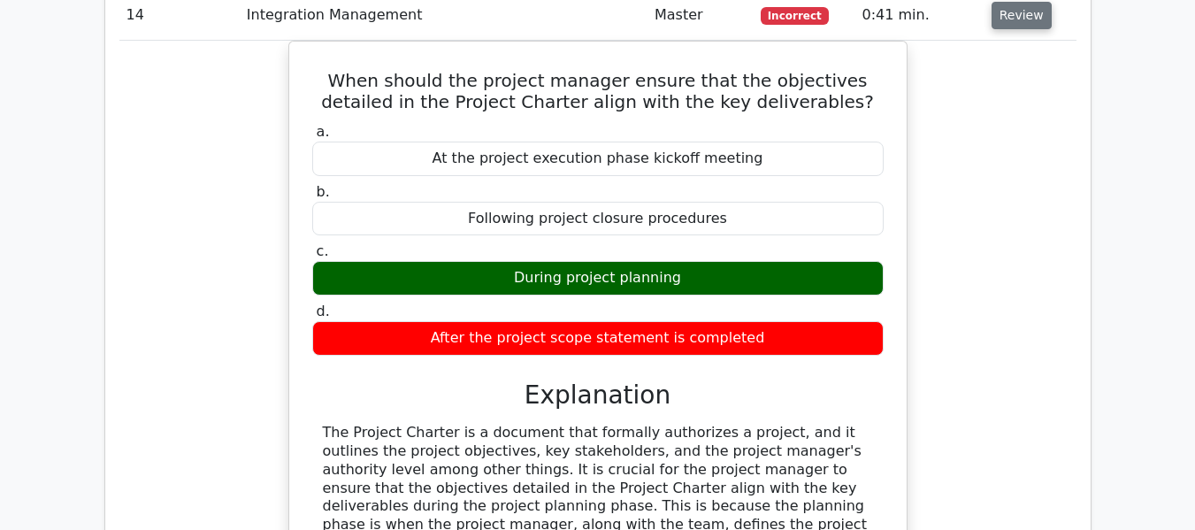
click at [1009, 19] on button "Review" at bounding box center [1022, 15] width 60 height 27
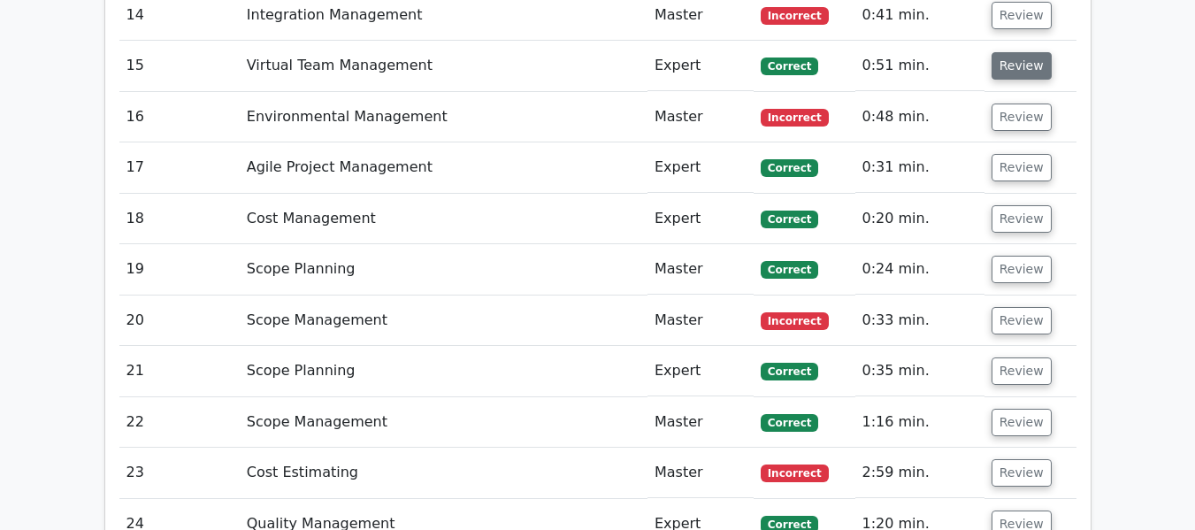
click at [1015, 66] on button "Review" at bounding box center [1022, 65] width 60 height 27
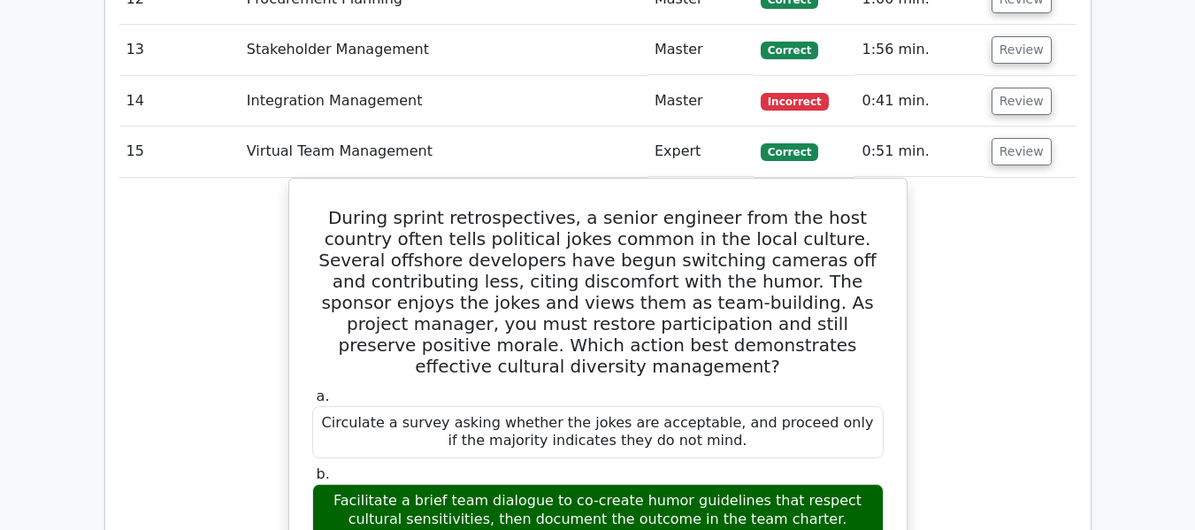
scroll to position [2532, 0]
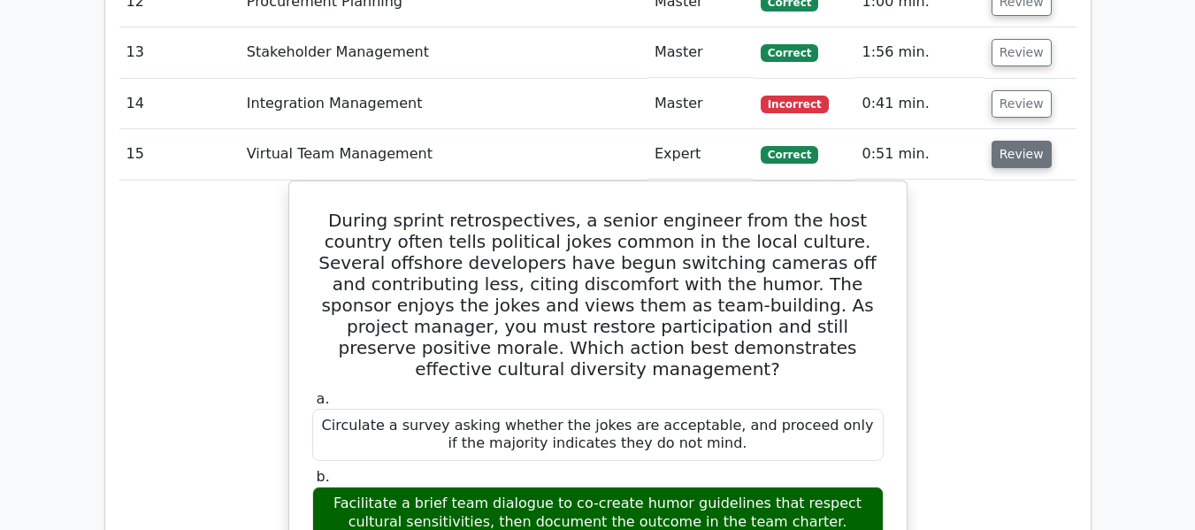
click at [1009, 158] on button "Review" at bounding box center [1022, 154] width 60 height 27
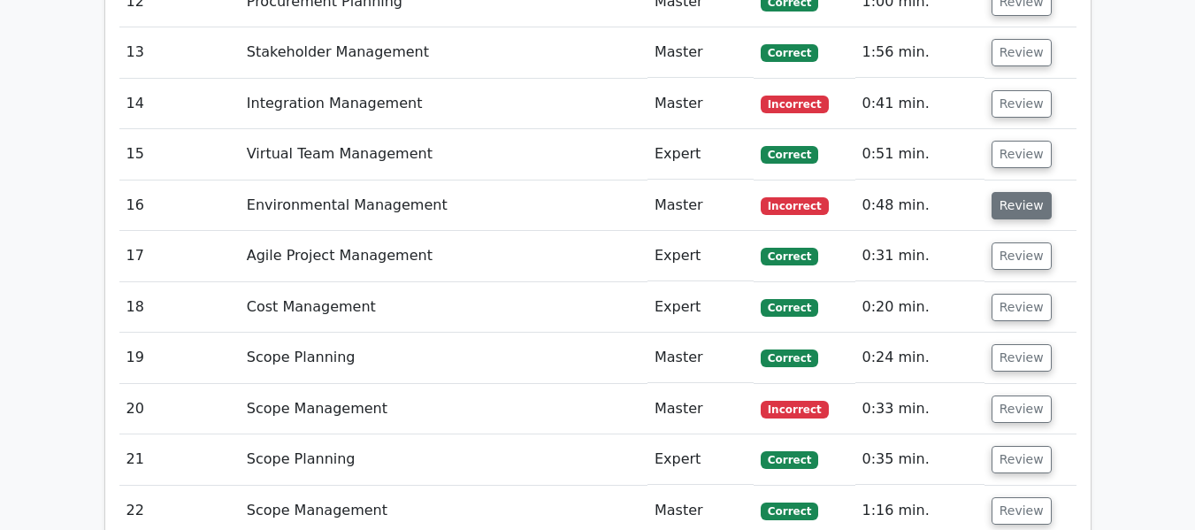
click at [1010, 204] on button "Review" at bounding box center [1022, 205] width 60 height 27
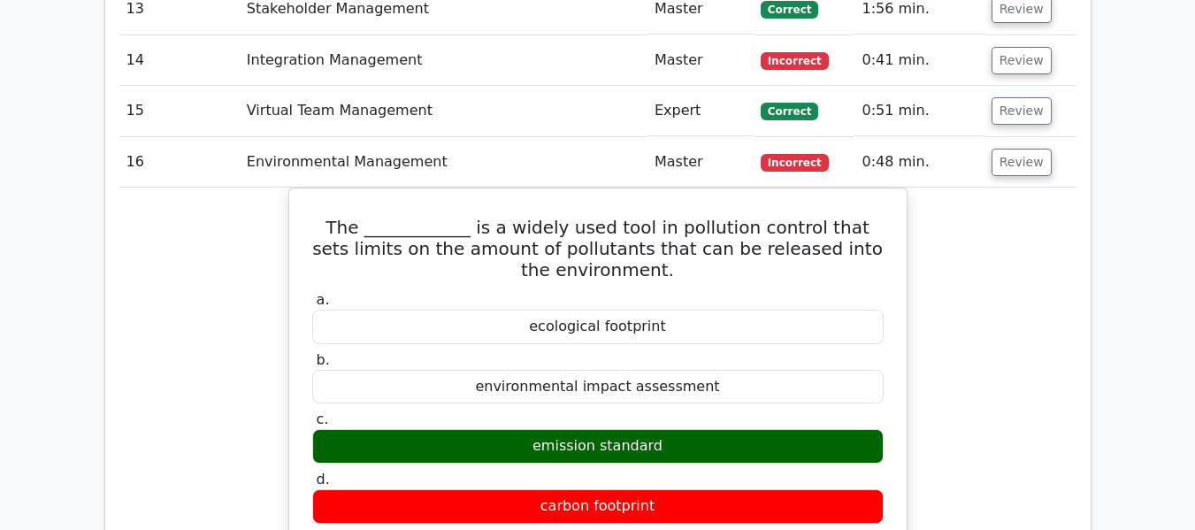
scroll to position [2523, 0]
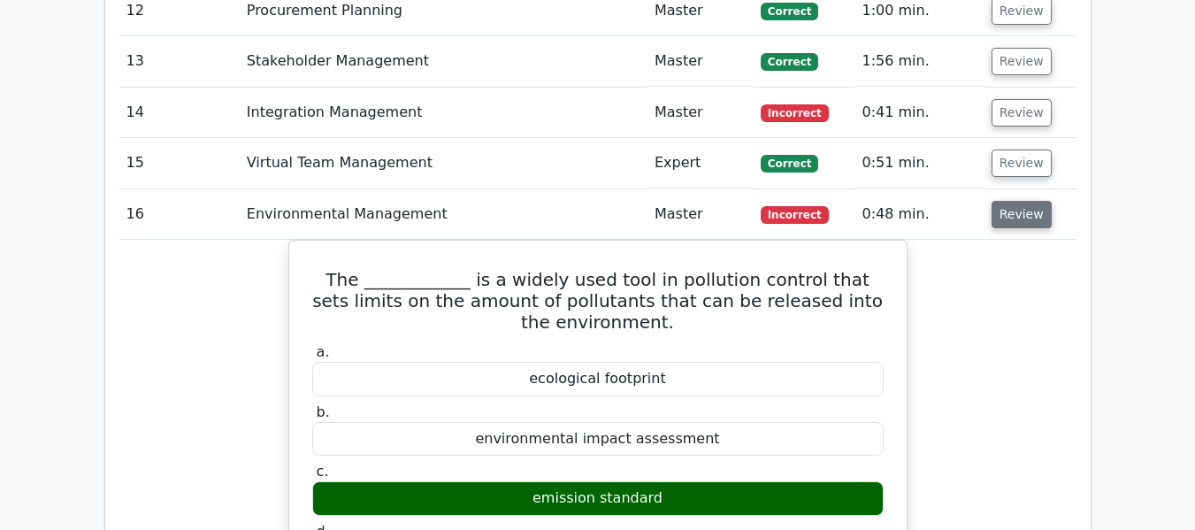
click at [1020, 217] on button "Review" at bounding box center [1022, 214] width 60 height 27
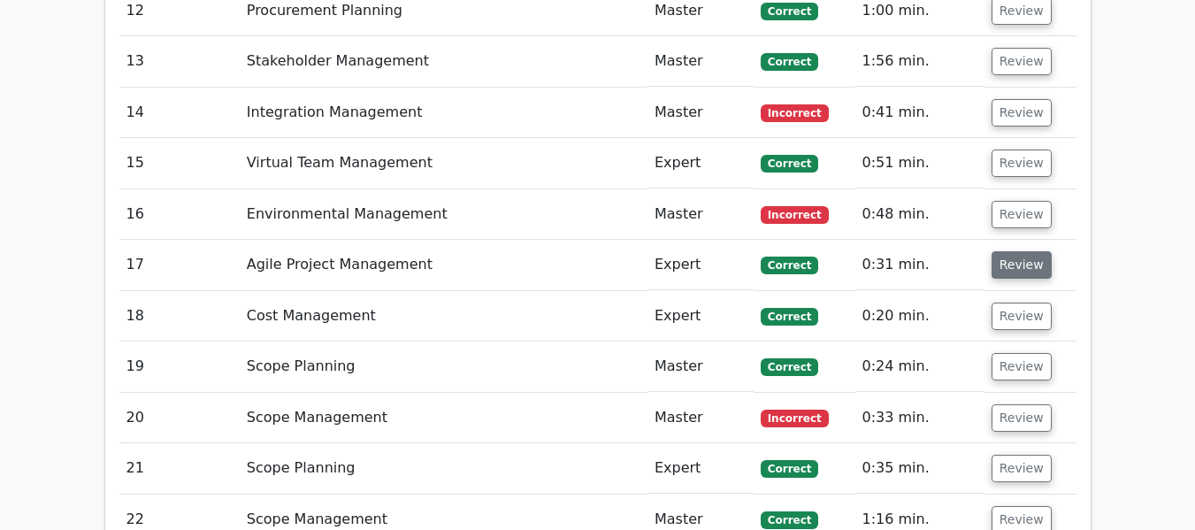
click at [1019, 267] on button "Review" at bounding box center [1022, 264] width 60 height 27
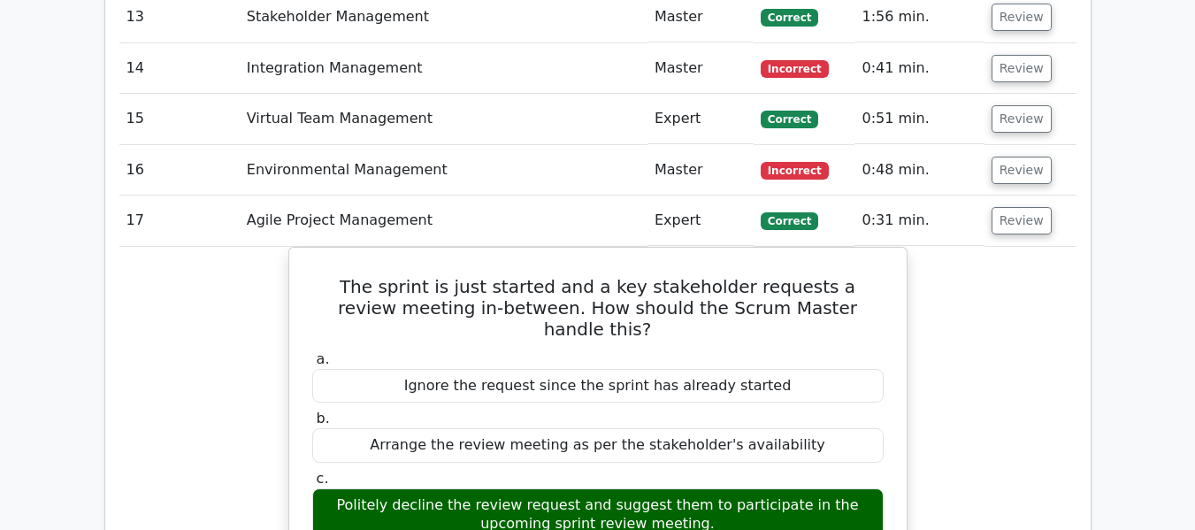
scroll to position [2560, 0]
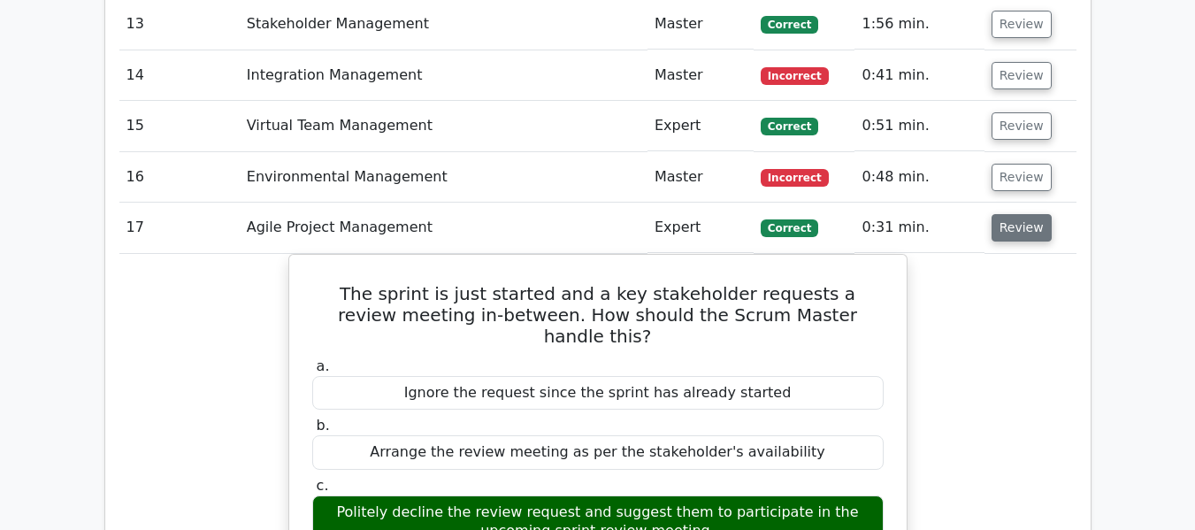
click at [1008, 229] on button "Review" at bounding box center [1022, 227] width 60 height 27
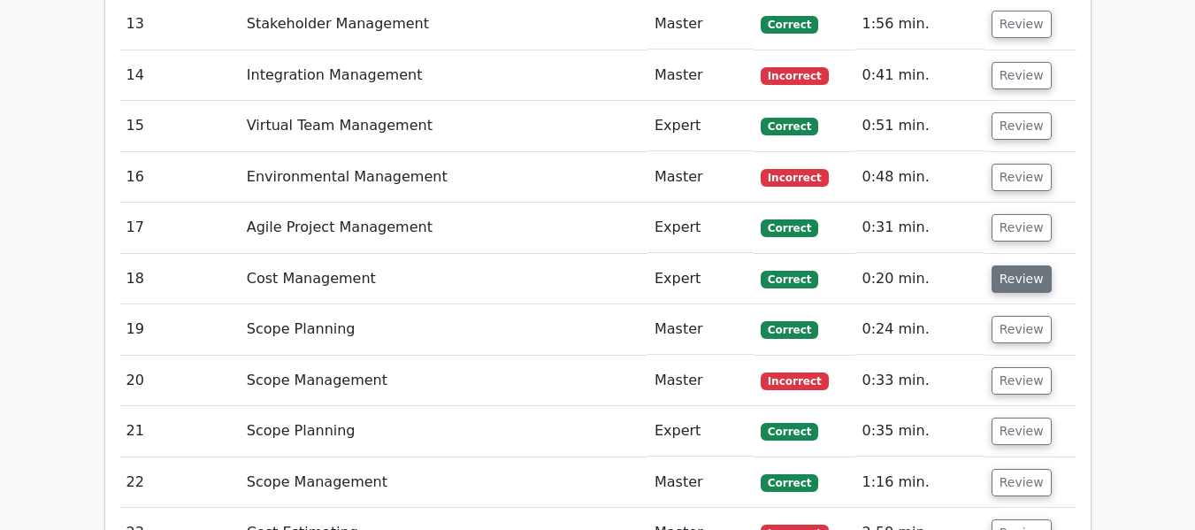
click at [1009, 273] on button "Review" at bounding box center [1022, 278] width 60 height 27
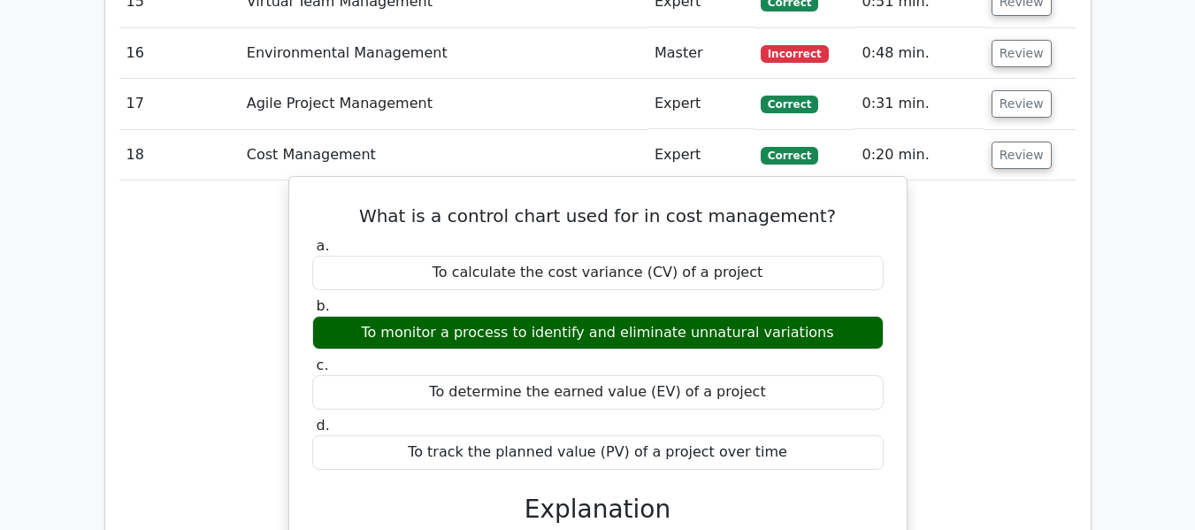
scroll to position [2663, 0]
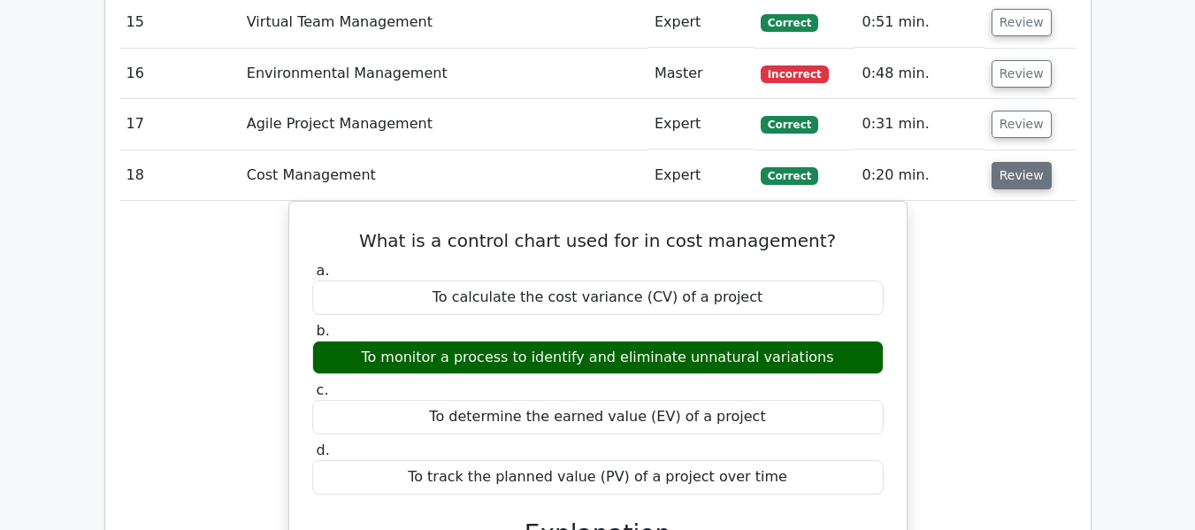
click at [1019, 179] on button "Review" at bounding box center [1022, 175] width 60 height 27
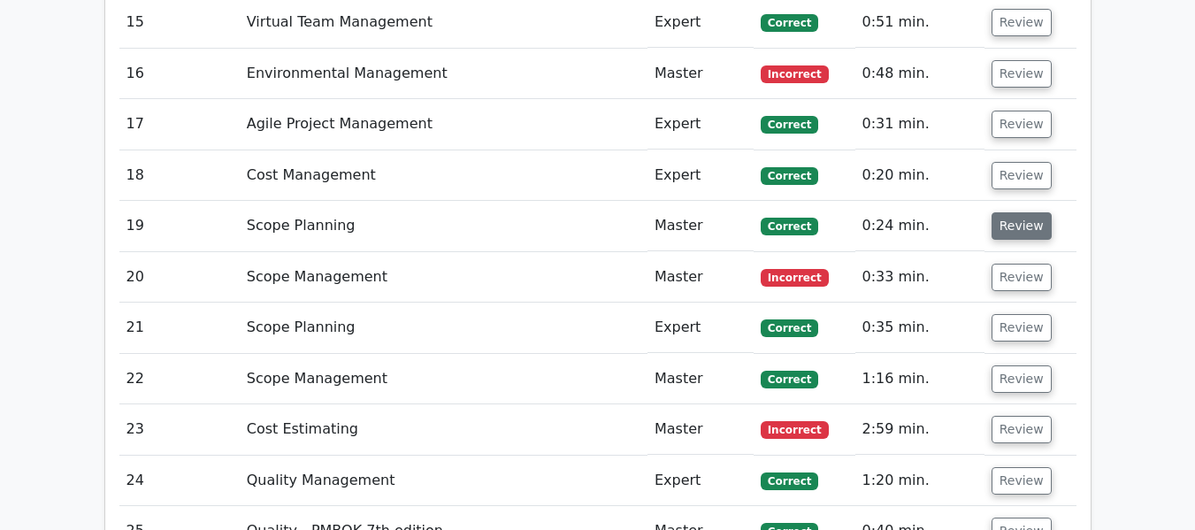
click at [1022, 221] on button "Review" at bounding box center [1022, 225] width 60 height 27
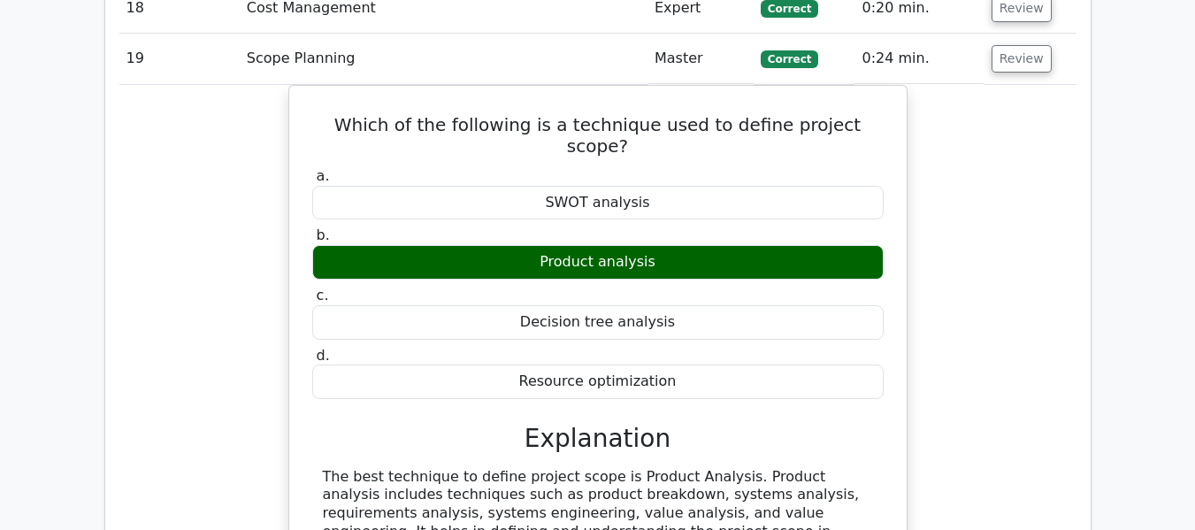
scroll to position [2752, 0]
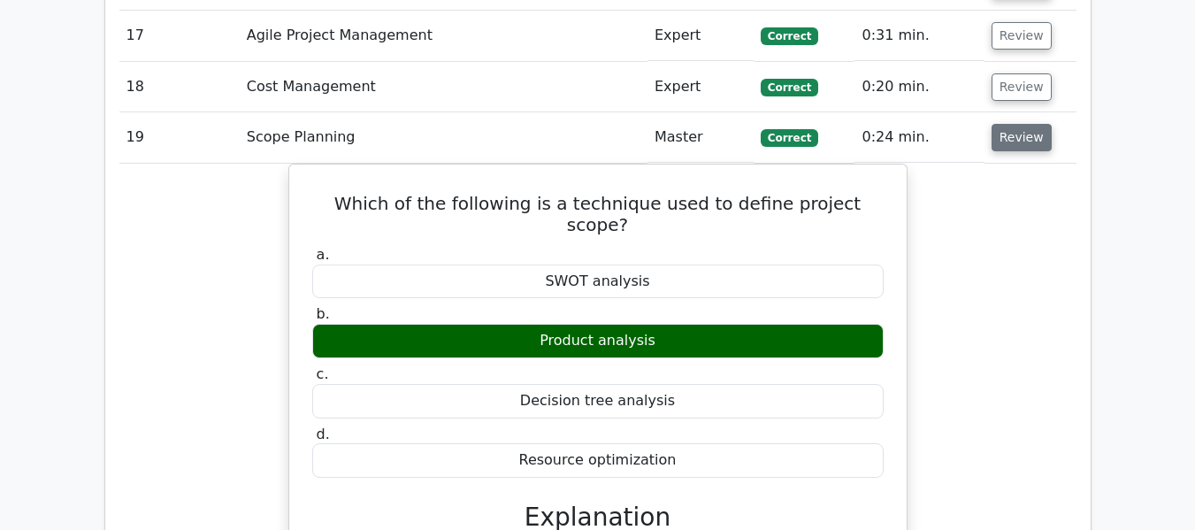
click at [1012, 130] on button "Review" at bounding box center [1022, 137] width 60 height 27
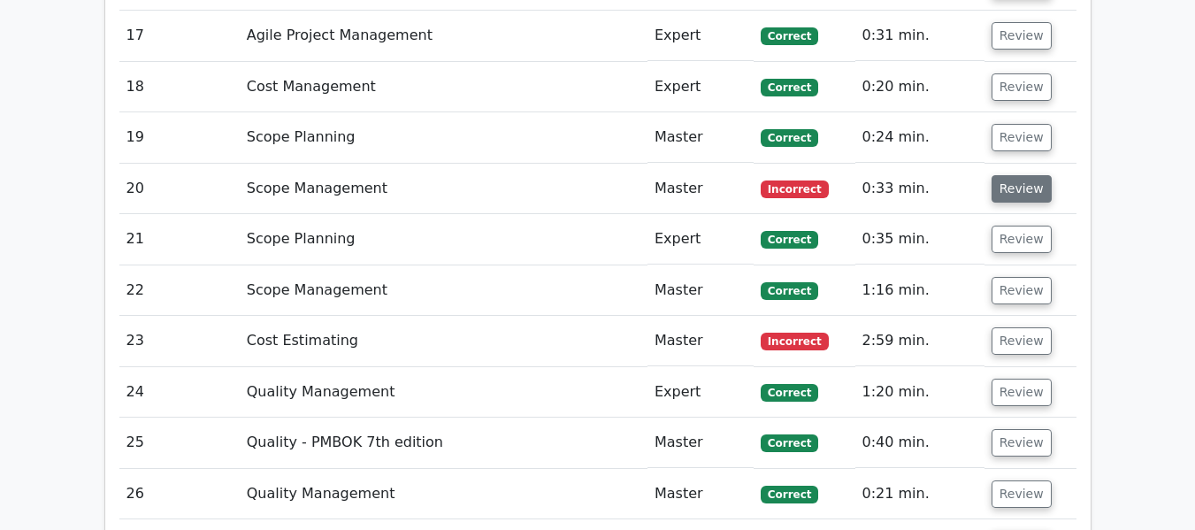
click at [1010, 185] on button "Review" at bounding box center [1022, 188] width 60 height 27
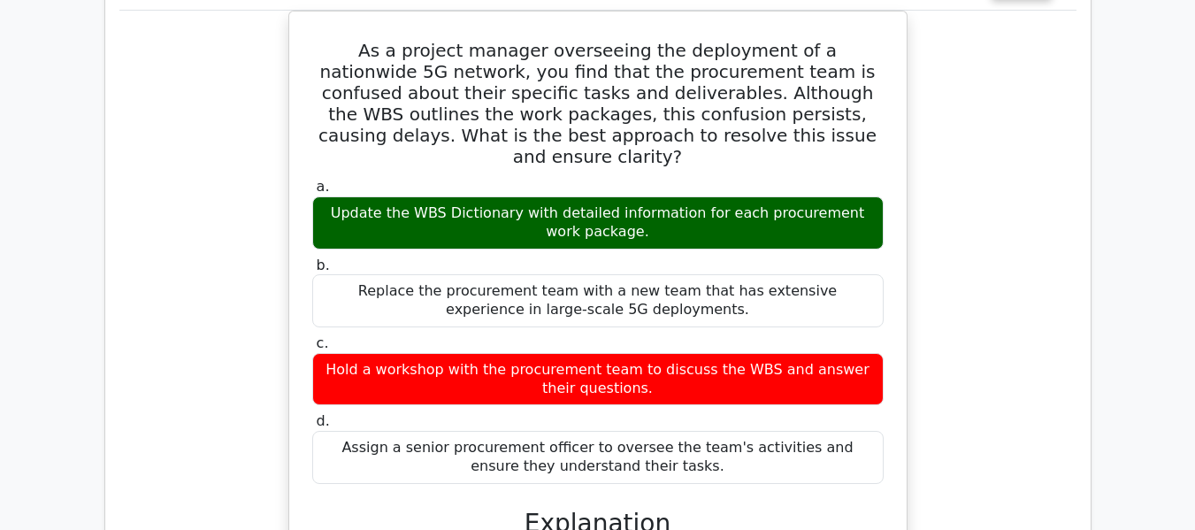
scroll to position [2854, 0]
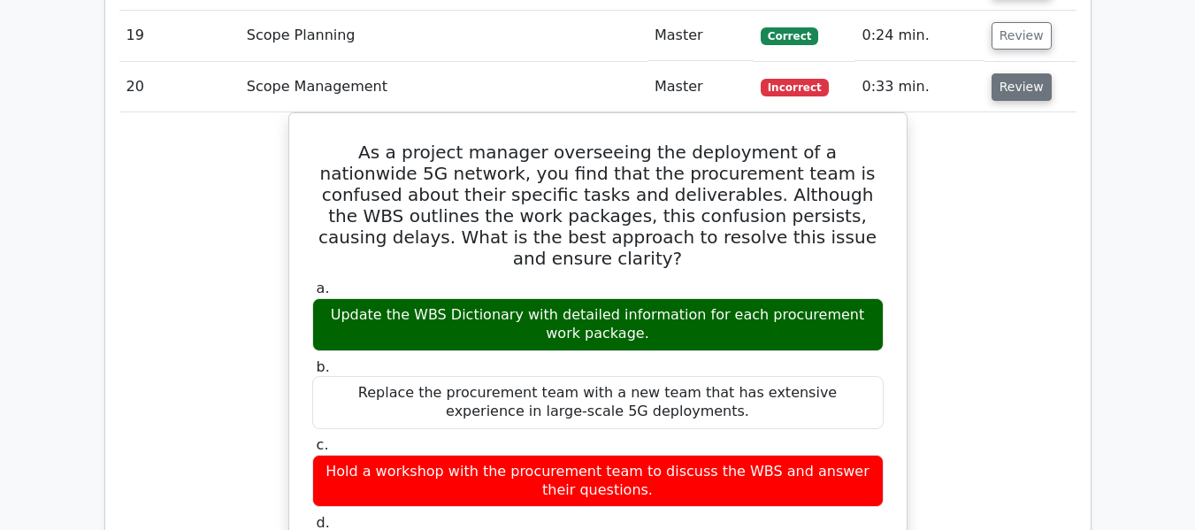
click at [1011, 85] on button "Review" at bounding box center [1022, 86] width 60 height 27
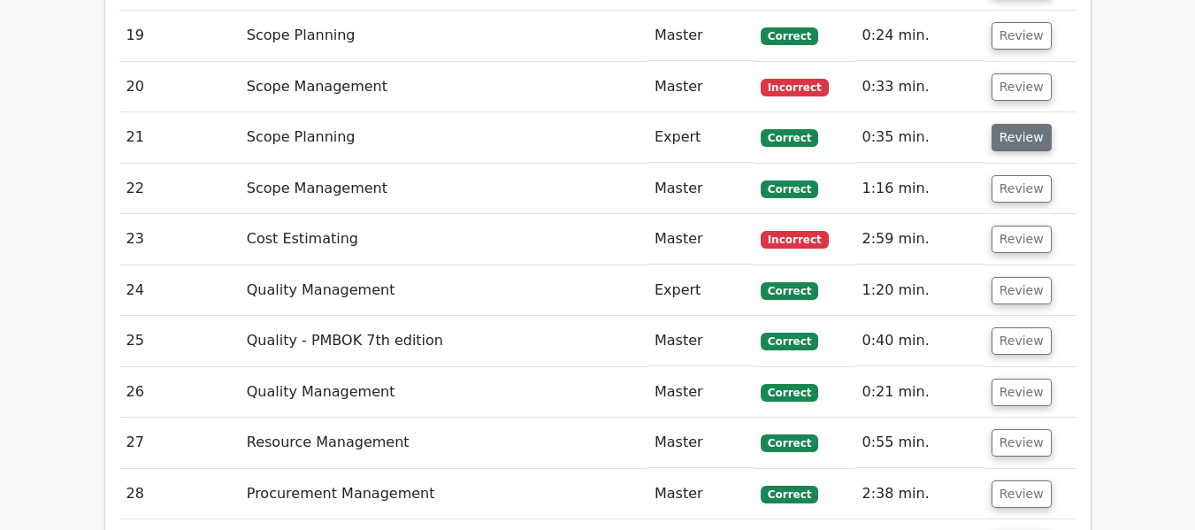
click at [1010, 130] on button "Review" at bounding box center [1022, 137] width 60 height 27
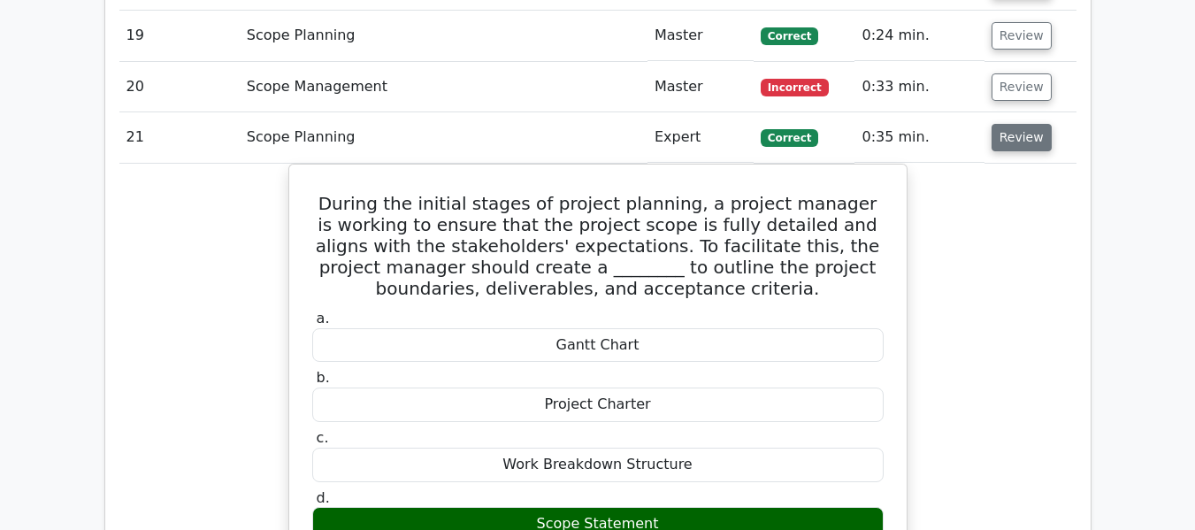
click at [1011, 143] on button "Review" at bounding box center [1022, 137] width 60 height 27
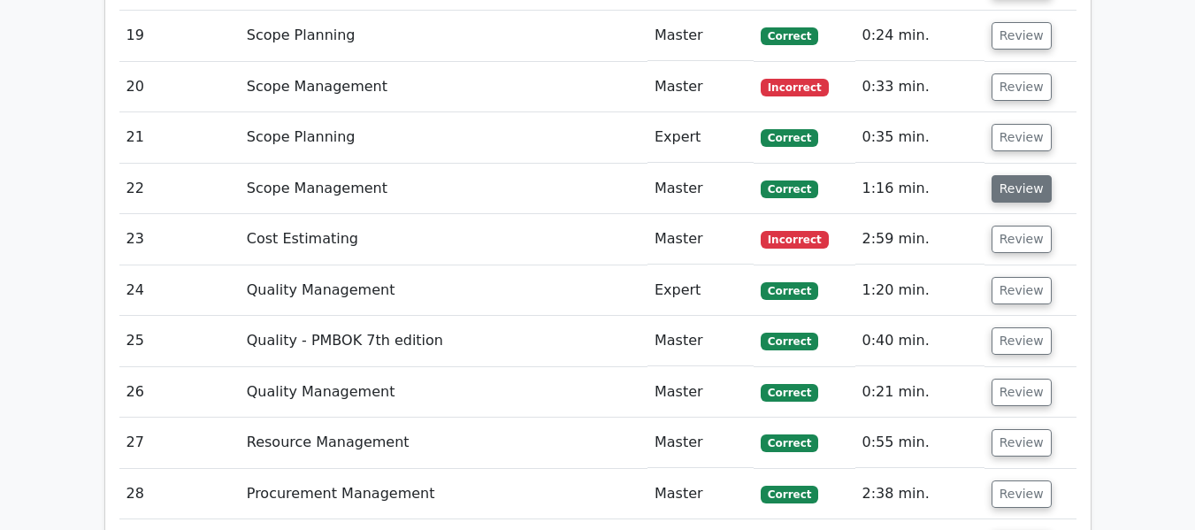
click at [1013, 187] on button "Review" at bounding box center [1022, 188] width 60 height 27
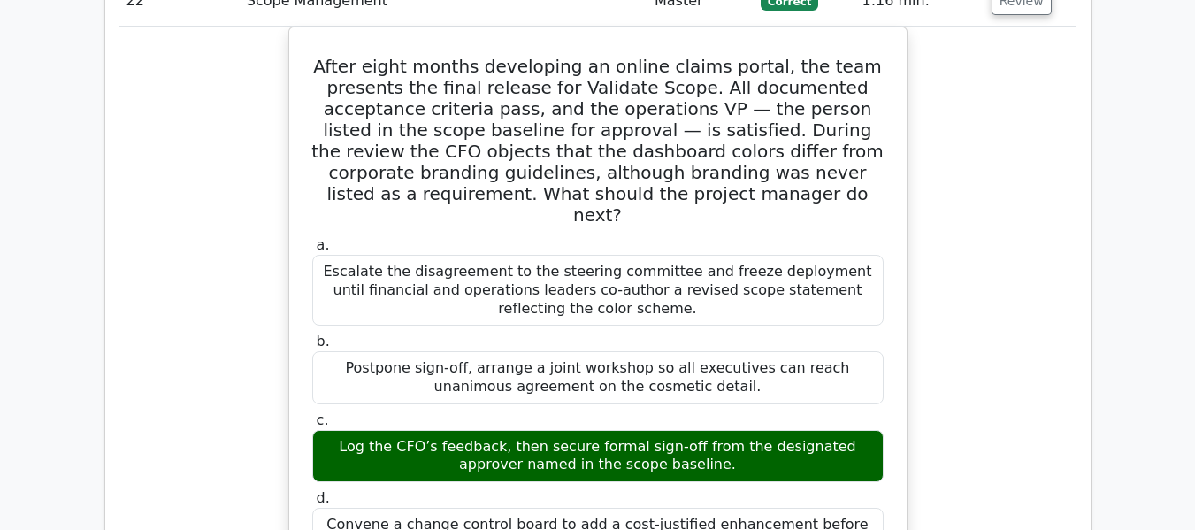
scroll to position [2942, 0]
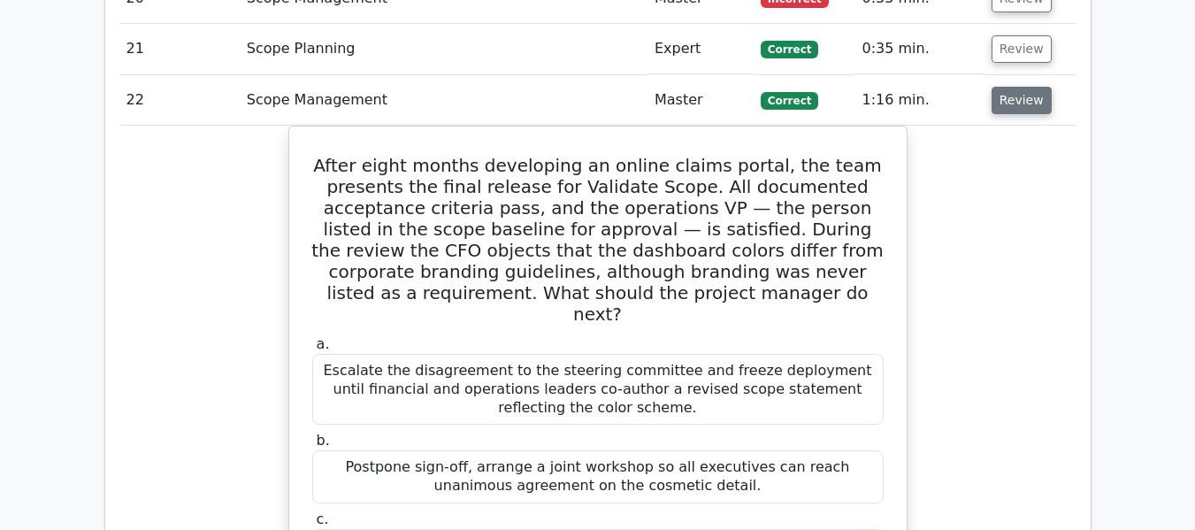
click at [1019, 100] on button "Review" at bounding box center [1022, 100] width 60 height 27
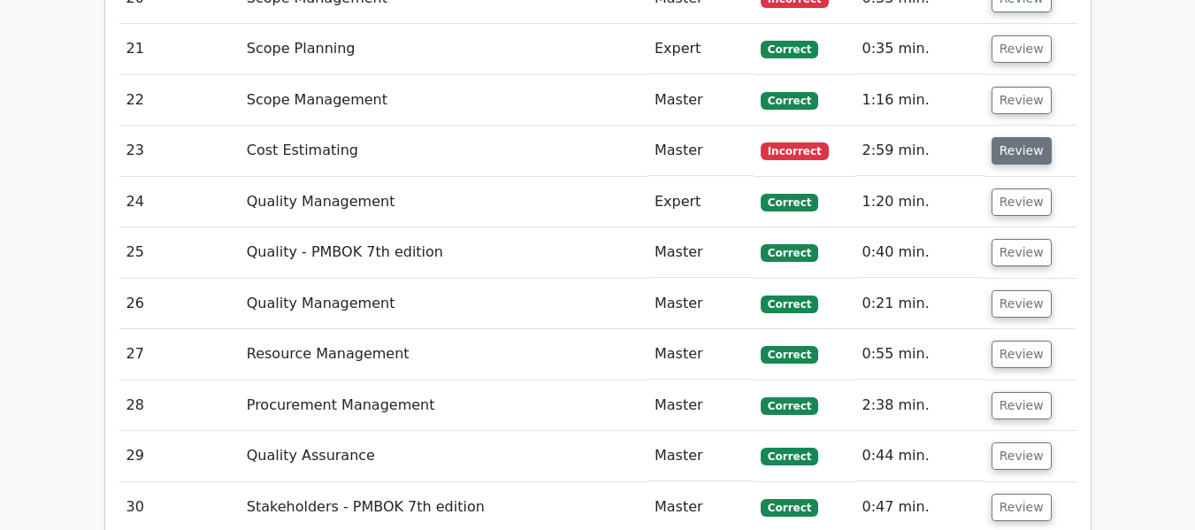
click at [1012, 143] on button "Review" at bounding box center [1022, 150] width 60 height 27
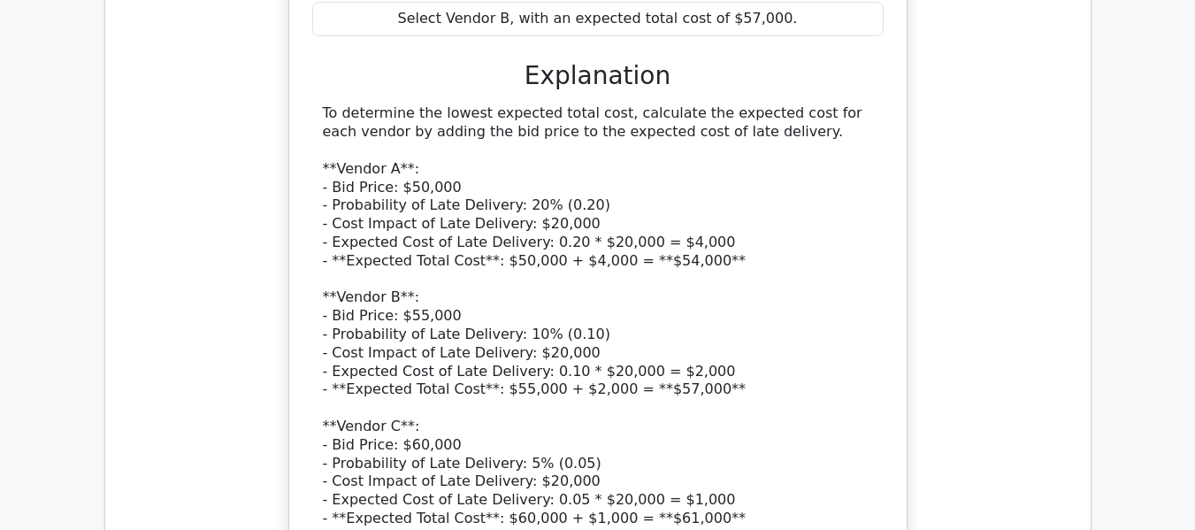
scroll to position [3562, 0]
click at [621, 241] on div "To determine the lowest expected total cost, calculate the expected cost for ea…" at bounding box center [598, 370] width 550 height 534
click at [644, 357] on div "To determine the lowest expected total cost, calculate the expected cost for ea…" at bounding box center [598, 370] width 550 height 534
click at [634, 502] on div "To determine the lowest expected total cost, calculate the expected cost for ea…" at bounding box center [598, 370] width 550 height 534
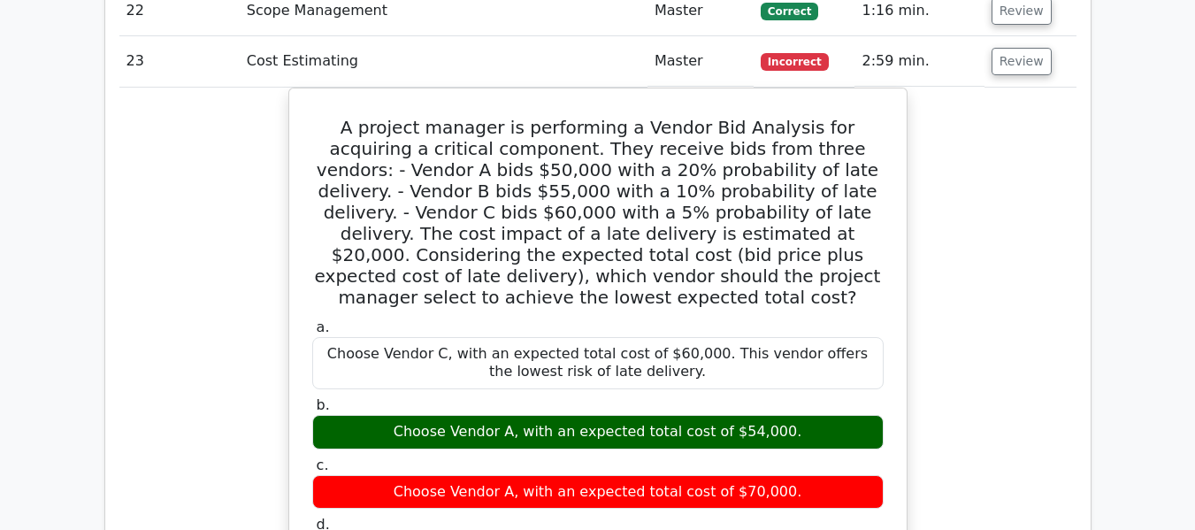
scroll to position [2942, 0]
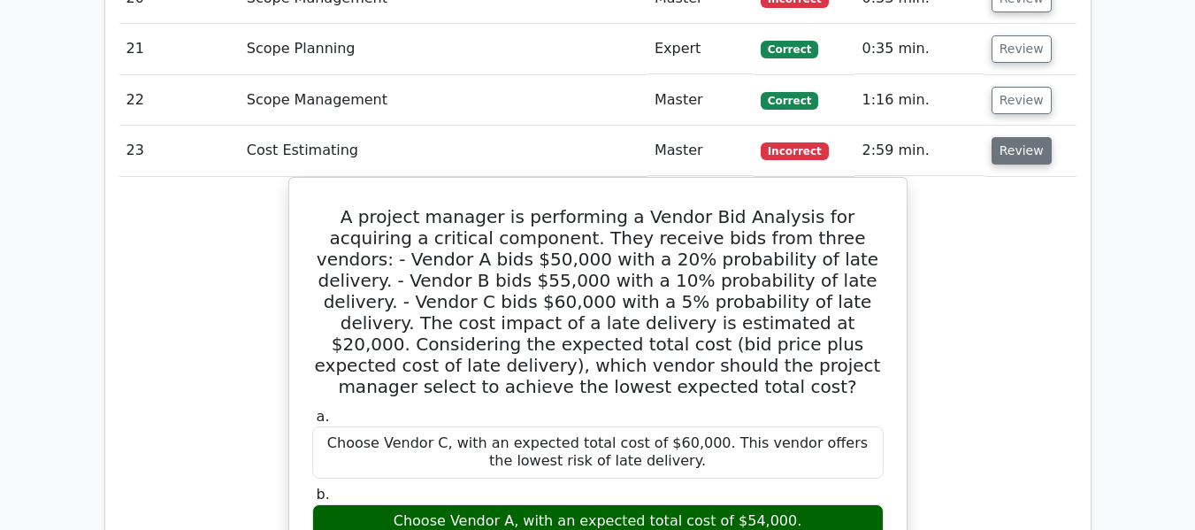
click at [1021, 152] on button "Review" at bounding box center [1022, 150] width 60 height 27
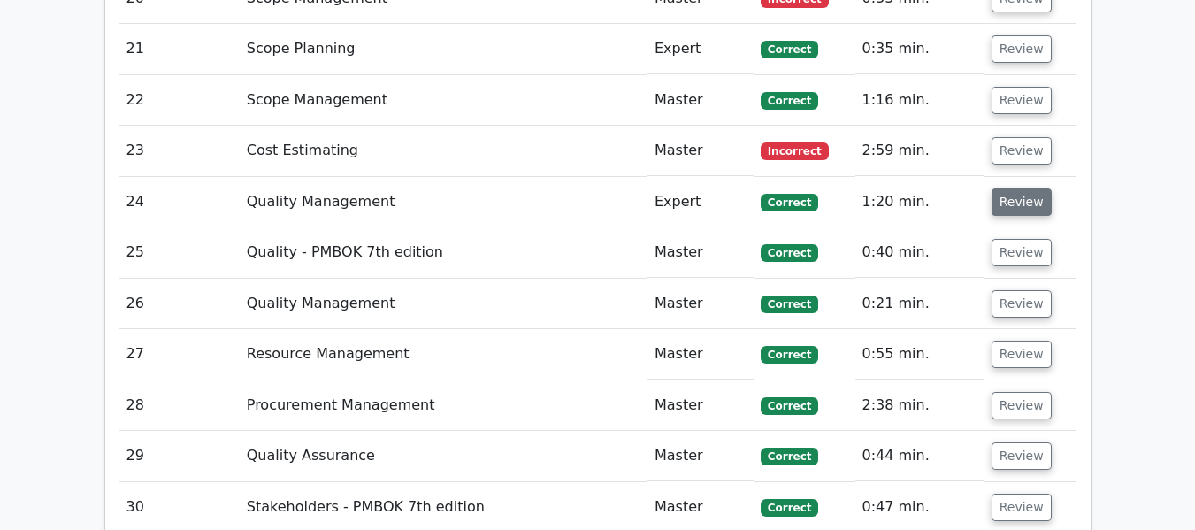
click at [1010, 201] on button "Review" at bounding box center [1022, 201] width 60 height 27
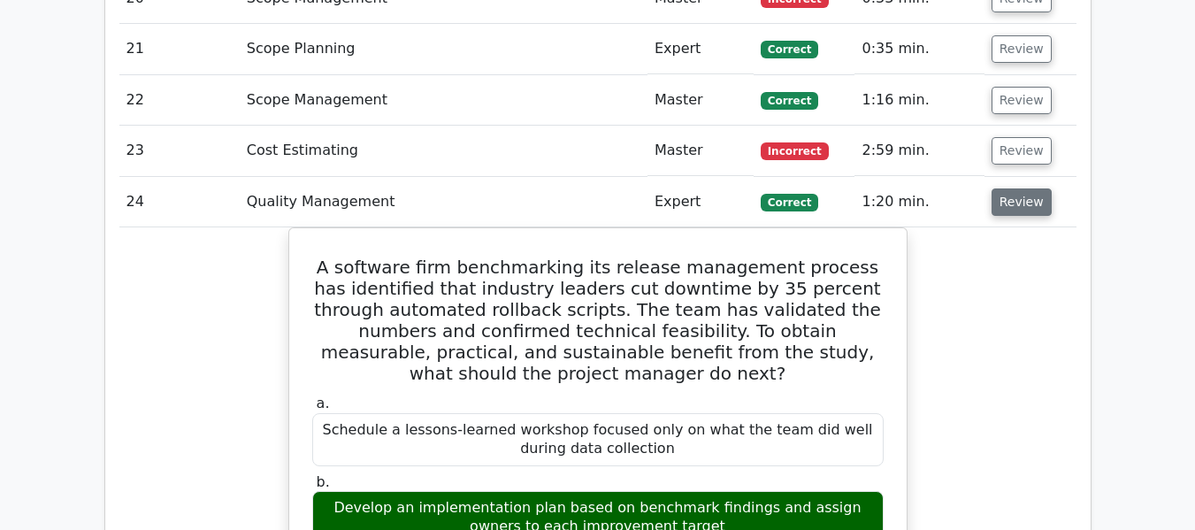
click at [1010, 201] on button "Review" at bounding box center [1022, 201] width 60 height 27
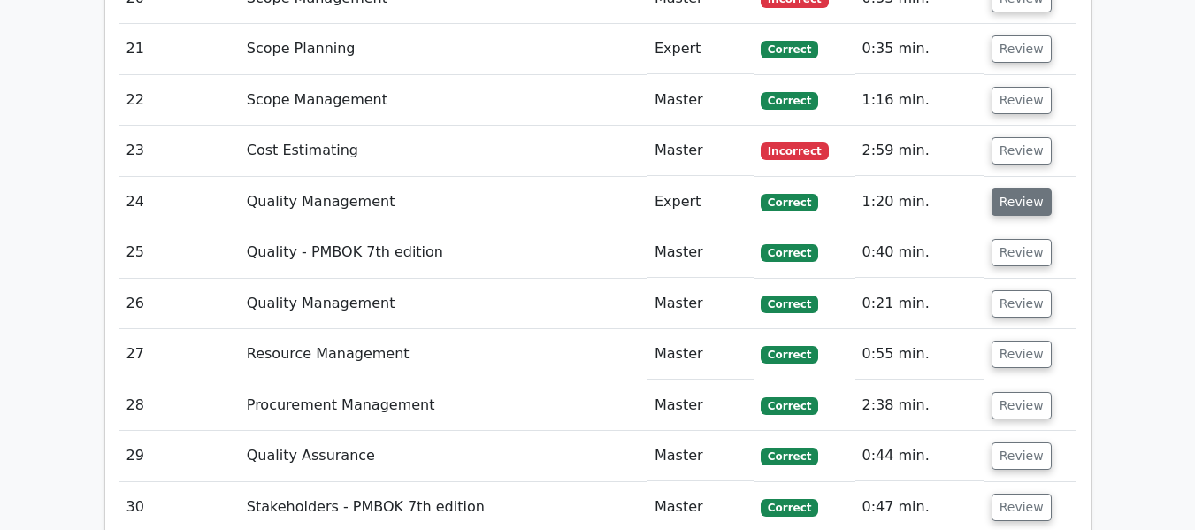
click at [1017, 200] on button "Review" at bounding box center [1022, 201] width 60 height 27
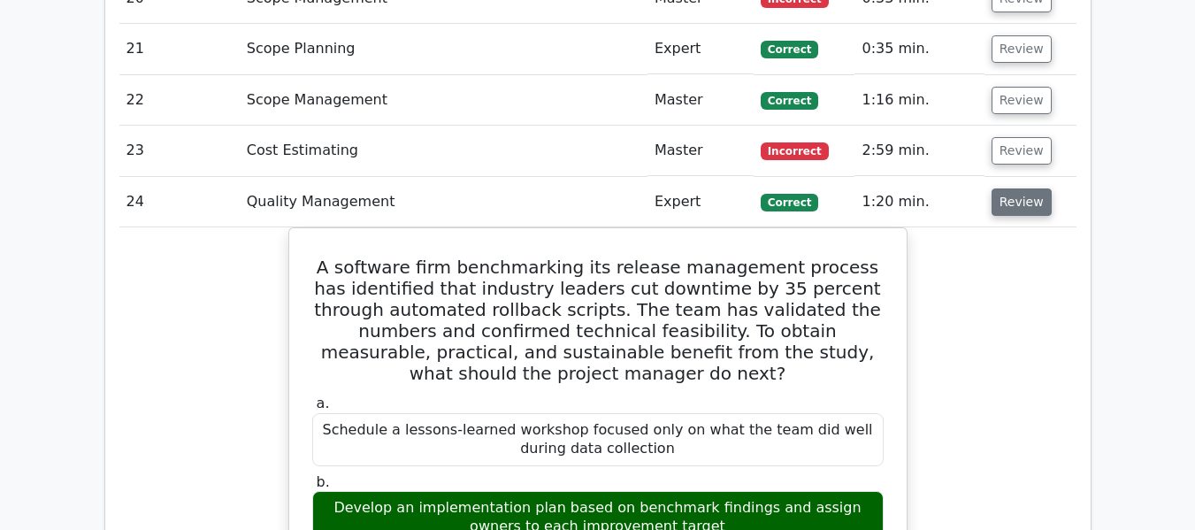
click at [1011, 200] on button "Review" at bounding box center [1022, 201] width 60 height 27
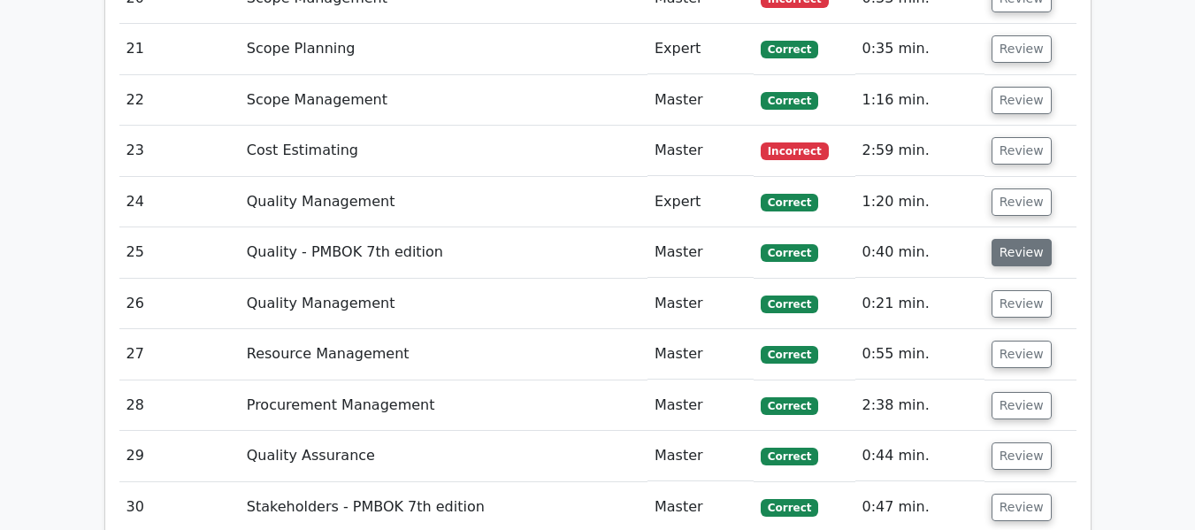
click at [1010, 243] on button "Review" at bounding box center [1022, 252] width 60 height 27
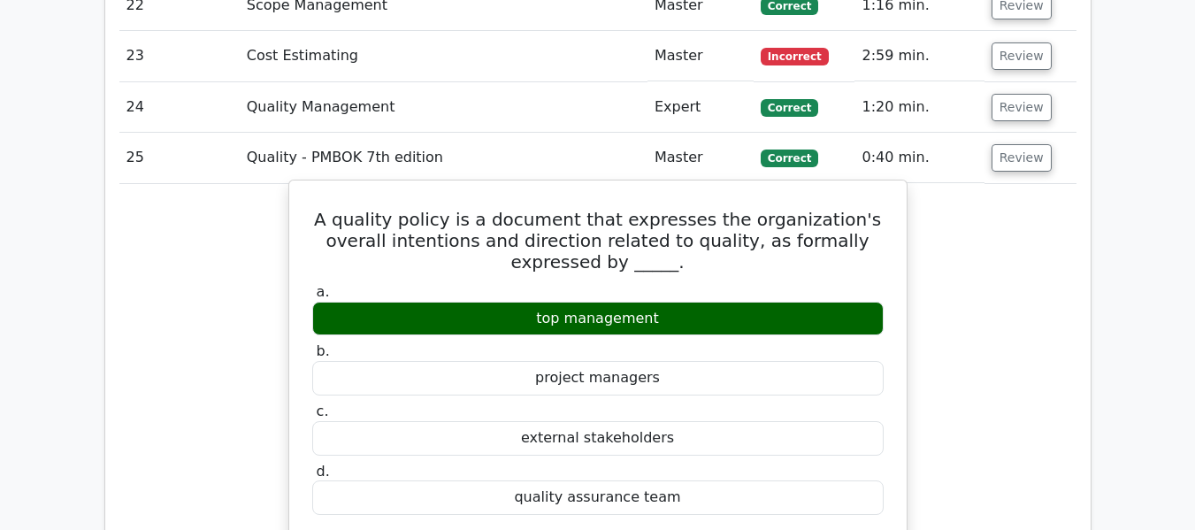
scroll to position [3031, 0]
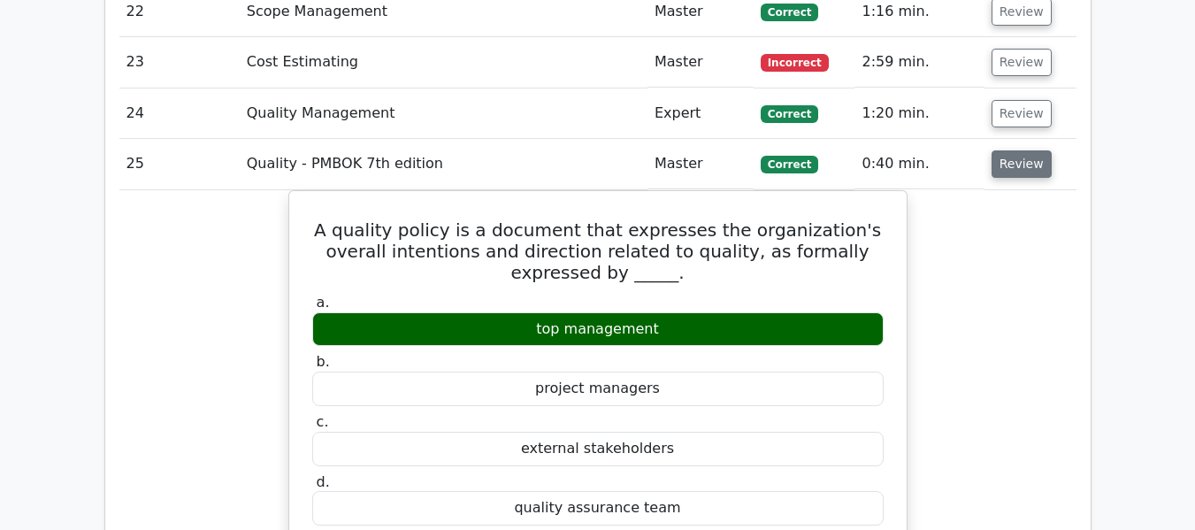
click at [1010, 170] on button "Review" at bounding box center [1022, 163] width 60 height 27
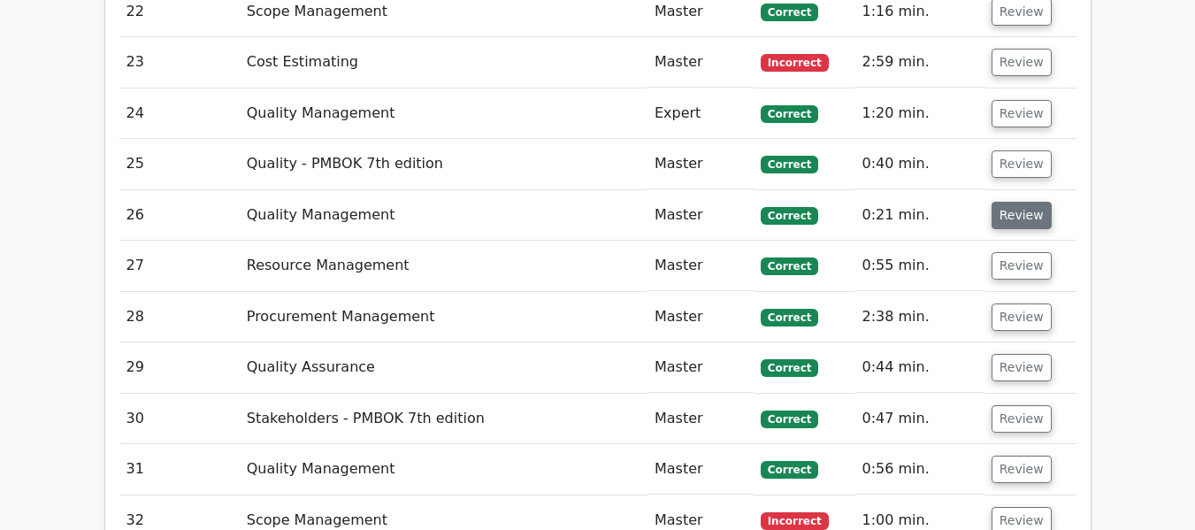
click at [1011, 224] on button "Review" at bounding box center [1022, 215] width 60 height 27
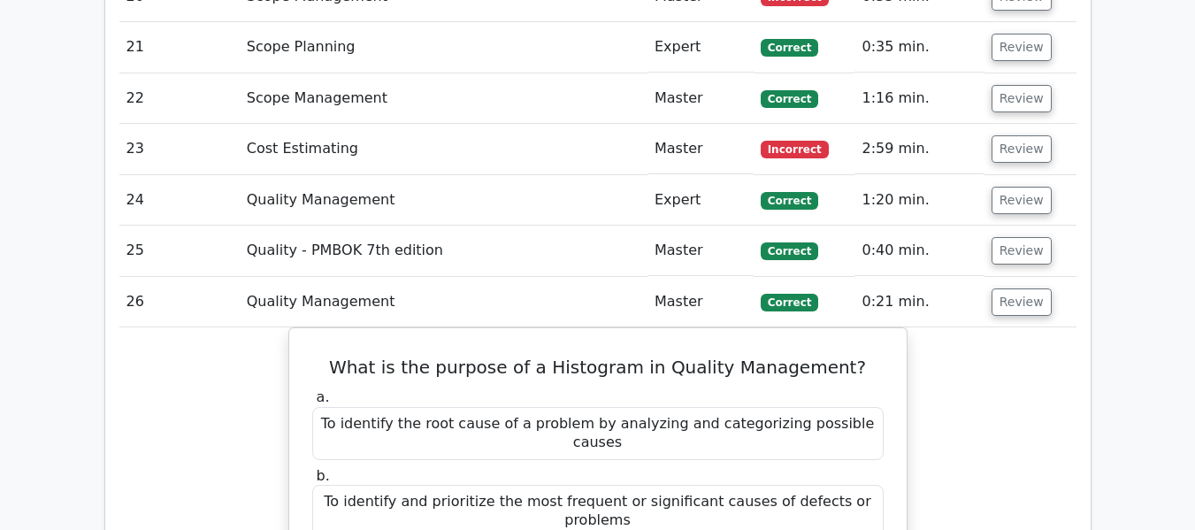
scroll to position [2942, 0]
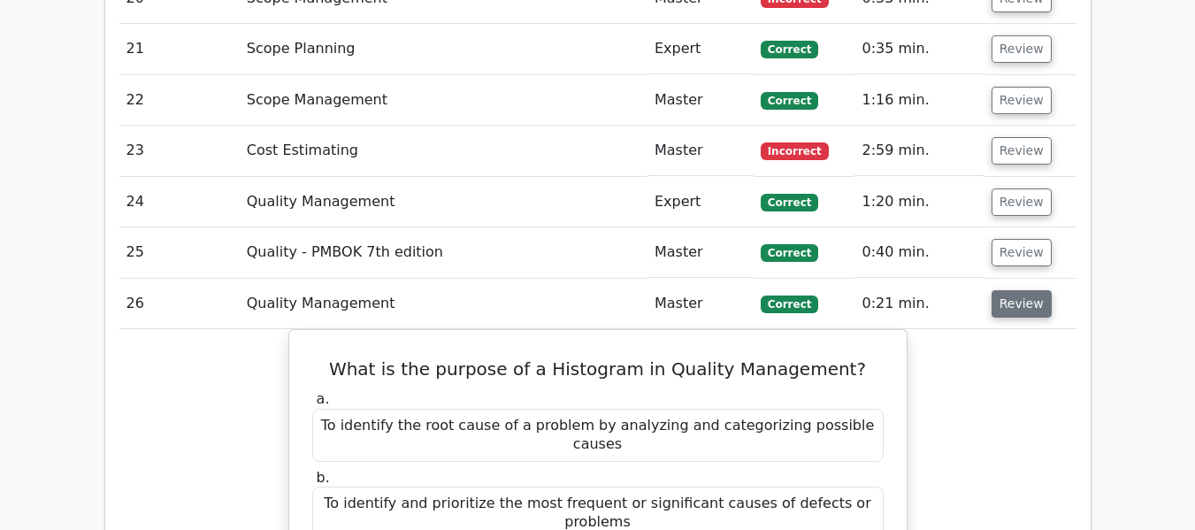
click at [1020, 304] on button "Review" at bounding box center [1022, 303] width 60 height 27
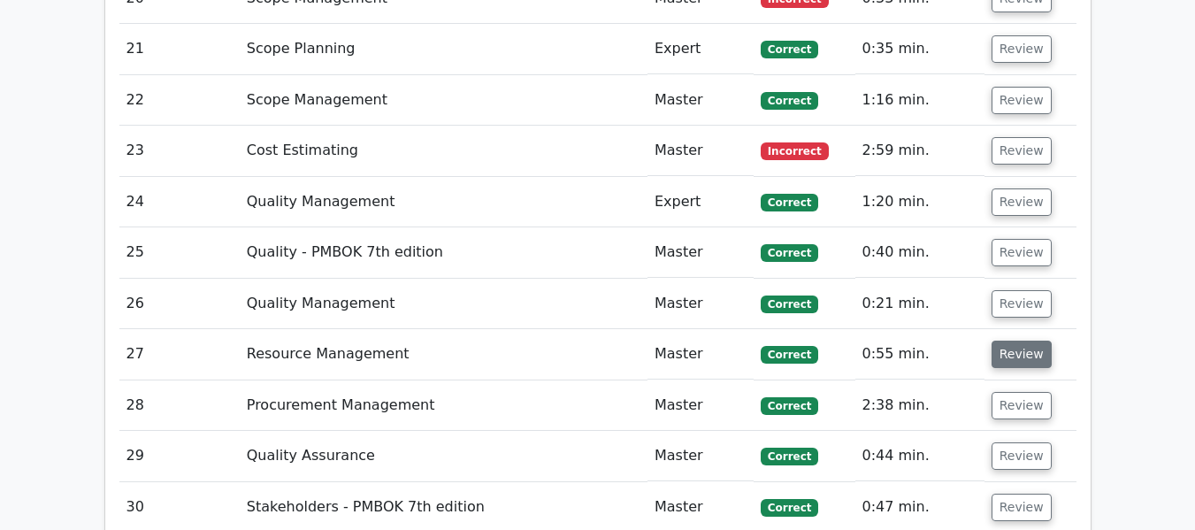
click at [1004, 354] on button "Review" at bounding box center [1022, 354] width 60 height 27
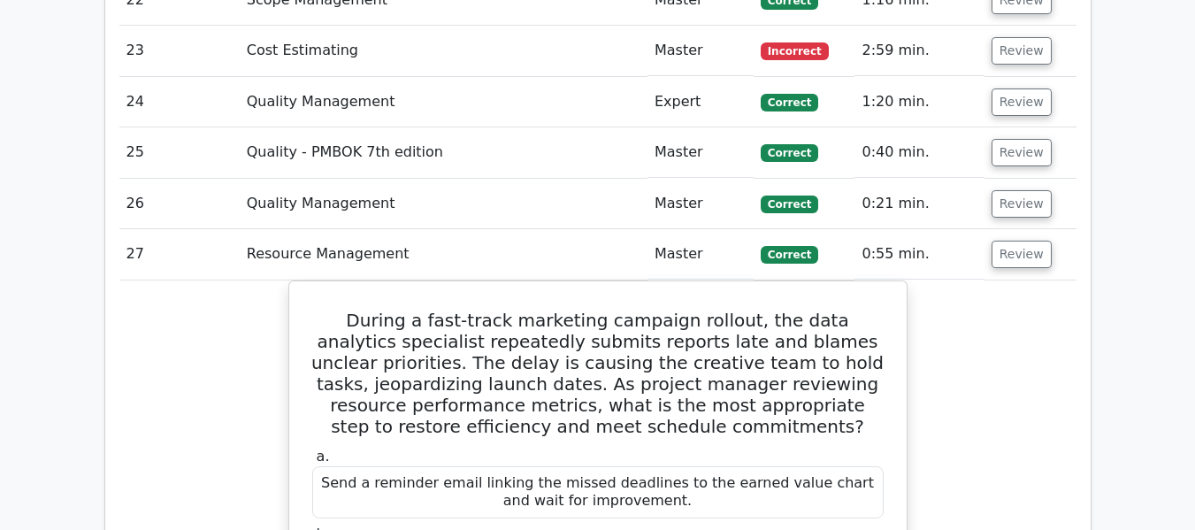
scroll to position [3031, 0]
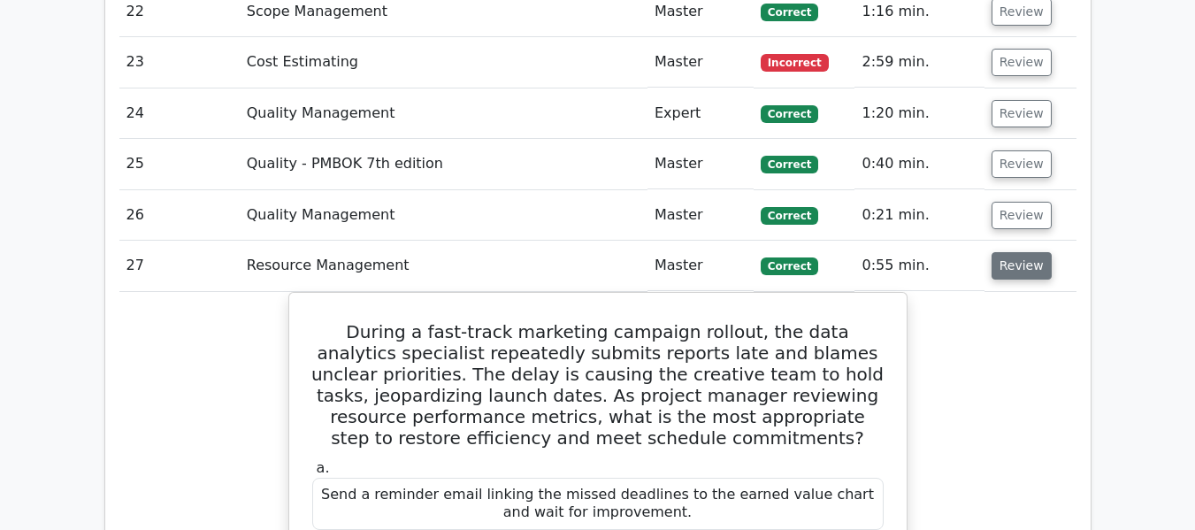
click at [1034, 259] on button "Review" at bounding box center [1022, 265] width 60 height 27
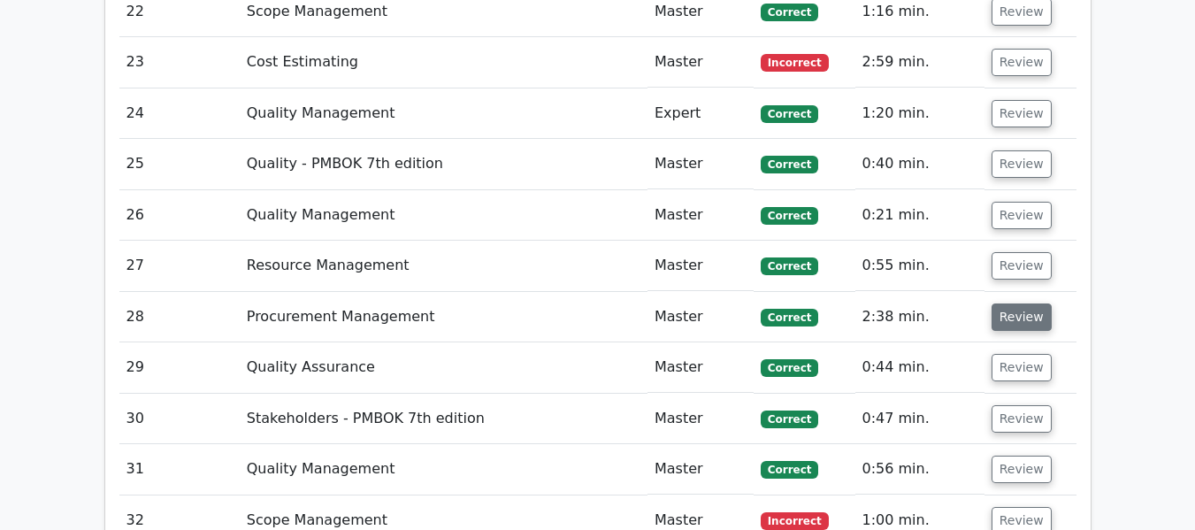
click at [1019, 315] on button "Review" at bounding box center [1022, 317] width 60 height 27
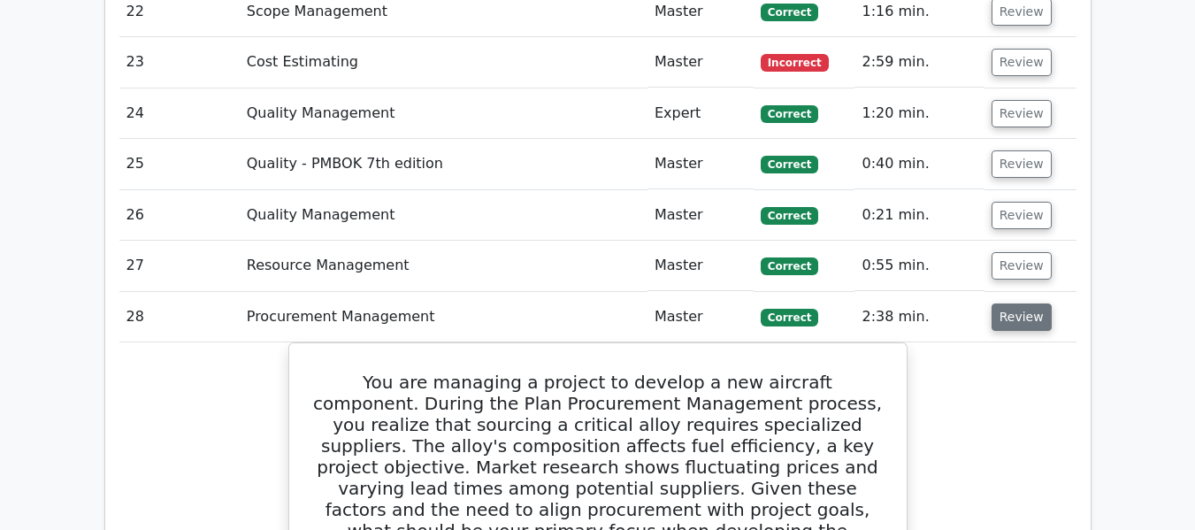
click at [1006, 319] on button "Review" at bounding box center [1022, 317] width 60 height 27
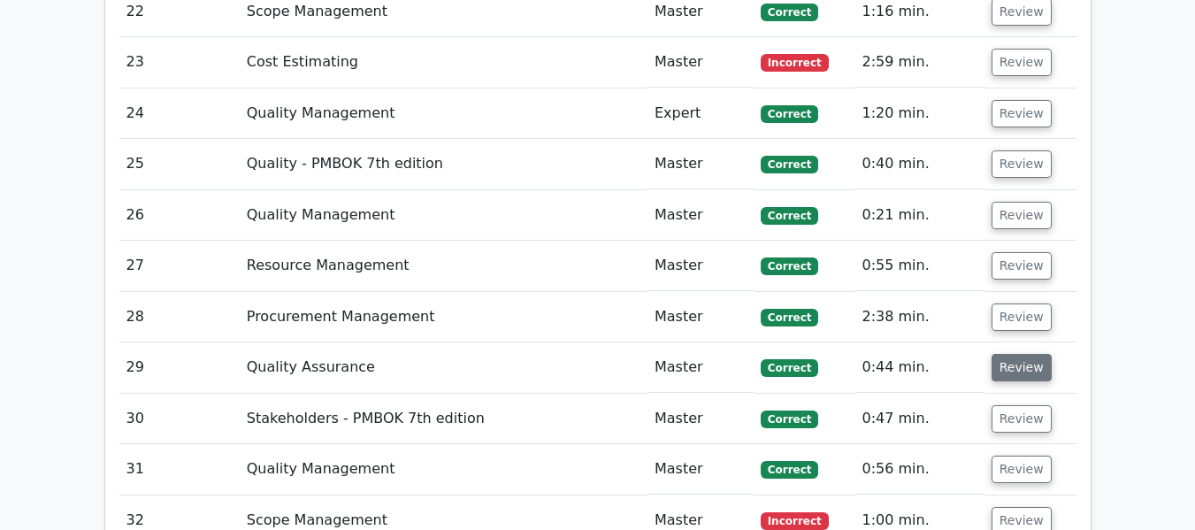
click at [1015, 373] on button "Review" at bounding box center [1022, 367] width 60 height 27
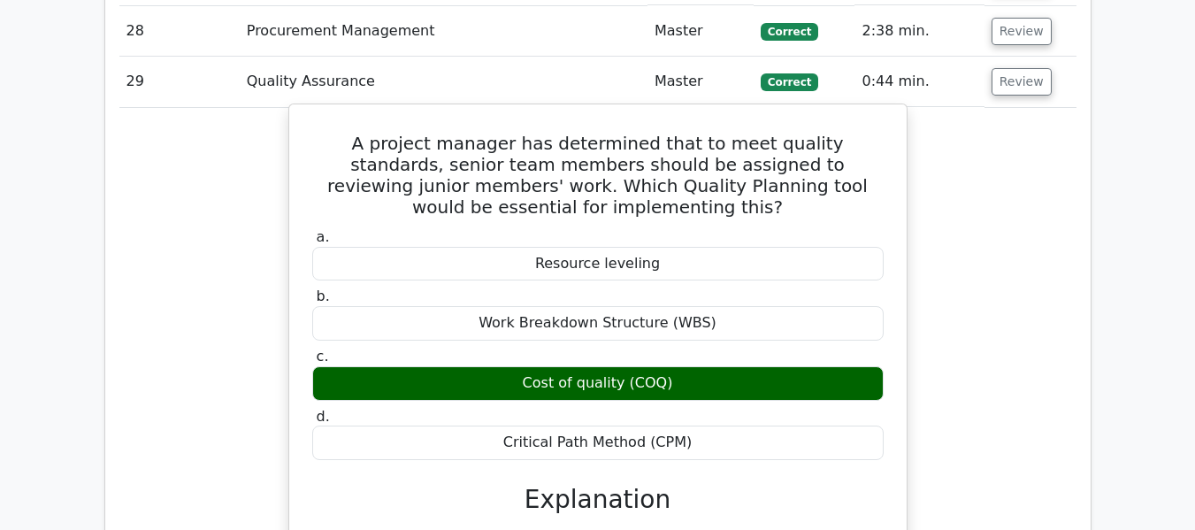
scroll to position [3208, 0]
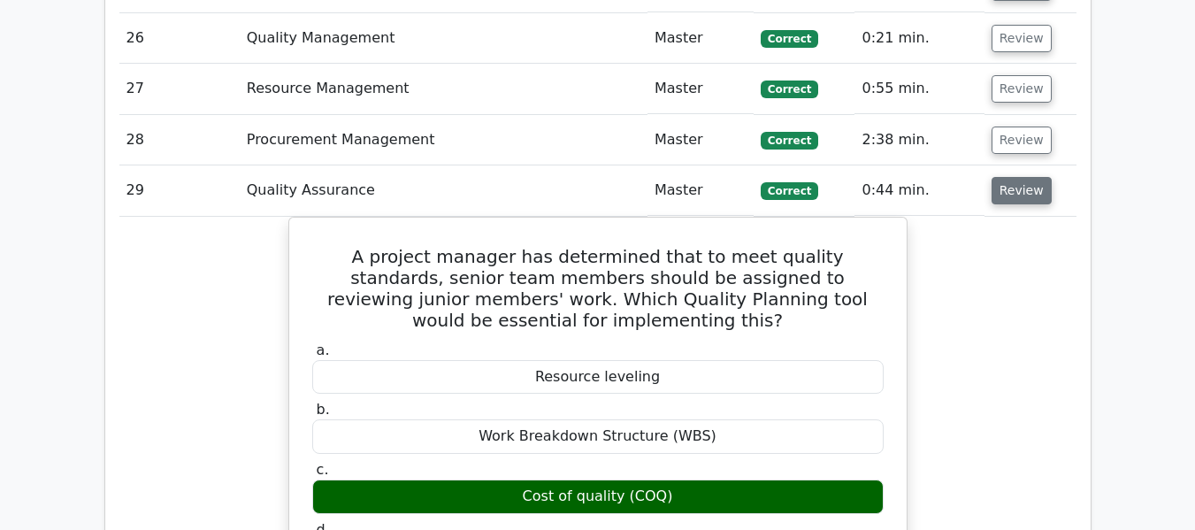
click at [1024, 196] on button "Review" at bounding box center [1022, 190] width 60 height 27
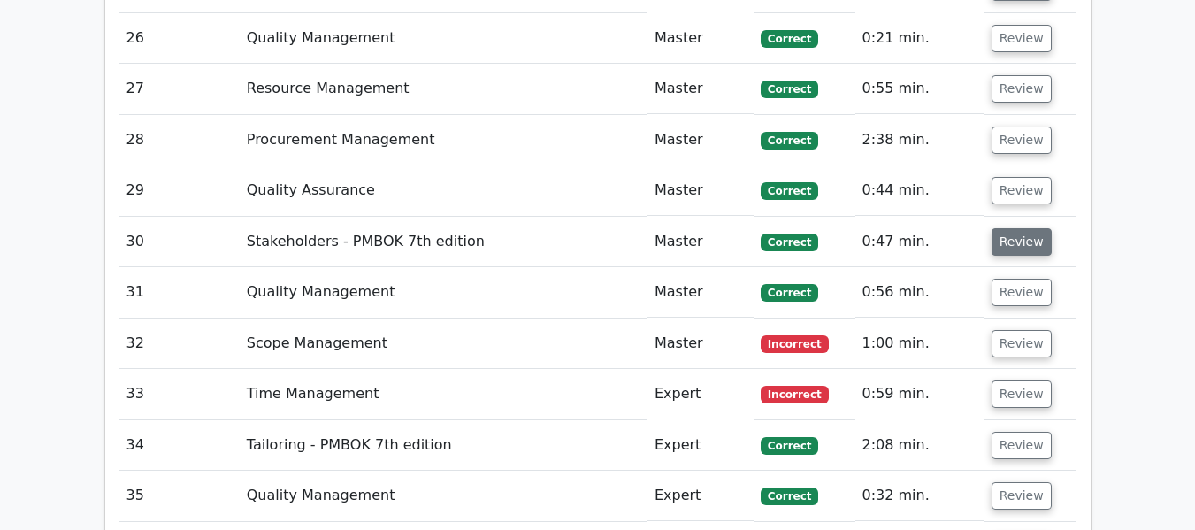
click at [1023, 242] on button "Review" at bounding box center [1022, 241] width 60 height 27
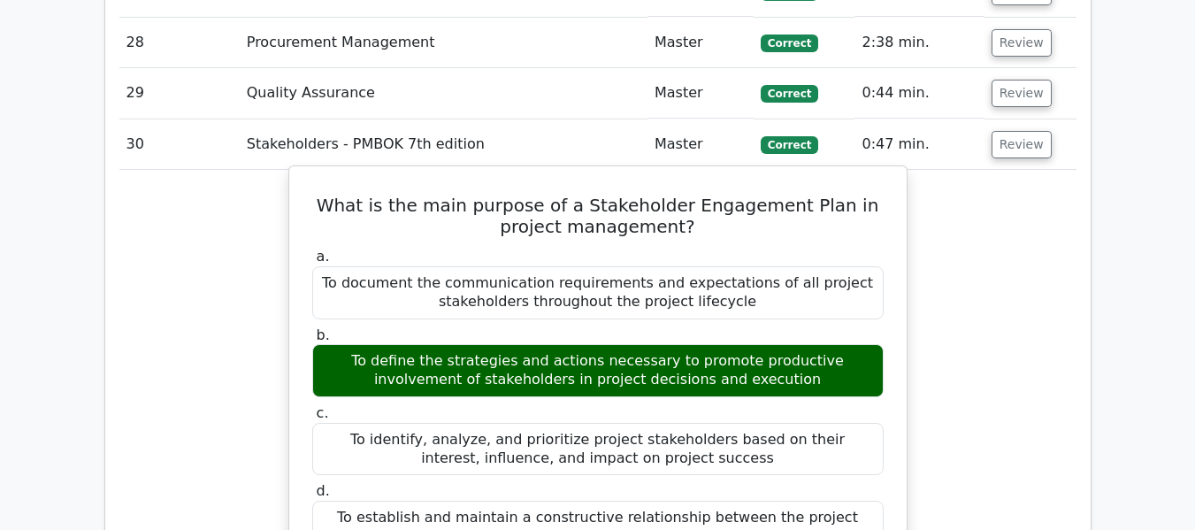
scroll to position [3119, 0]
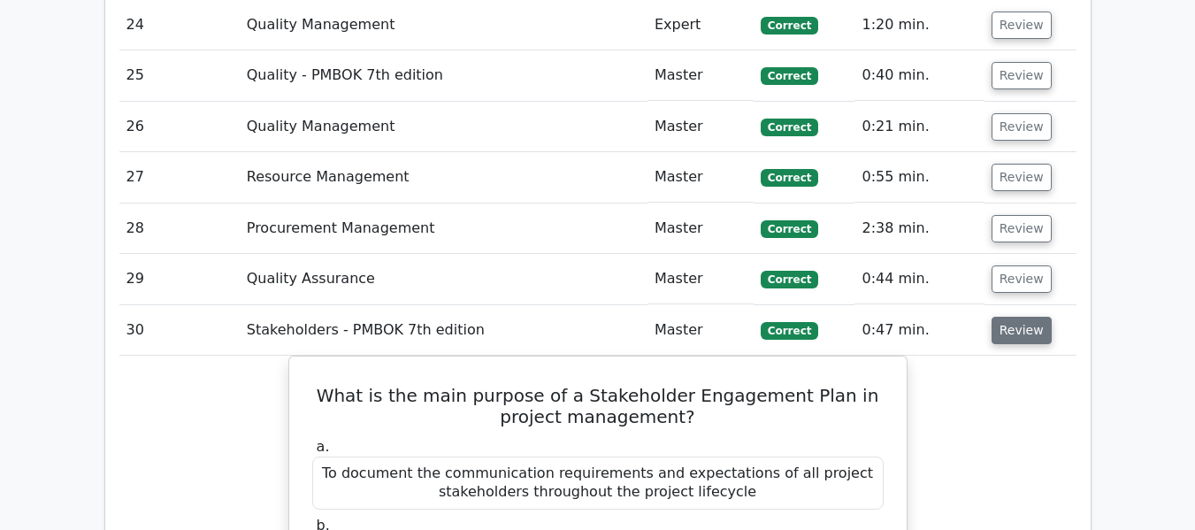
click at [1011, 328] on button "Review" at bounding box center [1022, 330] width 60 height 27
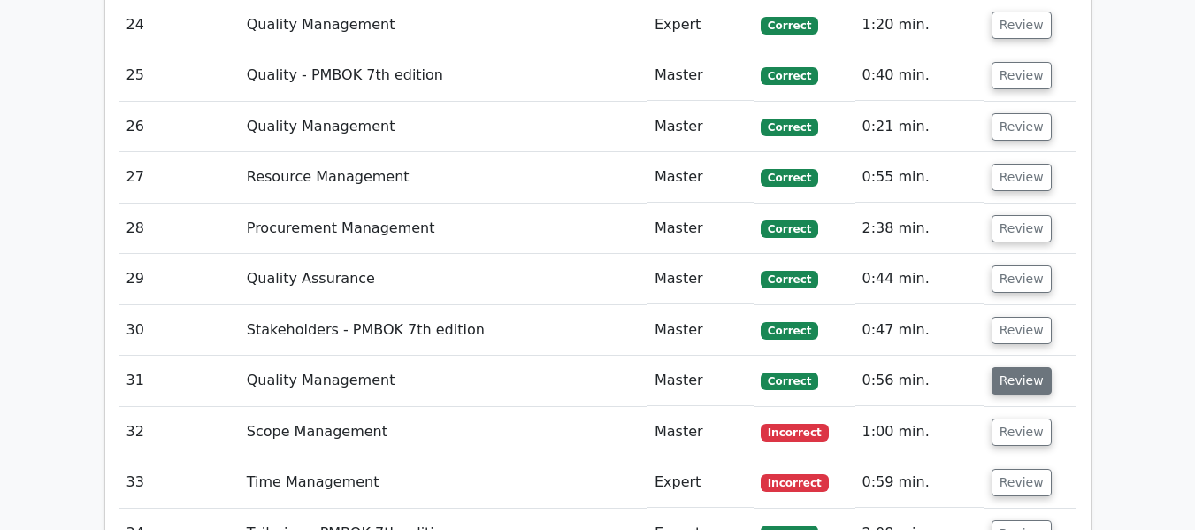
click at [1012, 385] on button "Review" at bounding box center [1022, 380] width 60 height 27
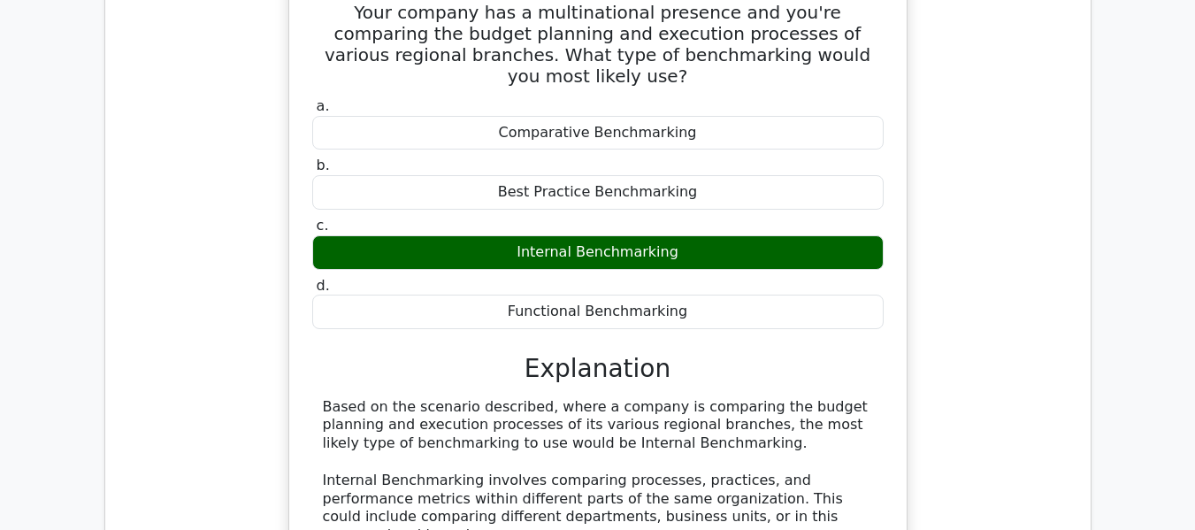
scroll to position [3385, 0]
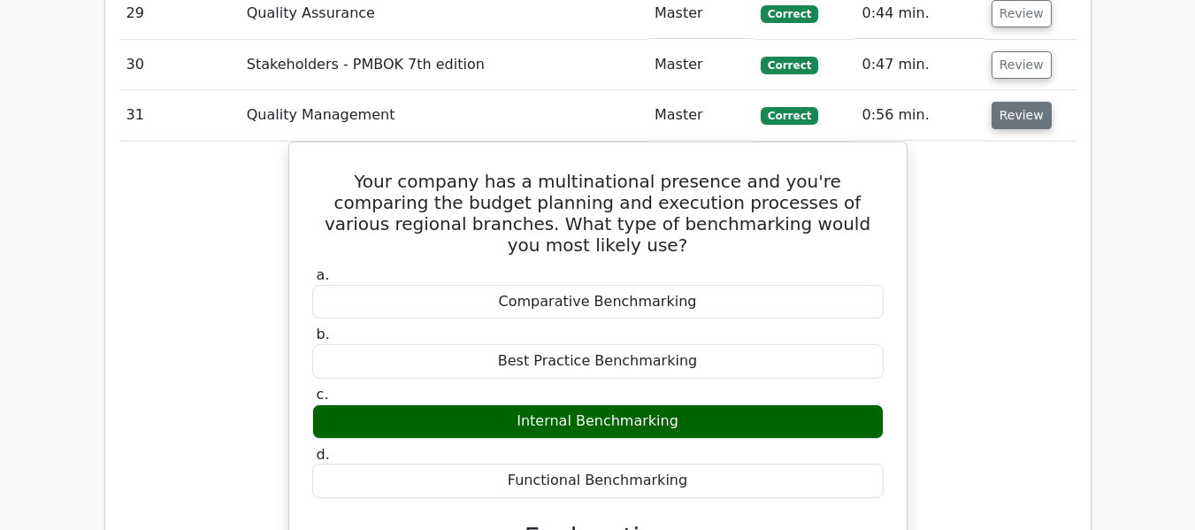
click at [1006, 119] on button "Review" at bounding box center [1022, 115] width 60 height 27
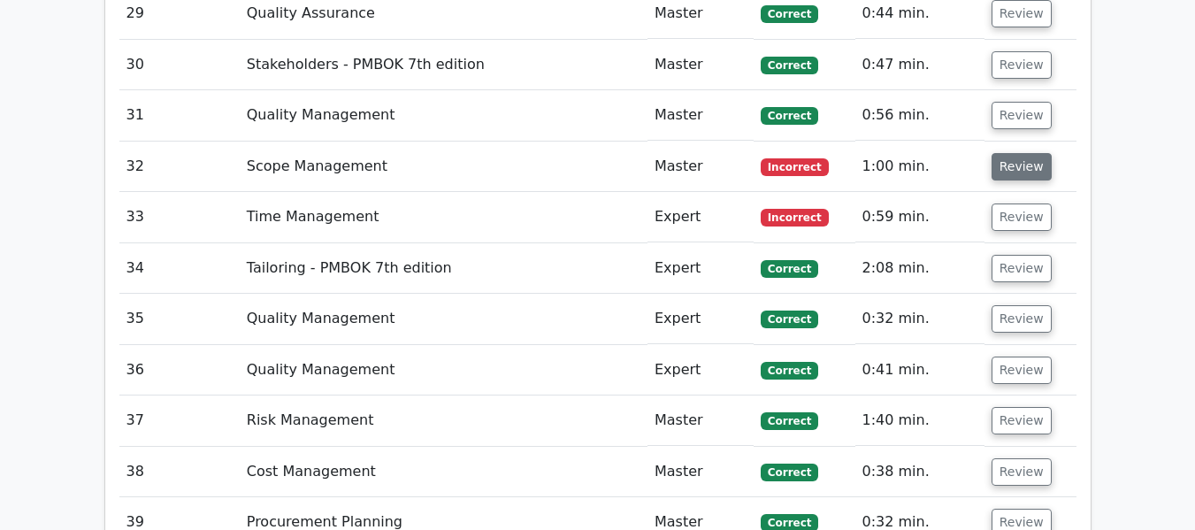
click at [1016, 165] on button "Review" at bounding box center [1022, 166] width 60 height 27
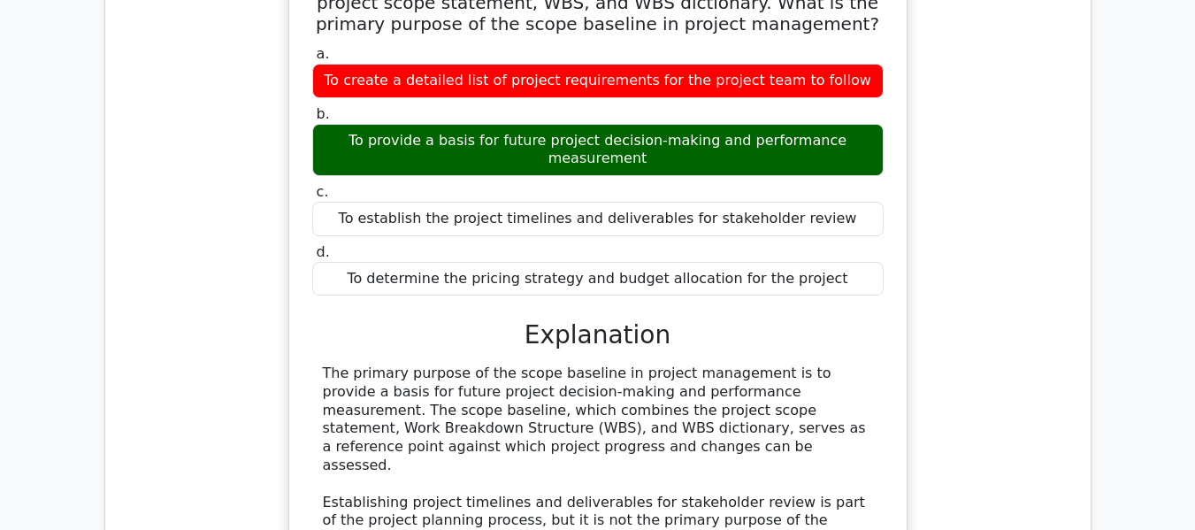
scroll to position [3296, 0]
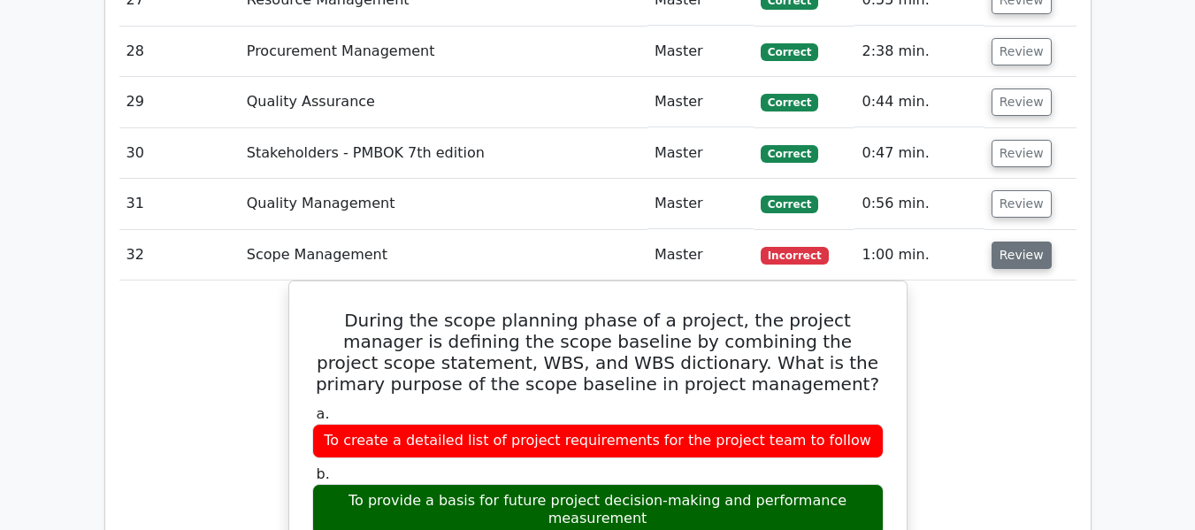
click at [1020, 256] on button "Review" at bounding box center [1022, 255] width 60 height 27
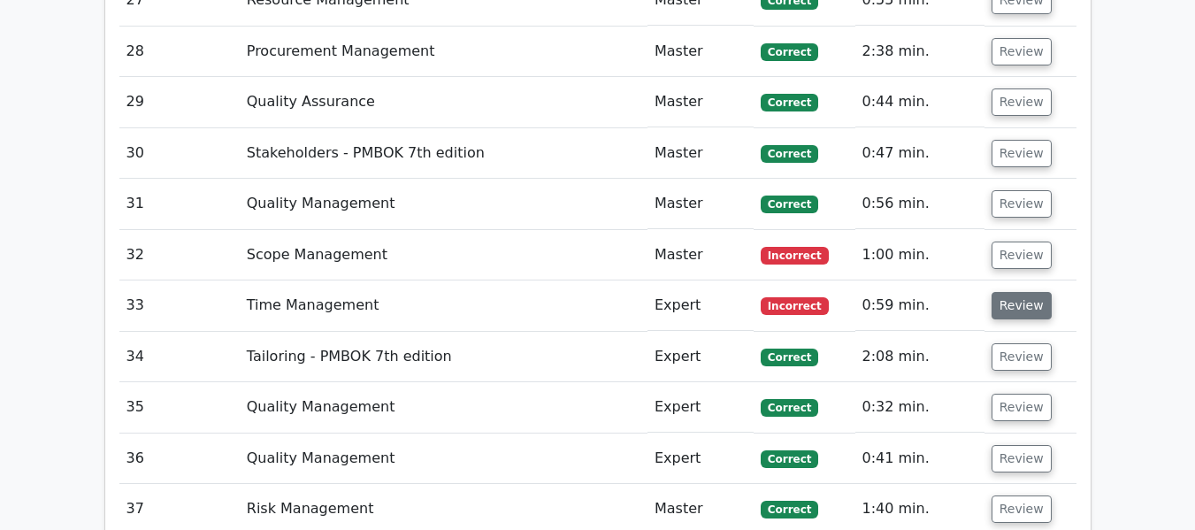
click at [1012, 306] on button "Review" at bounding box center [1022, 305] width 60 height 27
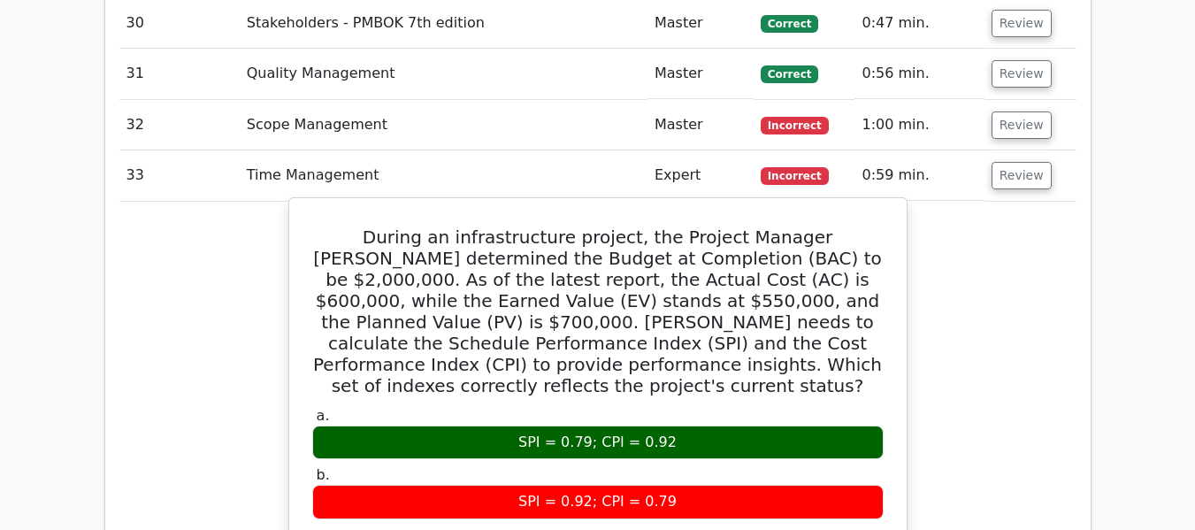
scroll to position [3385, 0]
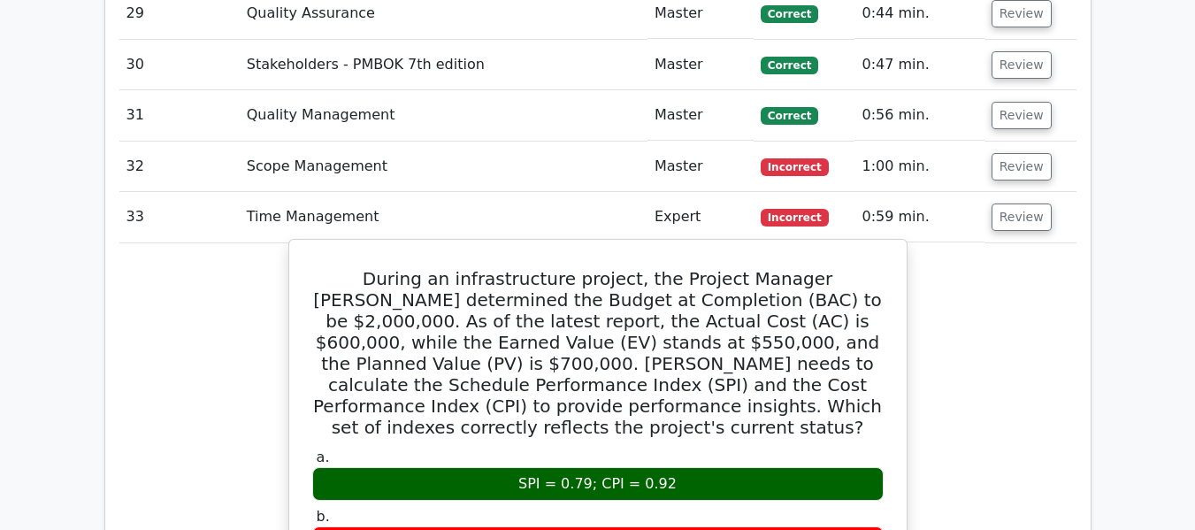
click at [585, 467] on div "SPI = 0.79; CPI = 0.92" at bounding box center [598, 484] width 572 height 35
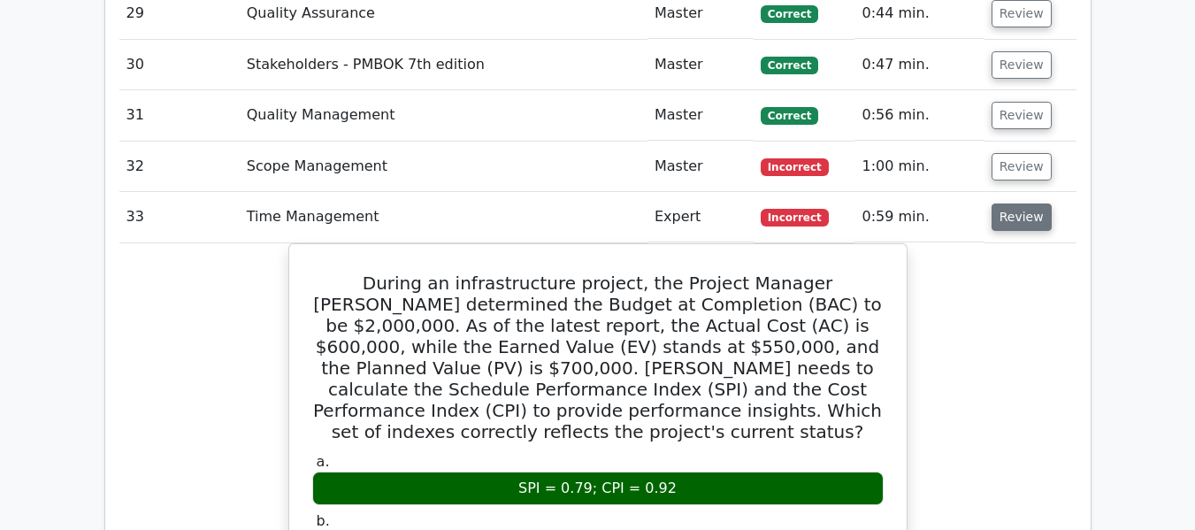
click at [1009, 221] on button "Review" at bounding box center [1022, 217] width 60 height 27
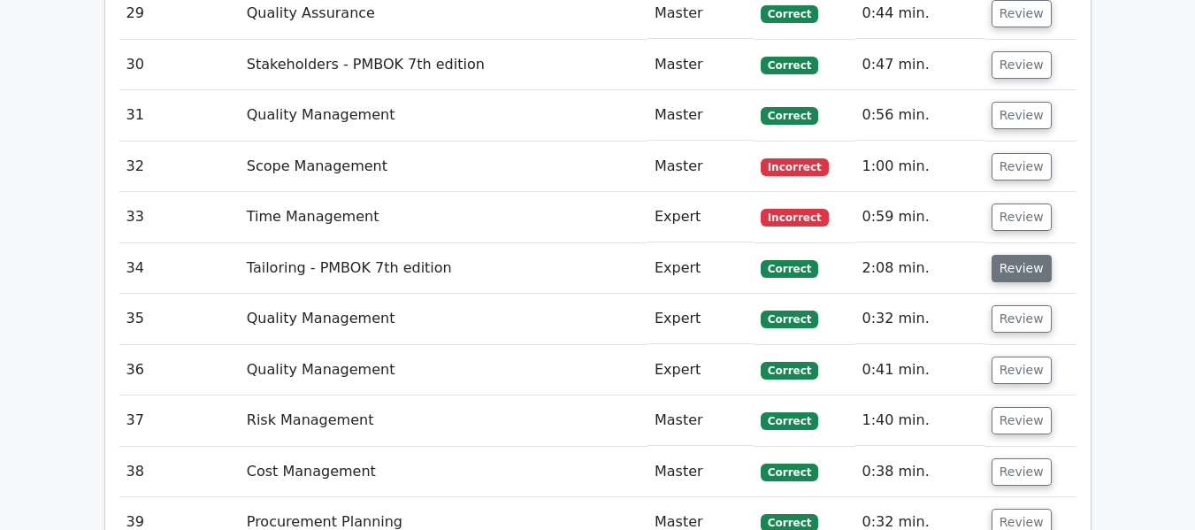
click at [1012, 269] on button "Review" at bounding box center [1022, 268] width 60 height 27
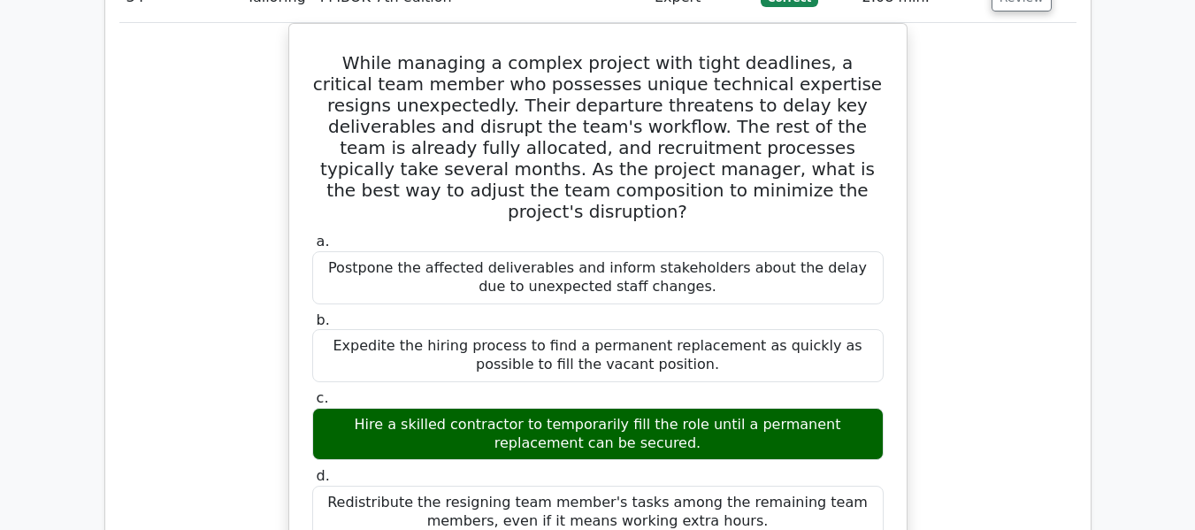
scroll to position [3562, 0]
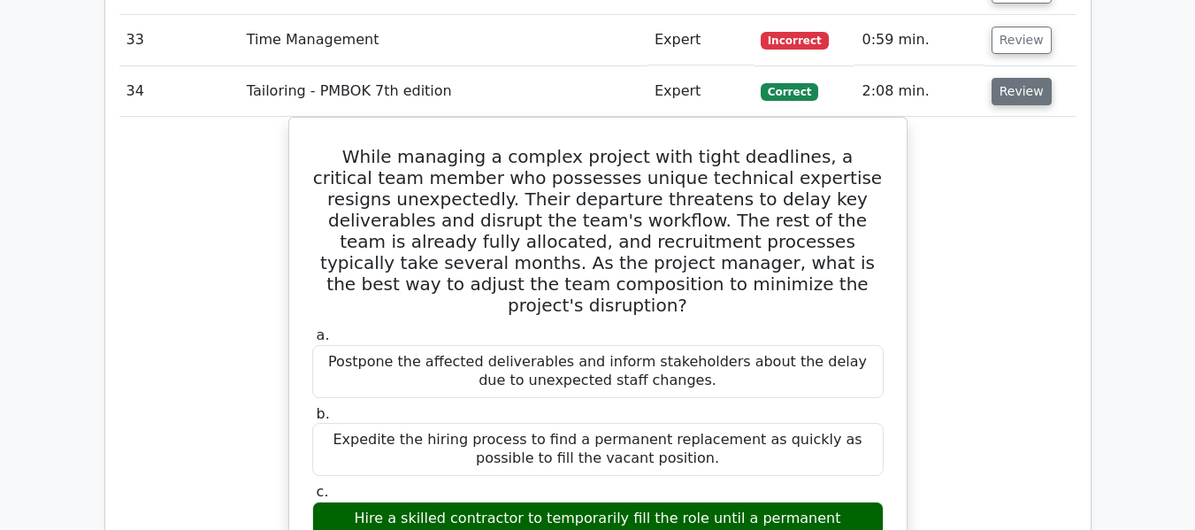
click at [1003, 99] on button "Review" at bounding box center [1022, 91] width 60 height 27
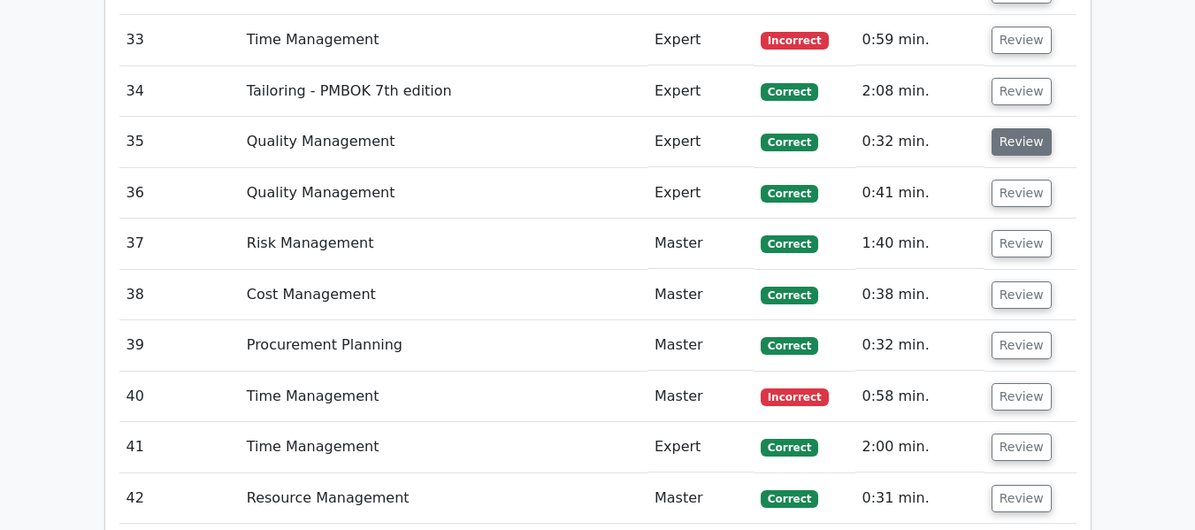
click at [1011, 148] on button "Review" at bounding box center [1022, 141] width 60 height 27
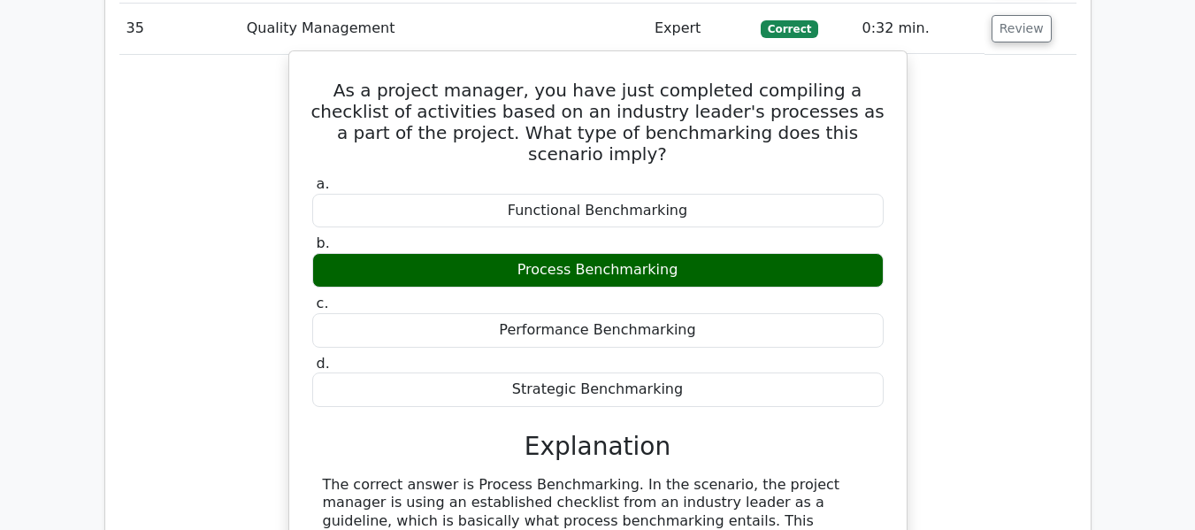
scroll to position [3916, 0]
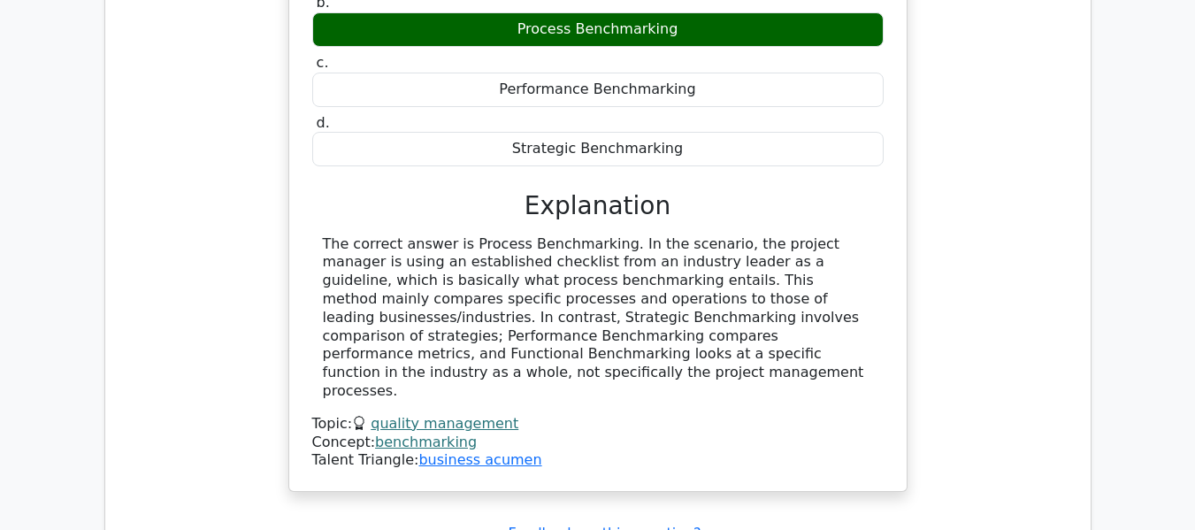
click at [604, 295] on div "The correct answer is Process Benchmarking. In the scenario, the project manage…" at bounding box center [598, 317] width 550 height 165
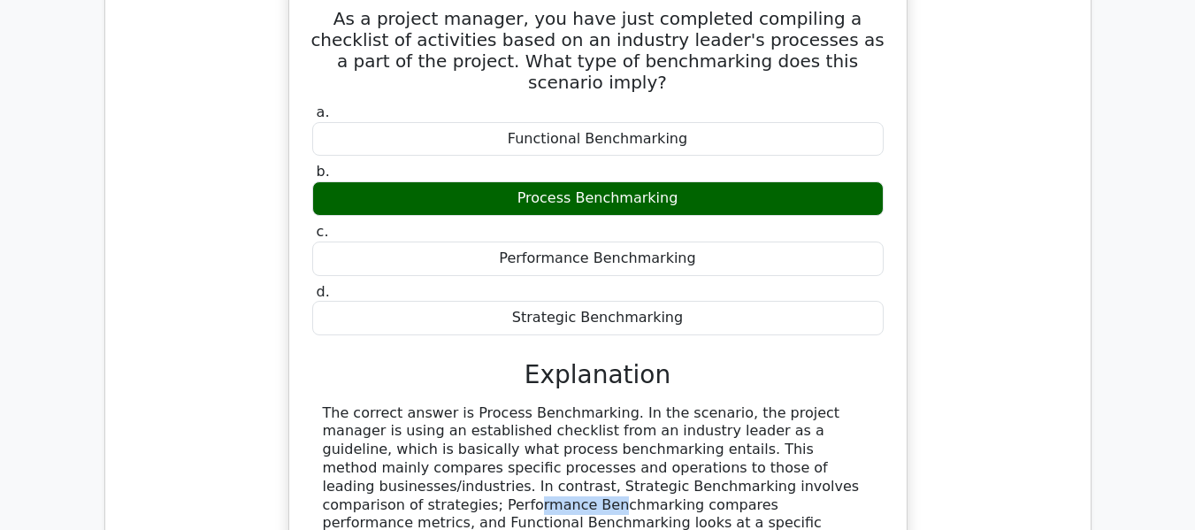
scroll to position [3562, 0]
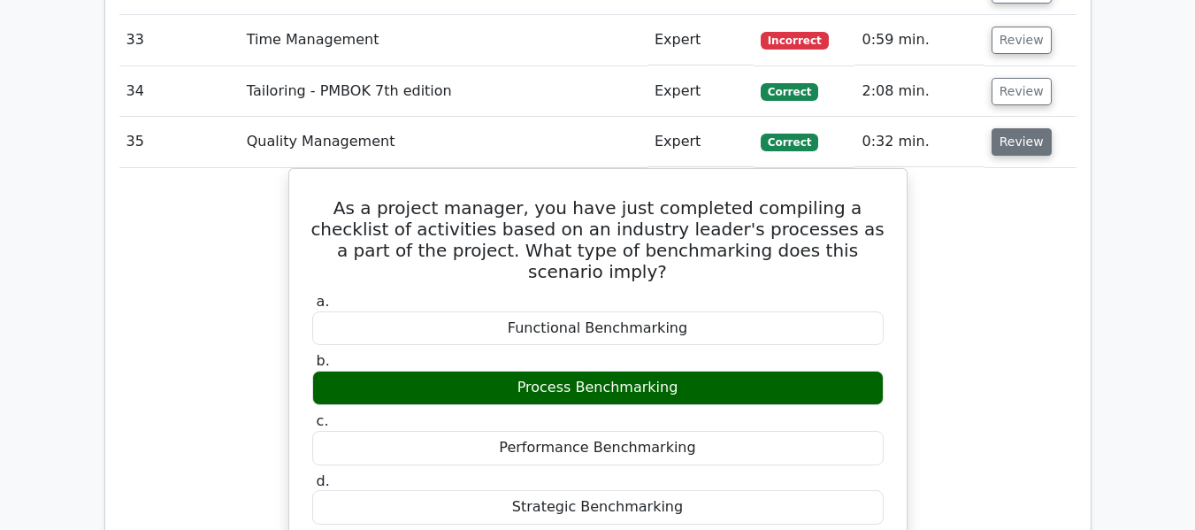
click at [1028, 134] on button "Review" at bounding box center [1022, 141] width 60 height 27
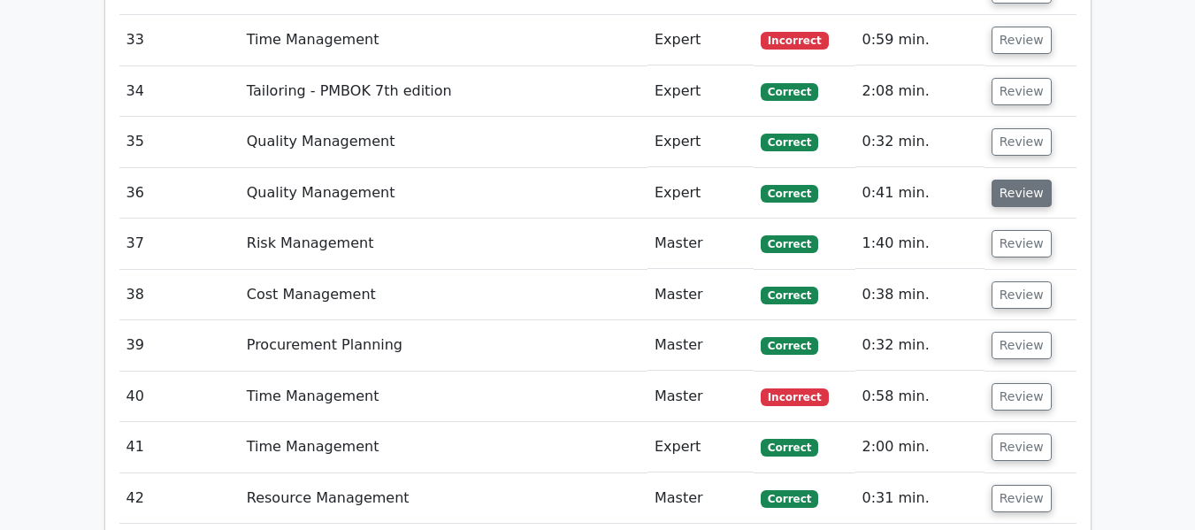
click at [1018, 191] on button "Review" at bounding box center [1022, 193] width 60 height 27
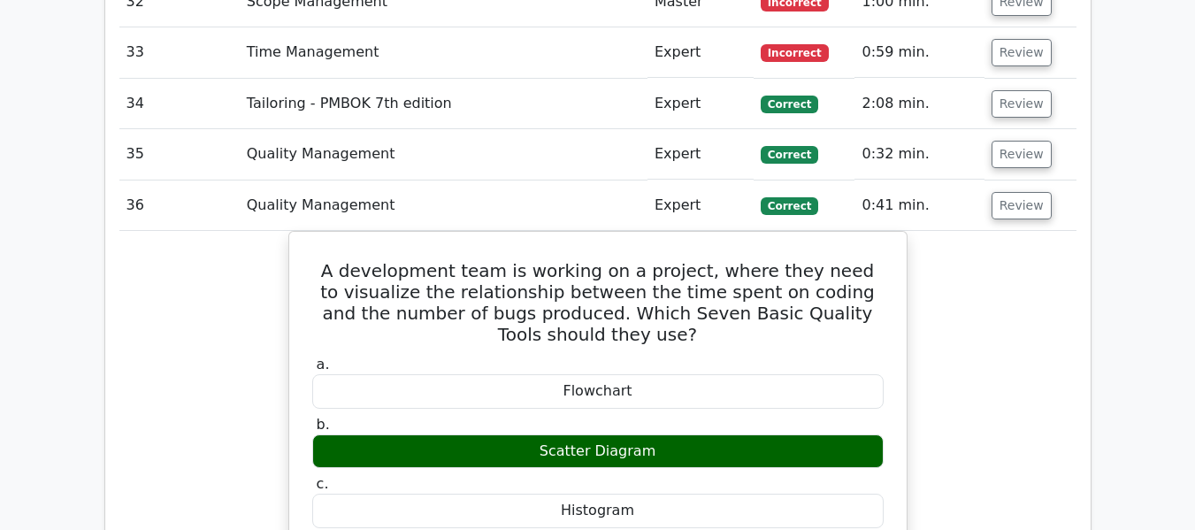
scroll to position [3473, 0]
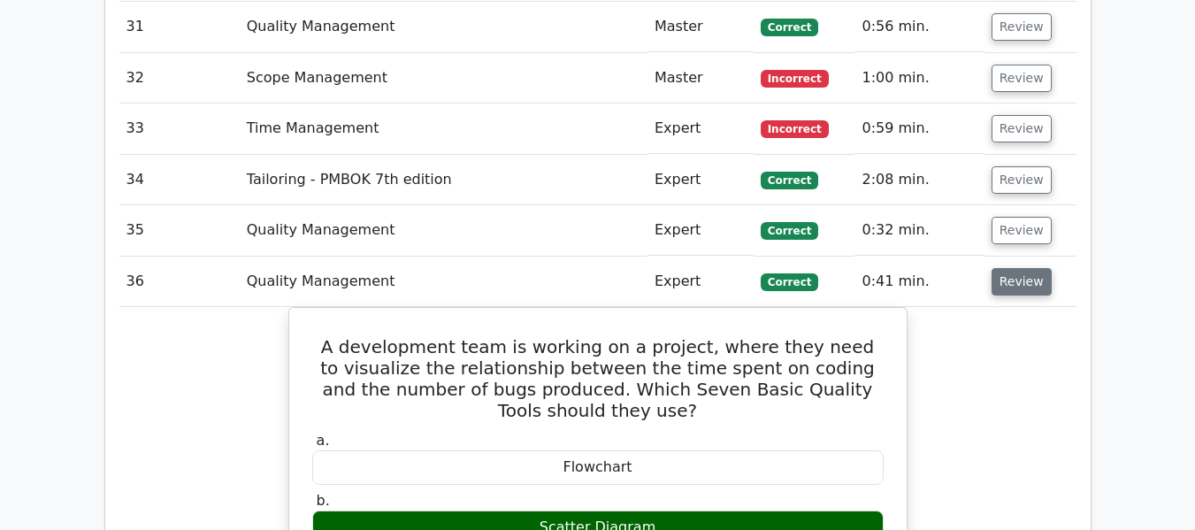
click at [1014, 286] on button "Review" at bounding box center [1022, 281] width 60 height 27
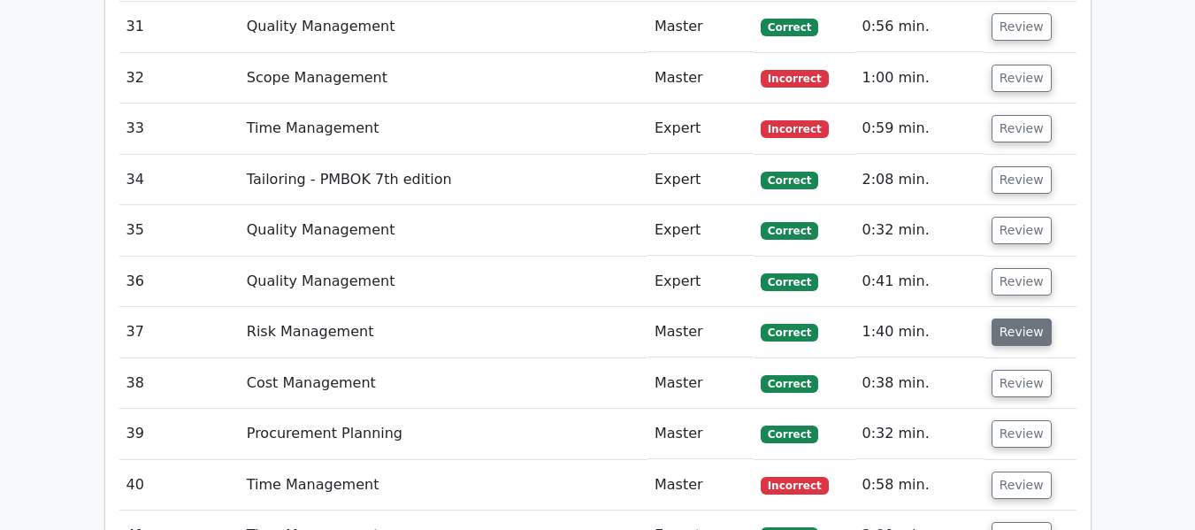
click at [1005, 337] on button "Review" at bounding box center [1022, 332] width 60 height 27
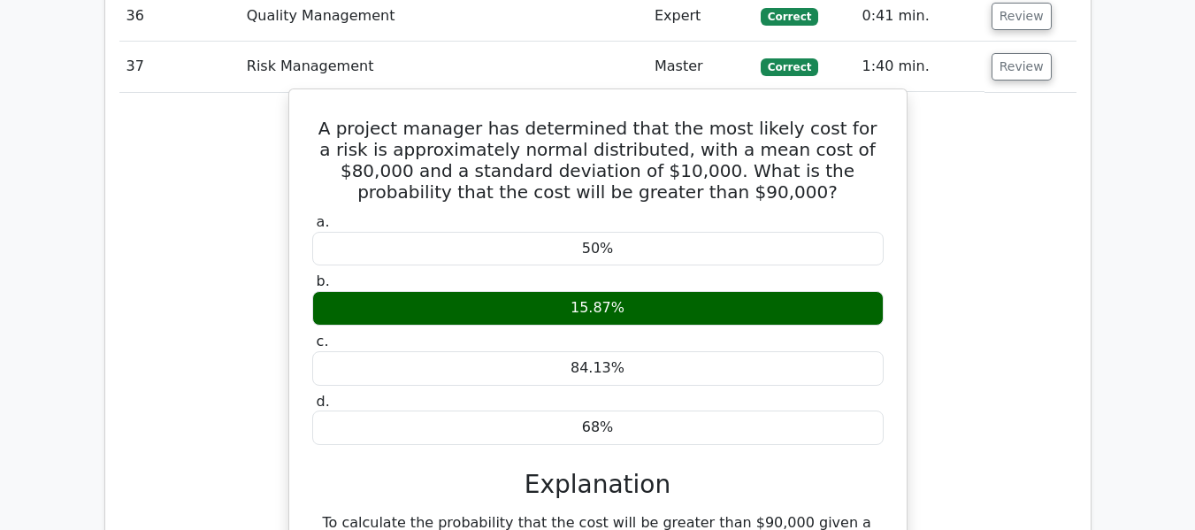
scroll to position [3827, 0]
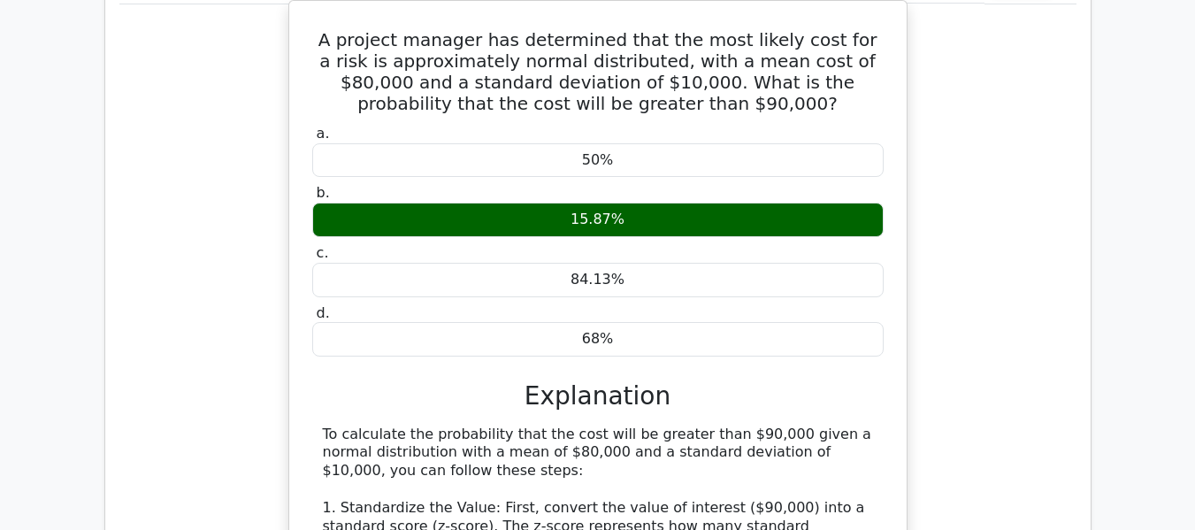
drag, startPoint x: 315, startPoint y: 42, endPoint x: 635, endPoint y: 338, distance: 436.4
copy div "A project manager has determined that the most likely cost for a risk is approx…"
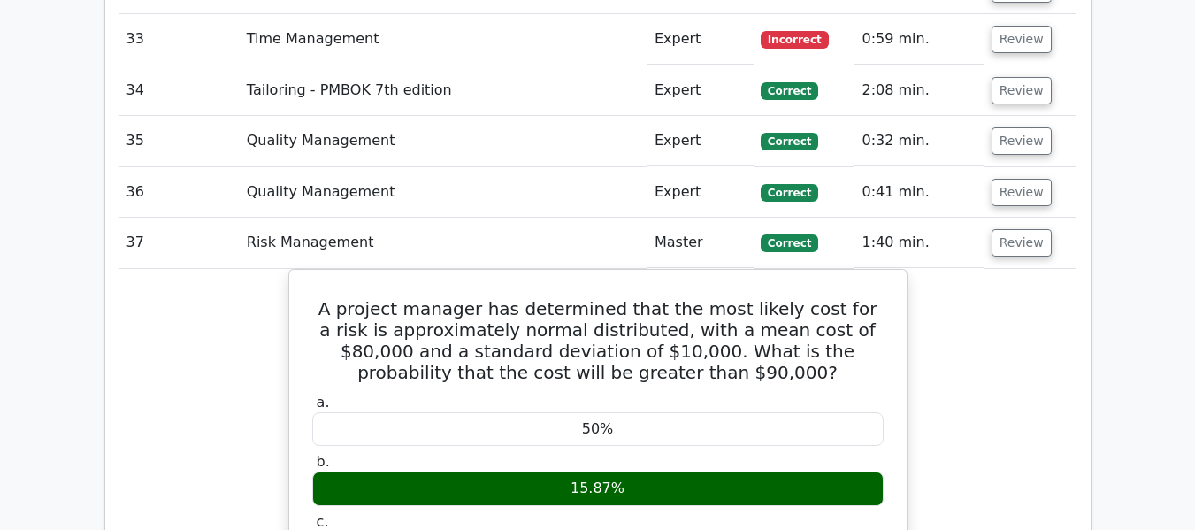
scroll to position [3562, 0]
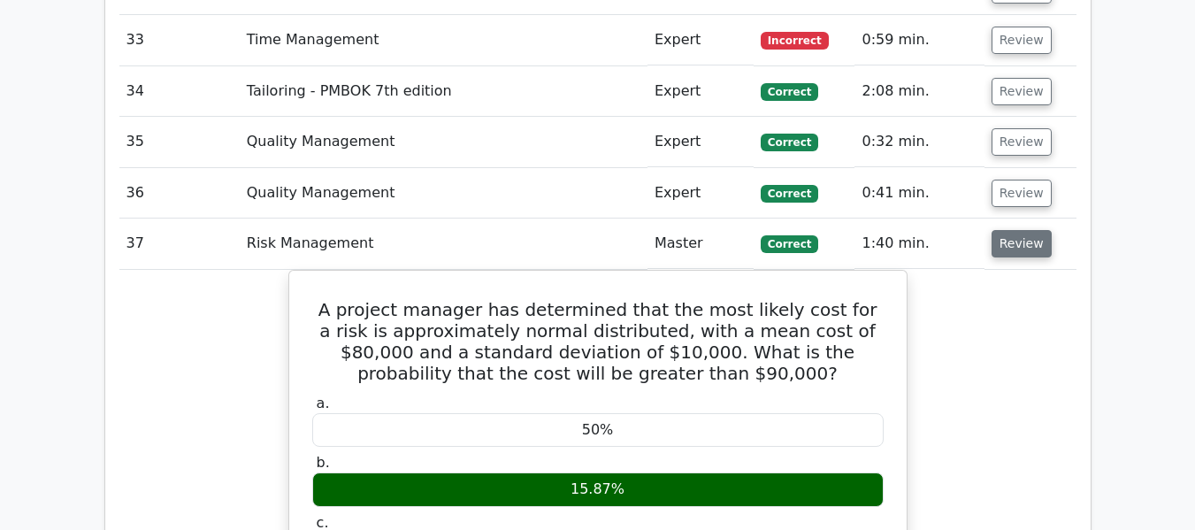
click at [1025, 242] on button "Review" at bounding box center [1022, 243] width 60 height 27
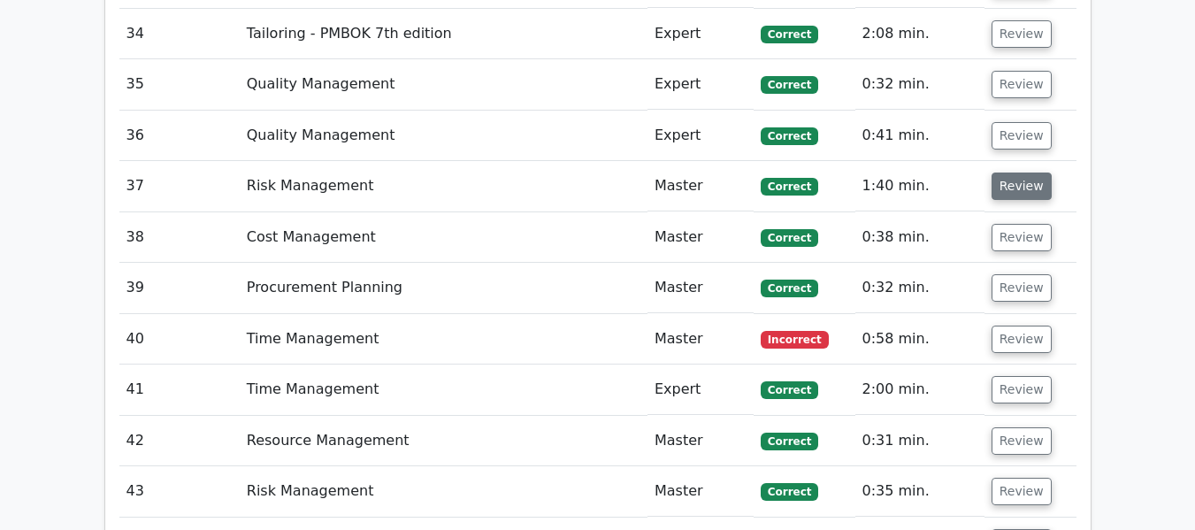
scroll to position [3650, 0]
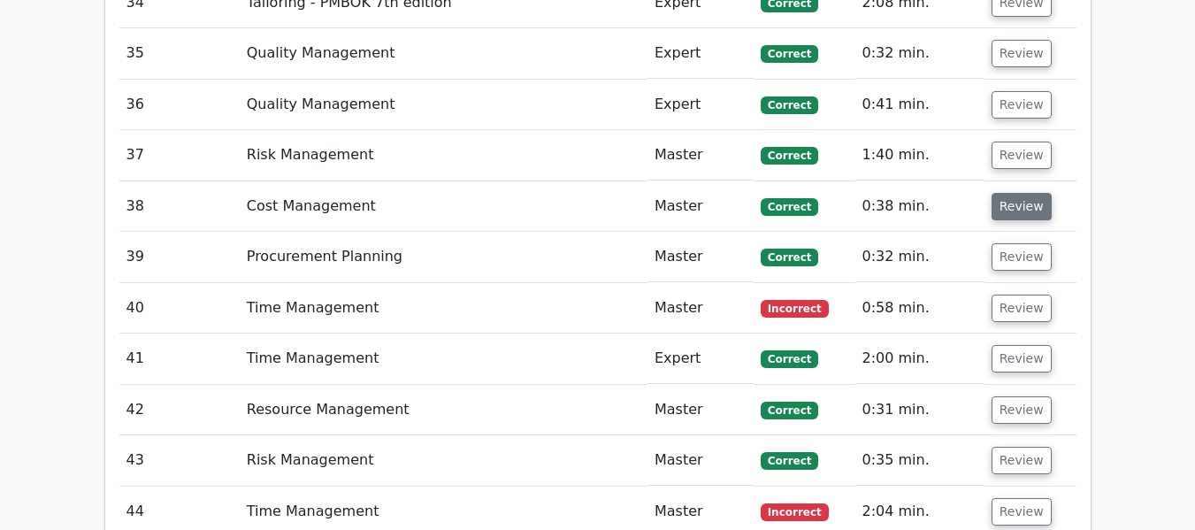
click at [1015, 209] on button "Review" at bounding box center [1022, 206] width 60 height 27
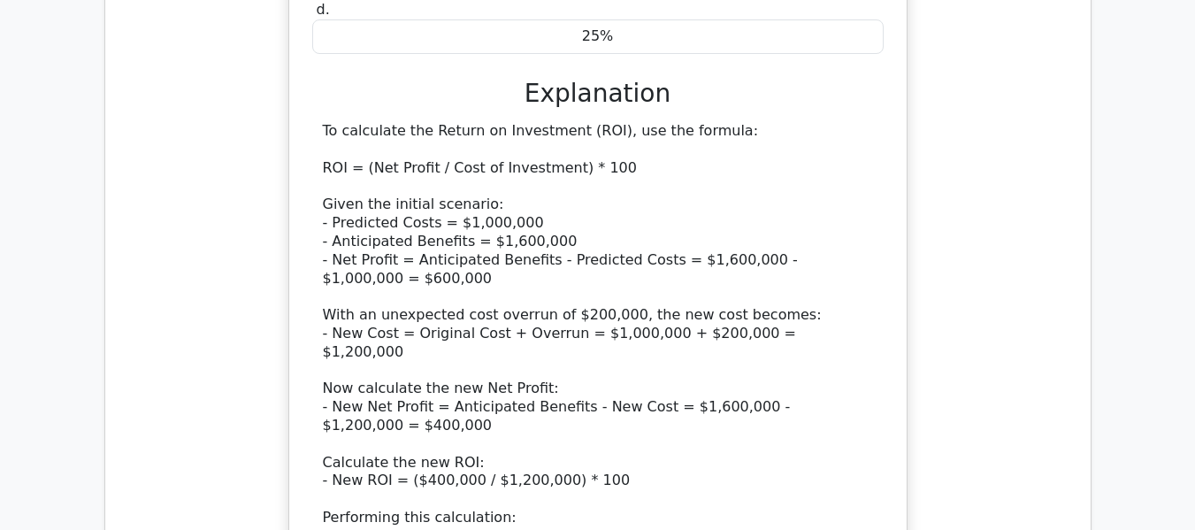
scroll to position [4269, 0]
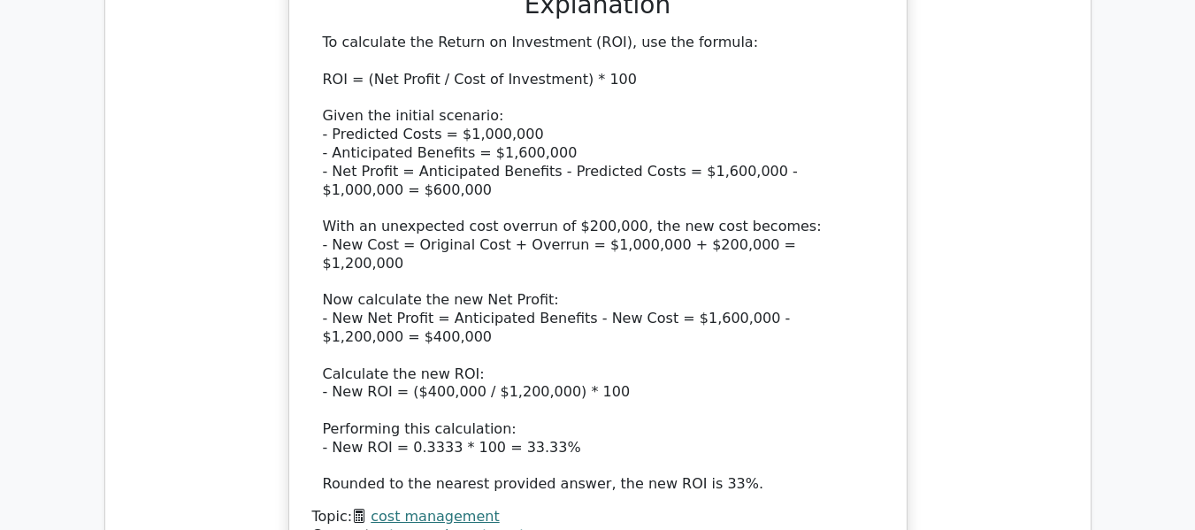
click at [349, 189] on div "To calculate the Return on Investment (ROI), use the formula: ROI = (Net Profit…" at bounding box center [598, 264] width 550 height 460
click at [488, 201] on div "To calculate the Return on Investment (ROI), use the formula: ROI = (Net Profit…" at bounding box center [598, 264] width 550 height 460
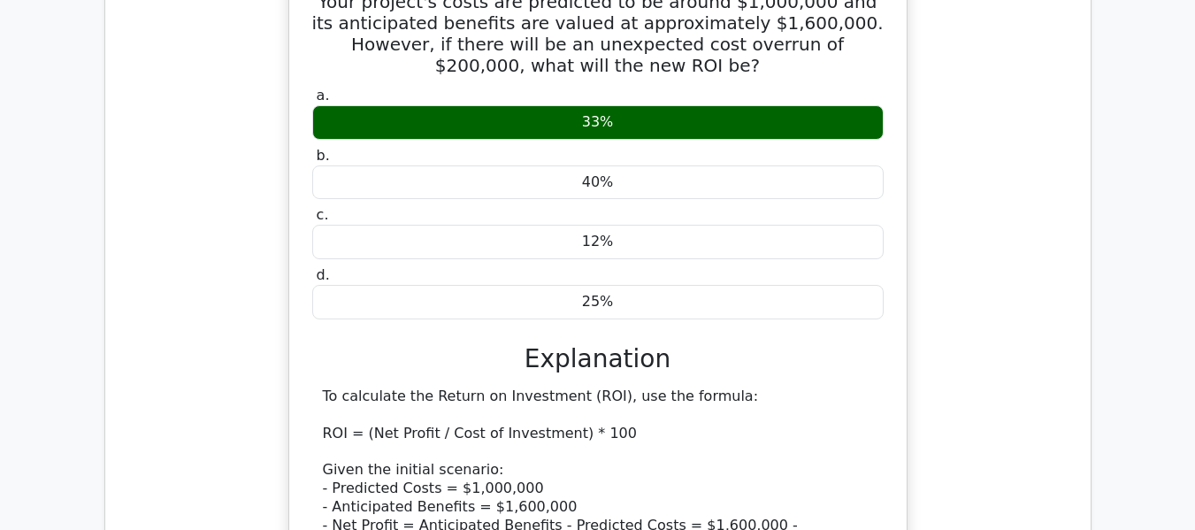
scroll to position [3827, 0]
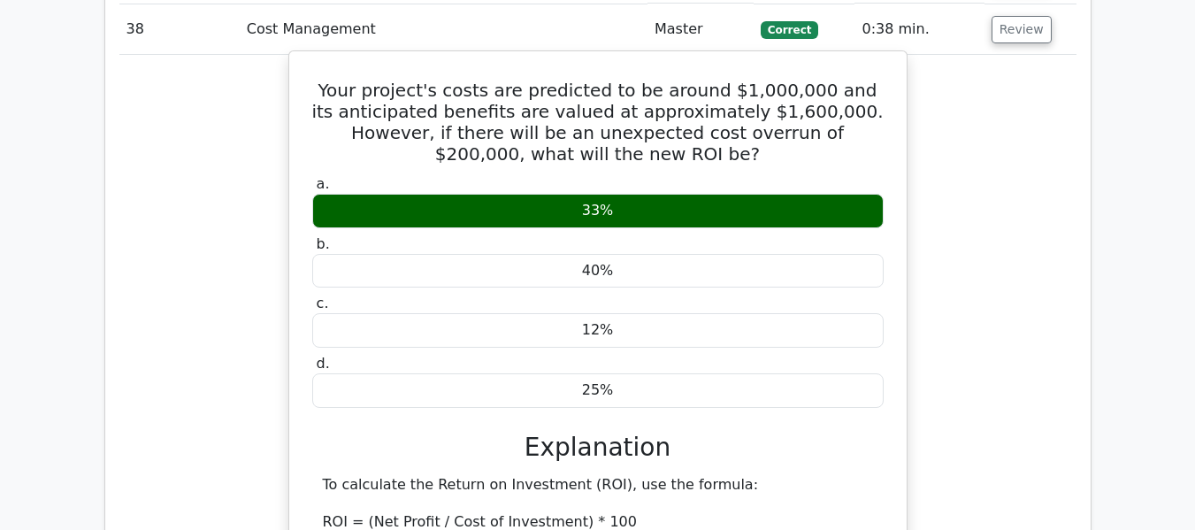
click at [742, 110] on h5 "Your project's costs are predicted to be around $1,000,000 and its anticipated …" at bounding box center [598, 122] width 575 height 85
click at [746, 87] on h5 "Your project's costs are predicted to be around $1,000,000 and its anticipated …" at bounding box center [598, 122] width 575 height 85
click at [733, 111] on h5 "Your project's costs are predicted to be around $1,000,000 and its anticipated …" at bounding box center [598, 122] width 575 height 85
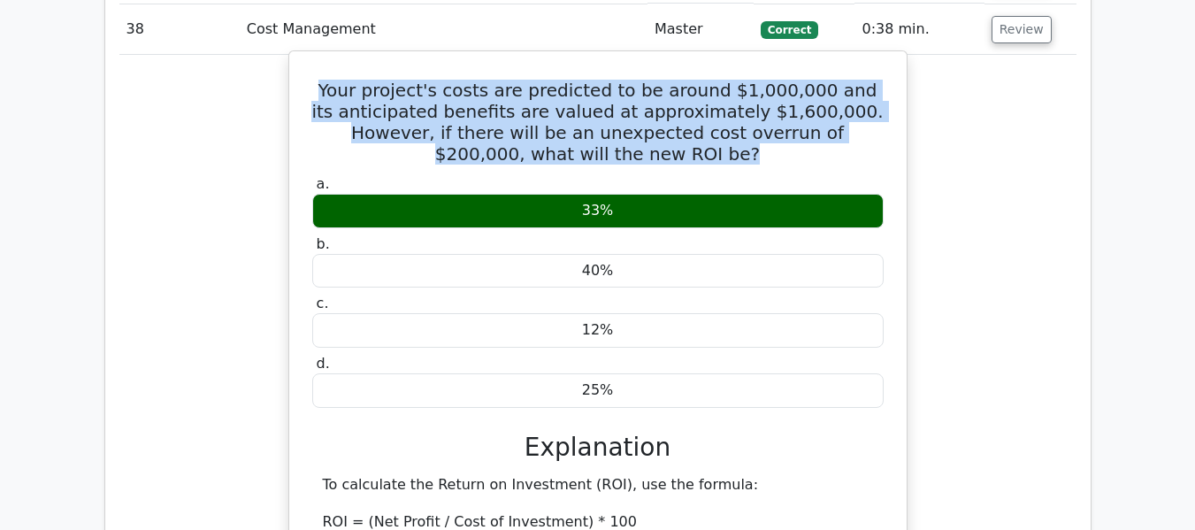
click at [733, 111] on h5 "Your project's costs are predicted to be around $1,000,000 and its anticipated …" at bounding box center [598, 122] width 575 height 85
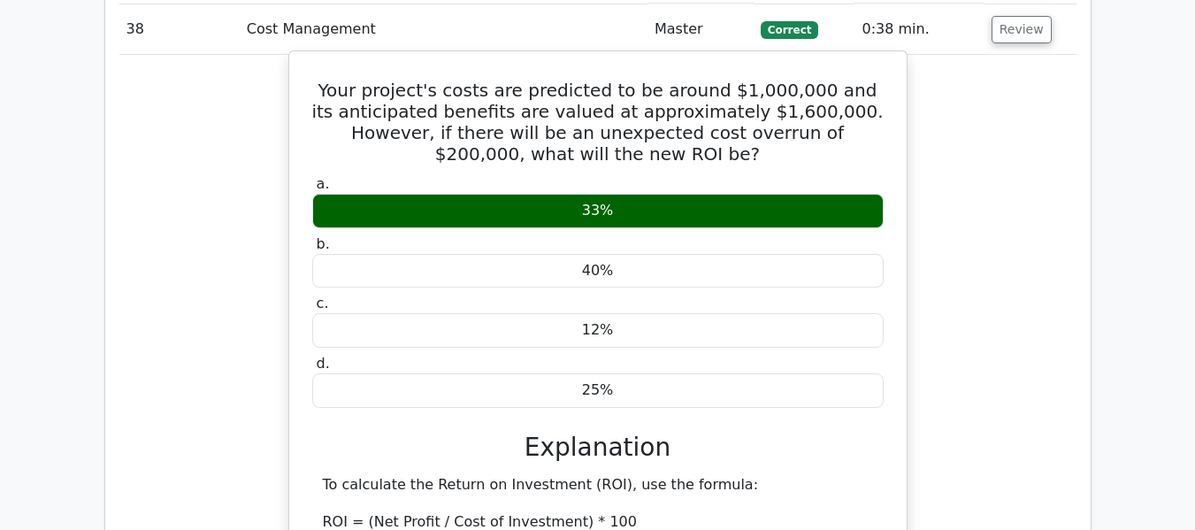
click at [726, 111] on h5 "Your project's costs are predicted to be around $1,000,000 and its anticipated …" at bounding box center [598, 122] width 575 height 85
click at [762, 88] on h5 "Your project's costs are predicted to be around $1,000,000 and its anticipated …" at bounding box center [598, 122] width 575 height 85
click at [737, 113] on h5 "Your project's costs are predicted to be around $1,000,000 and its anticipated …" at bounding box center [598, 122] width 575 height 85
click at [731, 128] on h5 "Your project's costs are predicted to be around $1,000,000 and its anticipated …" at bounding box center [598, 122] width 575 height 85
click at [744, 89] on h5 "Your project's costs are predicted to be around $1,000,000 and its anticipated …" at bounding box center [598, 122] width 575 height 85
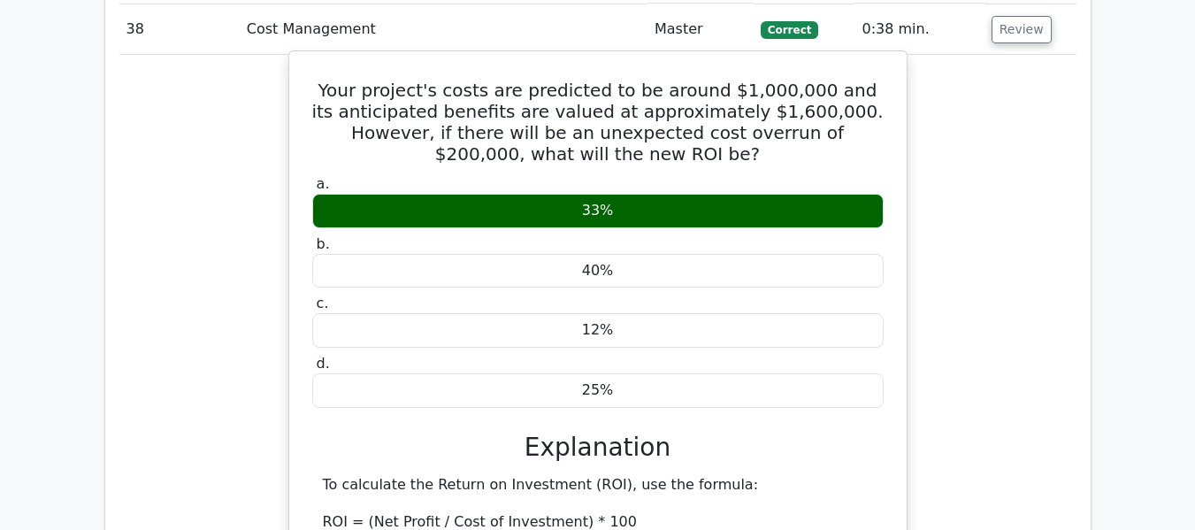
click at [729, 115] on h5 "Your project's costs are predicted to be around $1,000,000 and its anticipated …" at bounding box center [598, 122] width 575 height 85
click at [727, 135] on h5 "Your project's costs are predicted to be around $1,000,000 and its anticipated …" at bounding box center [598, 122] width 575 height 85
click at [732, 113] on h5 "Your project's costs are predicted to be around $1,000,000 and its anticipated …" at bounding box center [598, 122] width 575 height 85
click at [731, 112] on h5 "Your project's costs are predicted to be around $1,000,000 and its anticipated …" at bounding box center [598, 122] width 575 height 85
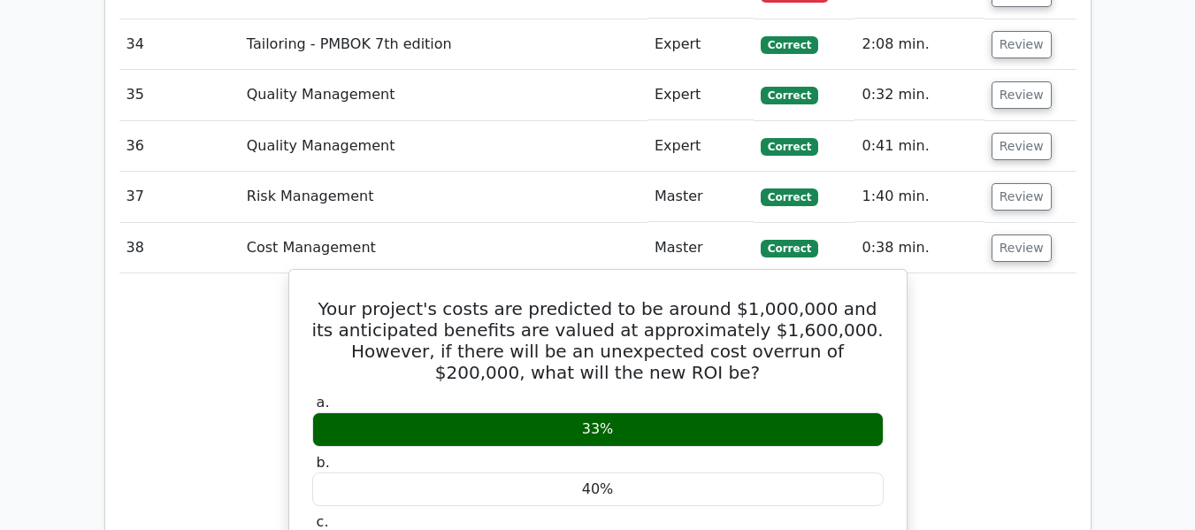
scroll to position [3739, 0]
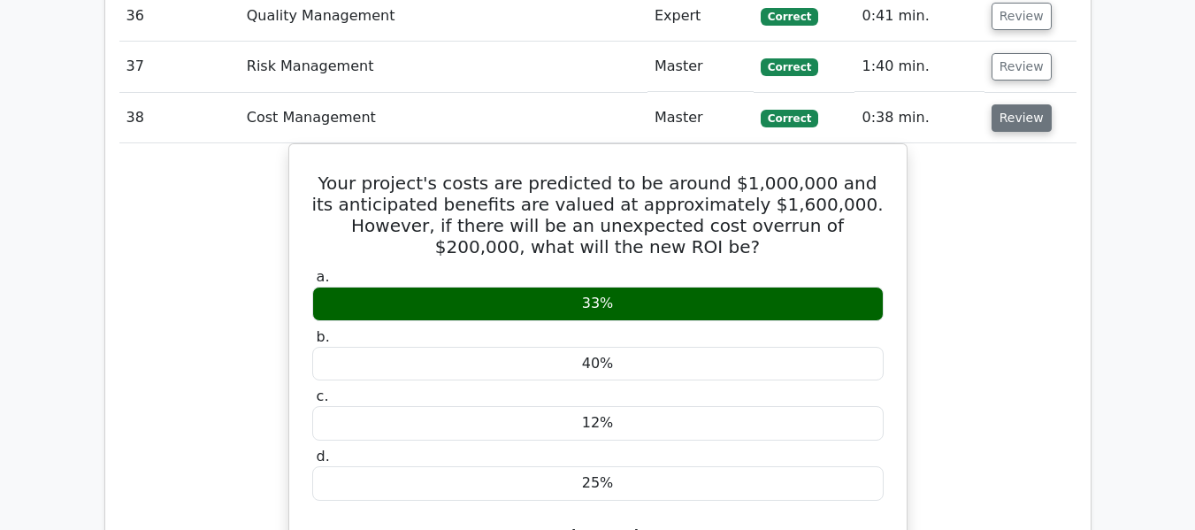
click at [1009, 119] on button "Review" at bounding box center [1022, 117] width 60 height 27
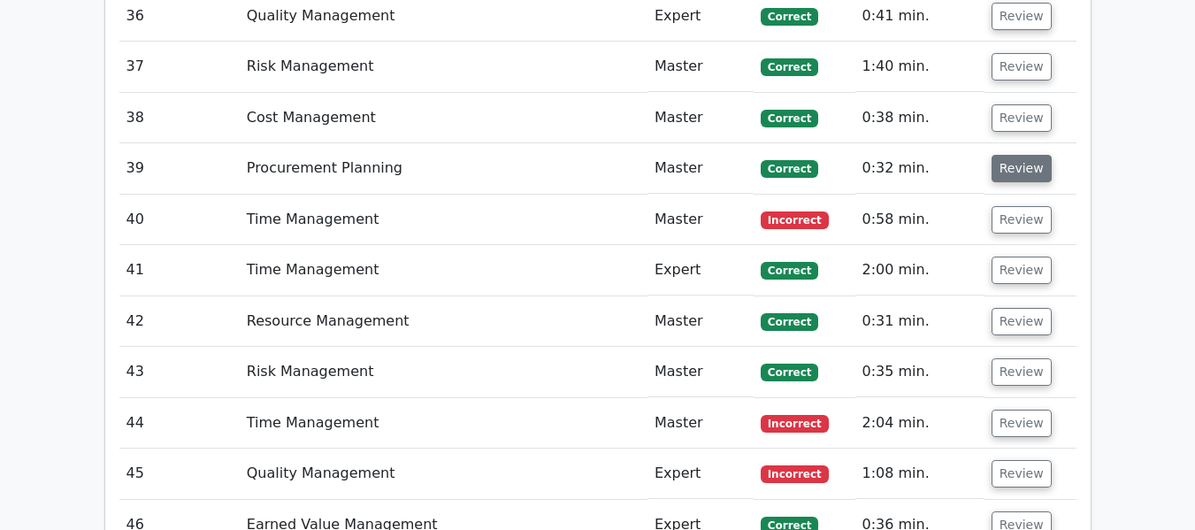
click at [1011, 168] on button "Review" at bounding box center [1022, 168] width 60 height 27
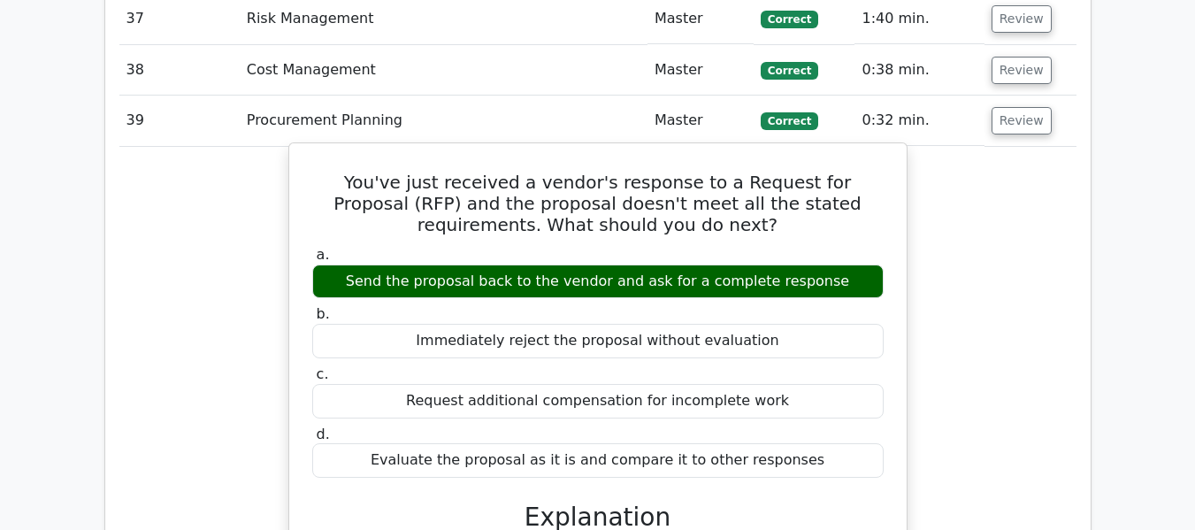
scroll to position [3650, 0]
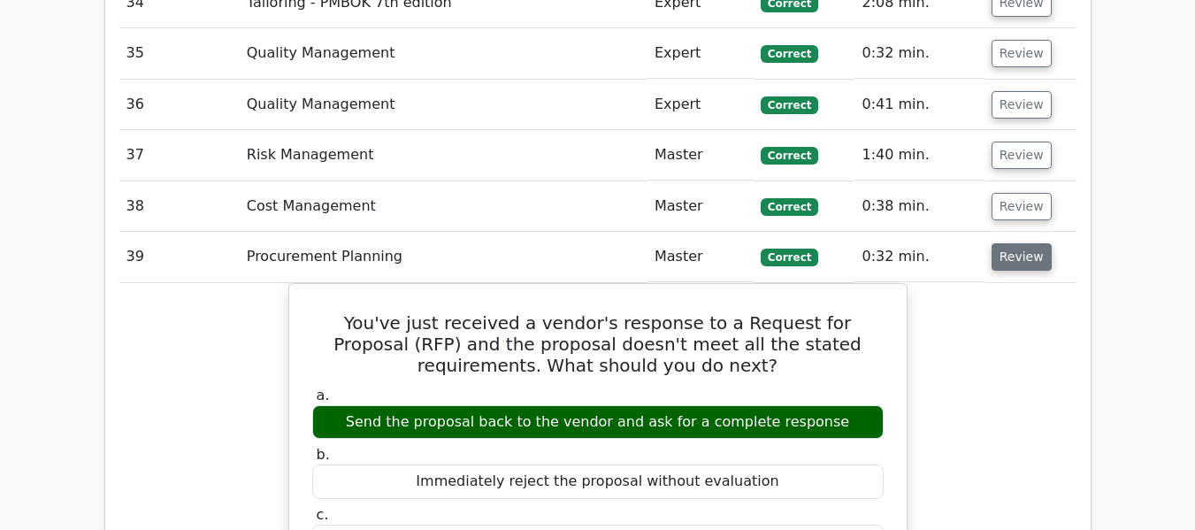
click at [1020, 258] on button "Review" at bounding box center [1022, 256] width 60 height 27
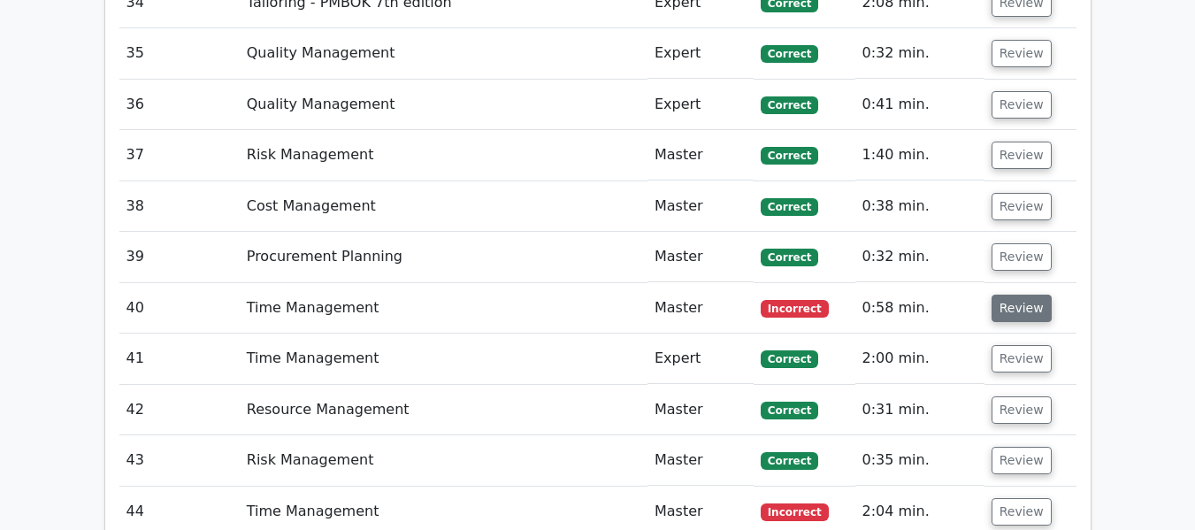
click at [1011, 306] on button "Review" at bounding box center [1022, 308] width 60 height 27
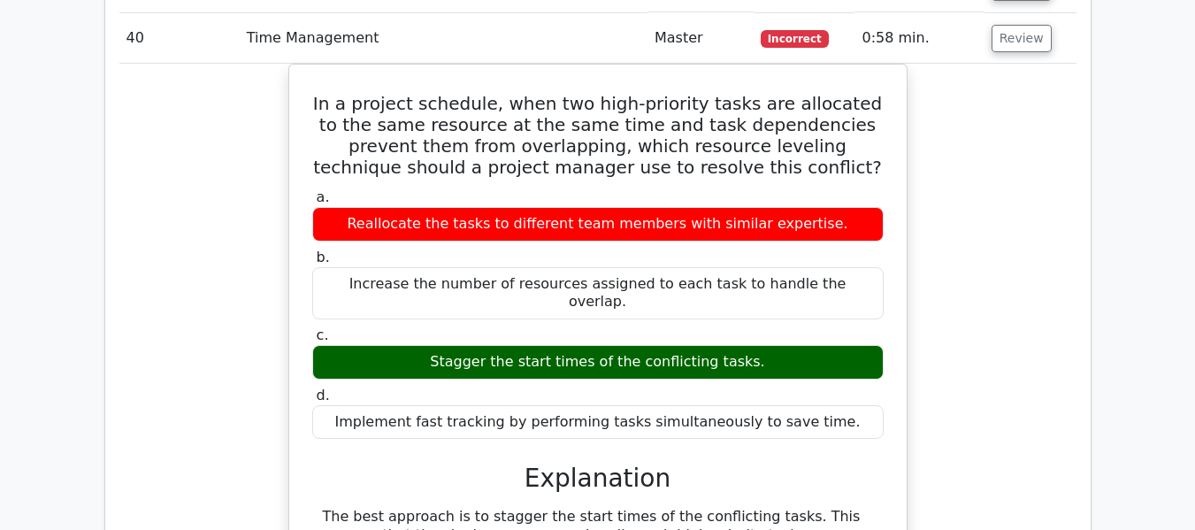
scroll to position [3916, 0]
drag, startPoint x: 316, startPoint y: 109, endPoint x: 846, endPoint y: 396, distance: 602.6
click at [846, 396] on div "In a project schedule, when two high-priority tasks are allocated to the same r…" at bounding box center [597, 405] width 603 height 667
copy div "In a project schedule, when two high-priority tasks are allocated to the same r…"
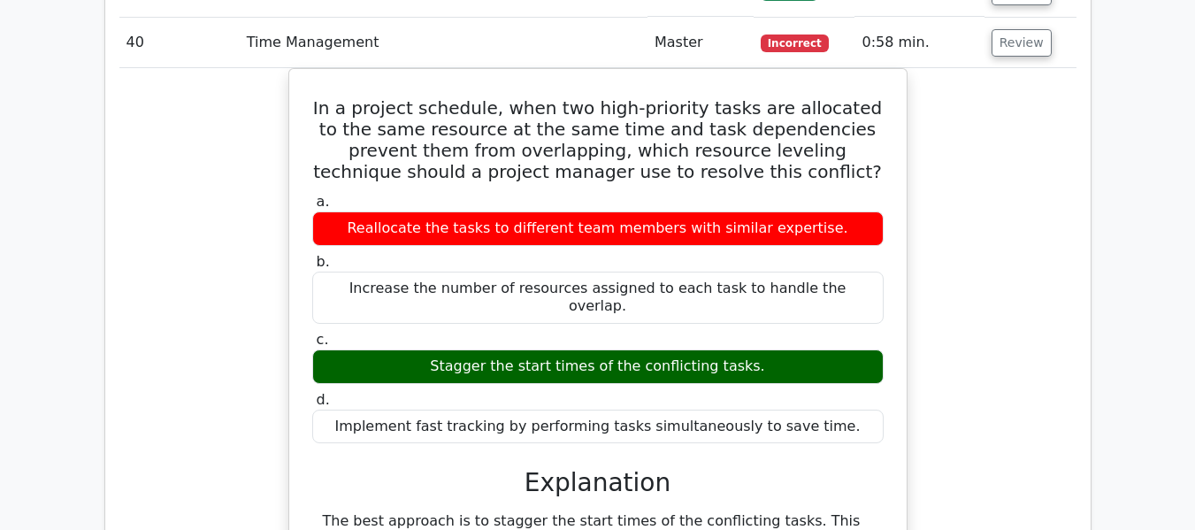
click at [919, 204] on div "In a project schedule, when two high-priority tasks are allocated to the same r…" at bounding box center [597, 420] width 957 height 704
click at [1018, 44] on button "Review" at bounding box center [1022, 42] width 60 height 27
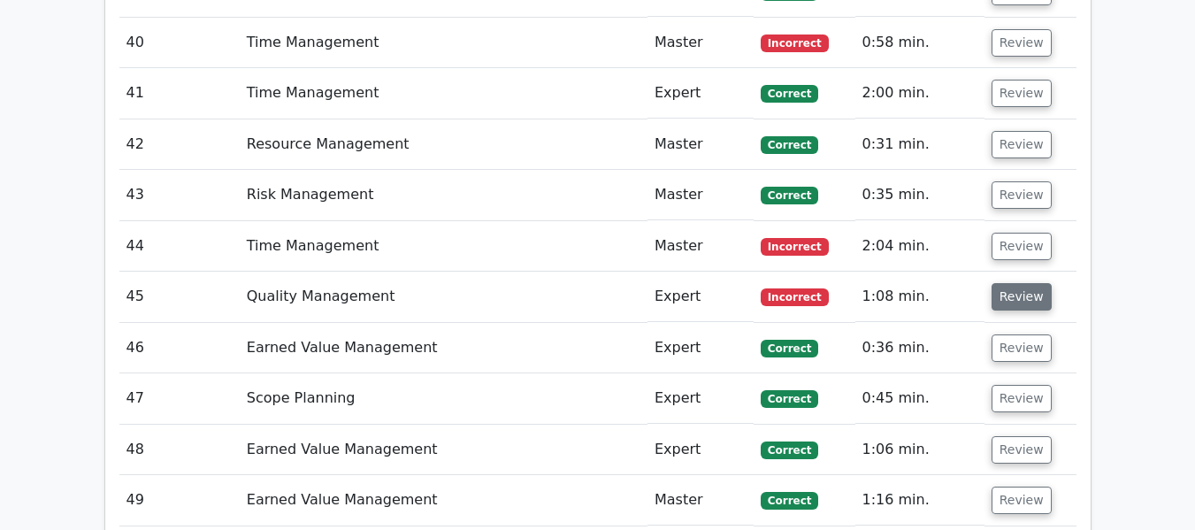
click at [1023, 294] on button "Review" at bounding box center [1022, 296] width 60 height 27
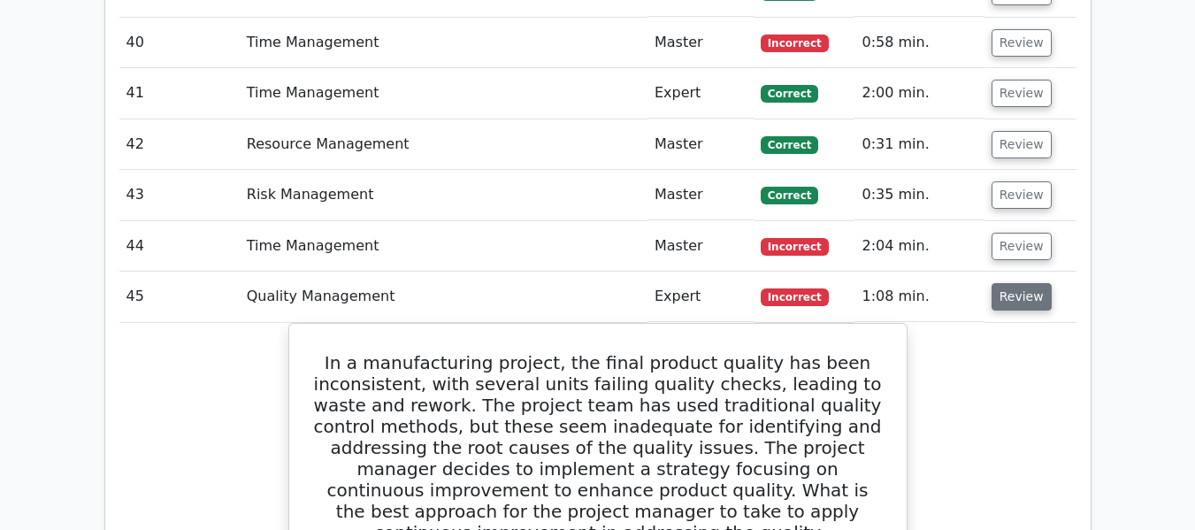
click at [1009, 297] on button "Review" at bounding box center [1022, 296] width 60 height 27
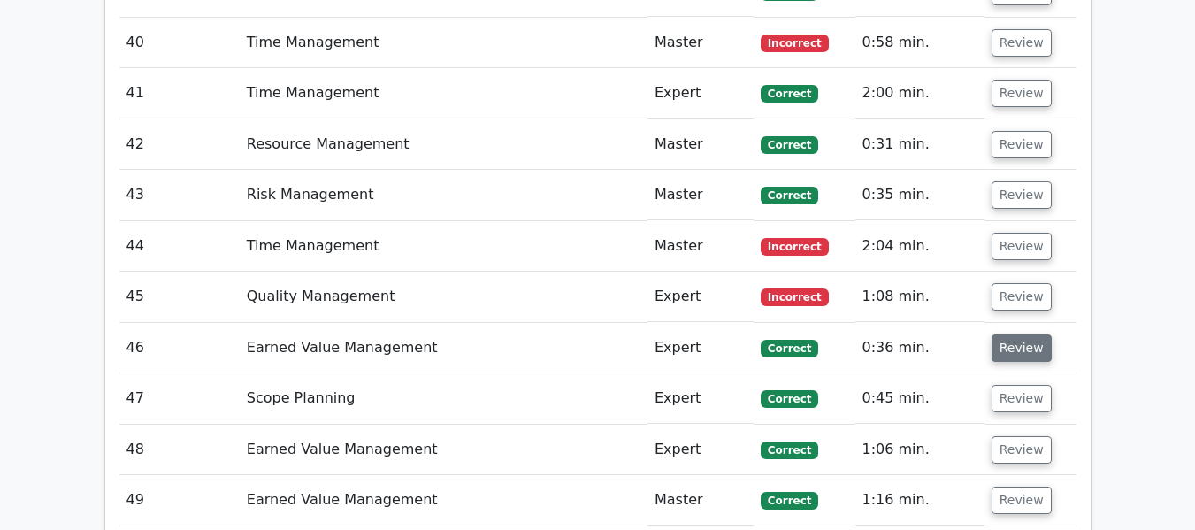
click at [1008, 350] on button "Review" at bounding box center [1022, 347] width 60 height 27
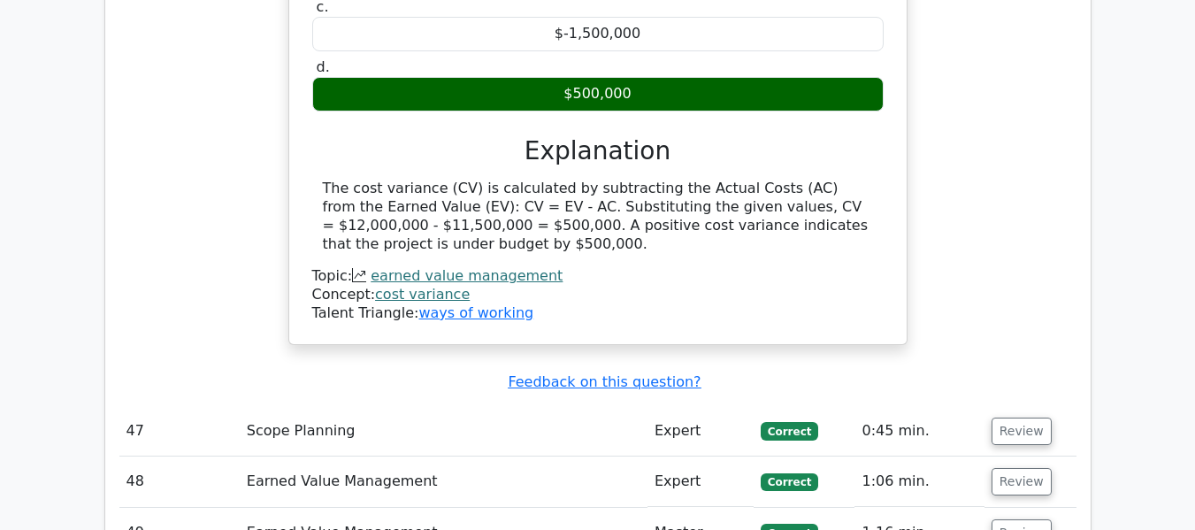
scroll to position [4181, 0]
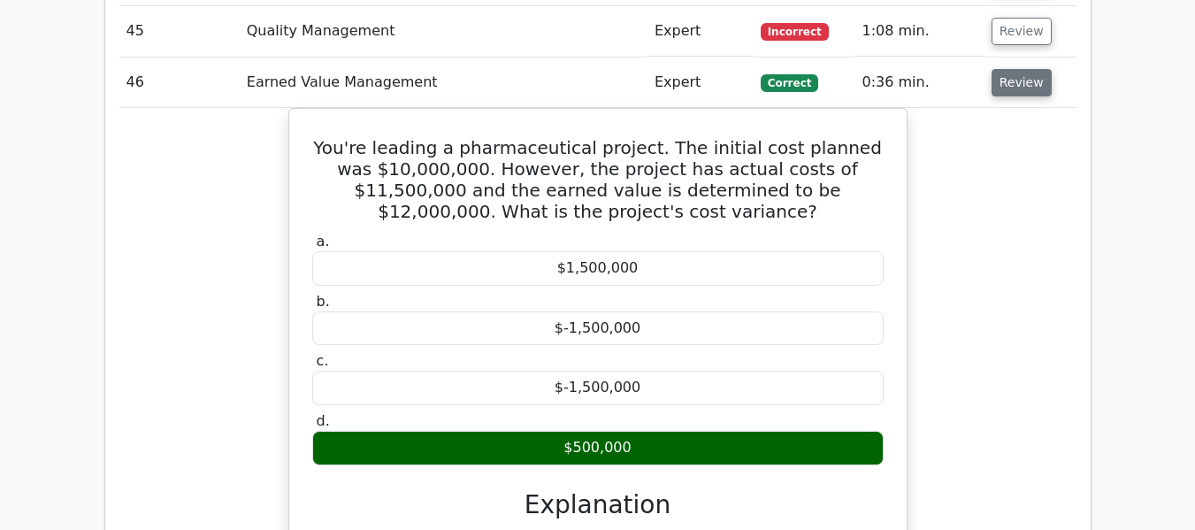
click at [1019, 76] on button "Review" at bounding box center [1022, 82] width 60 height 27
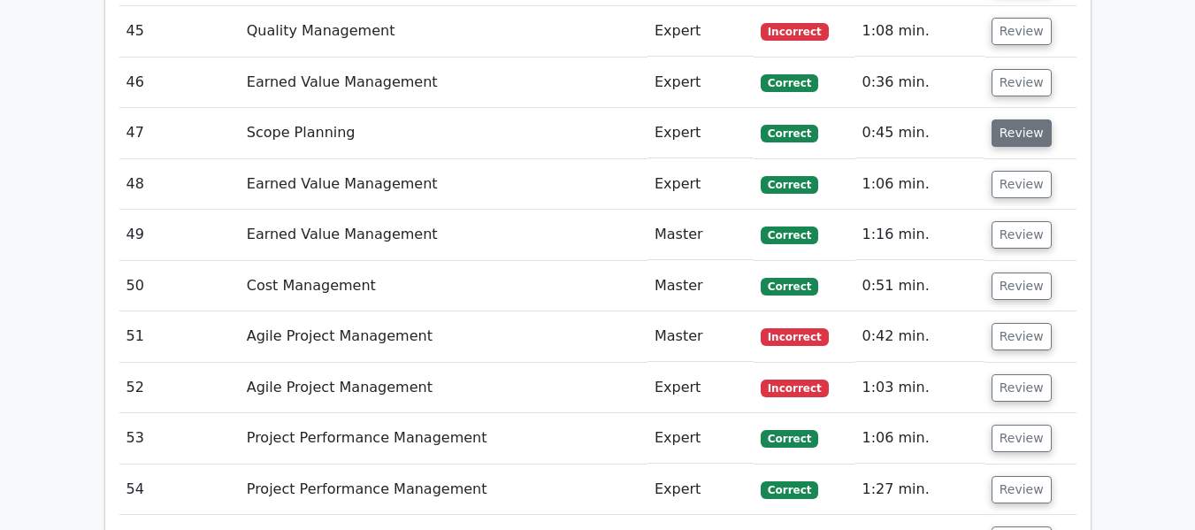
click at [1005, 135] on button "Review" at bounding box center [1022, 132] width 60 height 27
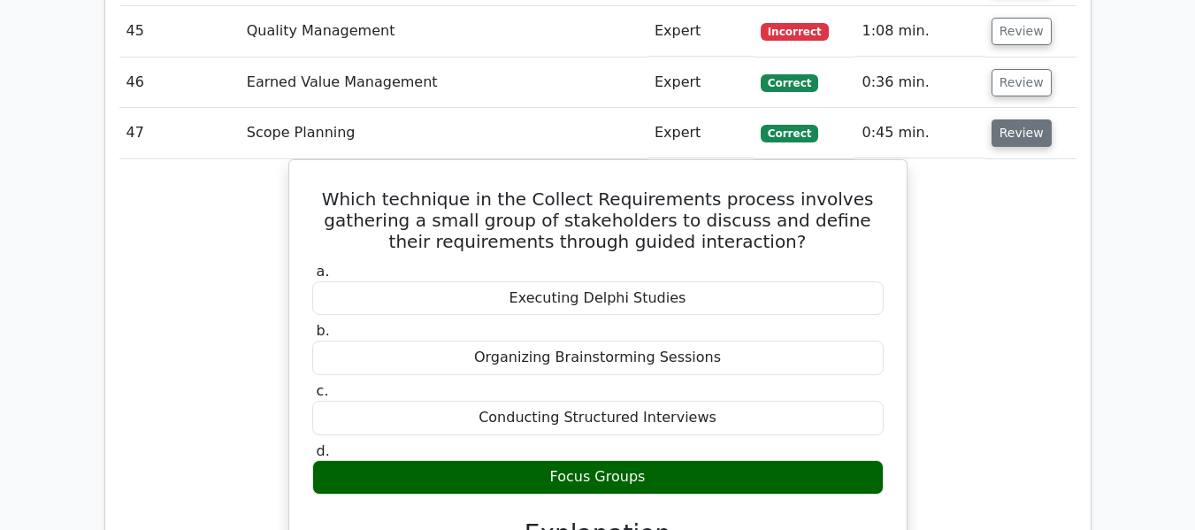
click at [1002, 143] on button "Review" at bounding box center [1022, 132] width 60 height 27
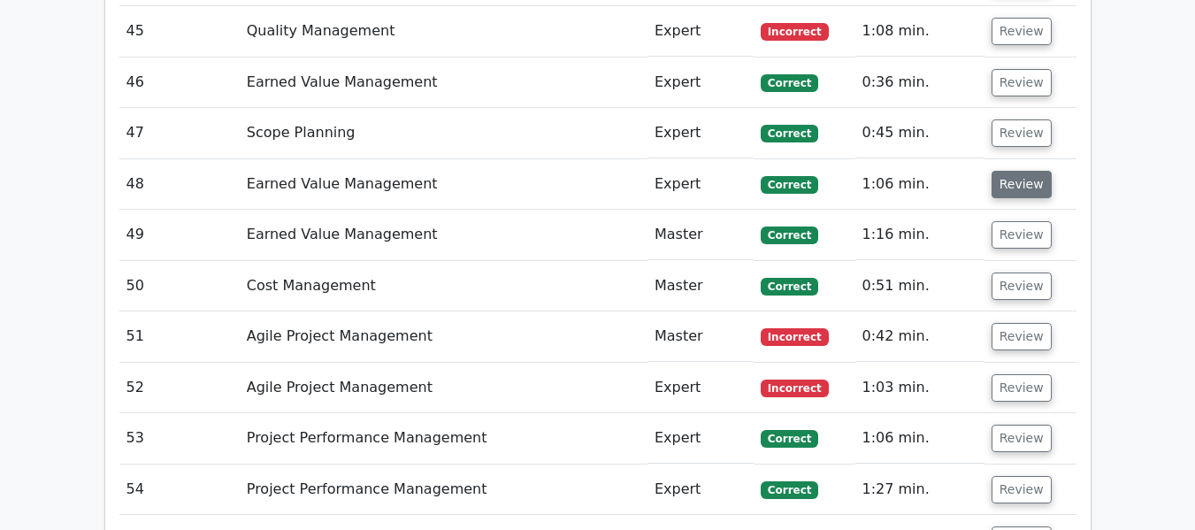
click at [1002, 185] on button "Review" at bounding box center [1022, 184] width 60 height 27
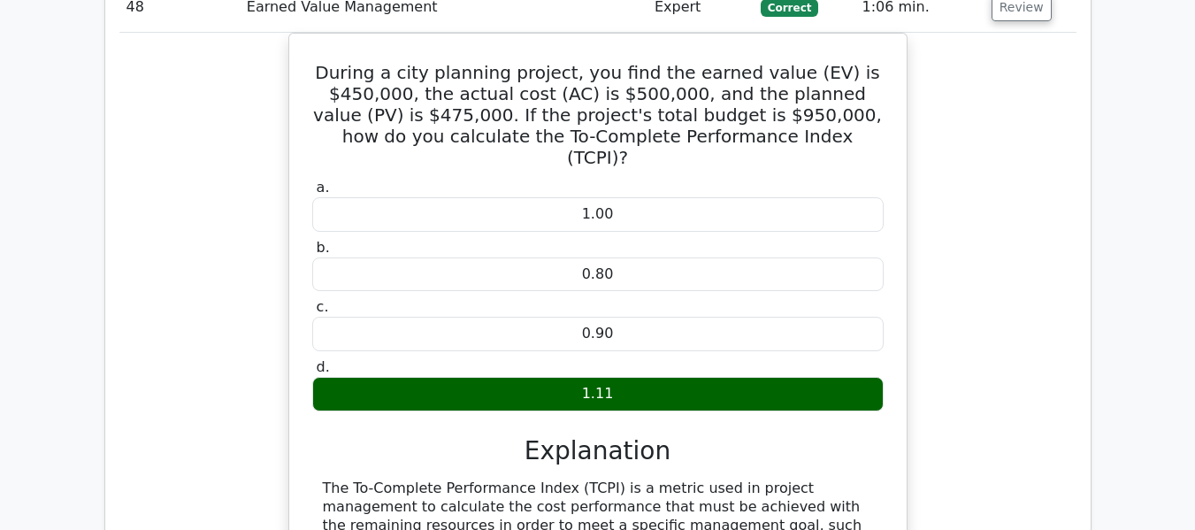
scroll to position [4358, 0]
click at [1018, 10] on button "Review" at bounding box center [1022, 7] width 60 height 27
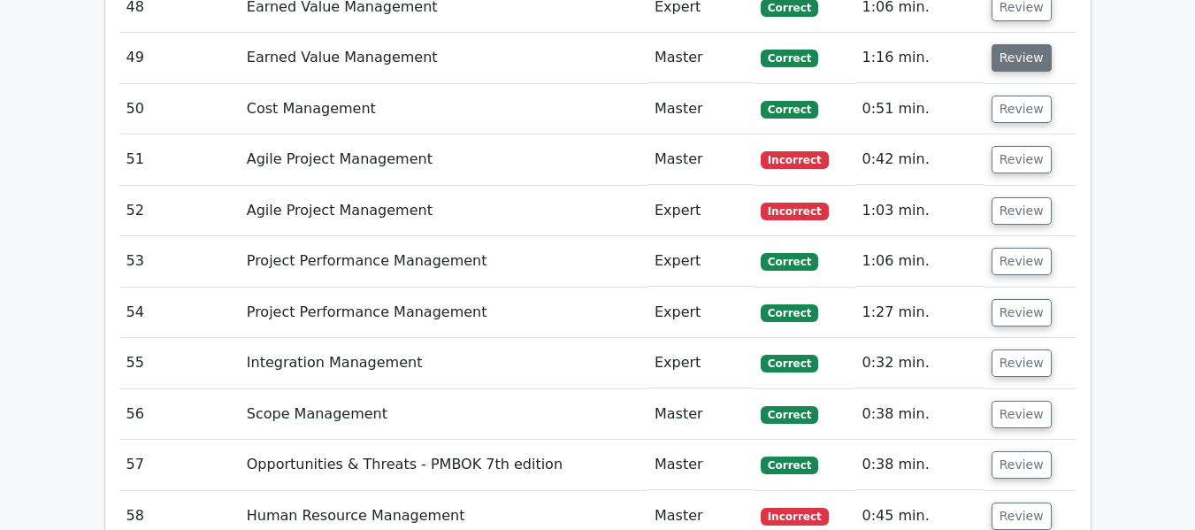
click at [1013, 57] on button "Review" at bounding box center [1022, 57] width 60 height 27
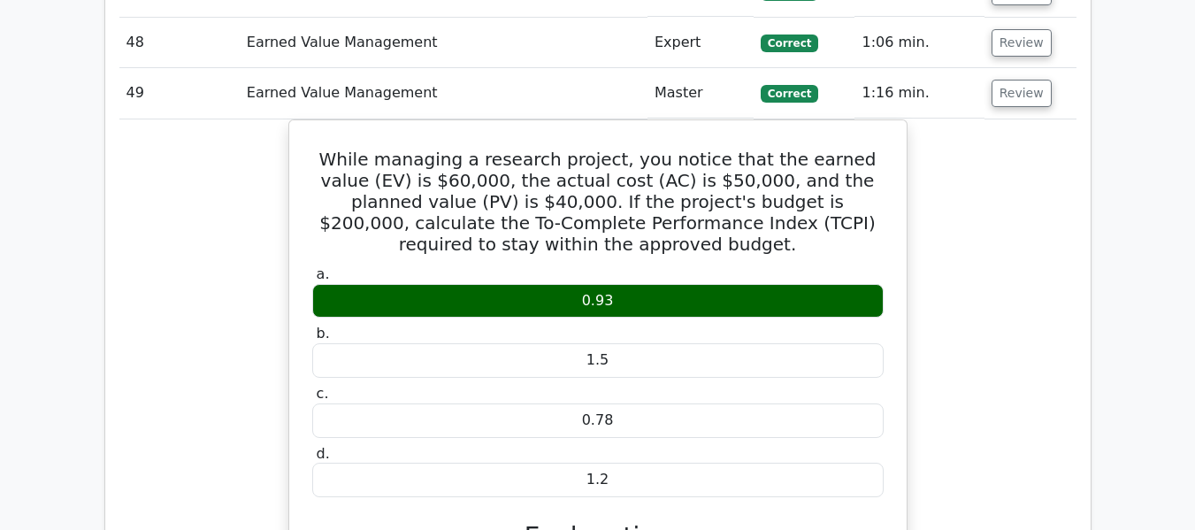
scroll to position [4269, 0]
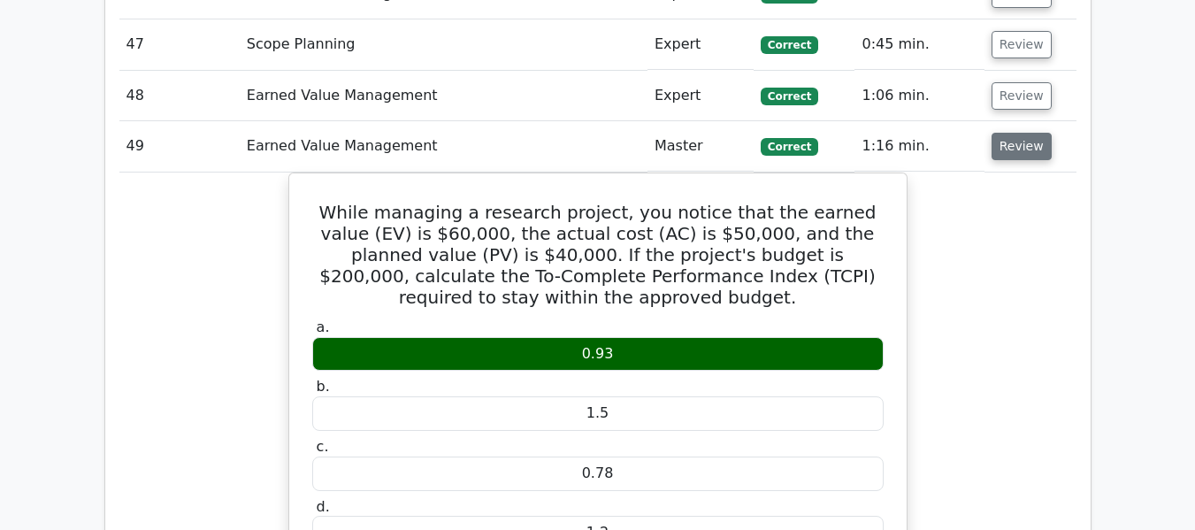
click at [1014, 144] on button "Review" at bounding box center [1022, 146] width 60 height 27
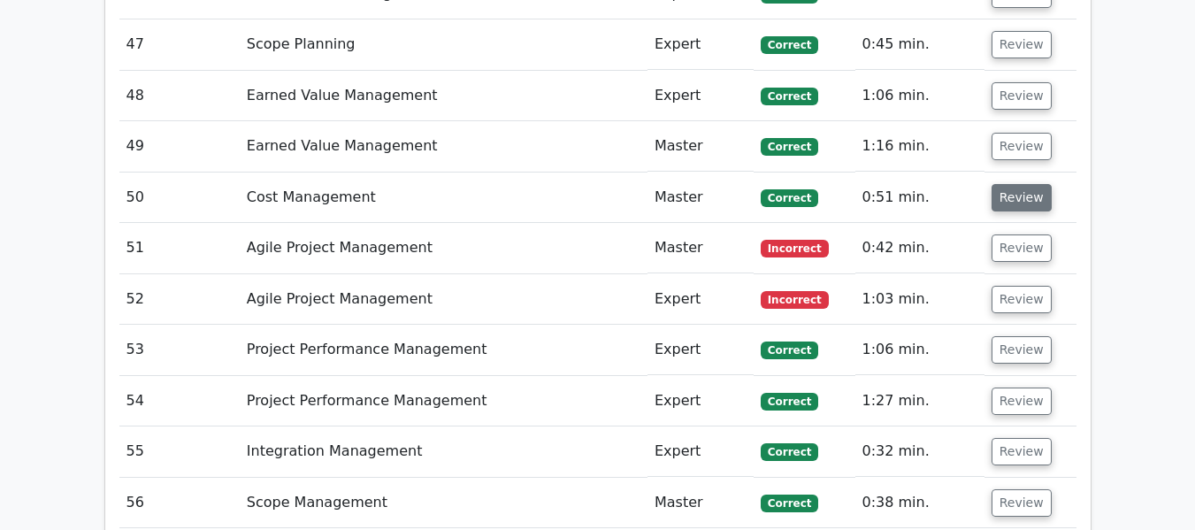
click at [1013, 195] on button "Review" at bounding box center [1022, 197] width 60 height 27
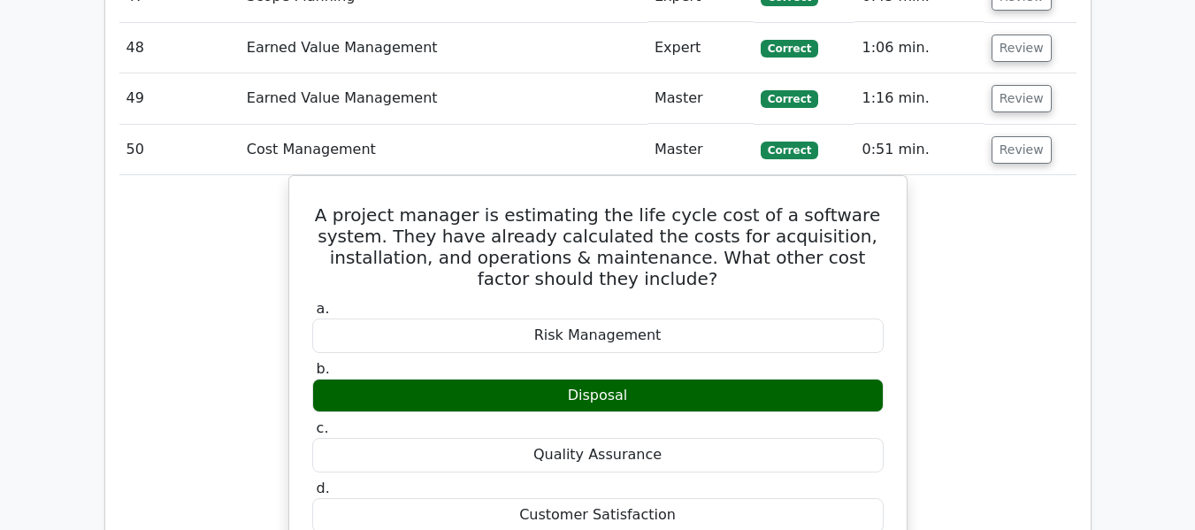
scroll to position [4181, 0]
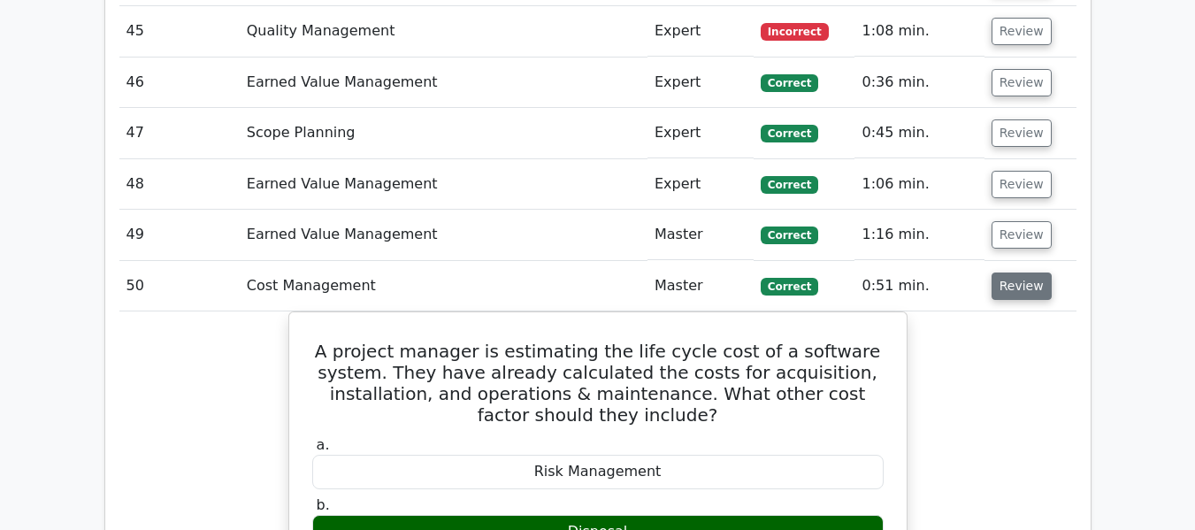
click at [993, 281] on button "Review" at bounding box center [1022, 286] width 60 height 27
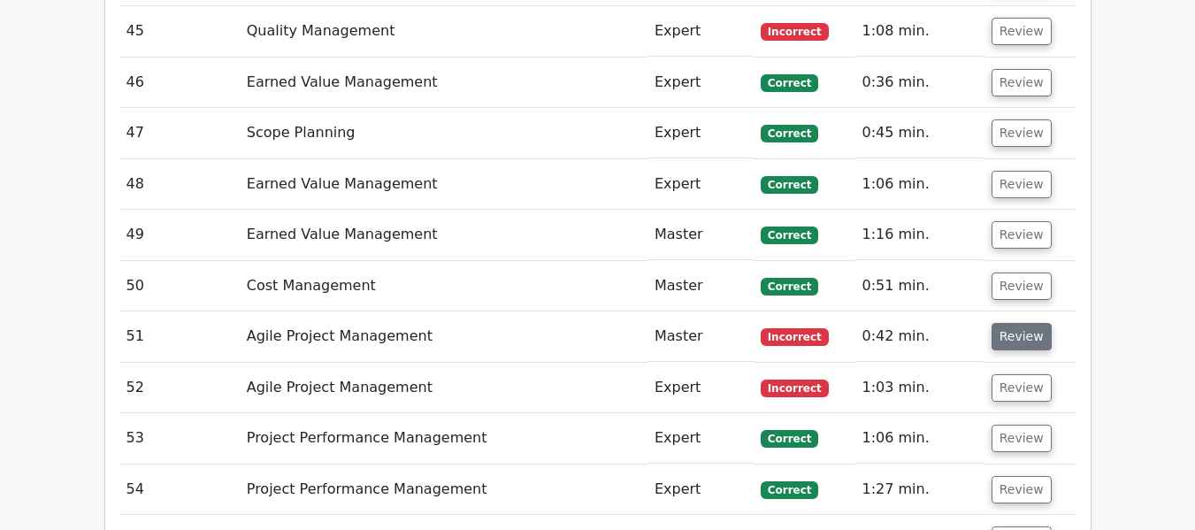
click at [1009, 338] on button "Review" at bounding box center [1022, 336] width 60 height 27
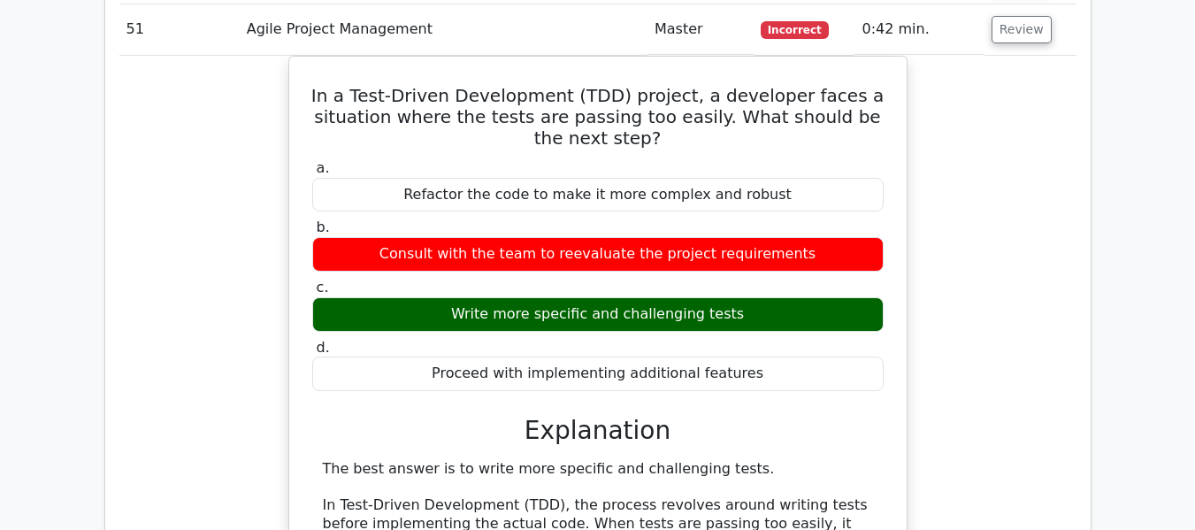
scroll to position [4446, 0]
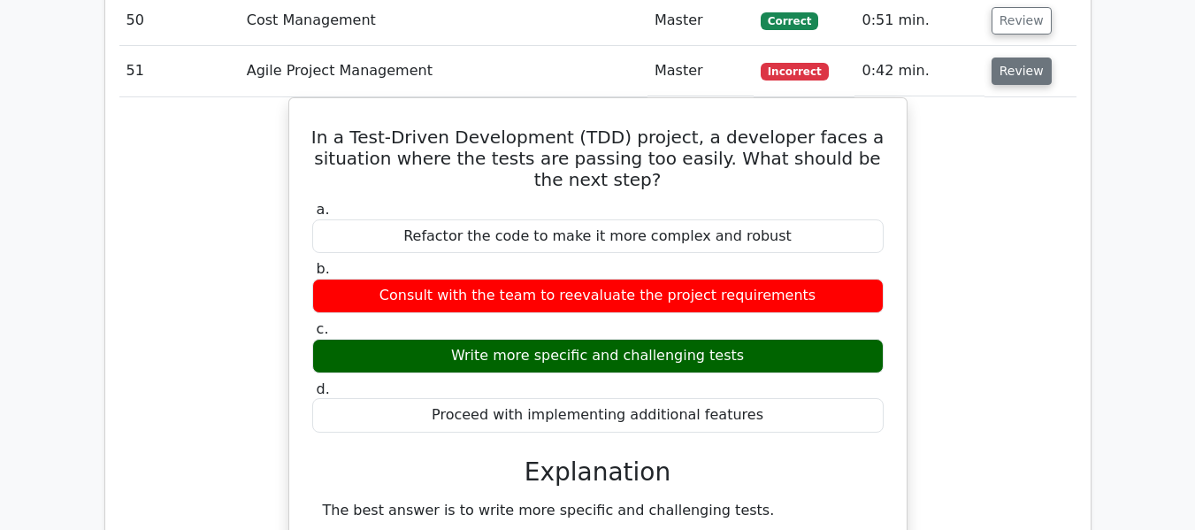
click at [1011, 65] on button "Review" at bounding box center [1022, 71] width 60 height 27
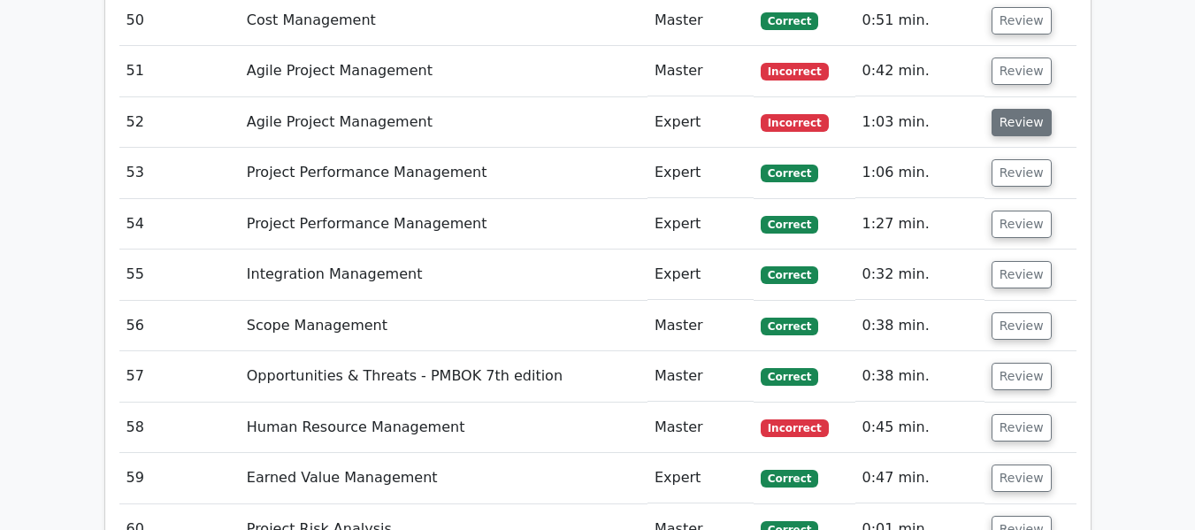
click at [1007, 119] on button "Review" at bounding box center [1022, 122] width 60 height 27
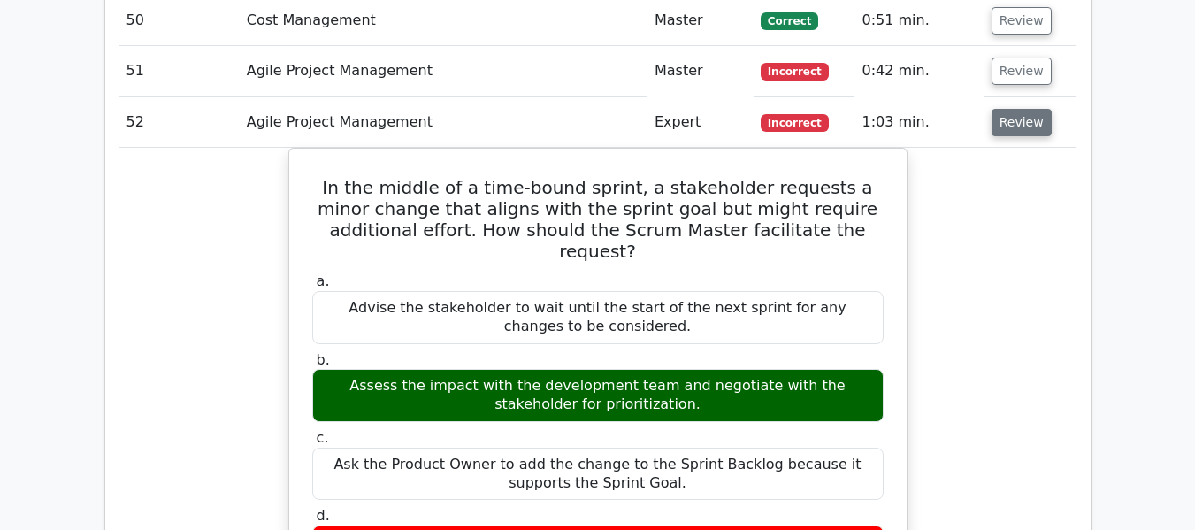
click at [1015, 116] on button "Review" at bounding box center [1022, 122] width 60 height 27
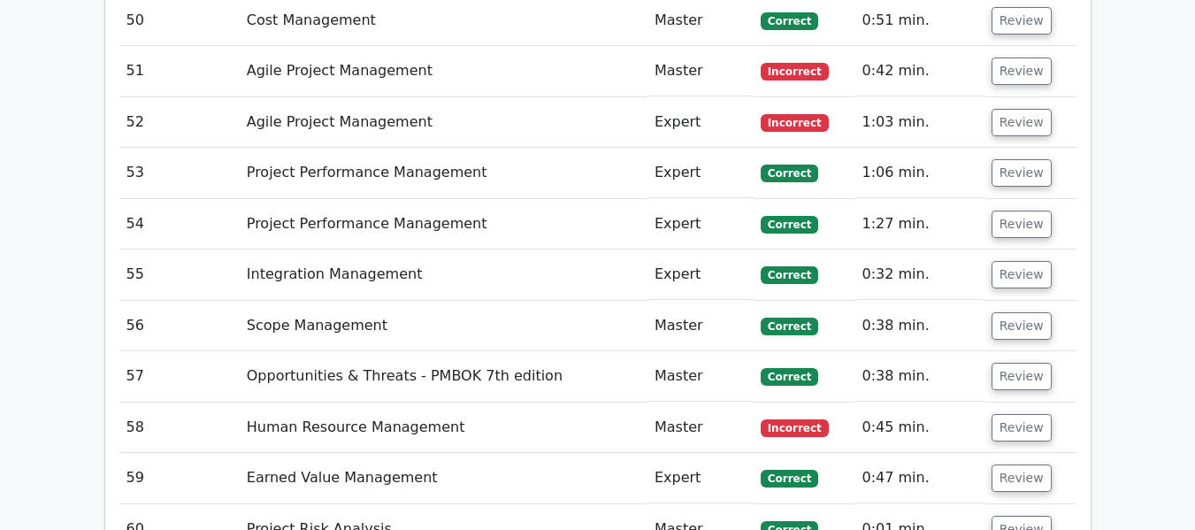
scroll to position [4535, 0]
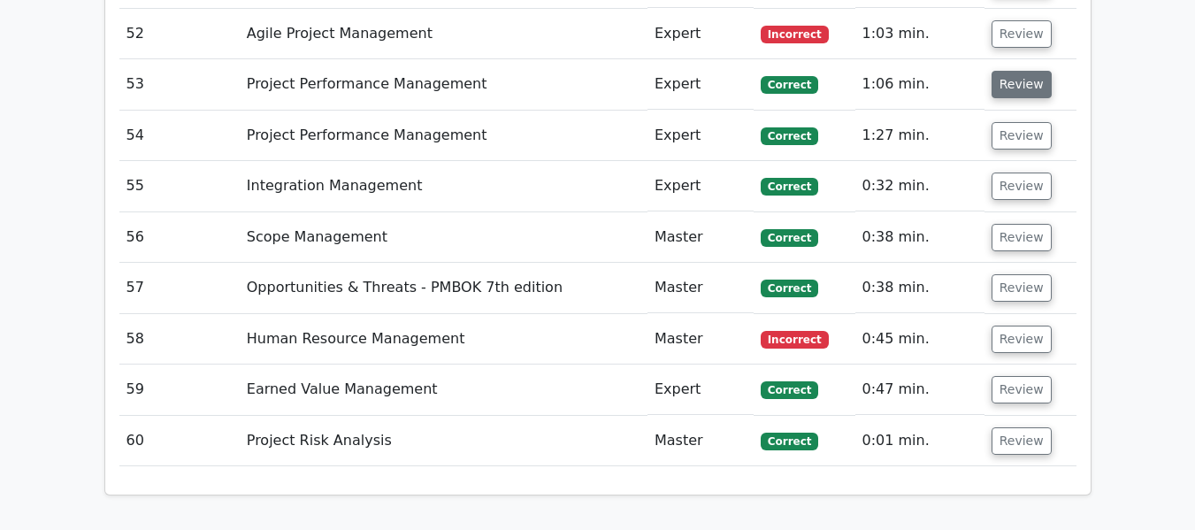
click at [1009, 82] on button "Review" at bounding box center [1022, 84] width 60 height 27
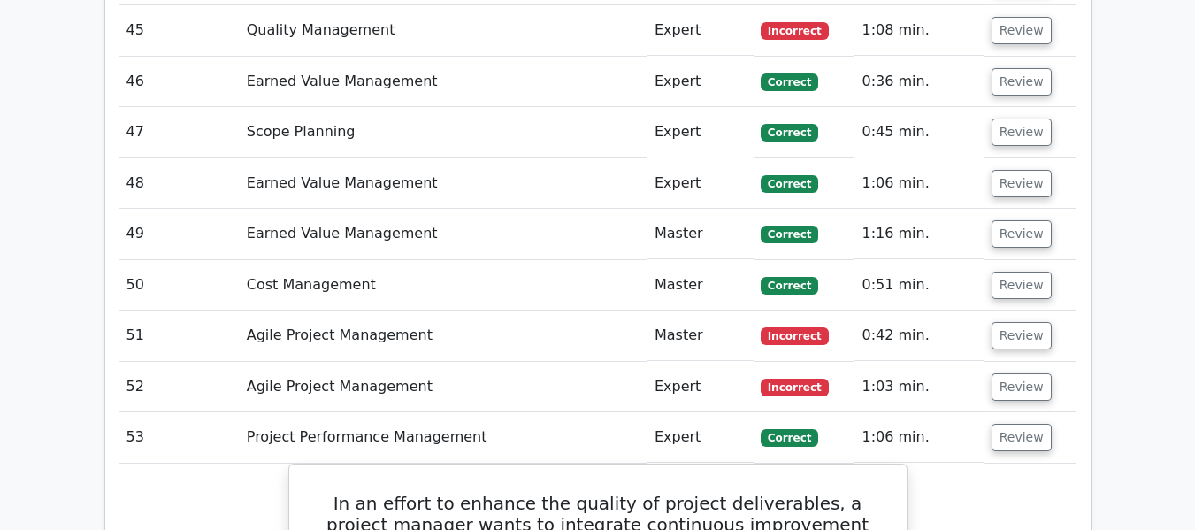
scroll to position [4181, 0]
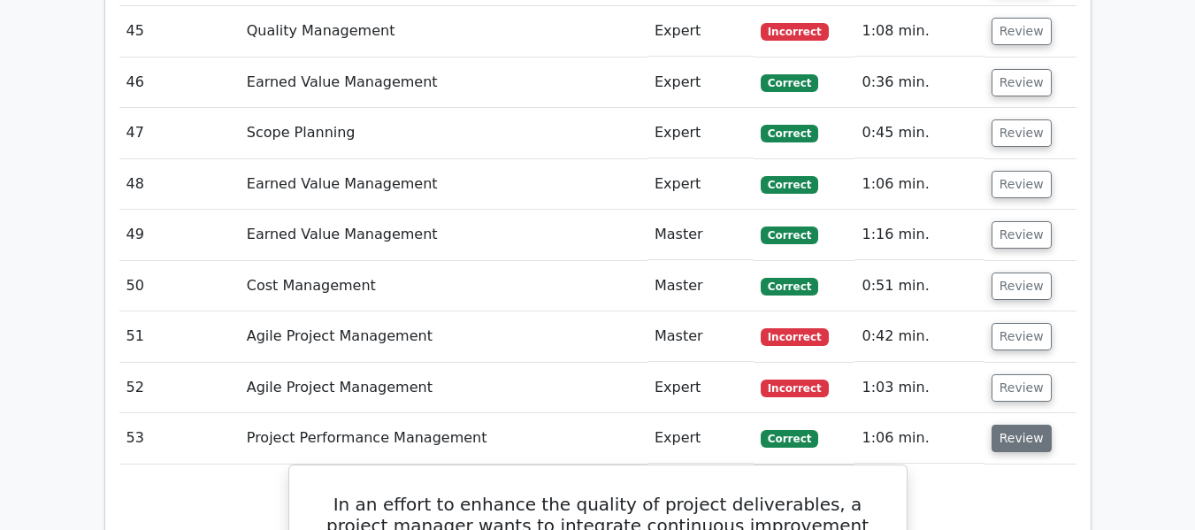
click at [1018, 445] on button "Review" at bounding box center [1022, 438] width 60 height 27
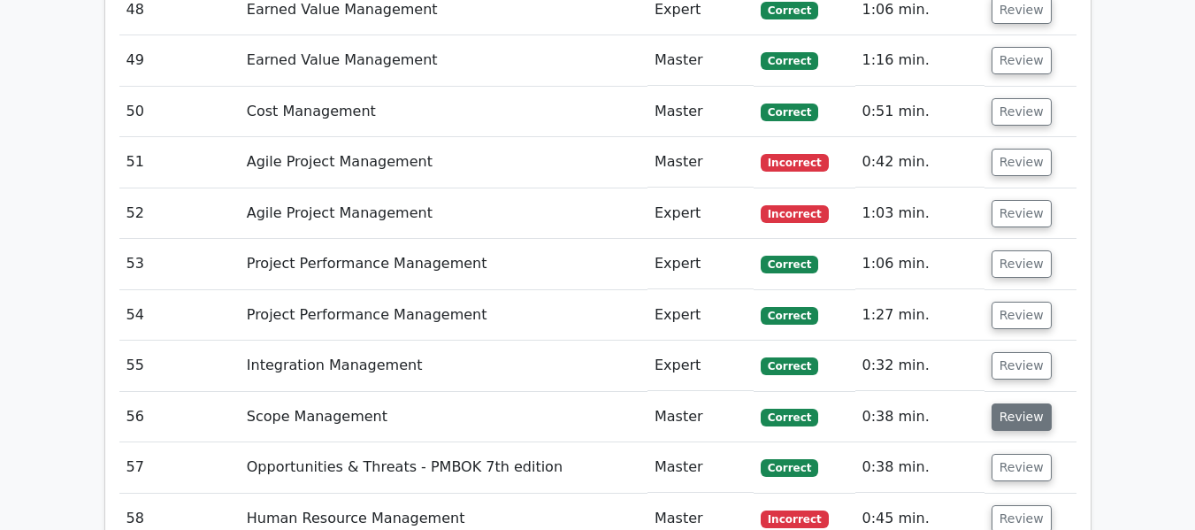
scroll to position [4446, 0]
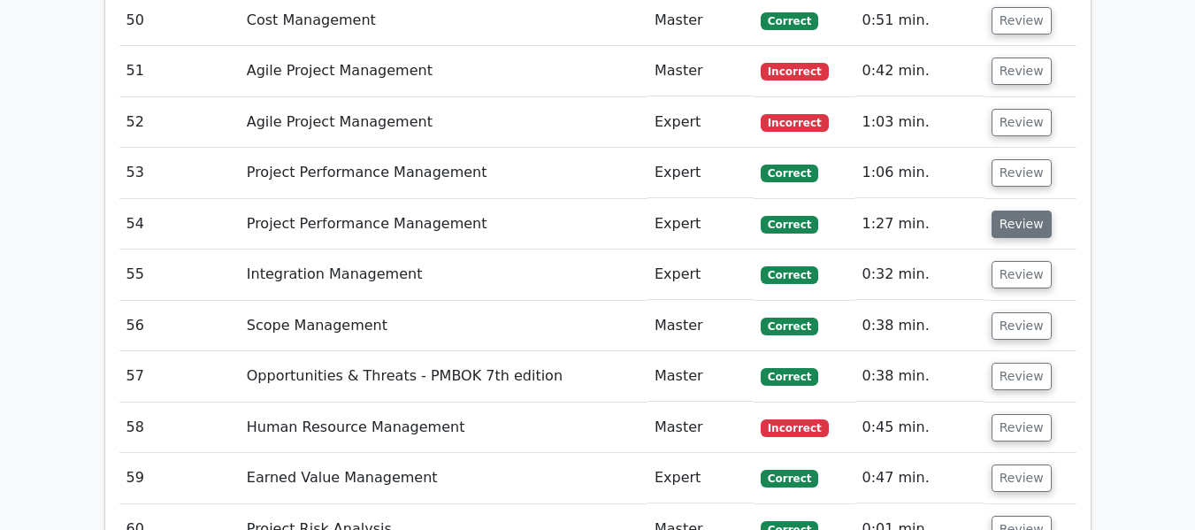
click at [1007, 222] on button "Review" at bounding box center [1022, 224] width 60 height 27
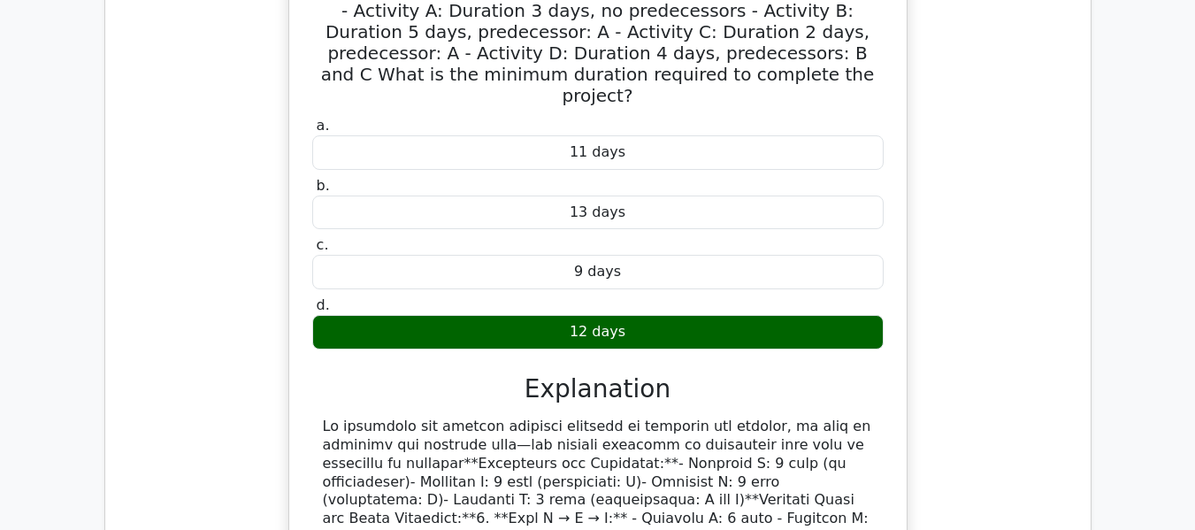
scroll to position [4623, 0]
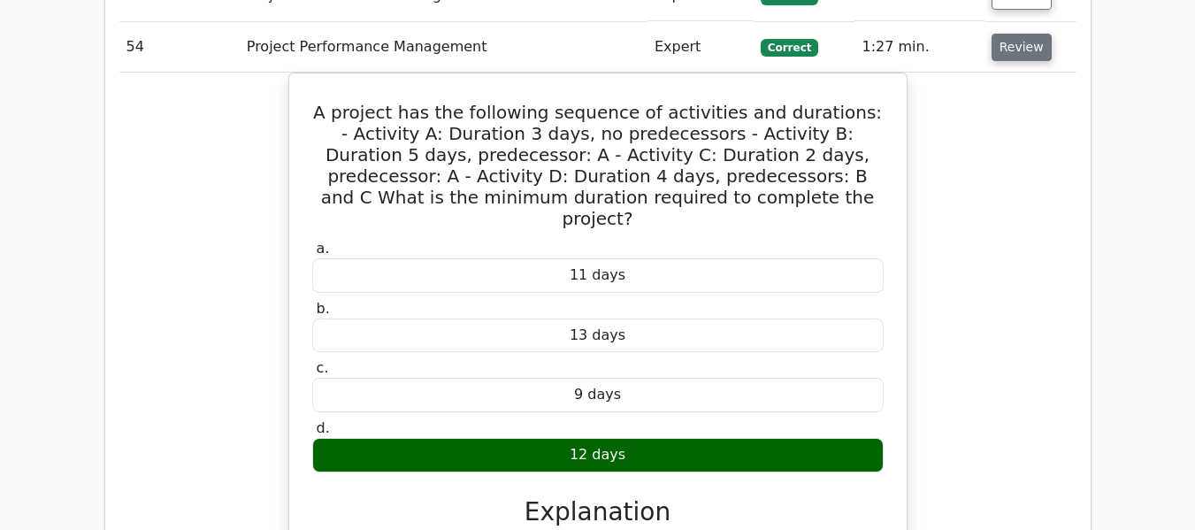
click at [1007, 46] on button "Review" at bounding box center [1022, 47] width 60 height 27
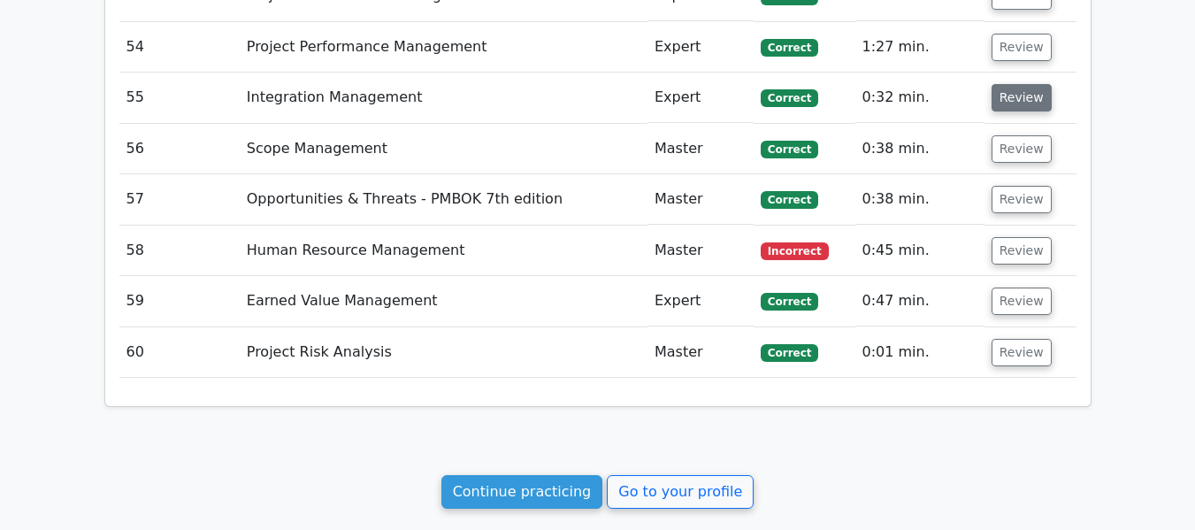
click at [1011, 100] on button "Review" at bounding box center [1022, 97] width 60 height 27
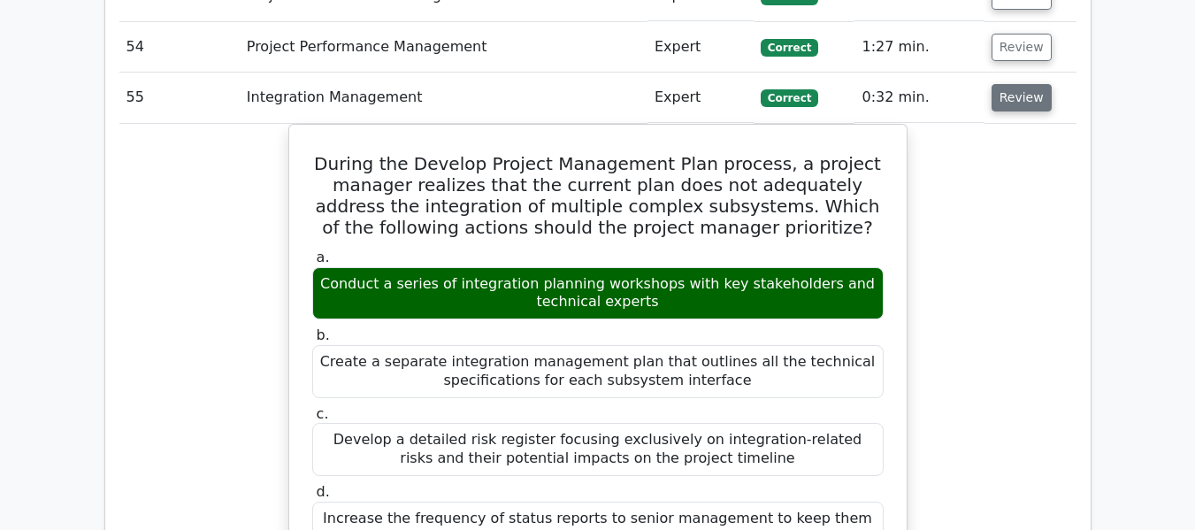
click at [1012, 99] on button "Review" at bounding box center [1022, 97] width 60 height 27
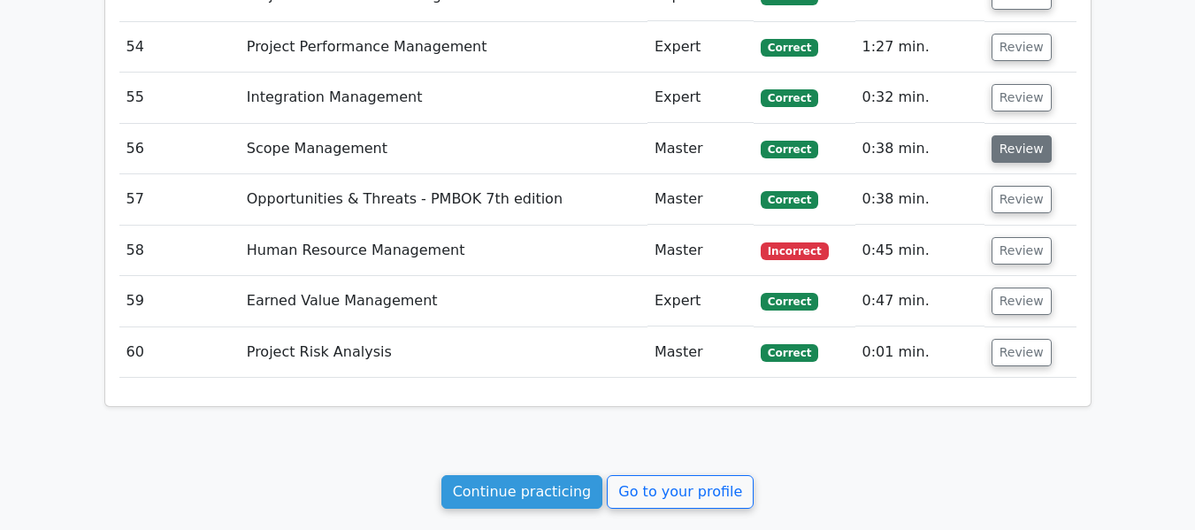
click at [1010, 150] on button "Review" at bounding box center [1022, 148] width 60 height 27
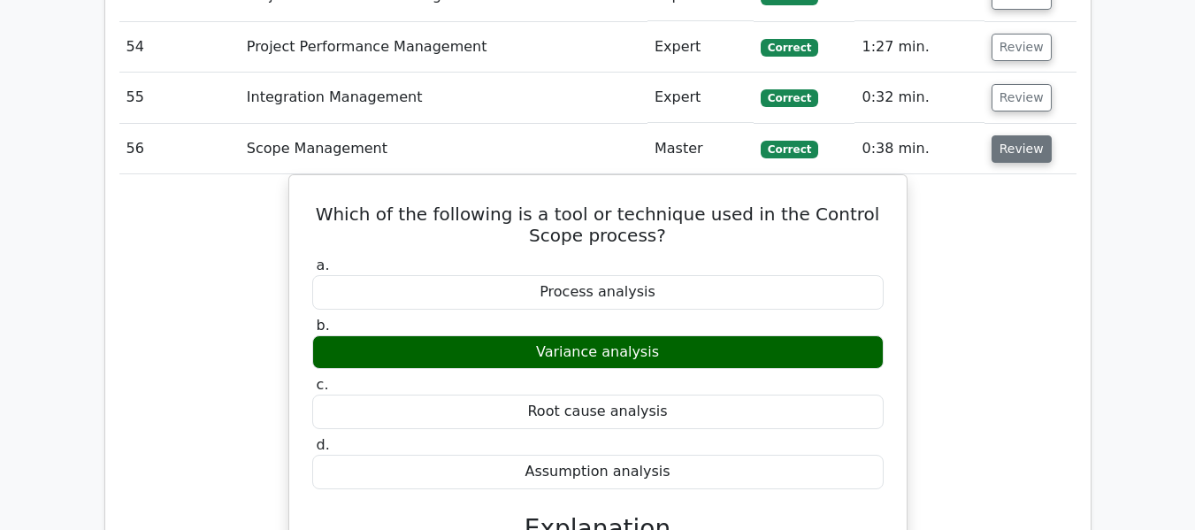
click at [1010, 143] on button "Review" at bounding box center [1022, 148] width 60 height 27
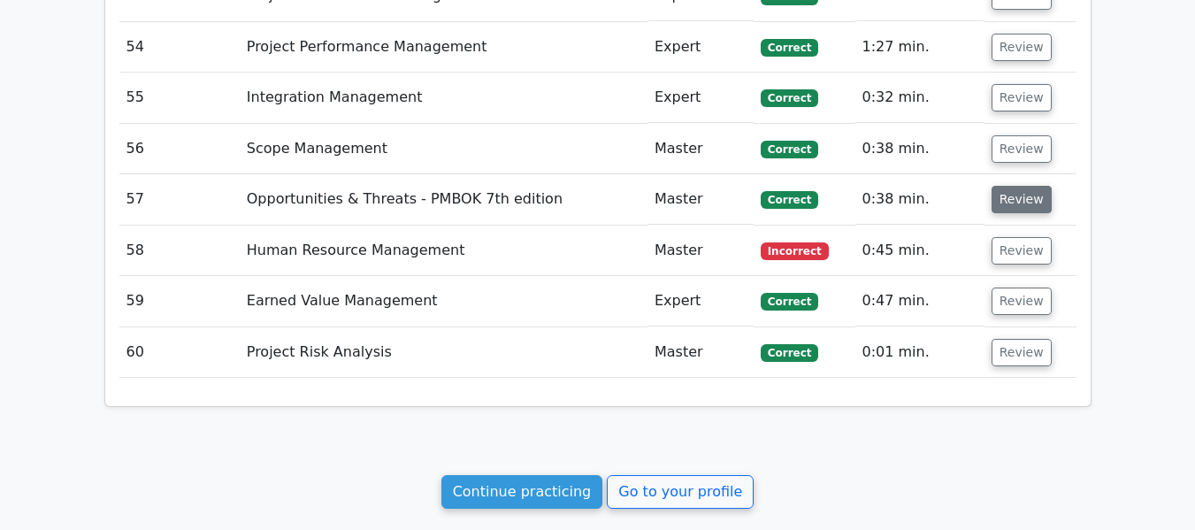
click at [1019, 193] on button "Review" at bounding box center [1022, 199] width 60 height 27
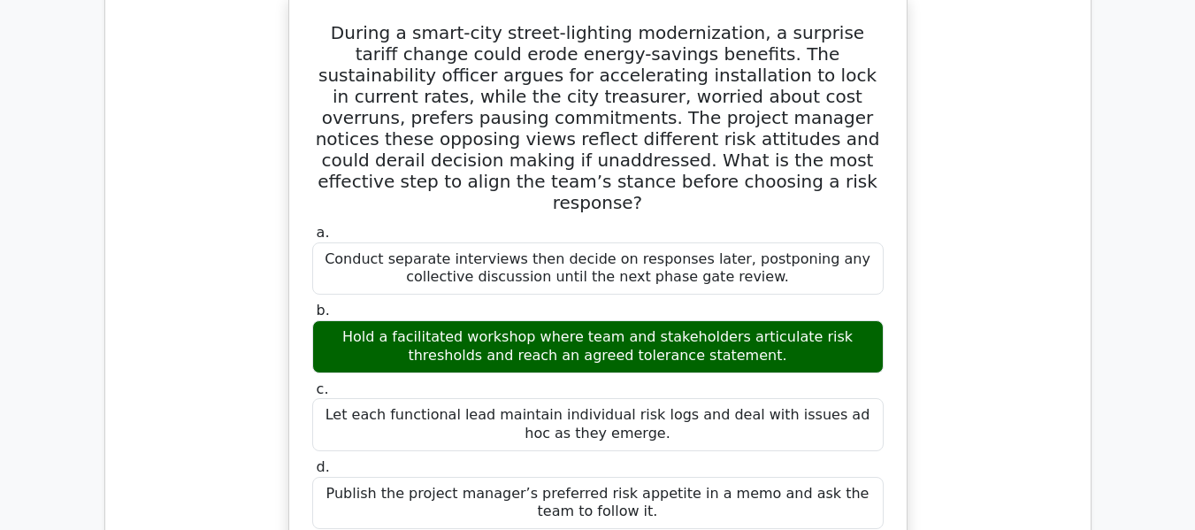
scroll to position [4765, 0]
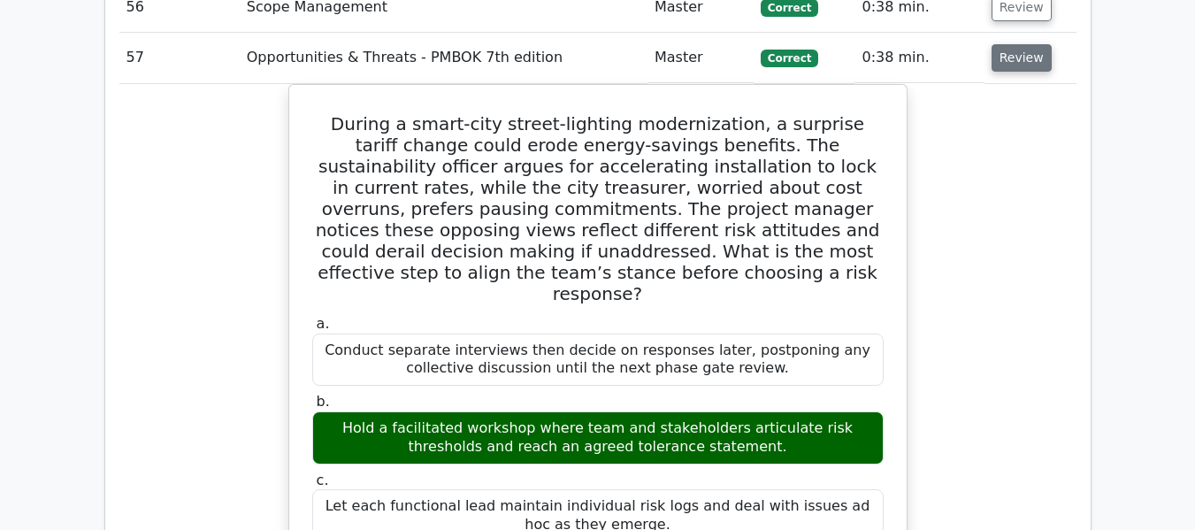
click at [1019, 55] on button "Review" at bounding box center [1022, 57] width 60 height 27
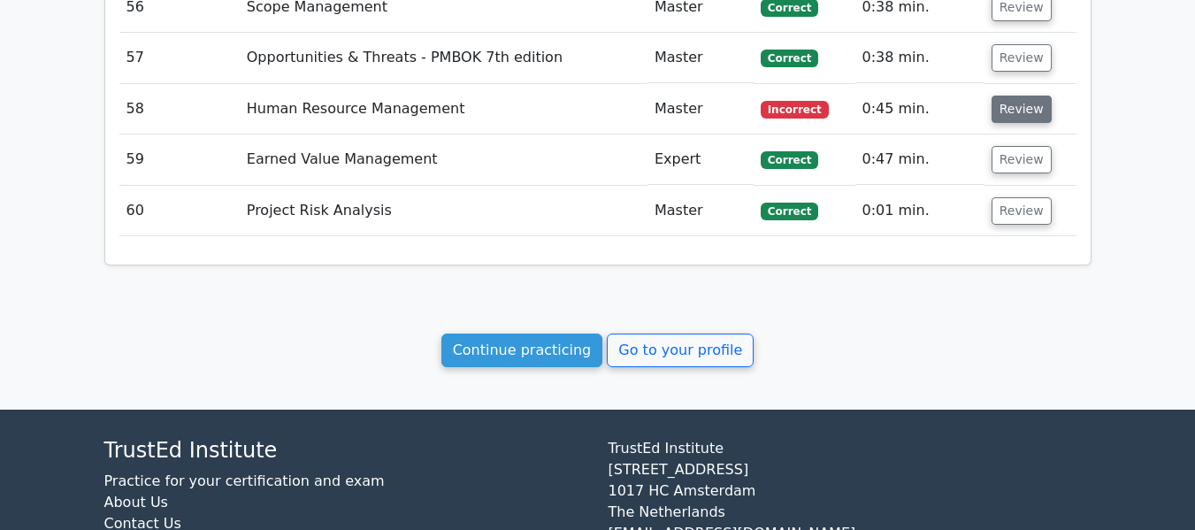
click at [1012, 100] on button "Review" at bounding box center [1022, 109] width 60 height 27
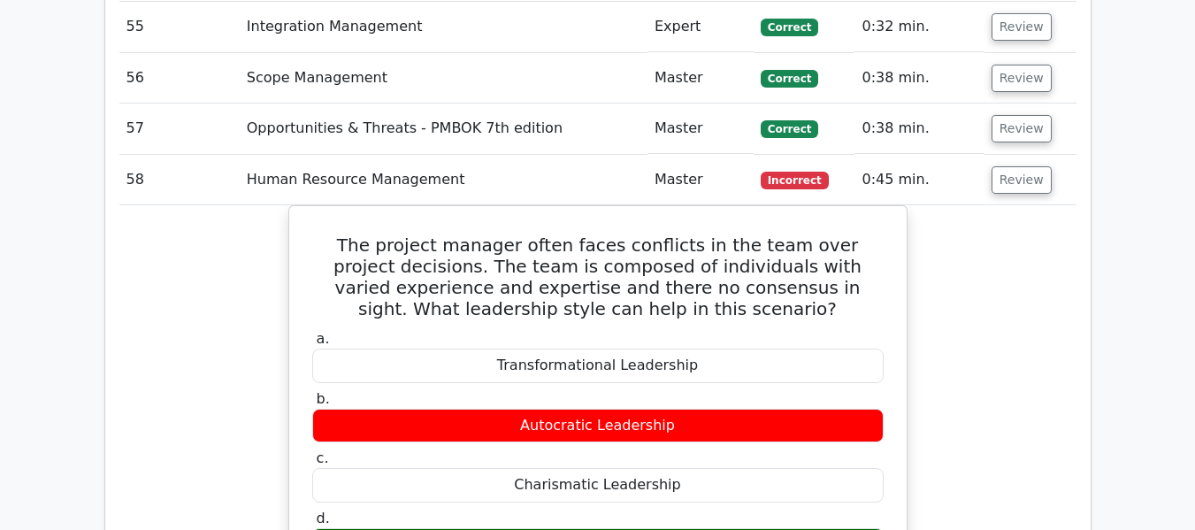
scroll to position [4677, 0]
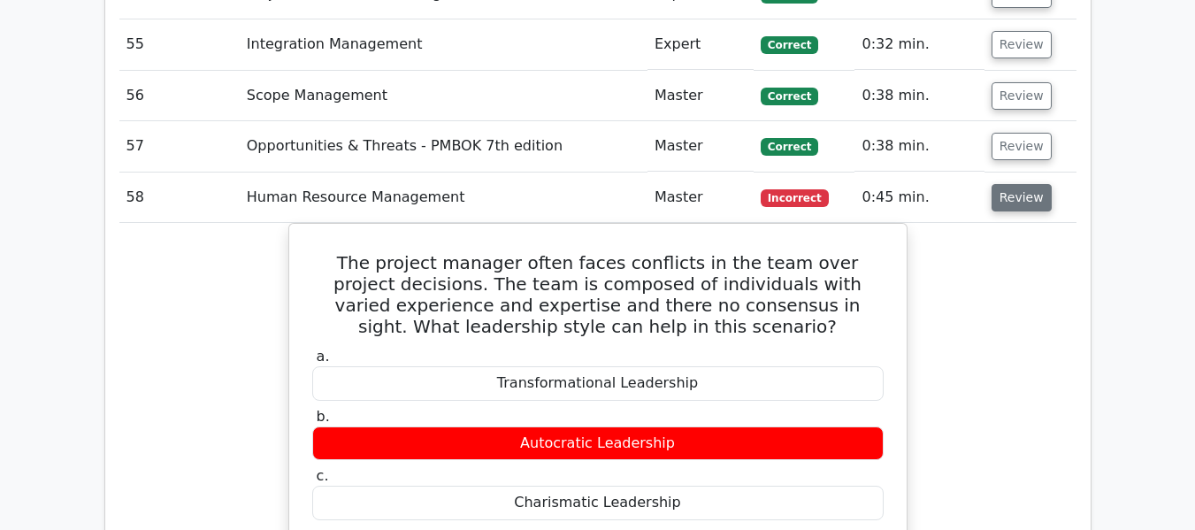
click at [1016, 196] on button "Review" at bounding box center [1022, 197] width 60 height 27
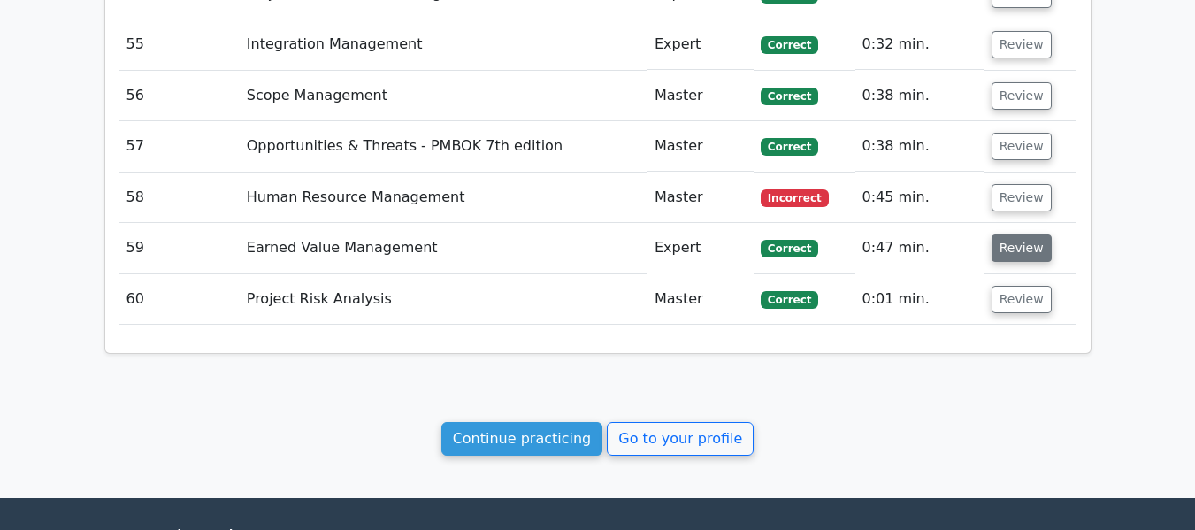
click at [1010, 245] on button "Review" at bounding box center [1022, 247] width 60 height 27
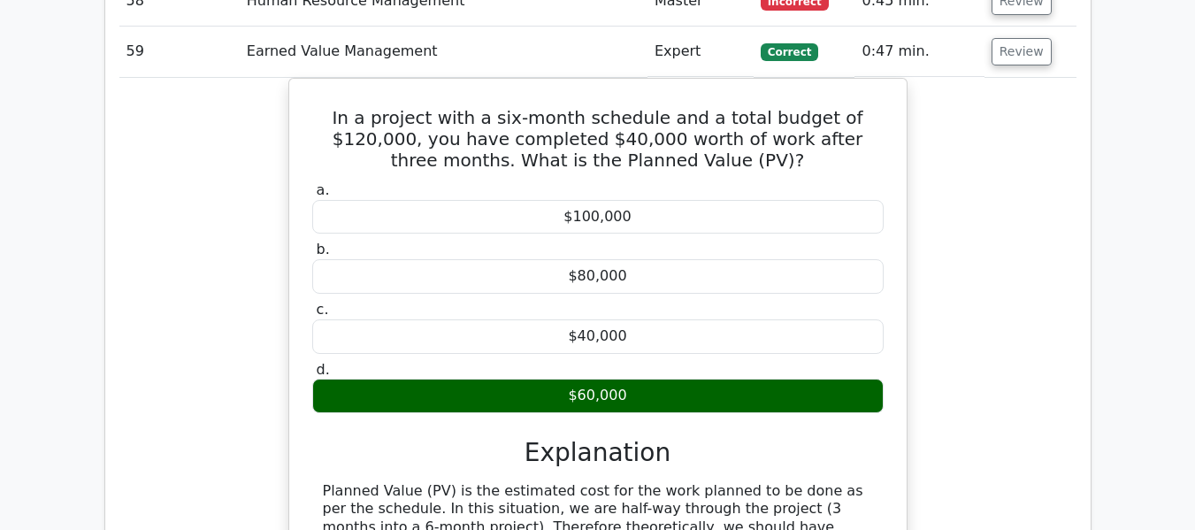
scroll to position [4765, 0]
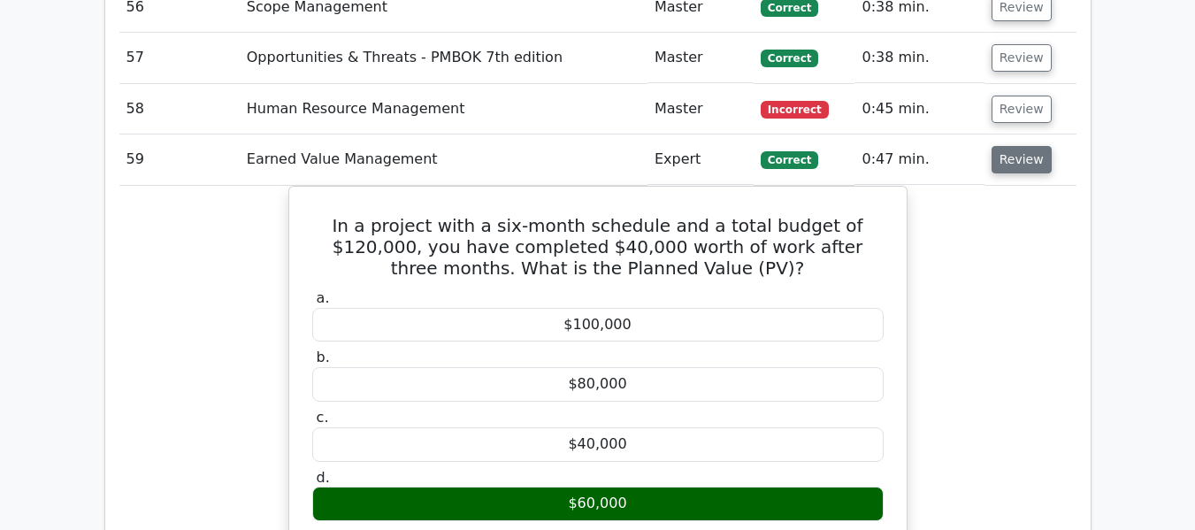
click at [1020, 162] on button "Review" at bounding box center [1022, 159] width 60 height 27
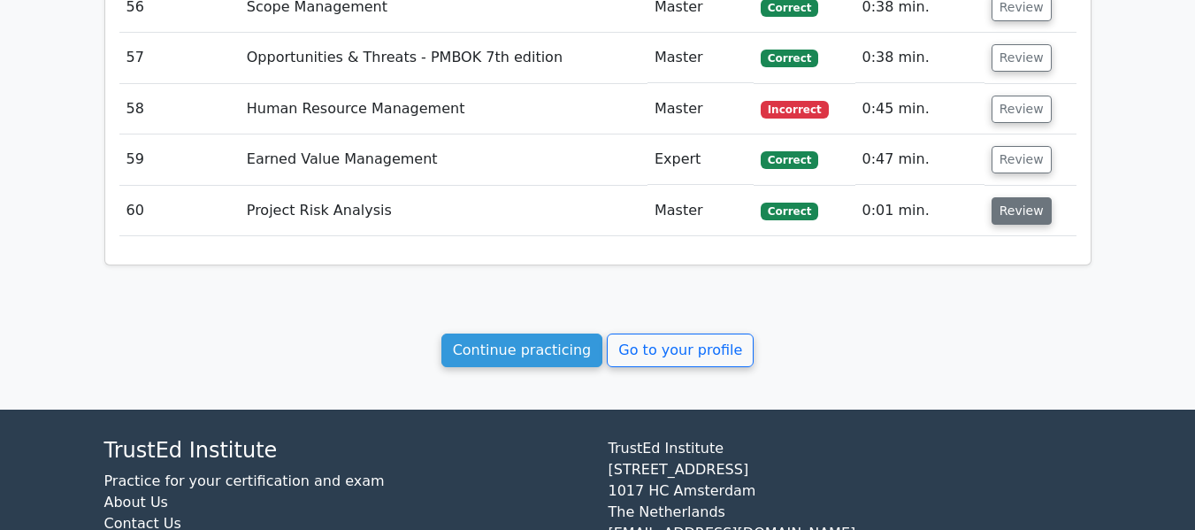
click at [1013, 207] on button "Review" at bounding box center [1022, 210] width 60 height 27
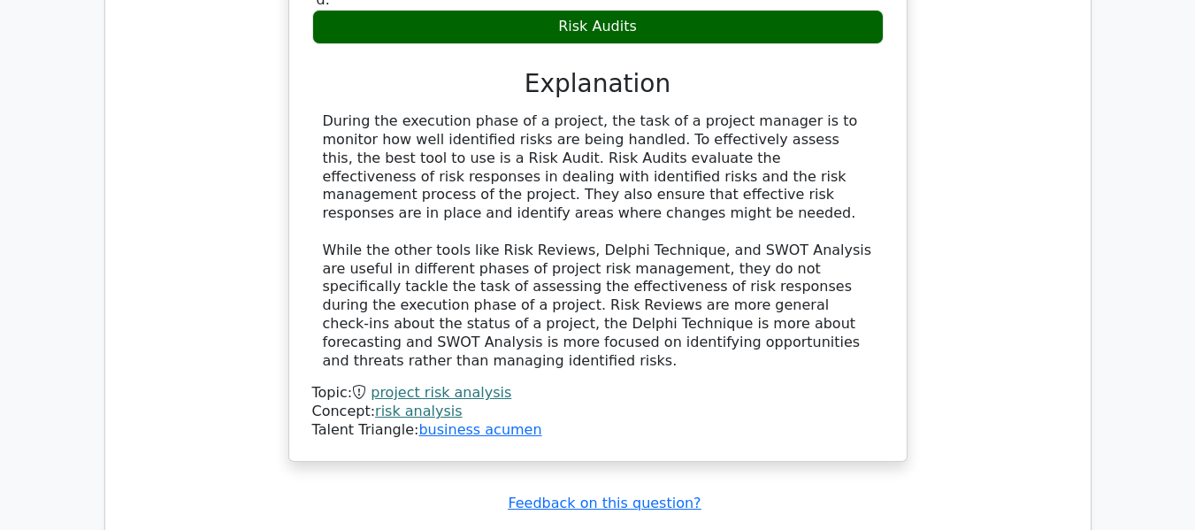
scroll to position [5296, 0]
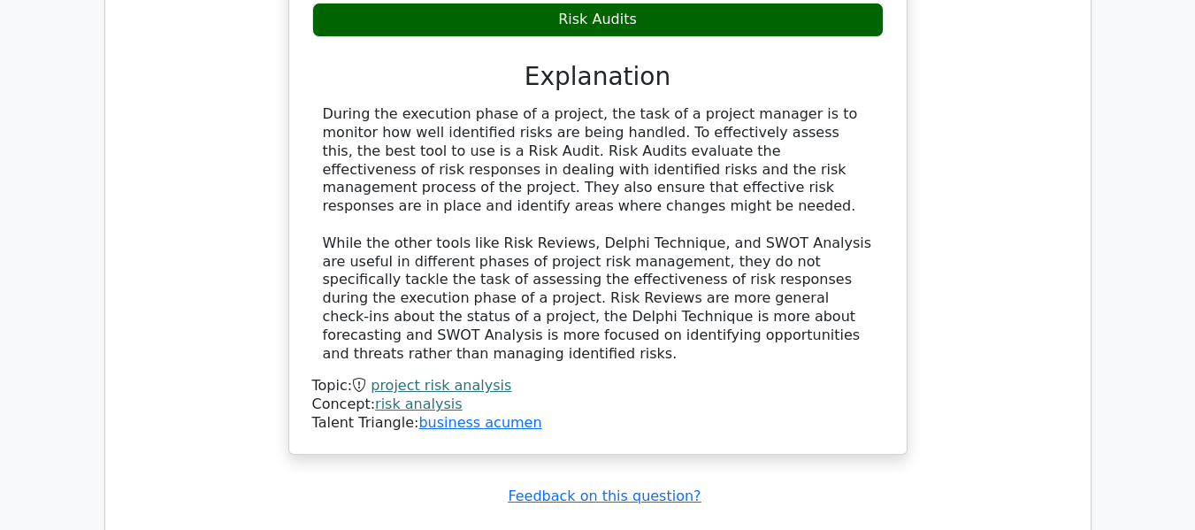
click at [488, 318] on div "During the execution phase of a project, the task of a project manager is to mo…" at bounding box center [598, 233] width 550 height 257
click at [587, 320] on div "During the execution phase of a project, the task of a project manager is to mo…" at bounding box center [598, 233] width 550 height 257
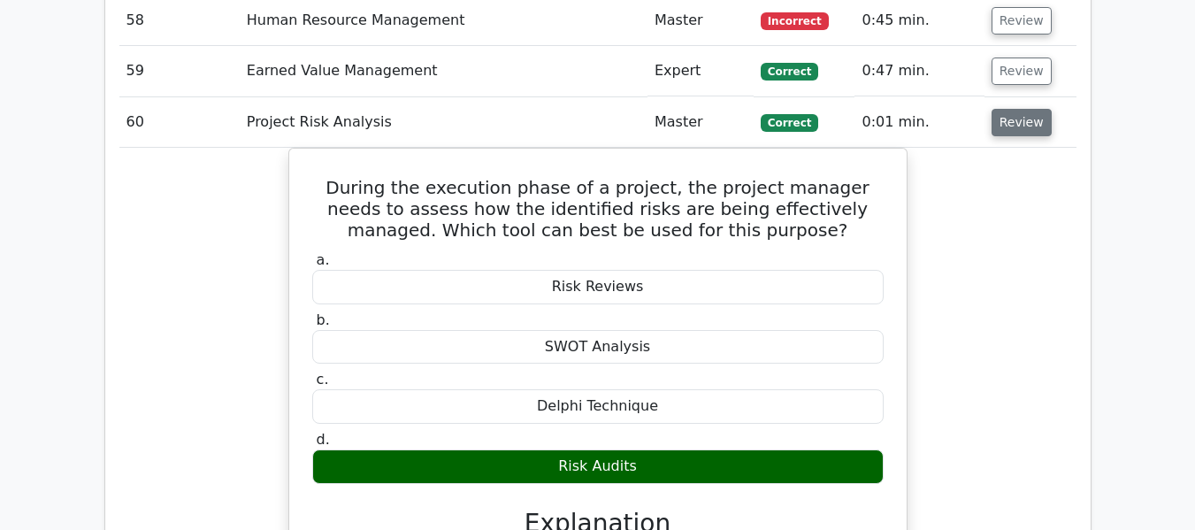
click at [1009, 118] on button "Review" at bounding box center [1022, 122] width 60 height 27
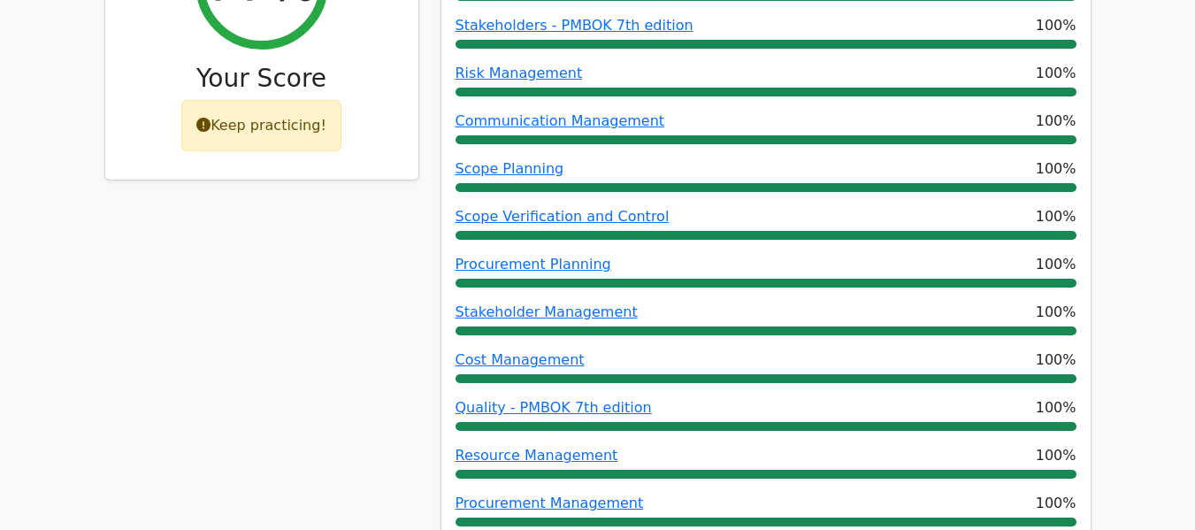
scroll to position [0, 0]
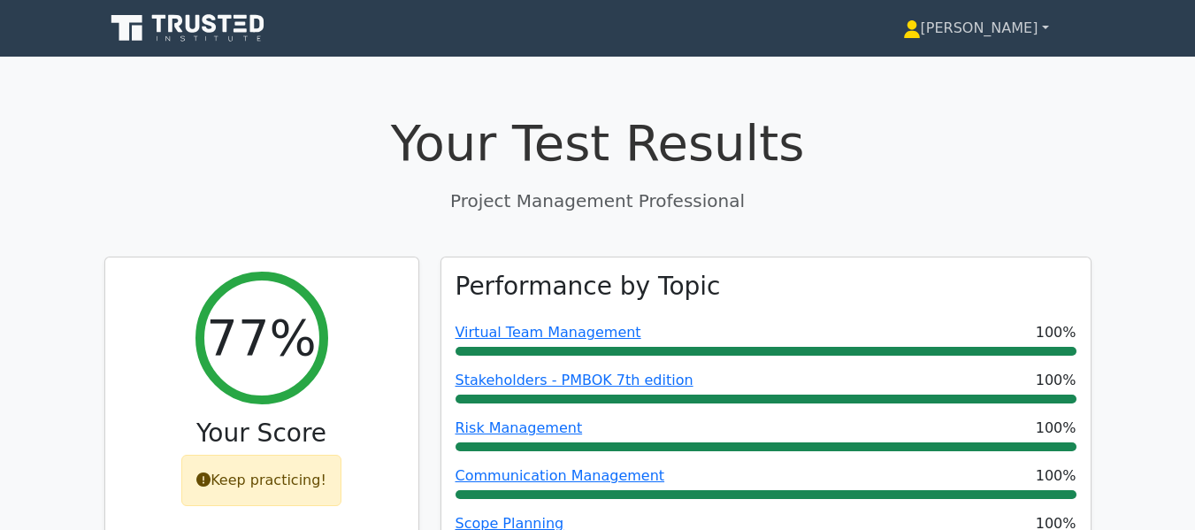
click at [1049, 26] on link "[PERSON_NAME]" at bounding box center [976, 28] width 231 height 35
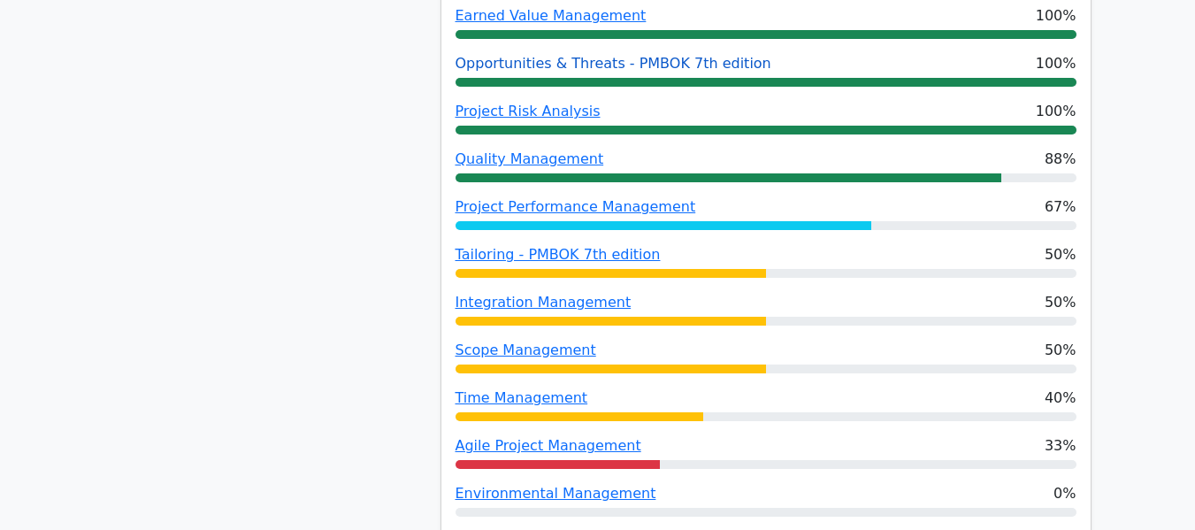
scroll to position [708, 0]
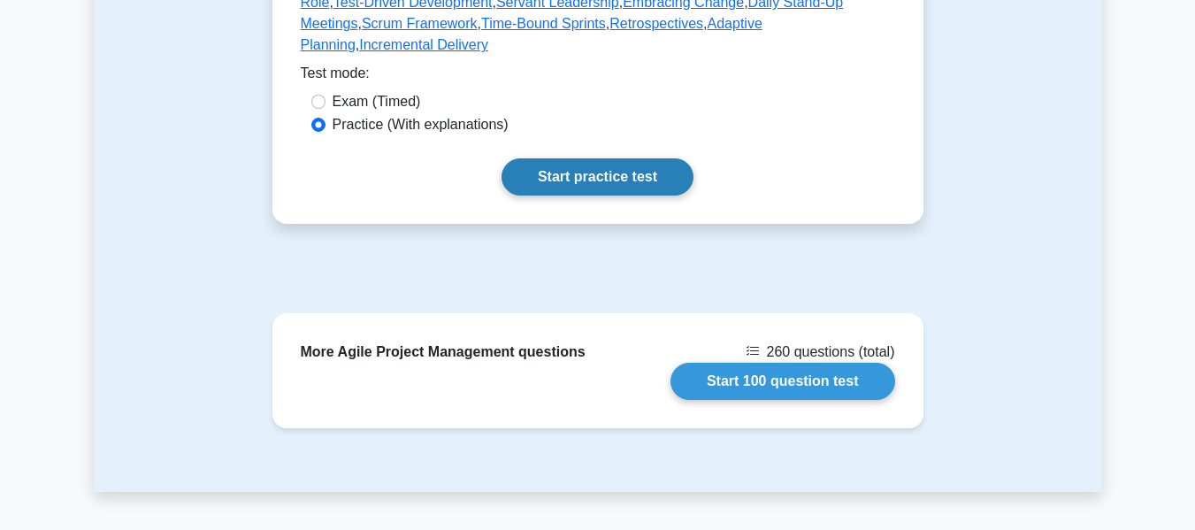
click at [595, 158] on link "Start practice test" at bounding box center [598, 176] width 192 height 37
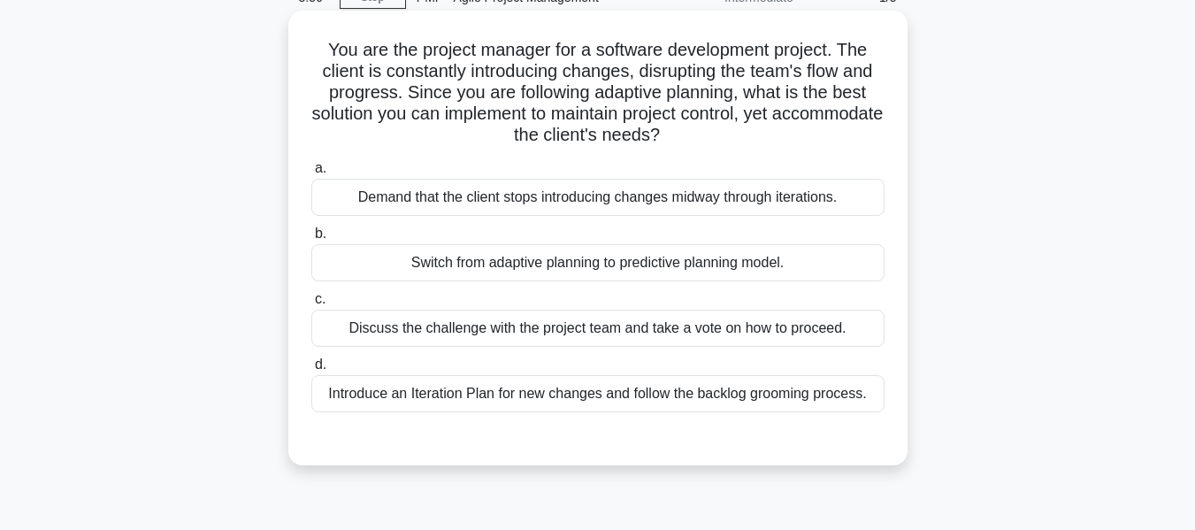
click at [473, 327] on div "Discuss the challenge with the project team and take a vote on how to proceed." at bounding box center [597, 328] width 573 height 37
click at [311, 305] on input "c. Discuss the challenge with the project team and take a vote on how to procee…" at bounding box center [311, 300] width 0 height 12
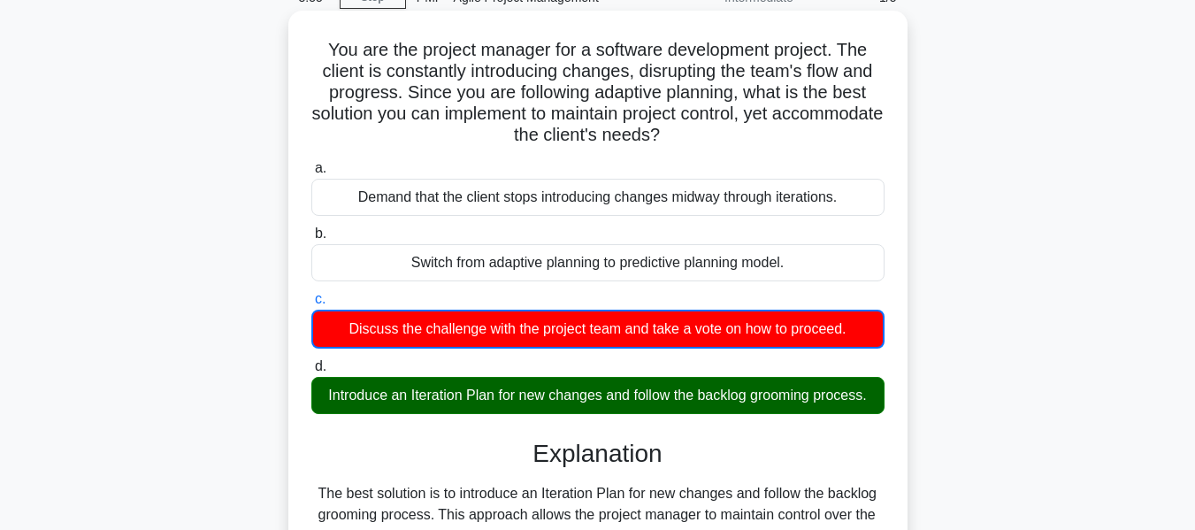
click at [444, 398] on div "Introduce an Iteration Plan for new changes and follow the backlog grooming pro…" at bounding box center [597, 395] width 573 height 37
click at [311, 373] on input "d. Introduce an Iteration Plan for new changes and follow the backlog grooming …" at bounding box center [311, 367] width 0 height 12
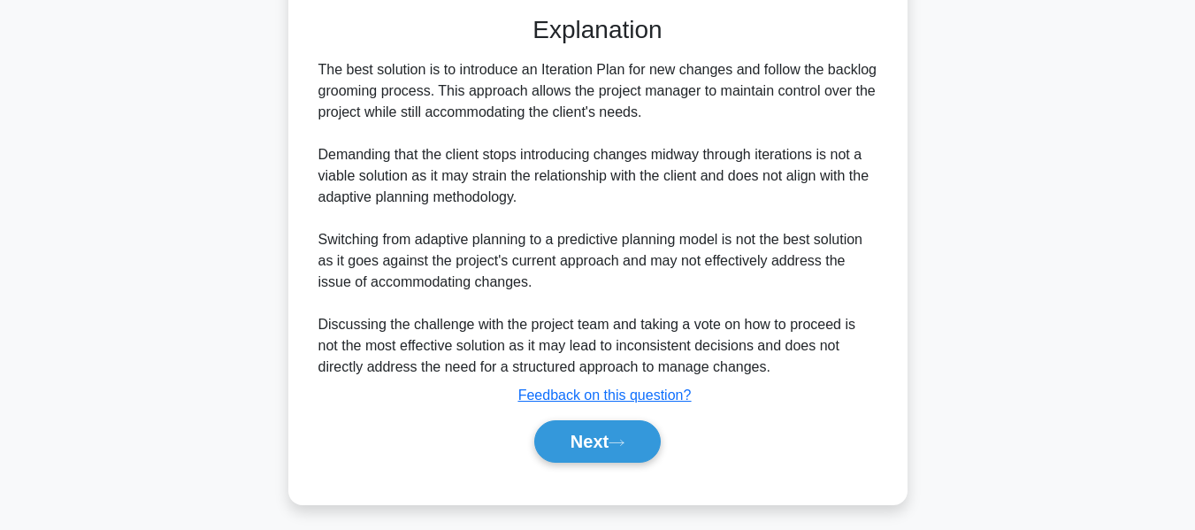
scroll to position [519, 0]
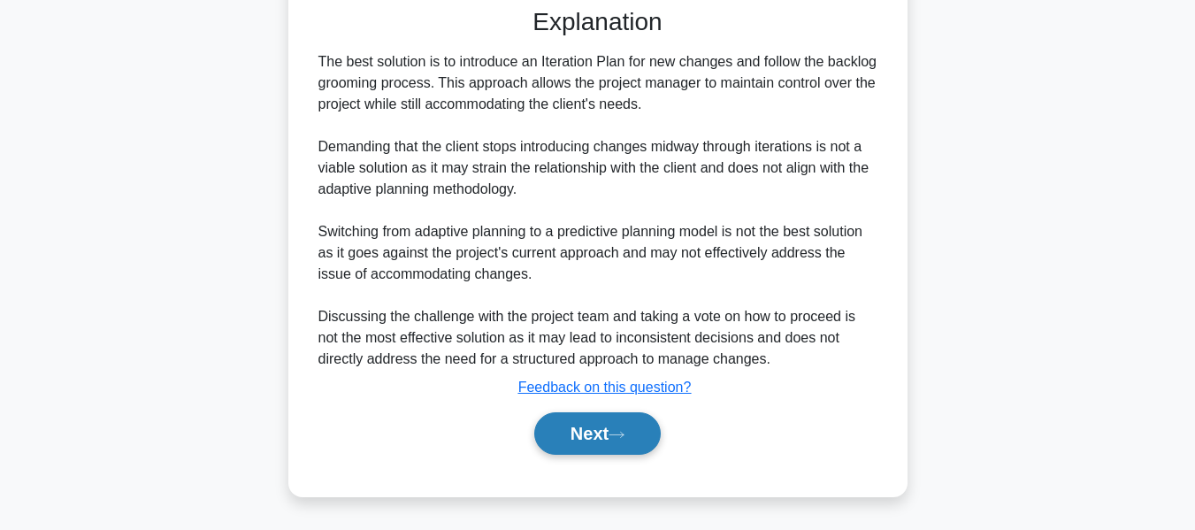
click at [578, 433] on button "Next" at bounding box center [597, 433] width 127 height 42
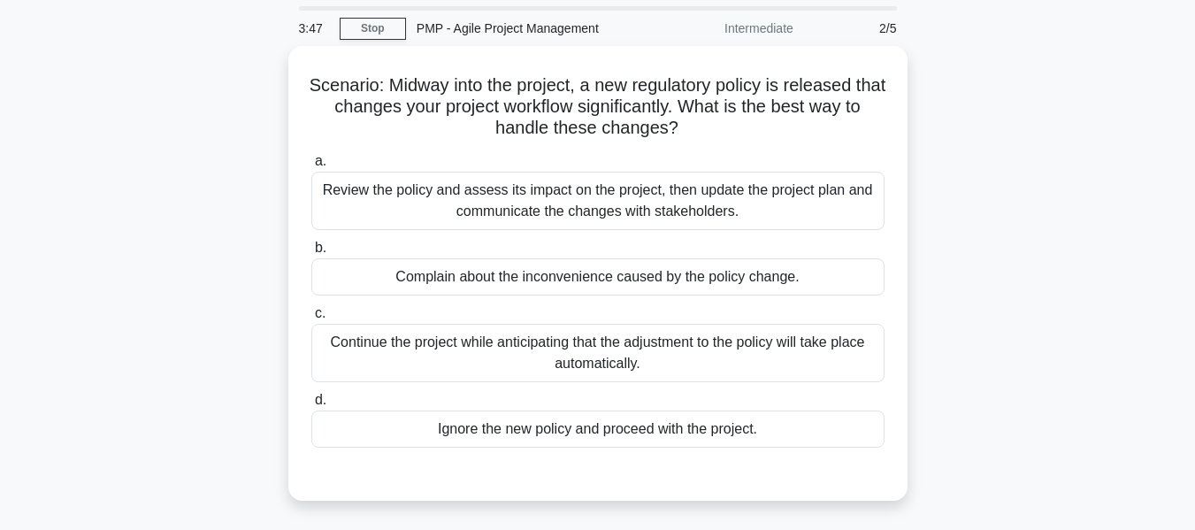
scroll to position [88, 0]
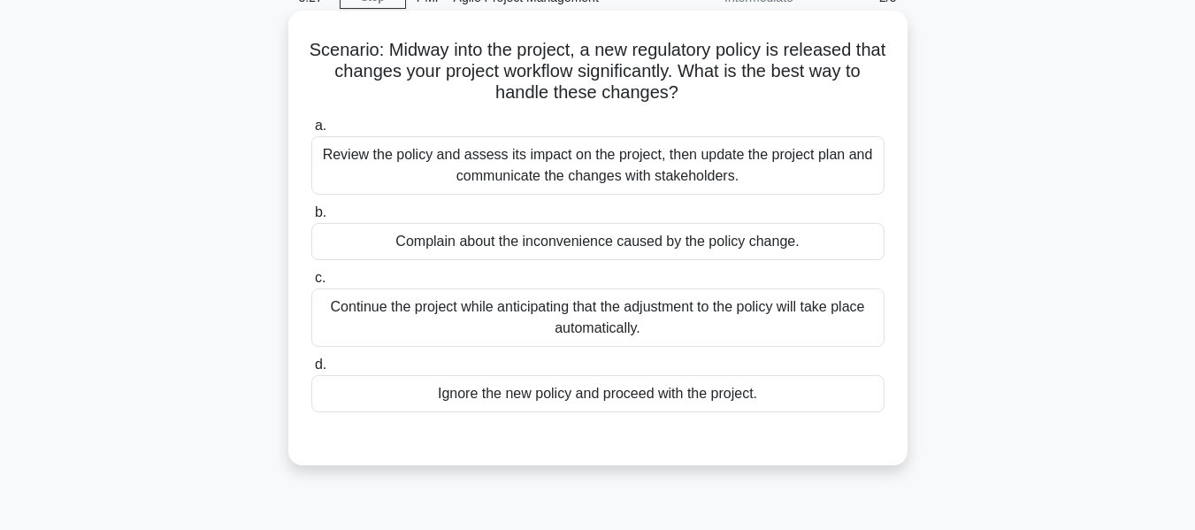
click at [456, 162] on div "Review the policy and assess its impact on the project, then update the project…" at bounding box center [597, 165] width 573 height 58
click at [311, 132] on input "a. Review the policy and assess its impact on the project, then update the proj…" at bounding box center [311, 126] width 0 height 12
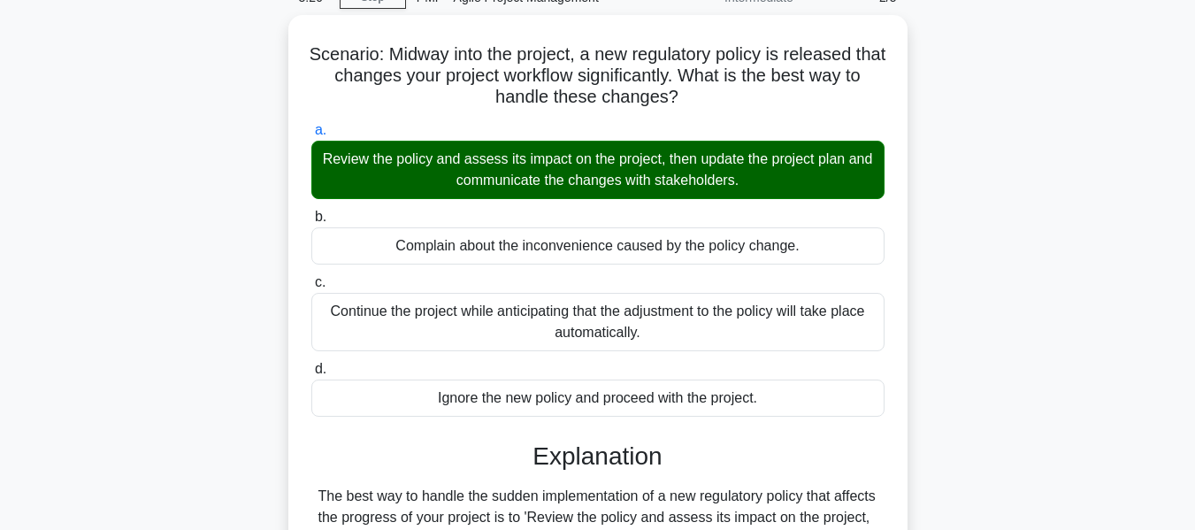
scroll to position [434, 0]
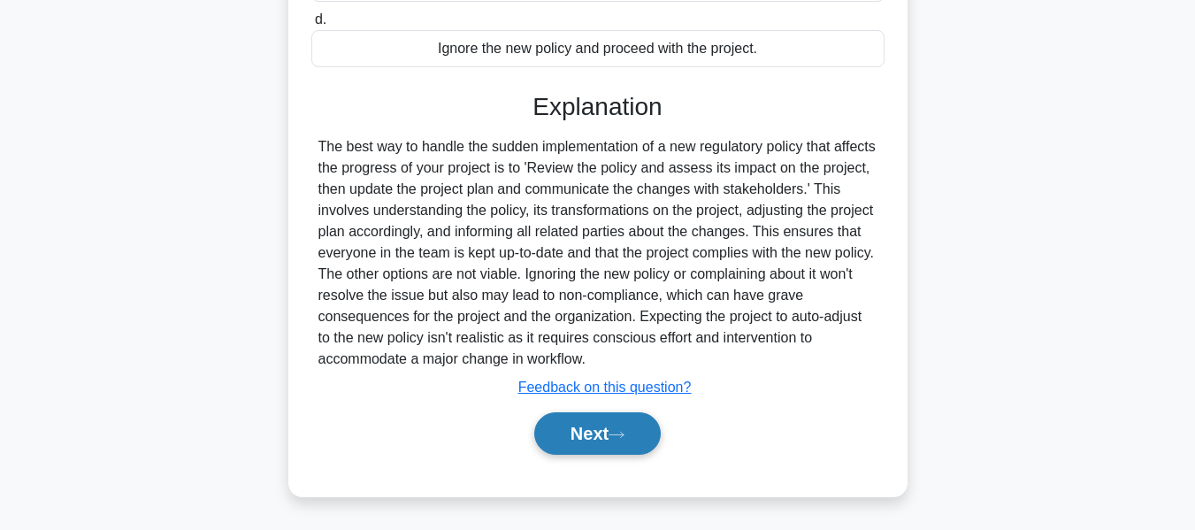
click at [586, 427] on button "Next" at bounding box center [597, 433] width 127 height 42
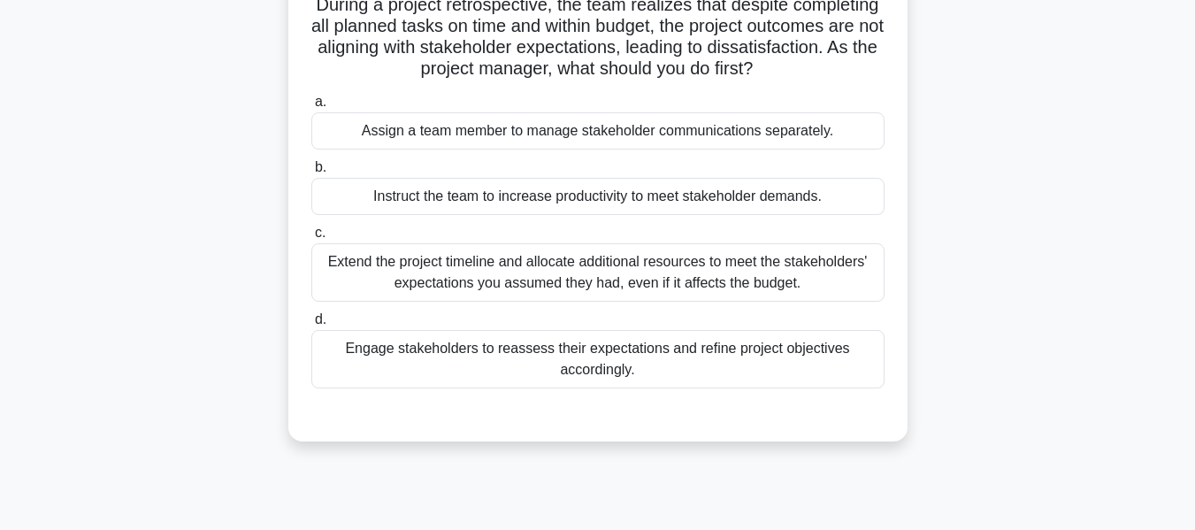
scroll to position [135, 0]
click at [555, 358] on div "Engage stakeholders to reassess their expectations and refine project objective…" at bounding box center [597, 358] width 573 height 58
click at [311, 325] on input "d. Engage stakeholders to reassess their expectations and refine project object…" at bounding box center [311, 319] width 0 height 12
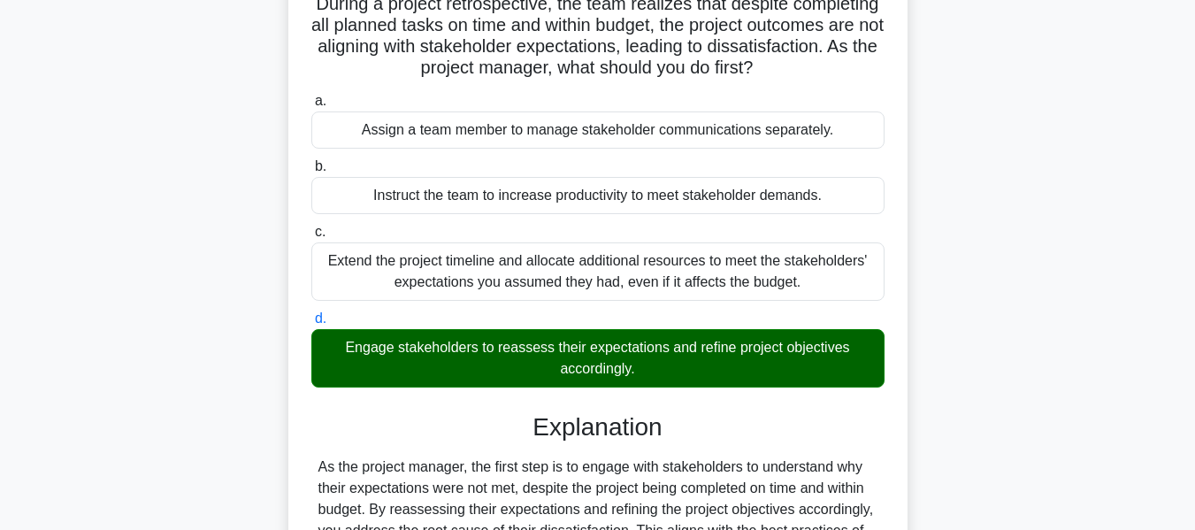
scroll to position [426, 0]
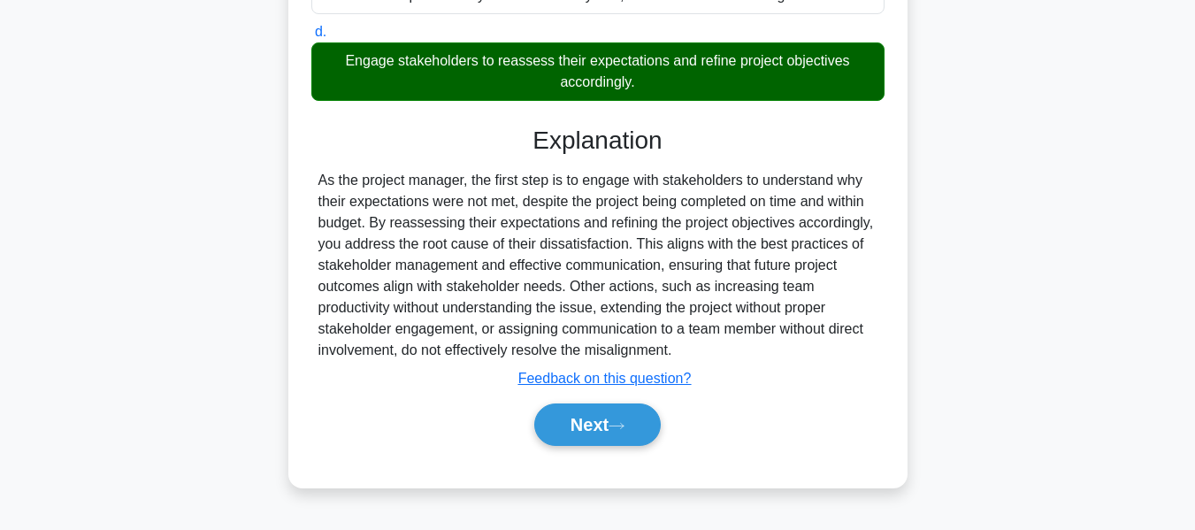
drag, startPoint x: 564, startPoint y: 419, endPoint x: 1030, endPoint y: 249, distance: 496.3
click at [564, 419] on button "Next" at bounding box center [597, 425] width 127 height 42
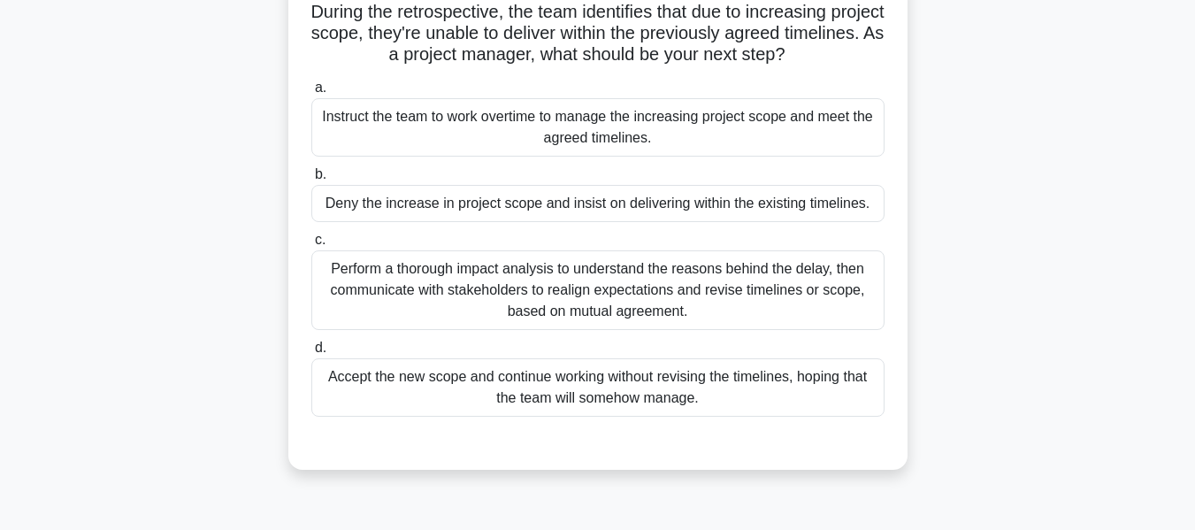
scroll to position [130, 0]
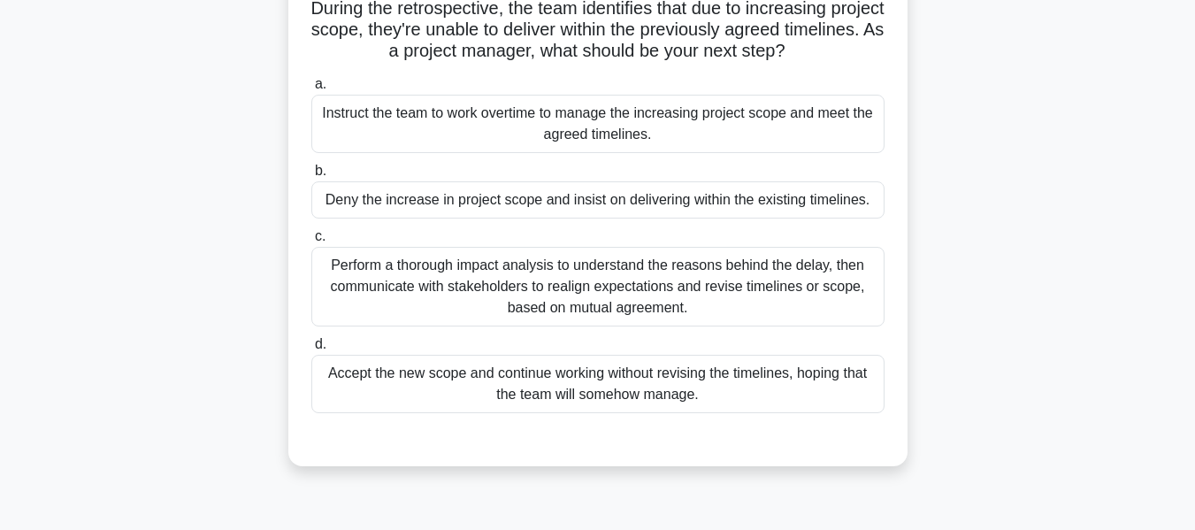
click at [427, 270] on div "Perform a thorough impact analysis to understand the reasons behind the delay, …" at bounding box center [597, 287] width 573 height 80
click at [311, 242] on input "c. Perform a thorough impact analysis to understand the reasons behind the dela…" at bounding box center [311, 237] width 0 height 12
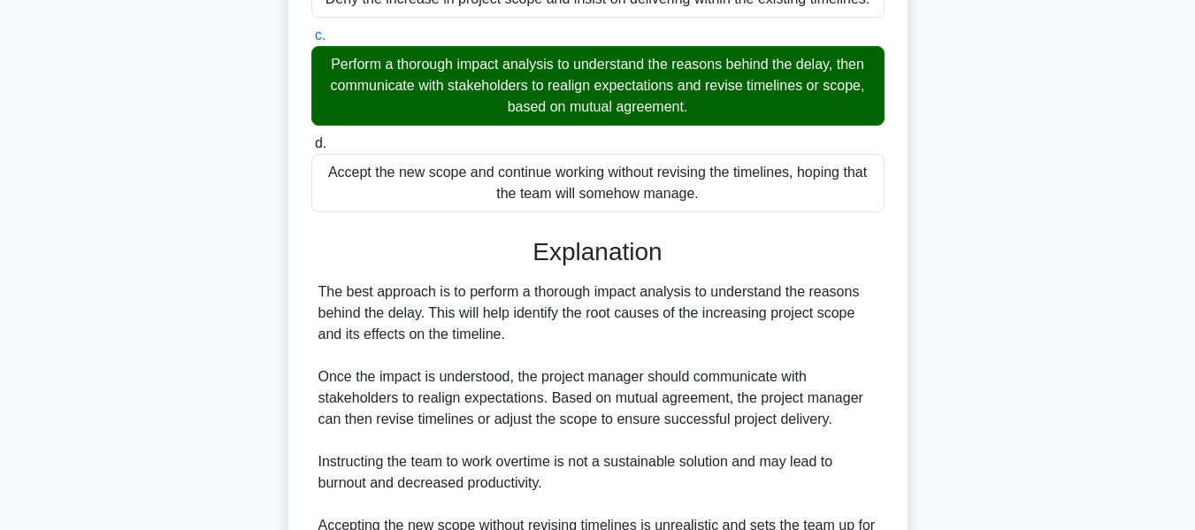
scroll to position [573, 0]
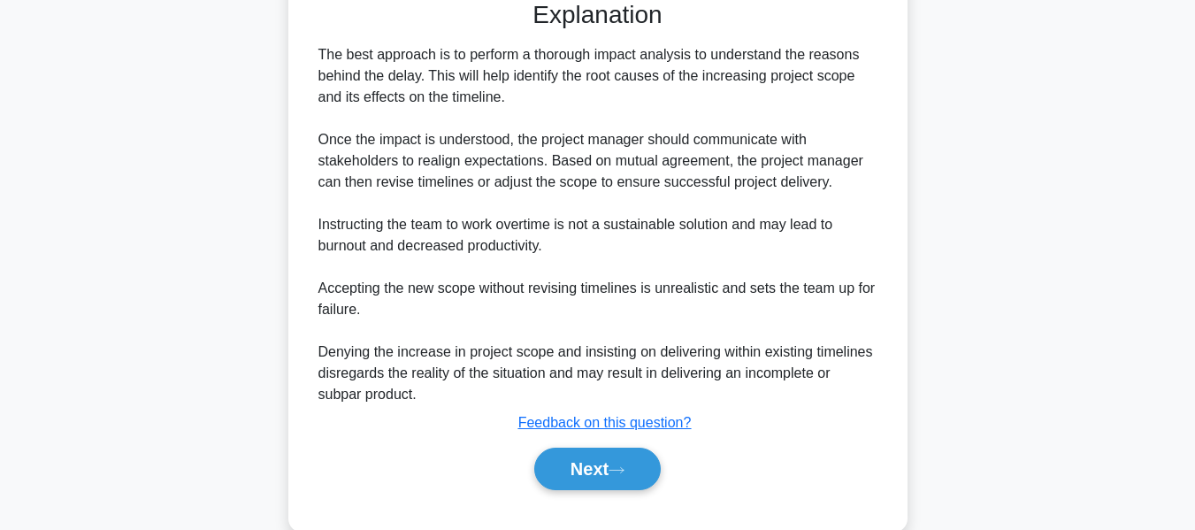
drag, startPoint x: 585, startPoint y: 462, endPoint x: 921, endPoint y: 309, distance: 369.5
click at [585, 462] on button "Next" at bounding box center [597, 469] width 127 height 42
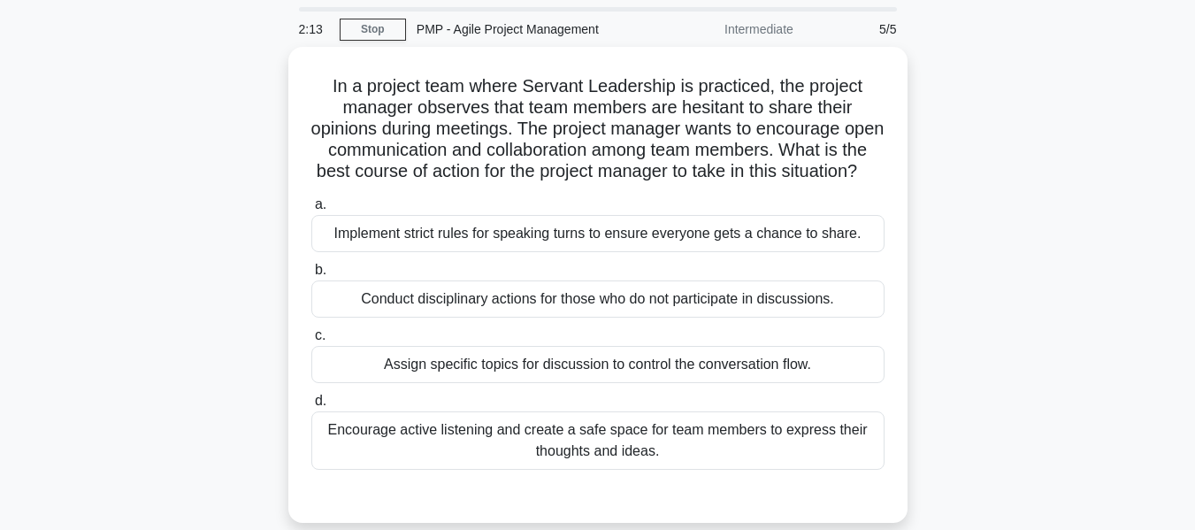
scroll to position [88, 0]
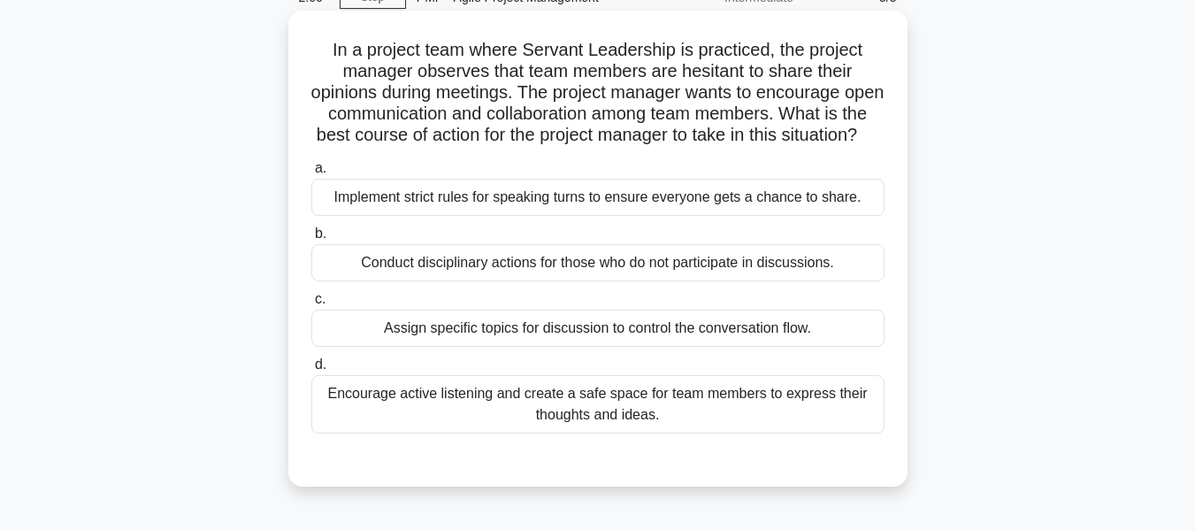
click at [579, 418] on div "Encourage active listening and create a safe space for team members to express …" at bounding box center [597, 404] width 573 height 58
click at [311, 371] on input "d. Encourage active listening and create a safe space for team members to expre…" at bounding box center [311, 365] width 0 height 12
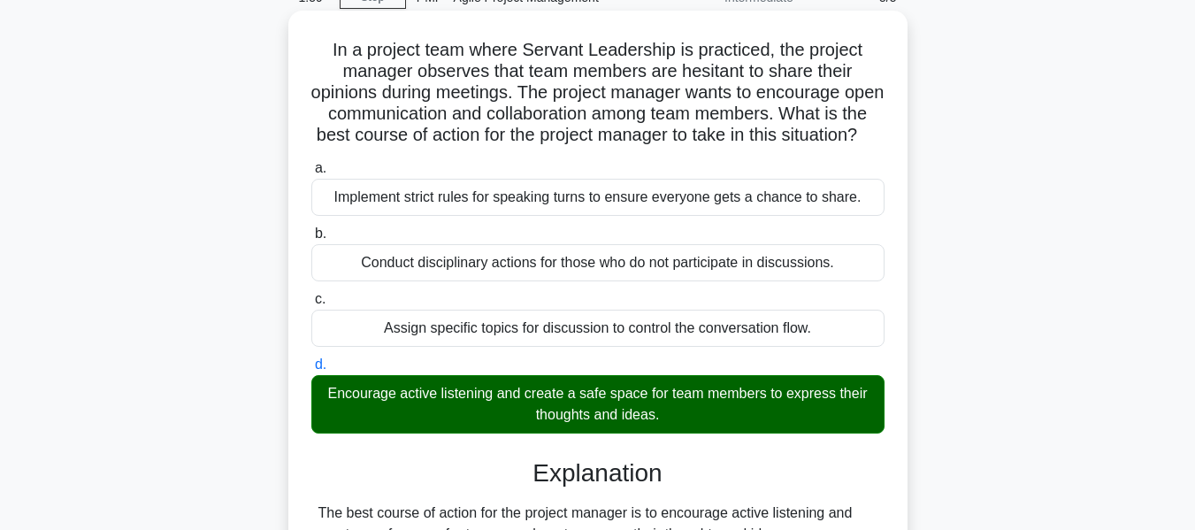
scroll to position [619, 0]
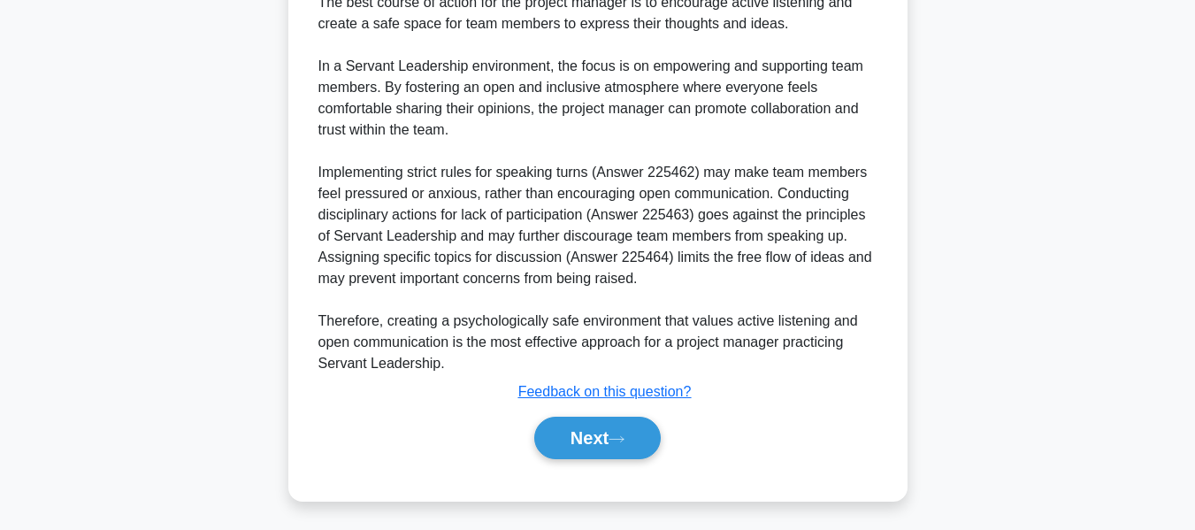
drag, startPoint x: 575, startPoint y: 446, endPoint x: 918, endPoint y: 373, distance: 350.2
click at [575, 446] on button "Next" at bounding box center [597, 438] width 127 height 42
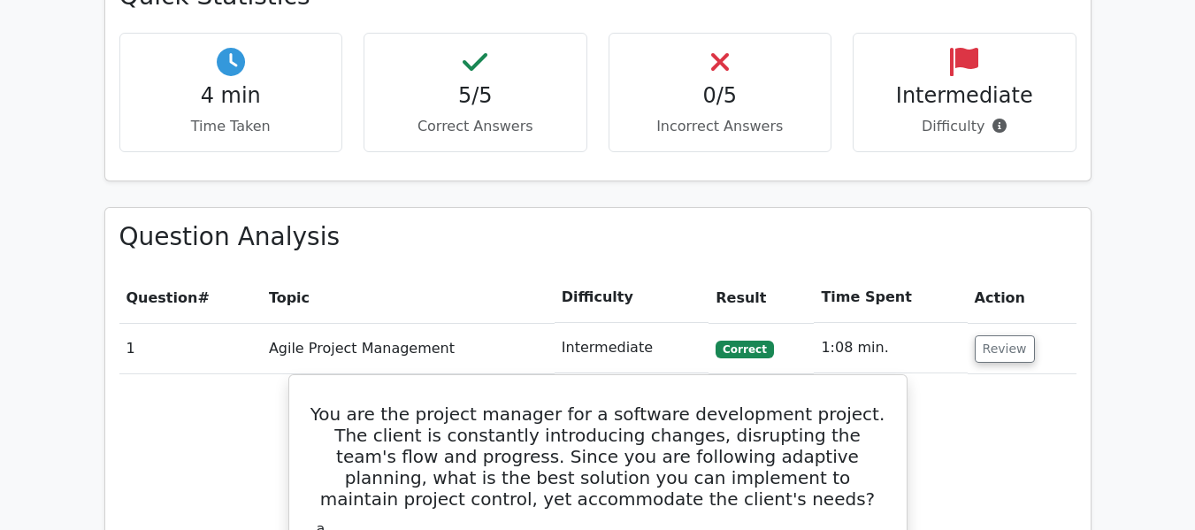
scroll to position [796, 0]
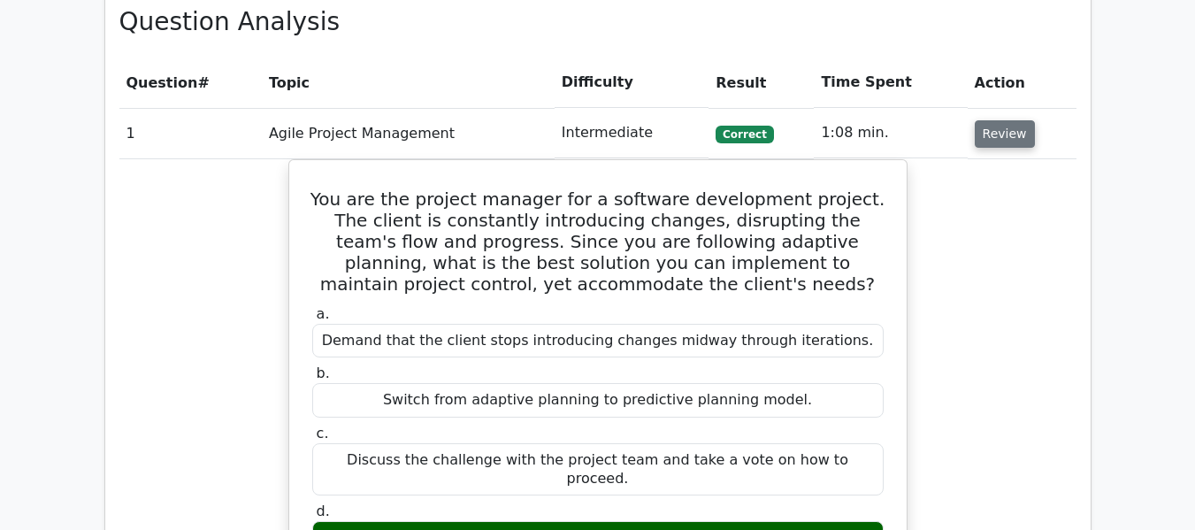
click at [990, 127] on button "Review" at bounding box center [1005, 133] width 60 height 27
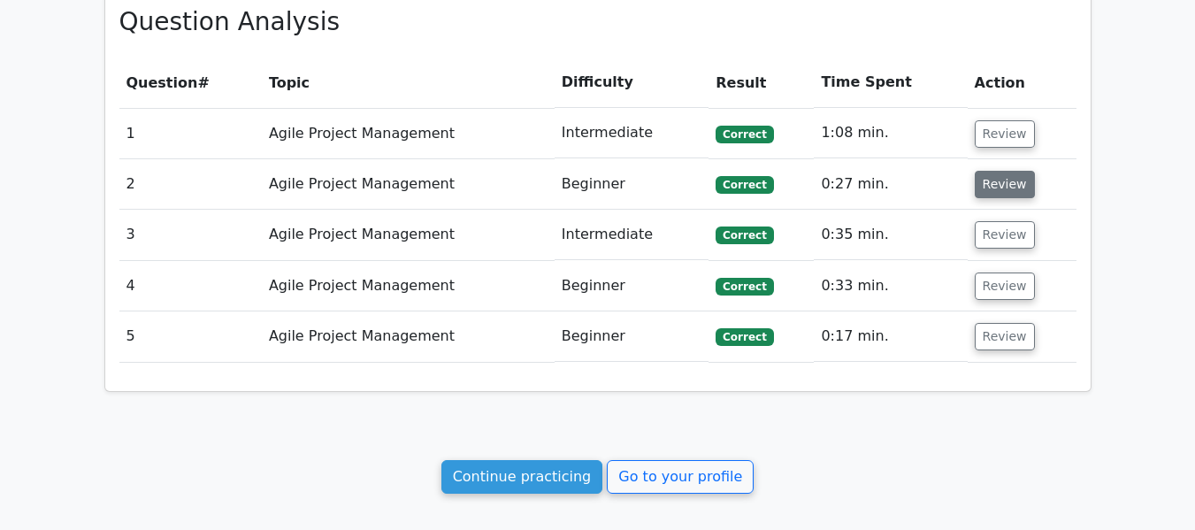
click at [991, 181] on button "Review" at bounding box center [1005, 184] width 60 height 27
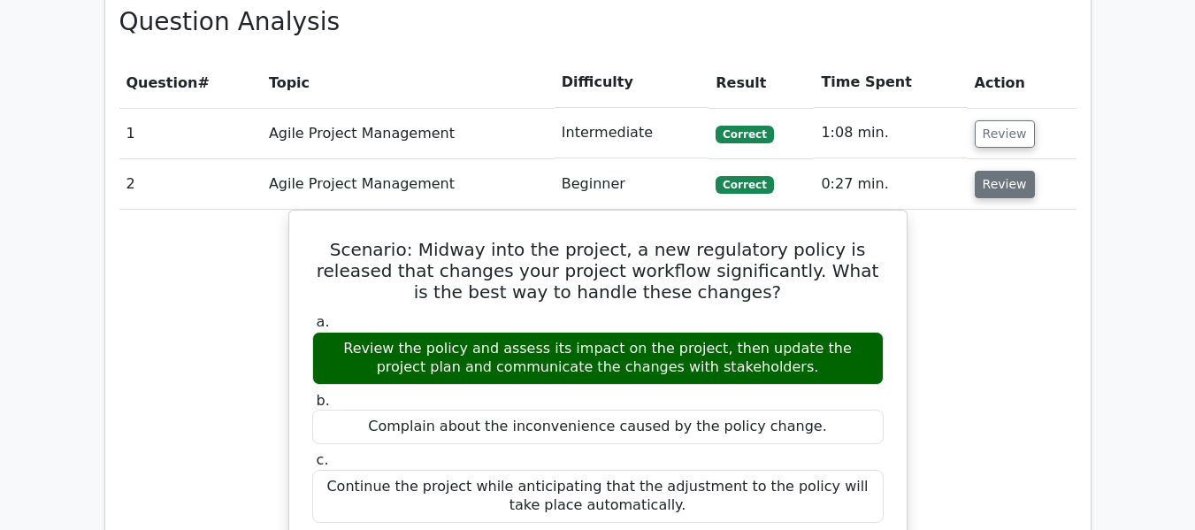
click at [985, 179] on button "Review" at bounding box center [1005, 184] width 60 height 27
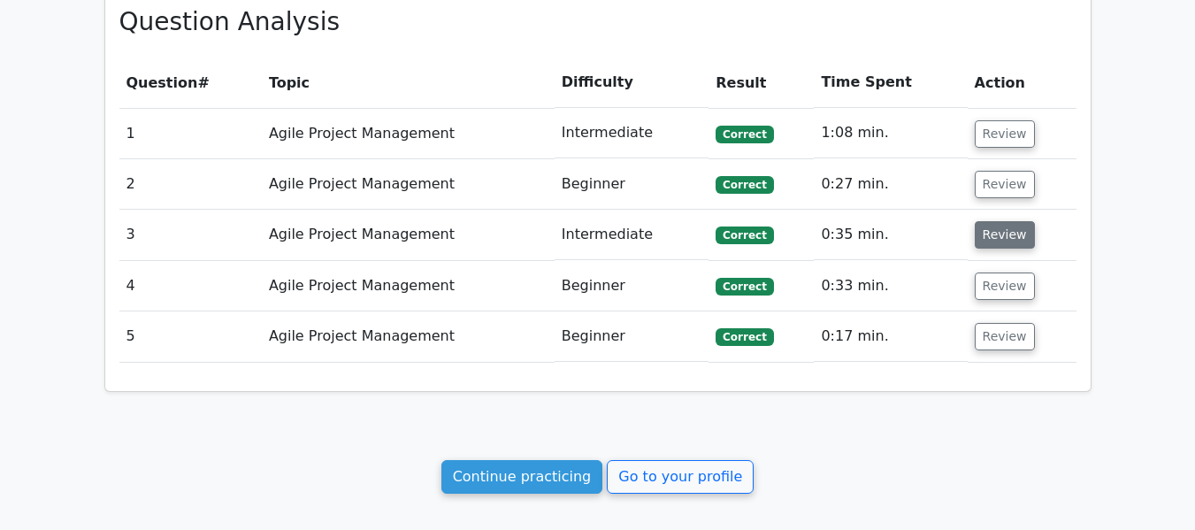
click at [990, 236] on button "Review" at bounding box center [1005, 234] width 60 height 27
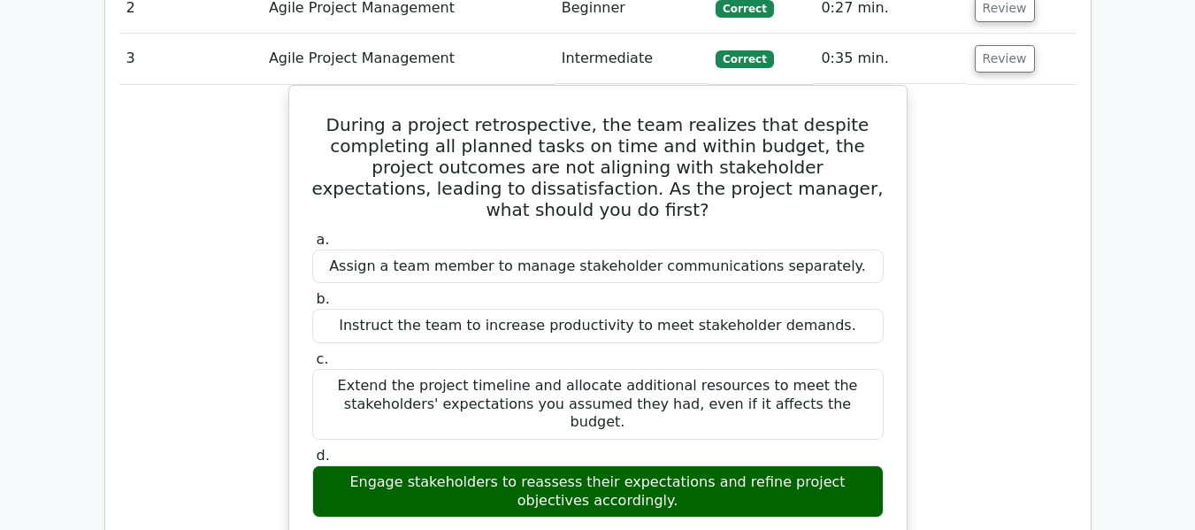
scroll to position [973, 0]
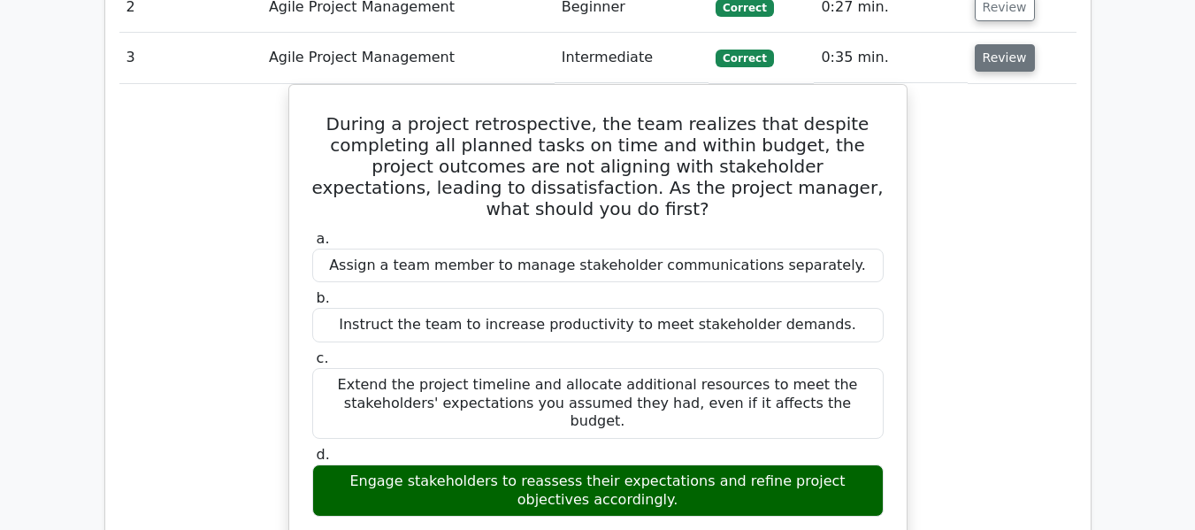
click at [995, 58] on button "Review" at bounding box center [1005, 57] width 60 height 27
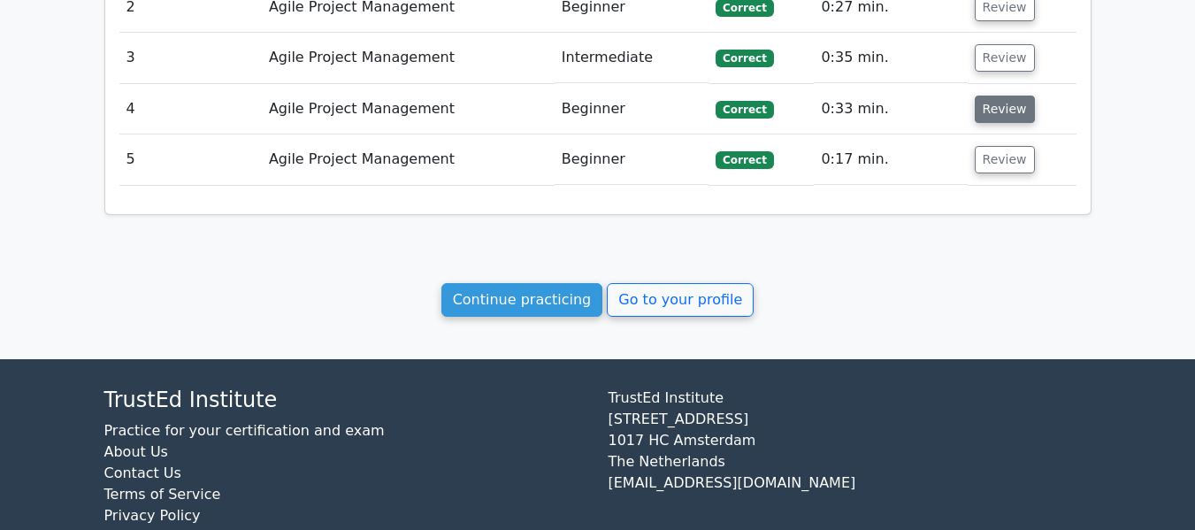
click at [986, 111] on button "Review" at bounding box center [1005, 109] width 60 height 27
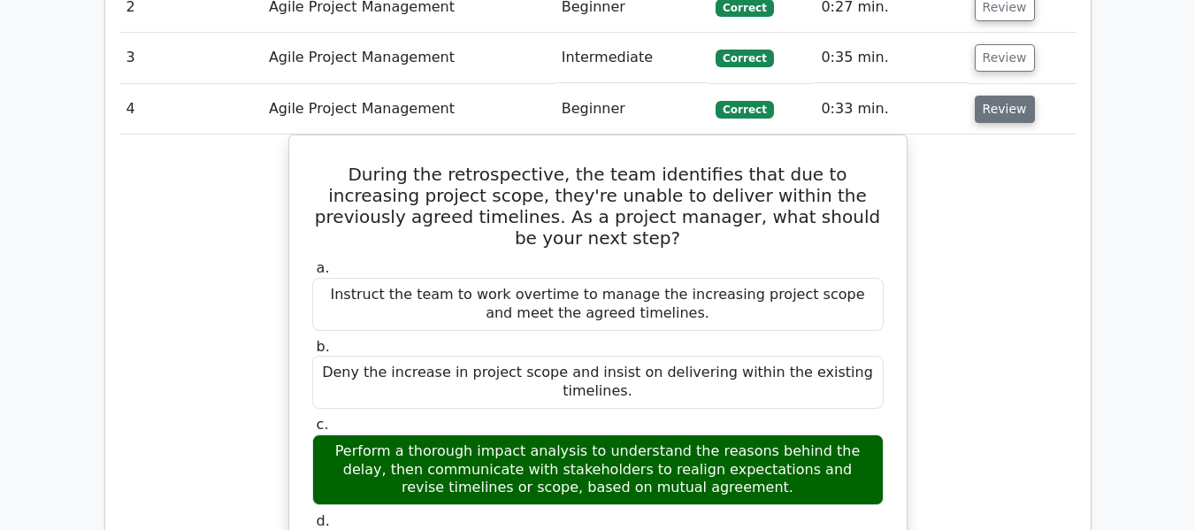
click at [1007, 104] on button "Review" at bounding box center [1005, 109] width 60 height 27
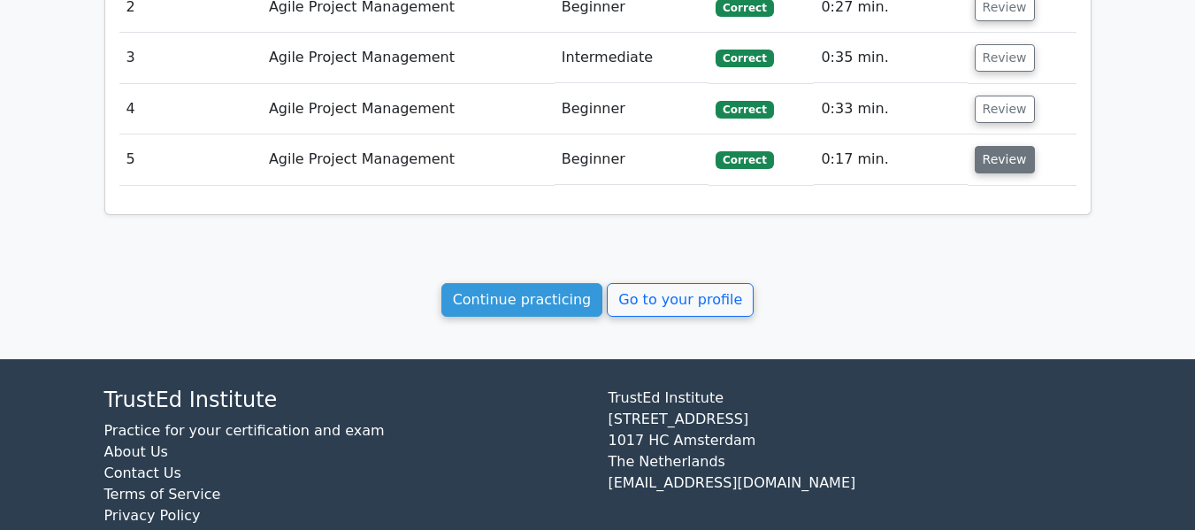
click at [986, 155] on button "Review" at bounding box center [1005, 159] width 60 height 27
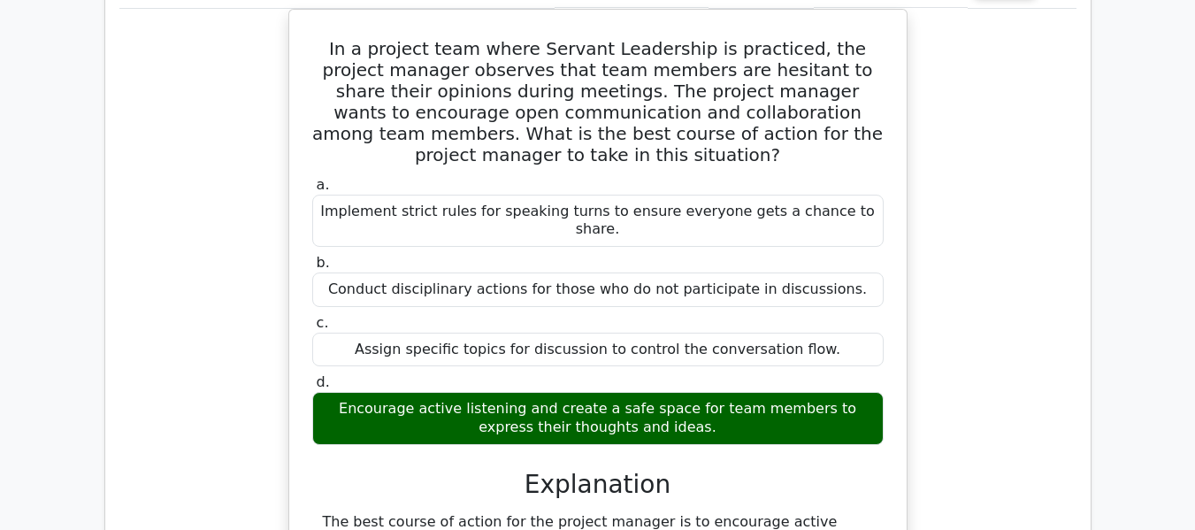
scroll to position [796, 0]
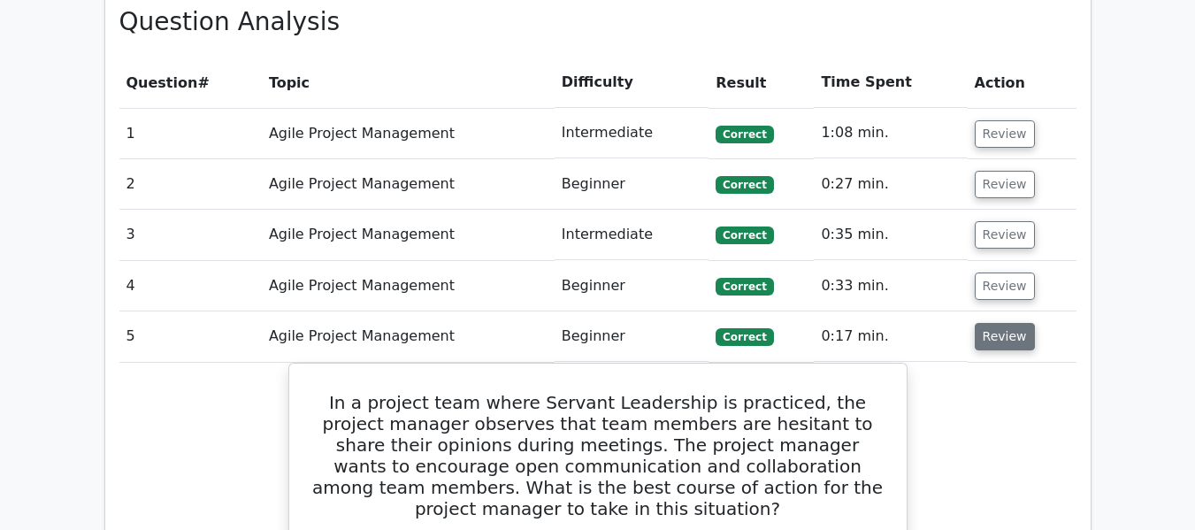
click at [980, 334] on button "Review" at bounding box center [1005, 336] width 60 height 27
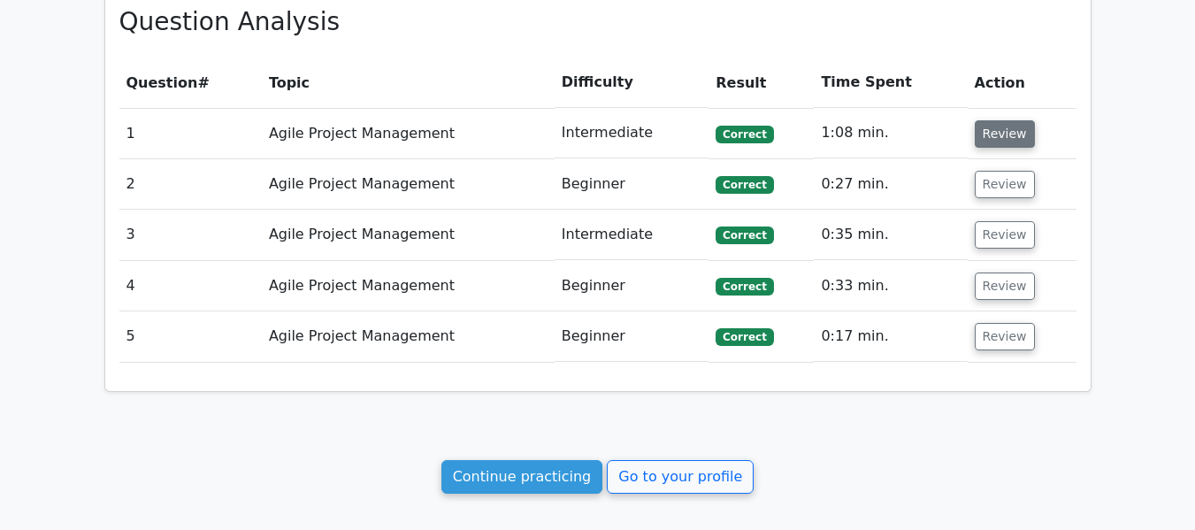
click at [999, 135] on button "Review" at bounding box center [1005, 133] width 60 height 27
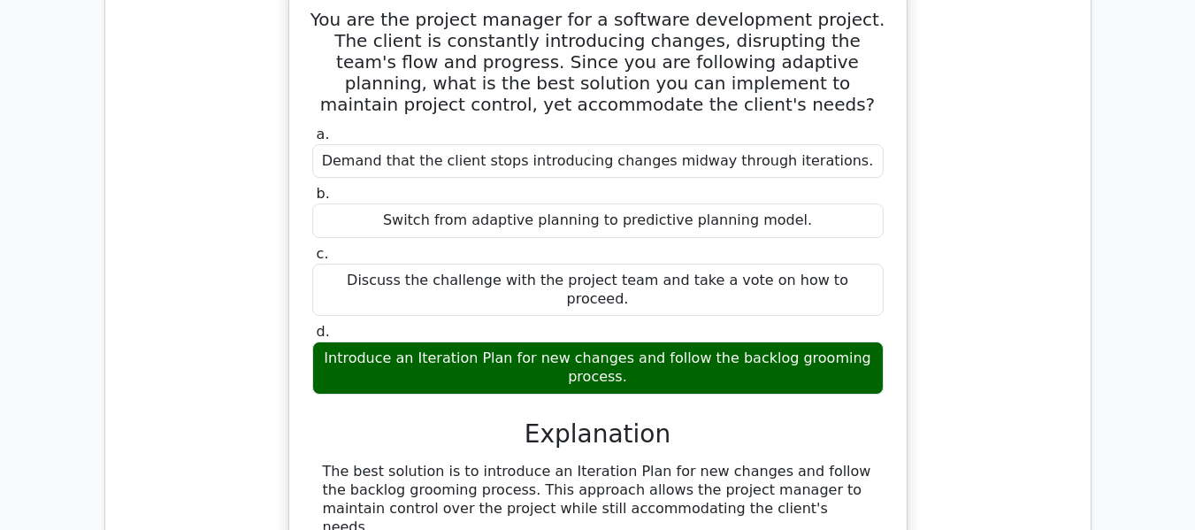
scroll to position [973, 0]
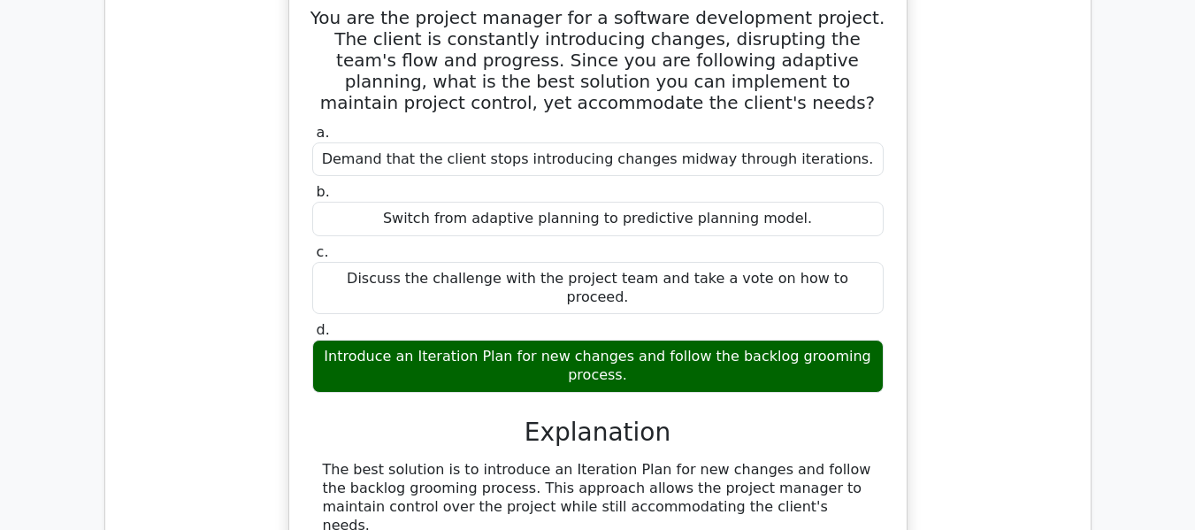
click at [417, 278] on div "Discuss the challenge with the project team and take a vote on how to proceed." at bounding box center [598, 288] width 572 height 53
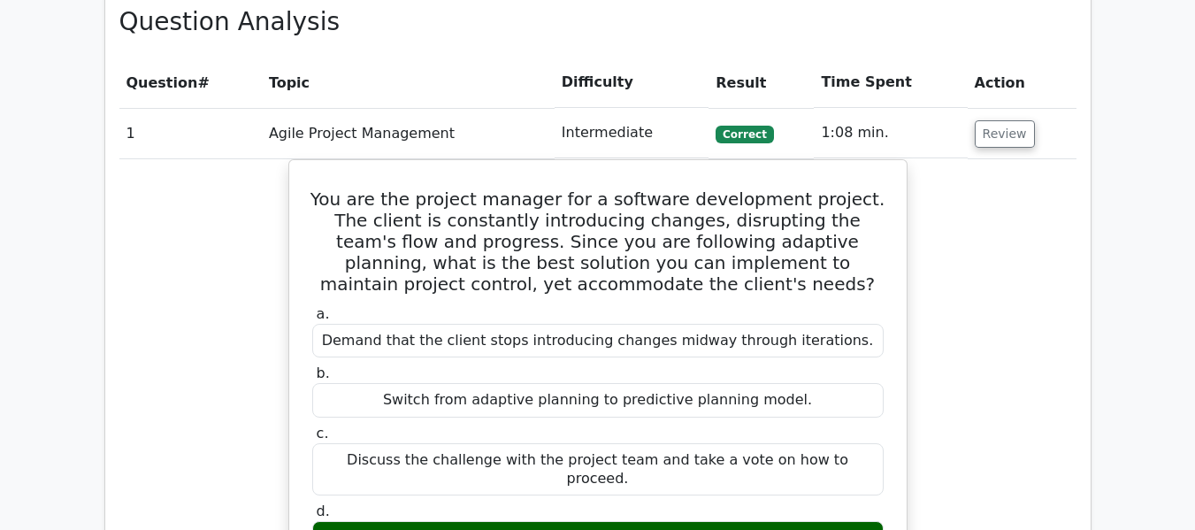
scroll to position [708, 0]
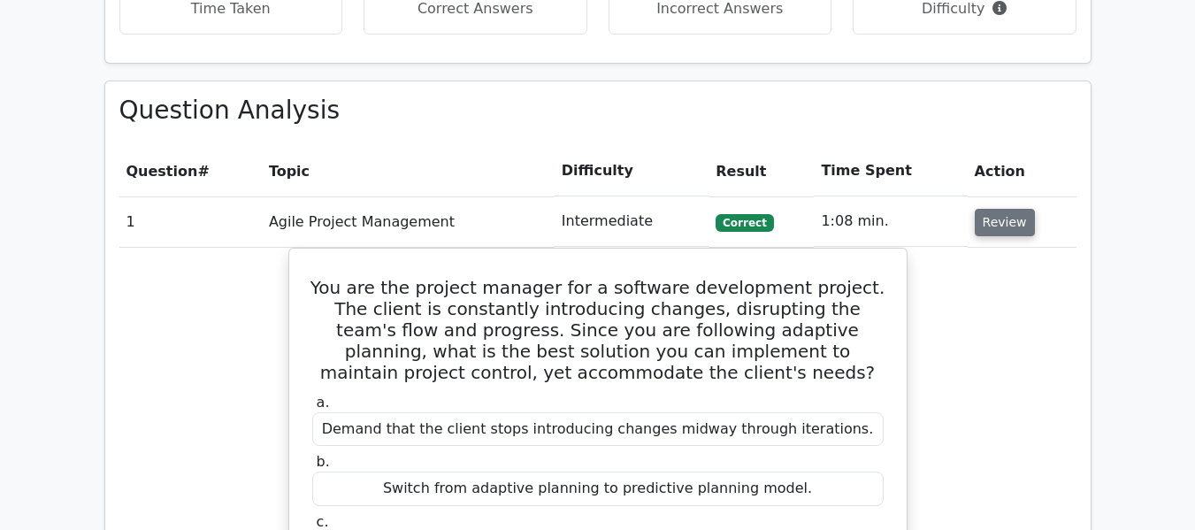
click at [990, 223] on button "Review" at bounding box center [1005, 222] width 60 height 27
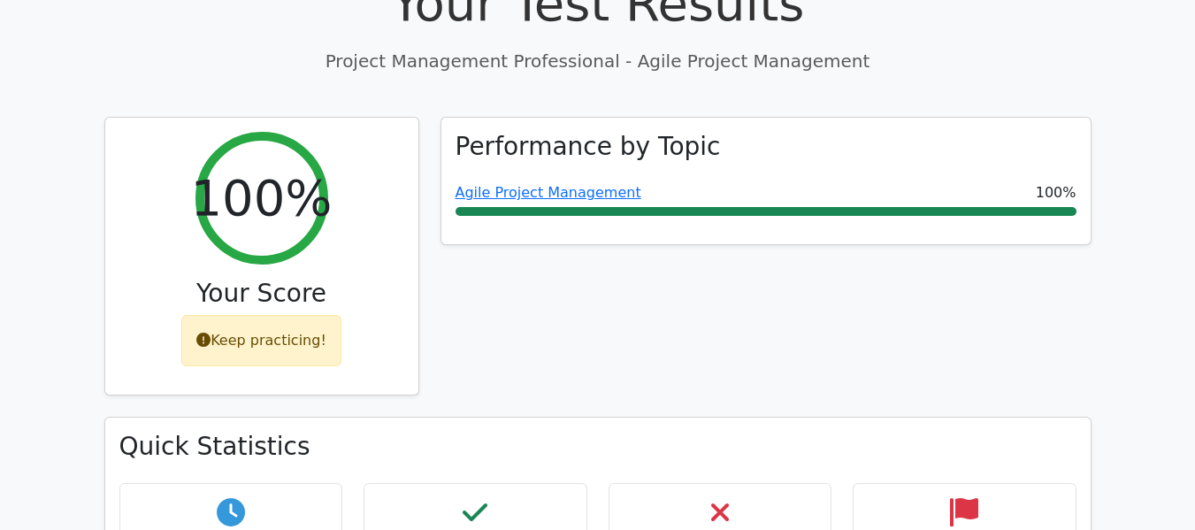
scroll to position [88, 0]
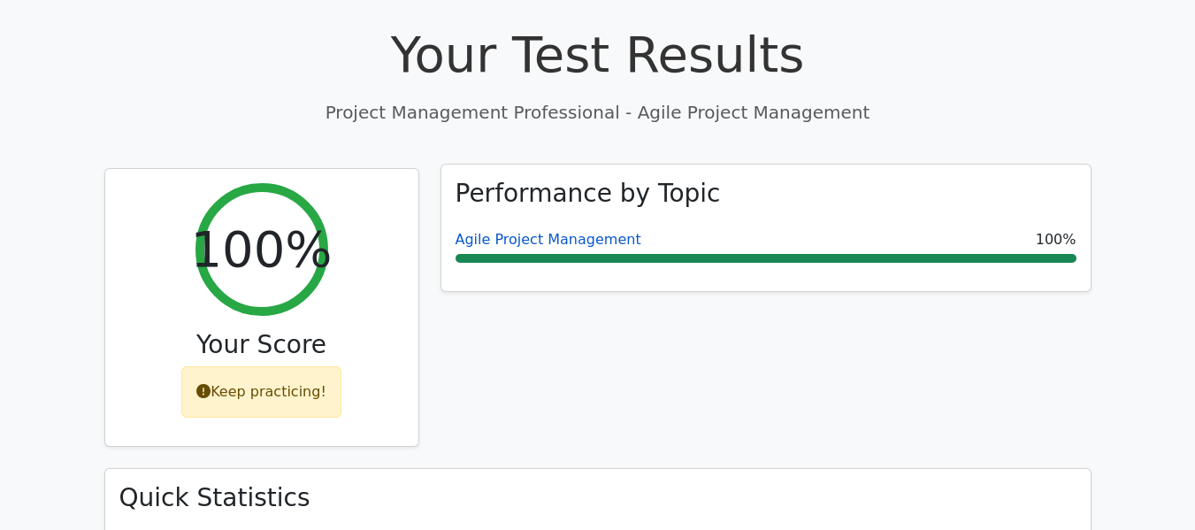
click at [467, 236] on link "Agile Project Management" at bounding box center [549, 239] width 186 height 17
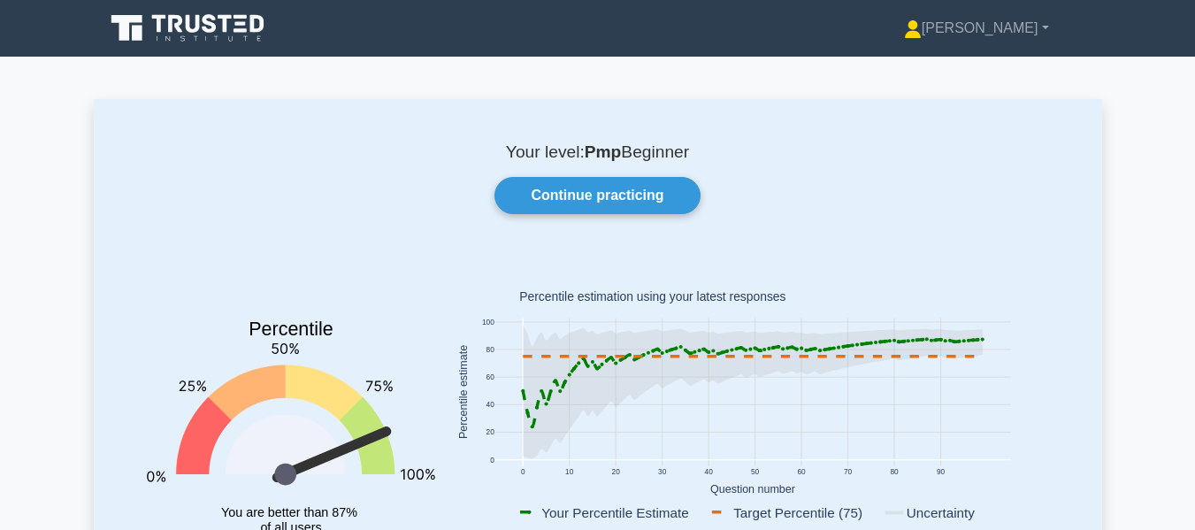
click at [970, 339] on icon at bounding box center [752, 393] width 459 height 134
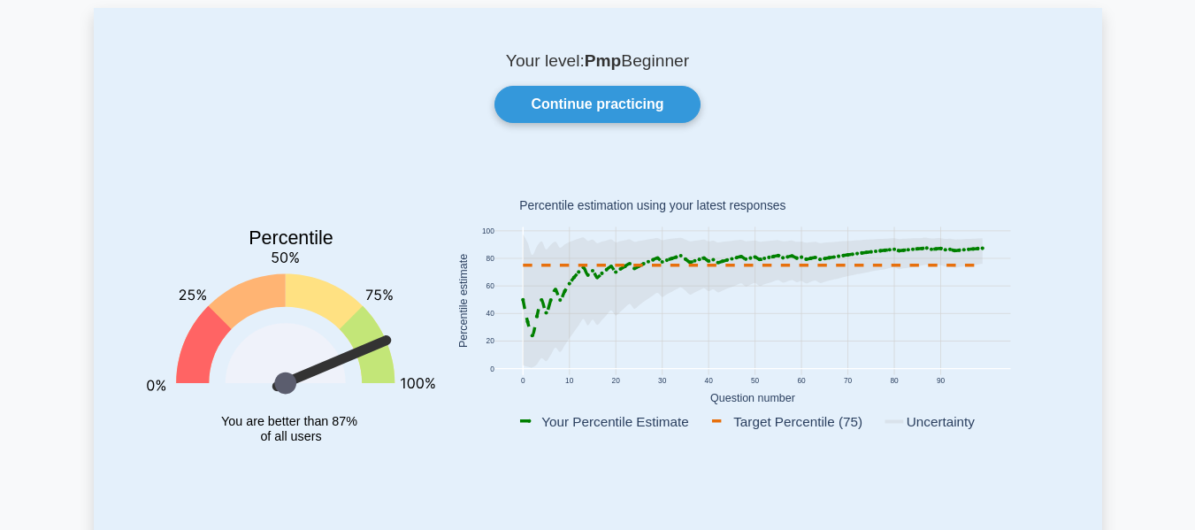
scroll to position [177, 0]
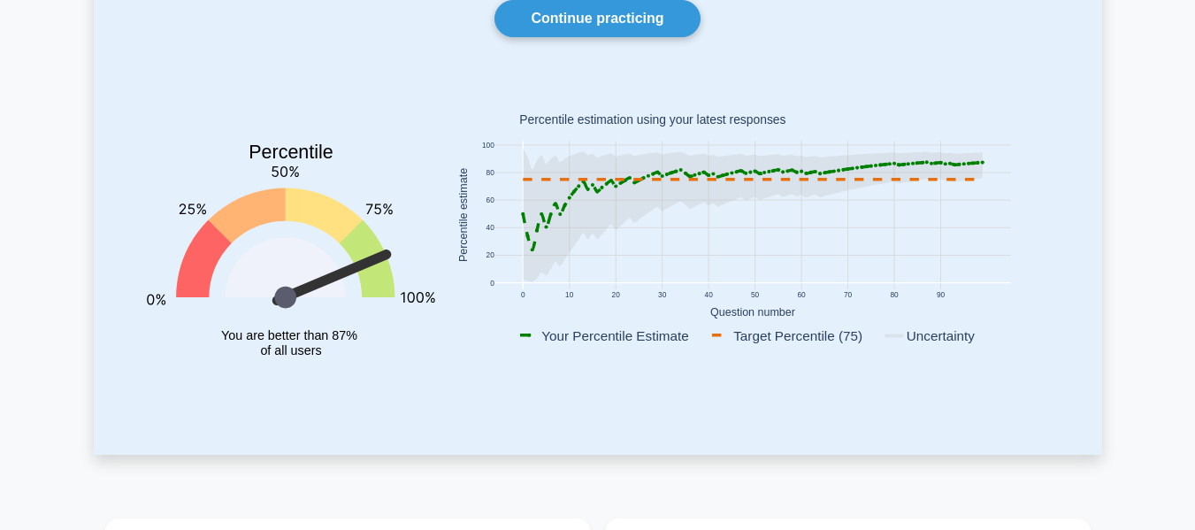
click at [342, 274] on icon at bounding box center [331, 278] width 122 height 59
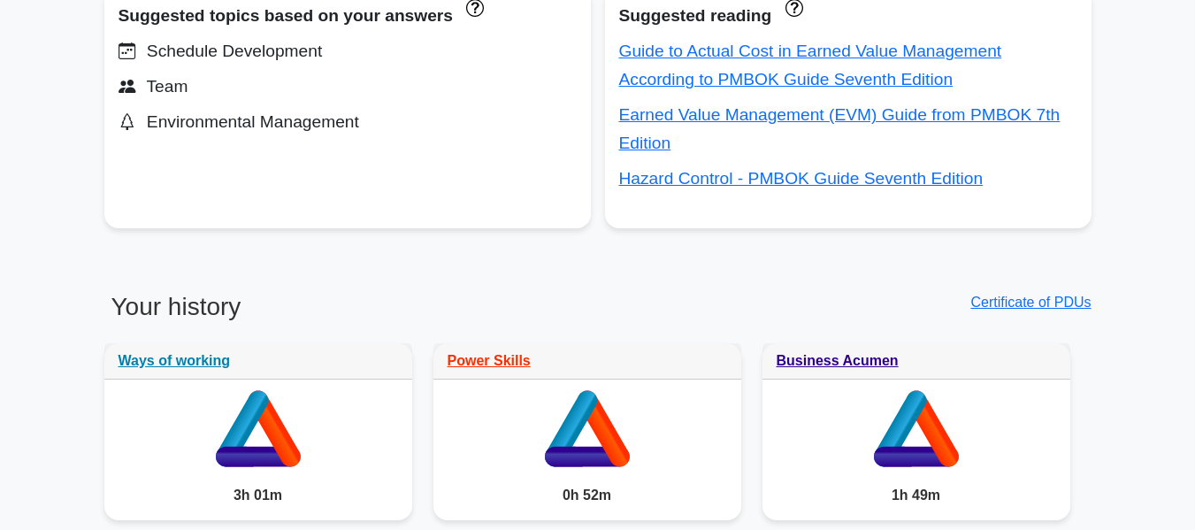
scroll to position [619, 0]
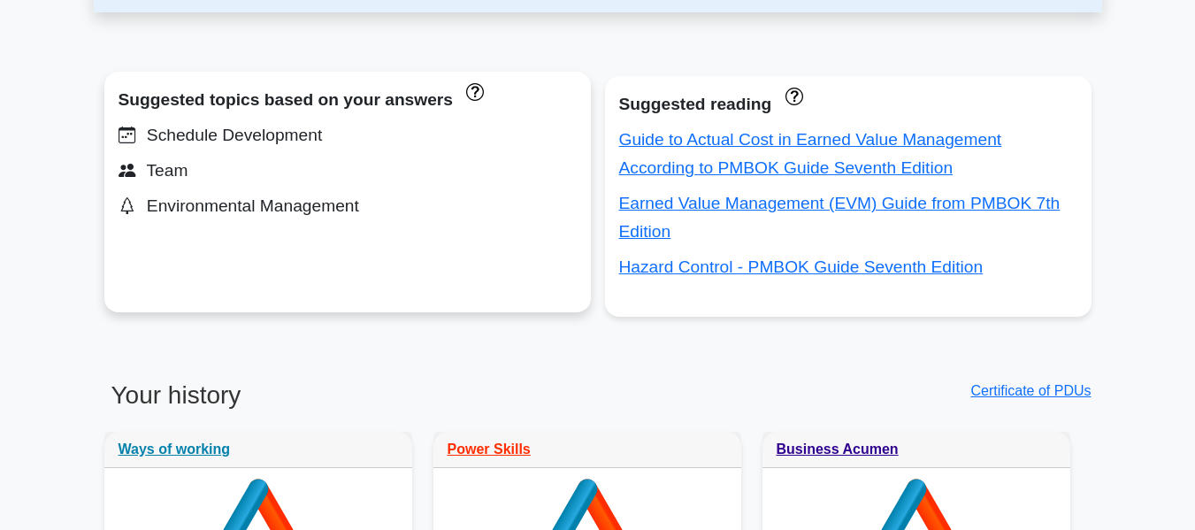
click at [186, 139] on div "Schedule Development" at bounding box center [348, 135] width 458 height 28
click at [176, 169] on div "Team" at bounding box center [348, 171] width 458 height 28
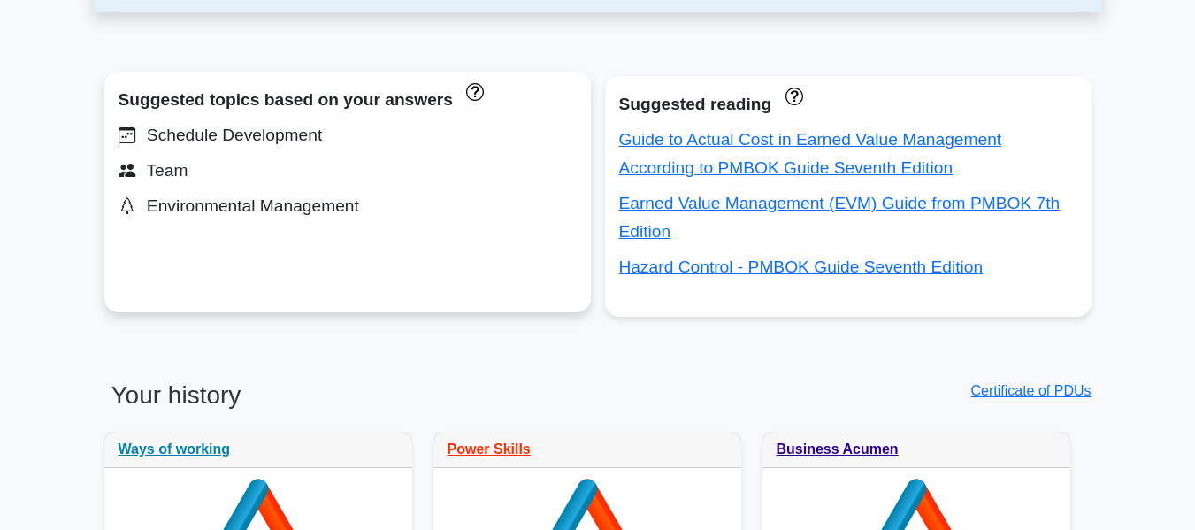
click at [176, 211] on div "Environmental Management" at bounding box center [348, 206] width 458 height 28
click at [330, 212] on div "Environmental Management" at bounding box center [348, 206] width 458 height 28
click at [351, 212] on div "Environmental Management" at bounding box center [348, 206] width 458 height 28
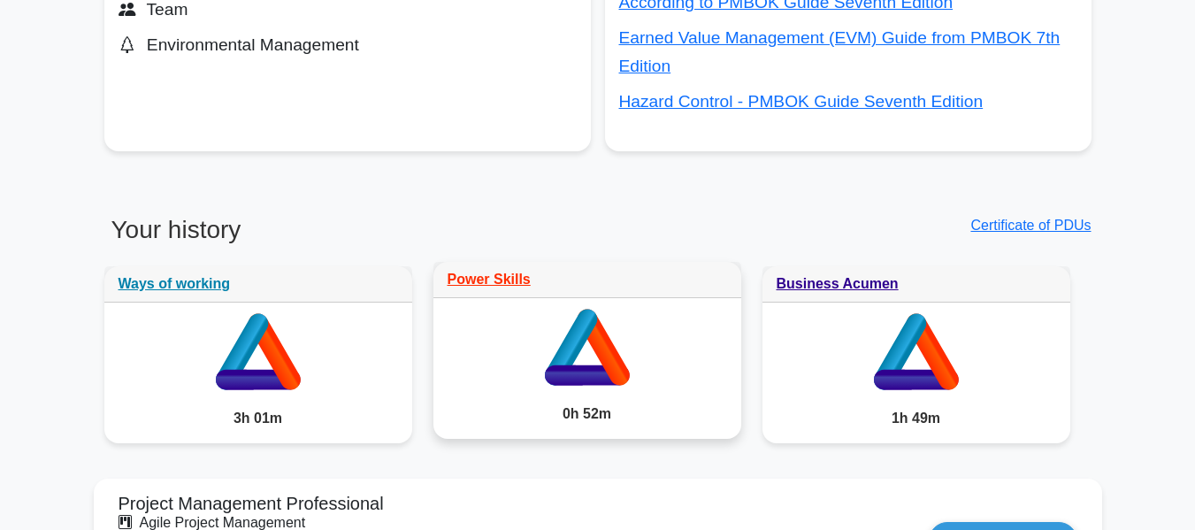
scroll to position [796, 0]
